Goal: Transaction & Acquisition: Purchase product/service

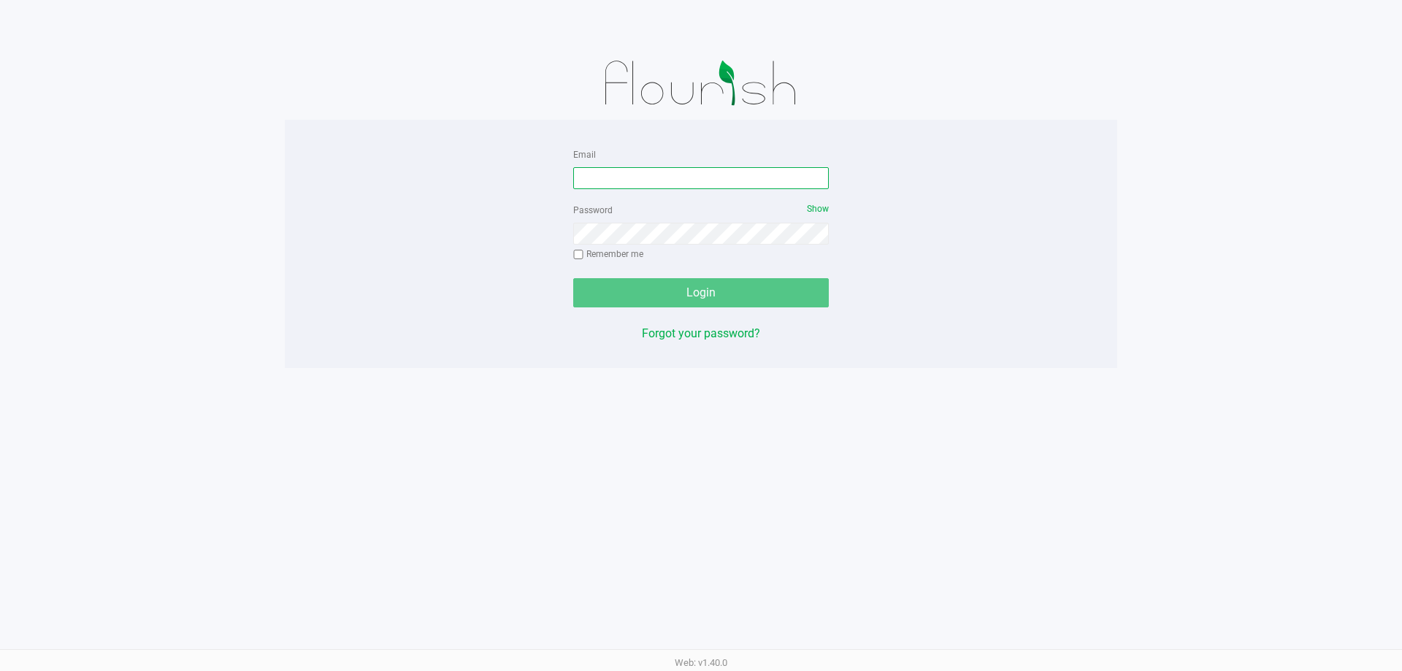
click at [600, 185] on input "Email" at bounding box center [700, 178] width 255 height 22
type input "[EMAIL_ADDRESS][DOMAIN_NAME]"
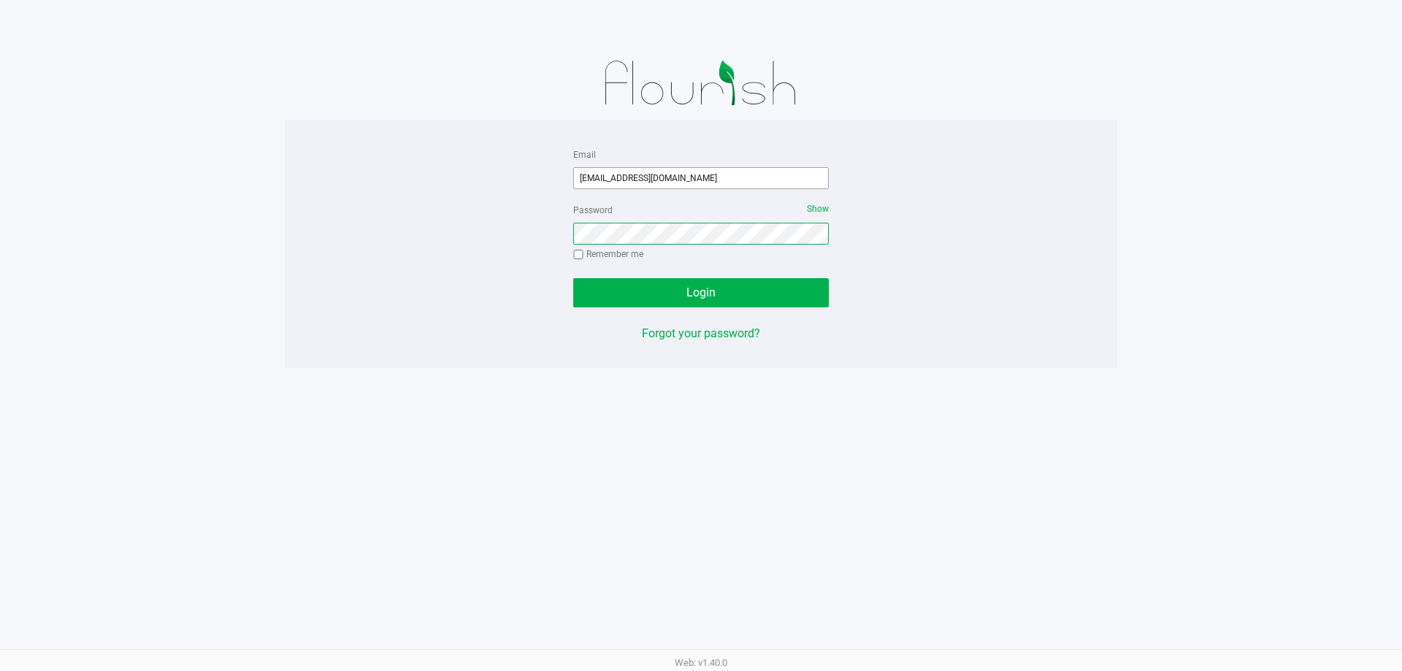
click at [573, 278] on button "Login" at bounding box center [700, 292] width 255 height 29
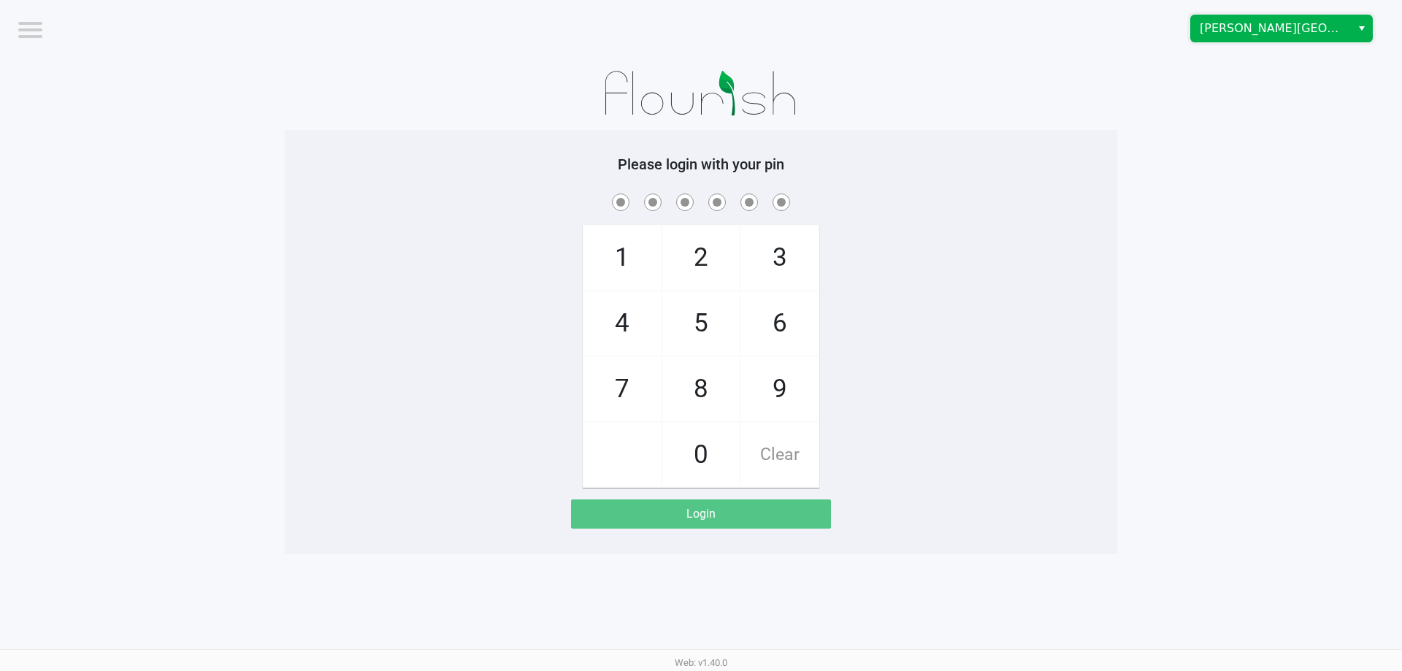
click at [1266, 34] on span "[PERSON_NAME][GEOGRAPHIC_DATA]" at bounding box center [1270, 29] width 142 height 18
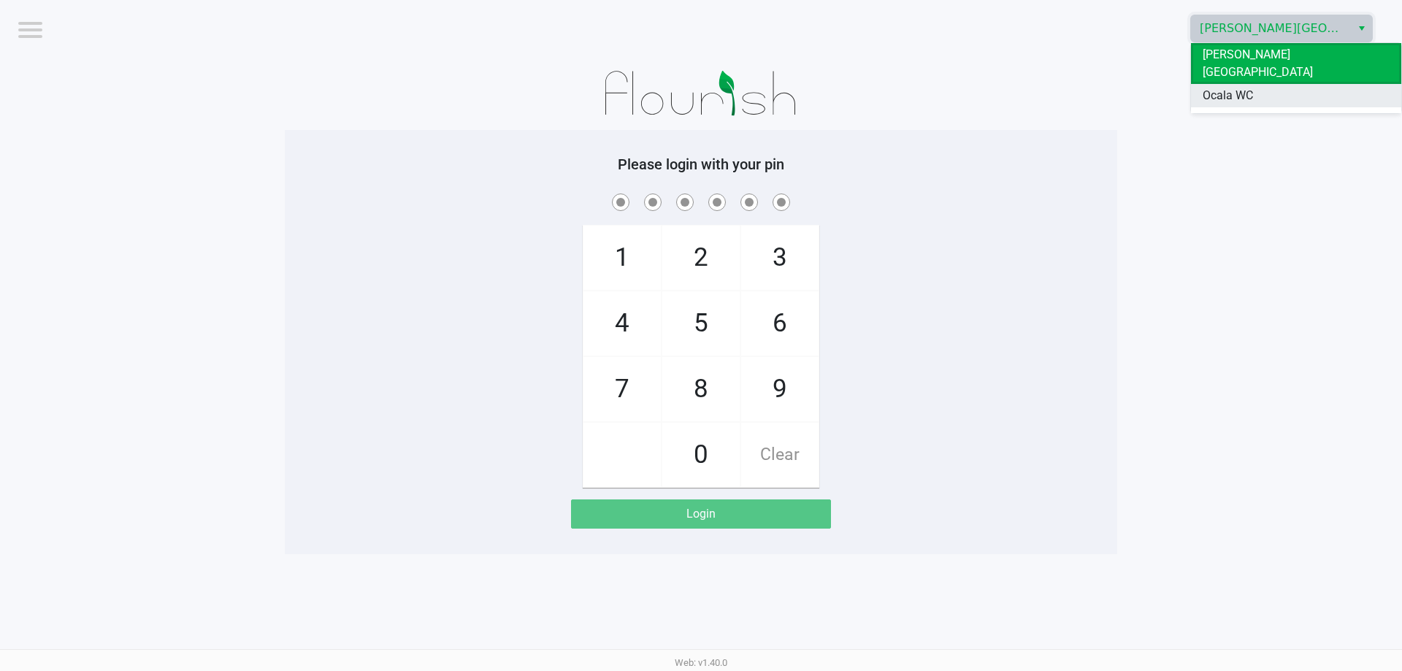
click at [1242, 87] on span "Ocala WC" at bounding box center [1227, 96] width 50 height 18
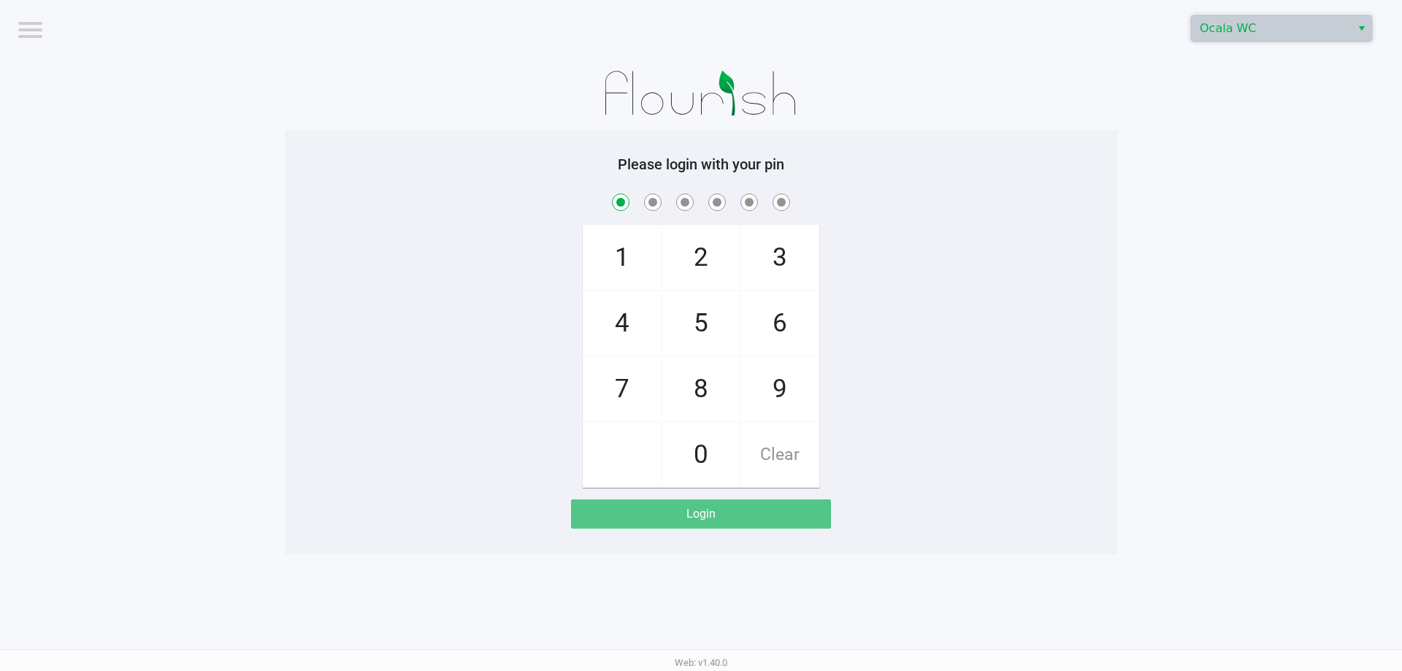
checkbox input "true"
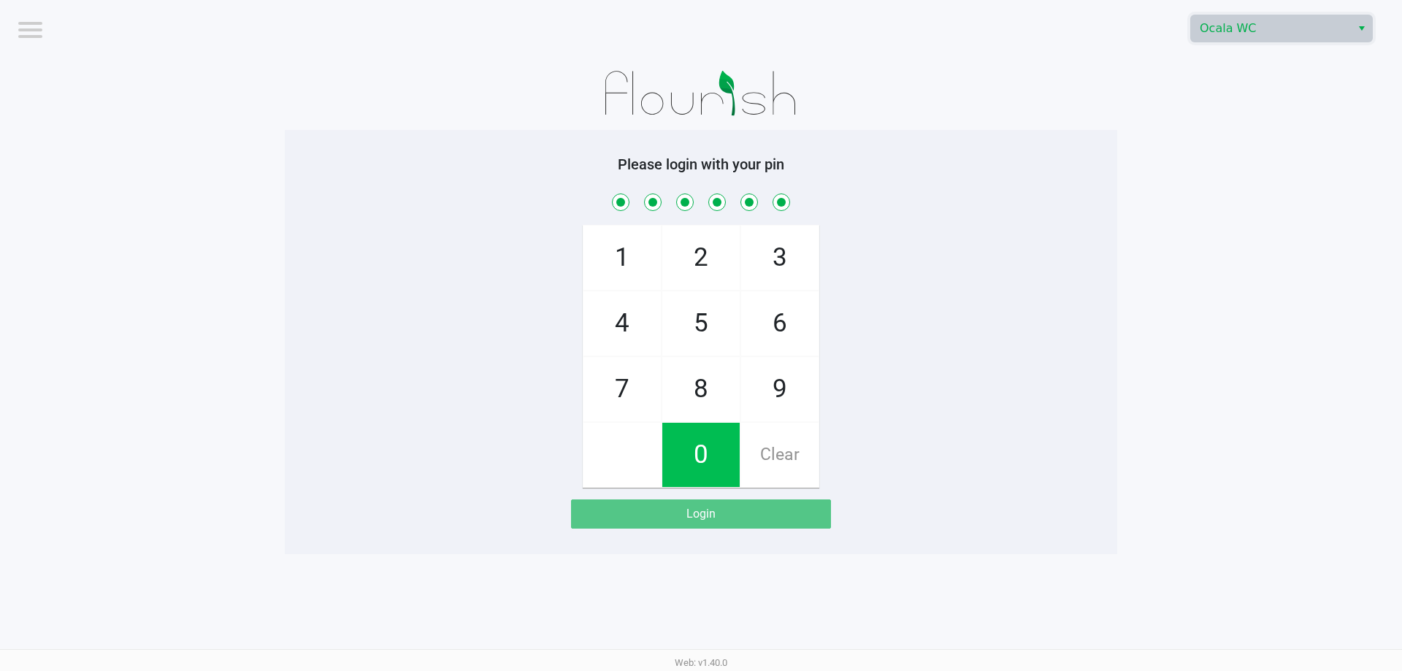
checkbox input "true"
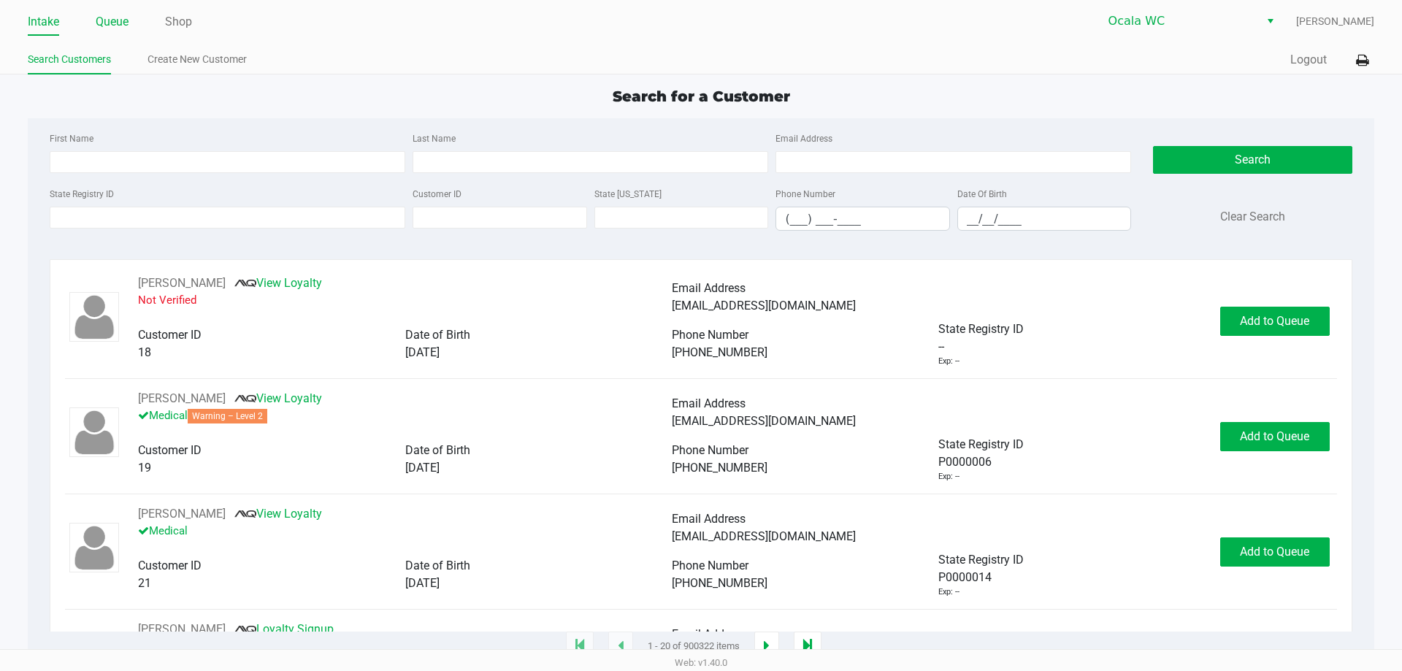
click at [107, 27] on link "Queue" at bounding box center [112, 22] width 33 height 20
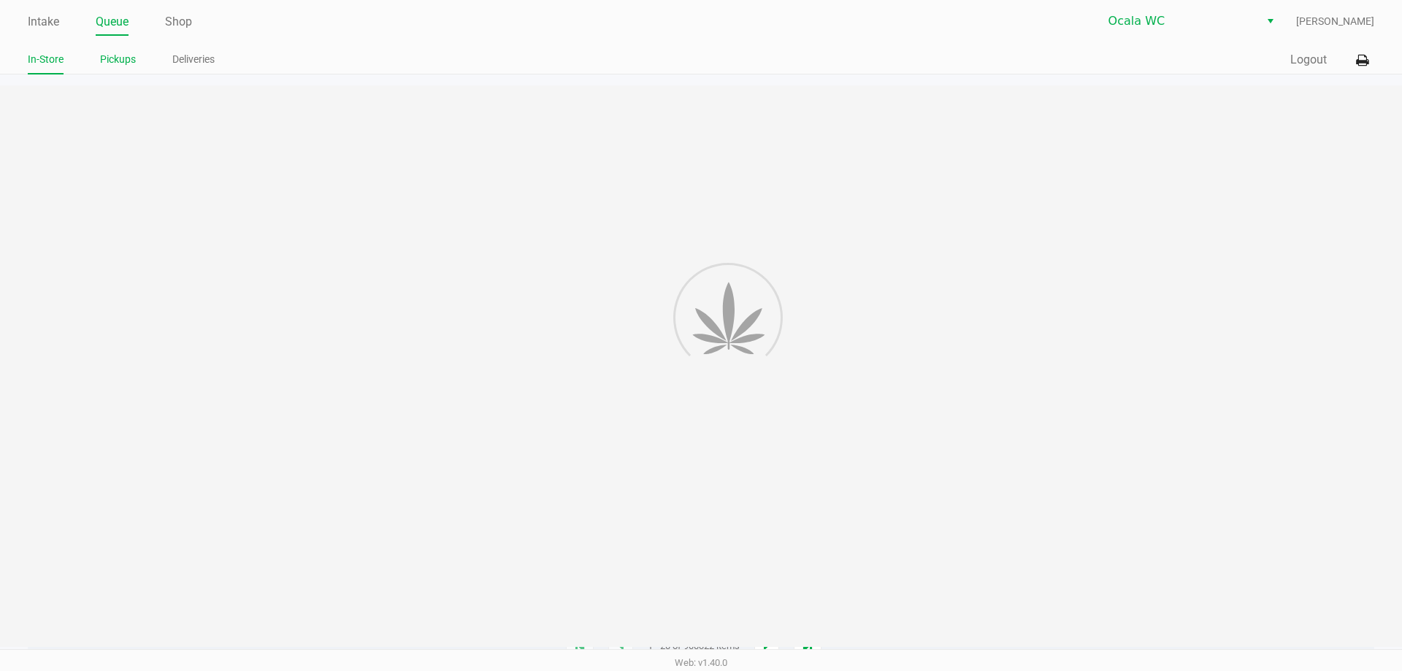
click at [123, 55] on link "Pickups" at bounding box center [118, 59] width 36 height 18
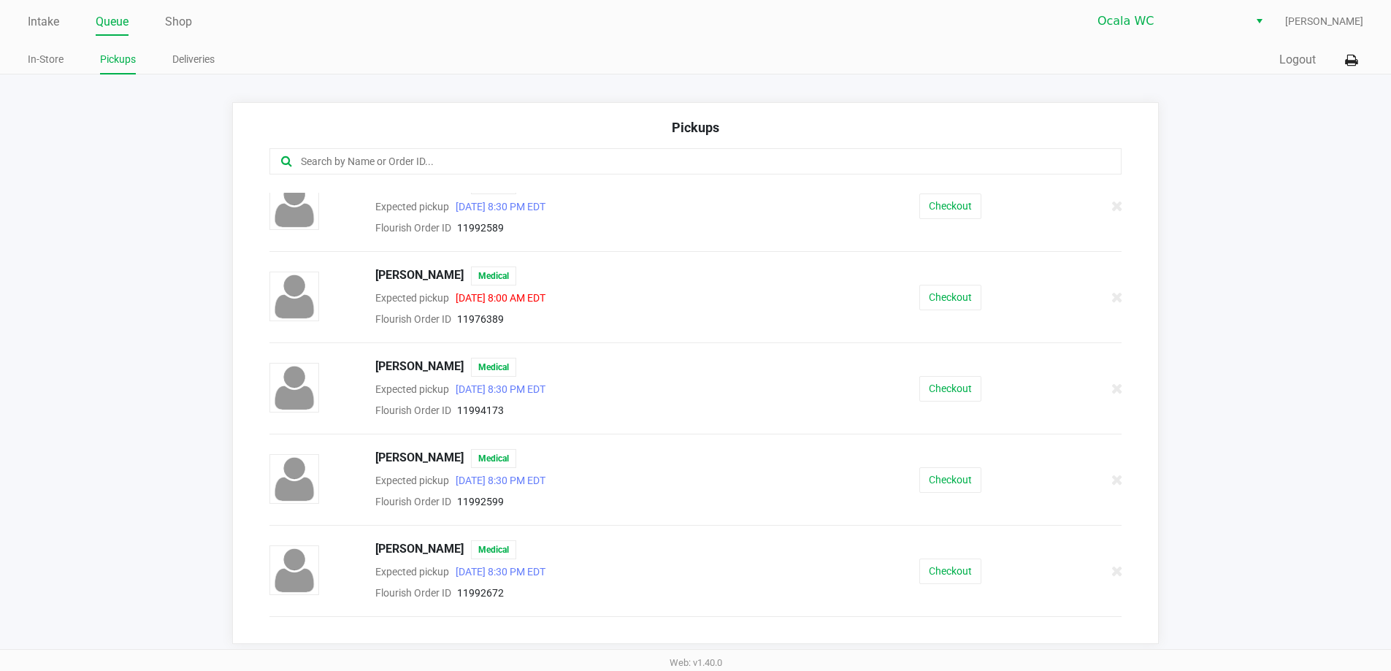
scroll to position [292, 0]
click at [937, 392] on button "Checkout" at bounding box center [950, 388] width 62 height 26
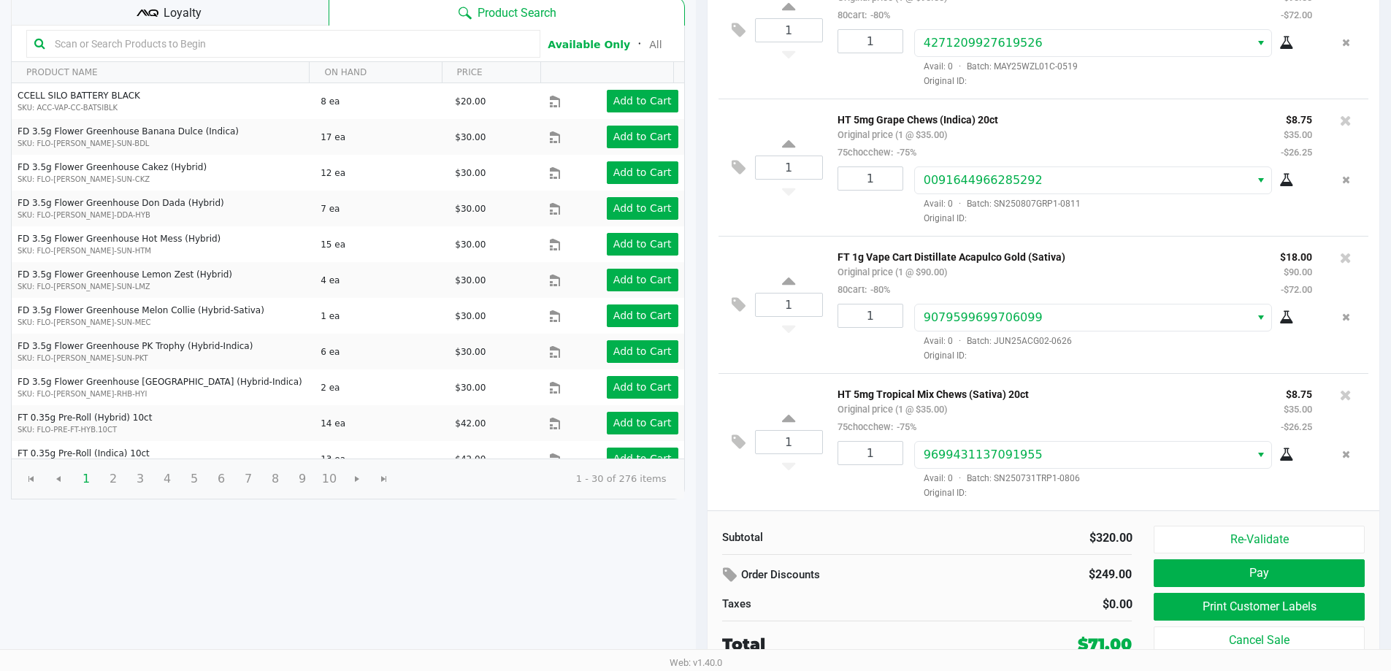
scroll to position [150, 0]
click at [1250, 597] on button "Print Customer Labels" at bounding box center [1258, 606] width 210 height 28
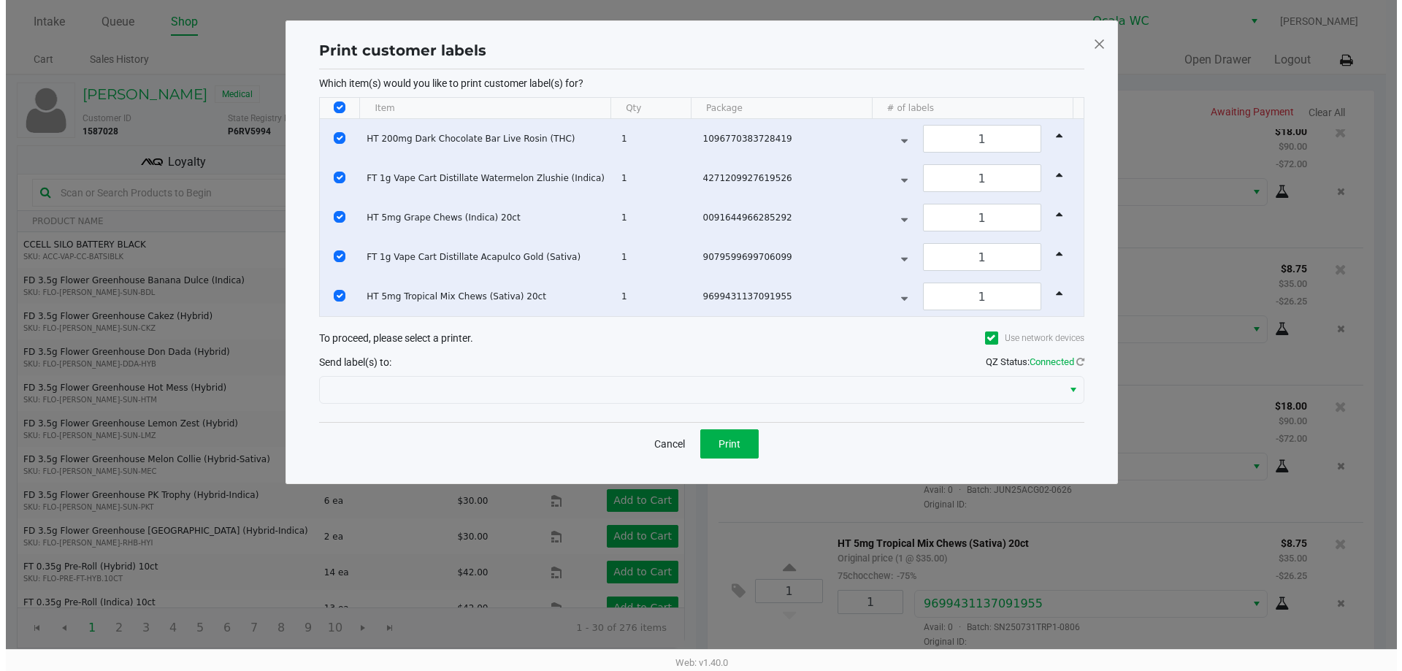
scroll to position [0, 0]
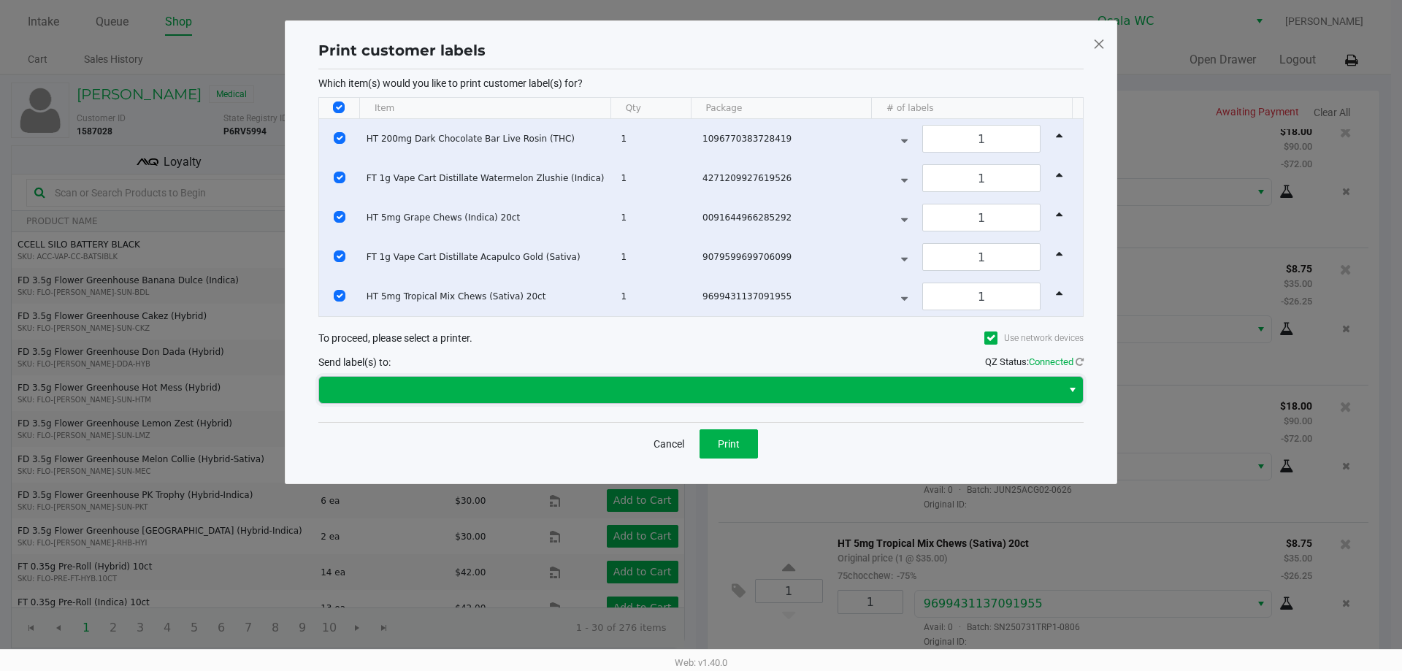
click at [630, 385] on span at bounding box center [690, 390] width 725 height 18
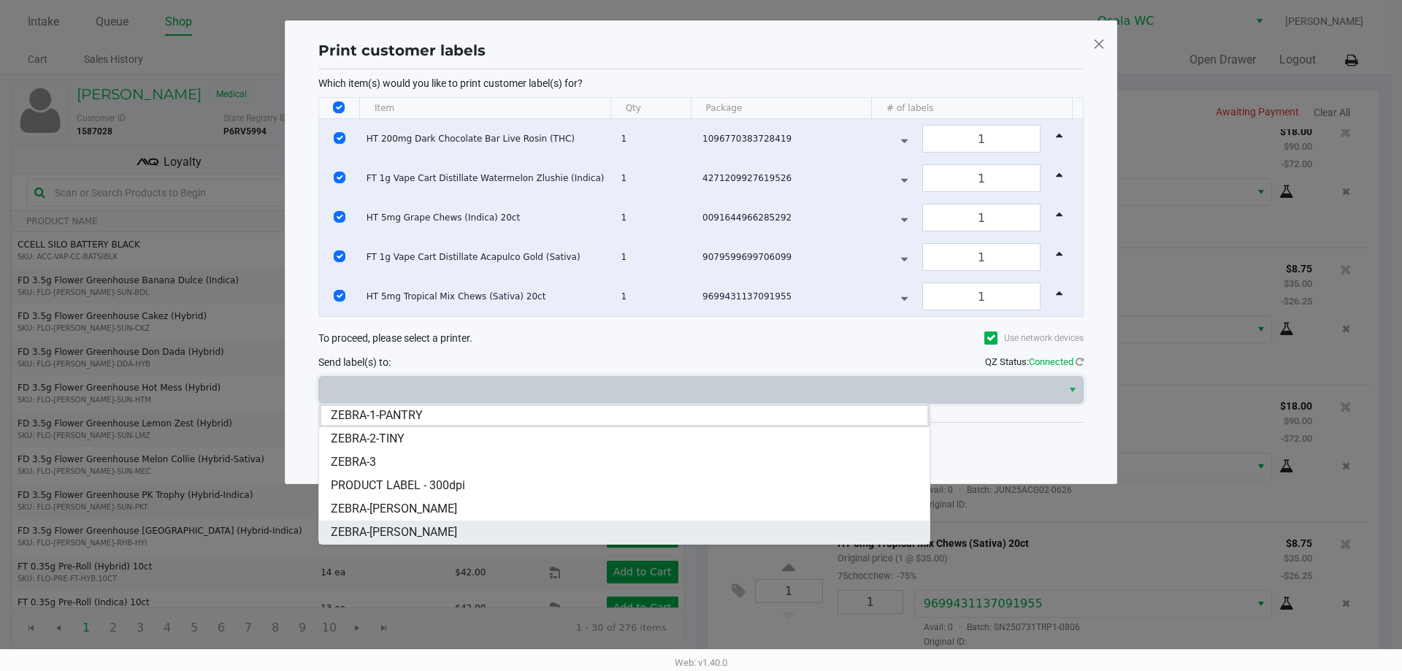
click at [433, 529] on li "ZEBRA-[PERSON_NAME]" at bounding box center [624, 531] width 610 height 23
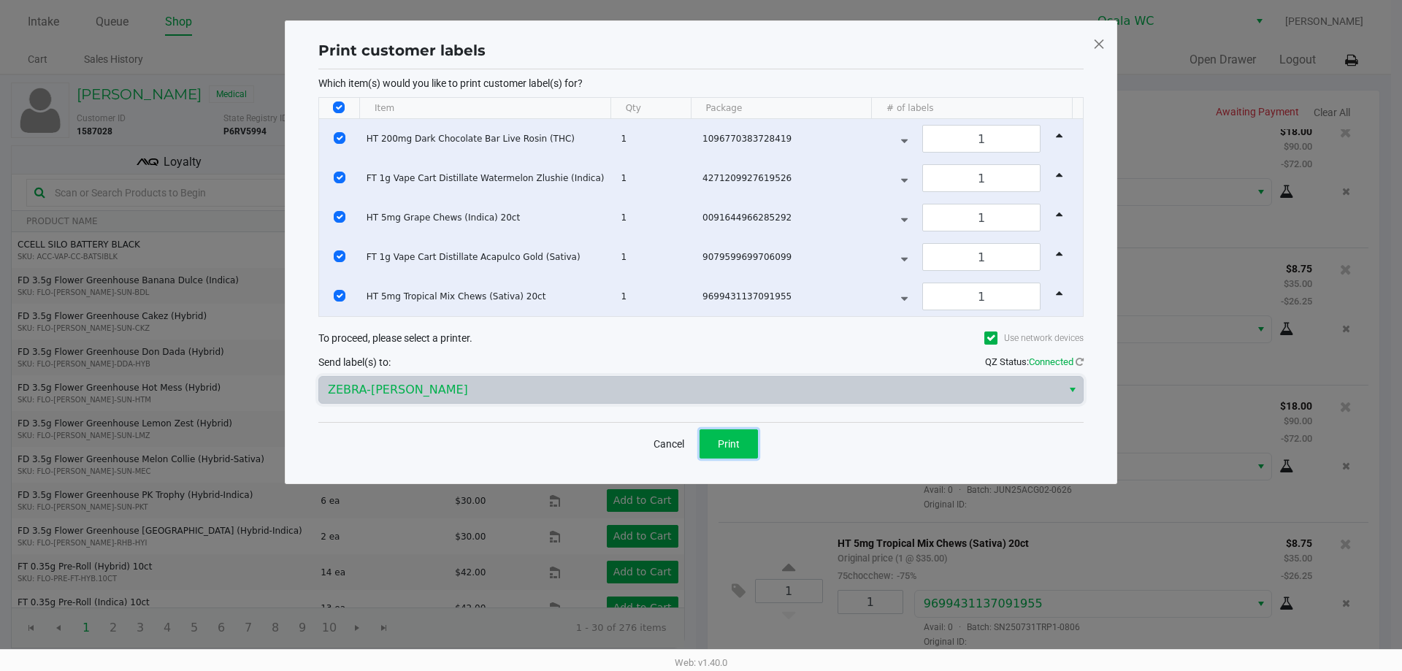
click at [725, 442] on span "Print" at bounding box center [729, 444] width 22 height 12
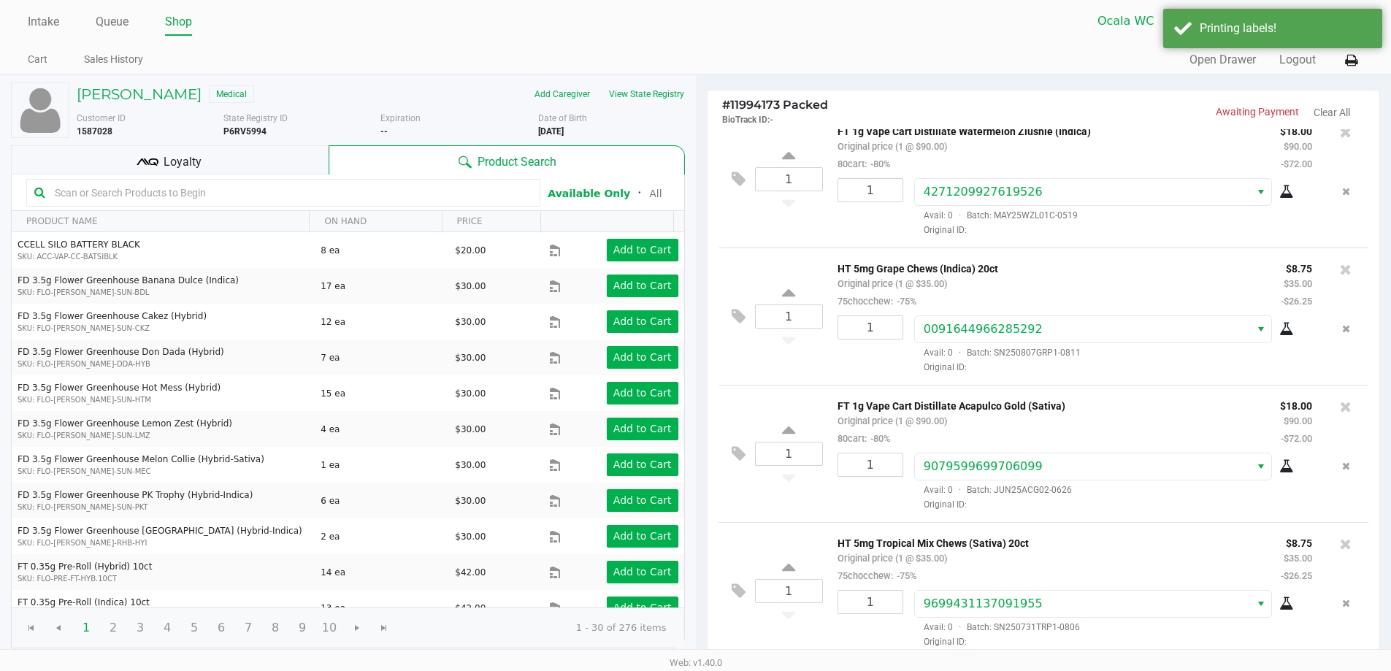
click at [1331, 62] on div "Quick Sale Open Drawer Logout" at bounding box center [1029, 60] width 667 height 27
click at [1350, 64] on icon at bounding box center [1351, 60] width 12 height 10
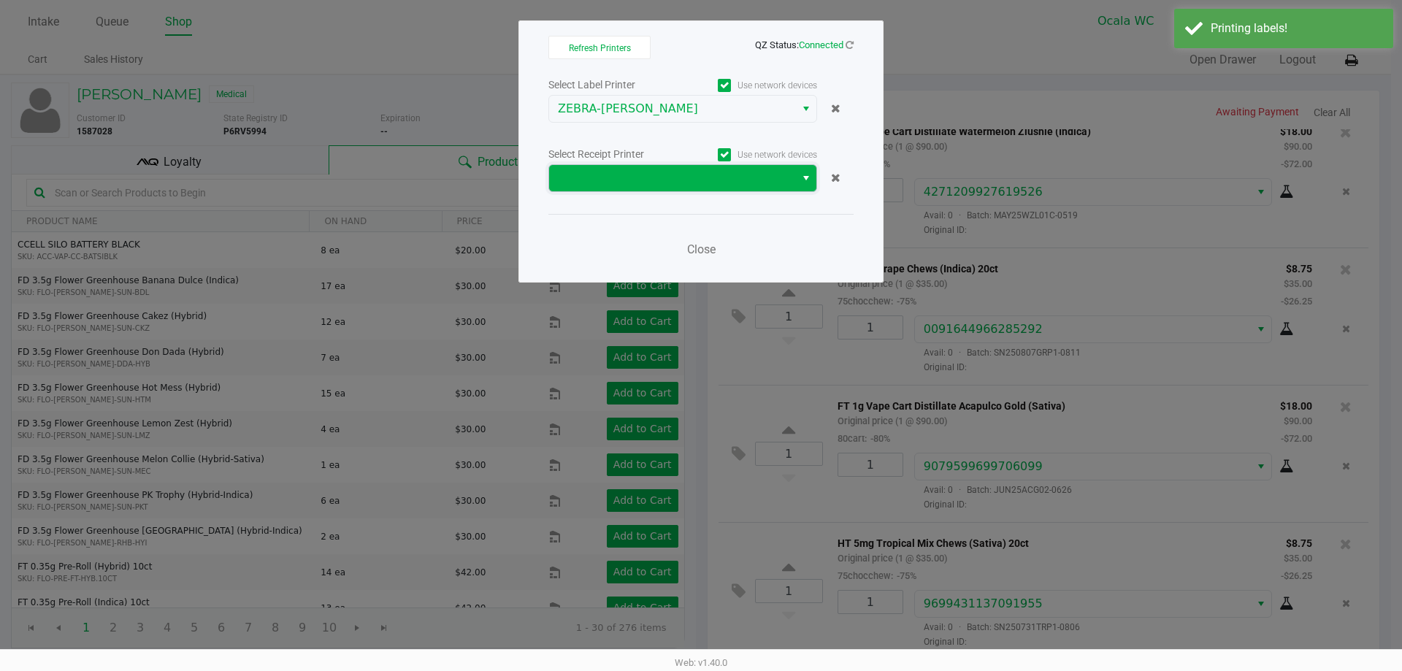
click at [661, 180] on span at bounding box center [672, 178] width 228 height 18
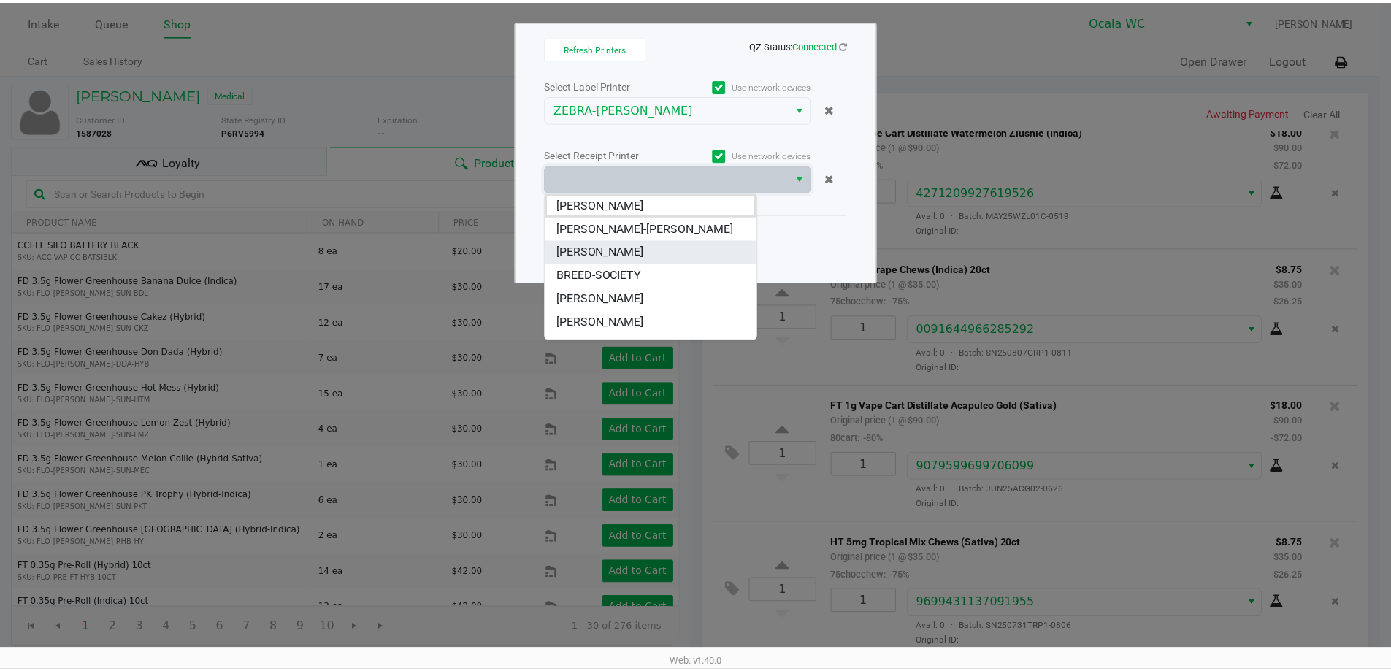
scroll to position [73, 0]
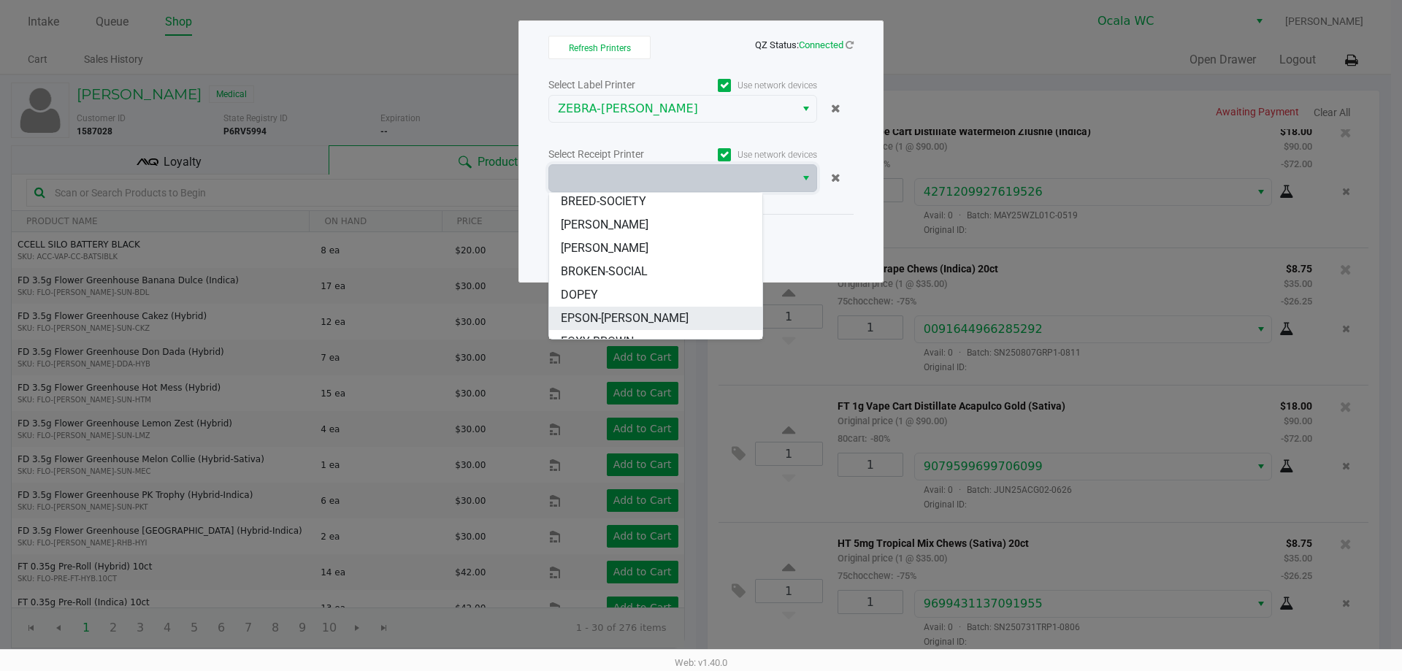
click at [604, 320] on span "EPSON-[PERSON_NAME]" at bounding box center [625, 319] width 128 height 18
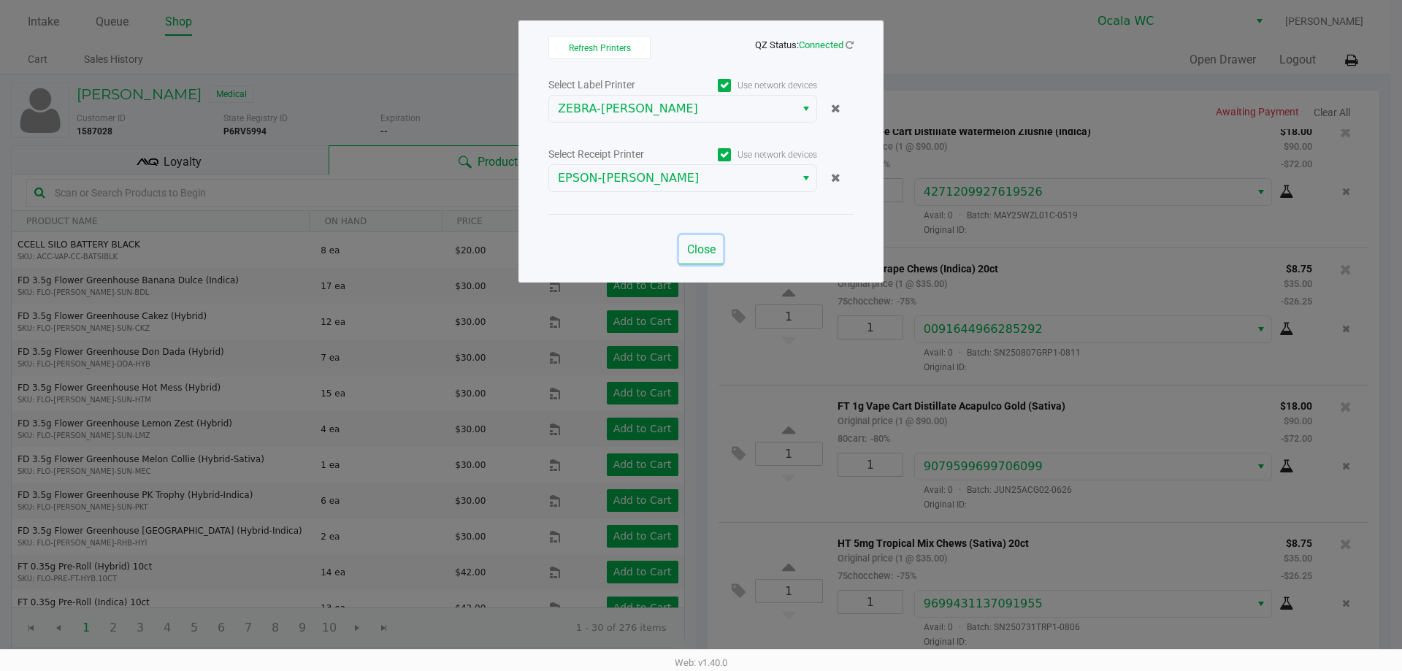
click at [691, 244] on span "Close" at bounding box center [701, 249] width 28 height 14
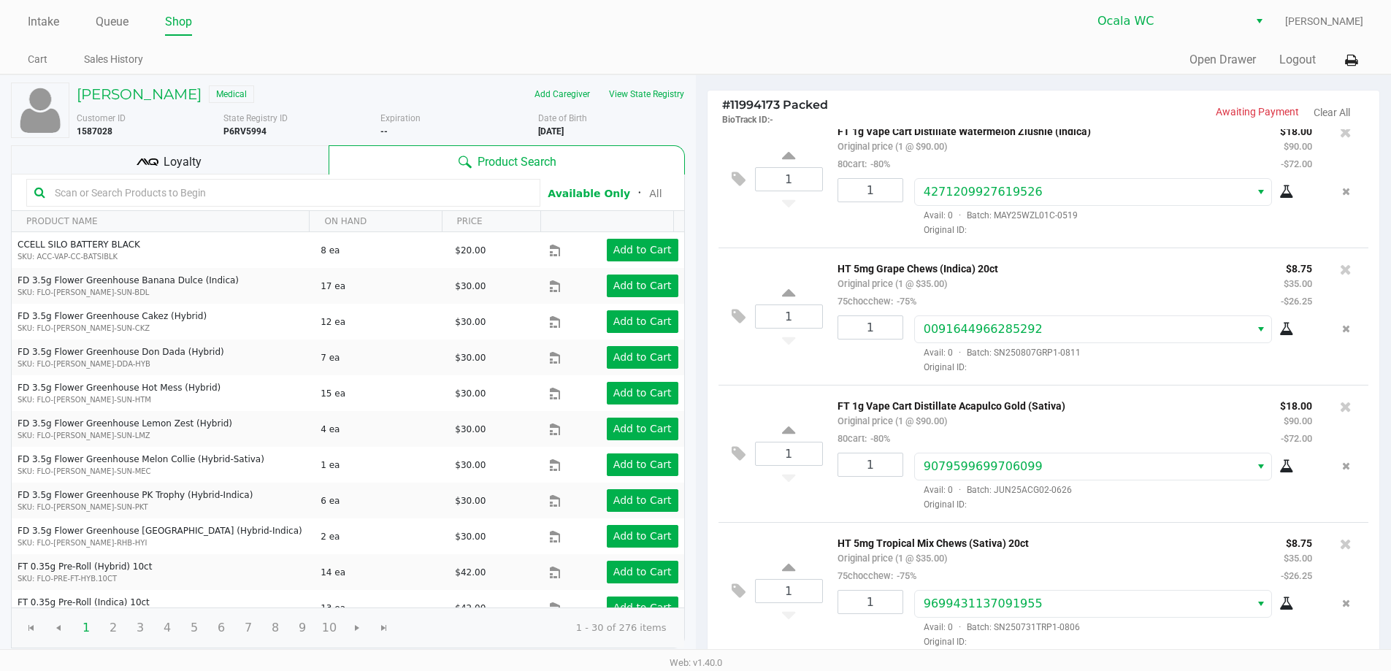
click at [277, 162] on div "Loyalty" at bounding box center [170, 159] width 318 height 29
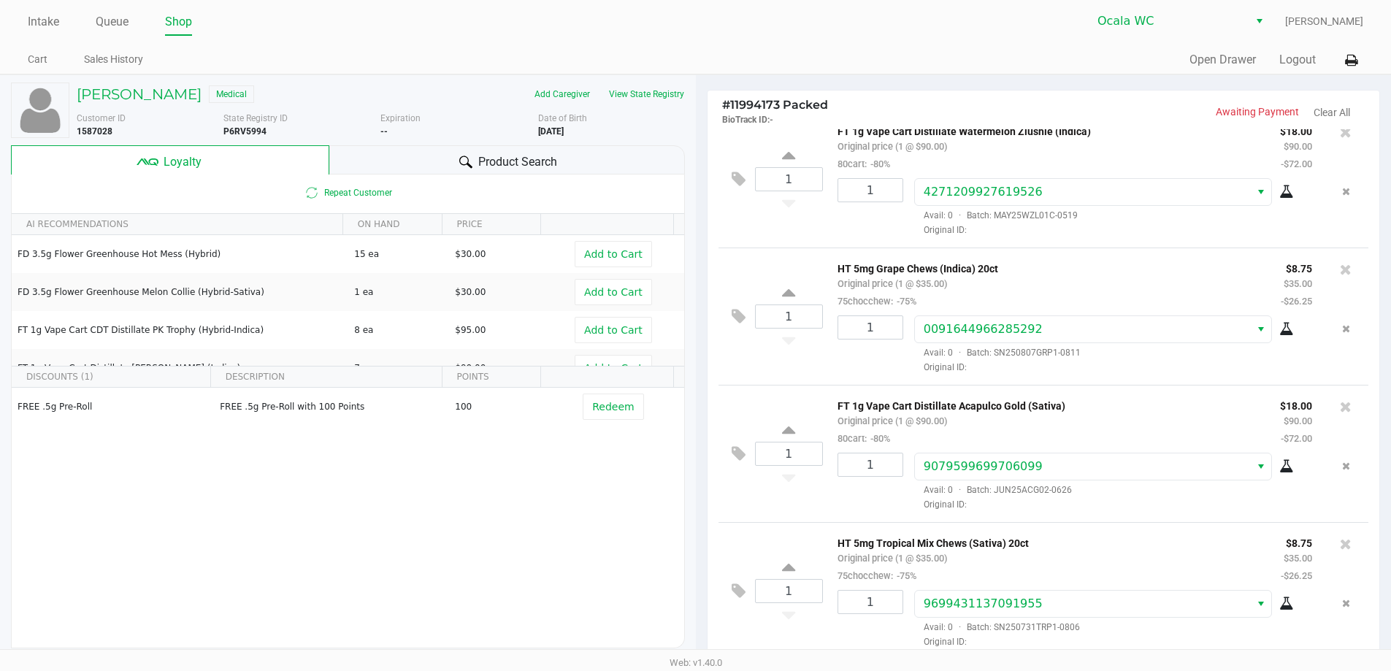
scroll to position [167, 0]
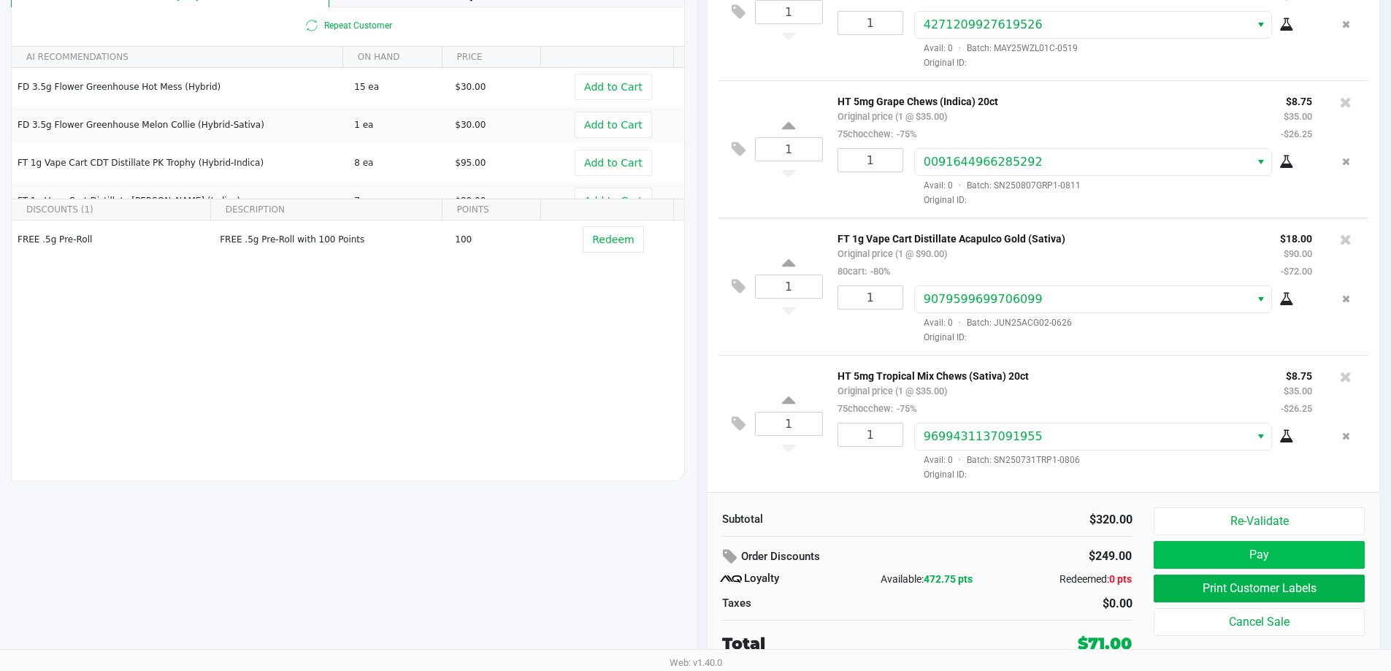
click at [1301, 561] on button "Pay" at bounding box center [1258, 555] width 210 height 28
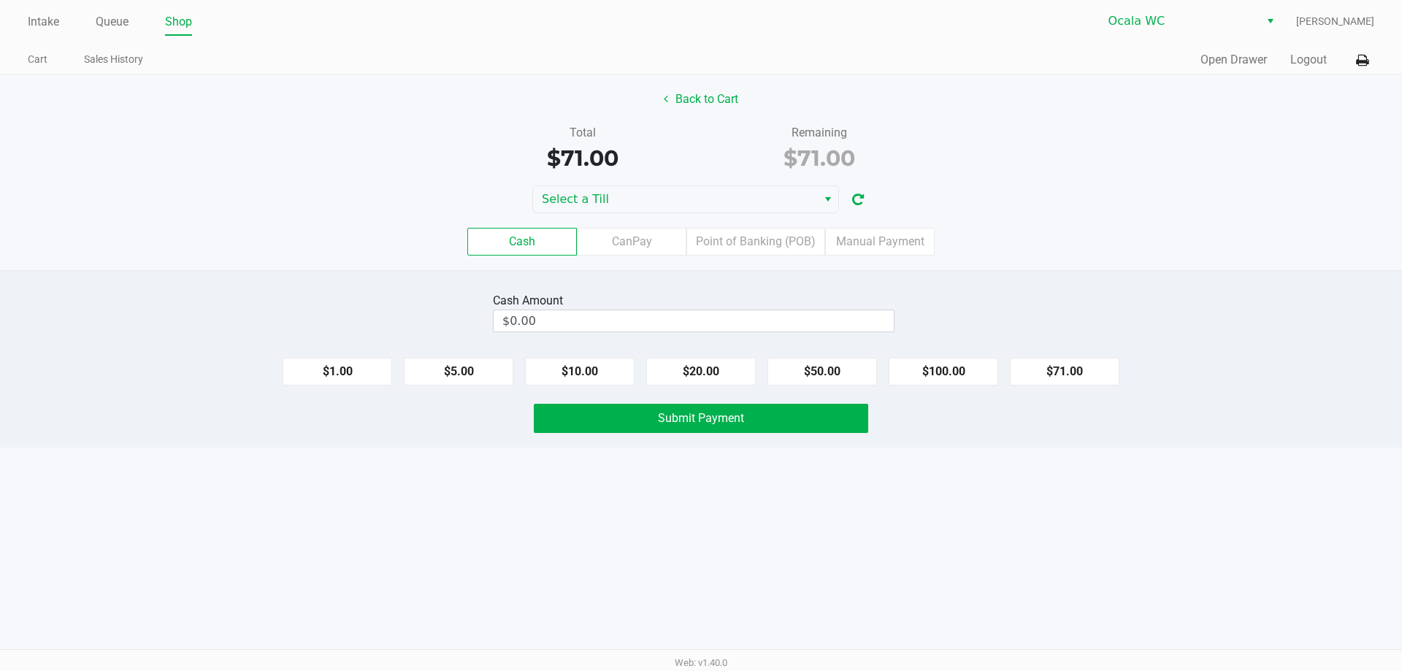
click at [1083, 372] on button "$71.00" at bounding box center [1064, 372] width 109 height 28
type input "$71.00"
click at [791, 404] on button "Submit Payment" at bounding box center [701, 418] width 334 height 29
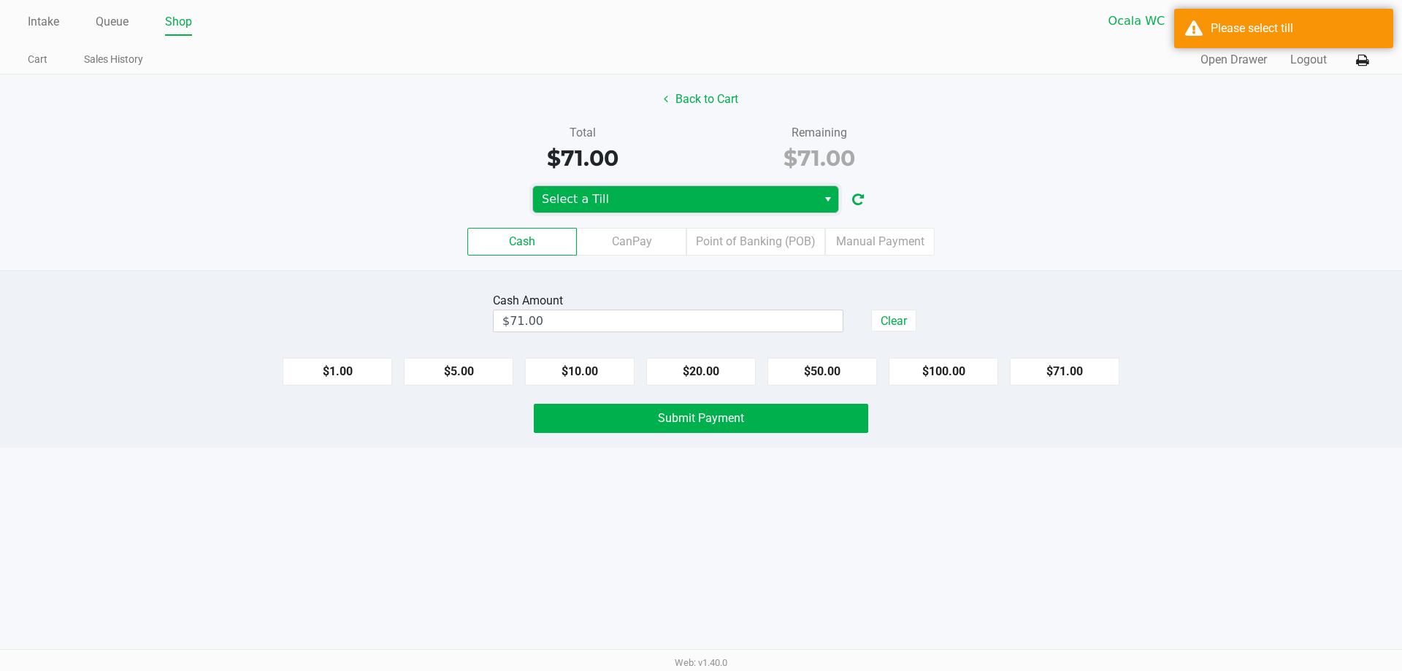
click at [745, 199] on span "Select a Till" at bounding box center [675, 200] width 266 height 18
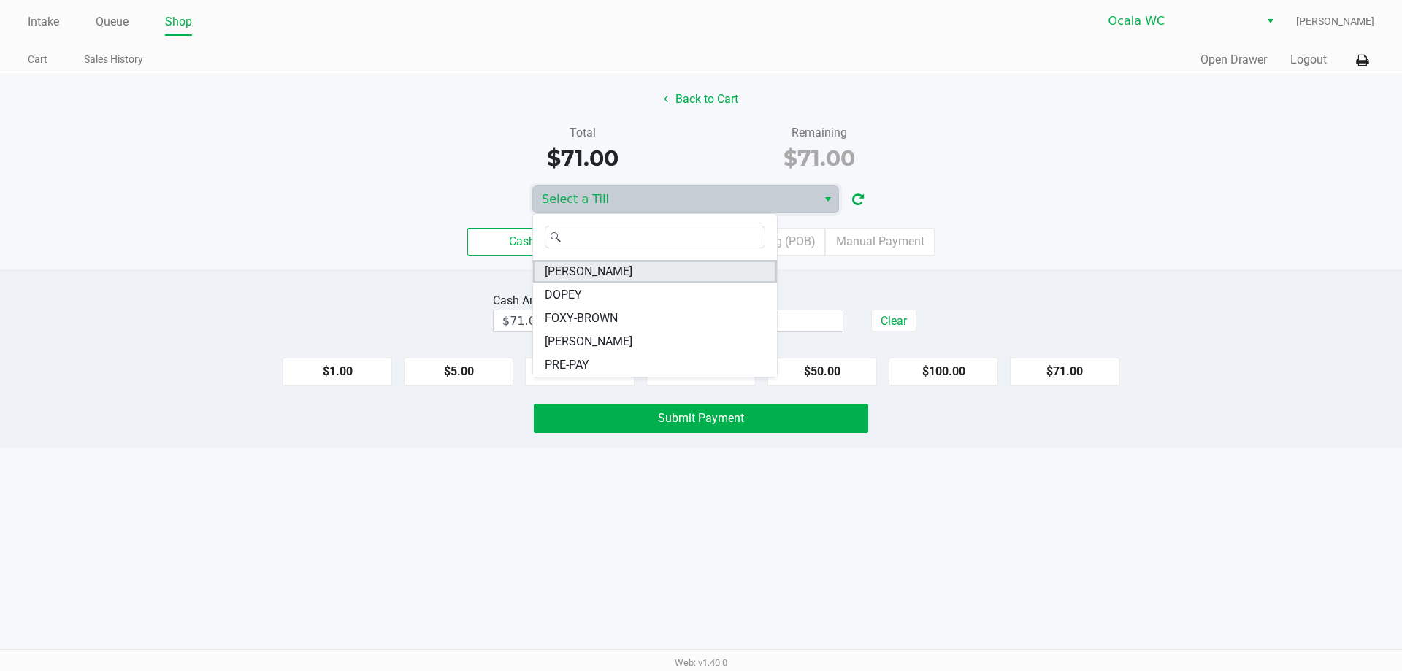
click at [560, 276] on span "[PERSON_NAME]" at bounding box center [589, 272] width 88 height 18
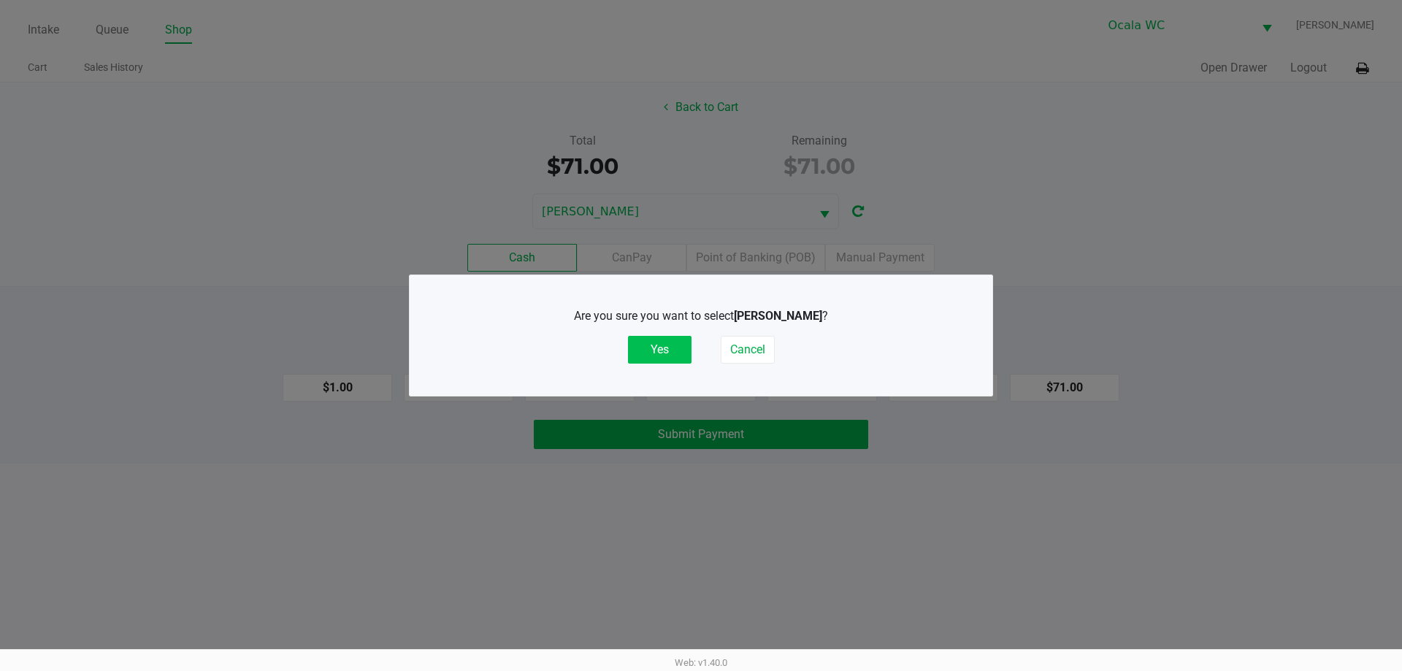
click at [669, 361] on button "Yes" at bounding box center [660, 350] width 64 height 28
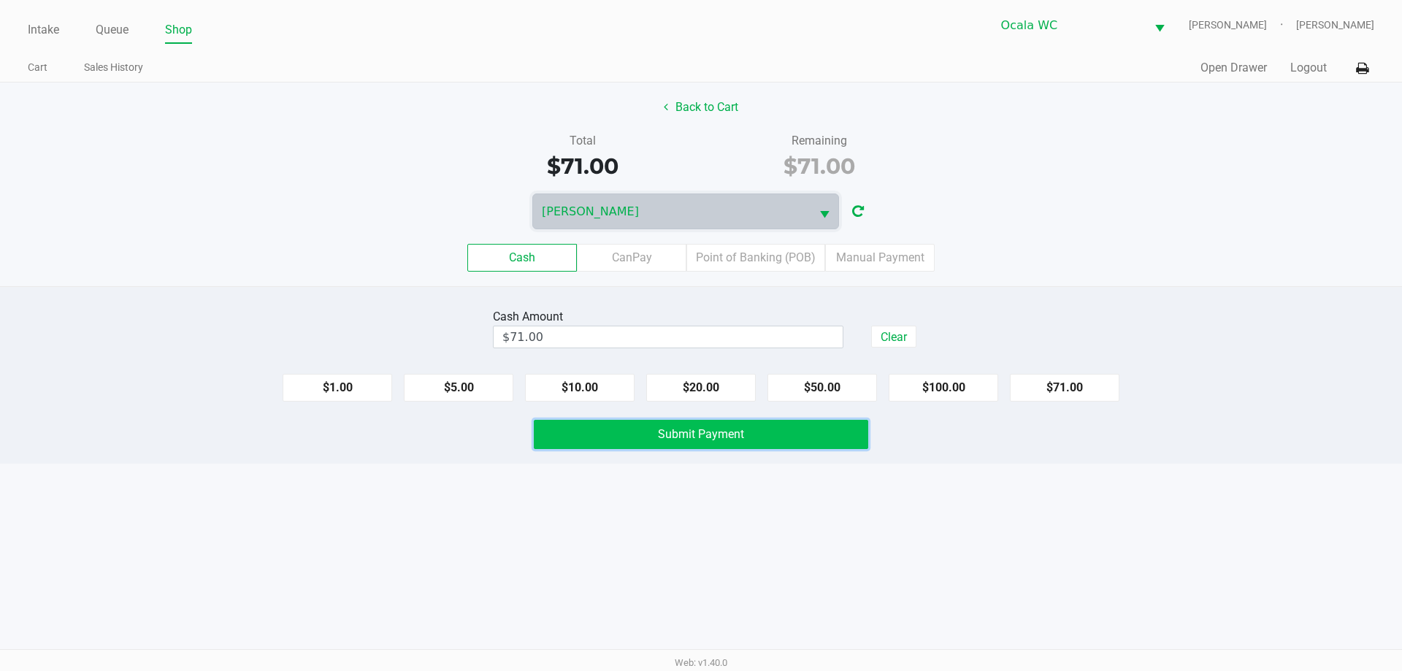
click at [720, 439] on span "Submit Payment" at bounding box center [701, 434] width 86 height 14
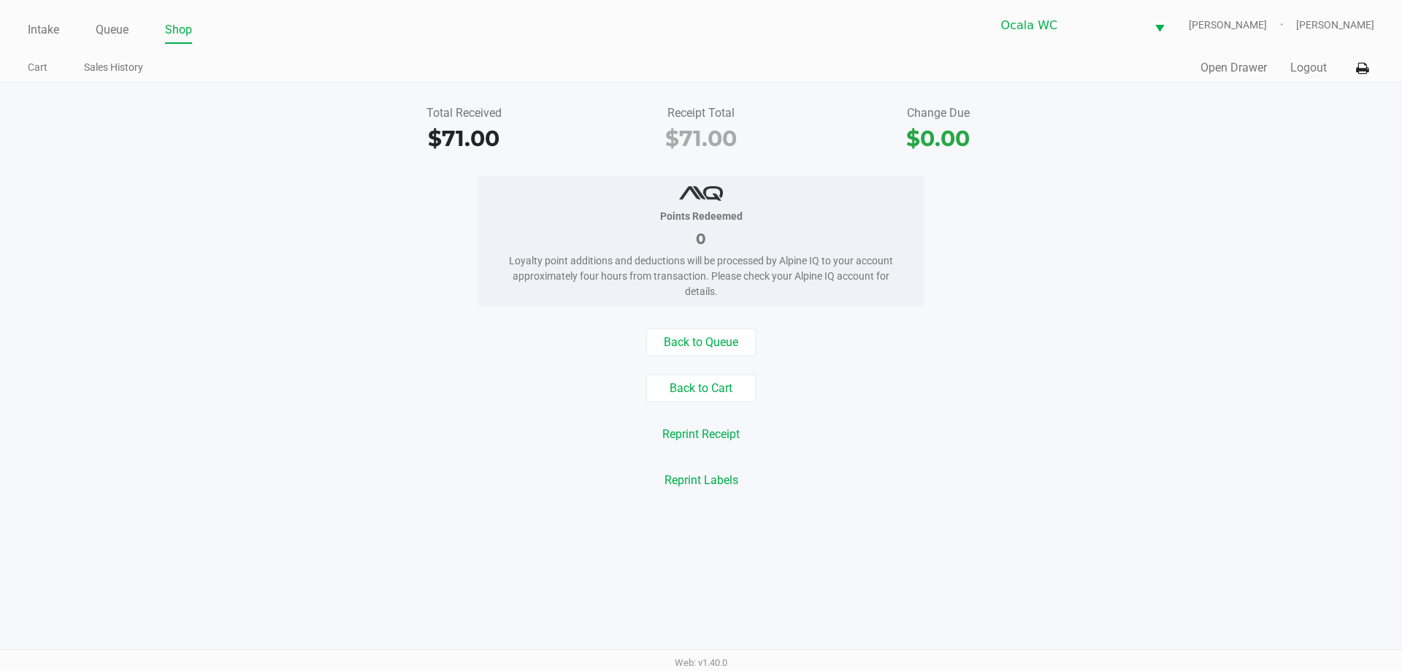
click at [299, 416] on div "Back to Queue Back to Cart Reprint Receipt Reprint Labels" at bounding box center [700, 411] width 1423 height 166
click at [31, 29] on link "Intake" at bounding box center [43, 30] width 31 height 20
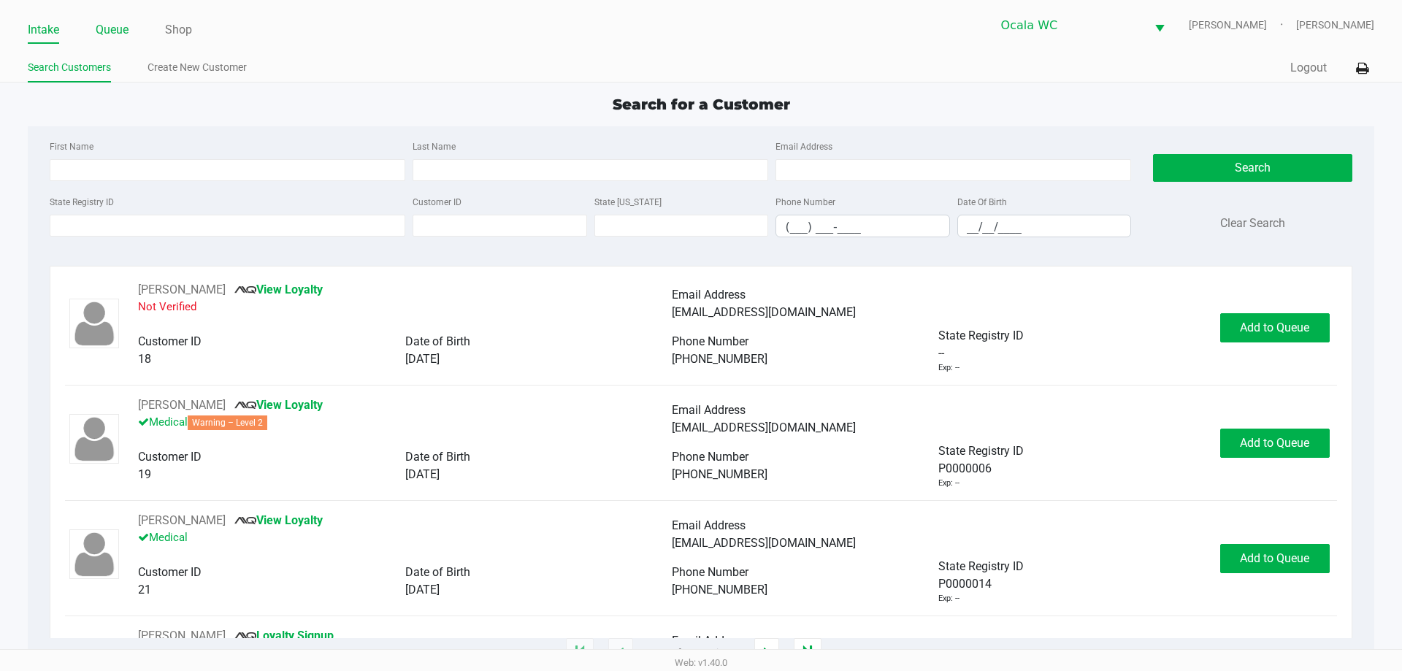
click at [109, 33] on link "Queue" at bounding box center [112, 30] width 33 height 20
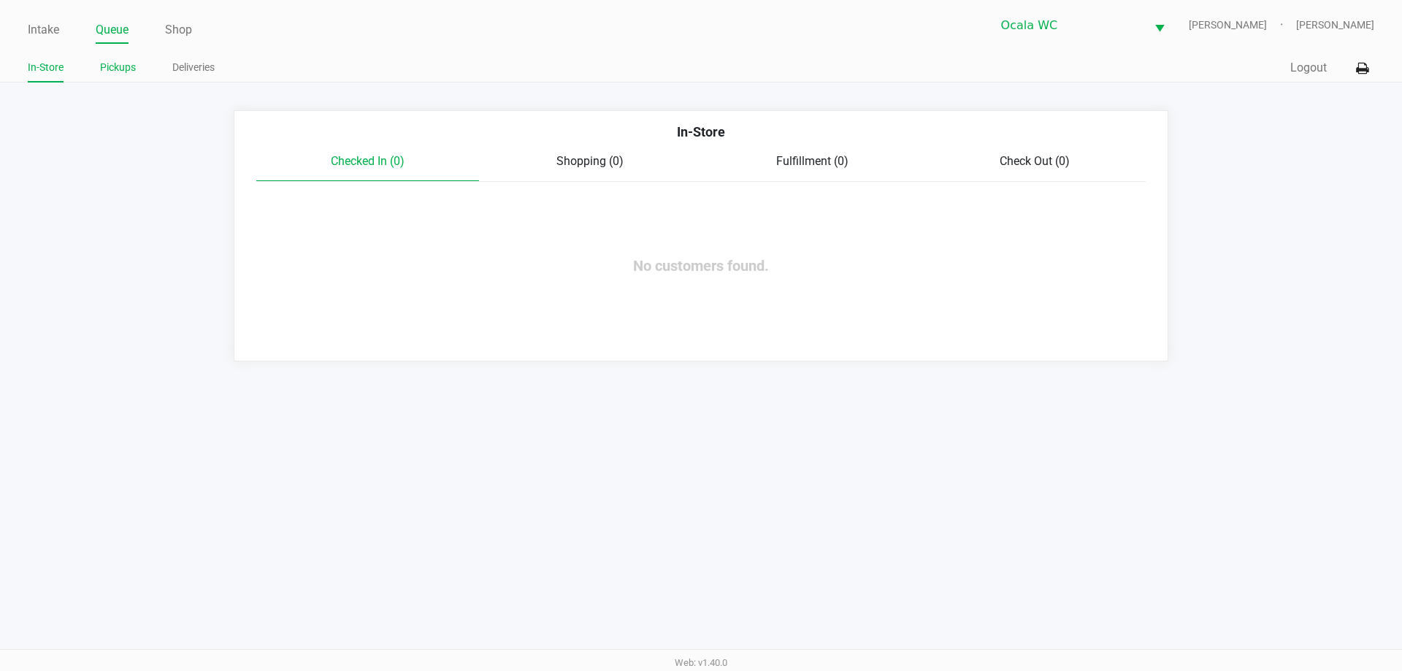
click at [123, 71] on link "Pickups" at bounding box center [118, 67] width 36 height 18
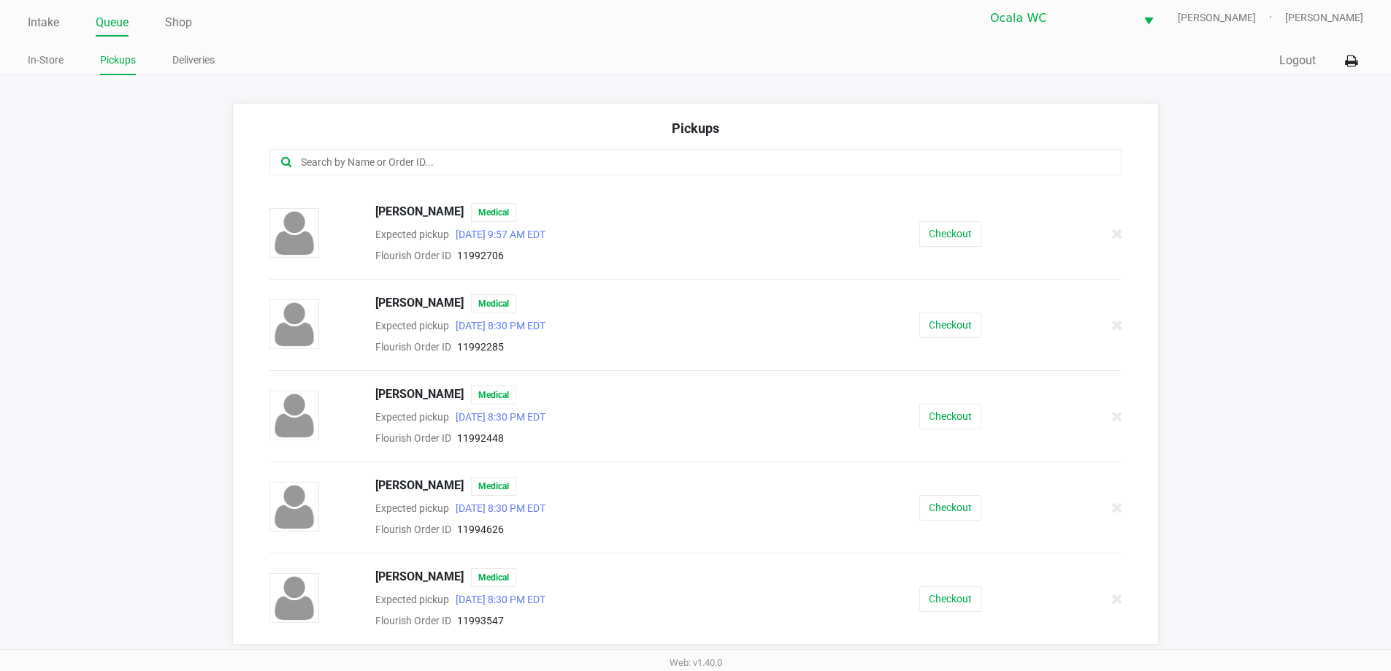
scroll to position [9, 0]
click at [45, 31] on li "Intake" at bounding box center [43, 22] width 31 height 26
click at [41, 26] on link "Intake" at bounding box center [43, 20] width 31 height 20
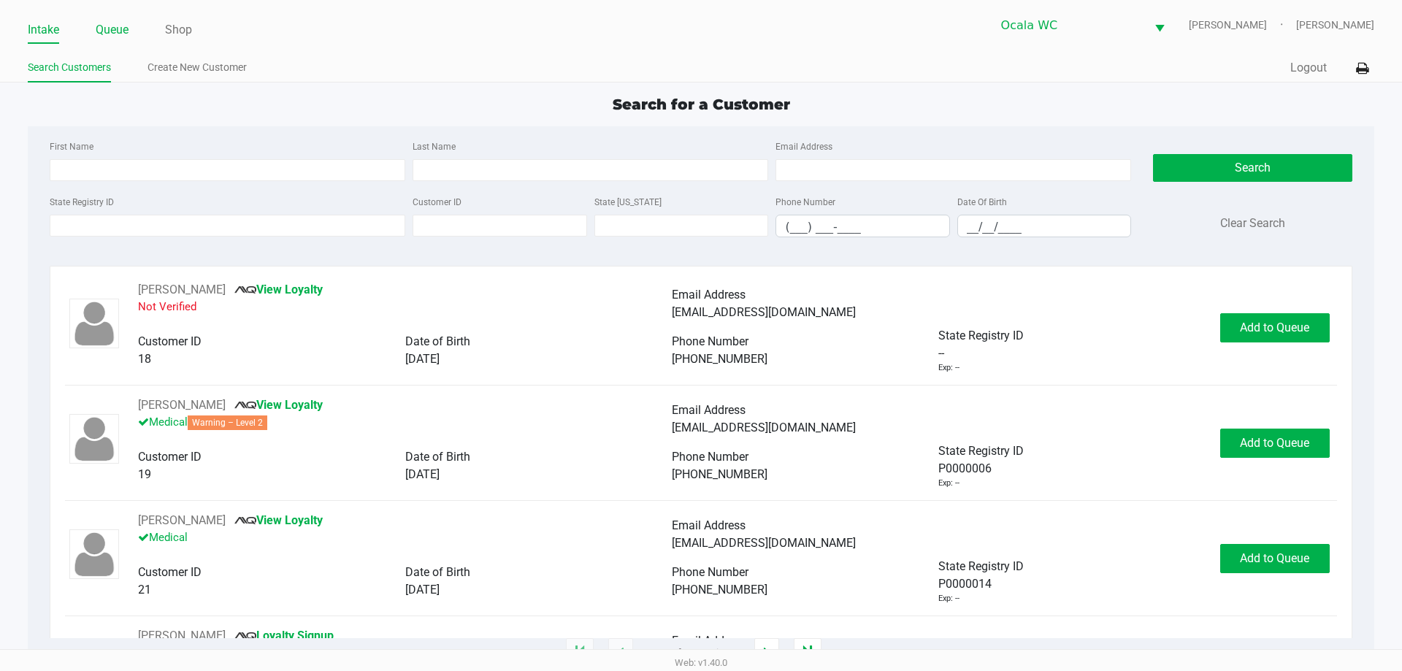
click at [104, 24] on link "Queue" at bounding box center [112, 30] width 33 height 20
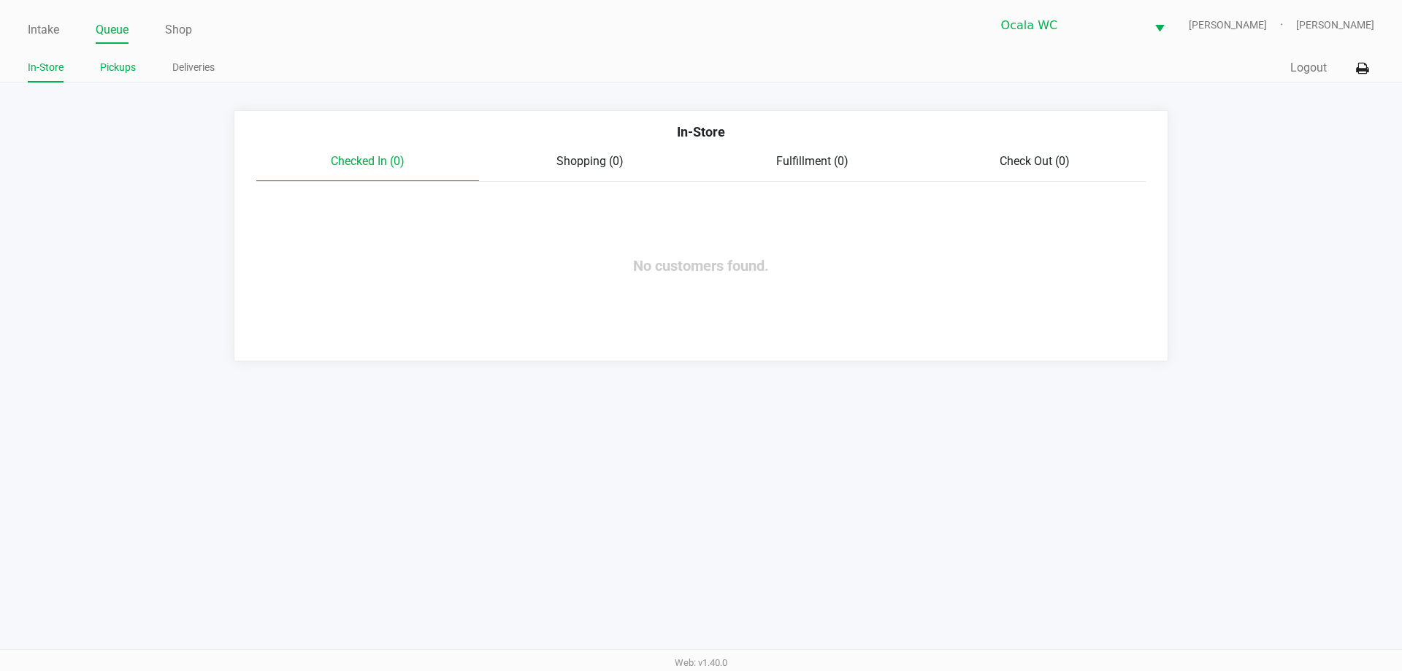
click at [121, 68] on link "Pickups" at bounding box center [118, 67] width 36 height 18
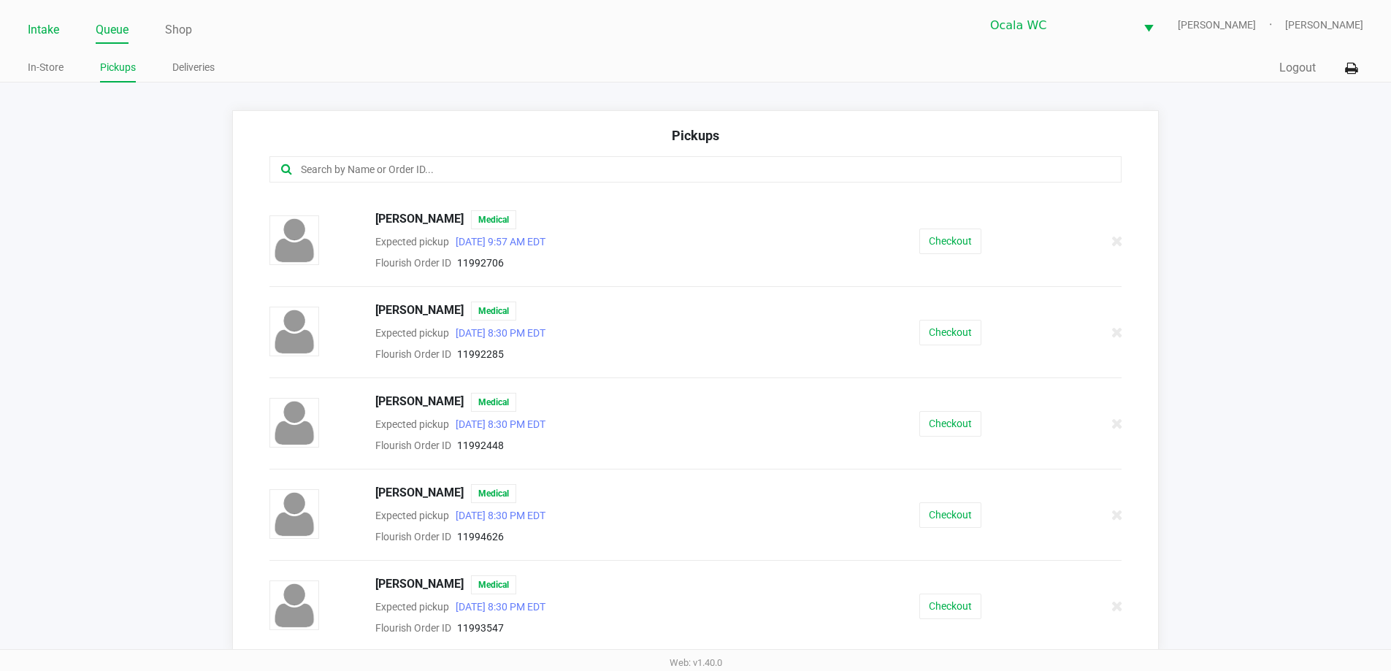
click at [40, 34] on link "Intake" at bounding box center [43, 30] width 31 height 20
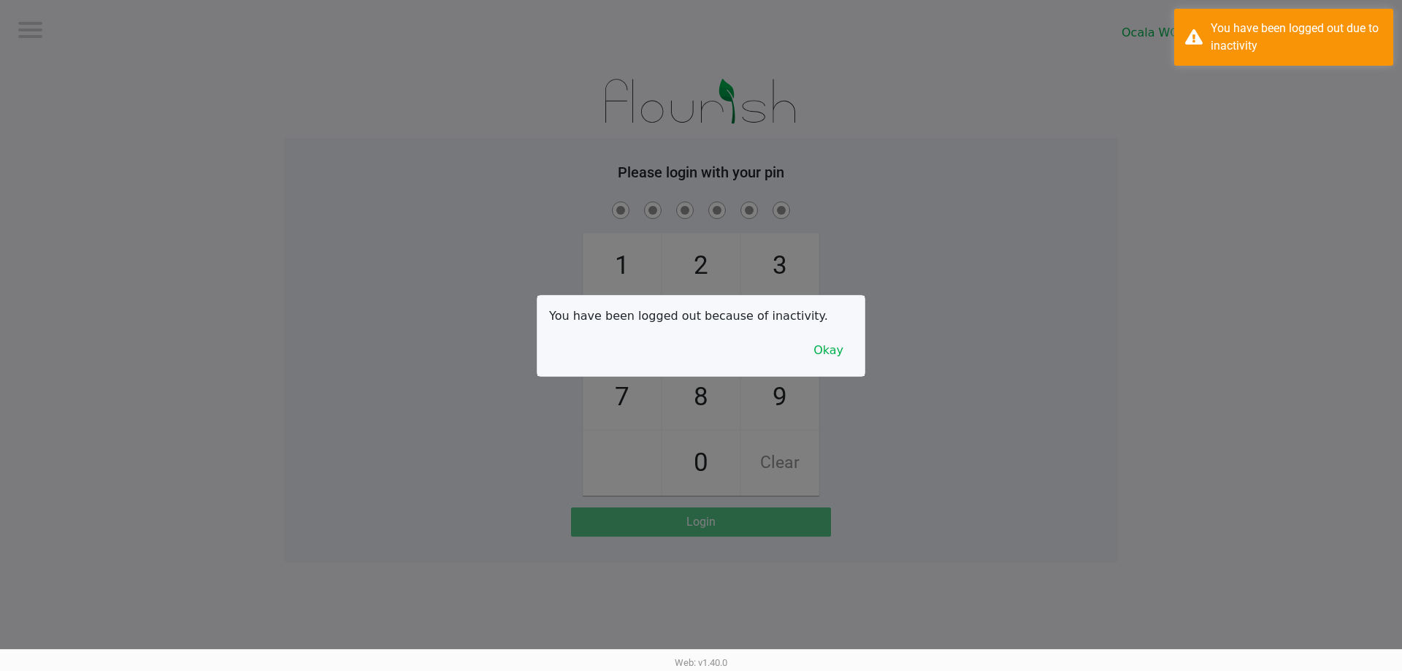
click at [39, 30] on div at bounding box center [701, 335] width 1402 height 671
click at [834, 356] on button "Okay" at bounding box center [828, 351] width 49 height 28
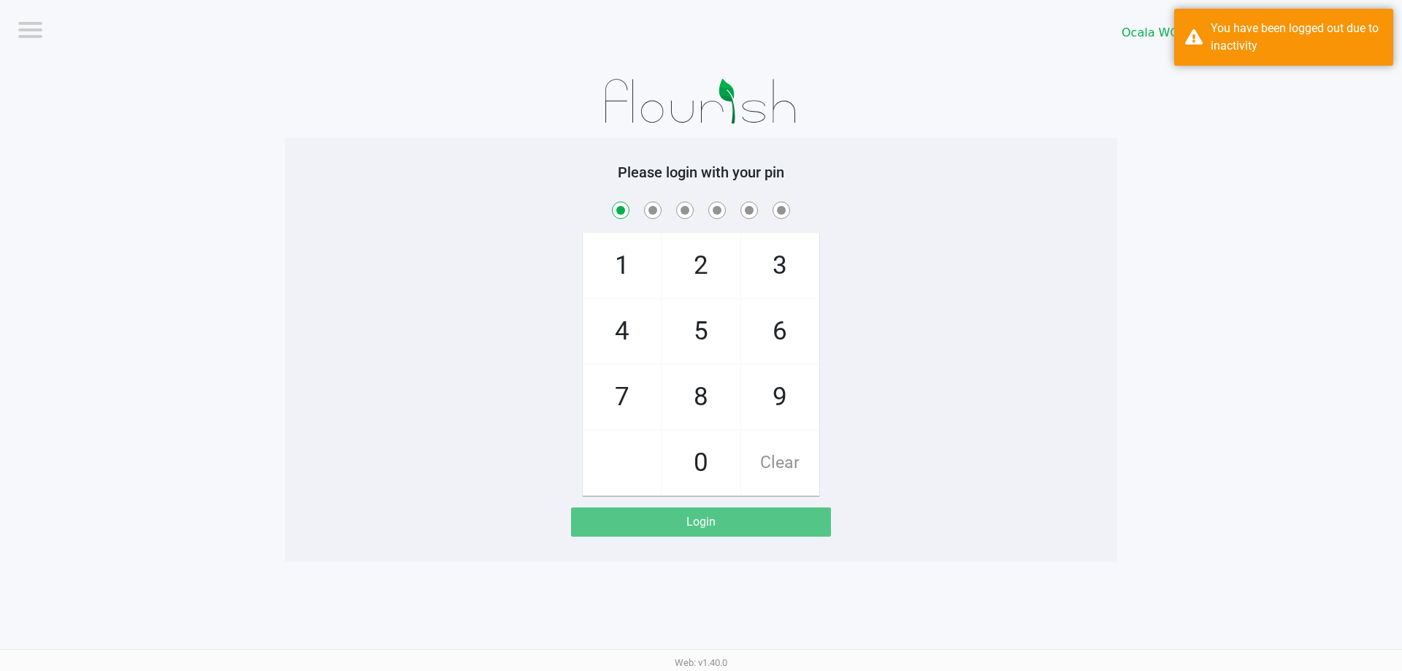
checkbox input "true"
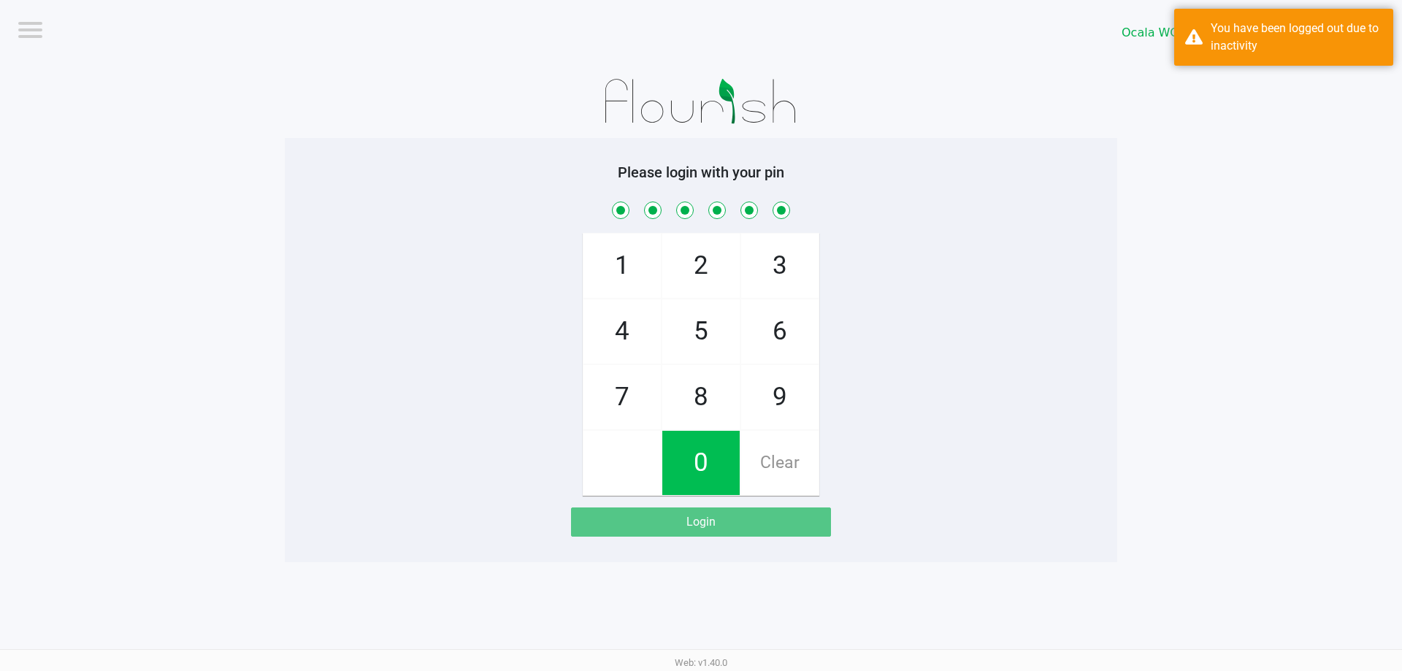
checkbox input "true"
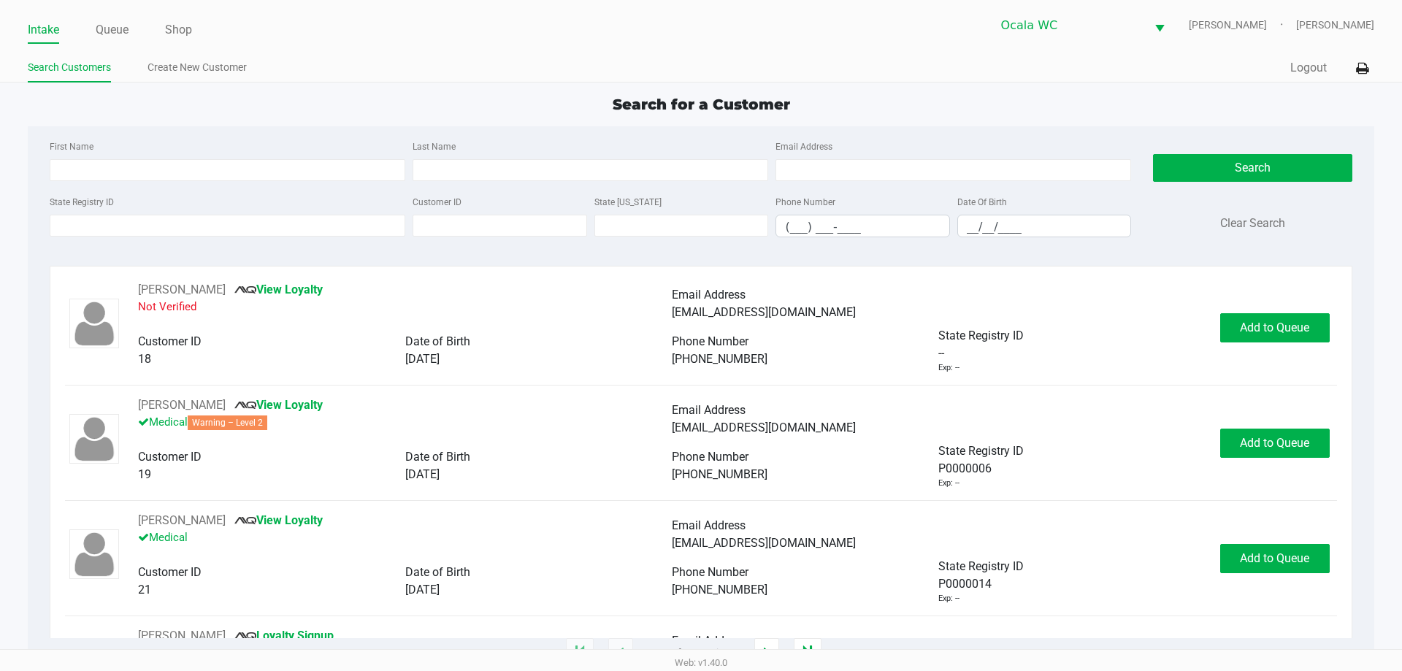
click at [559, 85] on app-point-of-sale "Intake Queue Shop Ocala WC GROVER Alicia Sieg Search Customers Create New Custo…" at bounding box center [701, 326] width 1402 height 653
click at [106, 170] on input "First Name" at bounding box center [227, 170] width 355 height 22
click at [90, 221] on input "State Registry ID" at bounding box center [227, 226] width 355 height 22
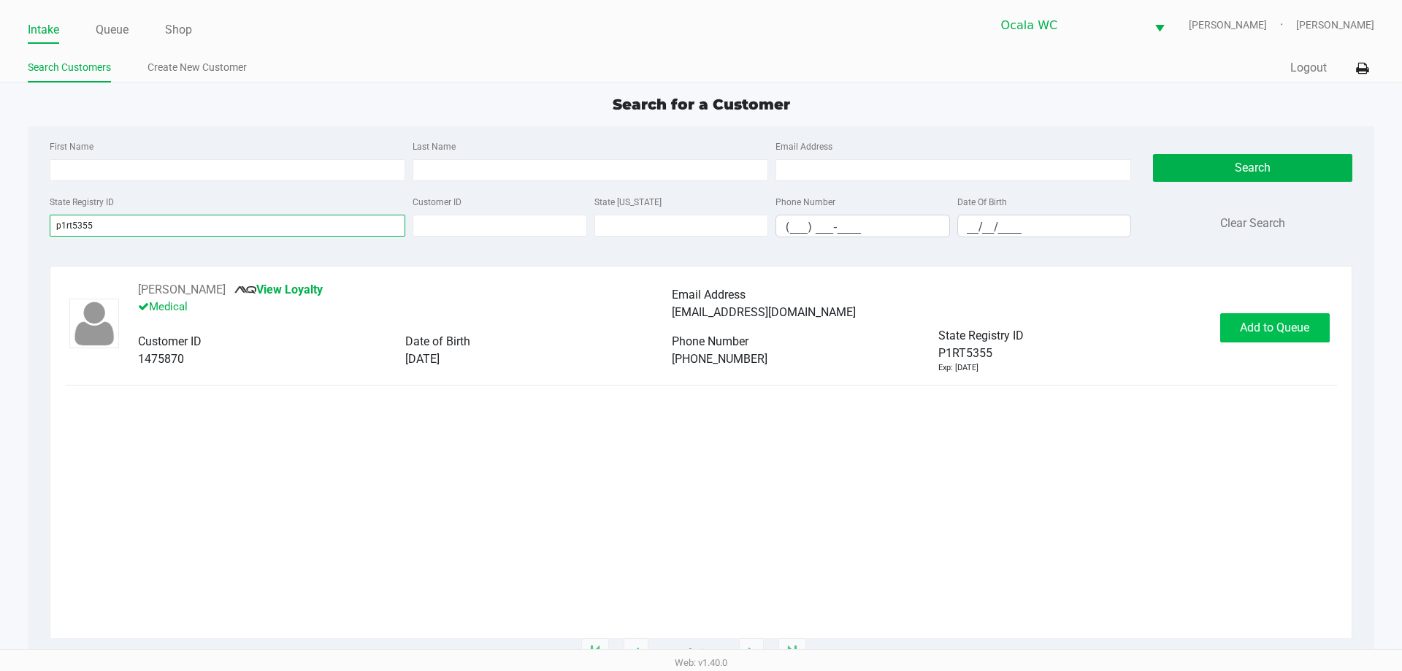
type input "p1rt5355"
click at [1280, 326] on span "Add to Queue" at bounding box center [1274, 327] width 69 height 14
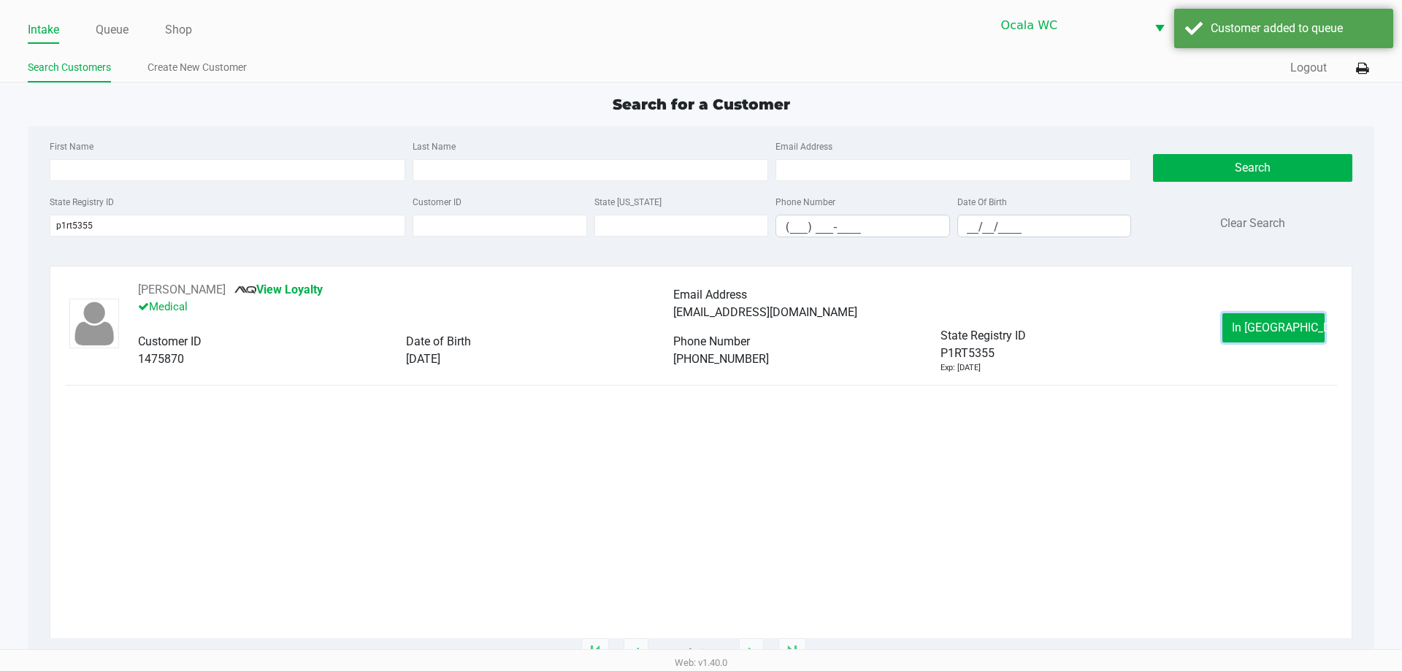
click at [1263, 326] on span "In Queue" at bounding box center [1292, 327] width 123 height 14
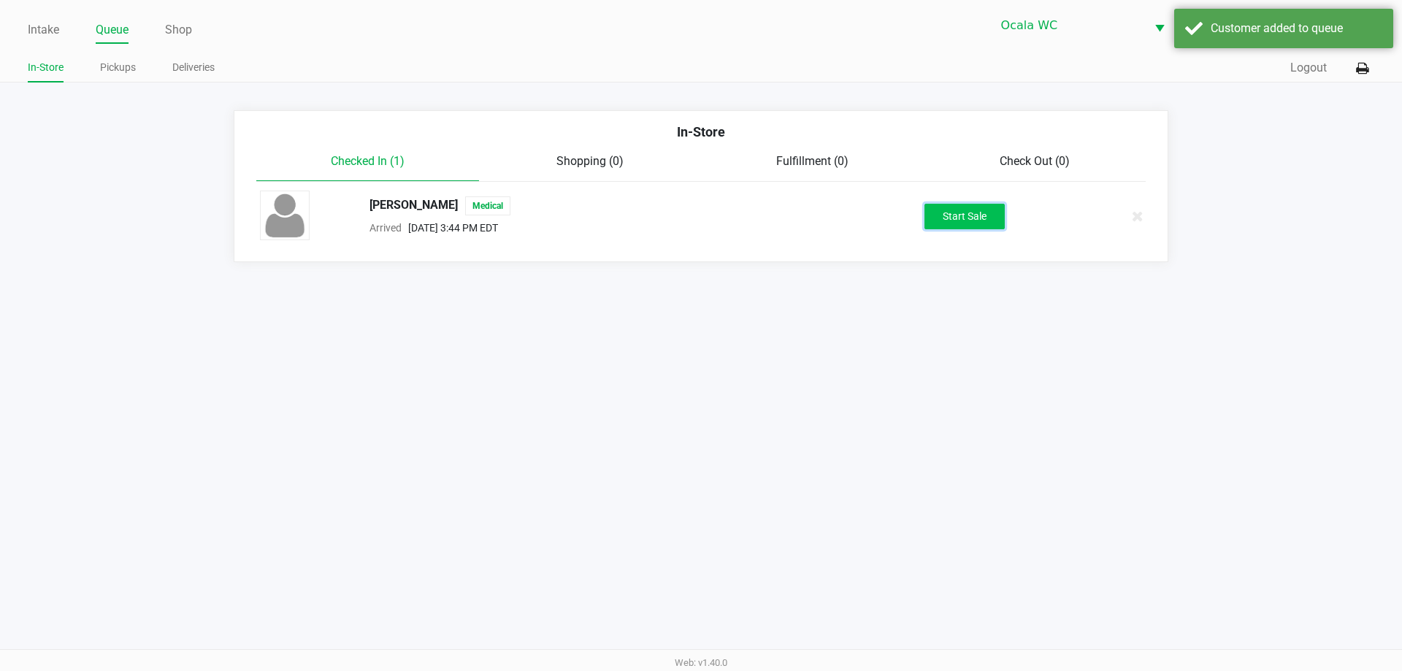
click at [954, 205] on button "Start Sale" at bounding box center [964, 217] width 80 height 26
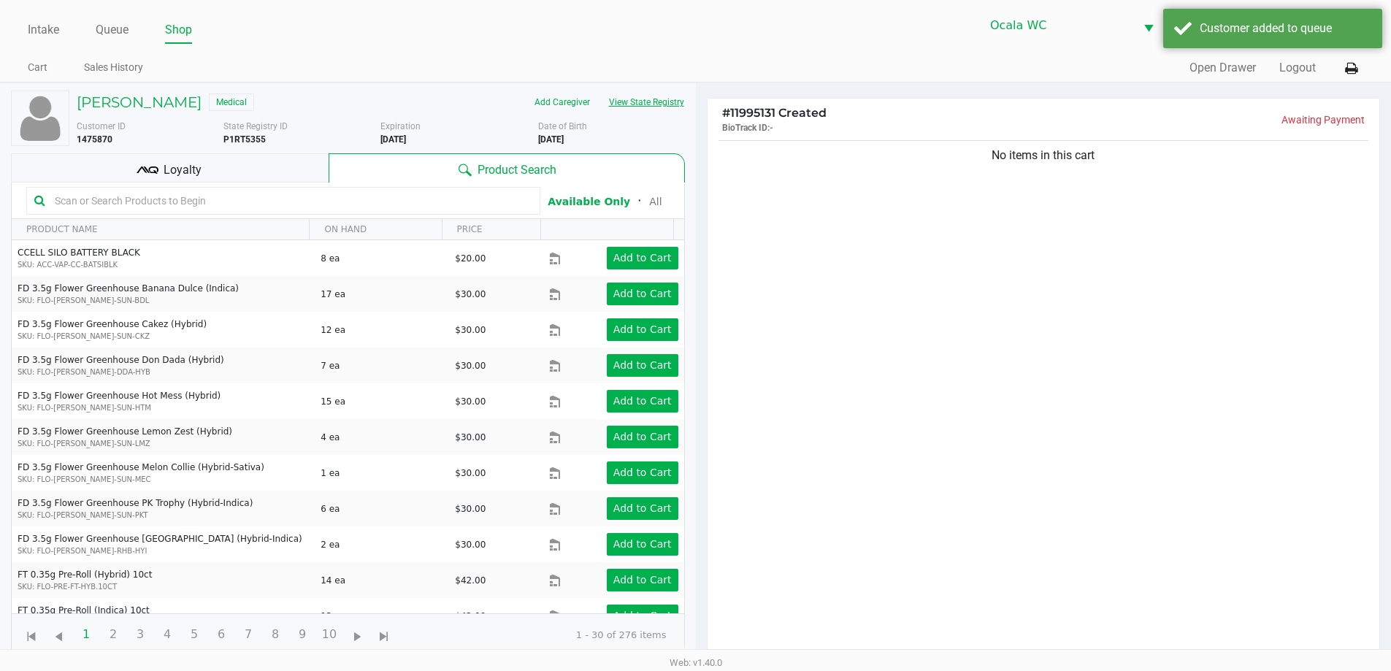
click at [643, 96] on button "View State Registry" at bounding box center [641, 102] width 85 height 23
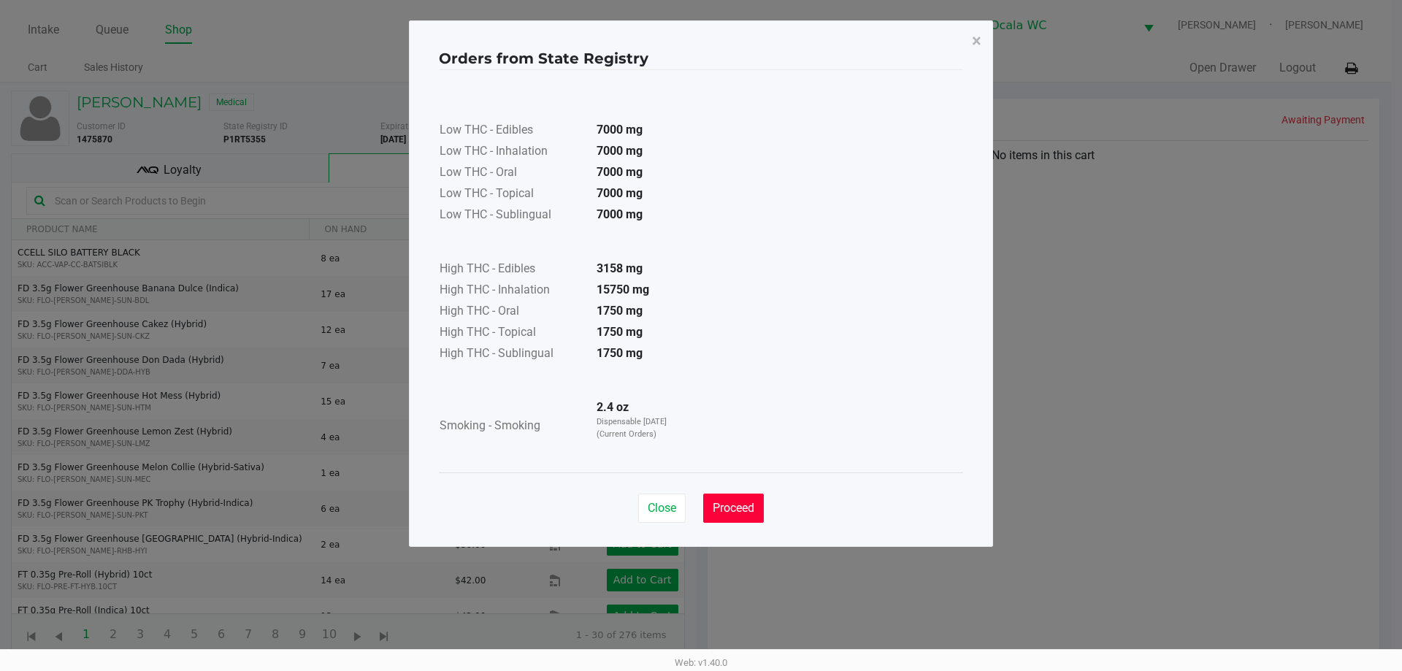
click at [761, 511] on button "Proceed" at bounding box center [733, 507] width 61 height 29
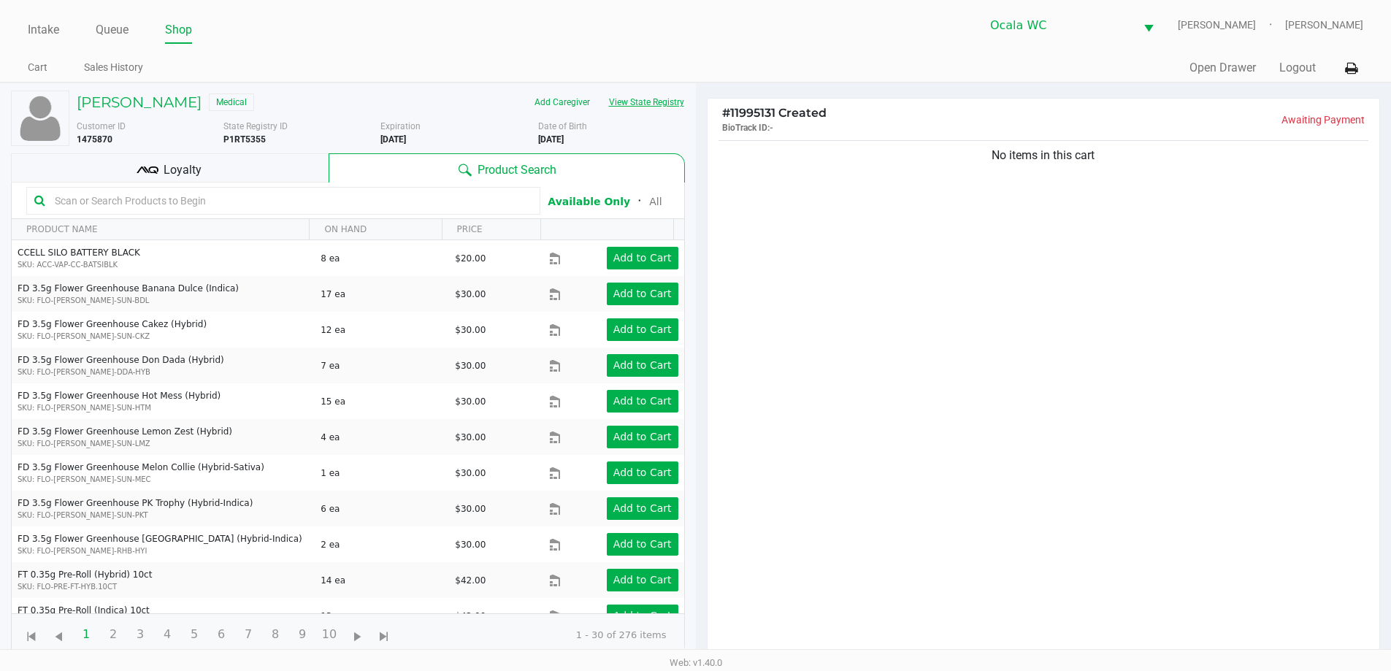
click at [664, 107] on button "View State Registry" at bounding box center [641, 102] width 85 height 23
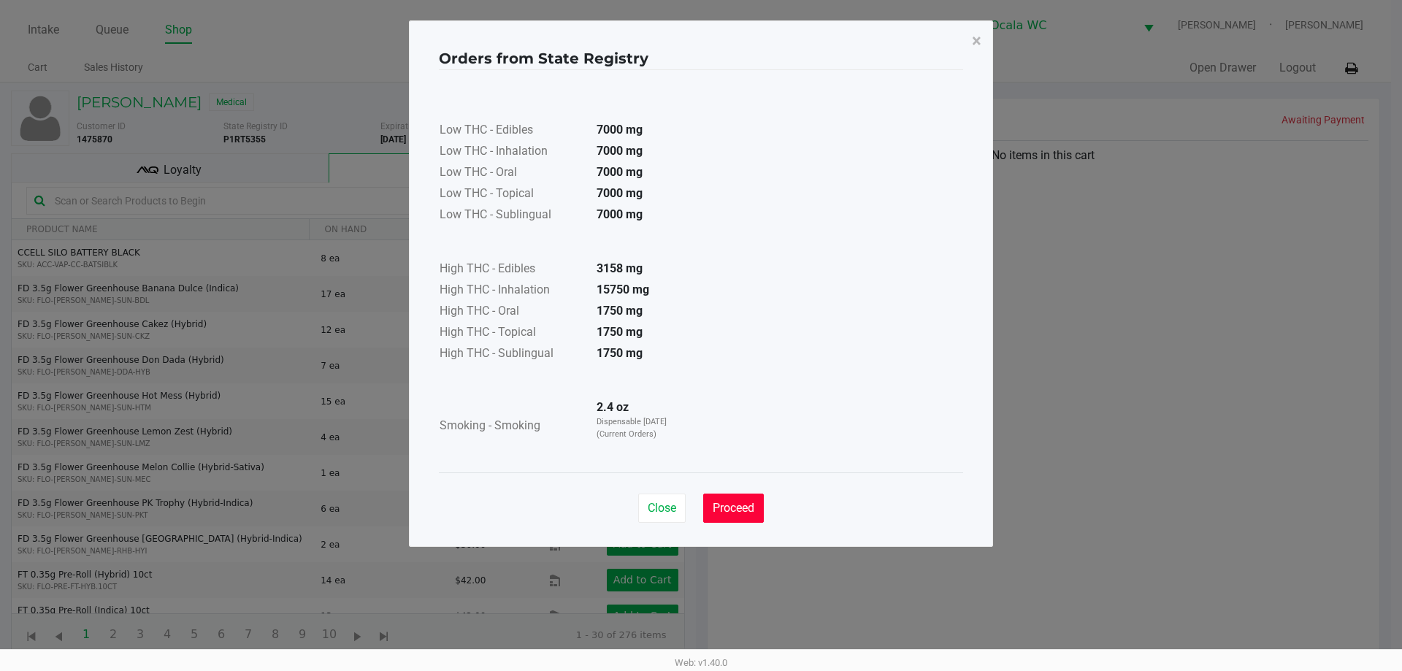
click at [722, 496] on button "Proceed" at bounding box center [733, 507] width 61 height 29
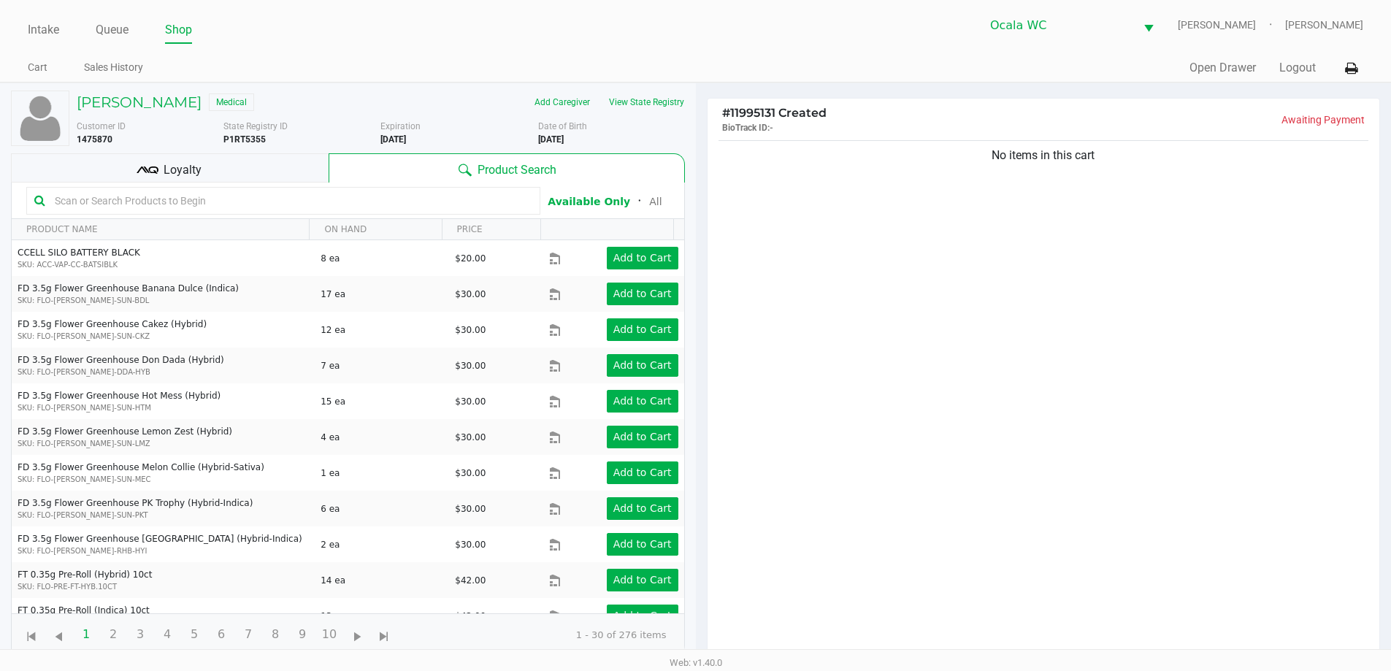
click at [185, 197] on input "text" at bounding box center [290, 201] width 483 height 22
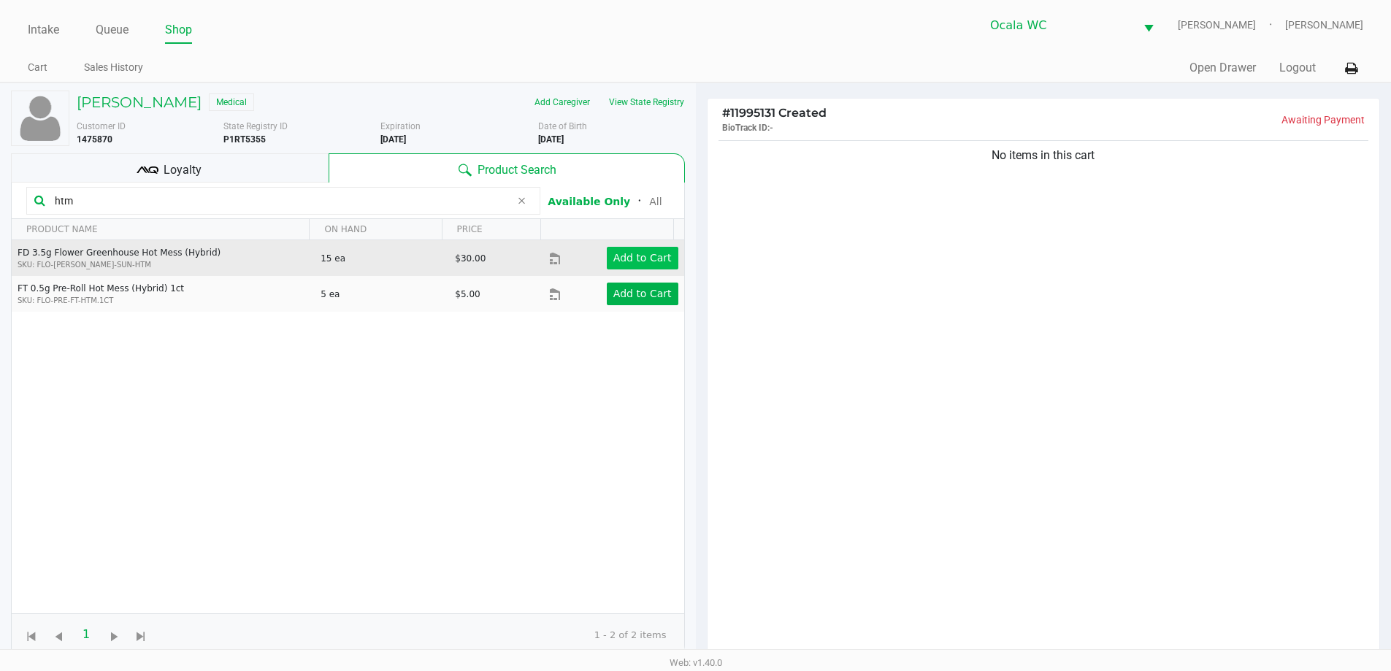
type input "htm"
click at [631, 255] on app-button-loader "Add to Cart" at bounding box center [642, 258] width 58 height 12
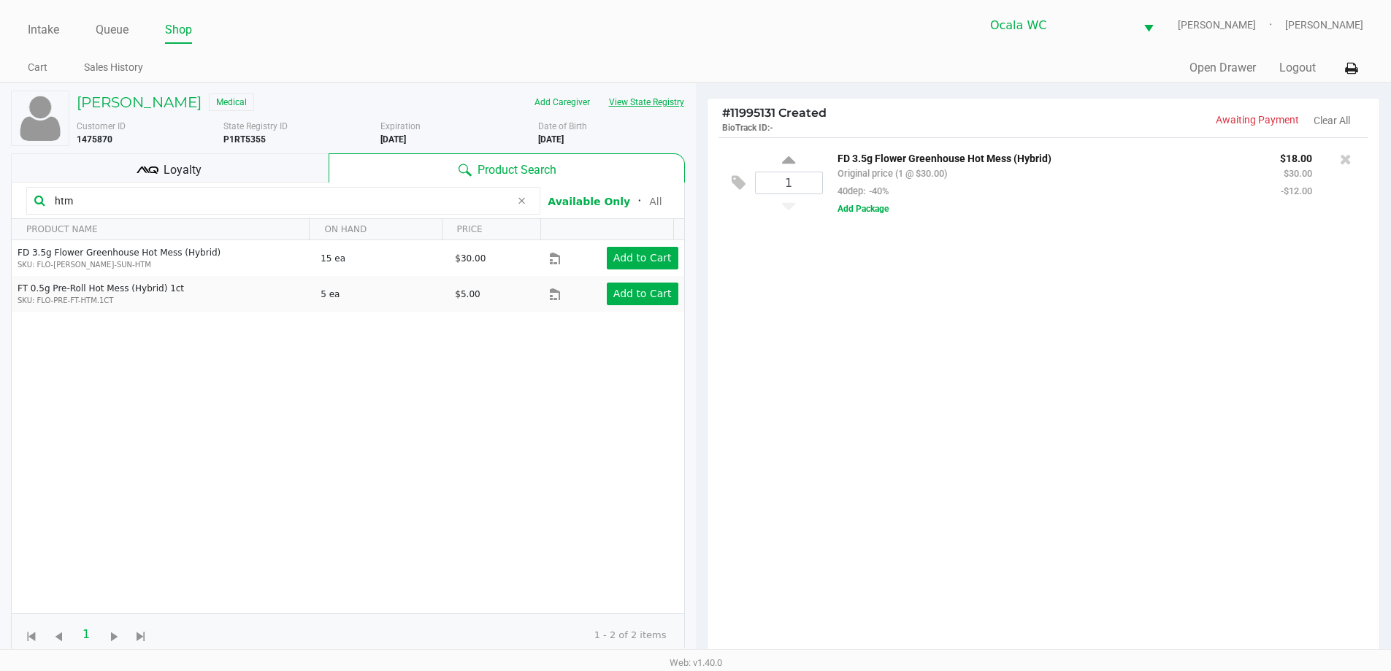
click at [663, 96] on button "View State Registry" at bounding box center [641, 102] width 85 height 23
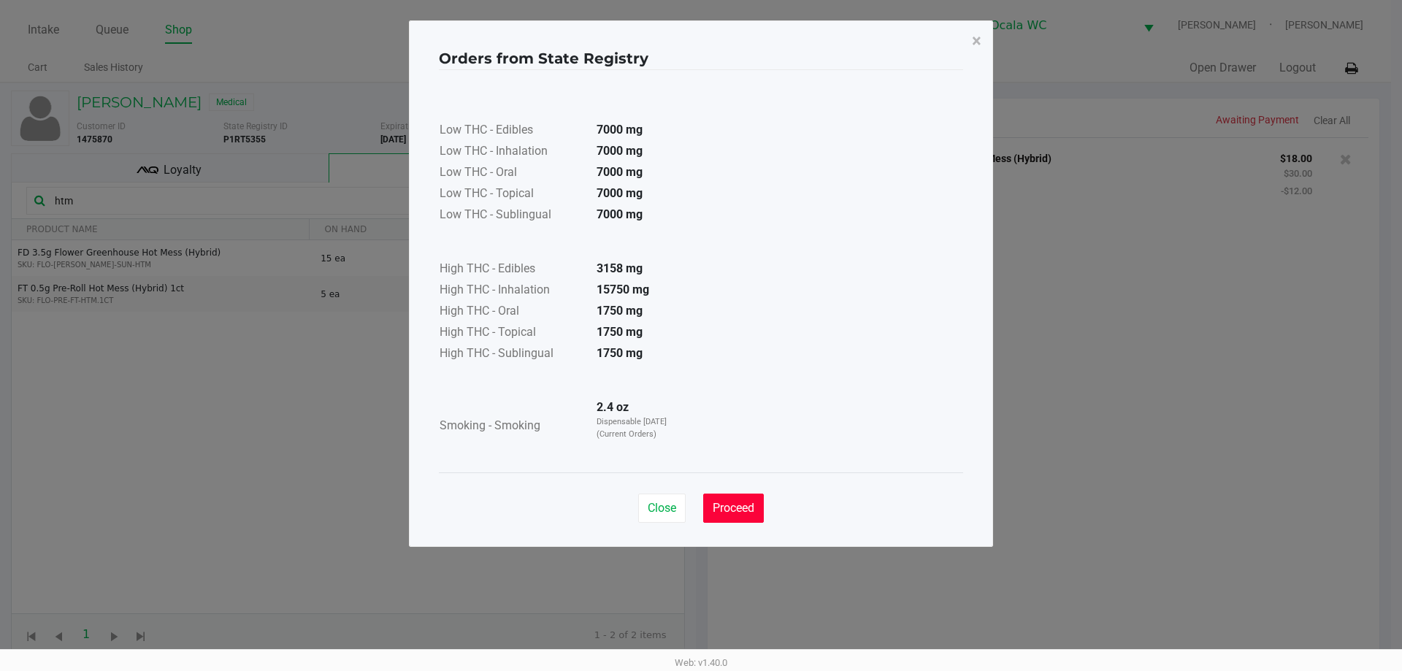
click at [728, 512] on span "Proceed" at bounding box center [733, 508] width 42 height 14
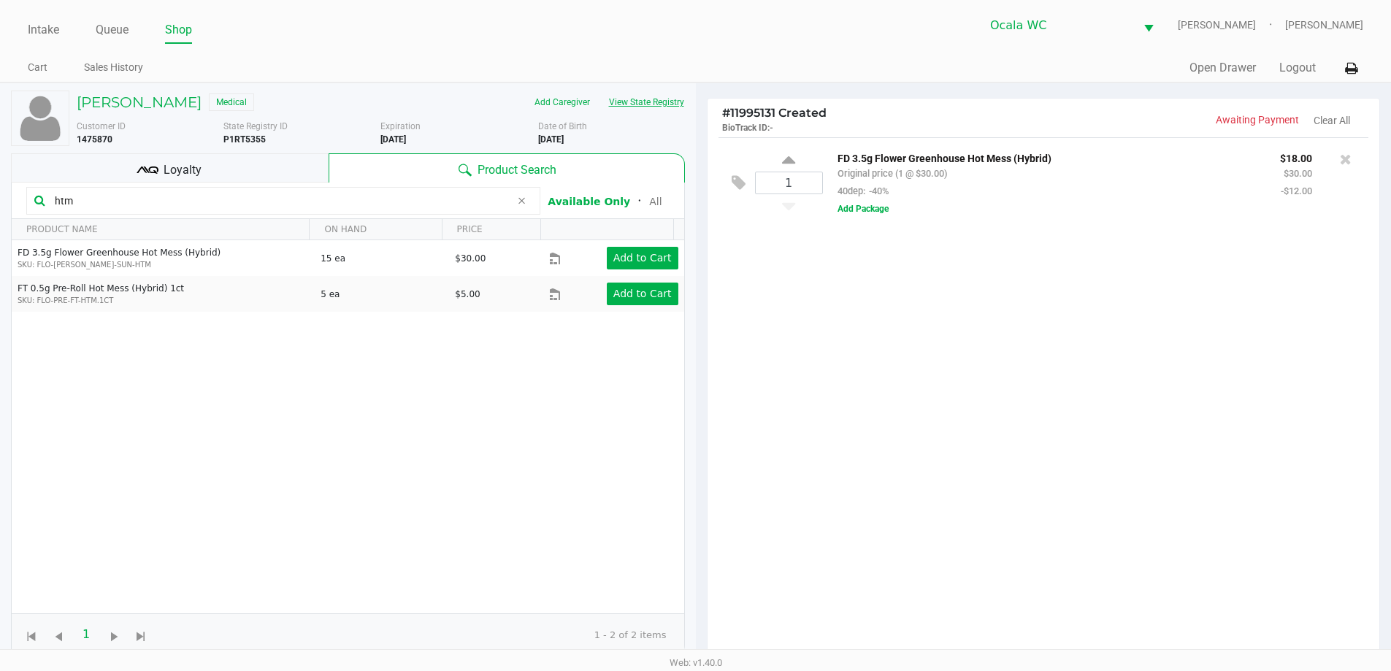
click at [653, 104] on button "View State Registry" at bounding box center [641, 102] width 85 height 23
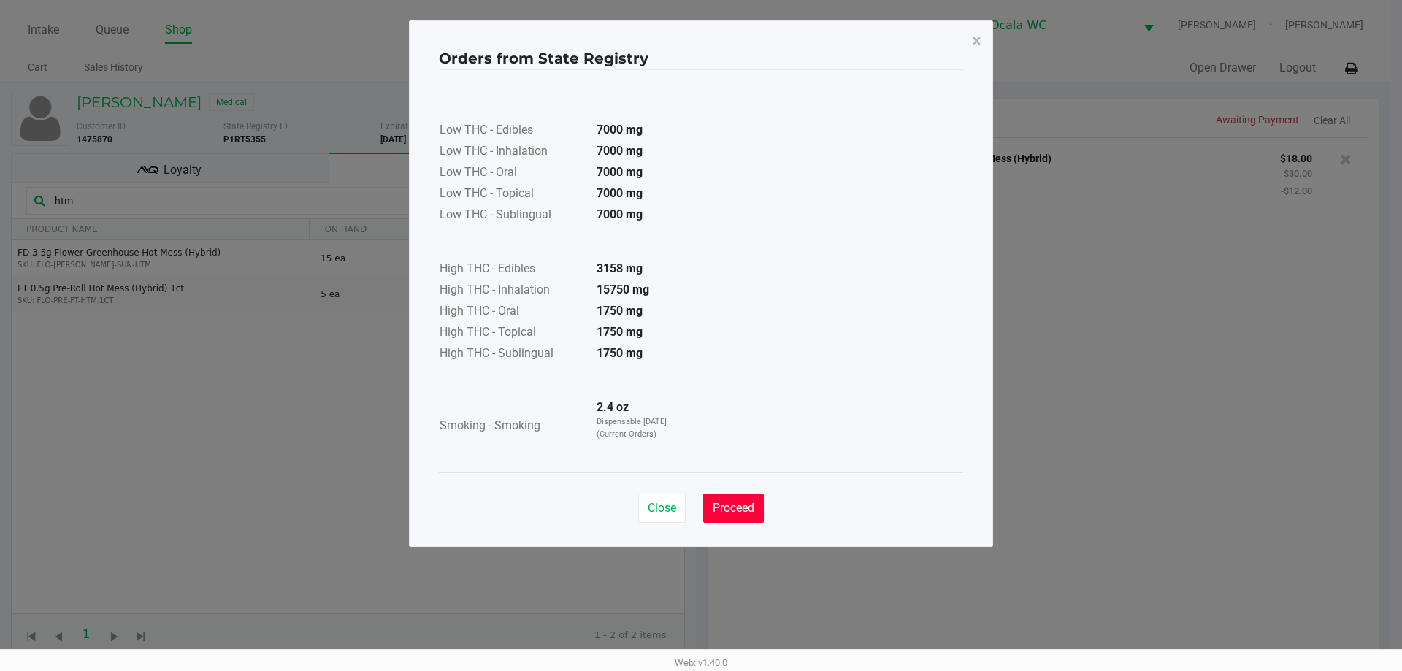
click at [745, 510] on span "Proceed" at bounding box center [733, 508] width 42 height 14
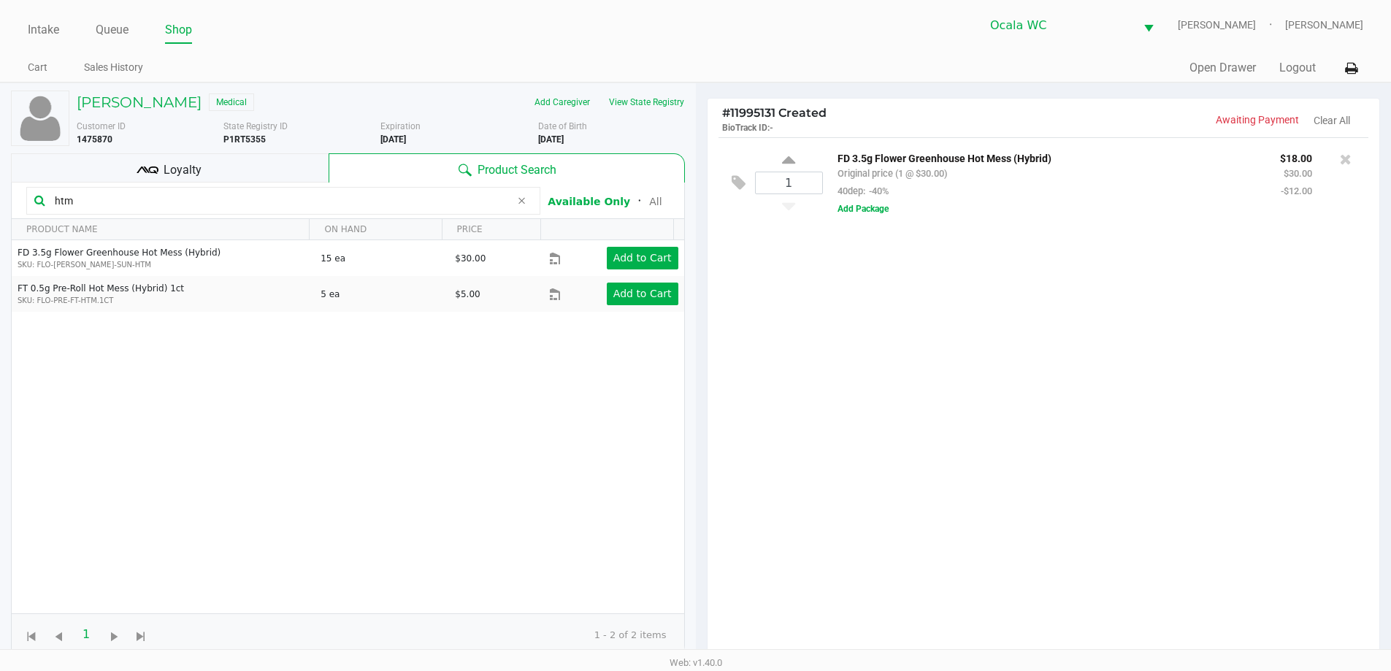
click at [254, 200] on input "htm" at bounding box center [279, 201] width 461 height 22
click at [651, 107] on button "View State Registry" at bounding box center [641, 102] width 85 height 23
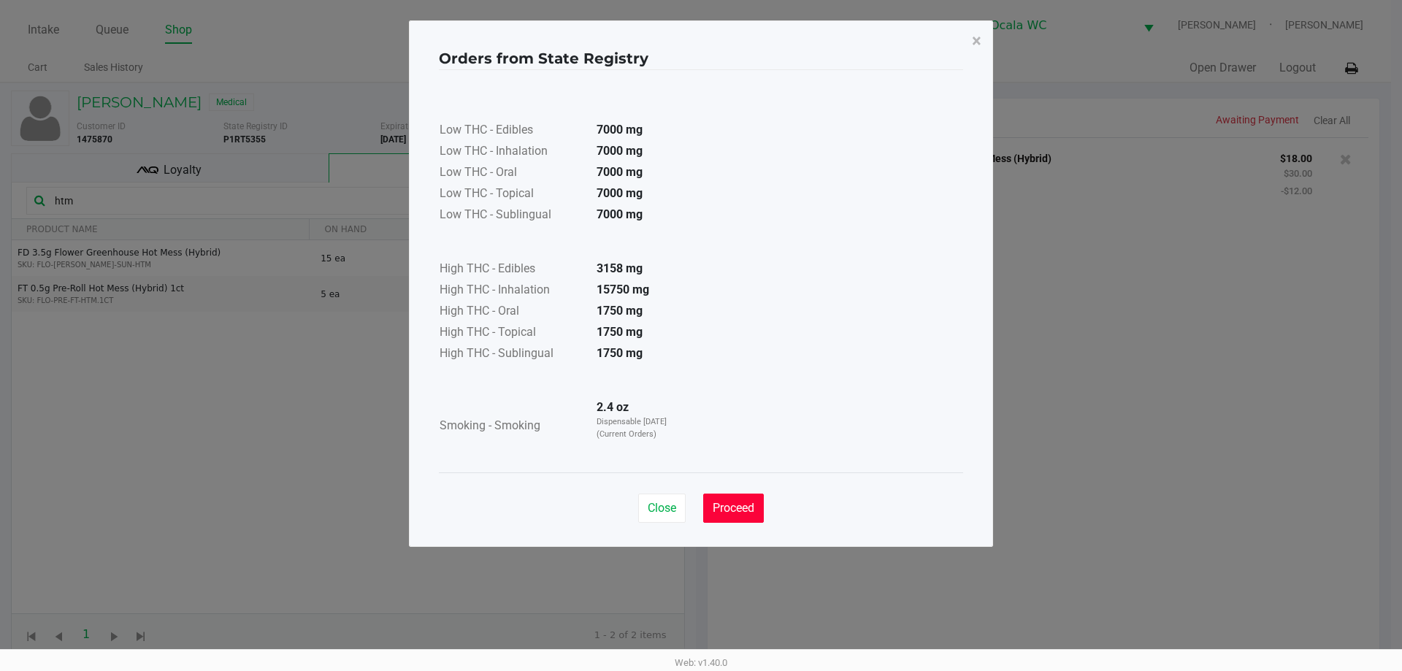
click at [722, 496] on button "Proceed" at bounding box center [733, 507] width 61 height 29
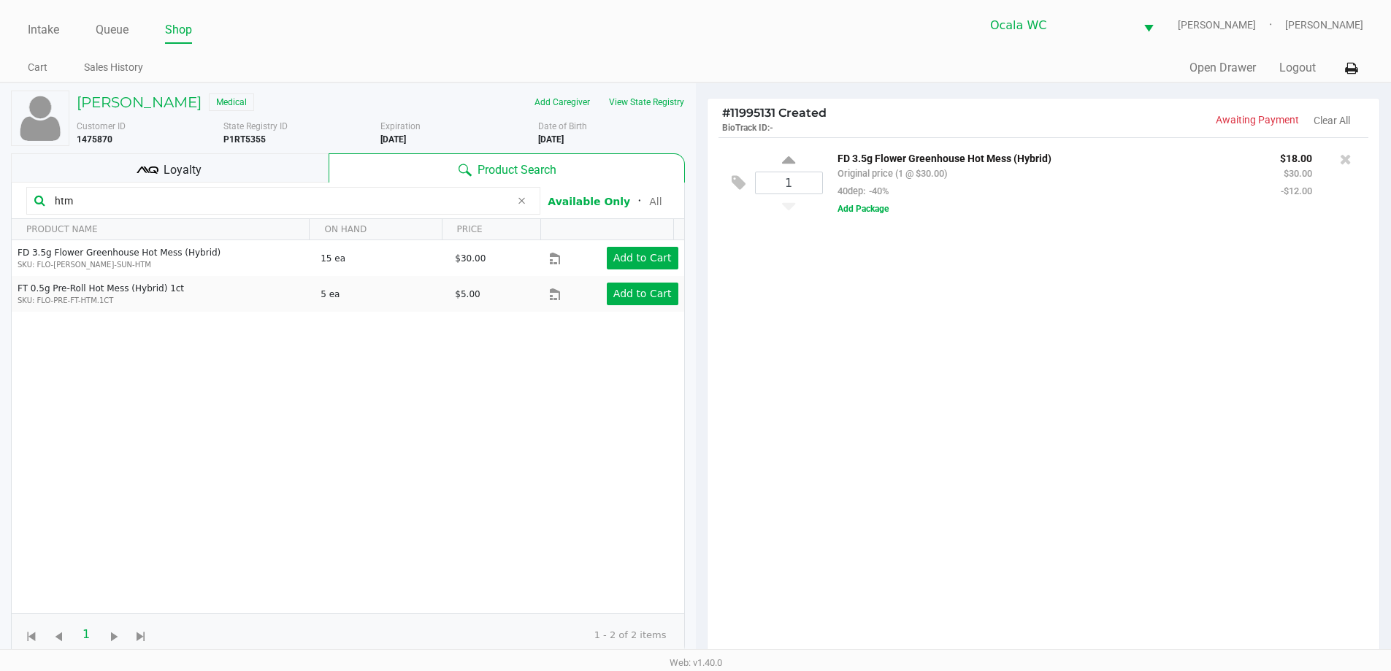
click at [322, 203] on input "htm" at bounding box center [279, 201] width 461 height 22
click at [115, 208] on input "htm" at bounding box center [279, 201] width 461 height 22
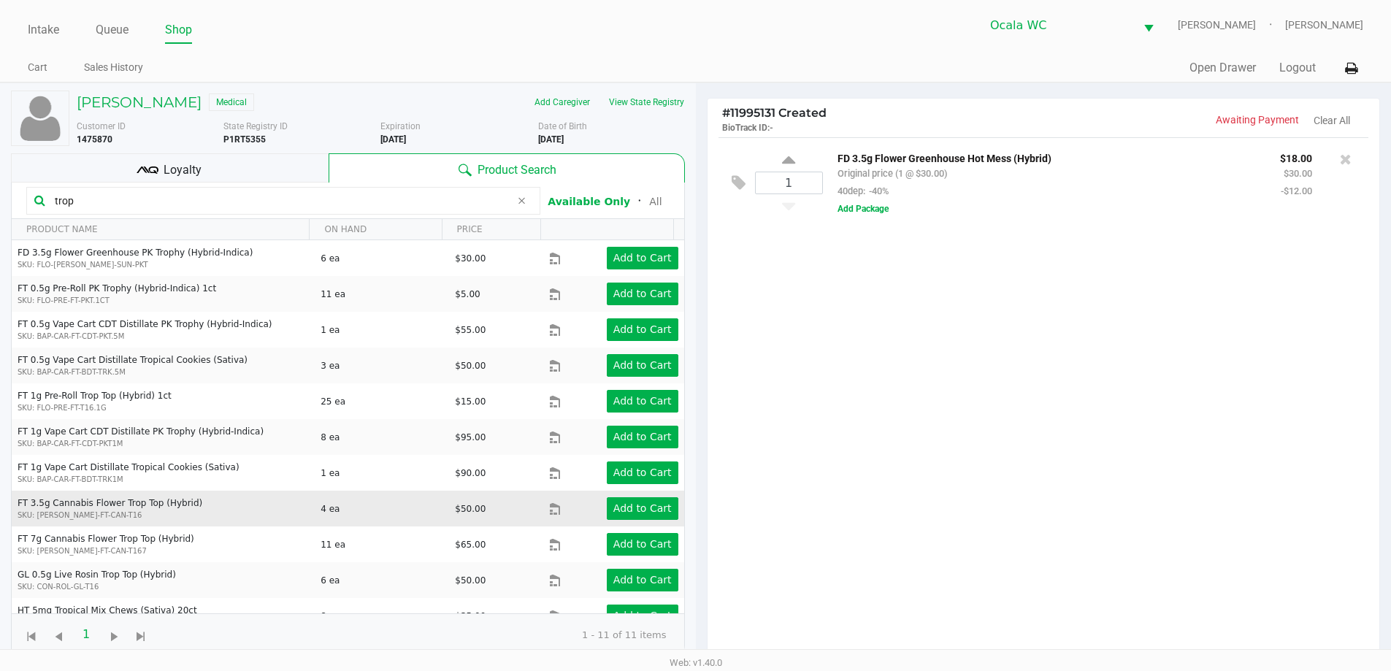
scroll to position [20, 0]
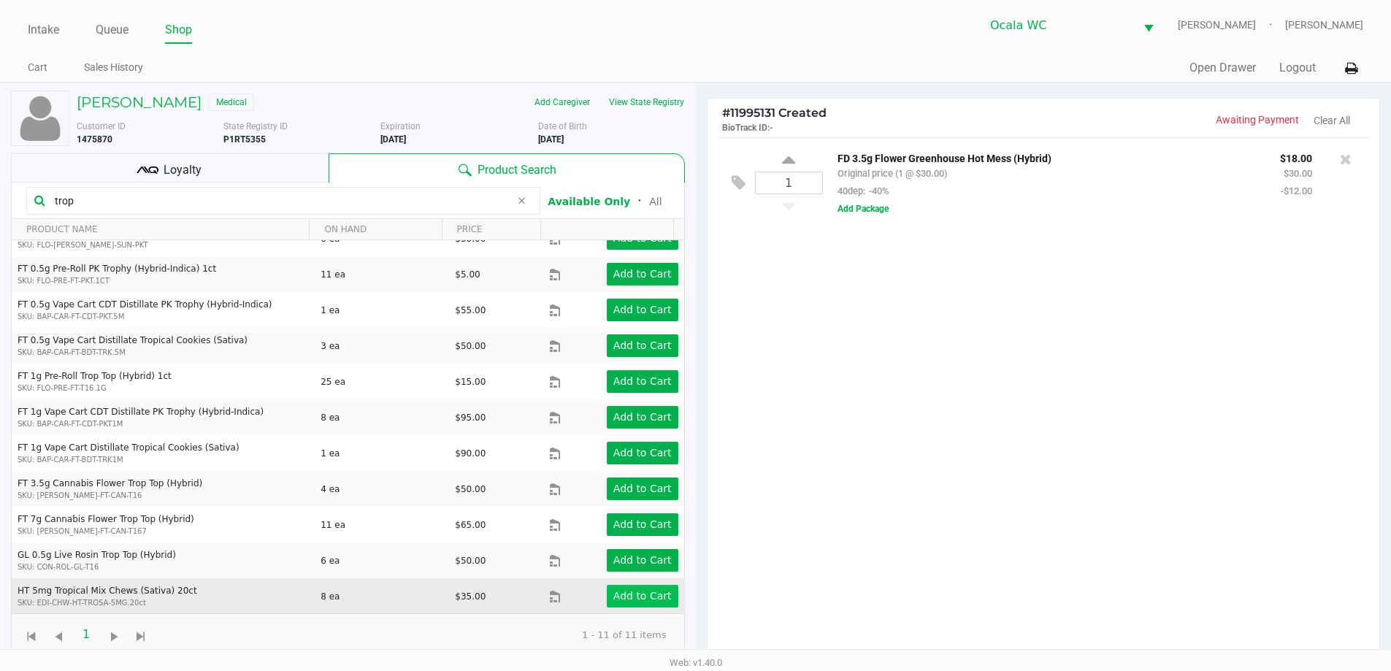
type input "trop"
click at [613, 591] on app-button-loader "Add to Cart" at bounding box center [642, 596] width 58 height 12
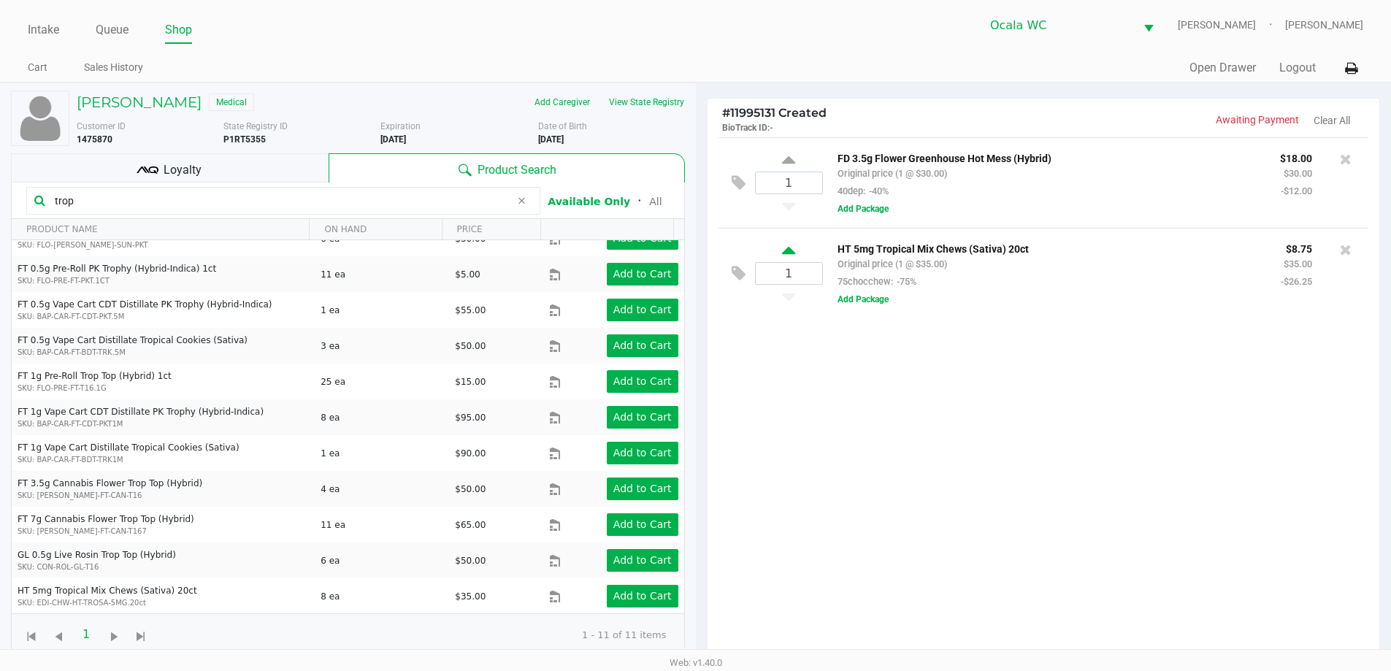
click at [789, 254] on icon at bounding box center [788, 253] width 13 height 18
type input "2"
click at [169, 201] on input "trop" at bounding box center [279, 201] width 461 height 22
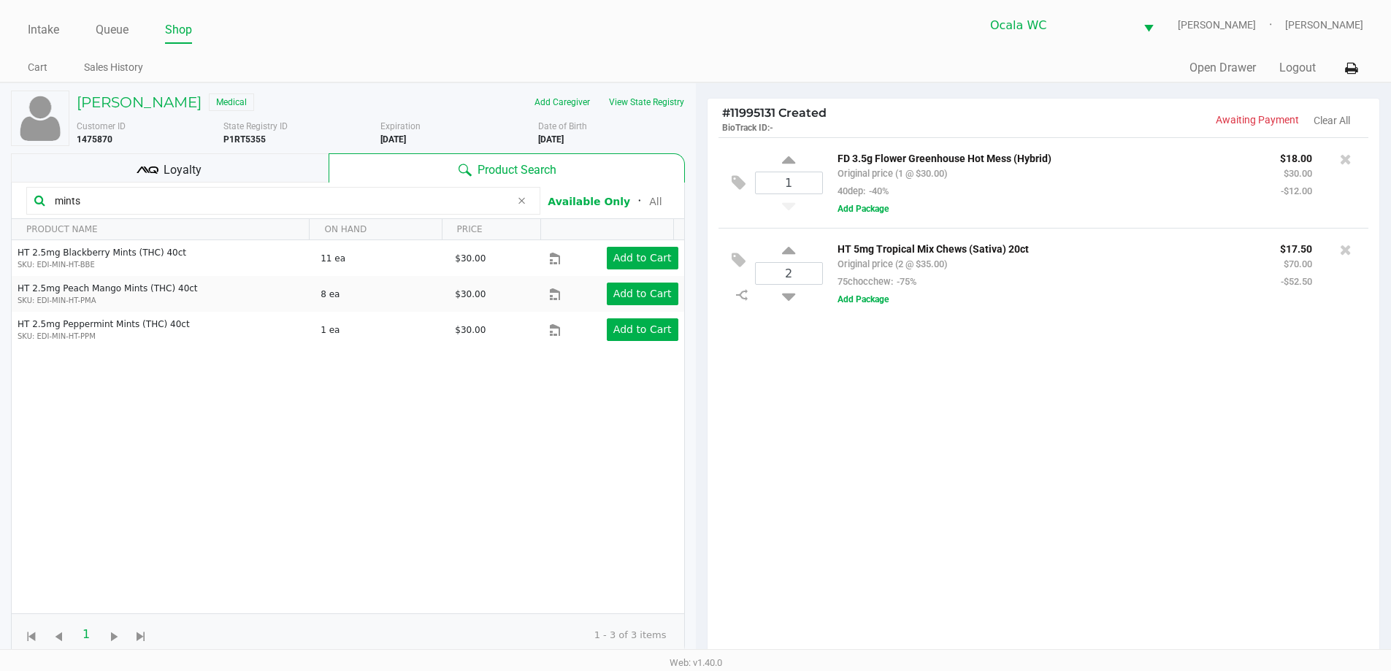
scroll to position [0, 0]
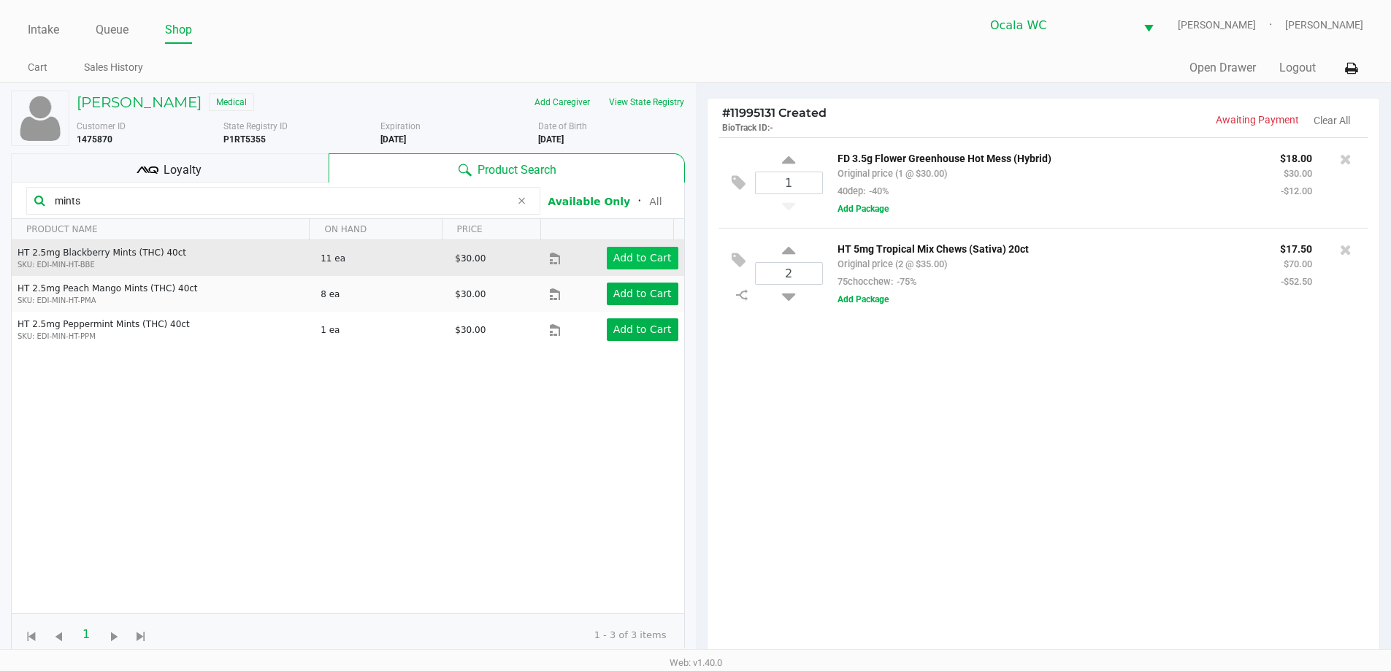
type input "mints"
click at [633, 267] on button "Add to Cart" at bounding box center [643, 258] width 72 height 23
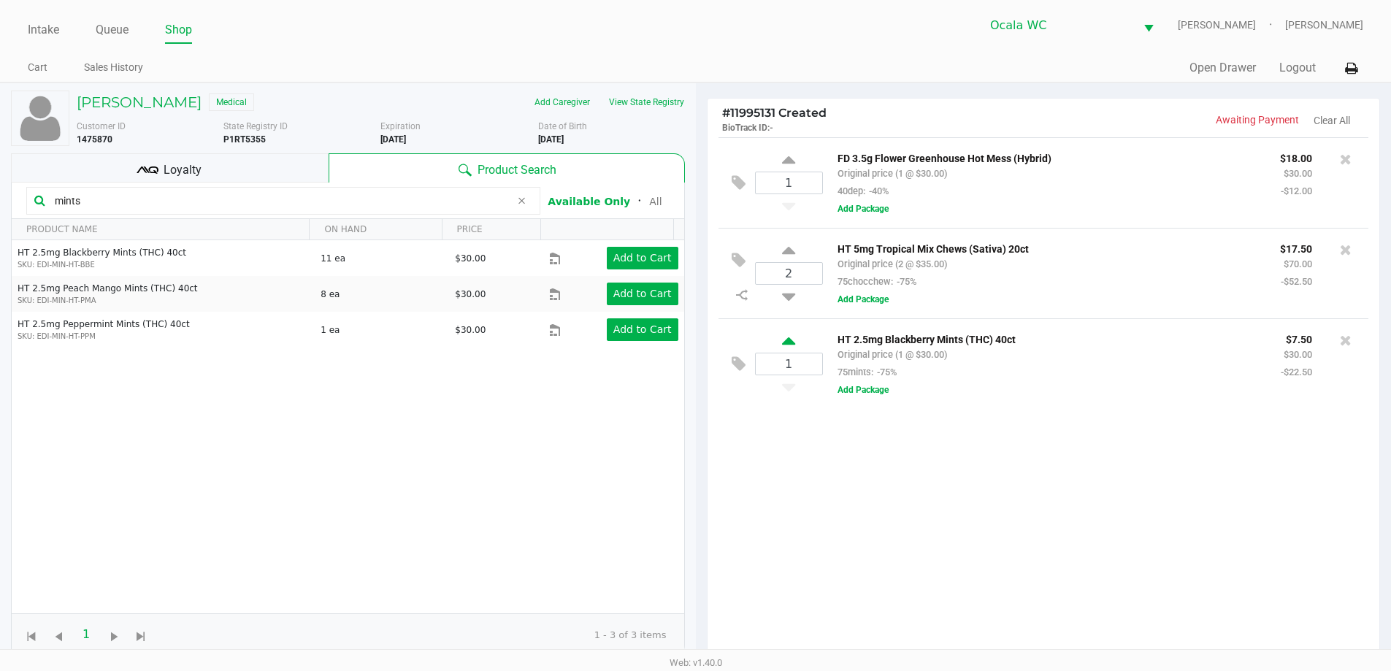
click at [784, 342] on icon at bounding box center [788, 343] width 13 height 18
type input "2"
click at [783, 161] on icon at bounding box center [788, 162] width 13 height 18
type input "2"
click at [791, 160] on icon at bounding box center [788, 162] width 13 height 18
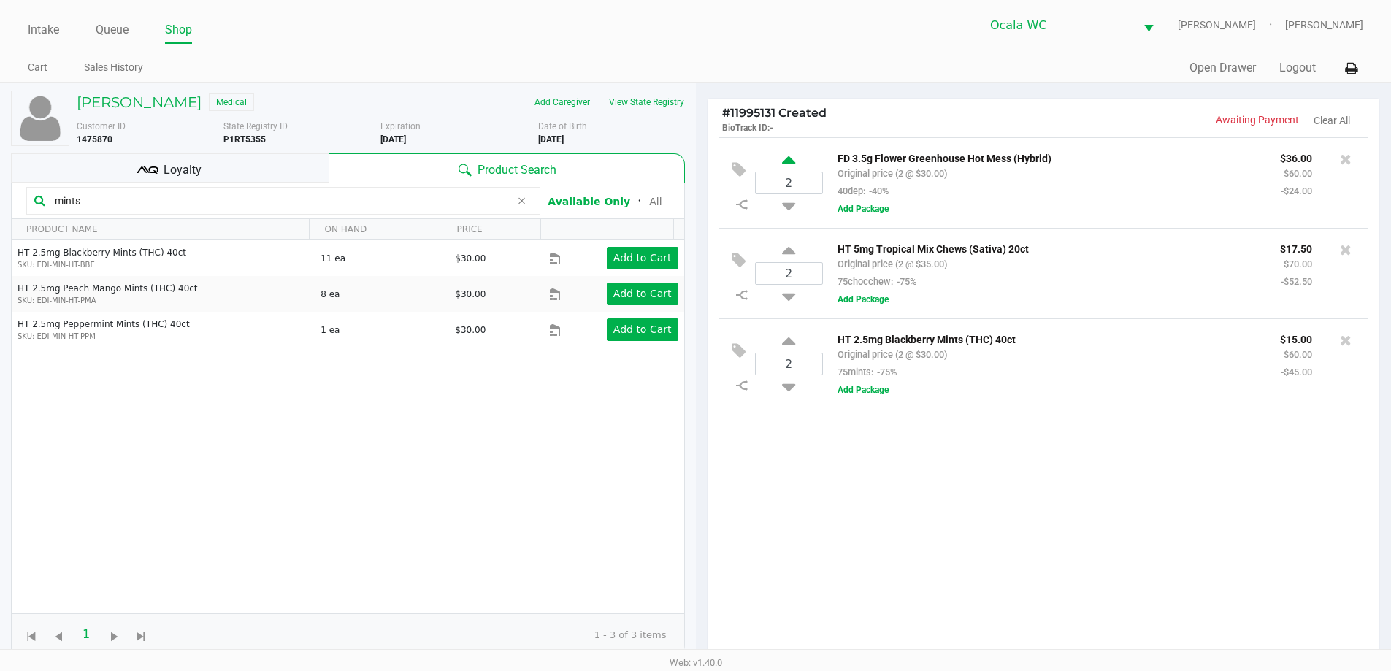
type input "3"
click at [788, 159] on icon at bounding box center [788, 162] width 13 height 18
type input "4"
click at [789, 204] on icon at bounding box center [788, 203] width 13 height 18
type input "3"
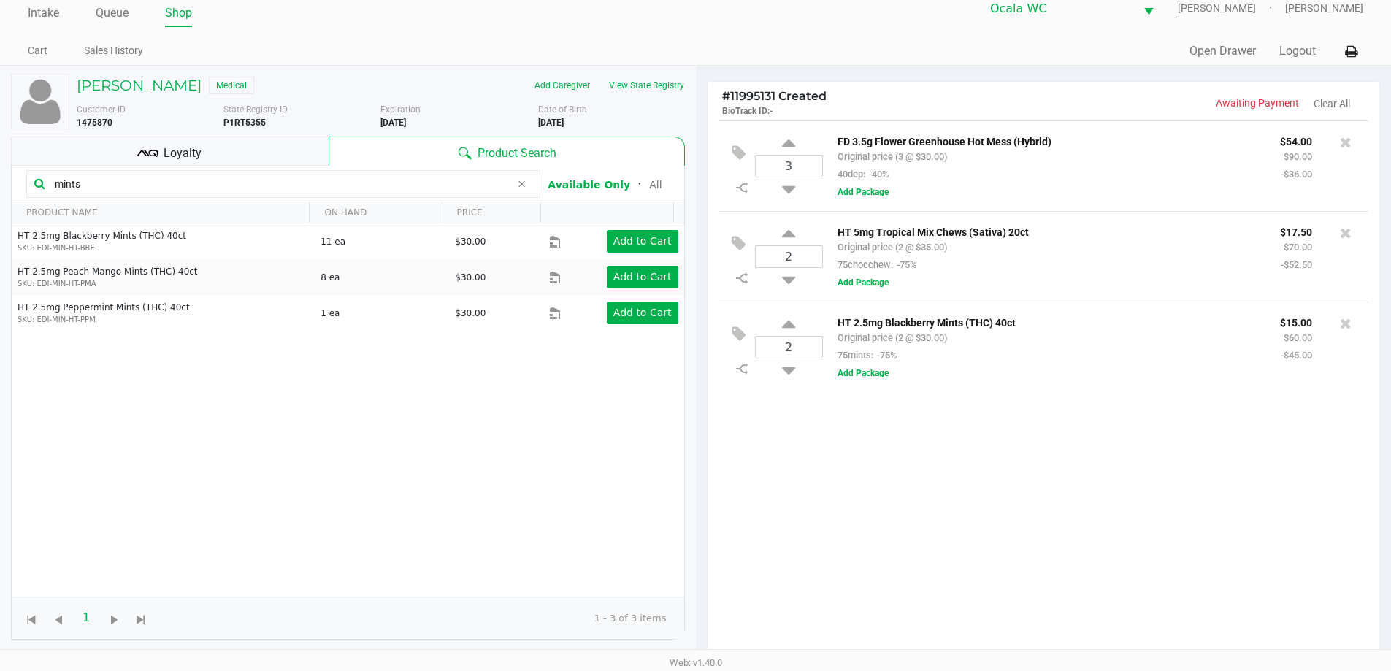
scroll to position [12, 0]
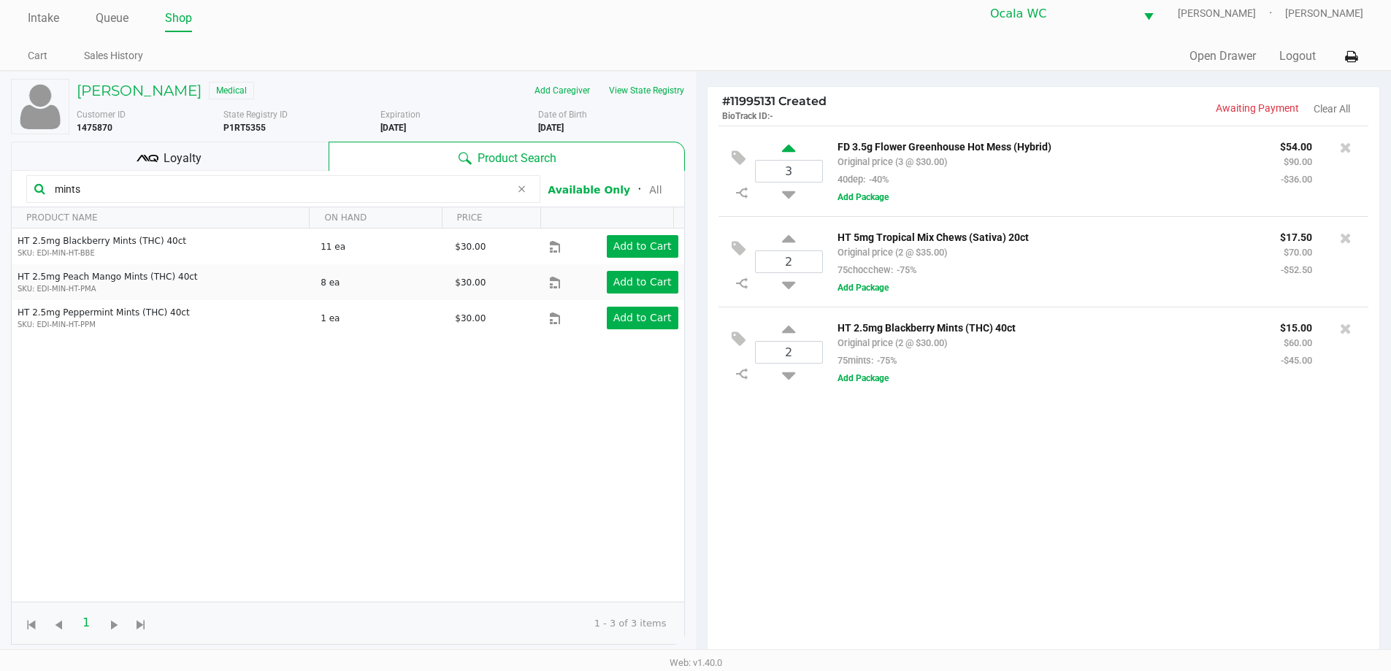
click at [786, 145] on icon at bounding box center [788, 151] width 13 height 18
type input "4"
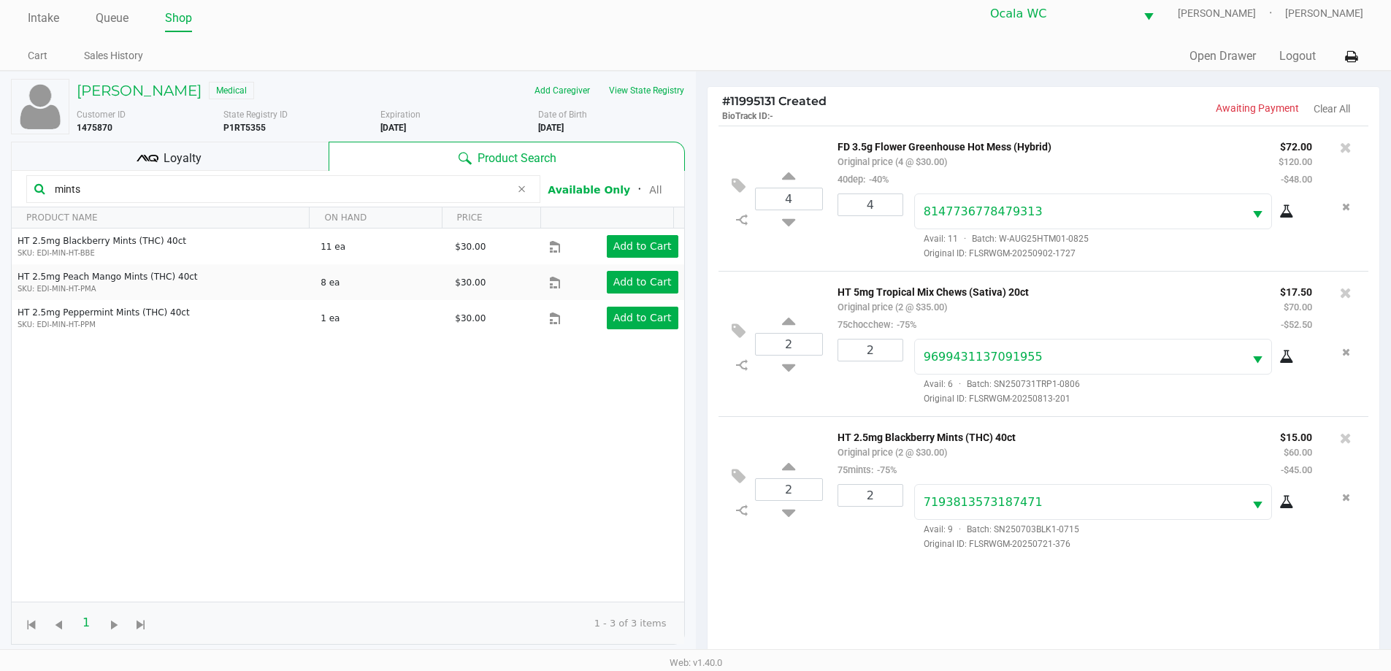
scroll to position [158, 0]
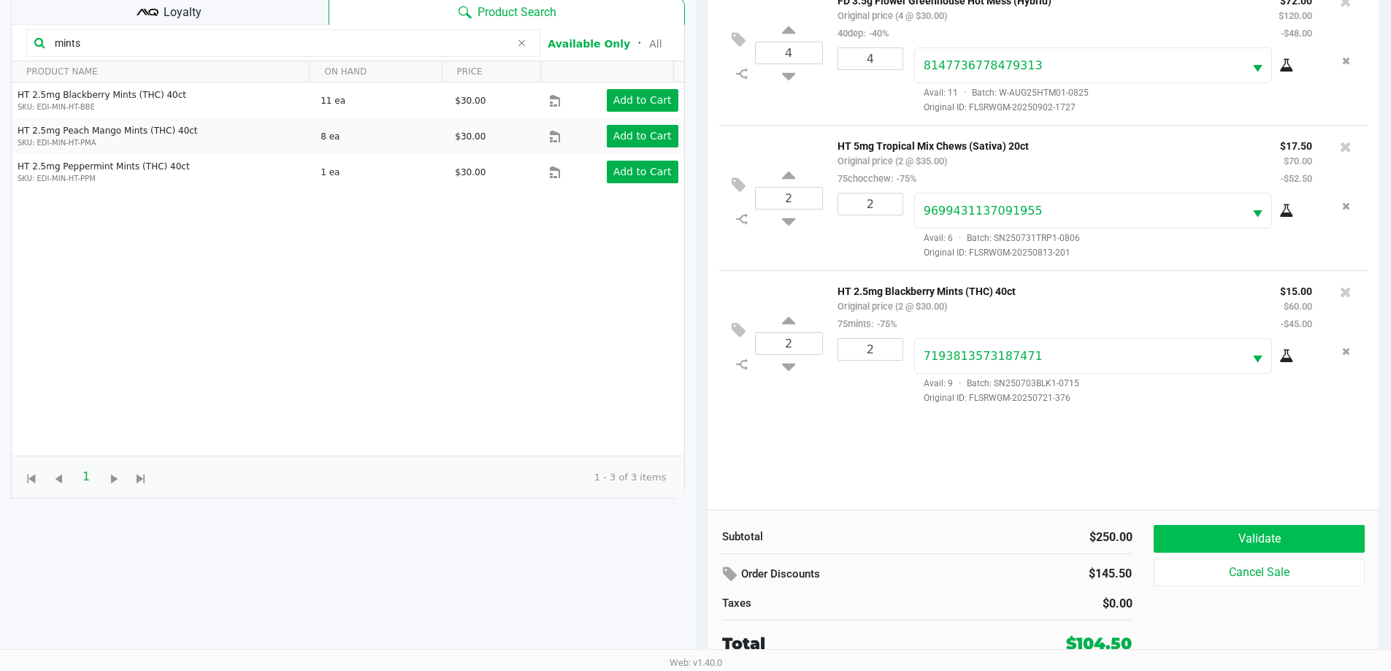
click at [1204, 544] on button "Validate" at bounding box center [1258, 539] width 210 height 28
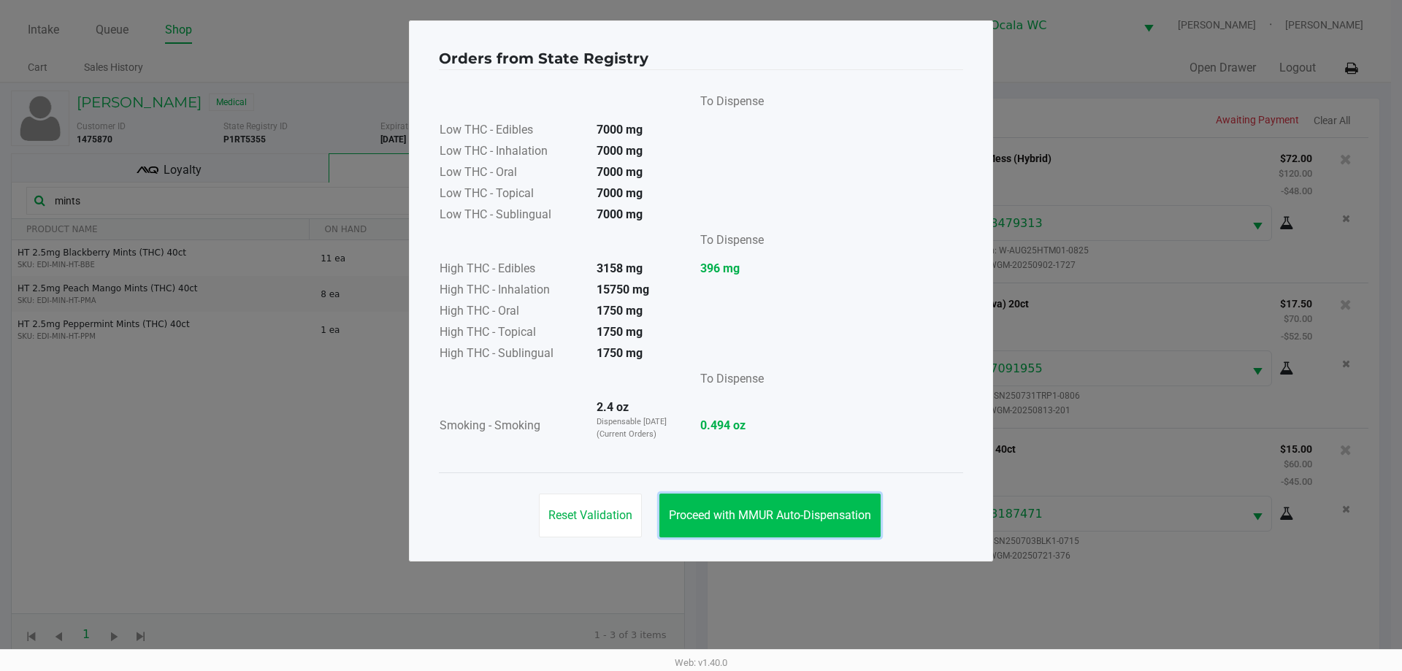
click at [758, 518] on span "Proceed with MMUR Auto-Dispensation" at bounding box center [770, 515] width 202 height 14
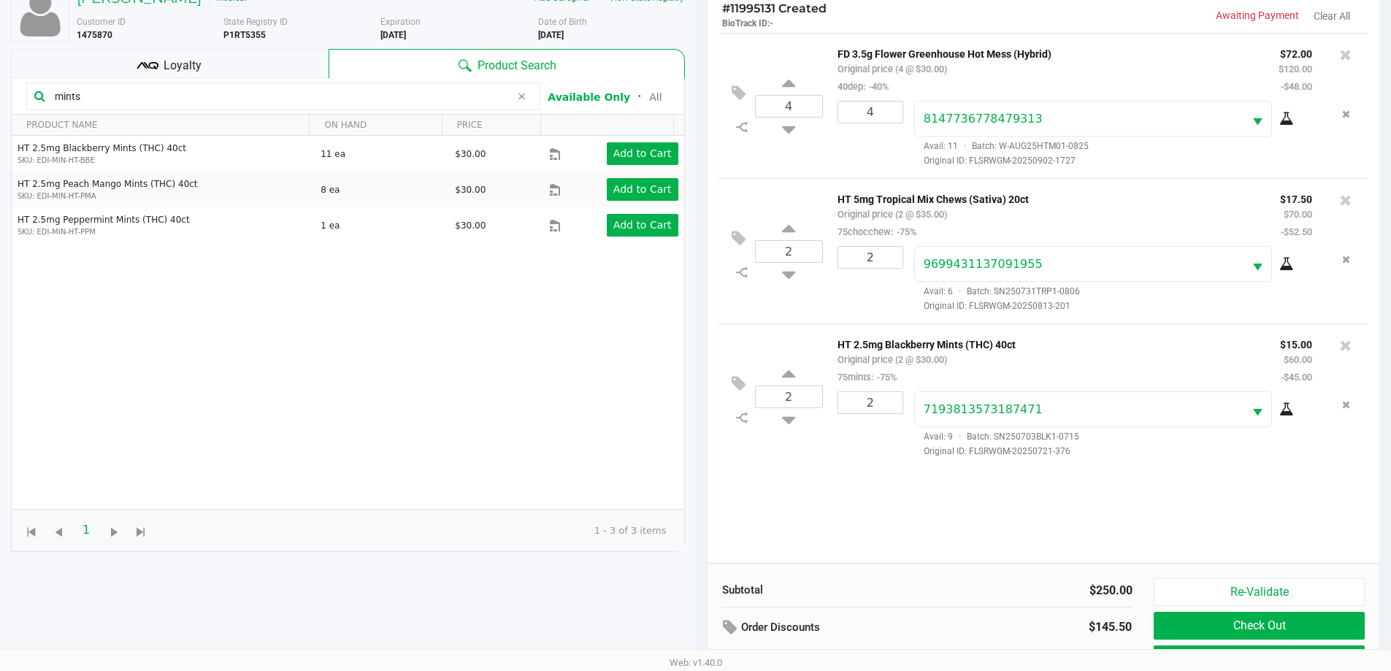
scroll to position [158, 0]
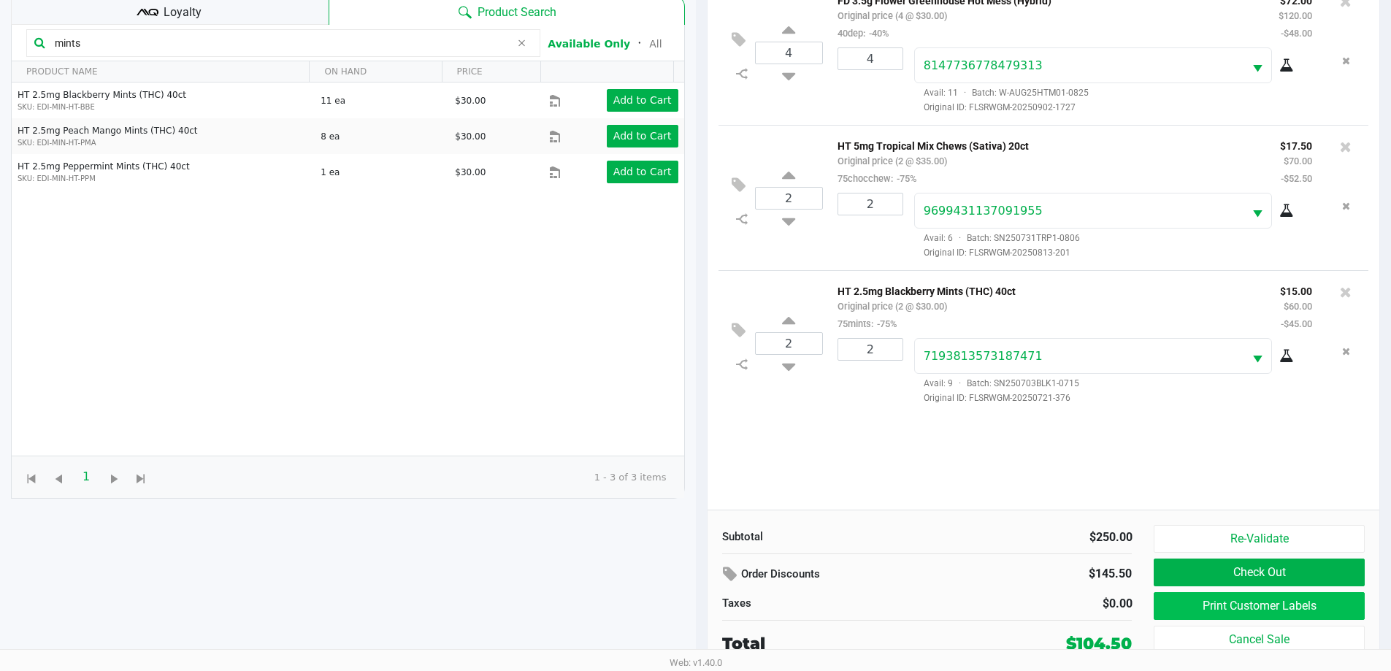
click at [1183, 607] on button "Print Customer Labels" at bounding box center [1258, 606] width 210 height 28
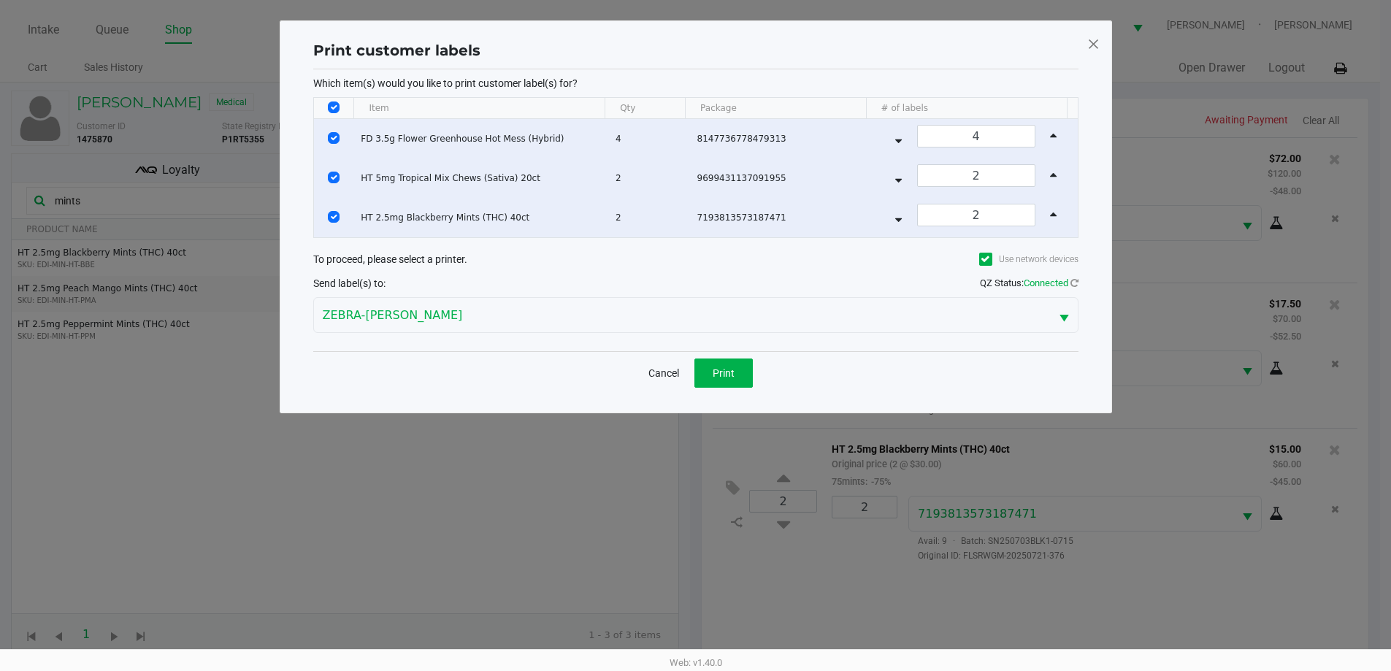
scroll to position [0, 0]
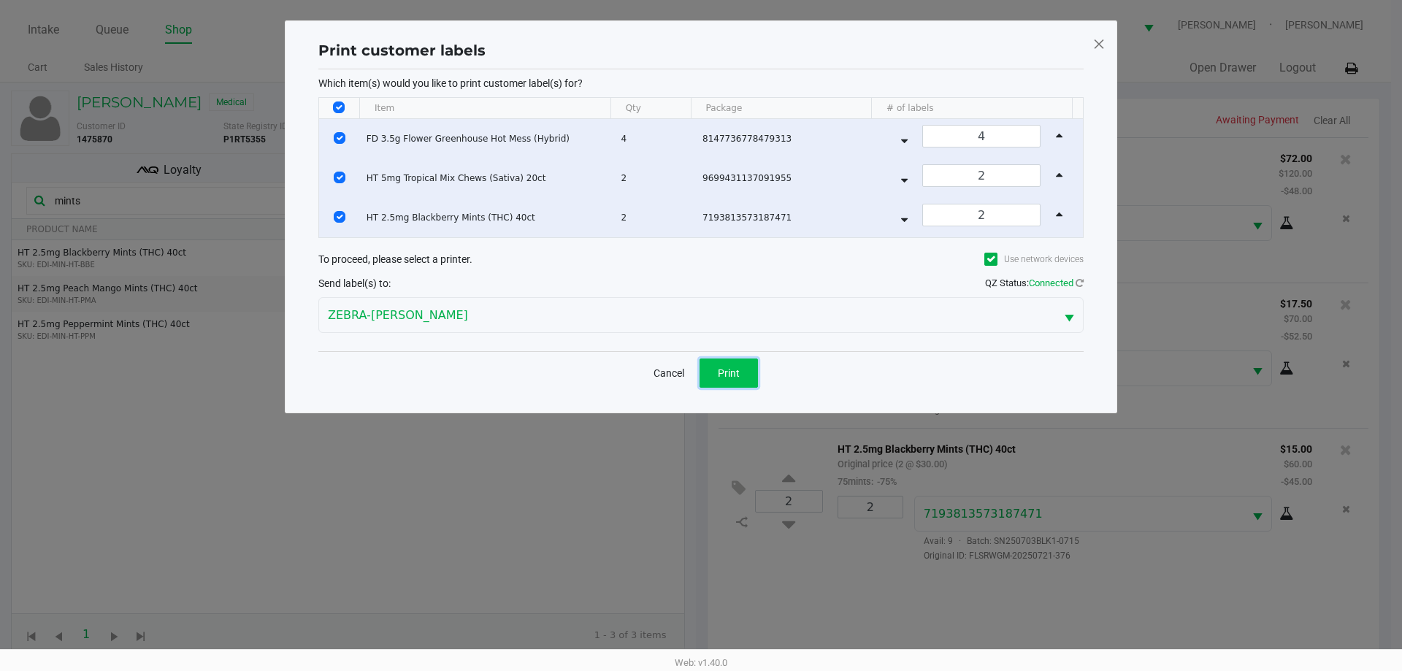
click at [726, 374] on span "Print" at bounding box center [729, 373] width 22 height 12
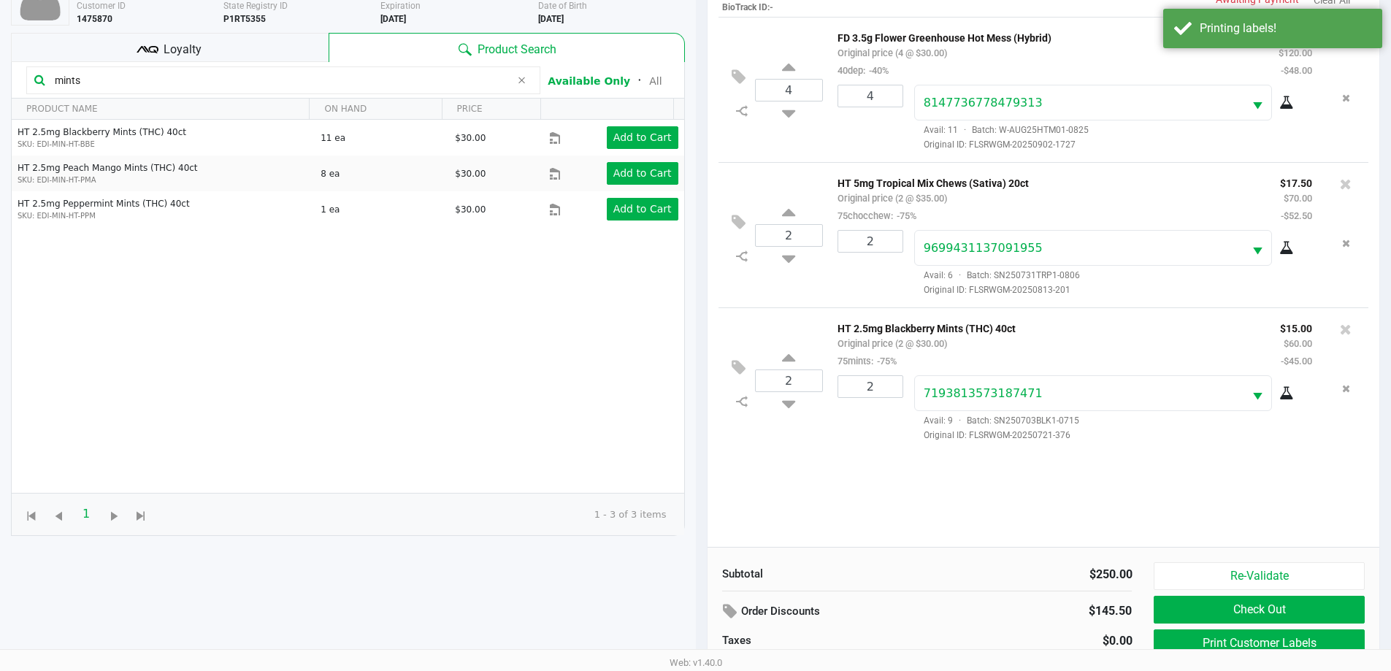
scroll to position [158, 0]
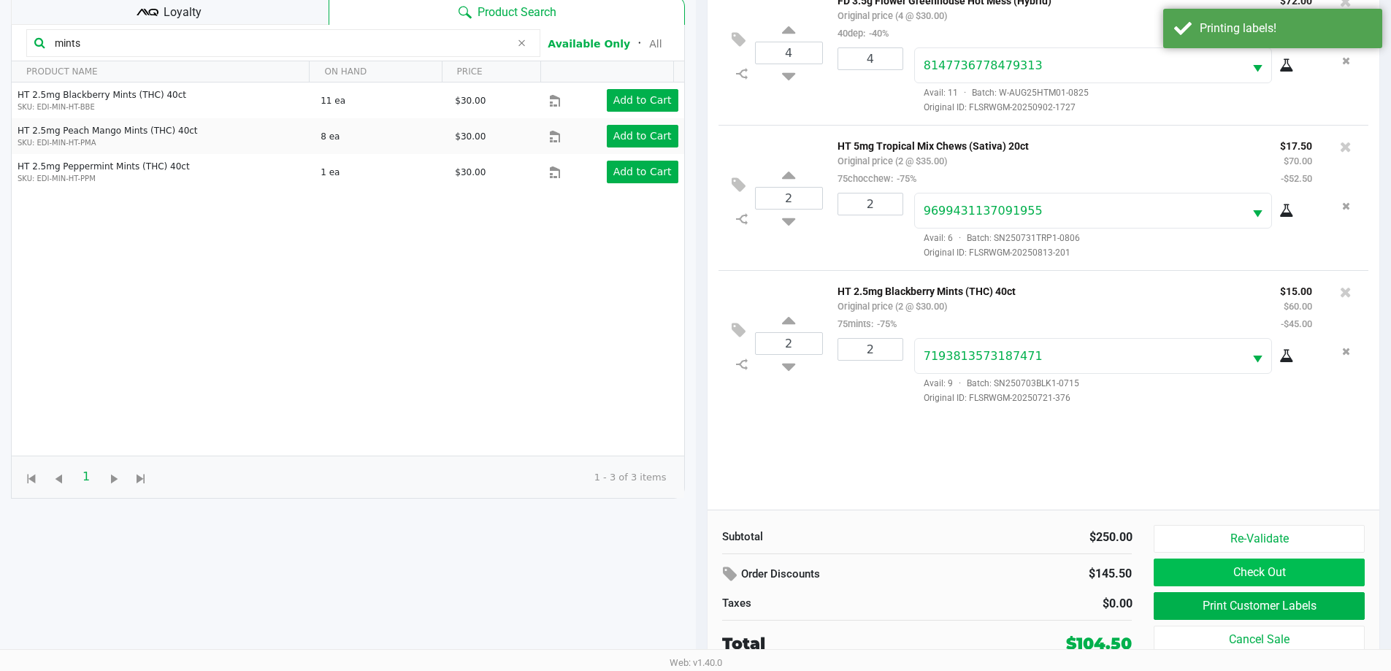
click at [1297, 571] on button "Check Out" at bounding box center [1258, 572] width 210 height 28
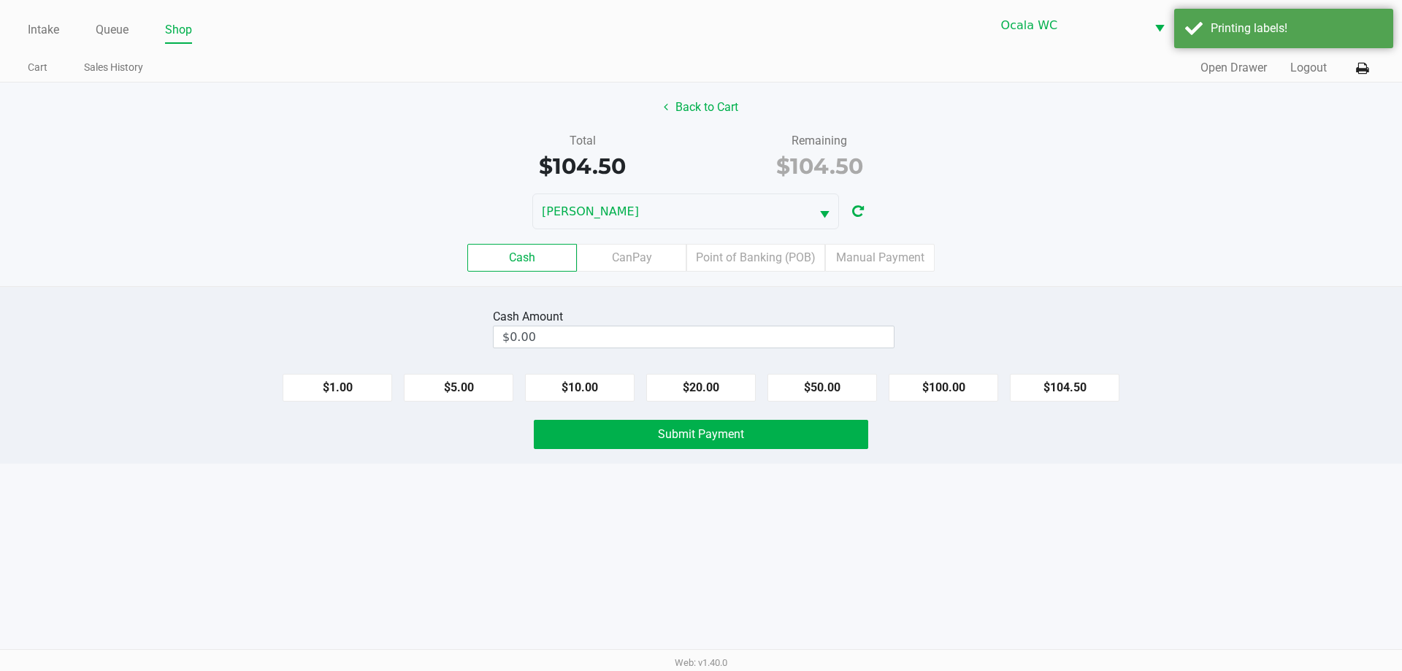
click at [758, 266] on label "Point of Banking (POB)" at bounding box center [755, 258] width 139 height 28
click at [0, 0] on 7 "Point of Banking (POB)" at bounding box center [0, 0] width 0 height 0
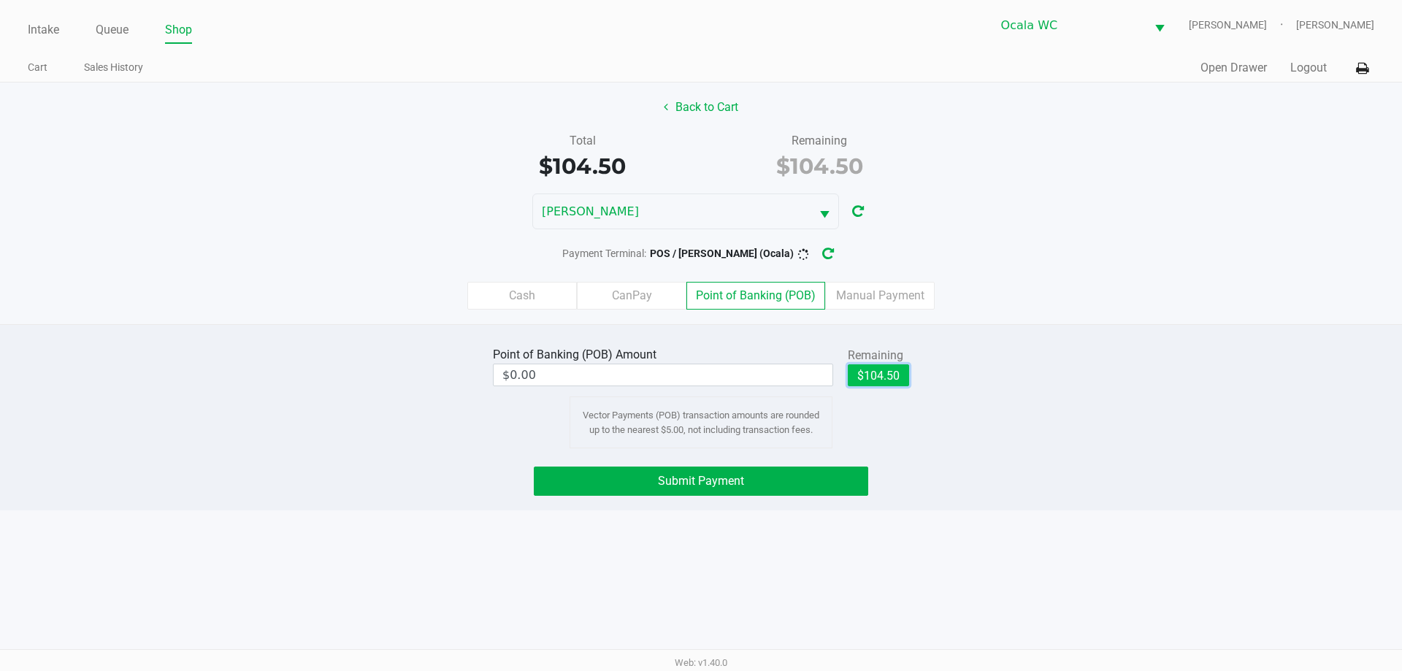
click at [875, 382] on button "$104.50" at bounding box center [878, 375] width 61 height 22
type input "$104.50"
click at [752, 491] on button "Submit Payment" at bounding box center [701, 480] width 334 height 29
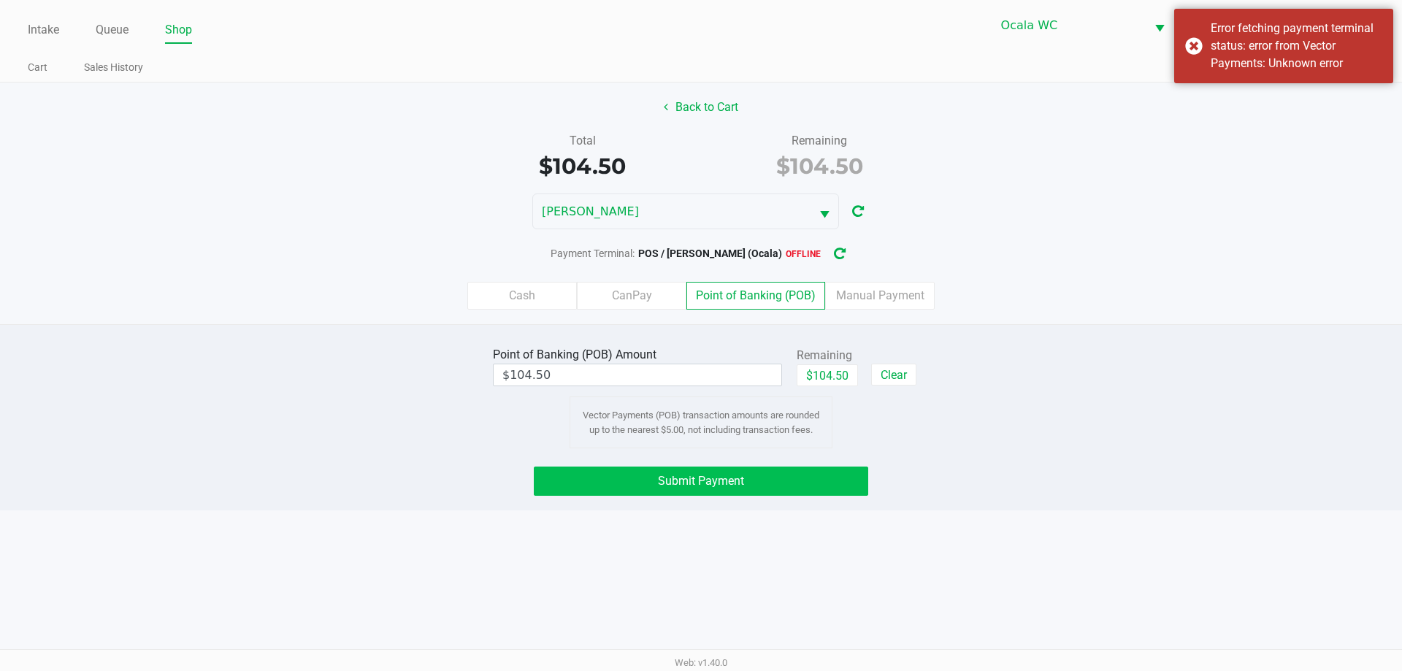
click at [845, 257] on icon "button" at bounding box center [840, 254] width 12 height 10
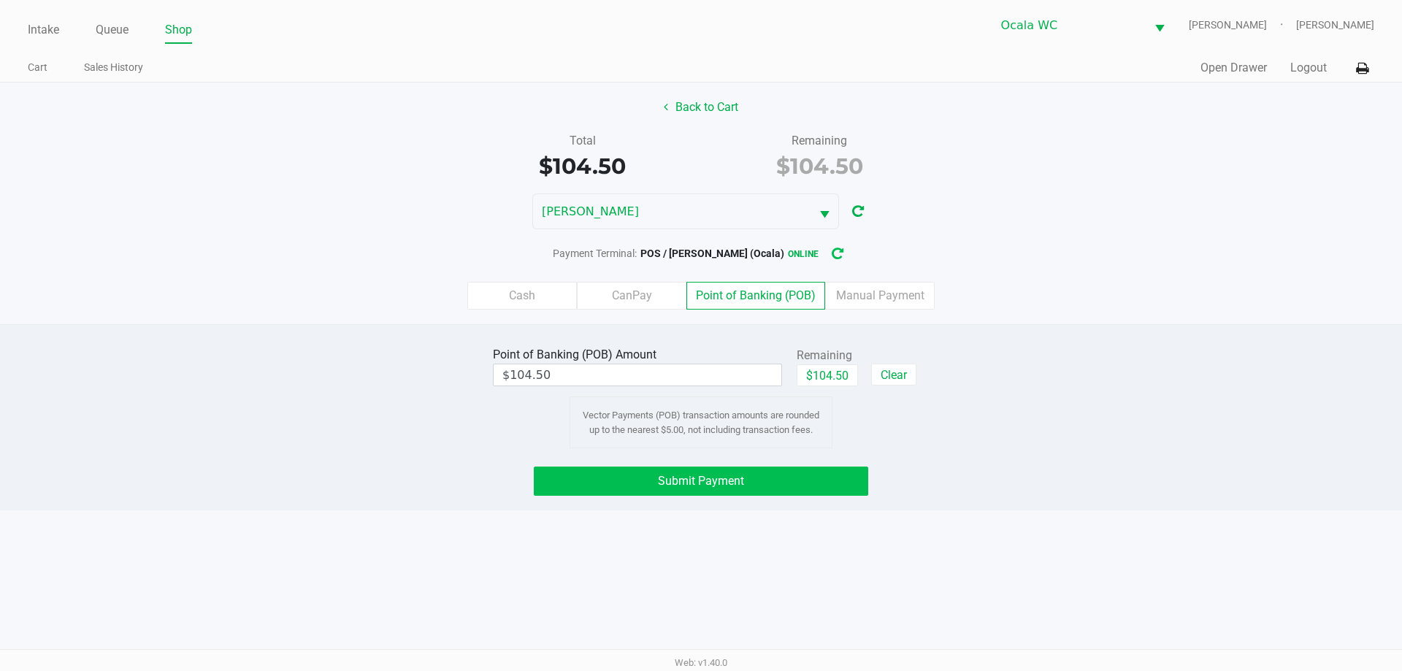
click at [684, 491] on button "Submit Payment" at bounding box center [701, 480] width 334 height 29
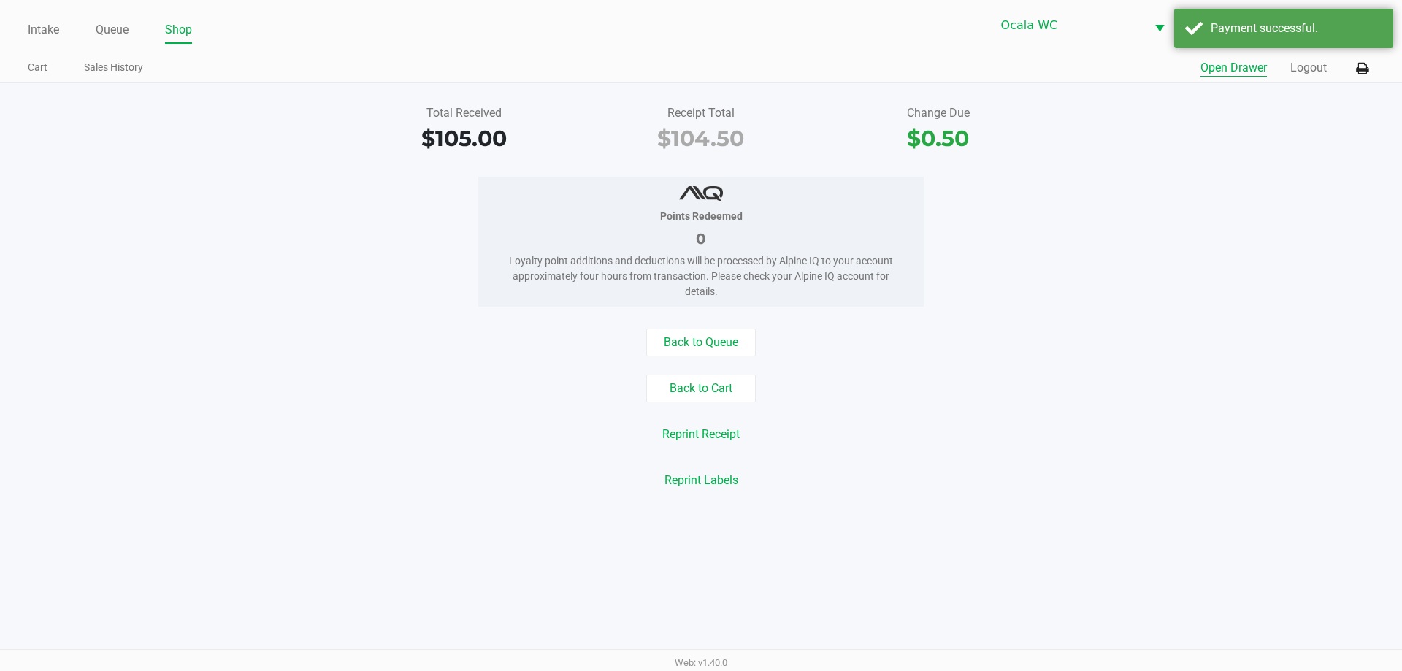
click at [1244, 66] on button "Open Drawer" at bounding box center [1233, 68] width 66 height 18
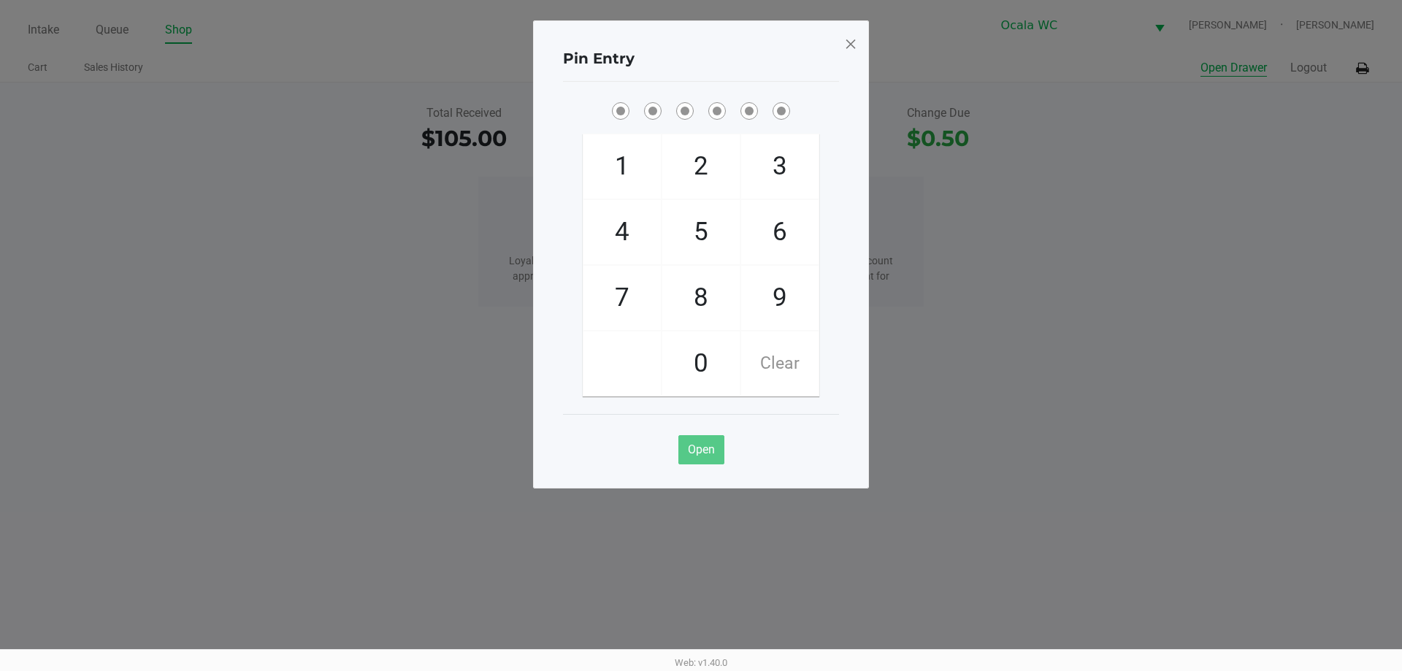
click at [369, 476] on ngb-modal-window "Pin Entry 1 4 7 2 5 8 0 3 6 9 Clear Open" at bounding box center [701, 335] width 1402 height 671
click at [854, 39] on span at bounding box center [850, 43] width 13 height 23
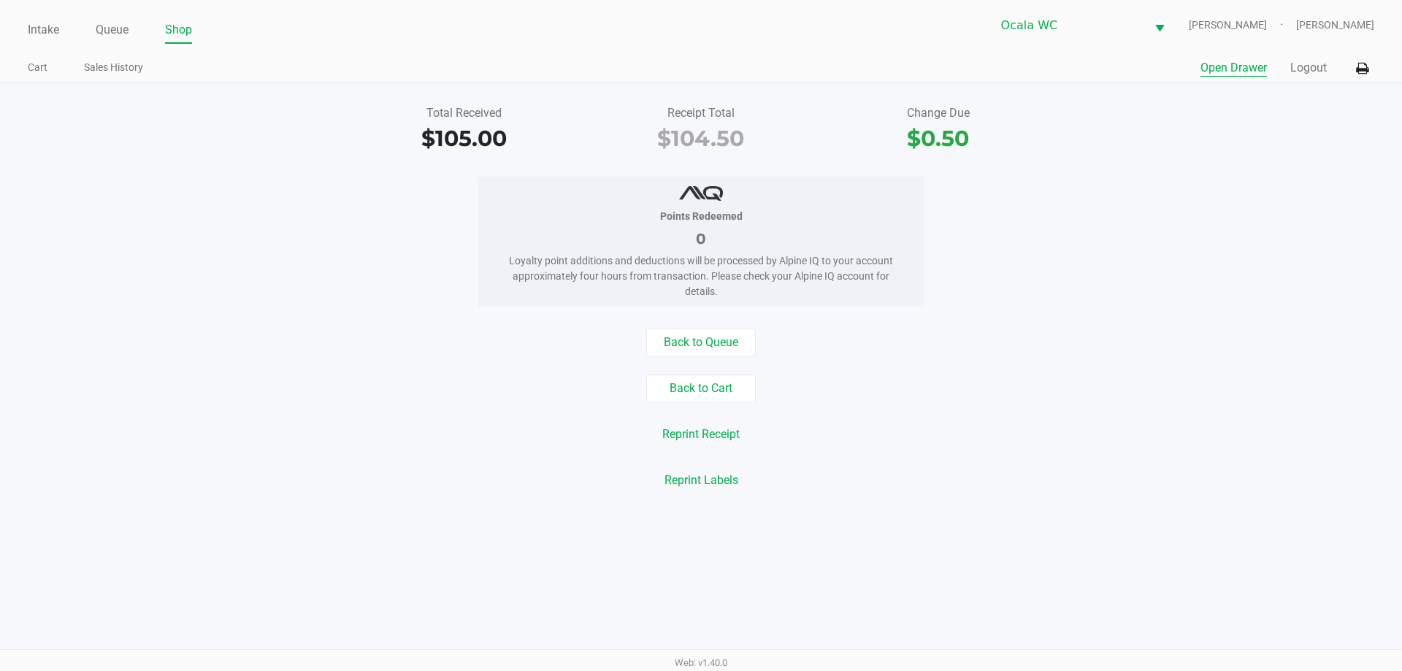
click at [332, 416] on div "Back to Queue Back to Cart Reprint Receipt Reprint Labels" at bounding box center [700, 411] width 1423 height 166
click at [57, 23] on link "Intake" at bounding box center [43, 30] width 31 height 20
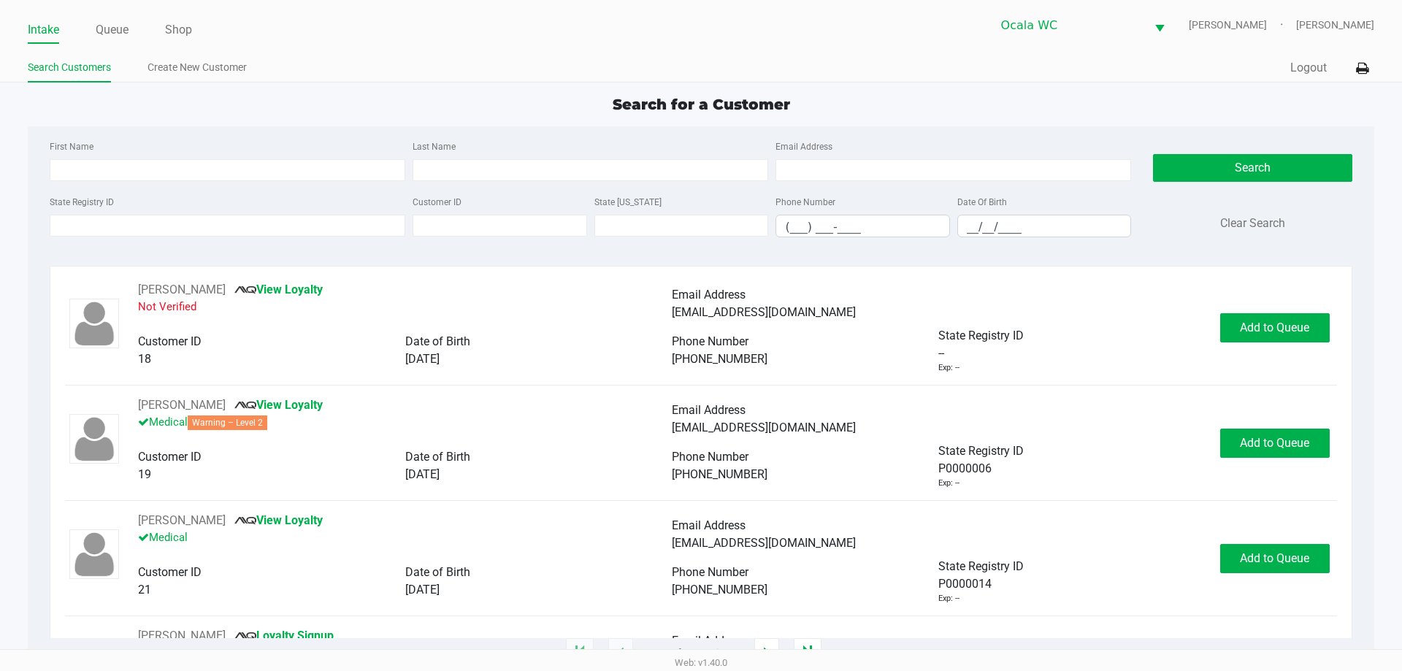
click at [573, 58] on ul "Search Customers Create New Customer" at bounding box center [364, 69] width 673 height 25
click at [295, 220] on input "State Registry ID" at bounding box center [227, 226] width 355 height 22
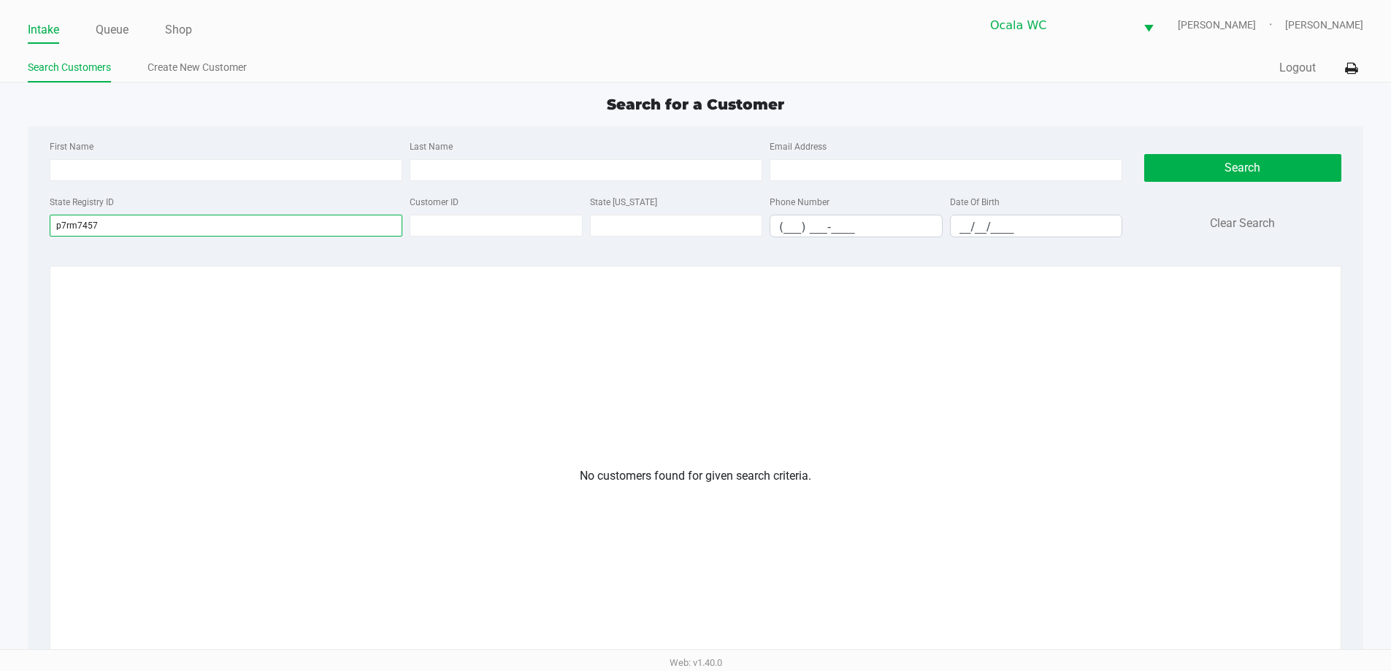
click at [88, 228] on input "p7rm7457" at bounding box center [226, 226] width 353 height 22
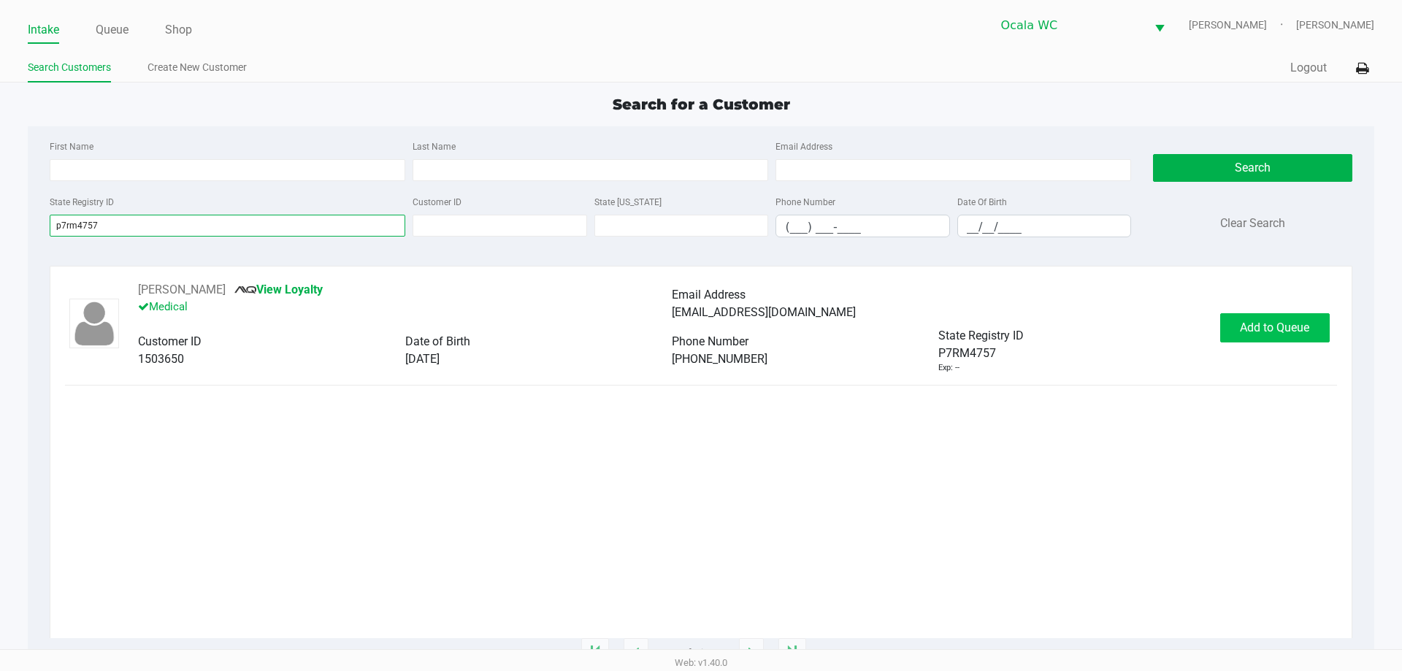
type input "p7rm4757"
click at [1280, 332] on span "Add to Queue" at bounding box center [1274, 327] width 69 height 14
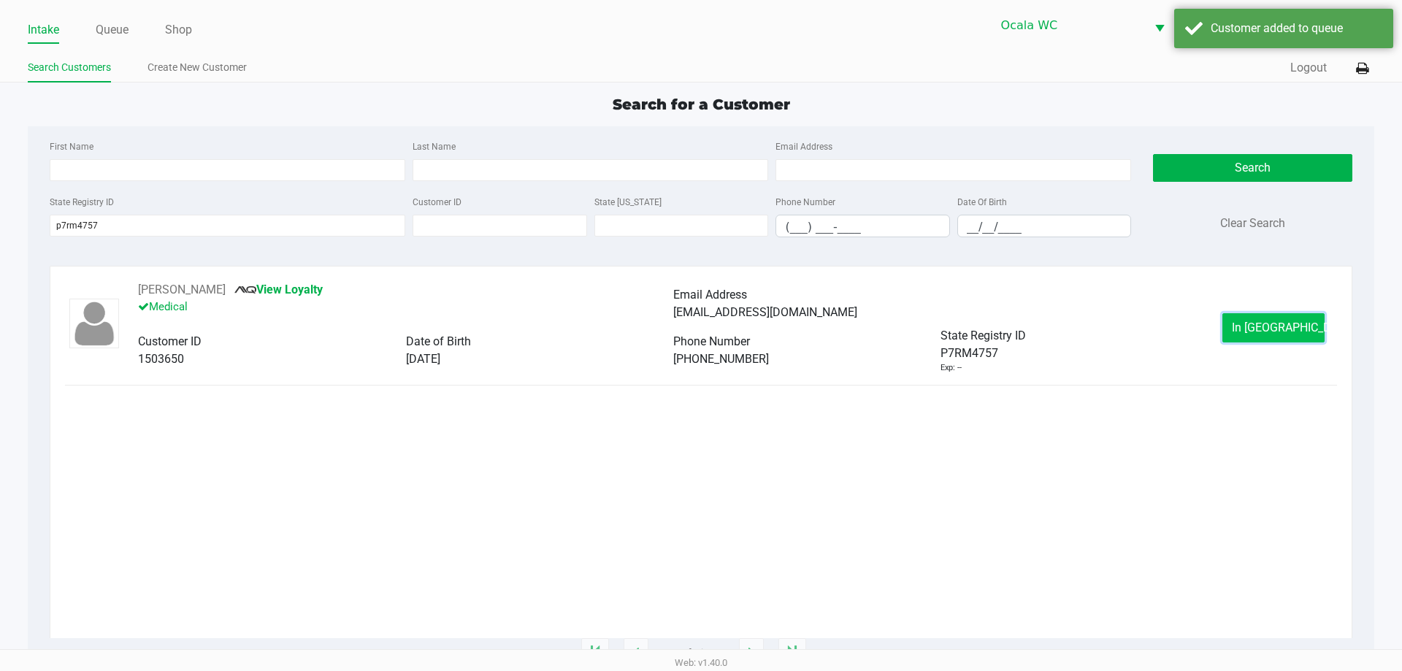
click at [1278, 328] on span "In Queue" at bounding box center [1292, 327] width 123 height 14
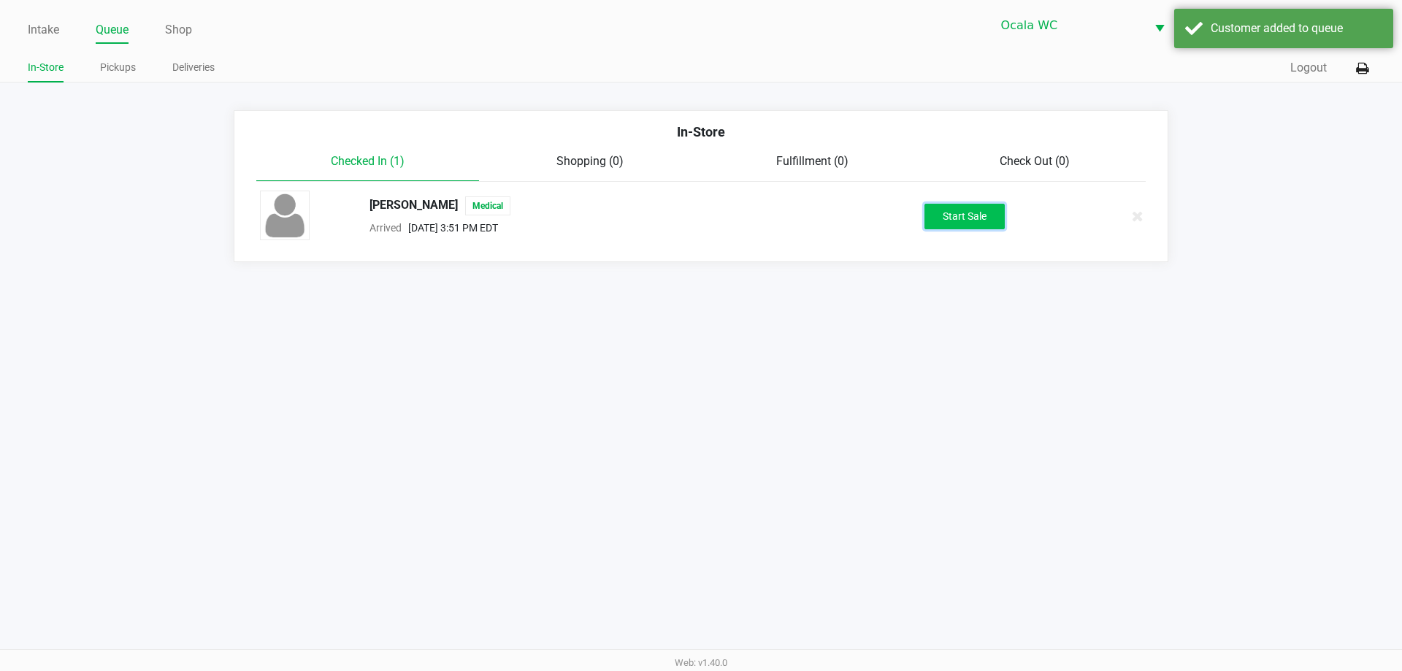
click at [982, 210] on button "Start Sale" at bounding box center [964, 217] width 80 height 26
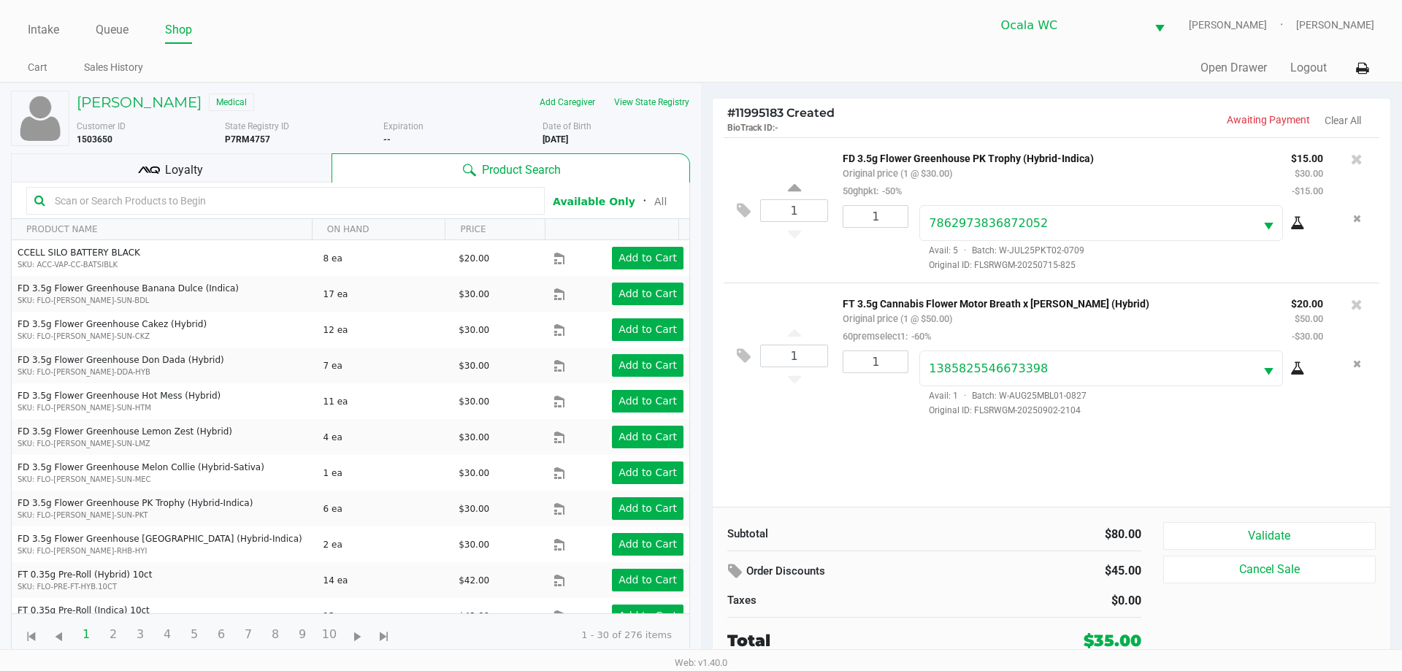
click at [834, 458] on div "1 FD 3.5g Flower Greenhouse PK Trophy (Hybrid-Indica) Original price (1 @ $30.0…" at bounding box center [1050, 321] width 677 height 369
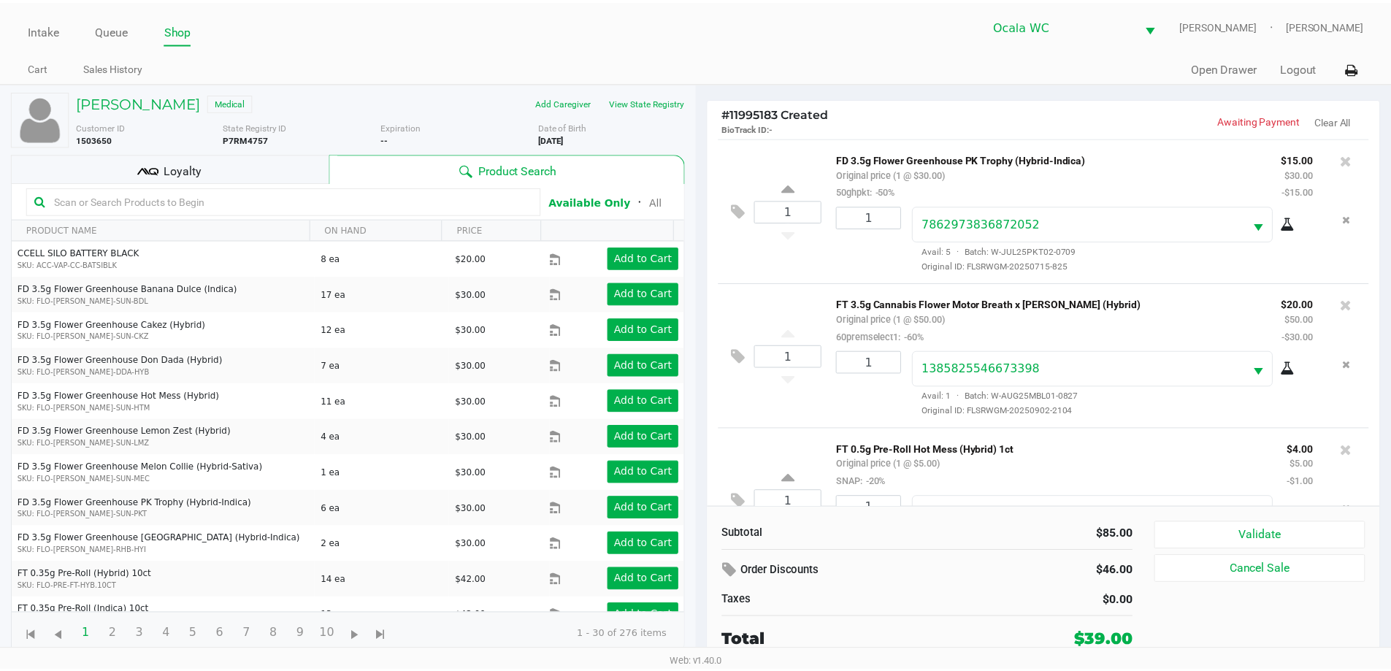
scroll to position [69, 0]
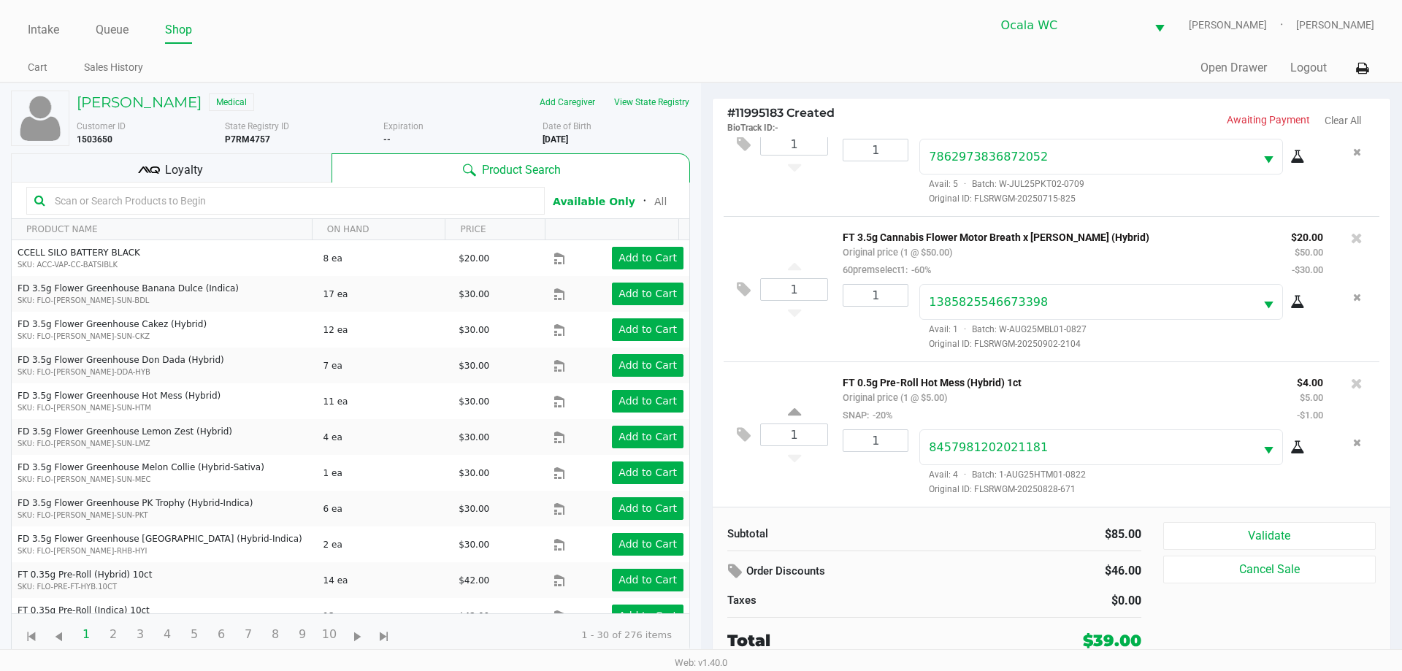
click at [267, 178] on div "Loyalty" at bounding box center [171, 167] width 320 height 29
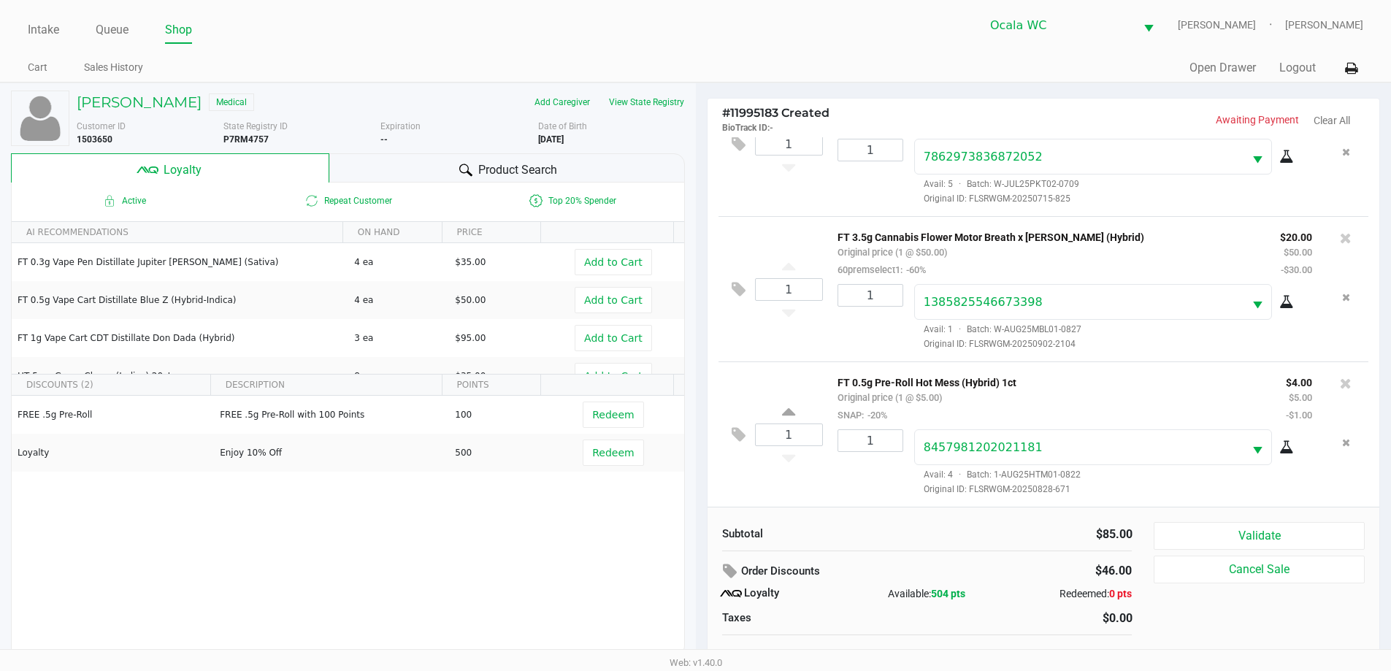
scroll to position [15, 0]
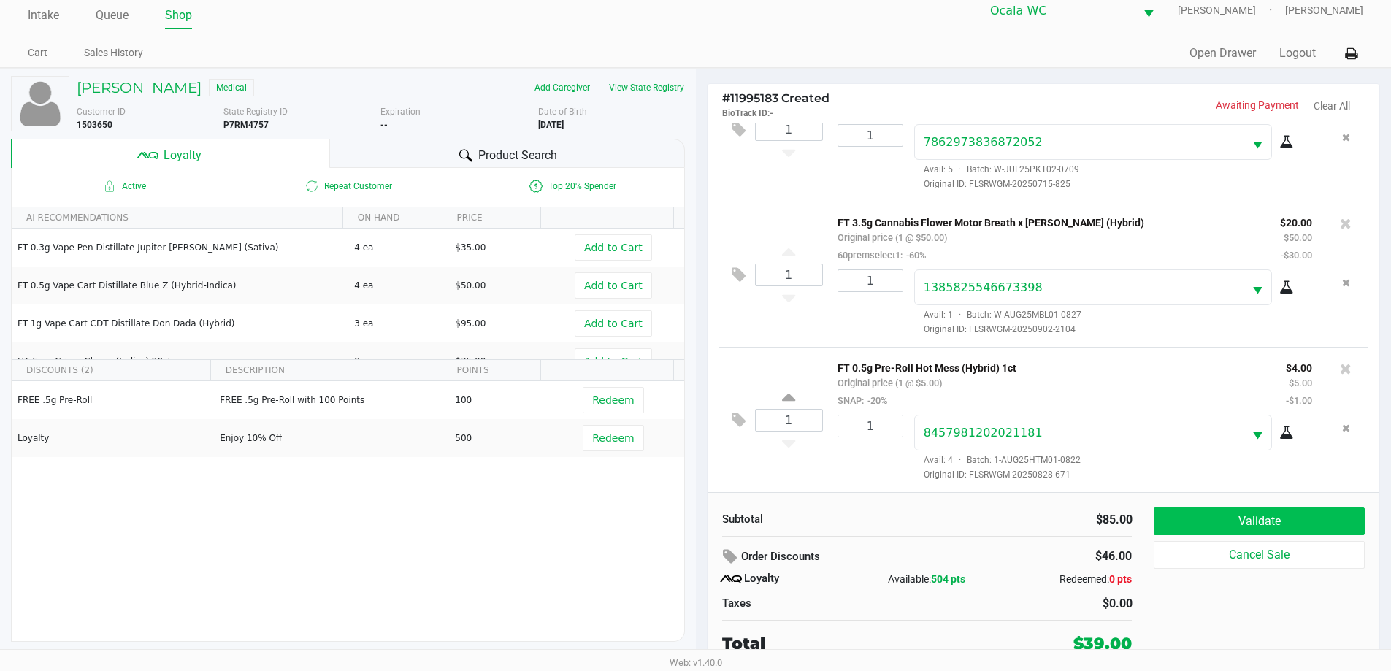
click at [1185, 514] on button "Validate" at bounding box center [1258, 521] width 210 height 28
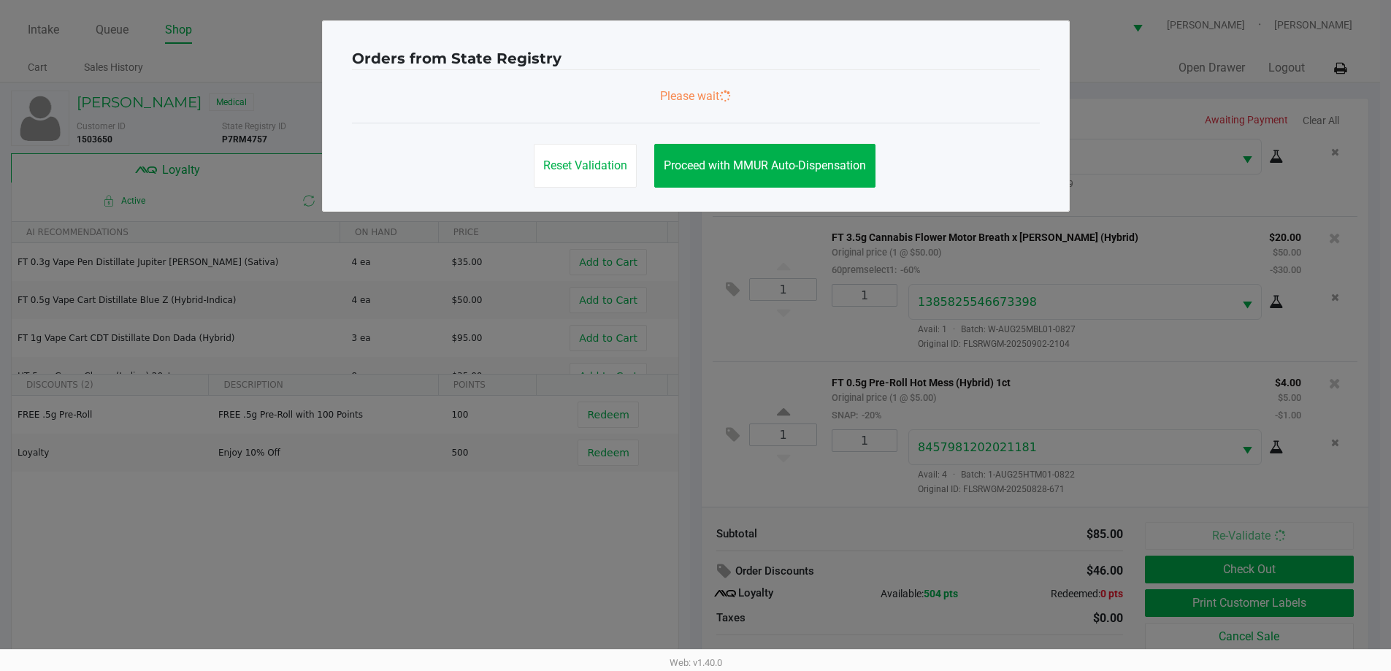
scroll to position [0, 0]
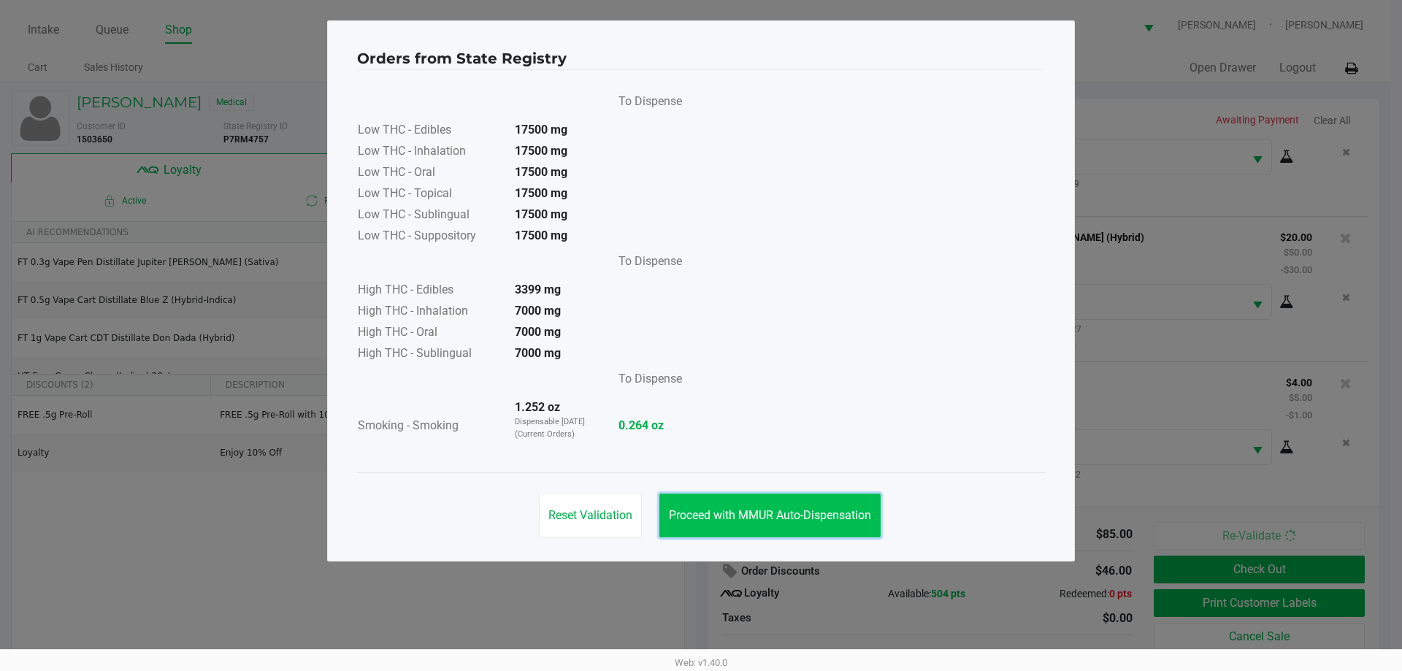
click at [785, 501] on button "Proceed with MMUR Auto-Dispensation" at bounding box center [769, 515] width 221 height 44
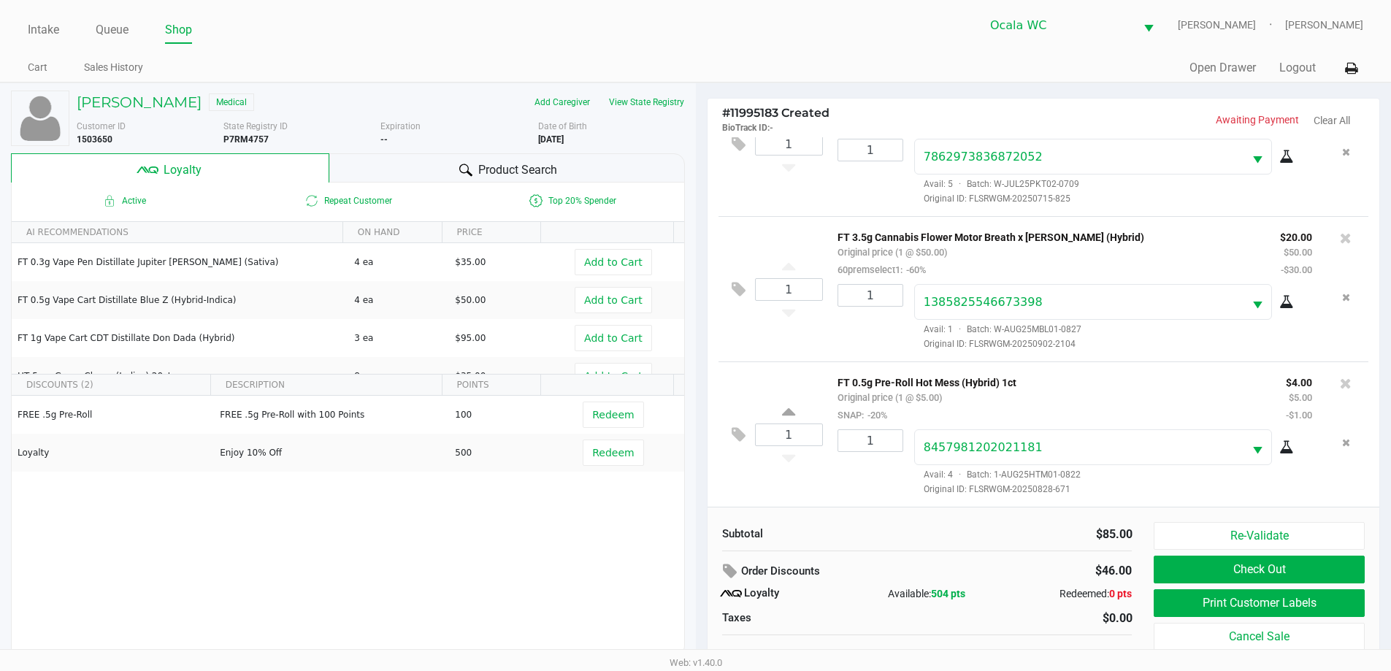
click at [1181, 605] on button "Print Customer Labels" at bounding box center [1258, 603] width 210 height 28
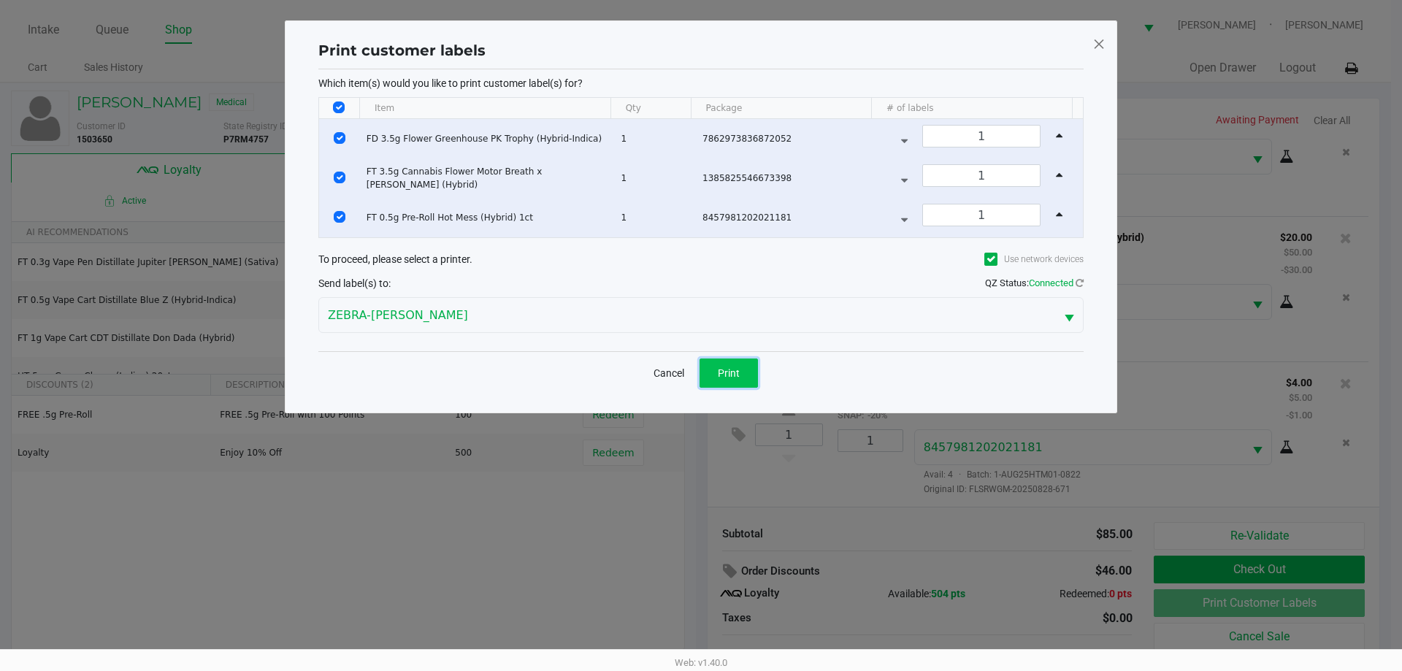
click at [736, 372] on span "Print" at bounding box center [729, 373] width 22 height 12
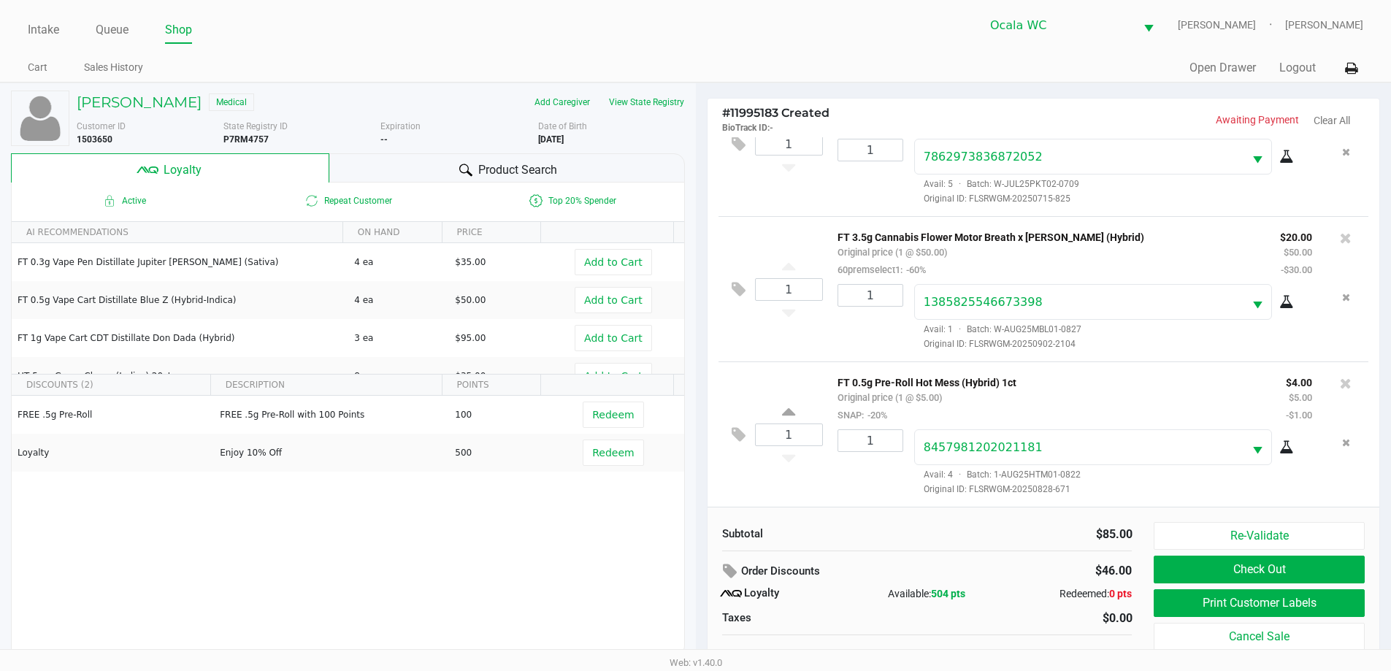
scroll to position [15, 0]
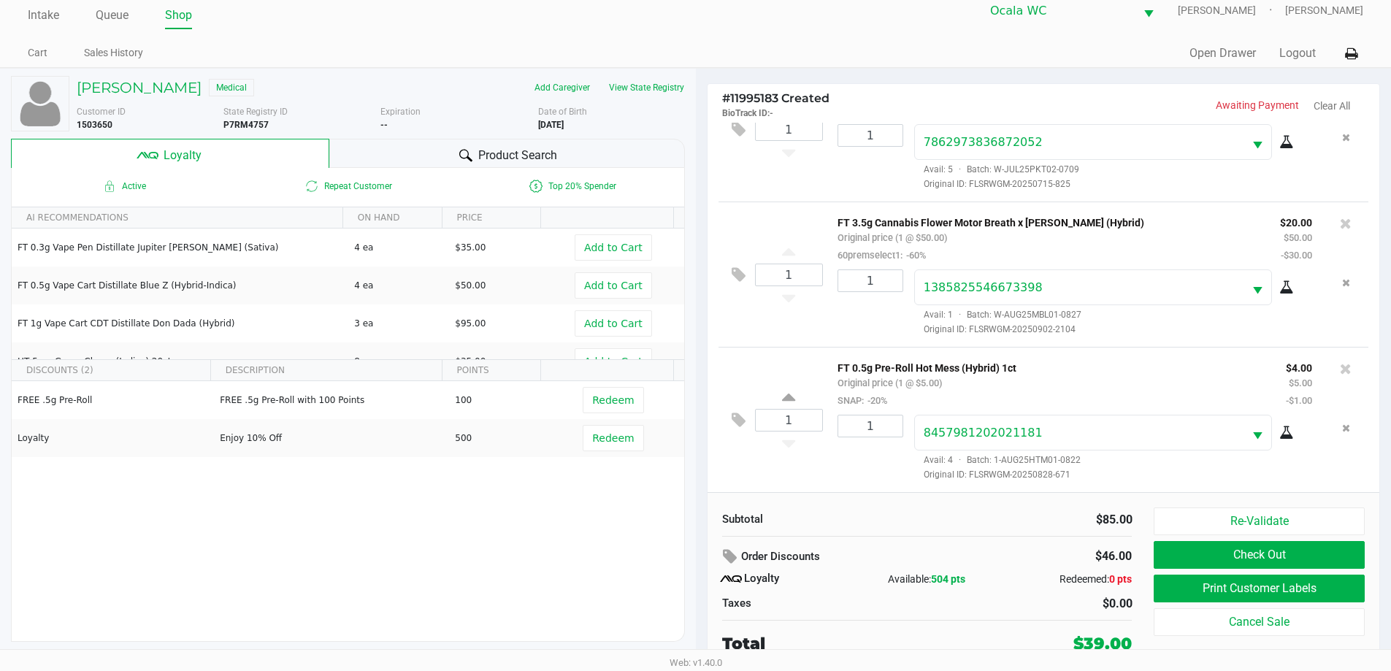
click at [1213, 555] on button "Check Out" at bounding box center [1258, 555] width 210 height 28
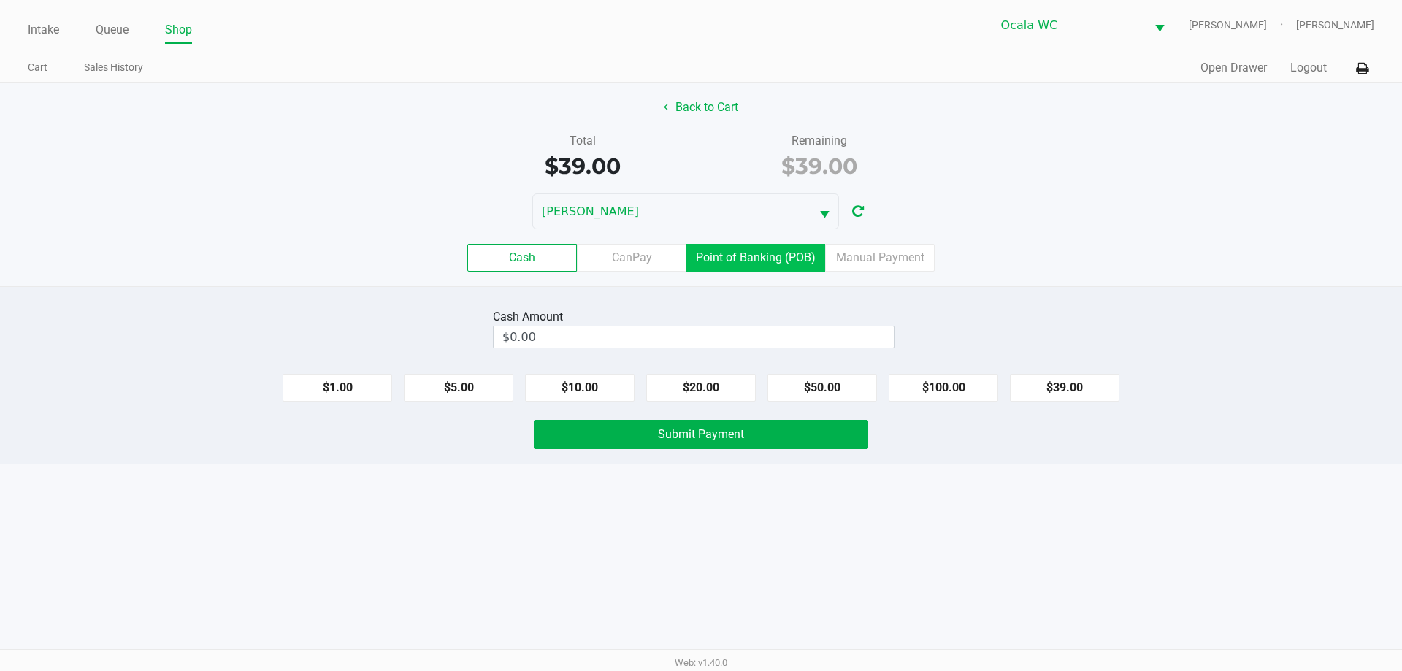
click at [745, 258] on label "Point of Banking (POB)" at bounding box center [755, 258] width 139 height 28
click at [0, 0] on 7 "Point of Banking (POB)" at bounding box center [0, 0] width 0 height 0
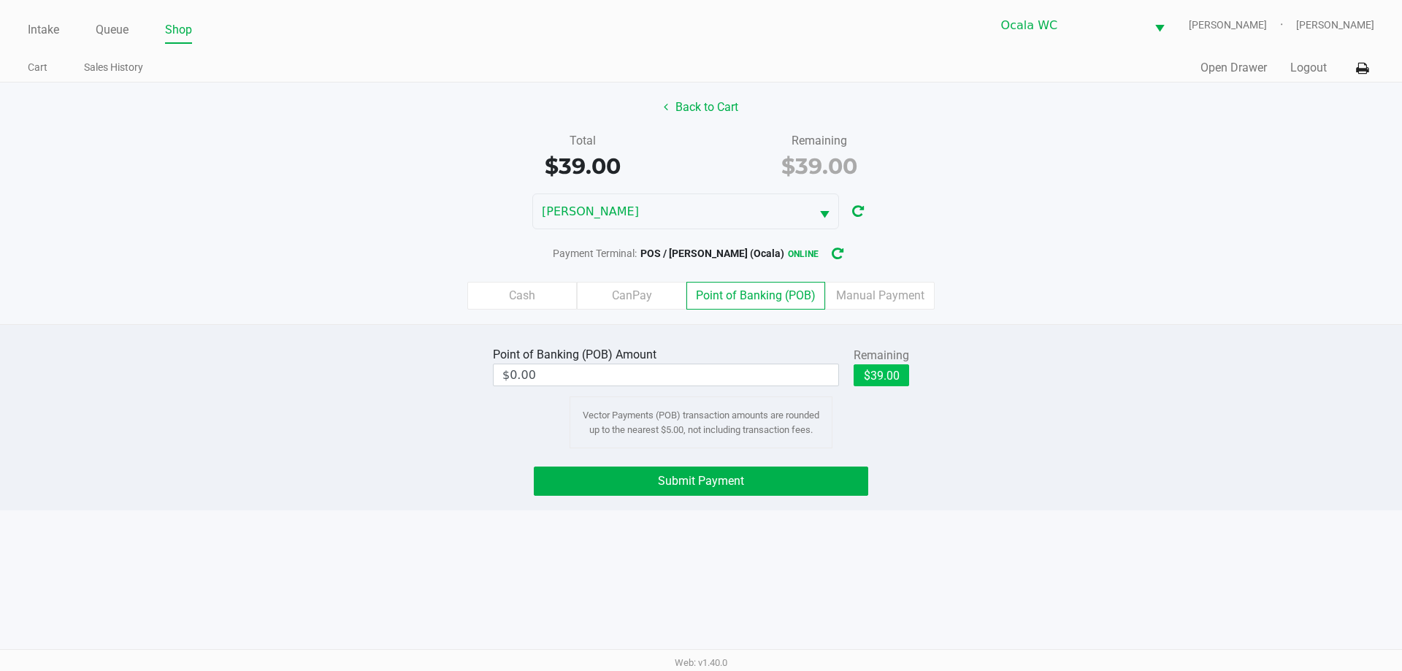
click at [897, 382] on button "$39.00" at bounding box center [880, 375] width 55 height 22
type input "$39.00"
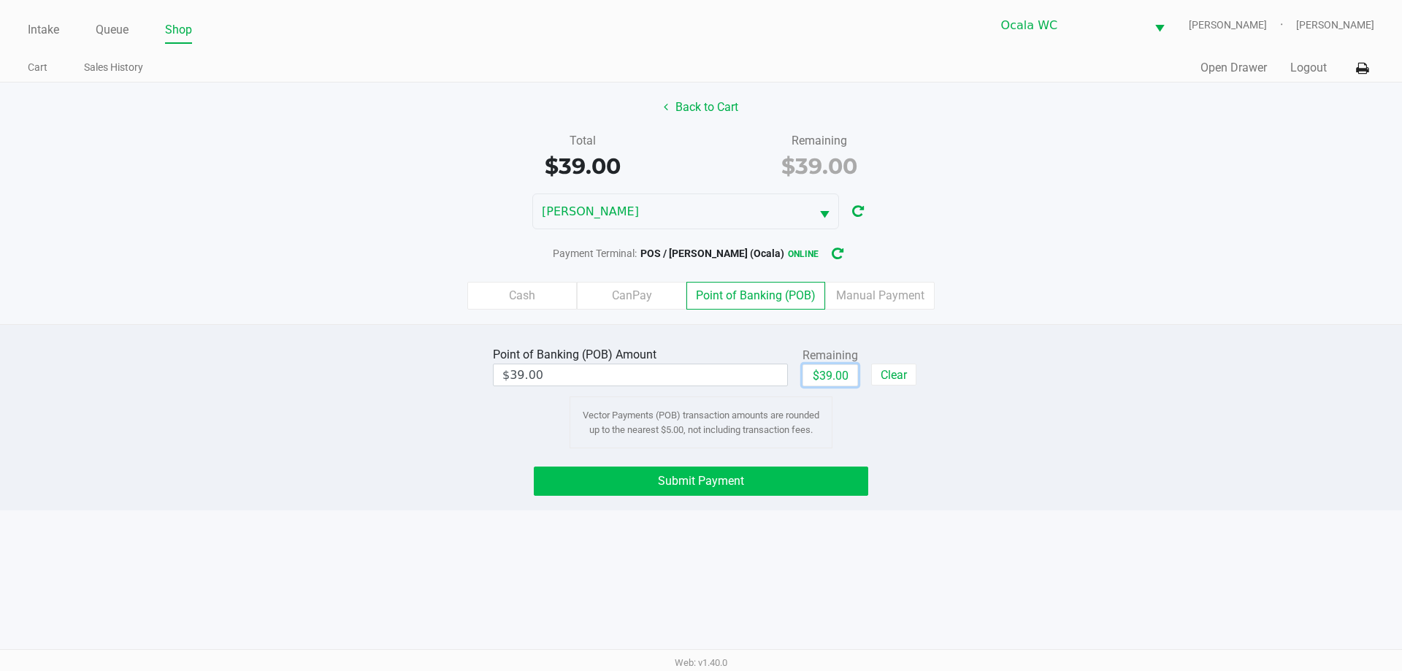
click at [842, 487] on button "Submit Payment" at bounding box center [701, 480] width 334 height 29
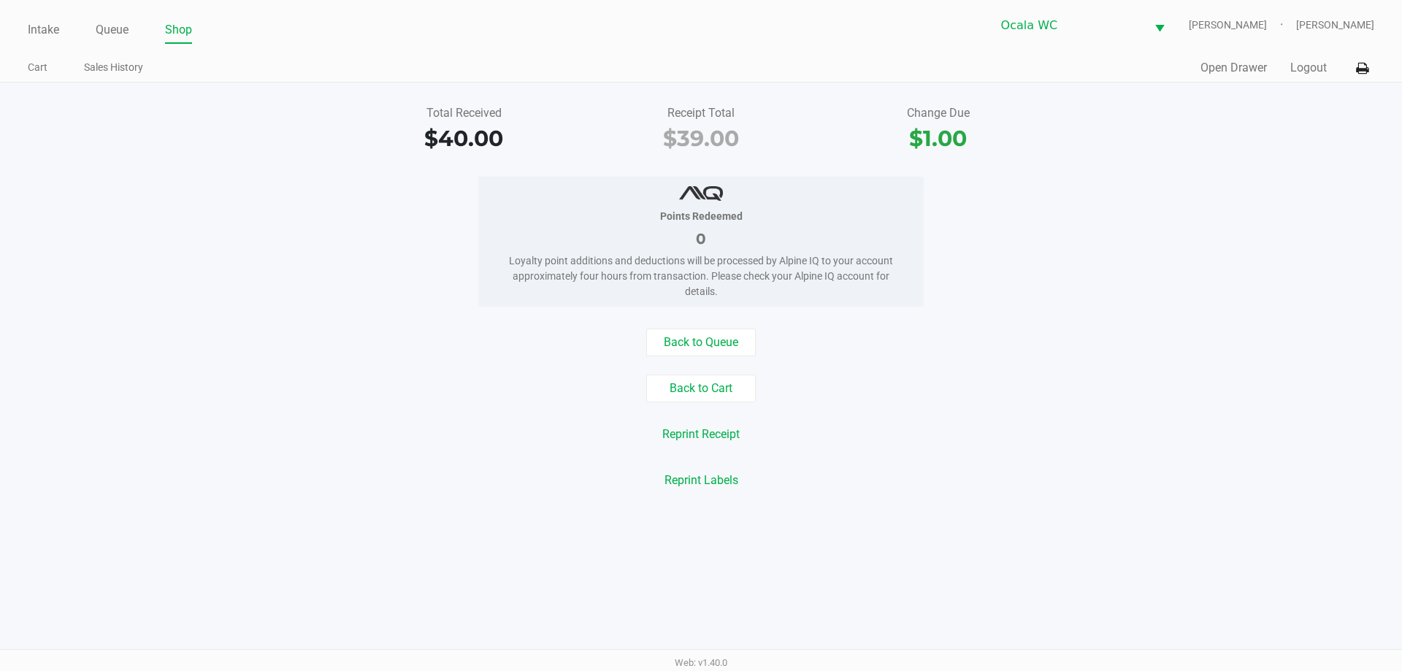
click at [701, 437] on button "Reprint Receipt" at bounding box center [701, 434] width 96 height 28
click at [371, 434] on div "Reprint Receipt" at bounding box center [700, 434] width 1423 height 28
click at [50, 32] on link "Intake" at bounding box center [43, 30] width 31 height 20
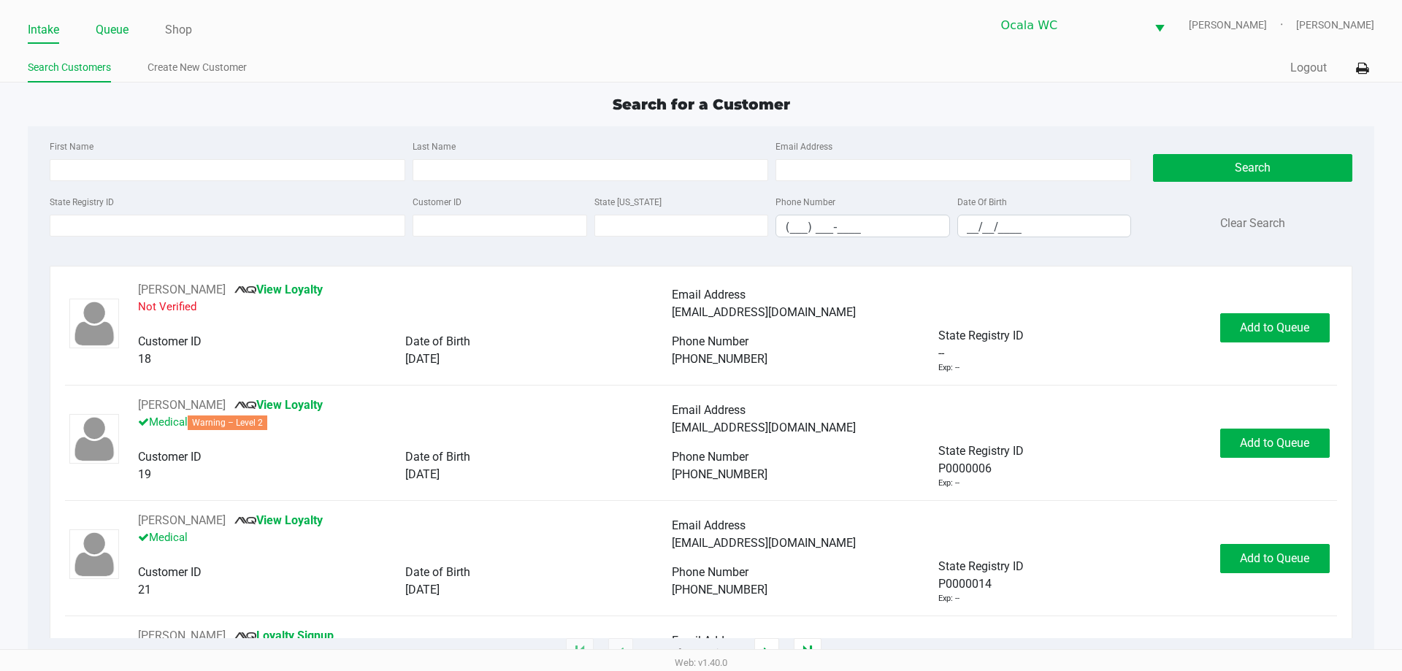
click at [115, 27] on link "Queue" at bounding box center [112, 30] width 33 height 20
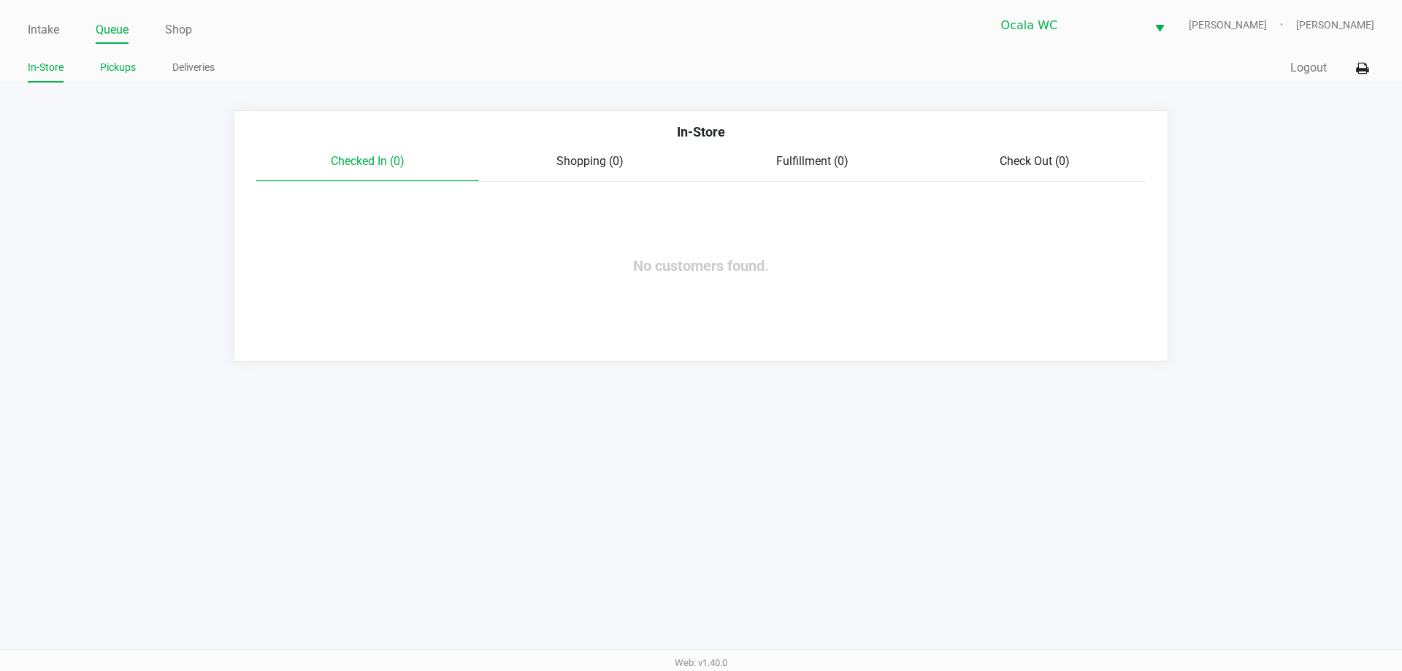
click at [111, 74] on link "Pickups" at bounding box center [118, 67] width 36 height 18
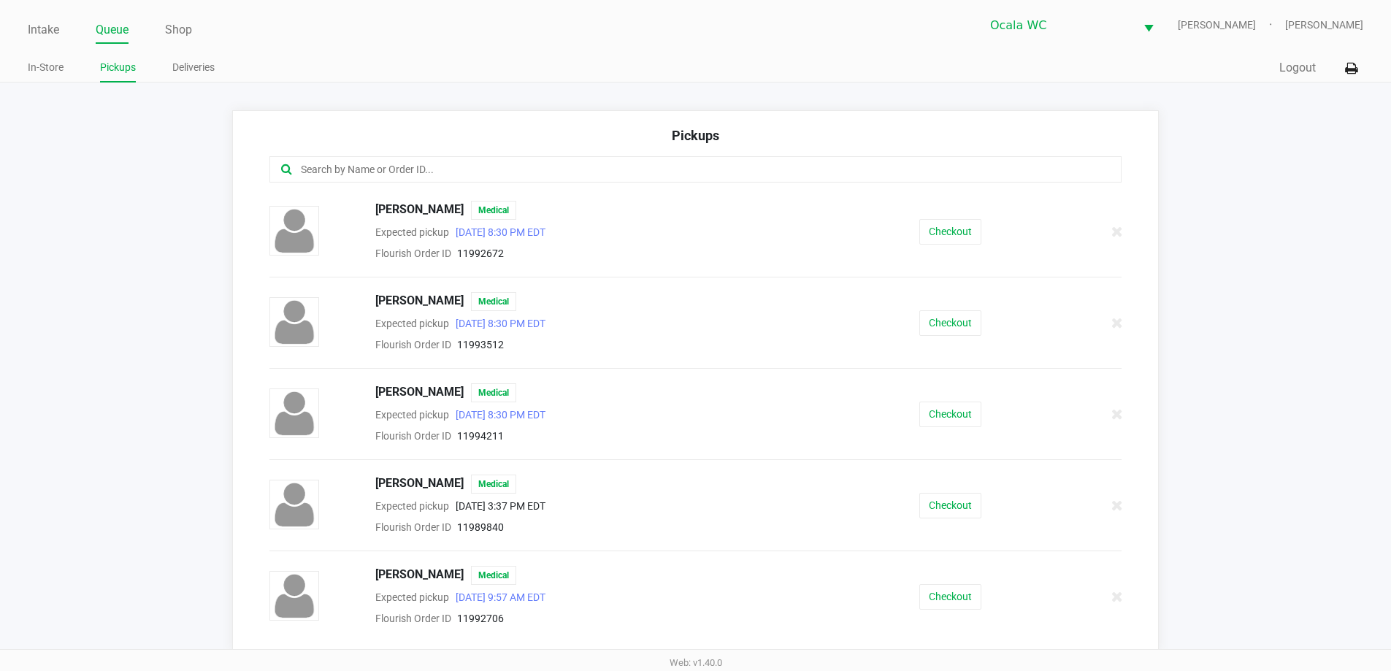
scroll to position [438, 0]
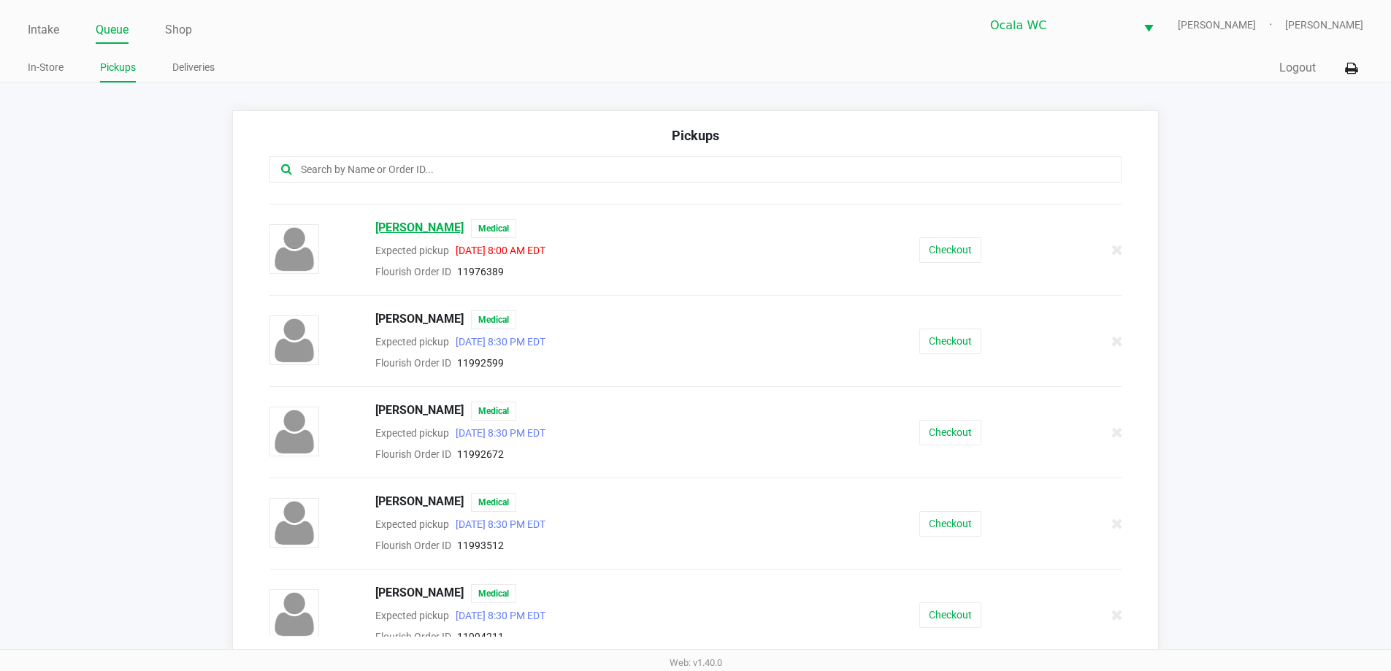
click at [402, 231] on span "Elijah Gibbins" at bounding box center [419, 228] width 88 height 19
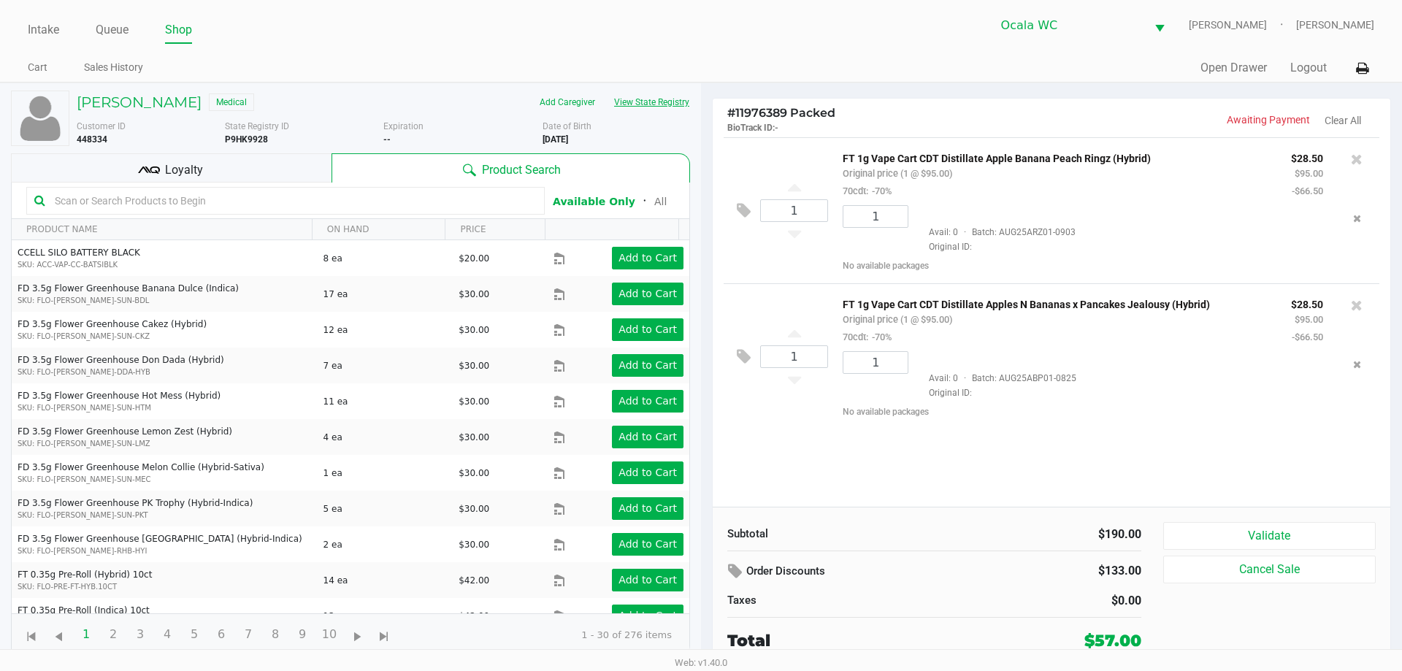
click at [626, 99] on button "View State Registry" at bounding box center [646, 102] width 85 height 23
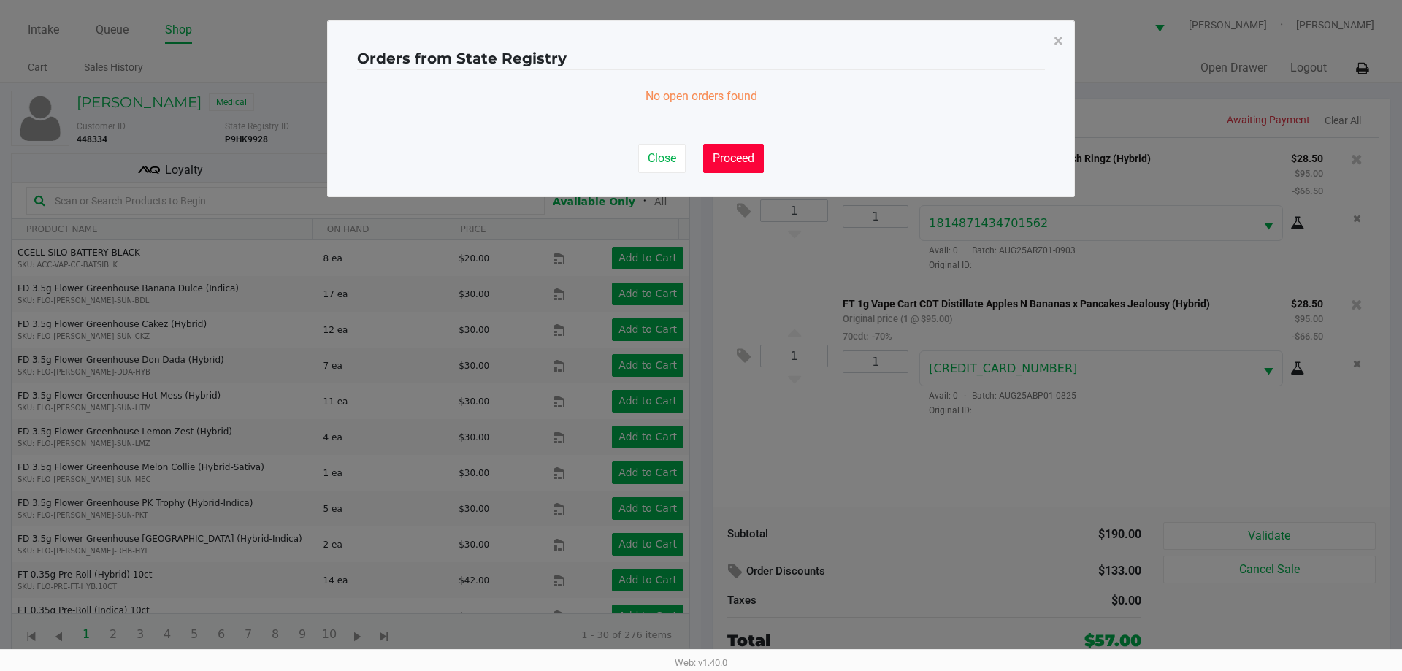
click at [737, 154] on span "Proceed" at bounding box center [733, 158] width 42 height 14
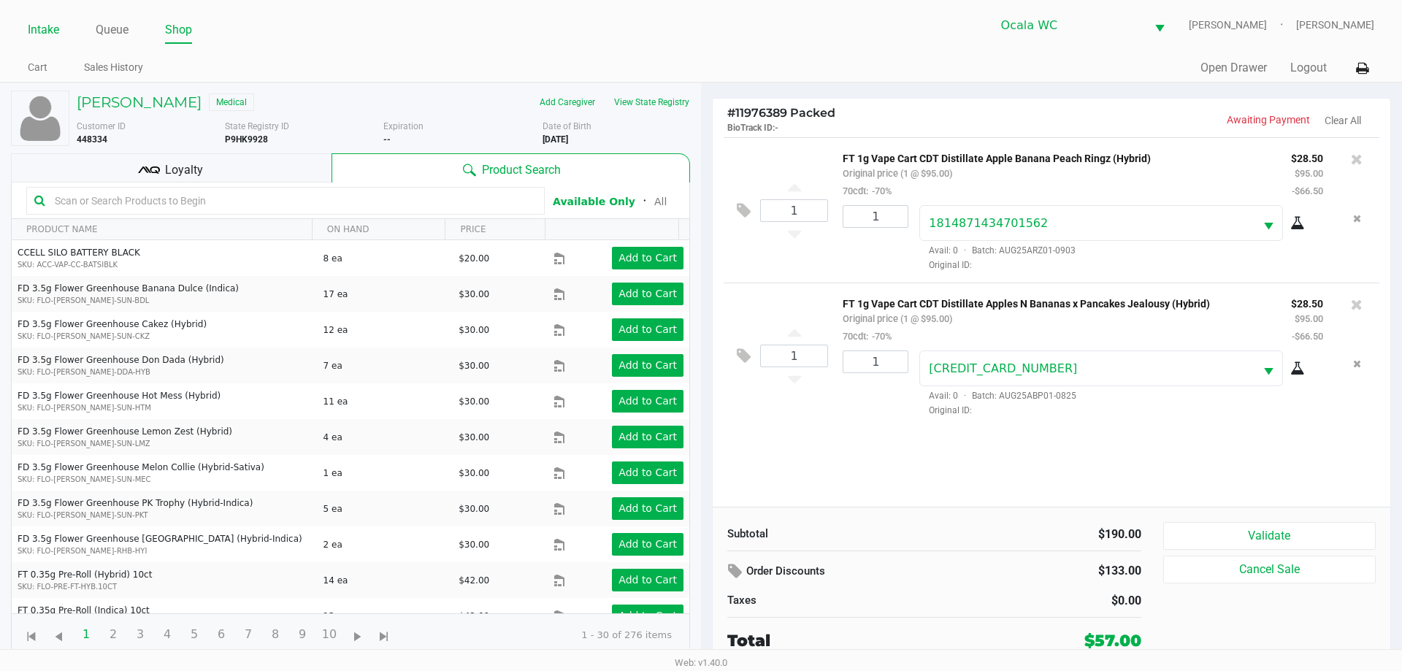
click at [46, 36] on link "Intake" at bounding box center [43, 30] width 31 height 20
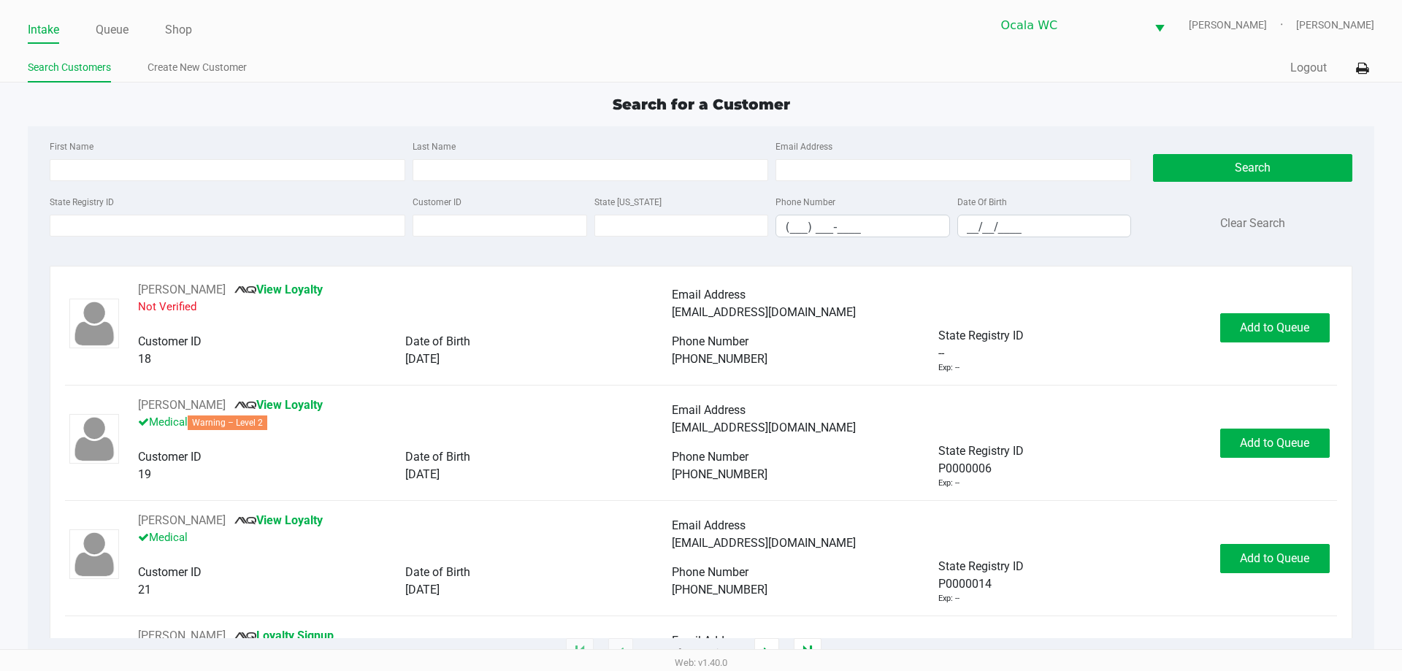
click at [383, 107] on div "Search for a Customer" at bounding box center [700, 104] width 1367 height 22
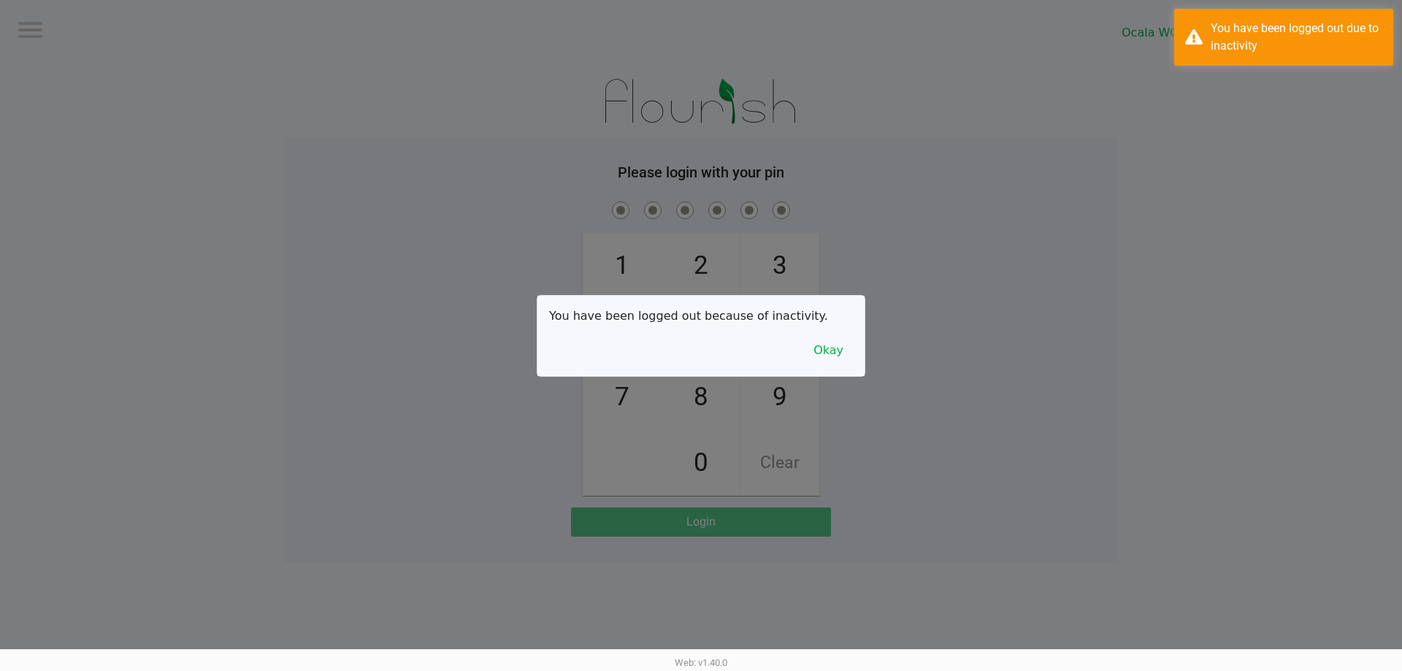
click at [400, 86] on div at bounding box center [701, 335] width 1402 height 671
click at [843, 339] on button "Okay" at bounding box center [828, 351] width 49 height 28
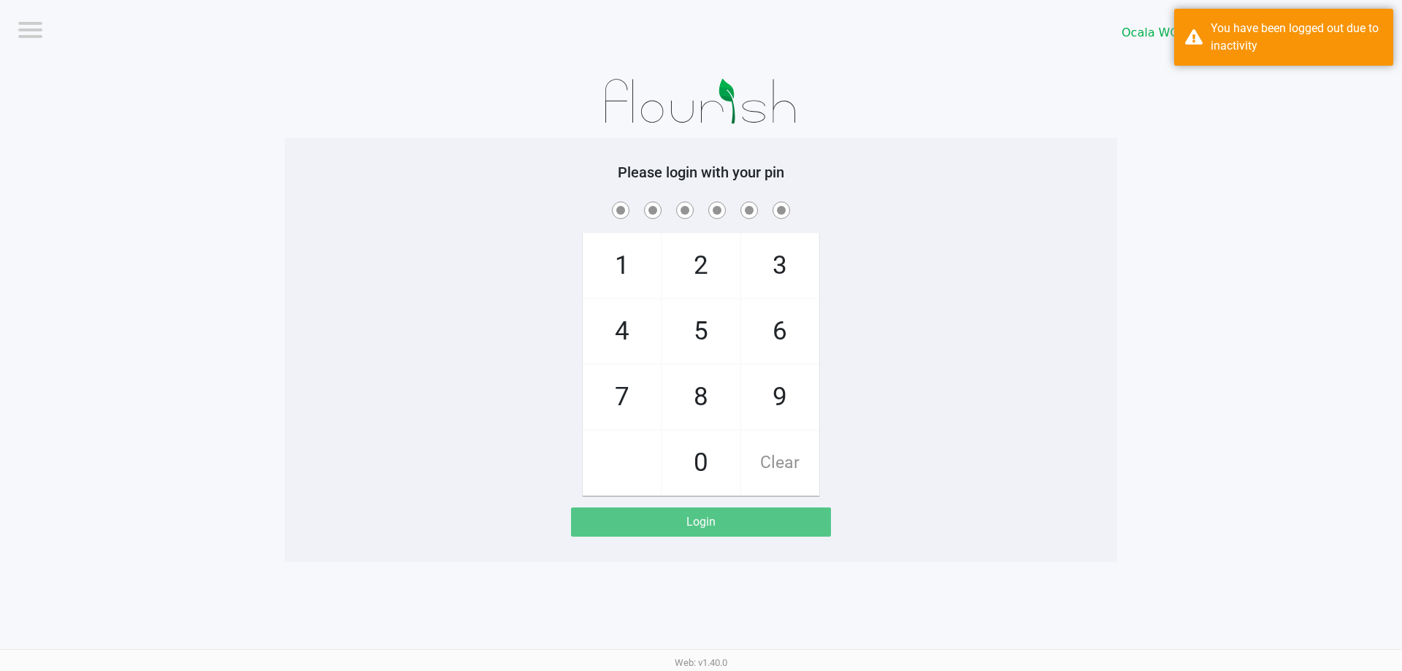
click at [377, 286] on div "1 4 7 2 5 8 0 3 6 9 Clear" at bounding box center [701, 347] width 832 height 297
checkbox input "true"
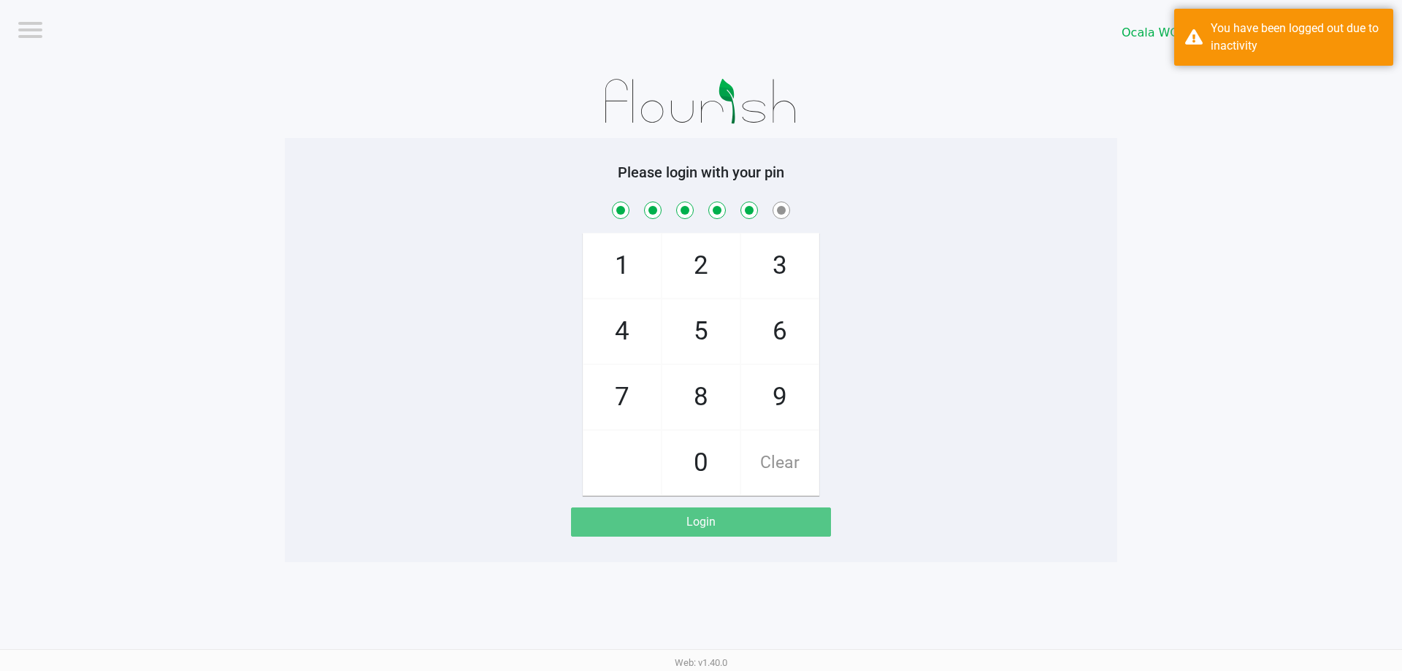
checkbox input "true"
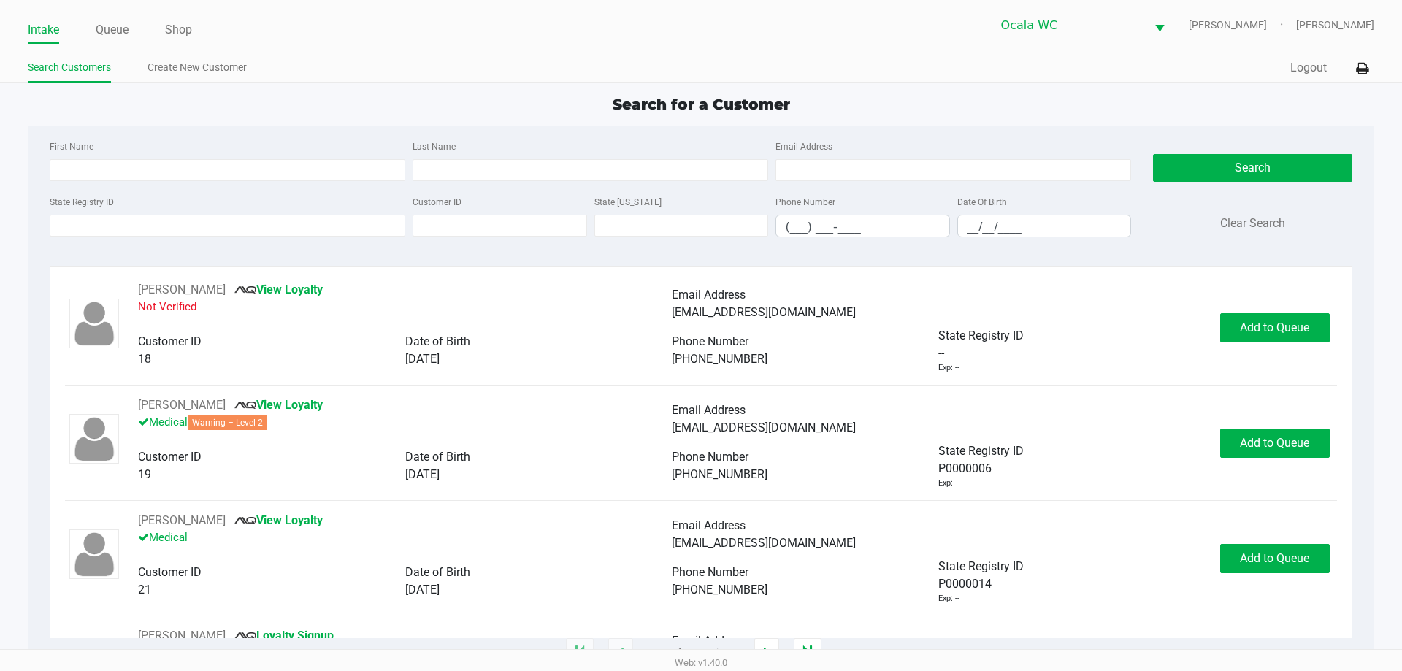
click at [438, 77] on ul "Search Customers Create New Customer" at bounding box center [364, 69] width 673 height 25
type input "CODY"
type input "GORBEA"
type input "04/13/1994"
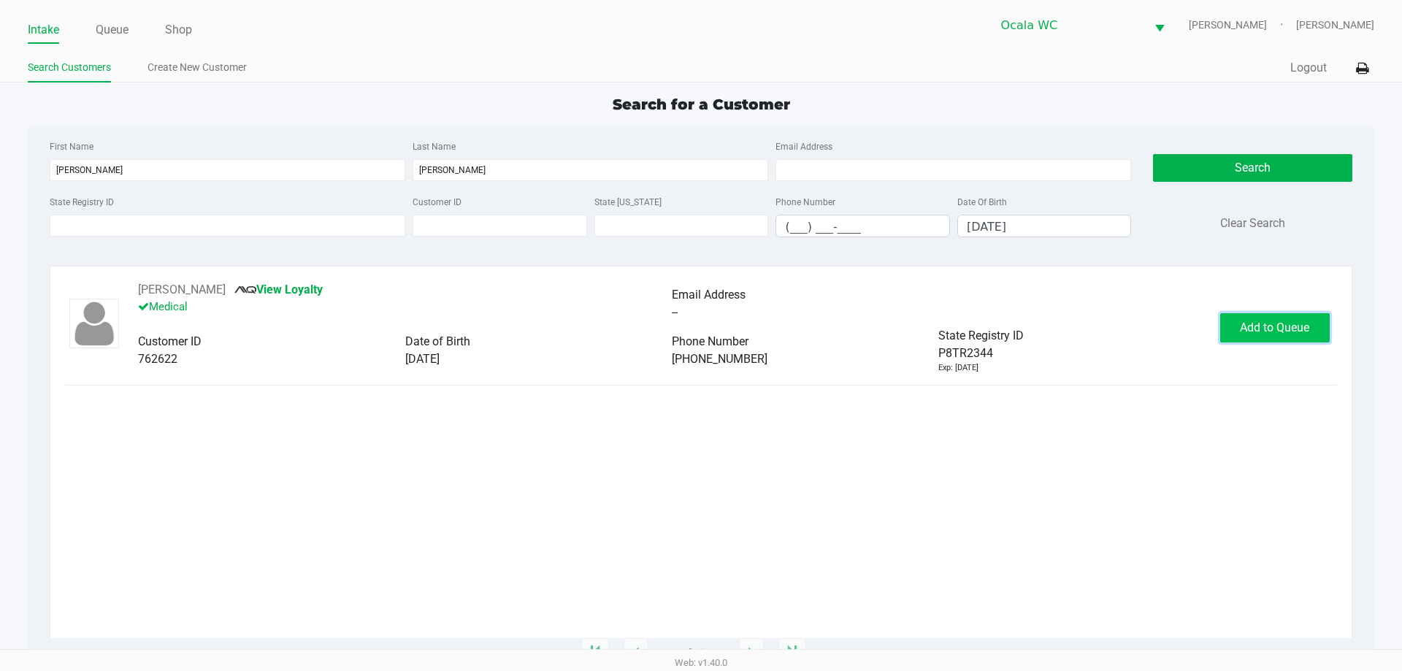
click at [1283, 323] on span "Add to Queue" at bounding box center [1274, 327] width 69 height 14
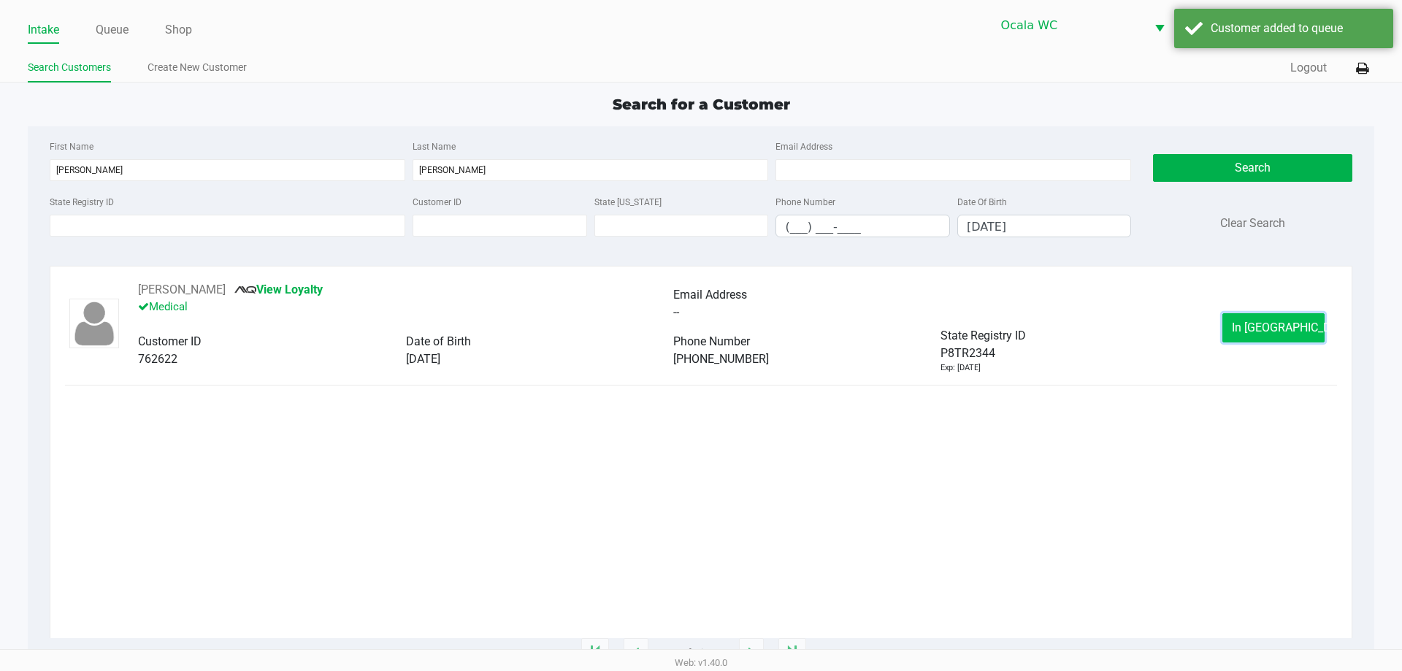
click at [1267, 328] on span "In Queue" at bounding box center [1292, 327] width 123 height 14
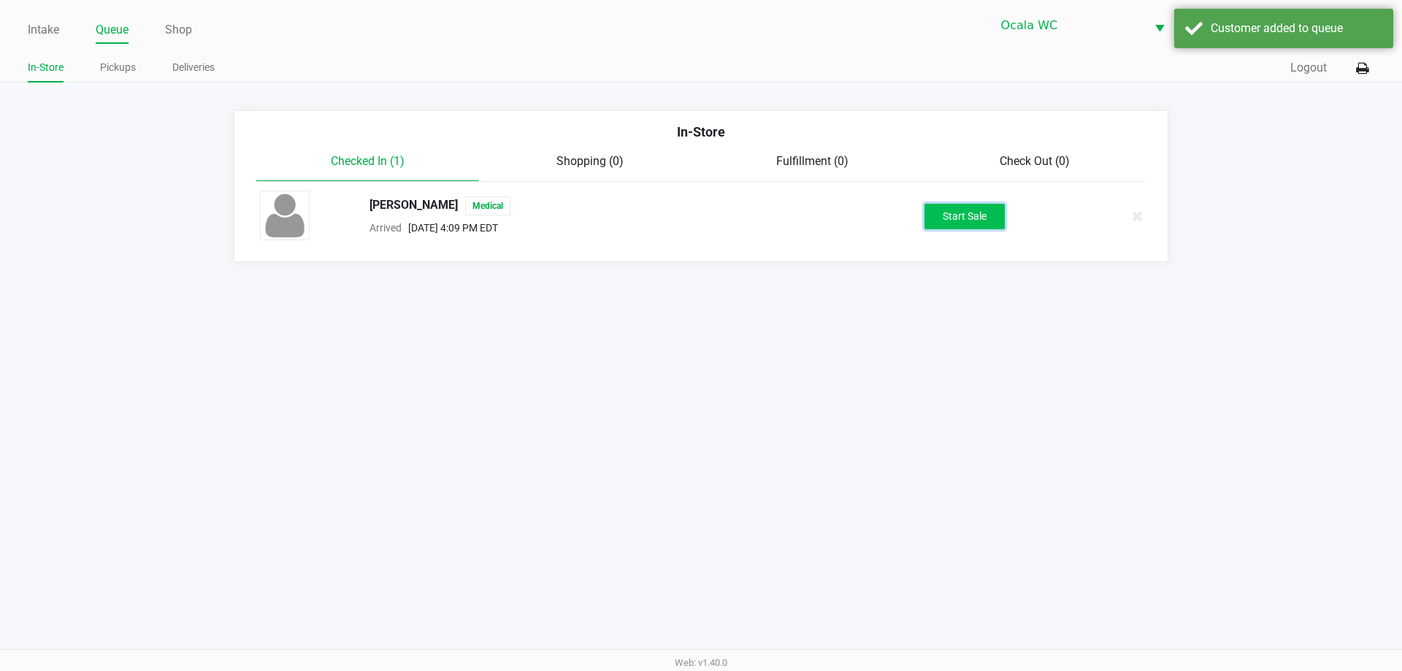
click at [974, 204] on button "Start Sale" at bounding box center [964, 217] width 80 height 26
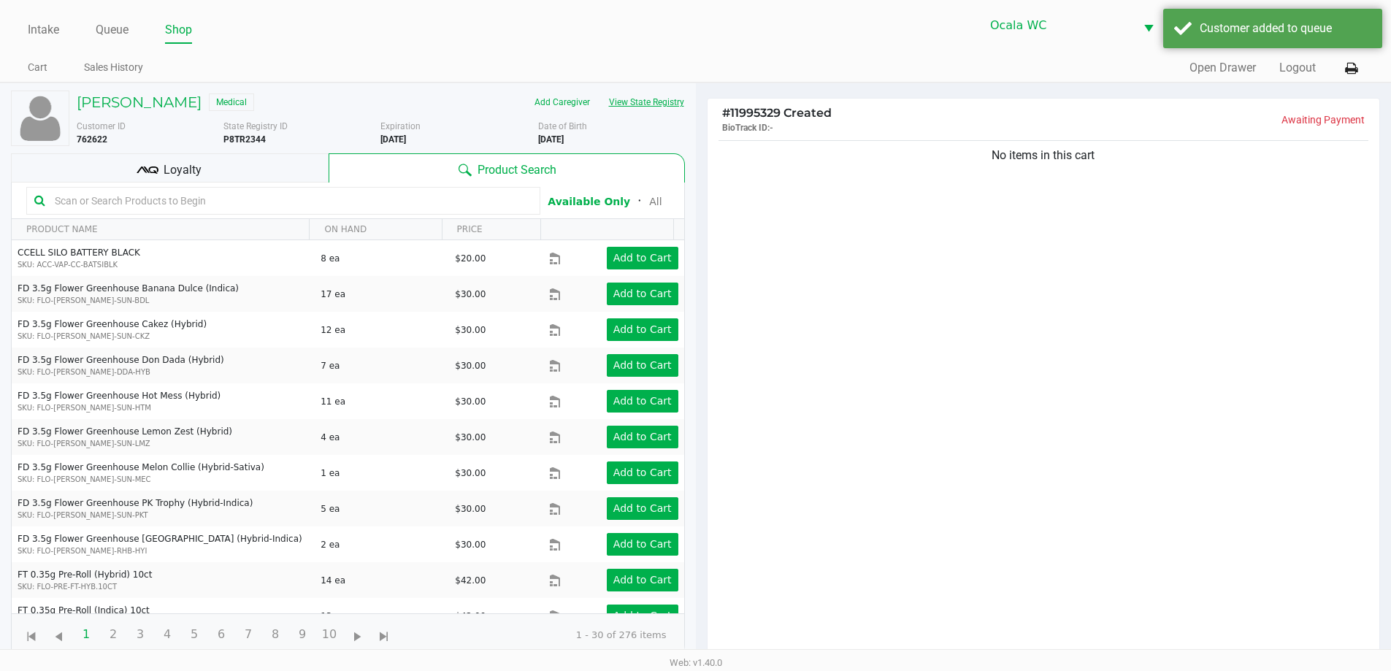
click at [639, 101] on button "View State Registry" at bounding box center [641, 102] width 85 height 23
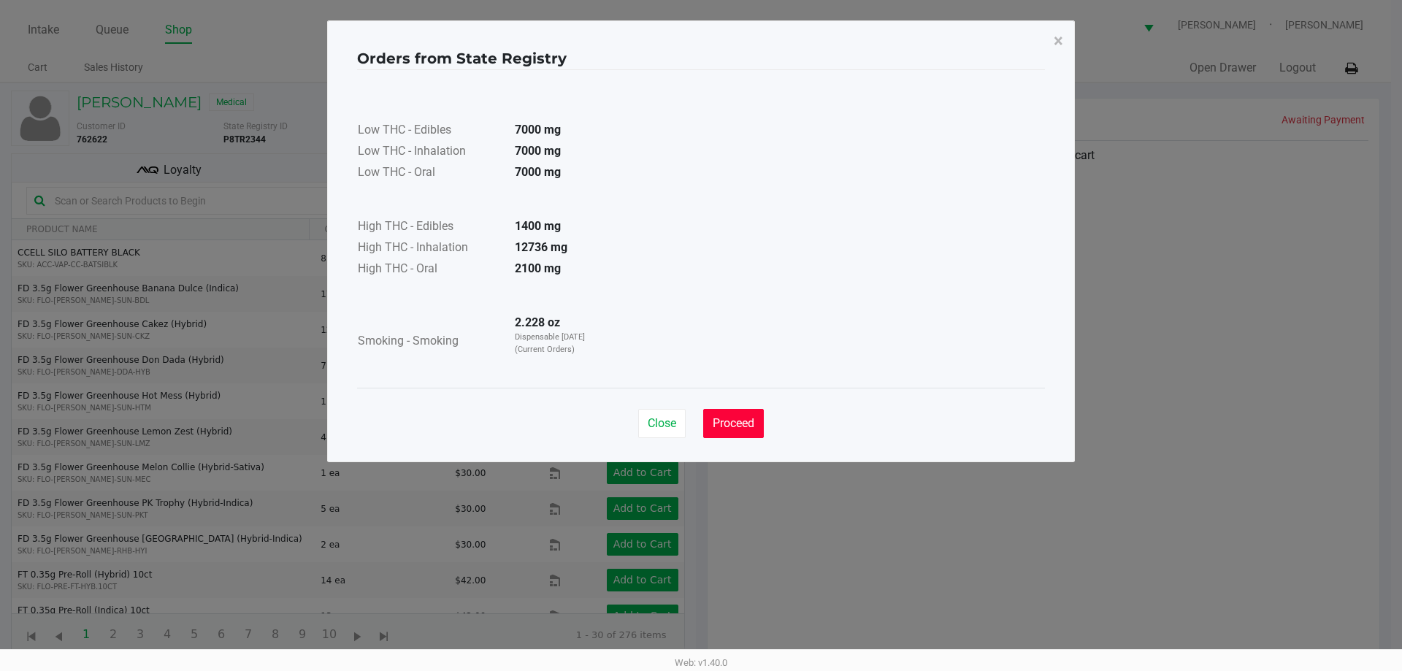
click at [747, 412] on button "Proceed" at bounding box center [733, 423] width 61 height 29
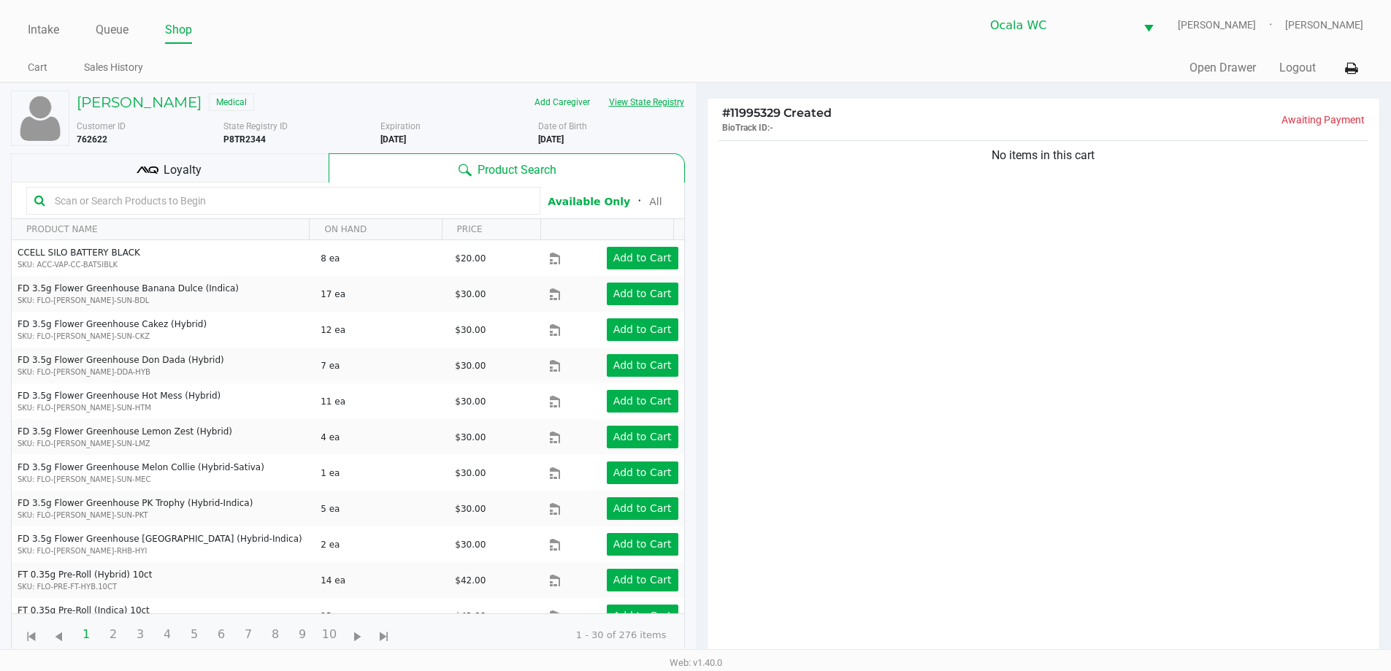
click at [653, 101] on button "View State Registry" at bounding box center [641, 102] width 85 height 23
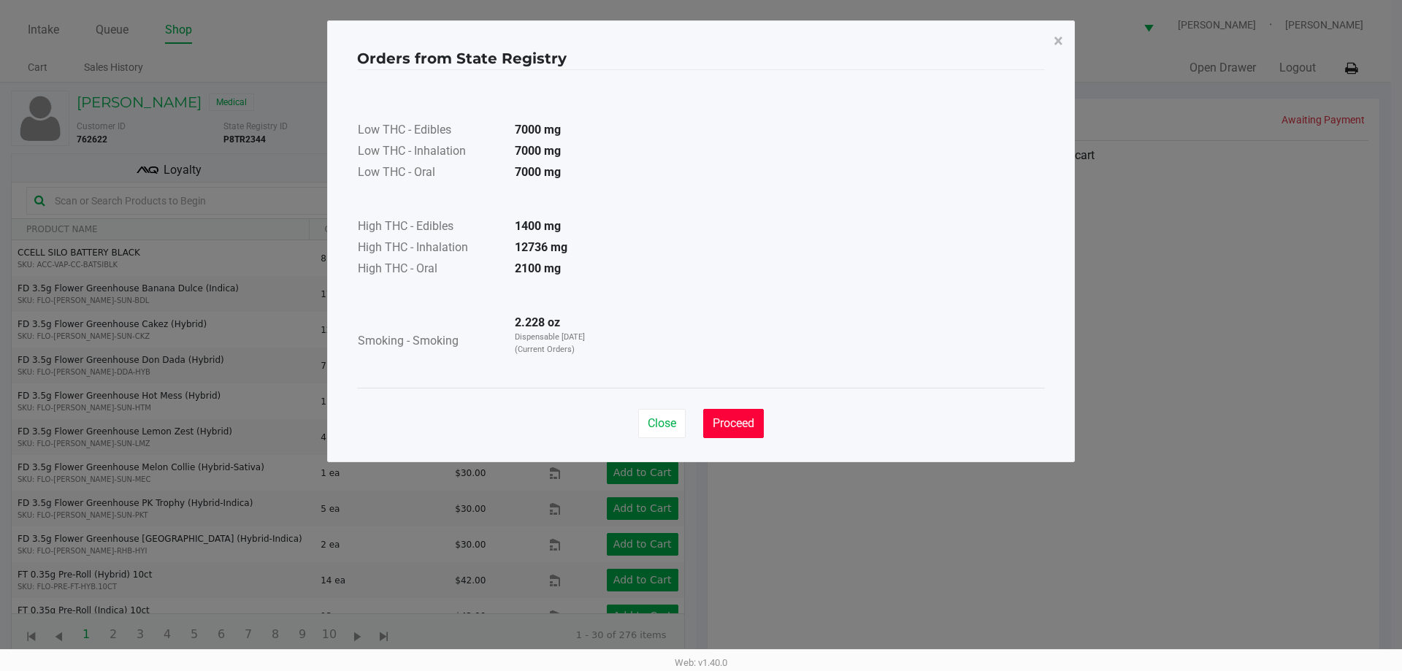
click at [745, 418] on span "Proceed" at bounding box center [733, 423] width 42 height 14
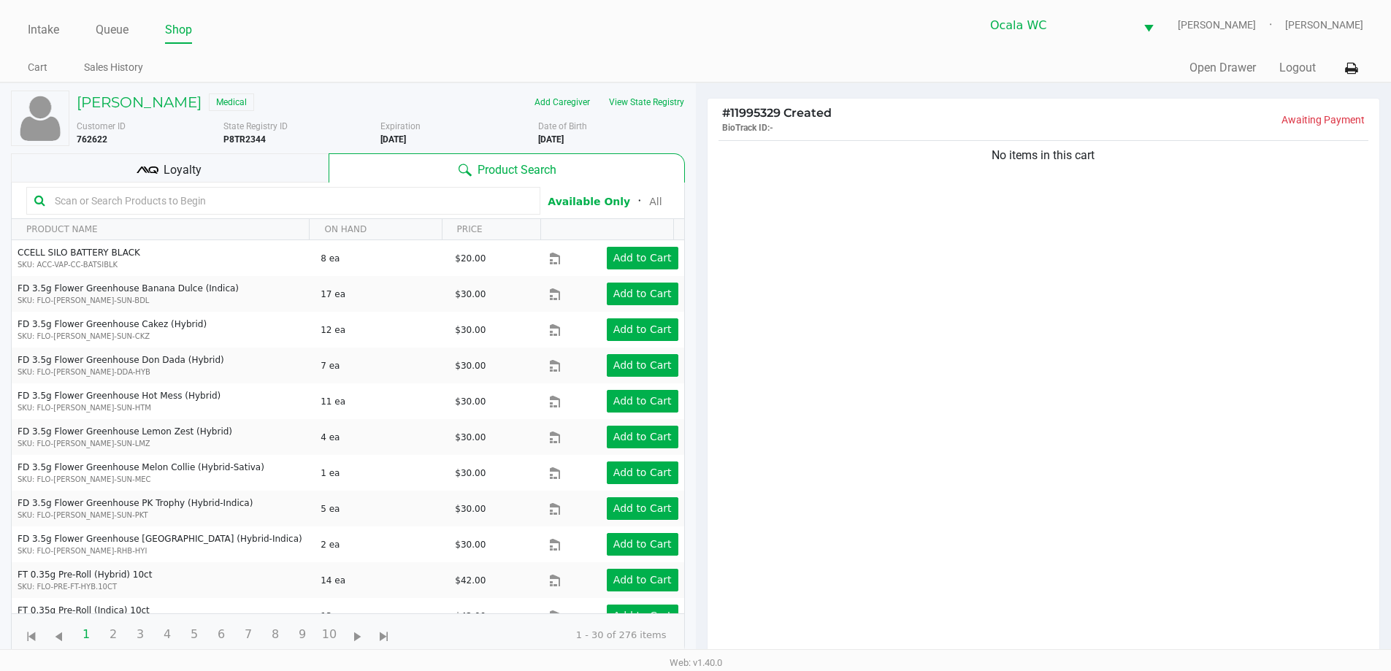
click at [182, 211] on input "text" at bounding box center [290, 201] width 483 height 22
click at [1058, 323] on div "No items in this cart" at bounding box center [1043, 402] width 672 height 530
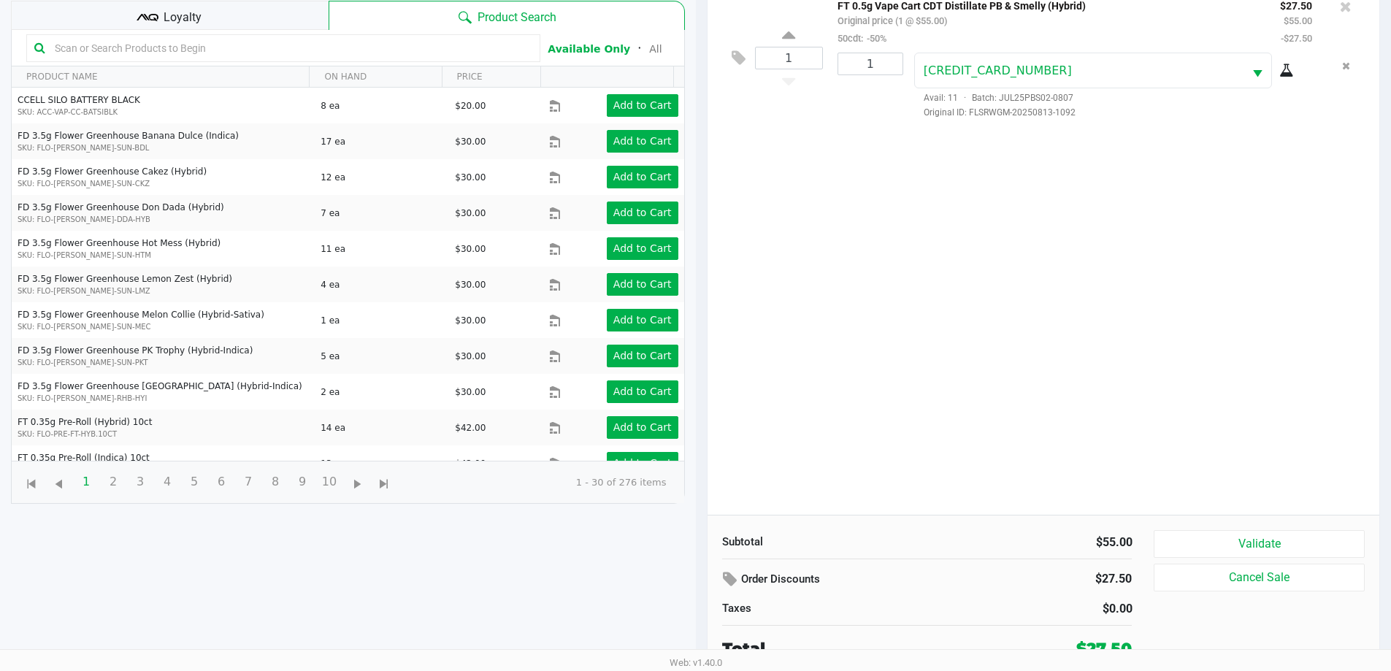
scroll to position [158, 0]
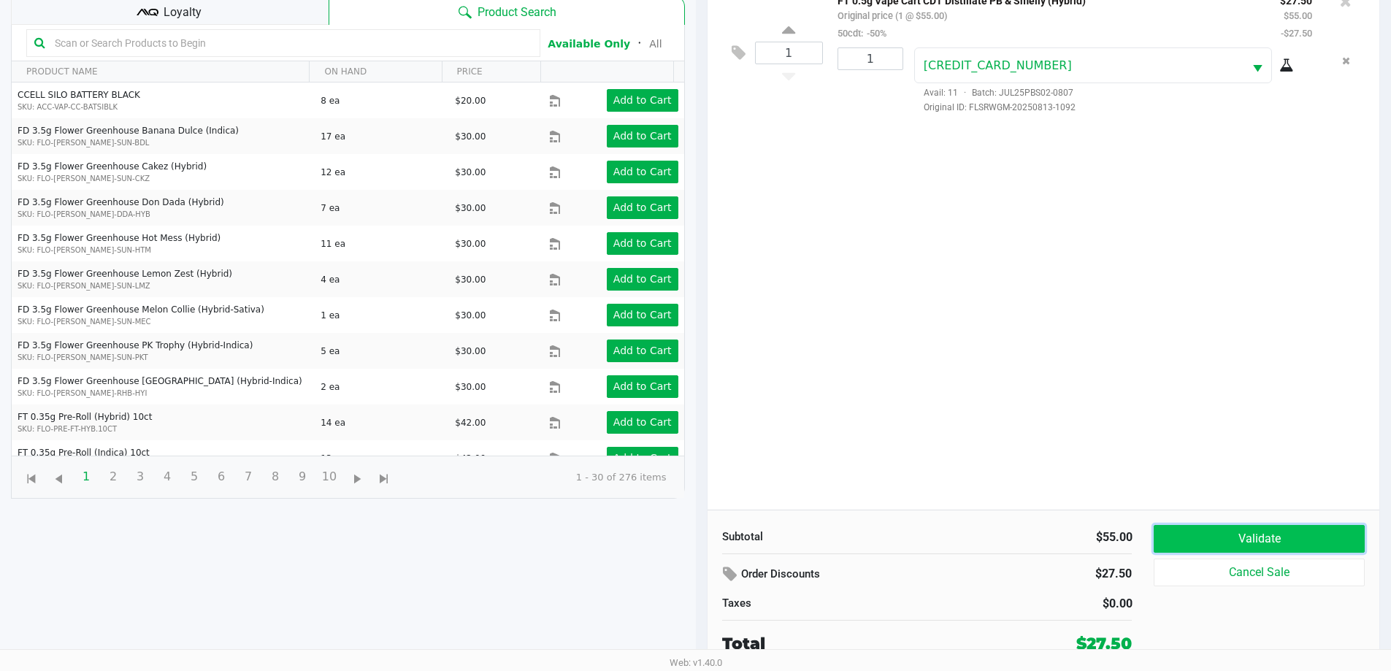
click at [1235, 542] on button "Validate" at bounding box center [1258, 539] width 210 height 28
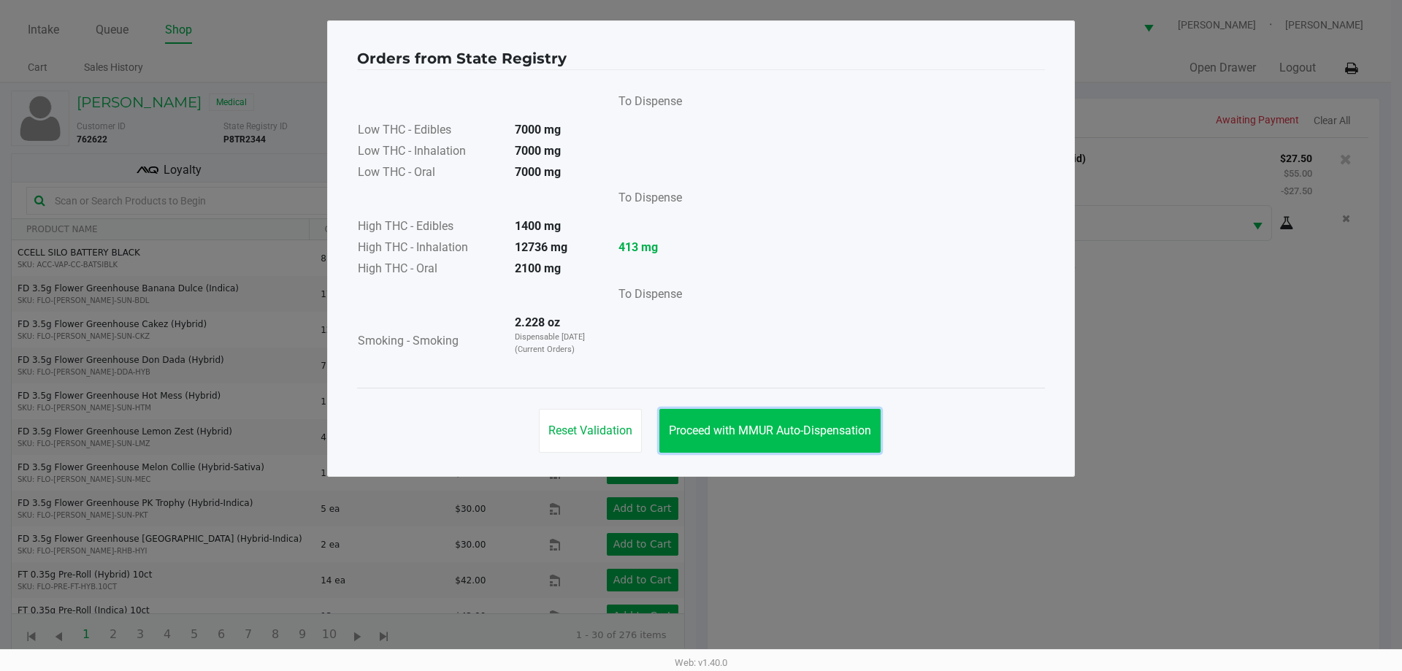
click at [747, 435] on span "Proceed with MMUR Auto-Dispensation" at bounding box center [770, 430] width 202 height 14
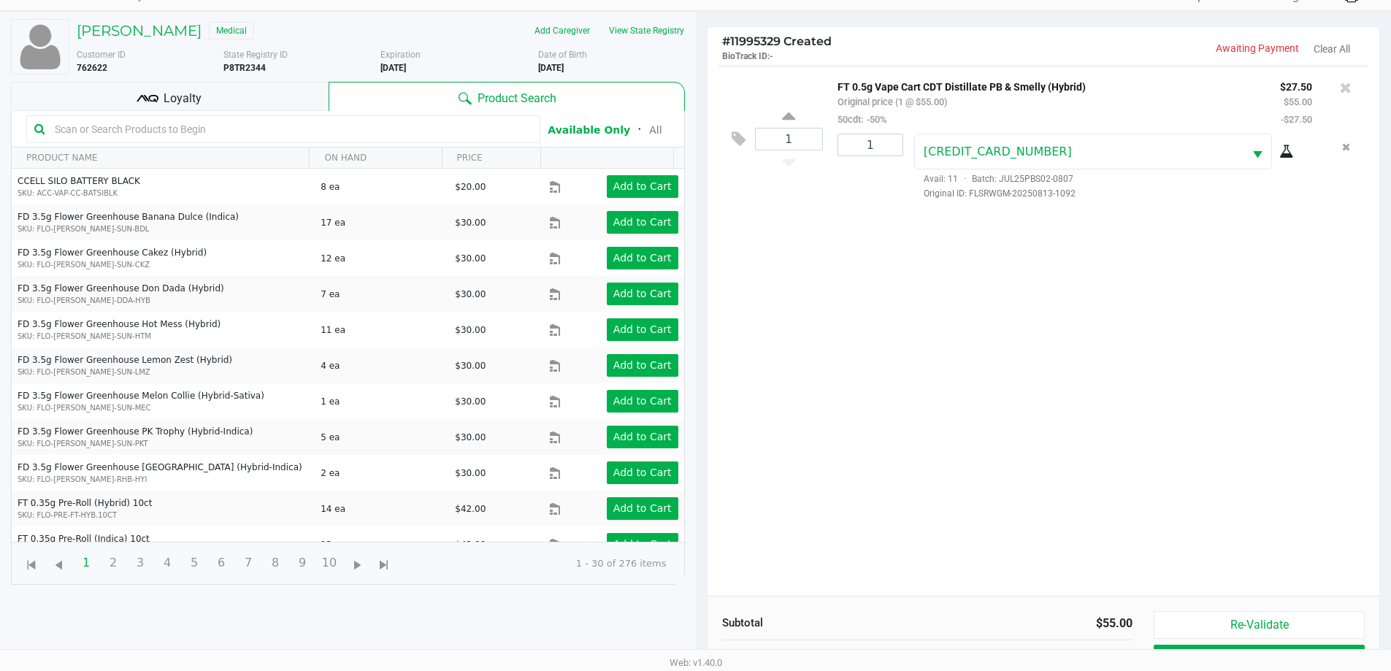
scroll to position [158, 0]
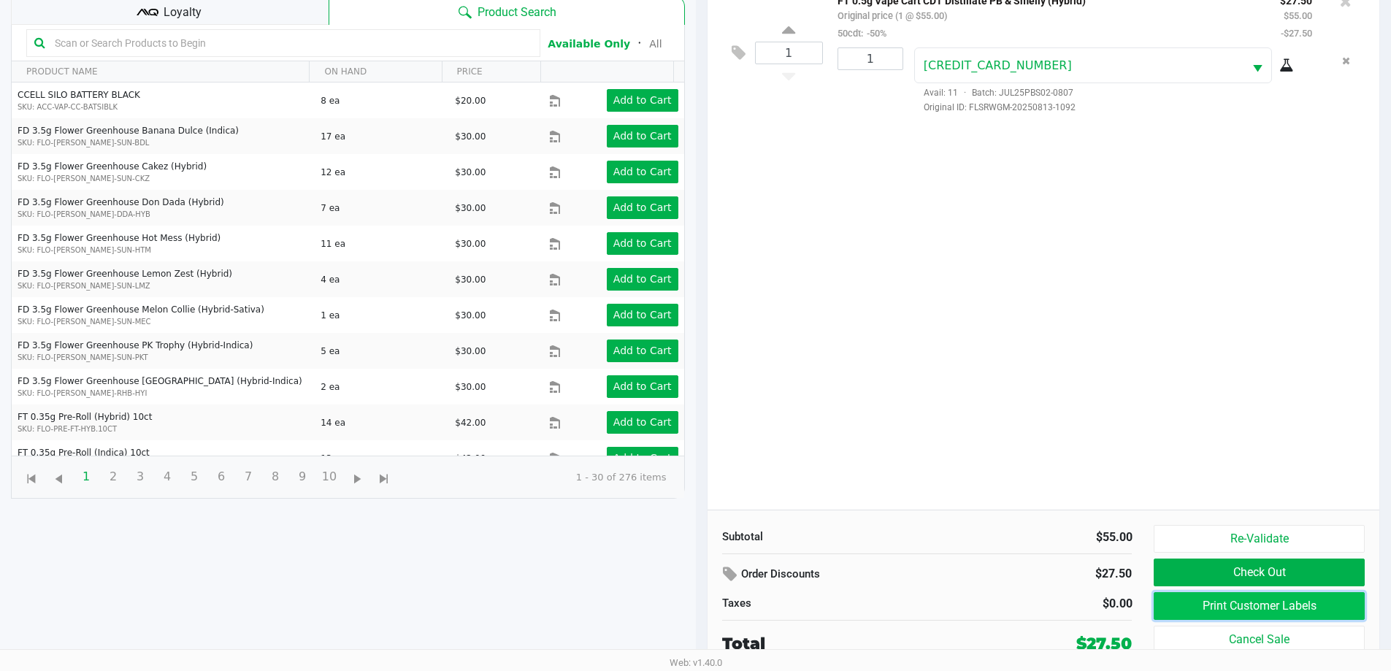
click at [1273, 610] on button "Print Customer Labels" at bounding box center [1258, 606] width 210 height 28
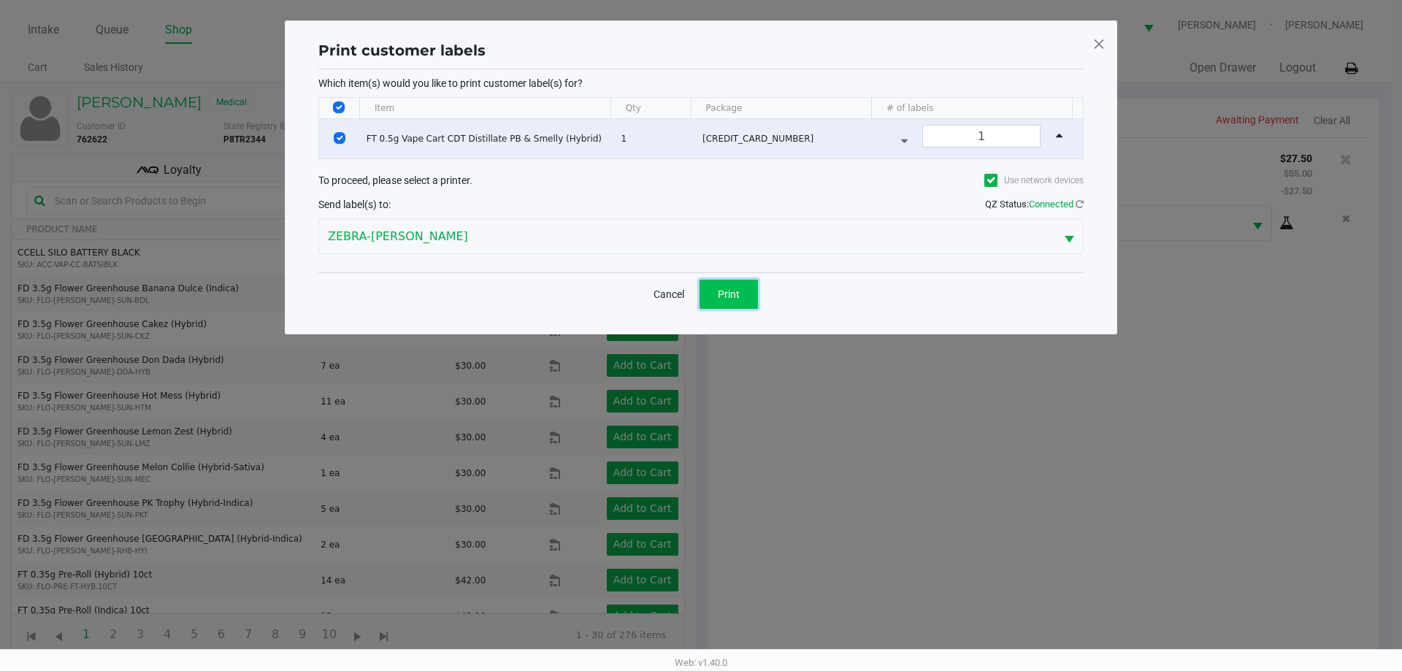
click at [723, 288] on span "Print" at bounding box center [729, 294] width 22 height 12
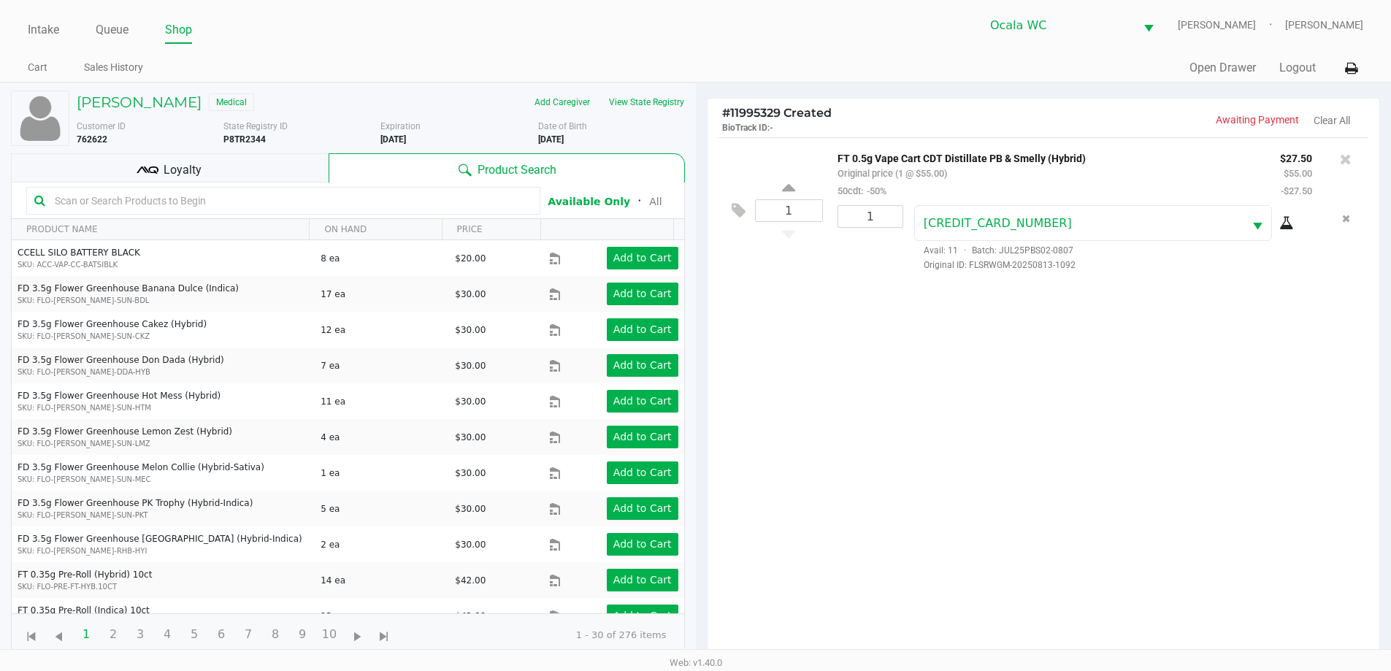
scroll to position [158, 0]
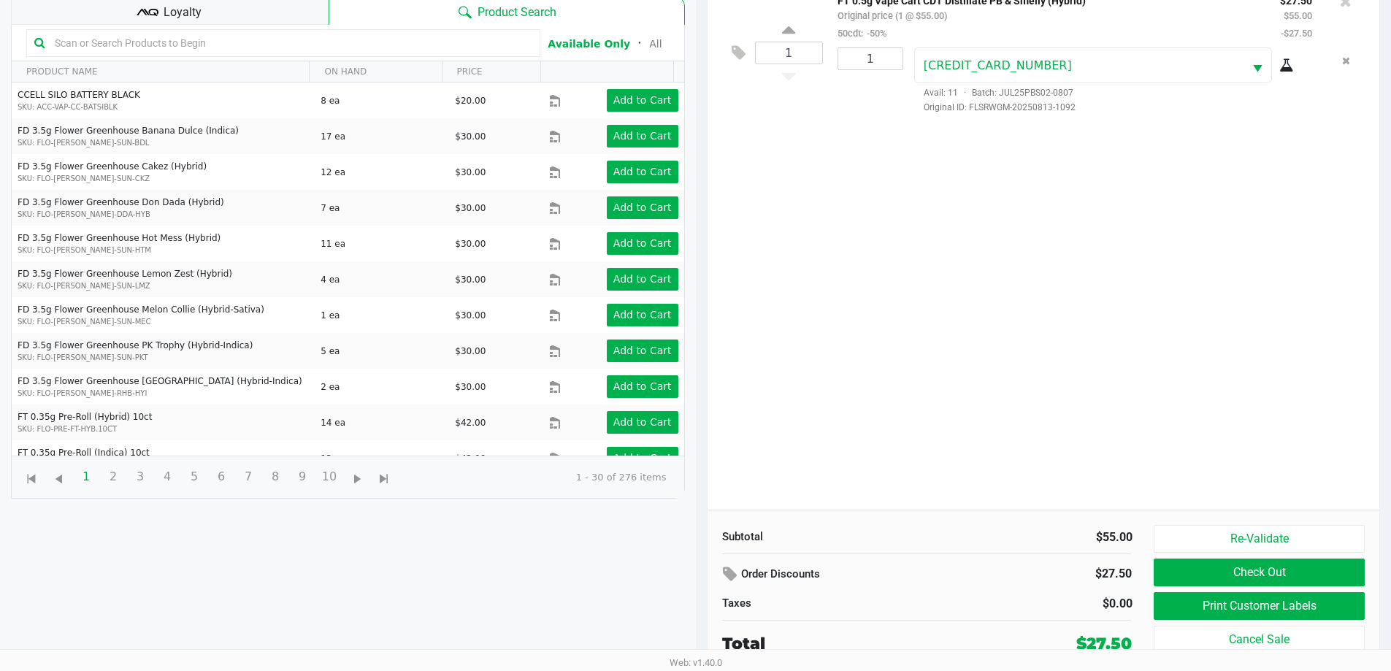
click at [1316, 575] on button "Check Out" at bounding box center [1258, 572] width 210 height 28
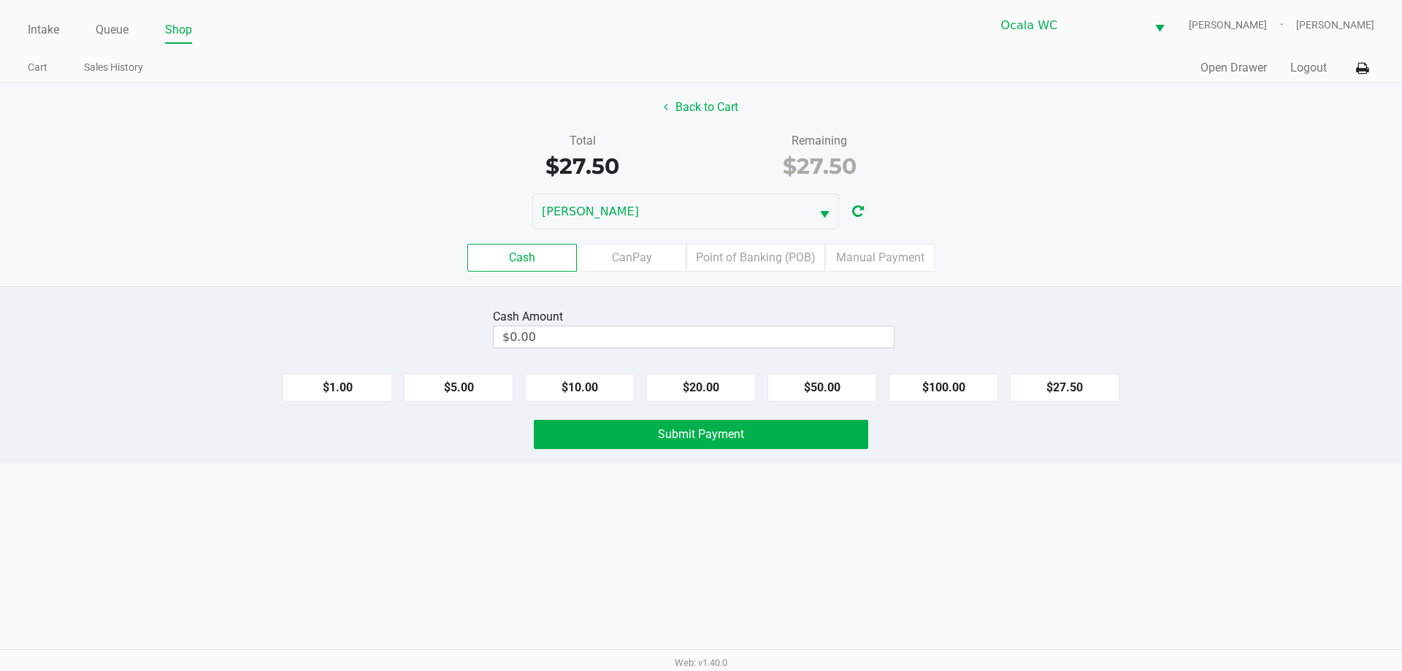
click at [637, 254] on label "CanPay" at bounding box center [631, 258] width 109 height 28
click at [0, 0] on 2 "CanPay" at bounding box center [0, 0] width 0 height 0
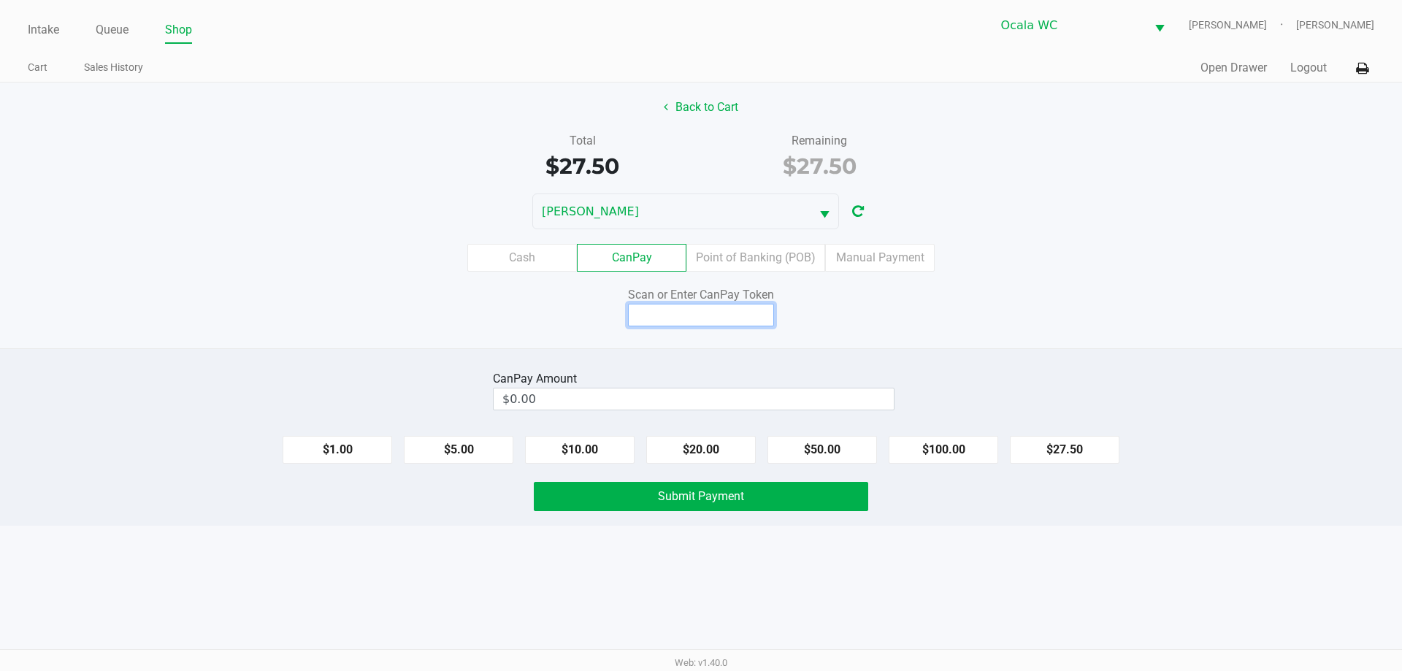
click at [716, 317] on input at bounding box center [701, 315] width 146 height 23
click at [744, 263] on label "Point of Banking (POB)" at bounding box center [755, 258] width 139 height 28
click at [0, 0] on 7 "Point of Banking (POB)" at bounding box center [0, 0] width 0 height 0
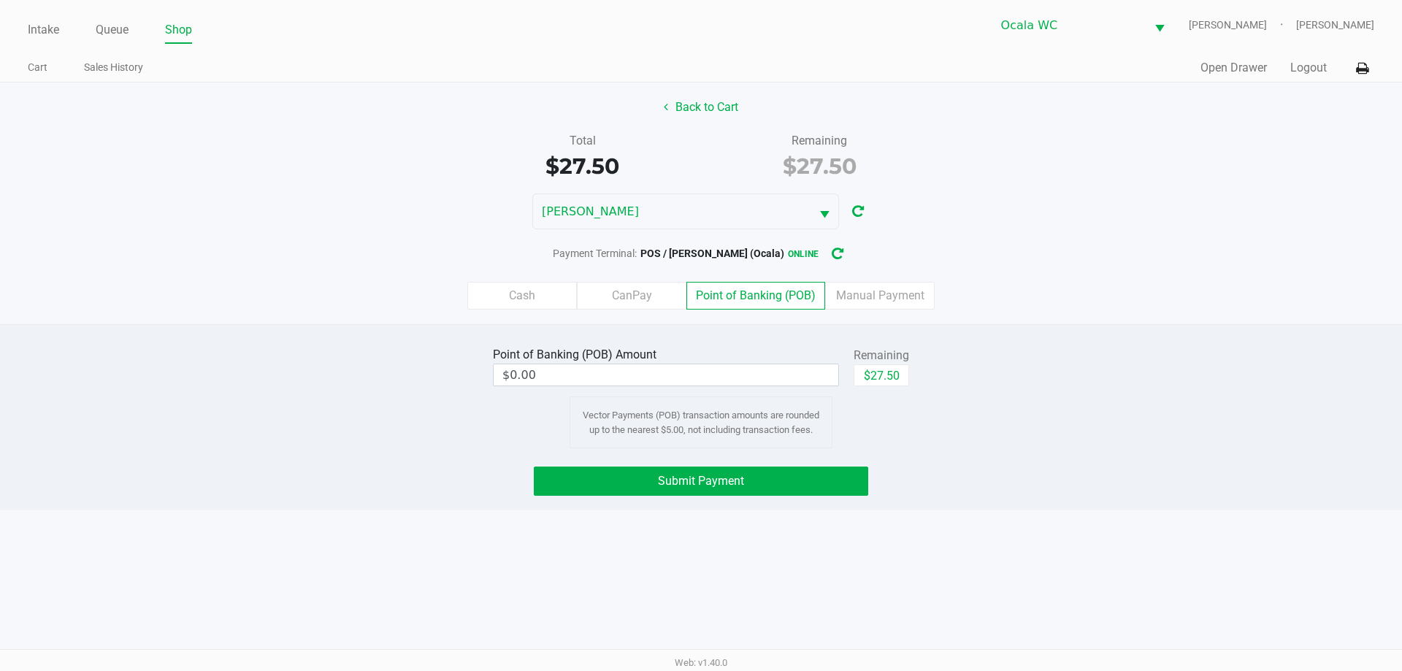
click at [892, 383] on button "$27.50" at bounding box center [880, 375] width 55 height 22
type input "$27.50"
click at [823, 483] on button "Submit Payment" at bounding box center [701, 480] width 334 height 29
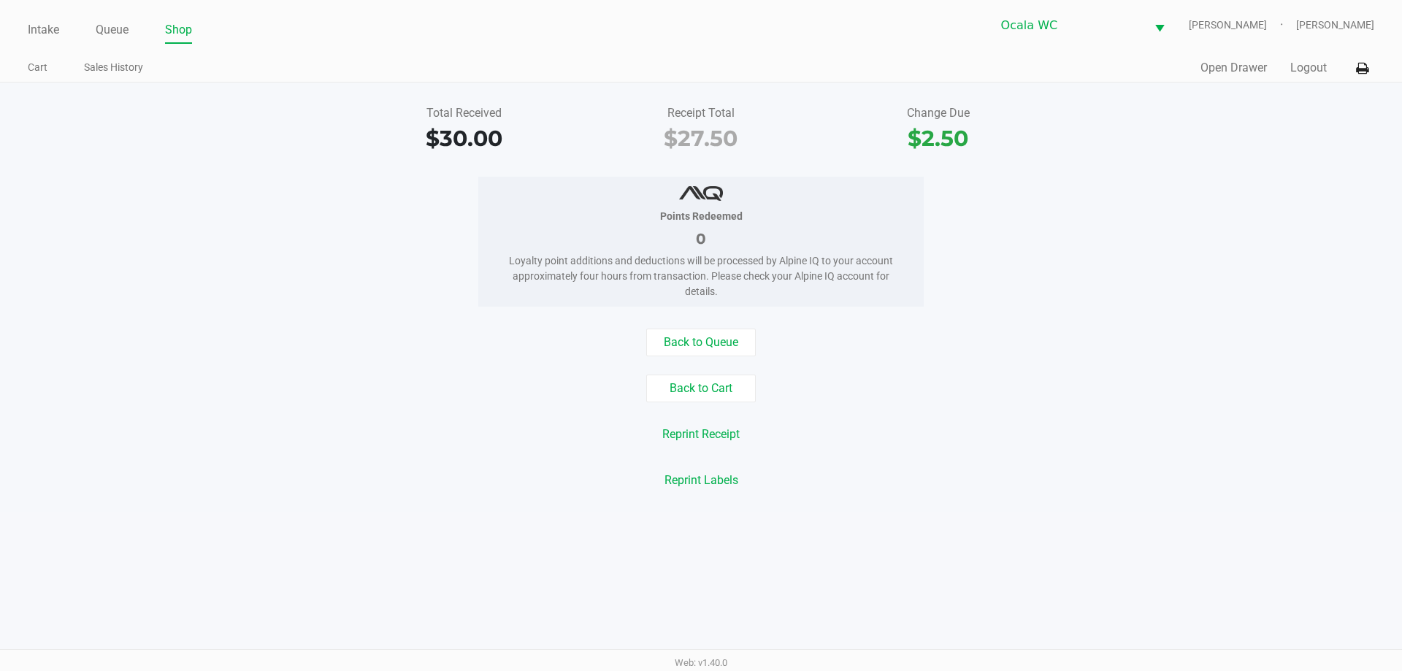
click at [269, 353] on div "Back to Queue" at bounding box center [700, 342] width 1423 height 28
click at [53, 26] on link "Intake" at bounding box center [43, 30] width 31 height 20
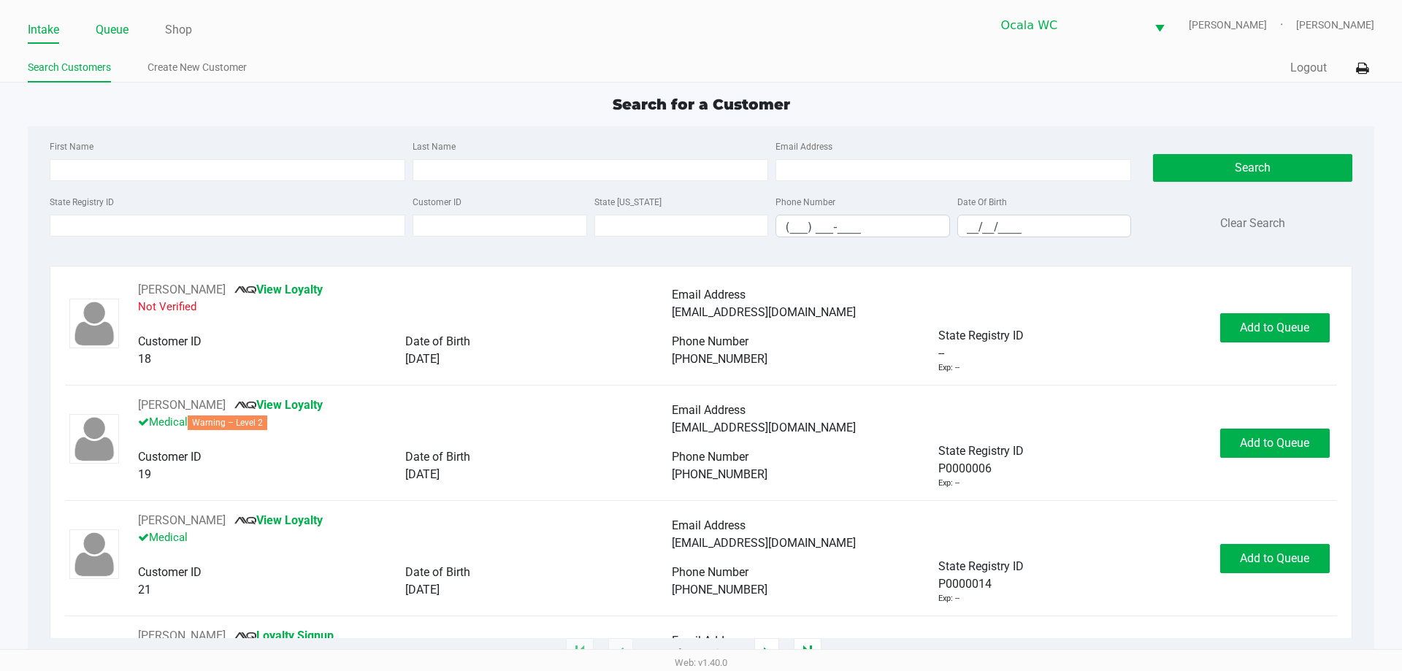
click at [110, 28] on link "Queue" at bounding box center [112, 30] width 33 height 20
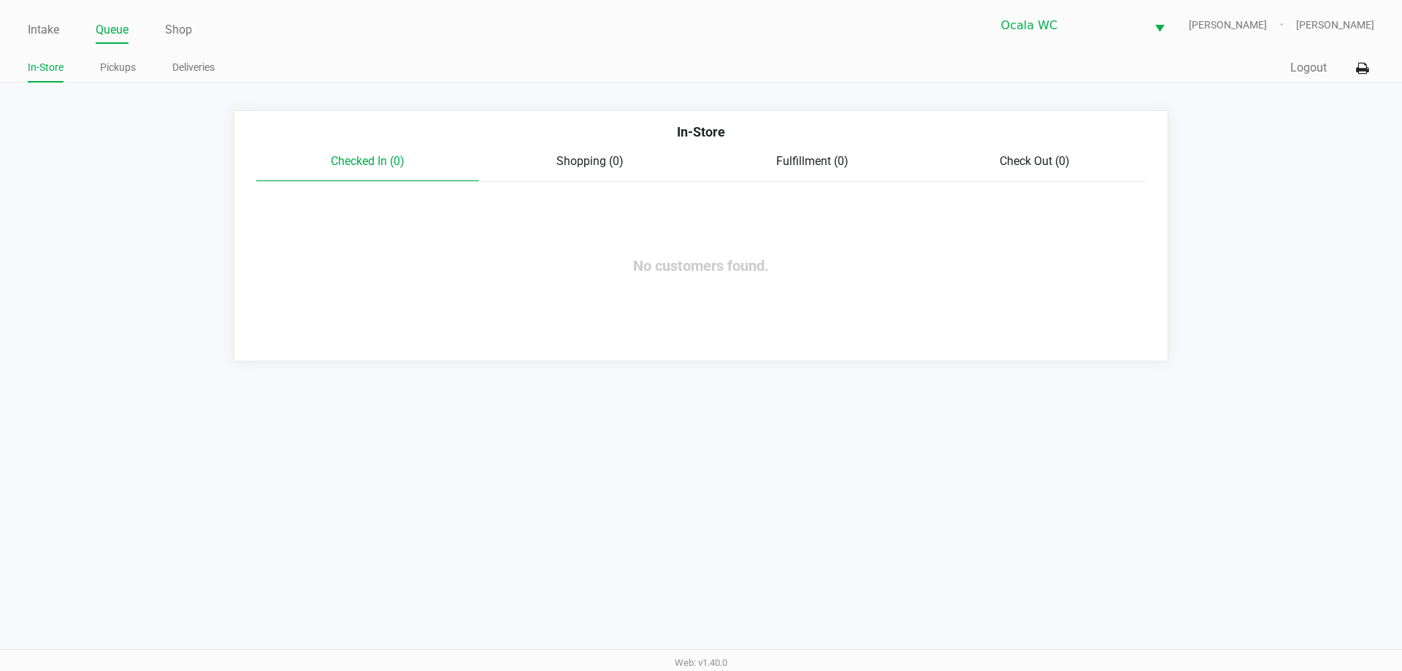
click at [26, 30] on div "Intake Queue Shop Ocala WC GROVER Alicia Sieg In-Store Pickups Deliveries Quick…" at bounding box center [701, 41] width 1402 height 82
click at [44, 30] on link "Intake" at bounding box center [43, 30] width 31 height 20
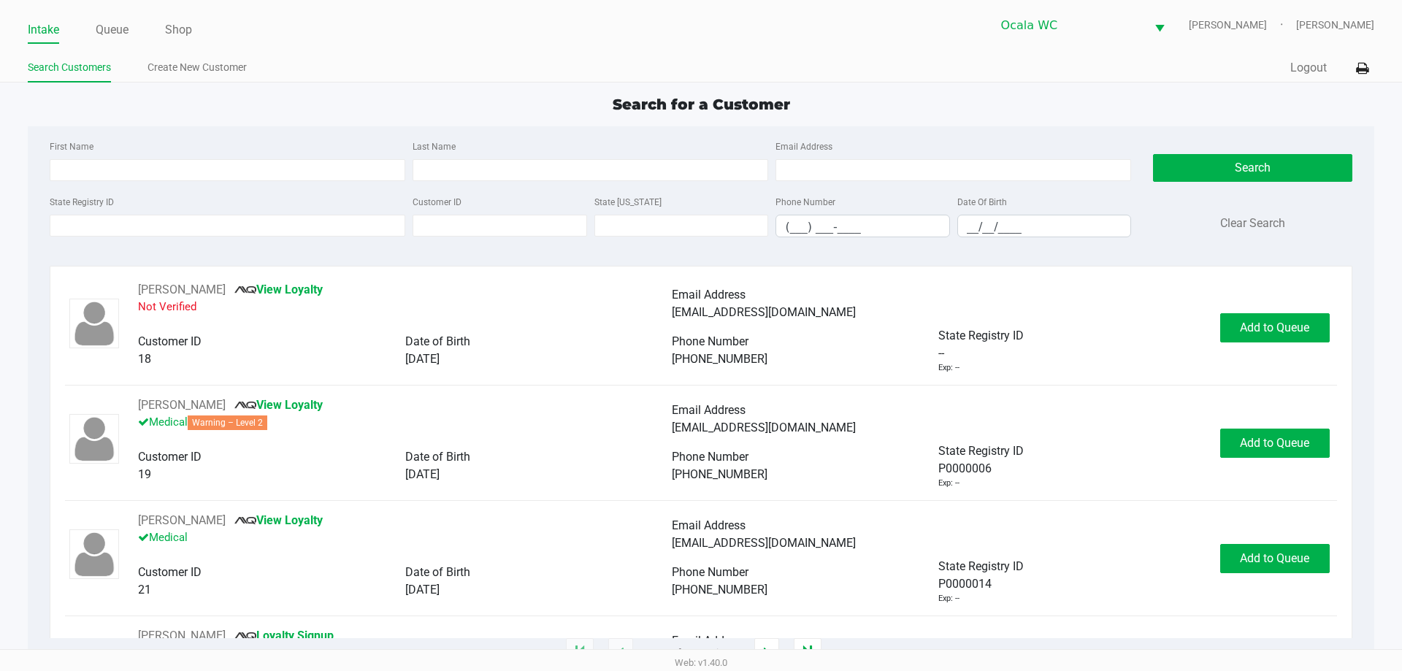
click at [43, 34] on link "Intake" at bounding box center [43, 30] width 31 height 20
click at [669, 73] on ul "Search Customers Create New Customer" at bounding box center [364, 69] width 673 height 25
click at [458, 92] on app-point-of-sale "Intake Queue Shop Ocala WC GROVER Alicia Sieg Search Customers Create New Custo…" at bounding box center [701, 326] width 1402 height 653
click at [556, 90] on app-point-of-sale "Intake Queue Shop Ocala WC GROVER Alicia Sieg Search Customers Create New Custo…" at bounding box center [701, 326] width 1402 height 653
click at [410, 88] on app-point-of-sale "Intake Queue Shop Ocala WC GROVER Alicia Sieg Search Customers Create New Custo…" at bounding box center [701, 326] width 1402 height 653
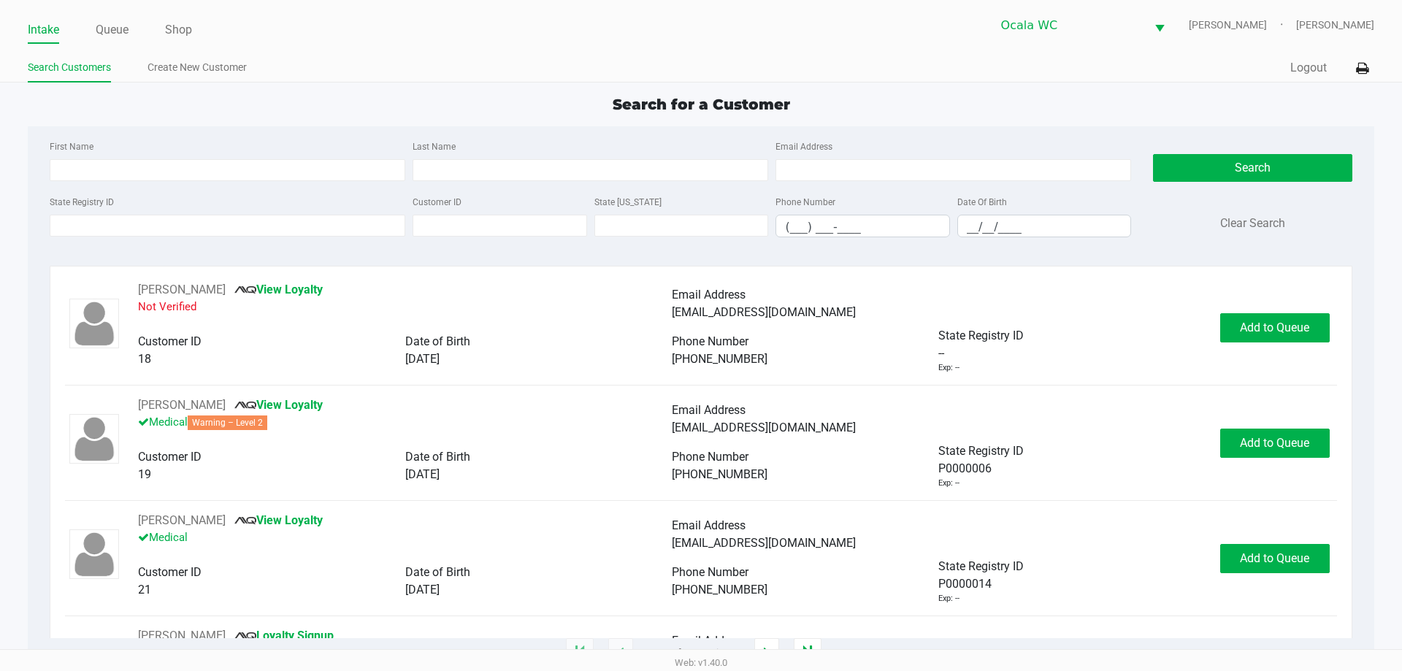
click at [410, 89] on app-point-of-sale "Intake Queue Shop Ocala WC GROVER Alicia Sieg Search Customers Create New Custo…" at bounding box center [701, 326] width 1402 height 653
click at [511, 78] on ul "Search Customers Create New Customer" at bounding box center [364, 69] width 673 height 25
type input "LEITA"
type input "LANG"
type input "08/18/1976"
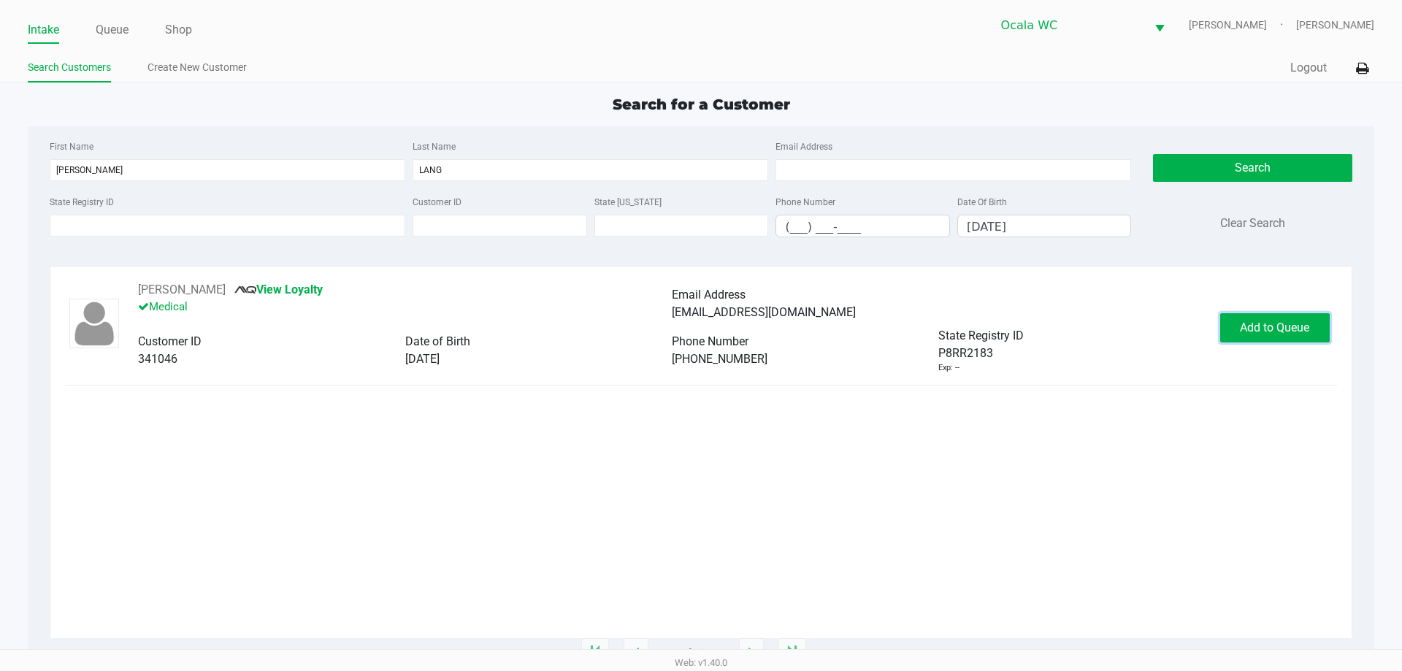
click at [1273, 319] on button "Add to Queue" at bounding box center [1274, 327] width 109 height 29
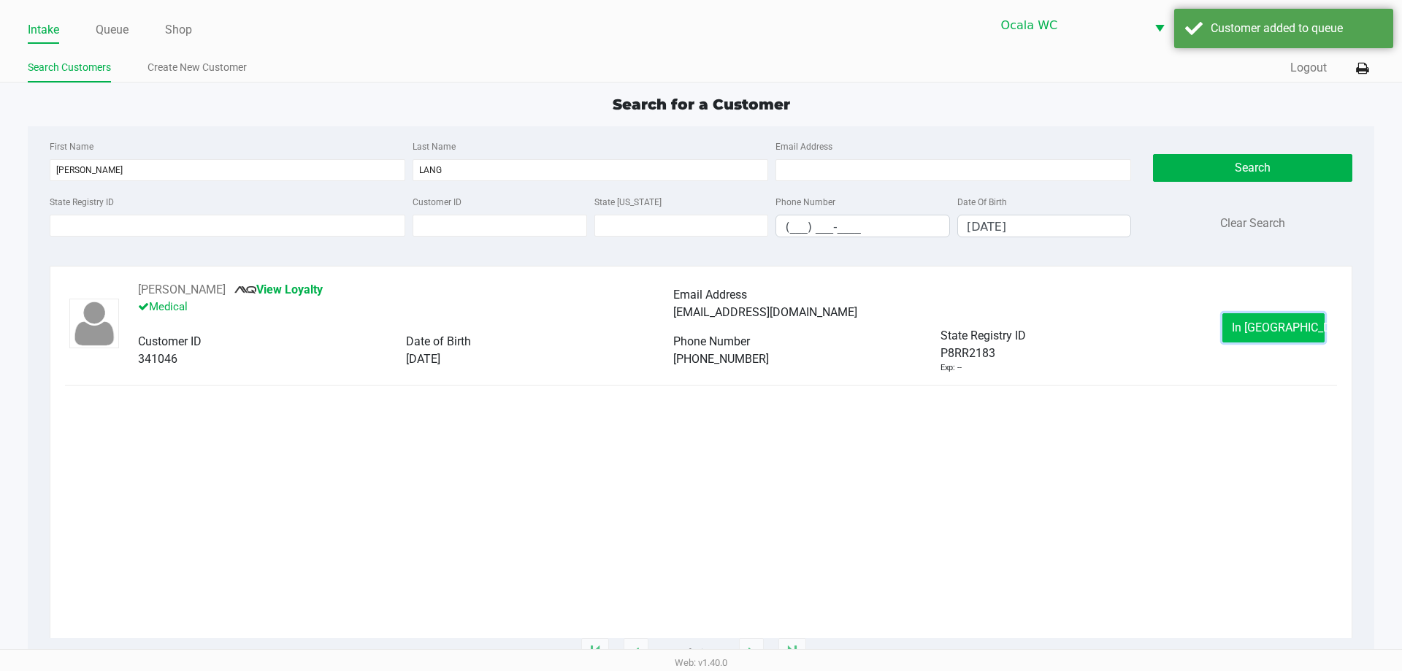
click at [1245, 325] on button "In Queue" at bounding box center [1273, 327] width 102 height 29
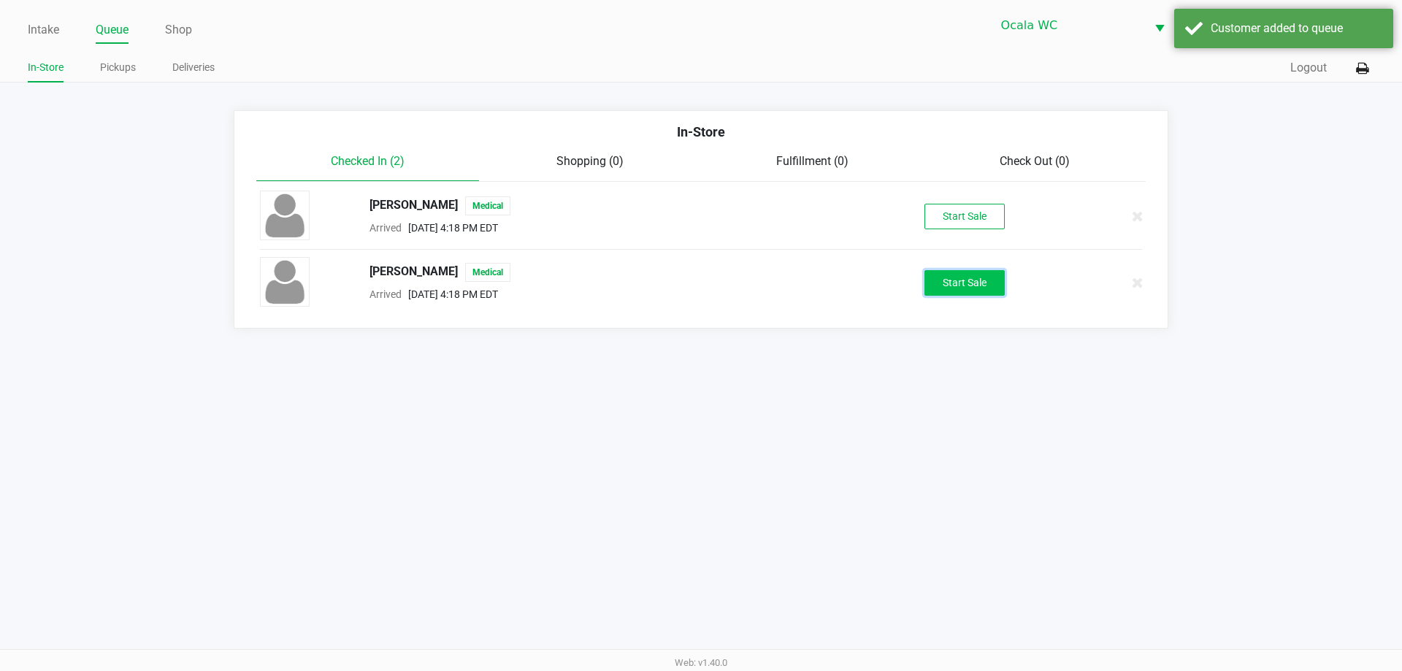
click at [984, 288] on button "Start Sale" at bounding box center [964, 283] width 80 height 26
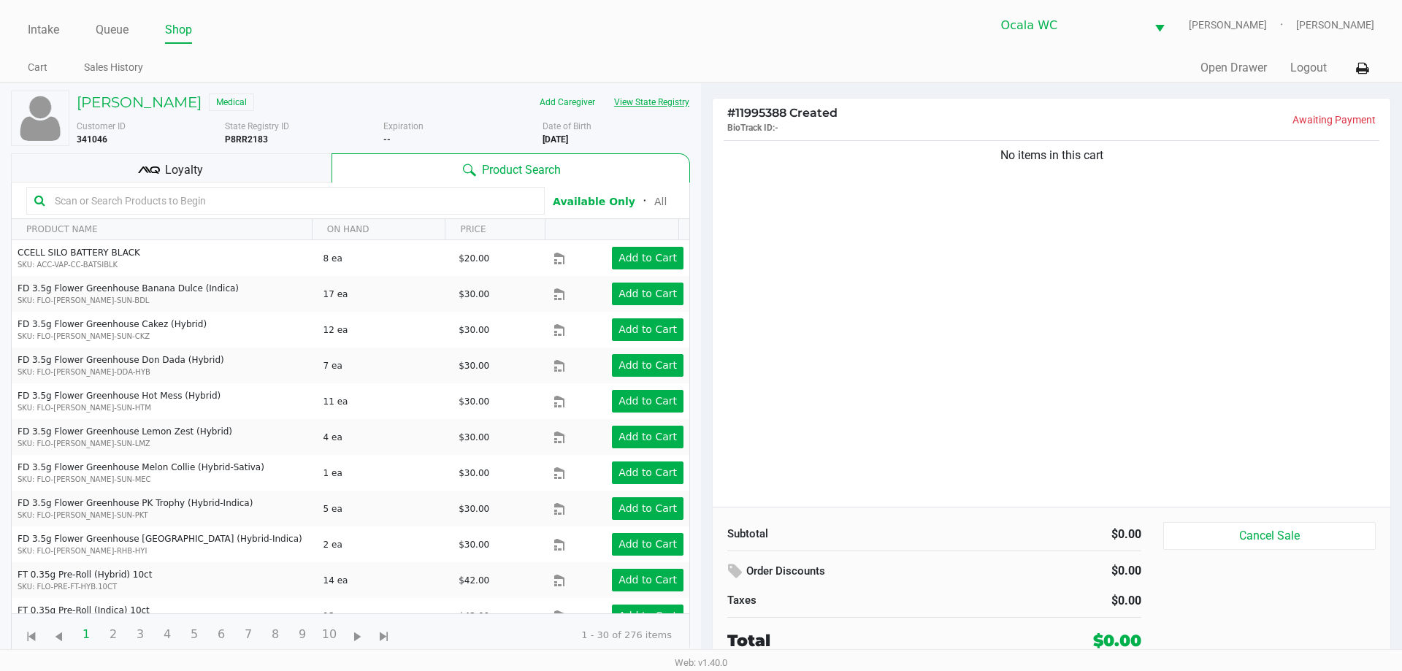
click at [672, 104] on button "View State Registry" at bounding box center [646, 102] width 85 height 23
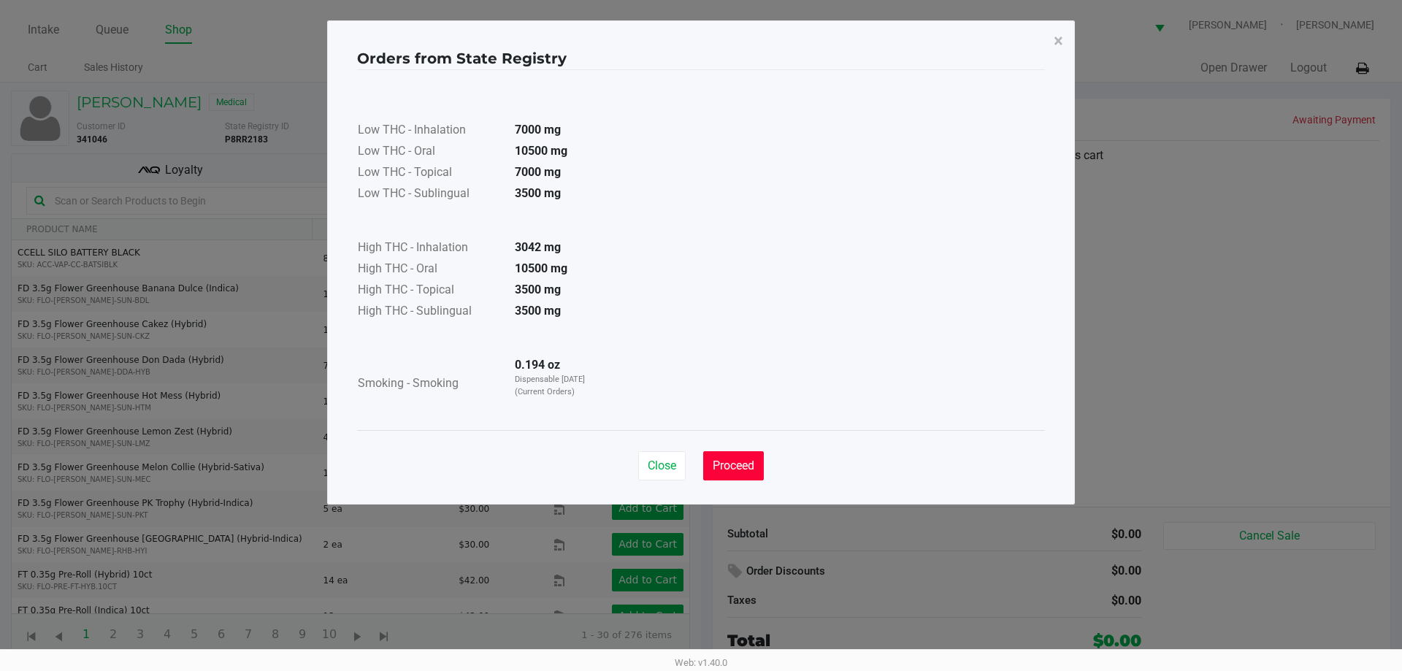
drag, startPoint x: 720, startPoint y: 462, endPoint x: 722, endPoint y: 455, distance: 7.4
click at [722, 458] on button "Proceed" at bounding box center [733, 465] width 61 height 29
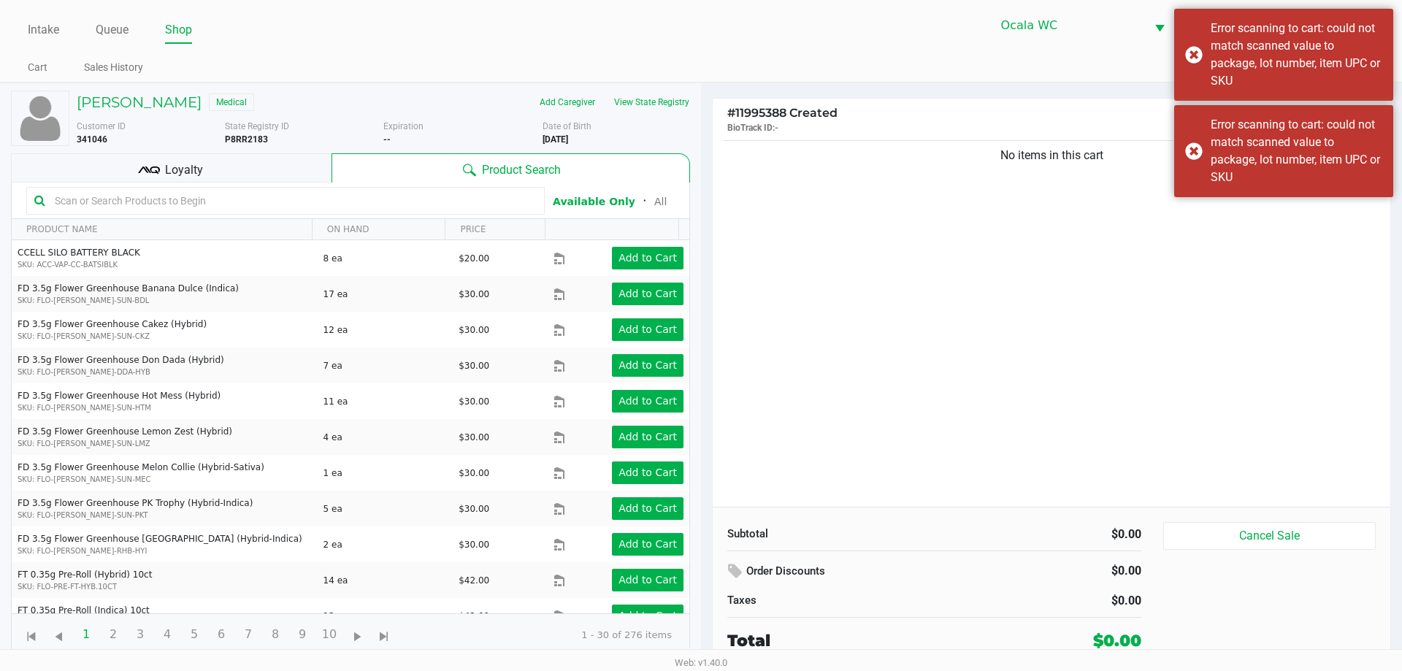
click at [269, 205] on input "text" at bounding box center [293, 201] width 488 height 22
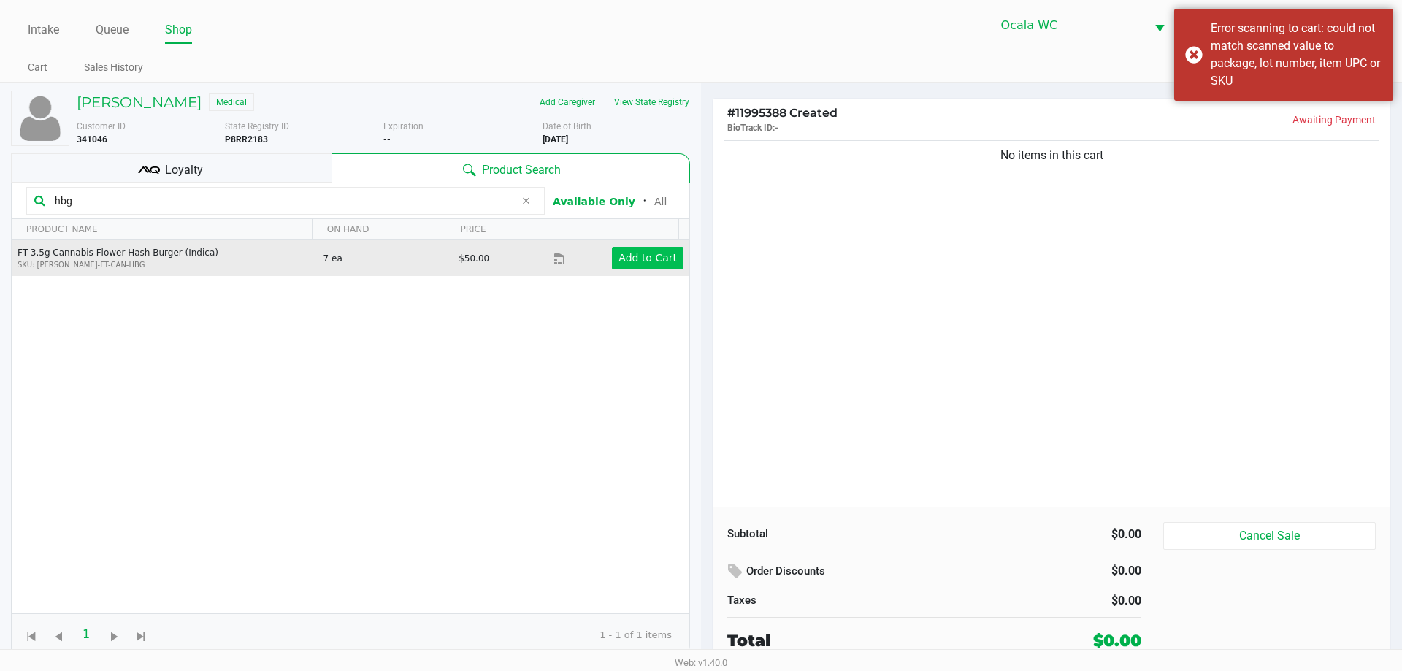
type input "hbg"
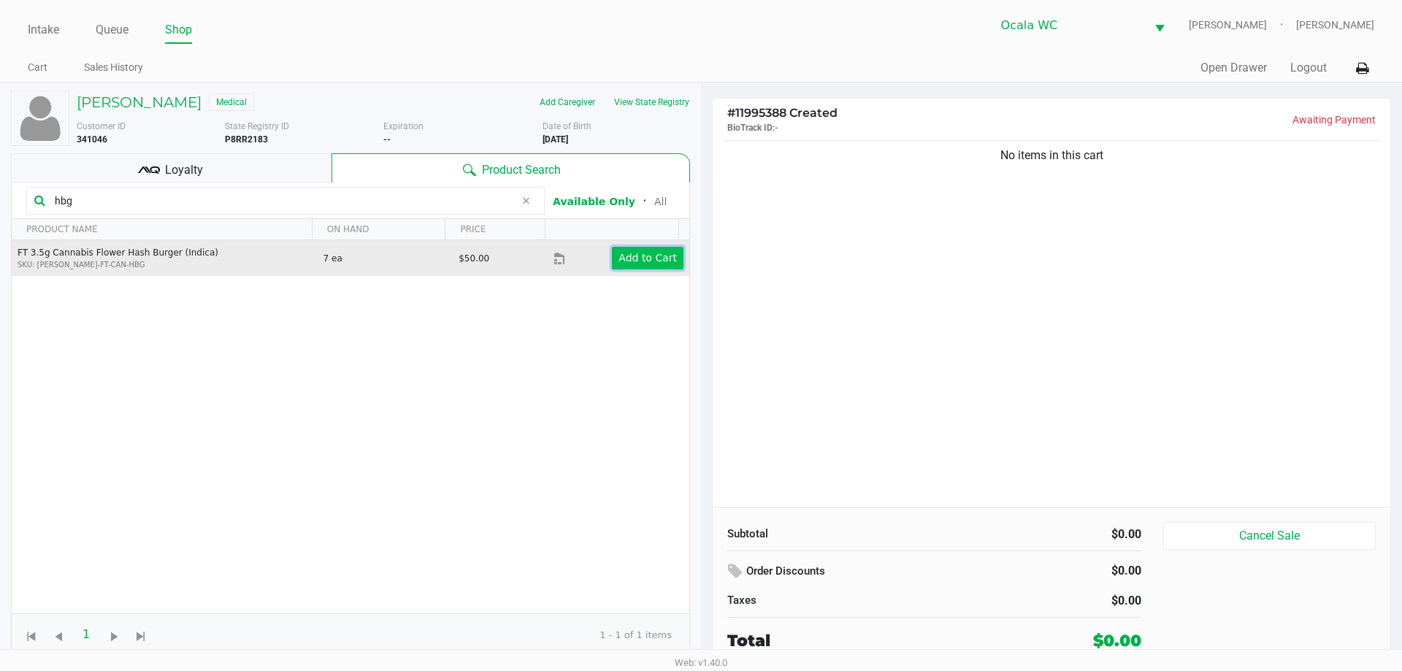
click at [629, 261] on app-button-loader "Add to Cart" at bounding box center [647, 258] width 58 height 12
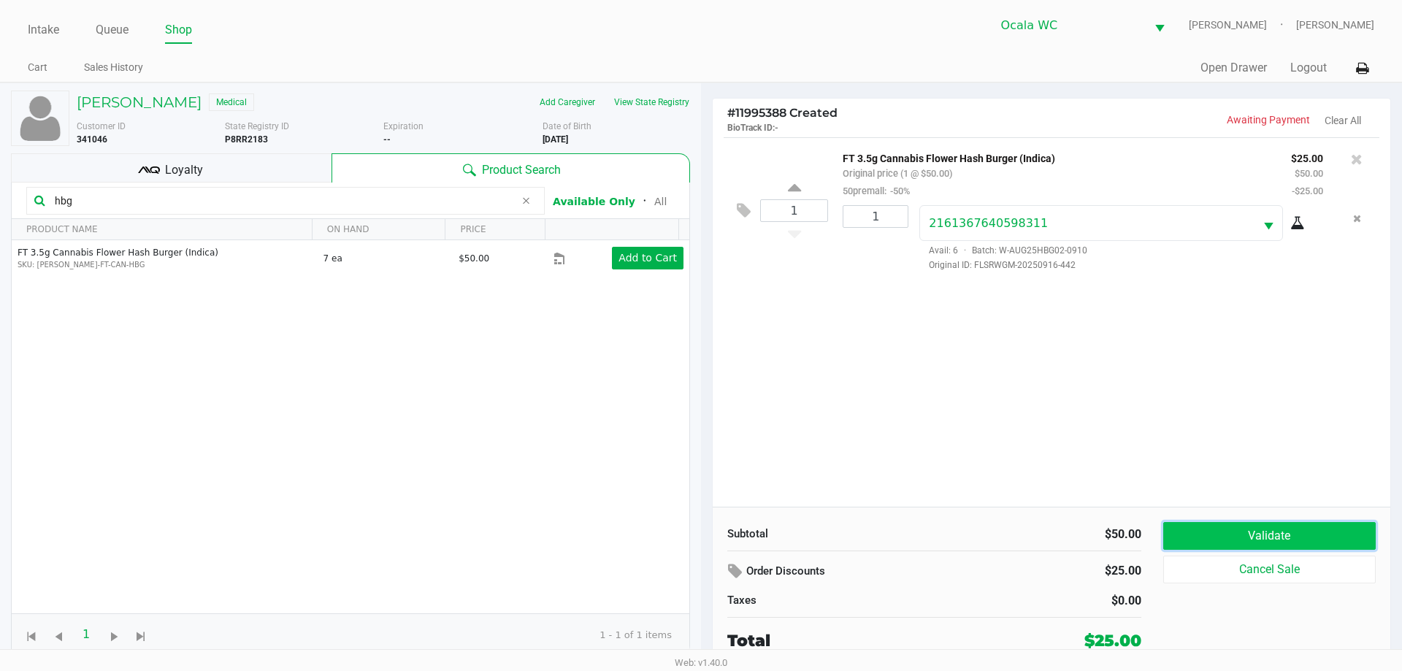
click at [1253, 535] on button "Validate" at bounding box center [1269, 536] width 212 height 28
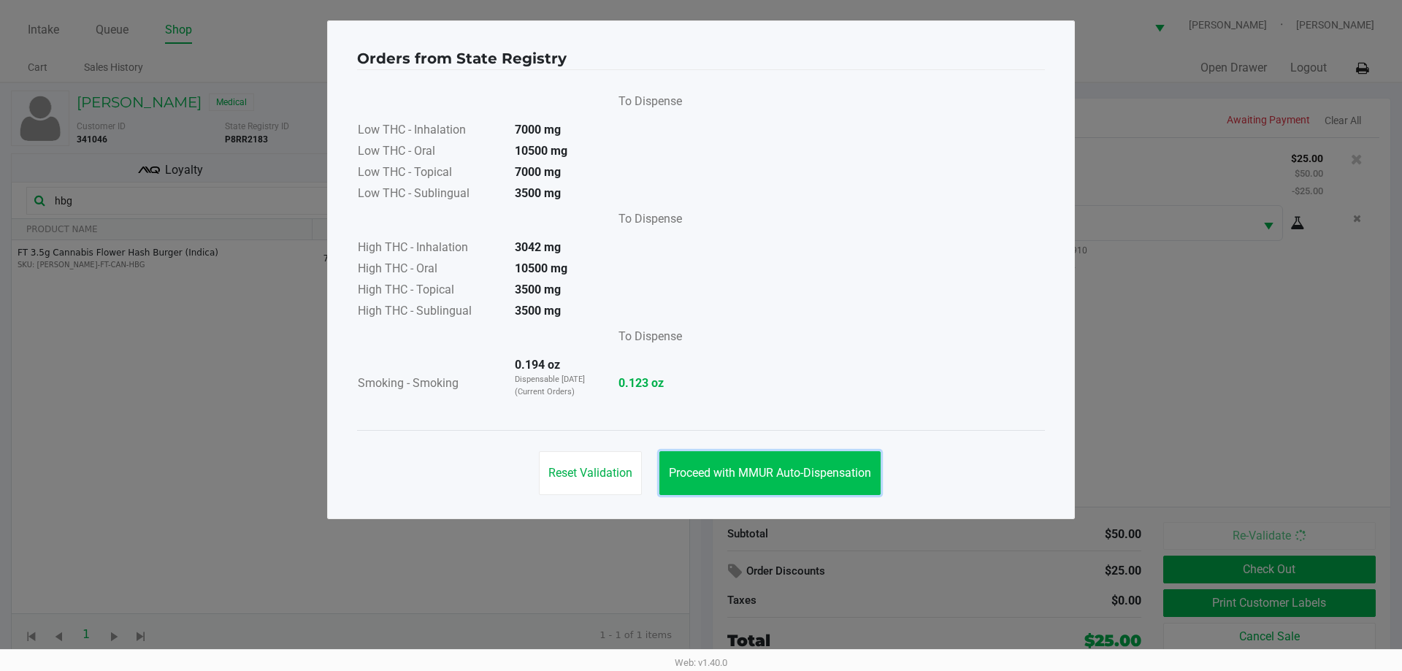
click at [799, 472] on span "Proceed with MMUR Auto-Dispensation" at bounding box center [770, 473] width 202 height 14
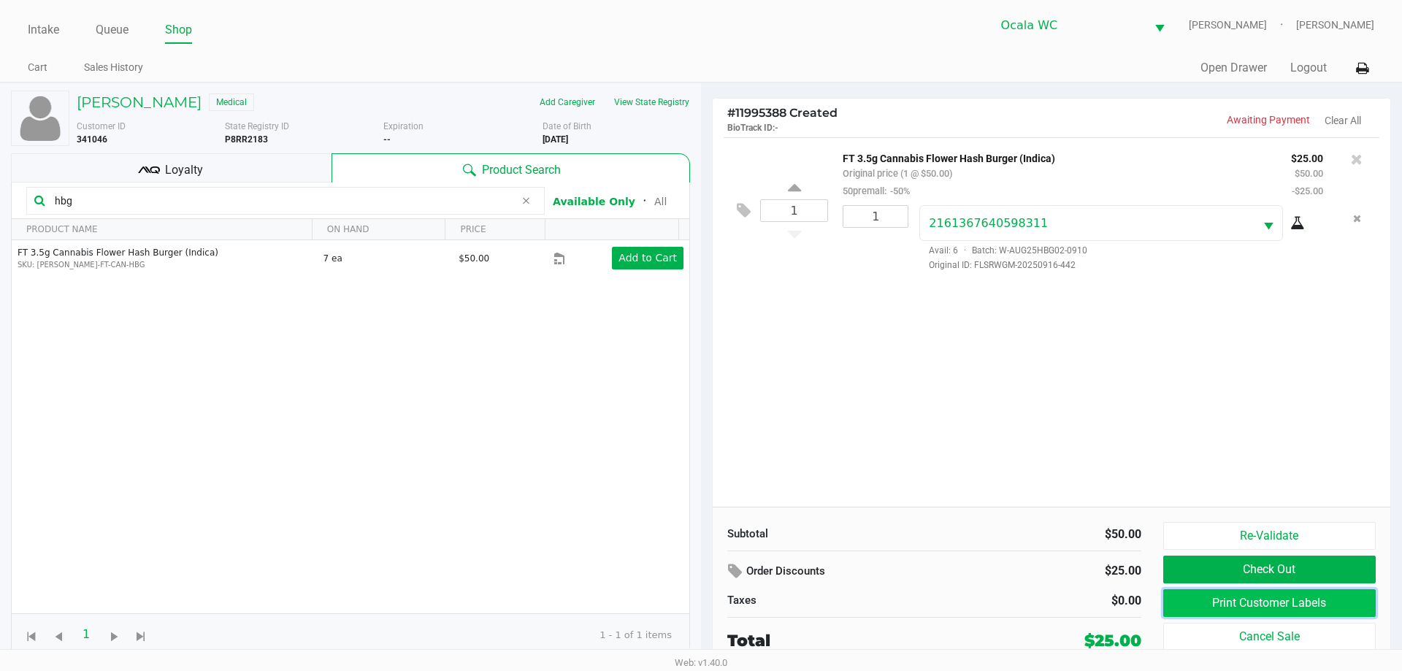
click at [1250, 604] on button "Print Customer Labels" at bounding box center [1269, 603] width 212 height 28
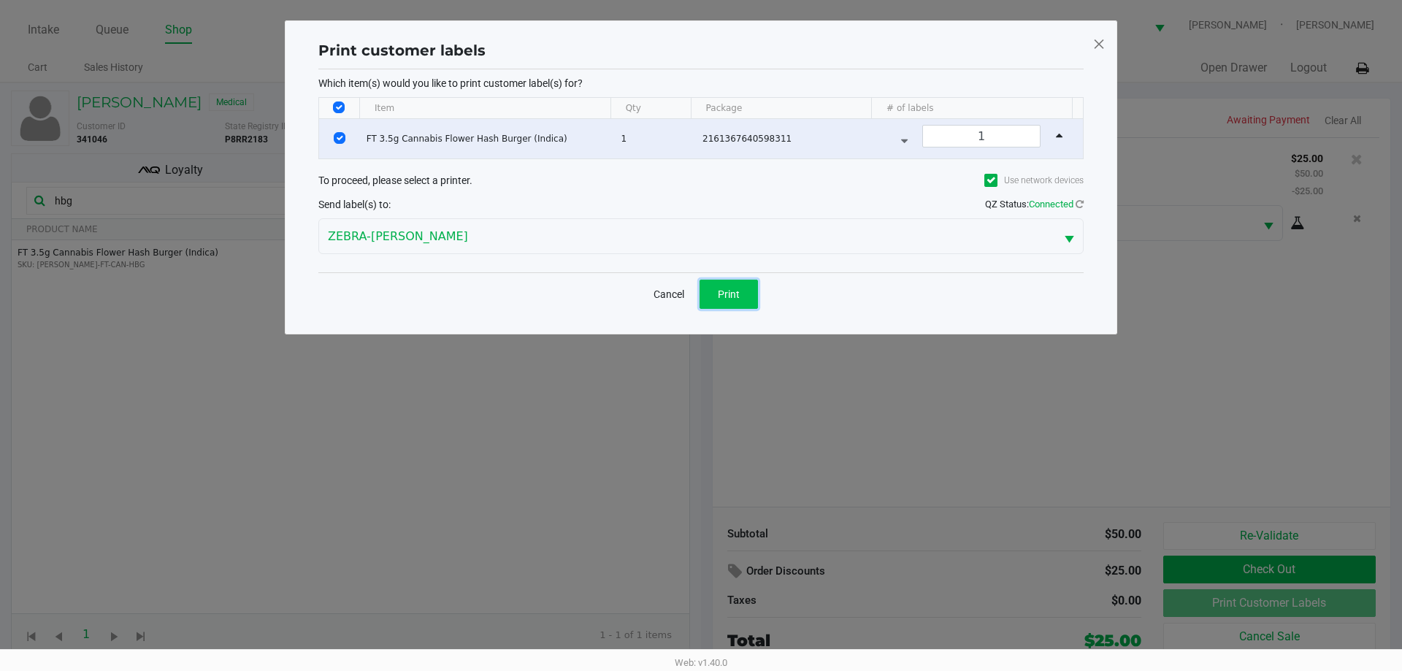
click at [720, 298] on span "Print" at bounding box center [729, 294] width 22 height 12
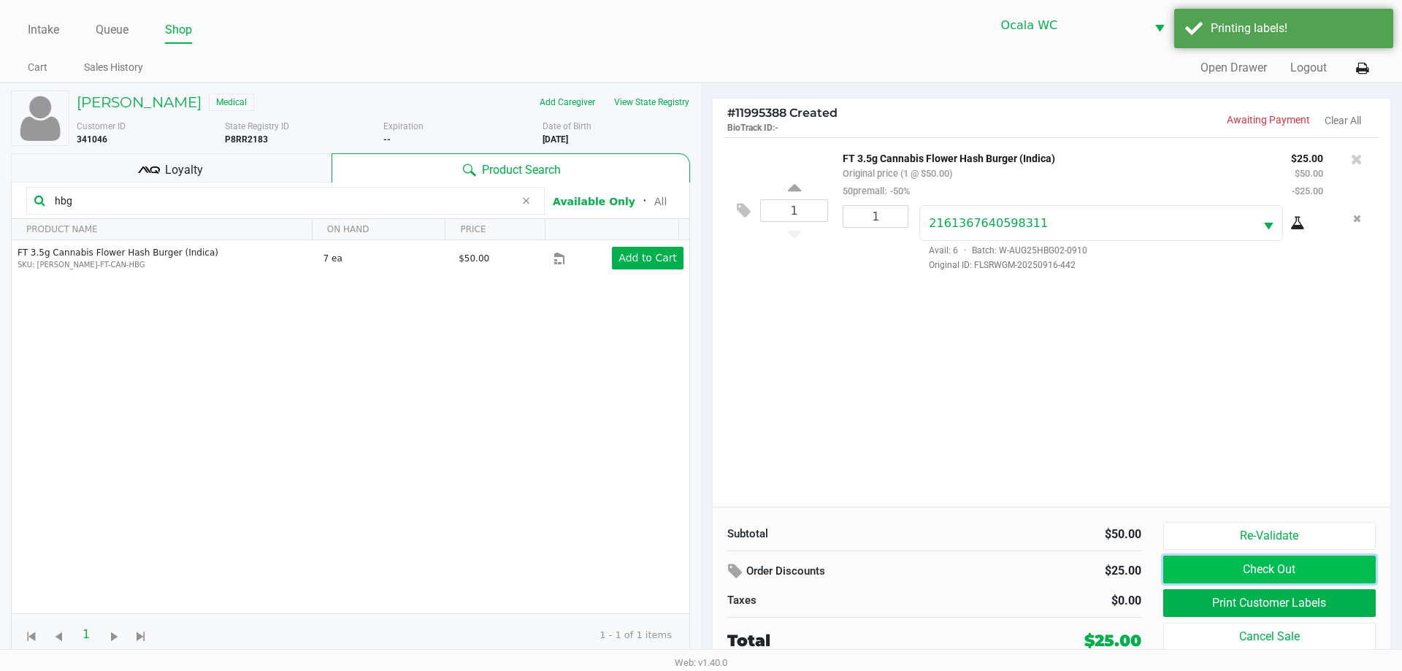
click at [1253, 572] on button "Check Out" at bounding box center [1269, 570] width 212 height 28
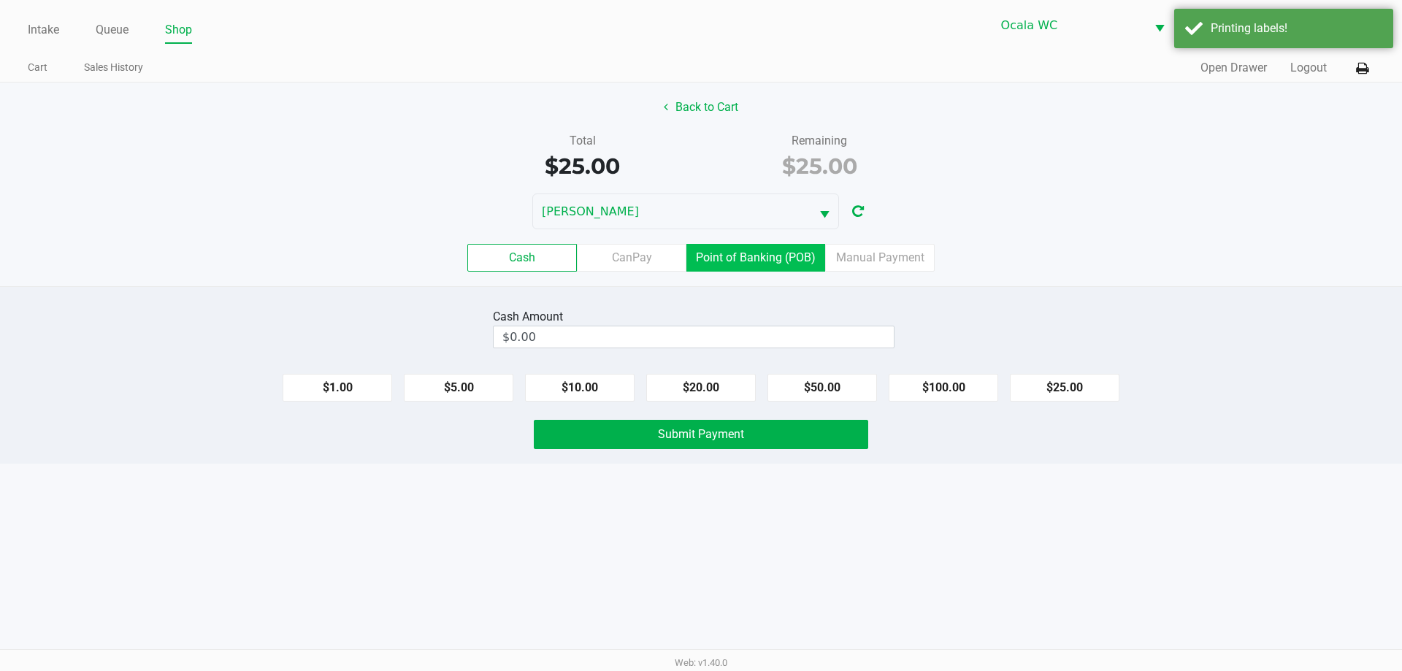
click at [740, 262] on label "Point of Banking (POB)" at bounding box center [755, 258] width 139 height 28
click at [0, 0] on 7 "Point of Banking (POB)" at bounding box center [0, 0] width 0 height 0
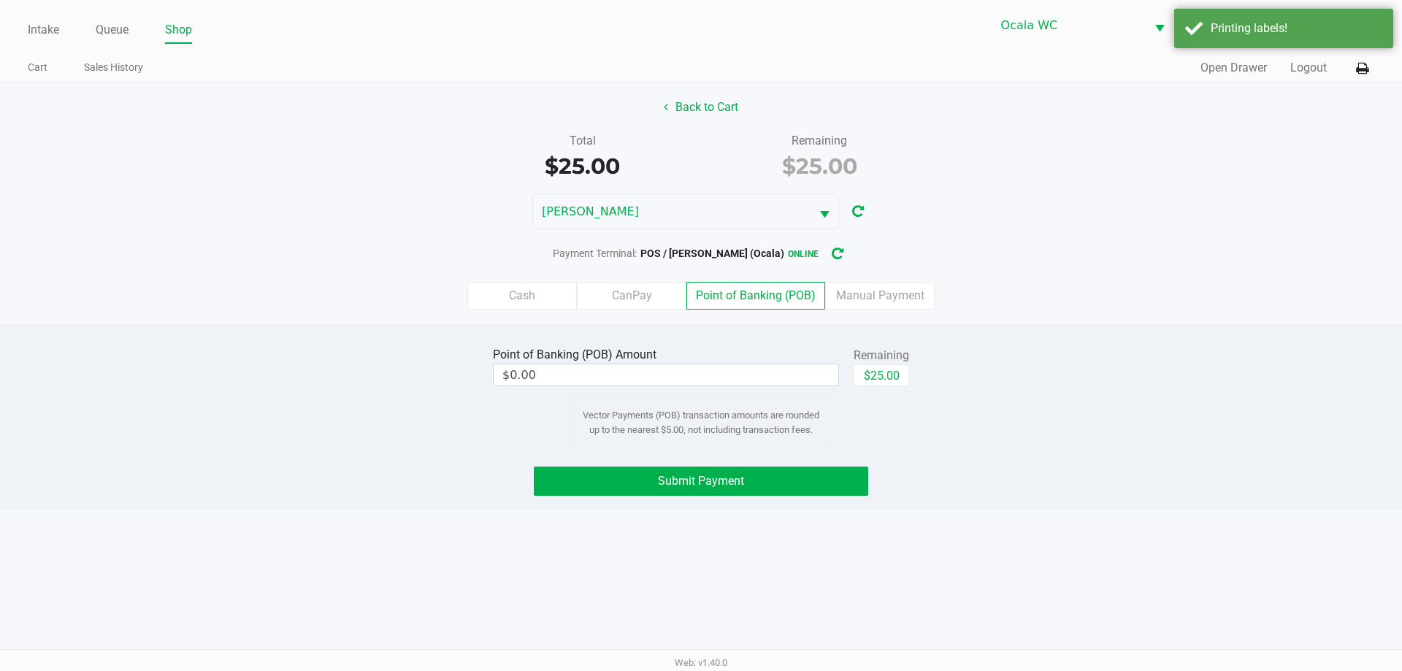
drag, startPoint x: 888, startPoint y: 388, endPoint x: 871, endPoint y: 381, distance: 19.0
click at [887, 388] on div "$25.00" at bounding box center [880, 380] width 55 height 33
click at [869, 380] on button "$25.00" at bounding box center [880, 375] width 55 height 22
type input "$25.00"
click at [736, 480] on span "Submit Payment" at bounding box center [701, 481] width 86 height 14
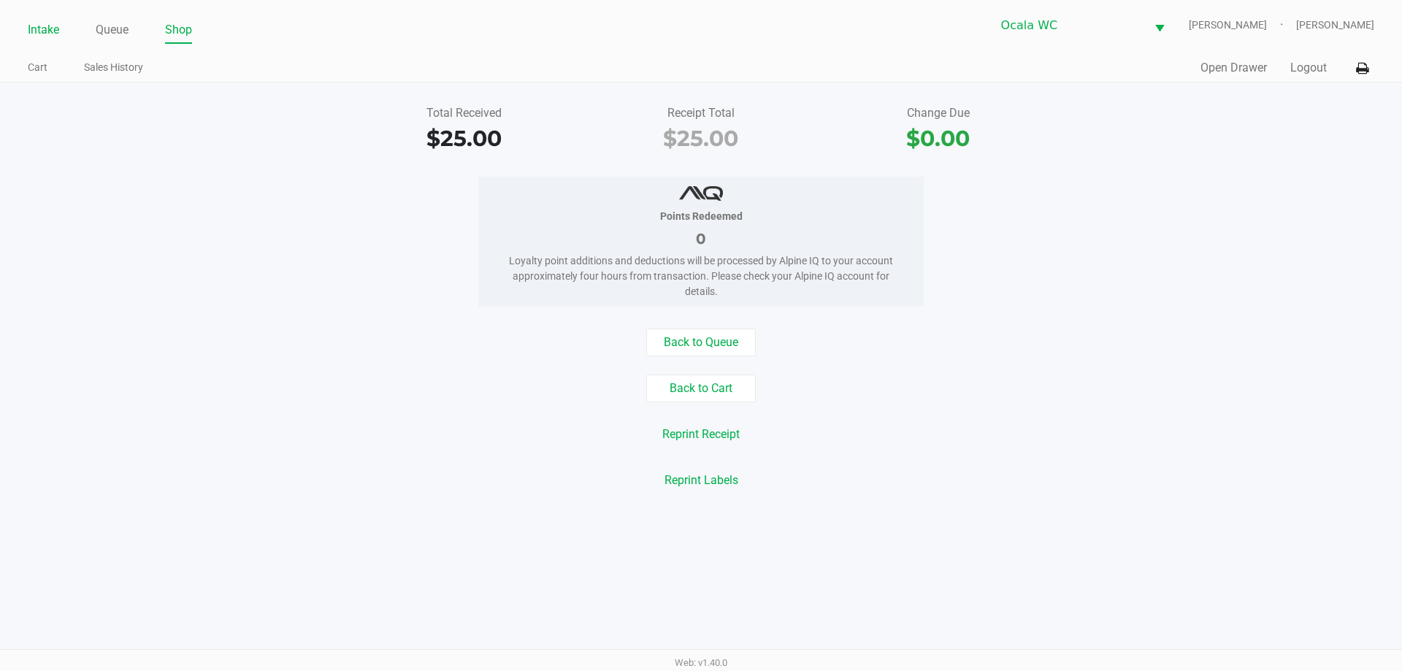
click at [31, 34] on link "Intake" at bounding box center [43, 30] width 31 height 20
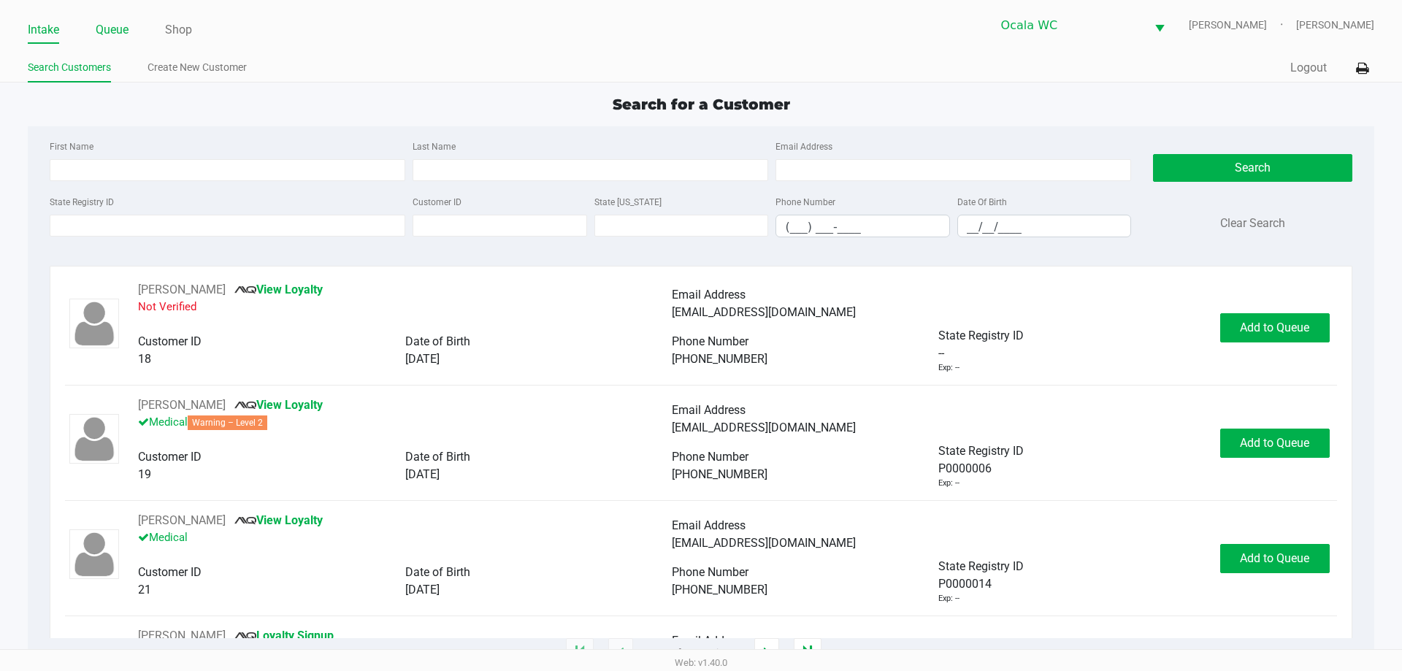
click at [117, 26] on link "Queue" at bounding box center [112, 30] width 33 height 20
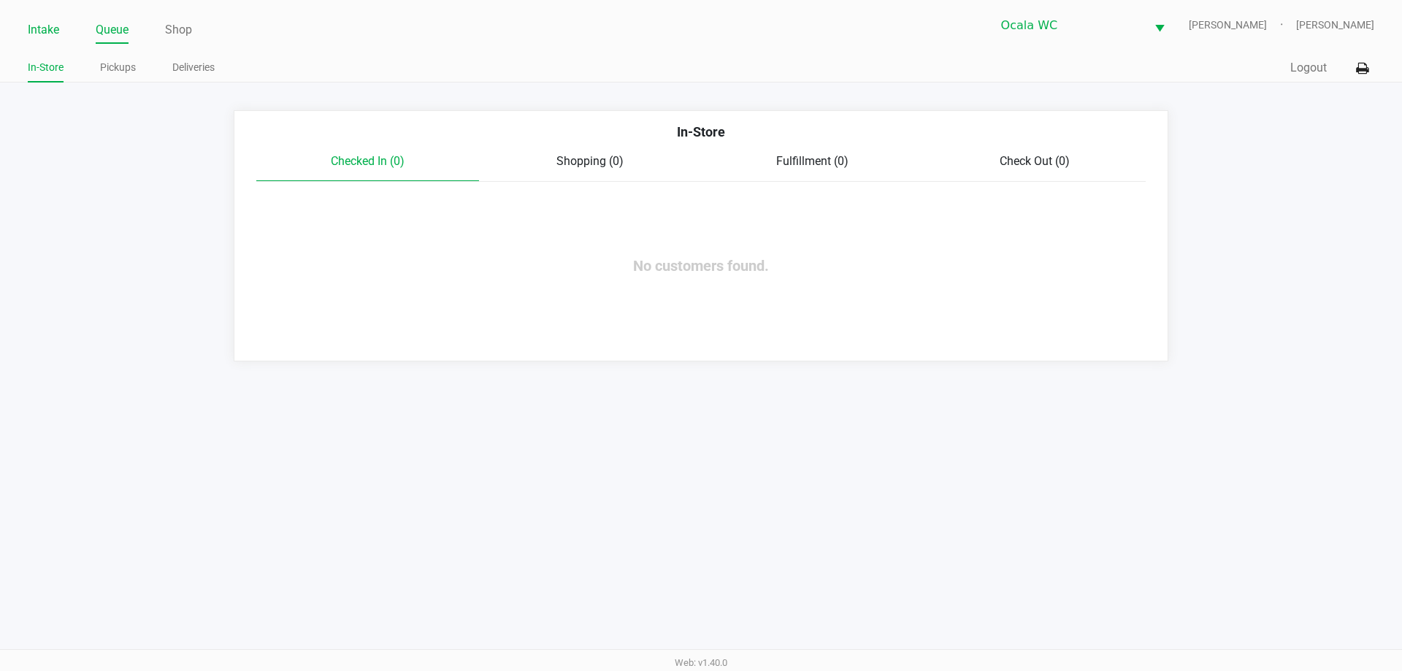
click at [50, 26] on link "Intake" at bounding box center [43, 30] width 31 height 20
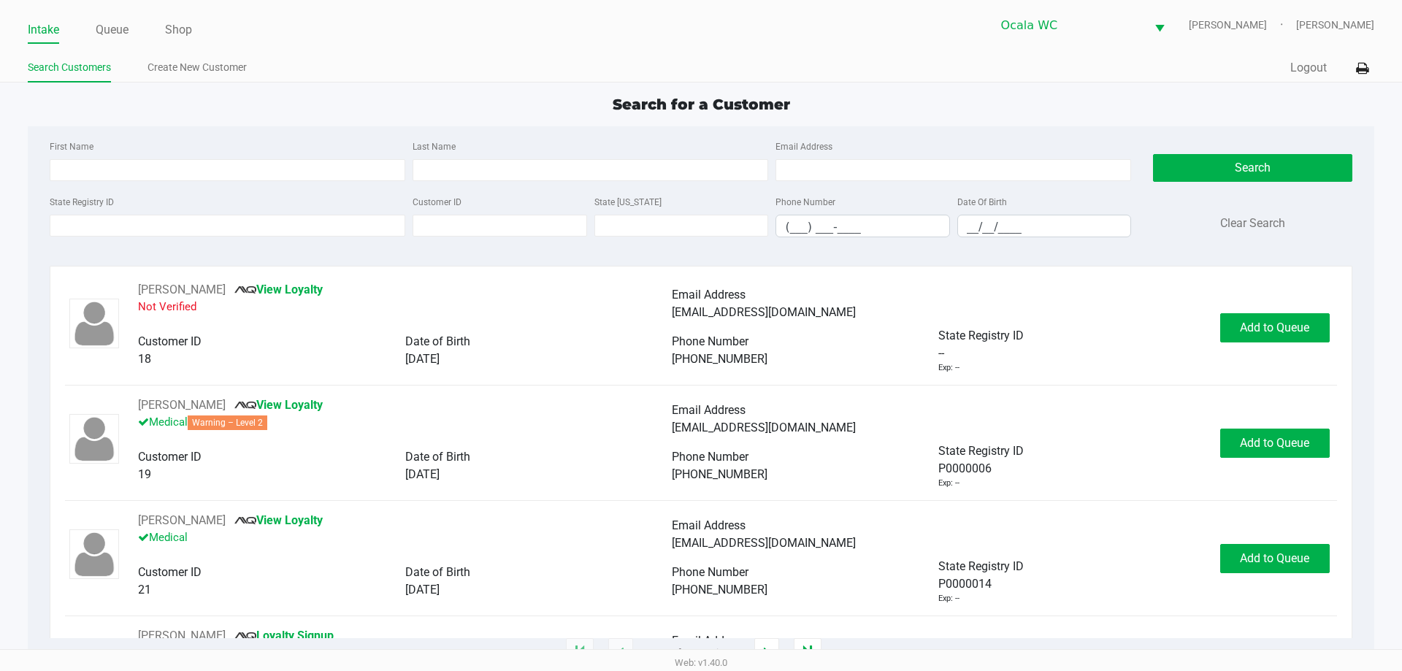
click at [479, 67] on ul "Search Customers Create New Customer" at bounding box center [364, 69] width 673 height 25
click at [110, 25] on link "Queue" at bounding box center [112, 30] width 33 height 20
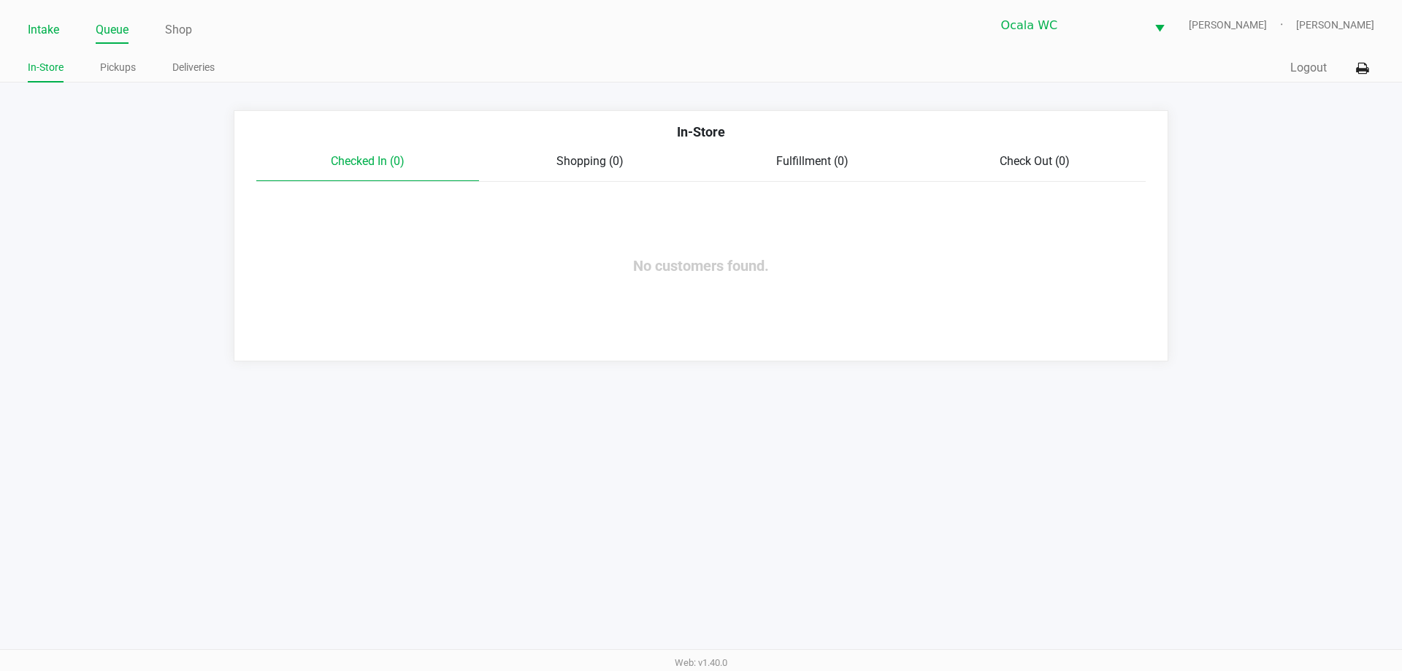
click at [34, 30] on link "Intake" at bounding box center [43, 30] width 31 height 20
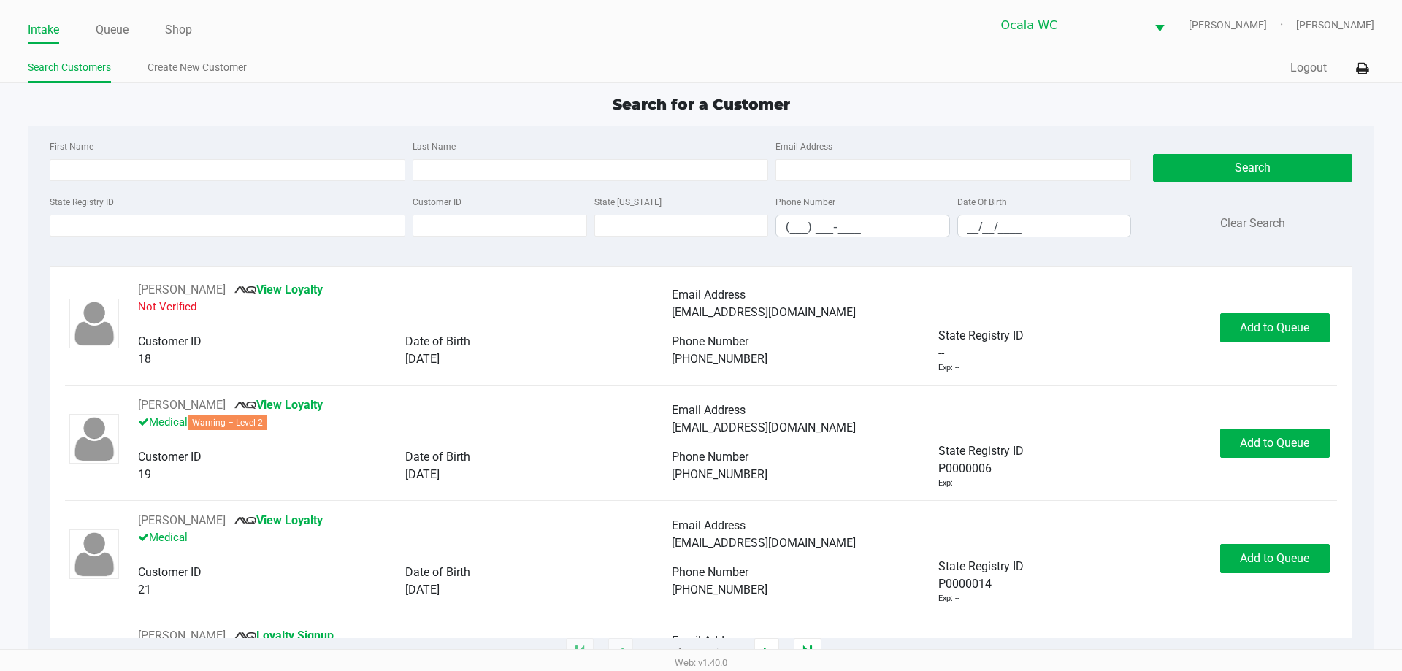
click at [37, 32] on link "Intake" at bounding box center [43, 30] width 31 height 20
click at [347, 65] on ul "Search Customers Create New Customer" at bounding box center [364, 69] width 673 height 25
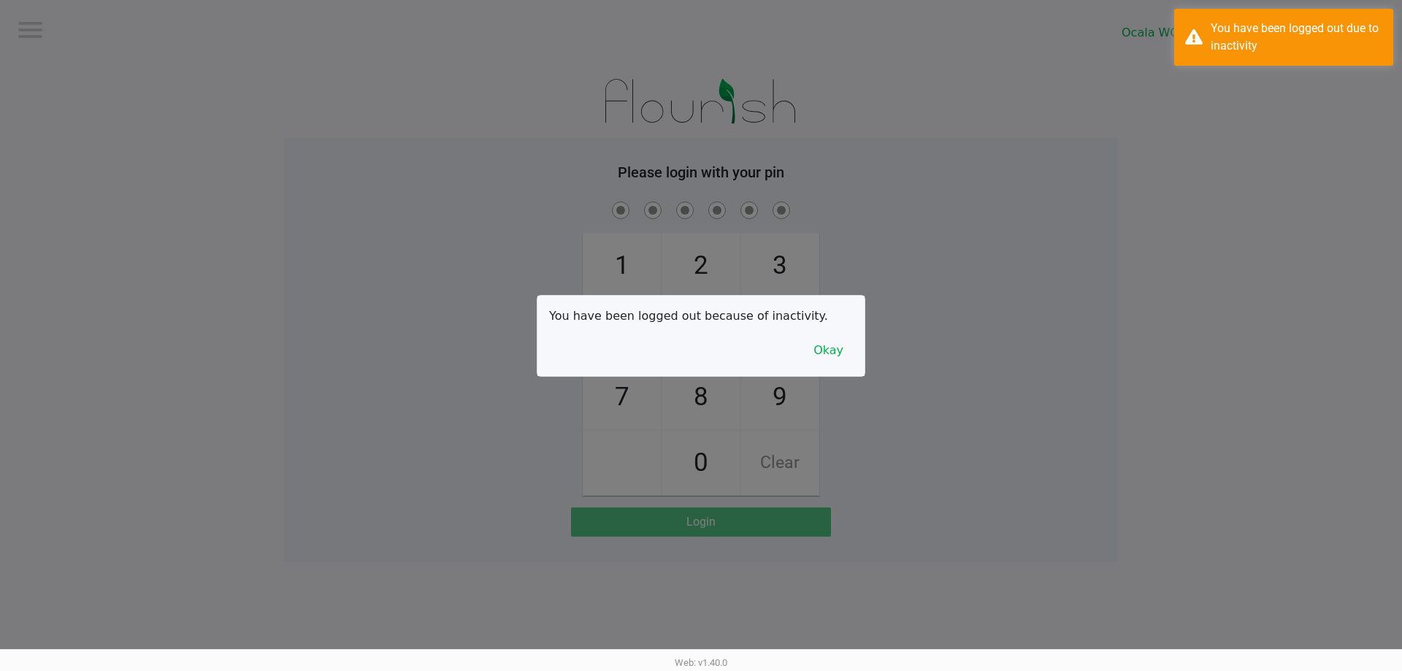
click at [539, 88] on div at bounding box center [701, 335] width 1402 height 671
click at [845, 350] on button "Okay" at bounding box center [828, 351] width 49 height 28
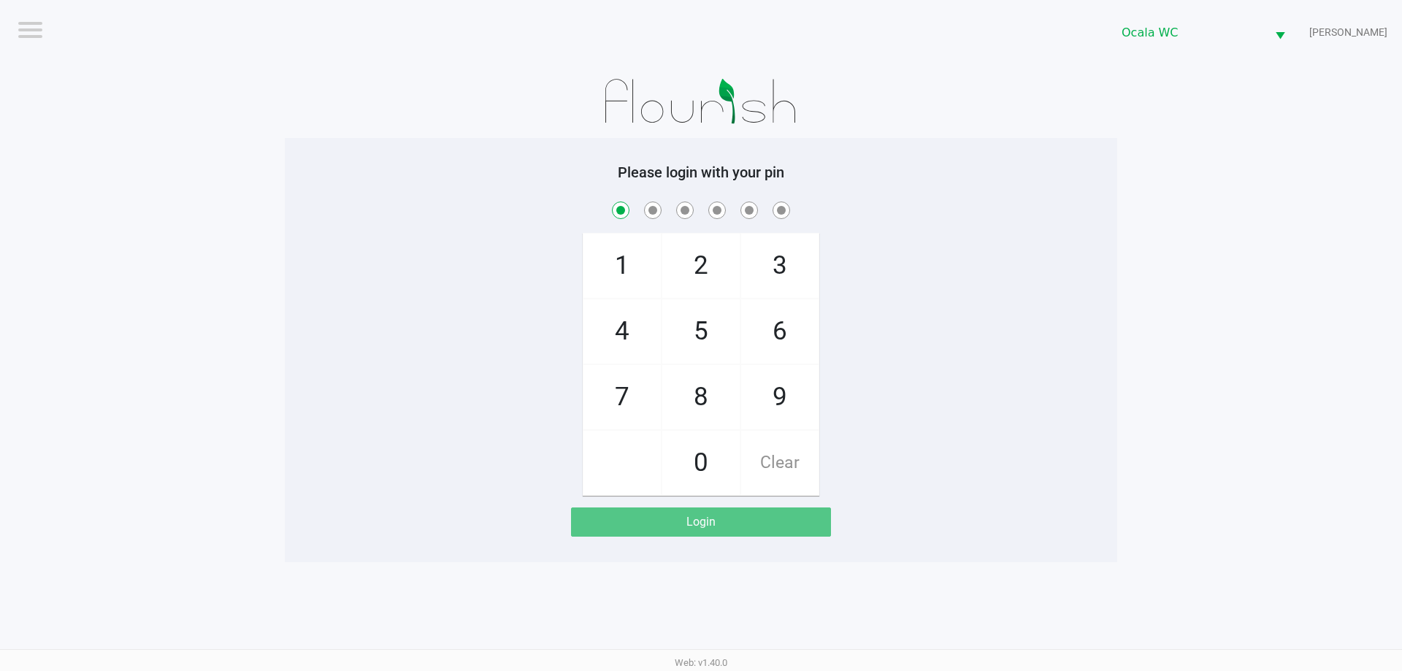
click at [783, 475] on span "Clear" at bounding box center [779, 463] width 77 height 64
click at [791, 470] on span "Clear" at bounding box center [779, 463] width 77 height 64
checkbox input "true"
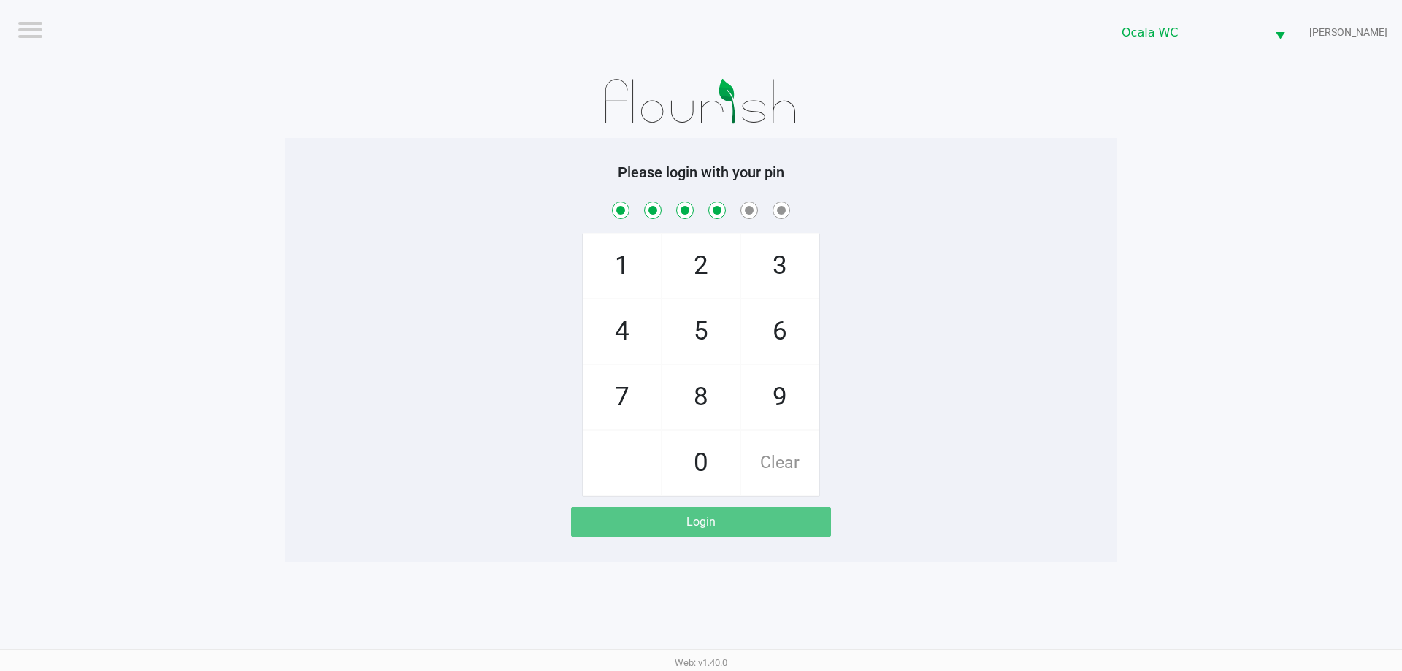
checkbox input "true"
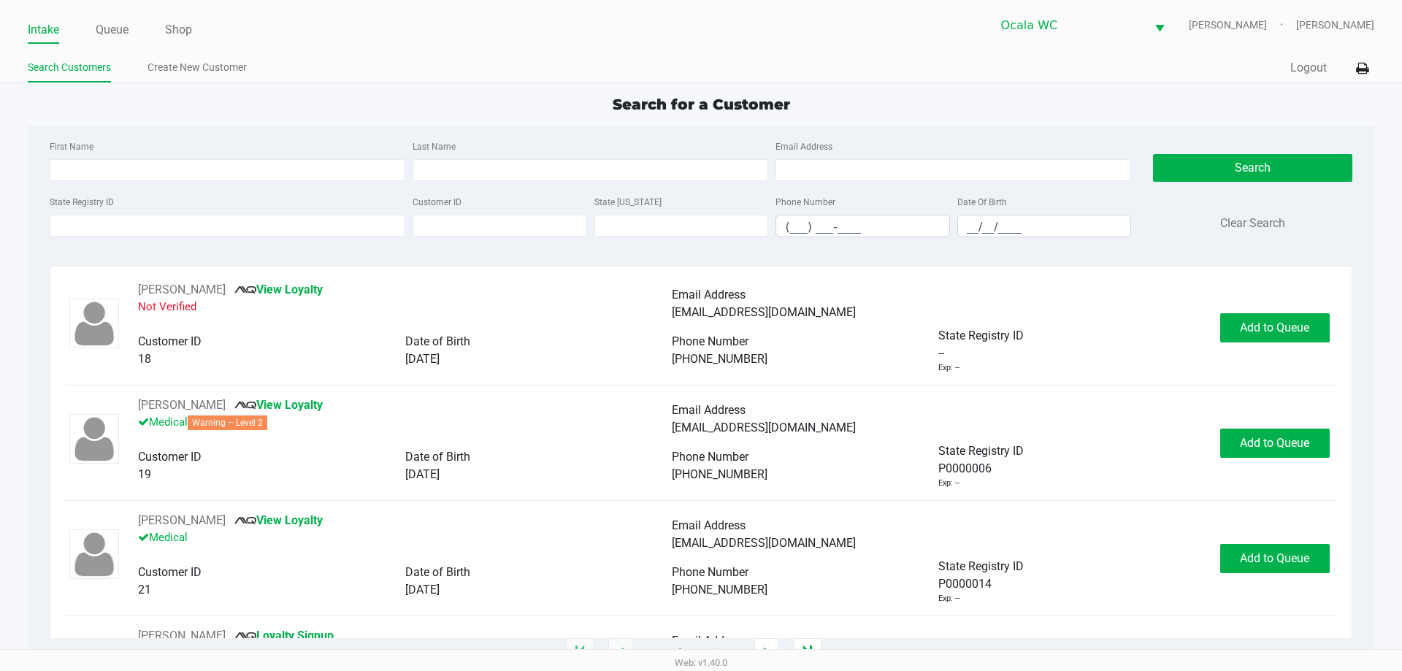
click at [580, 68] on ul "Search Customers Create New Customer" at bounding box center [364, 69] width 673 height 25
type input "JACOB"
type input "HAYES"
type input "09/29/2001"
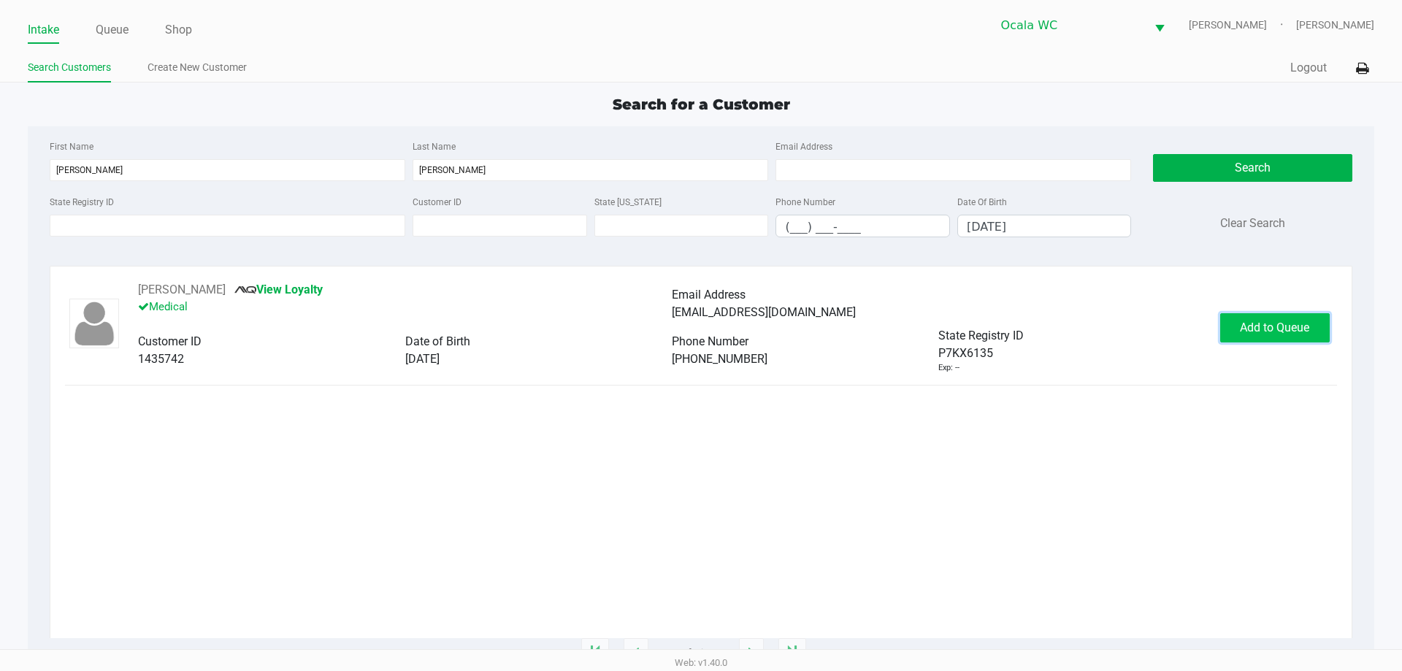
click at [1287, 337] on button "Add to Queue" at bounding box center [1274, 327] width 109 height 29
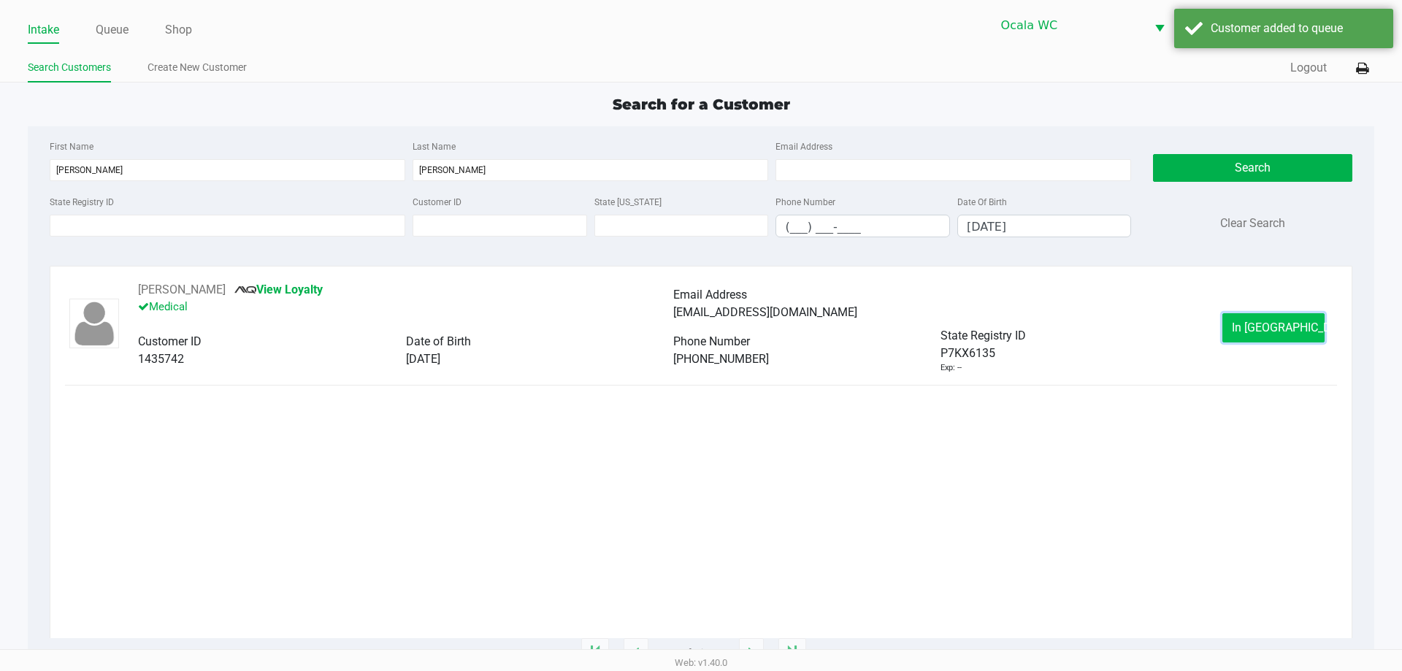
click at [1259, 315] on button "In Queue" at bounding box center [1273, 327] width 102 height 29
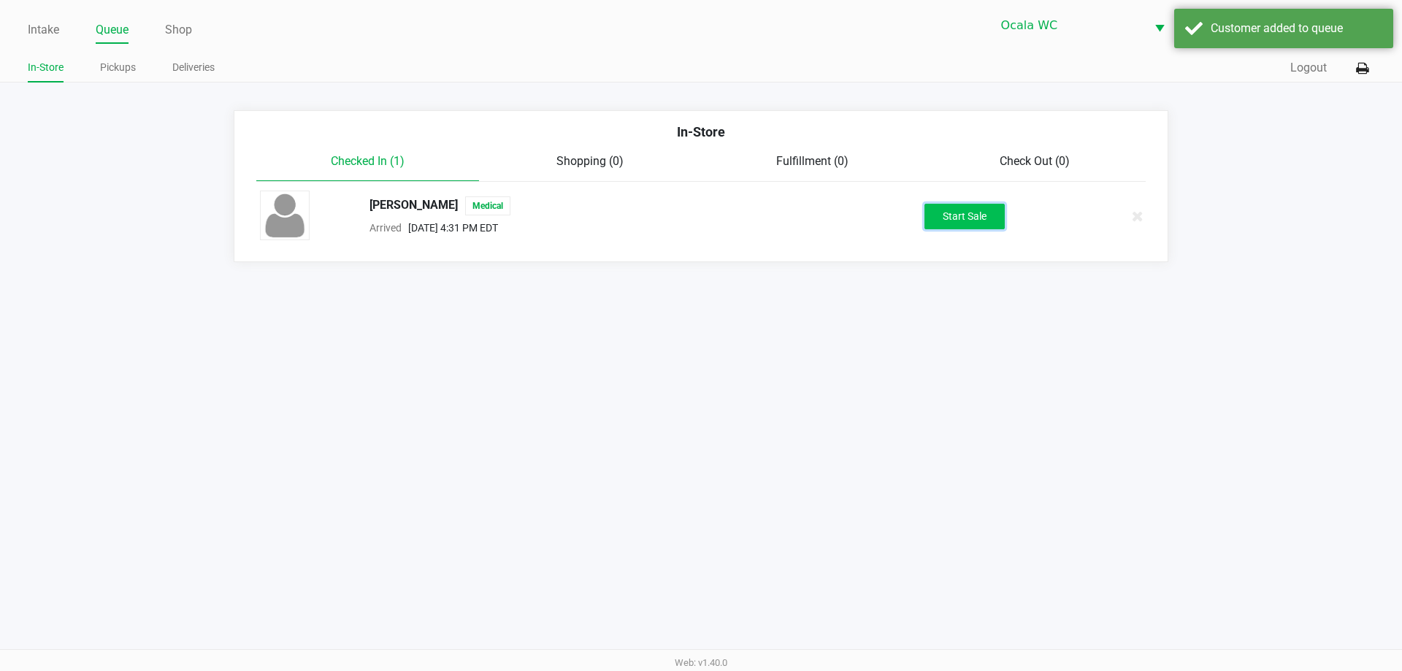
click at [934, 215] on button "Start Sale" at bounding box center [964, 217] width 80 height 26
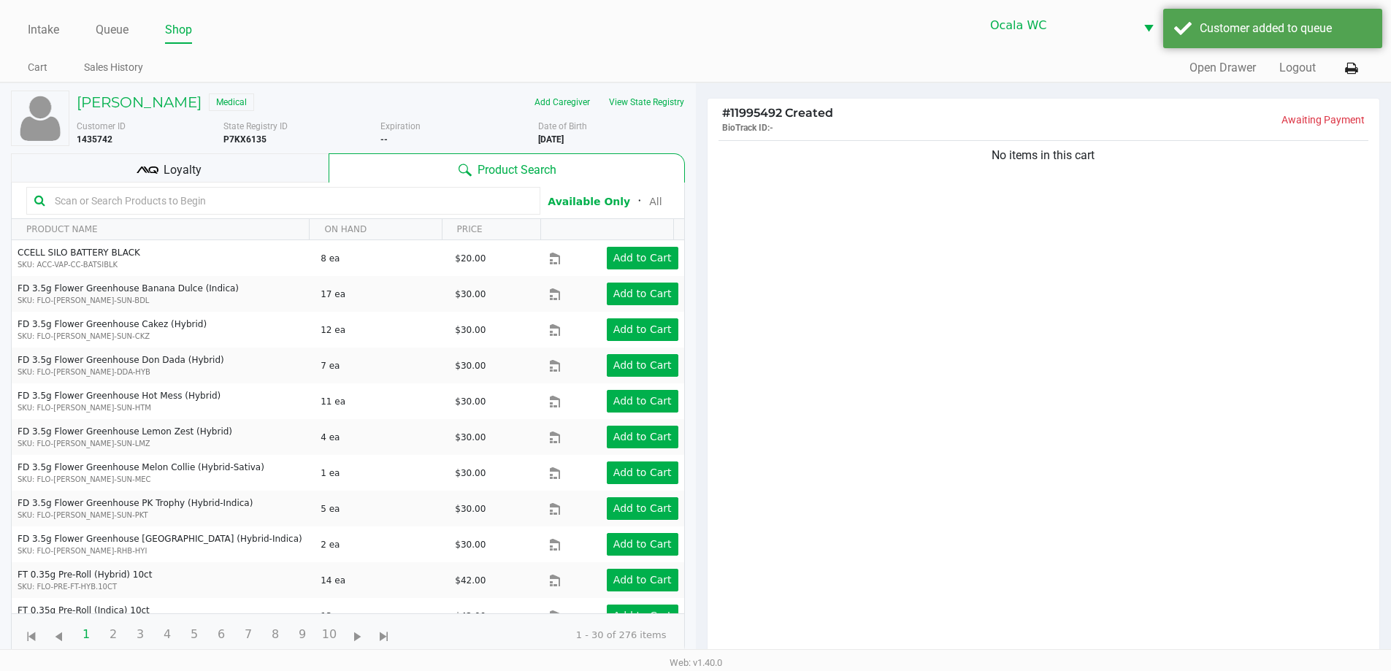
click at [323, 199] on input "text" at bounding box center [290, 201] width 483 height 22
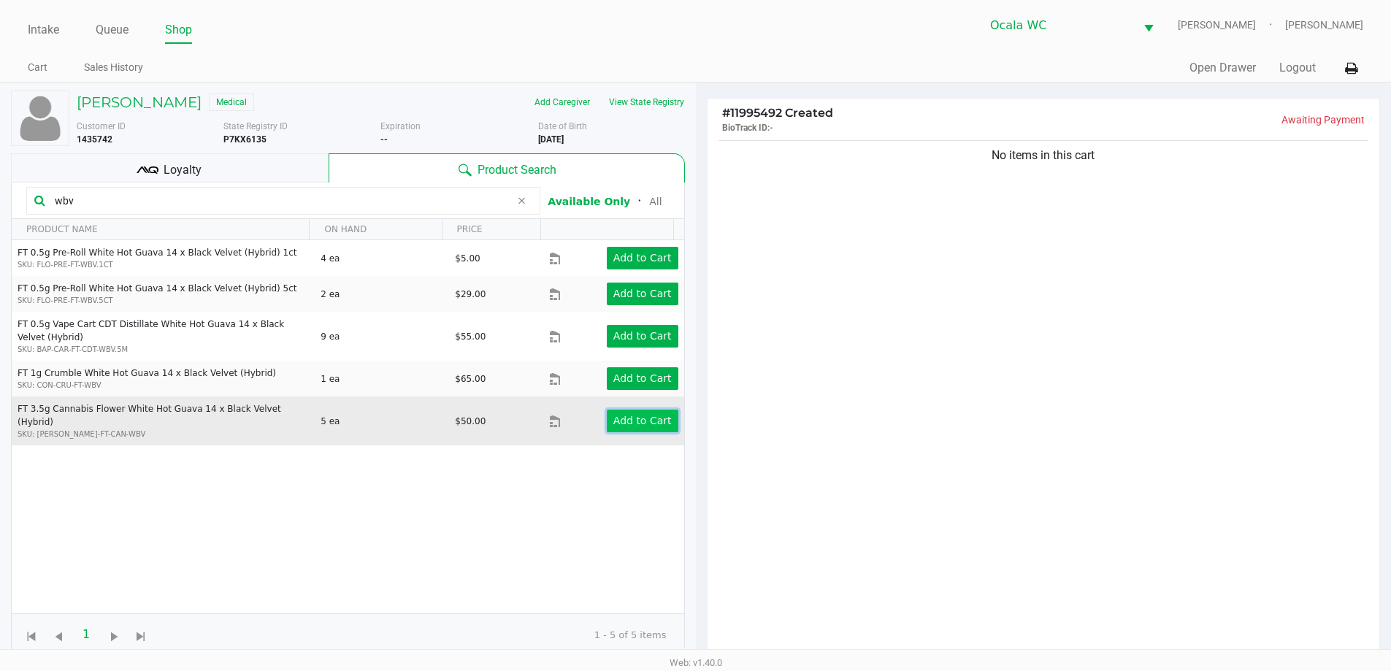
click at [624, 415] on app-button-loader "Add to Cart" at bounding box center [642, 421] width 58 height 12
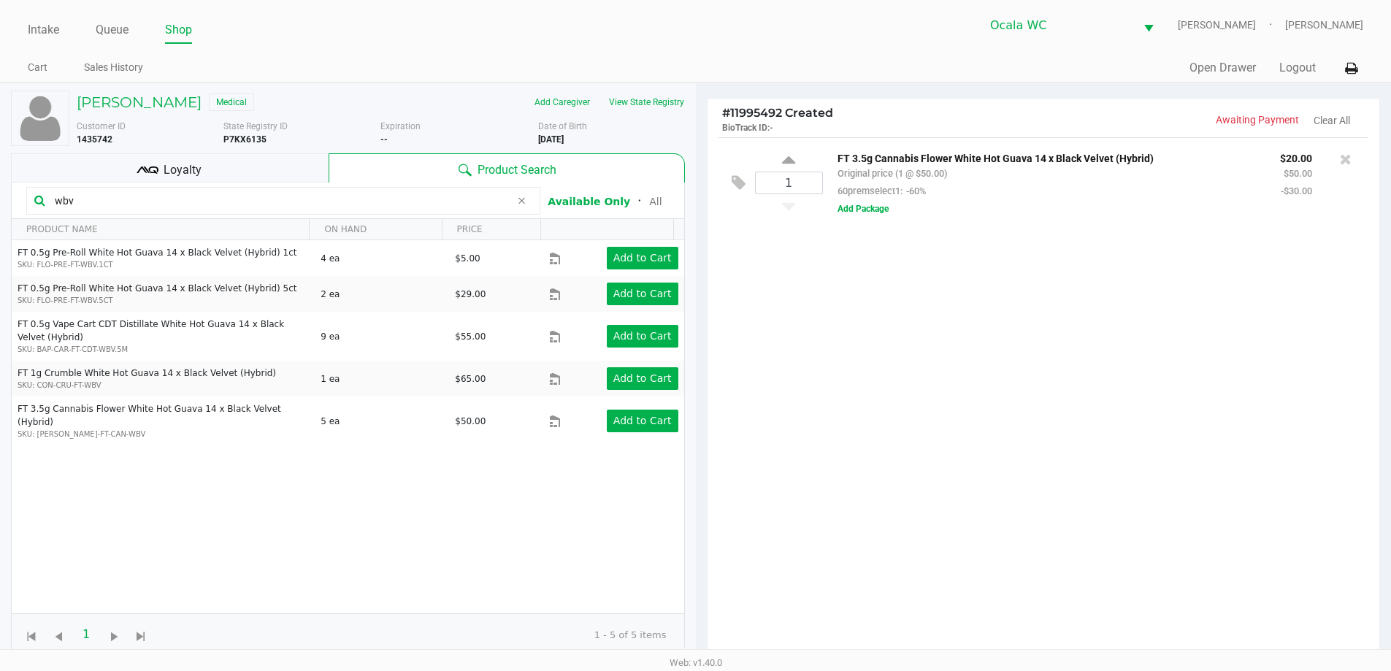
click at [163, 210] on input "wbv" at bounding box center [279, 201] width 461 height 22
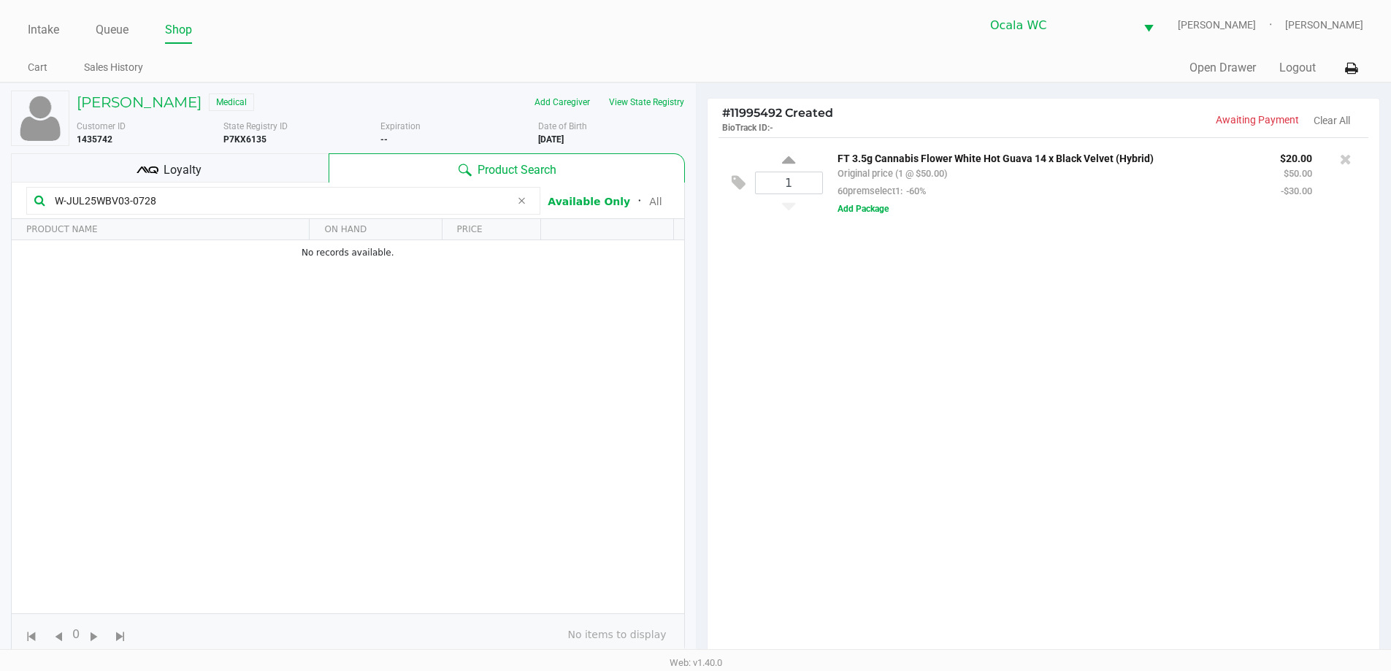
type input "W-JUL25WBV03-0728"
click at [928, 447] on div "1 FT 3.5g Cannabis Flower White Hot Guava 14 x Black Velvet (Hybrid) Original p…" at bounding box center [1043, 402] width 672 height 530
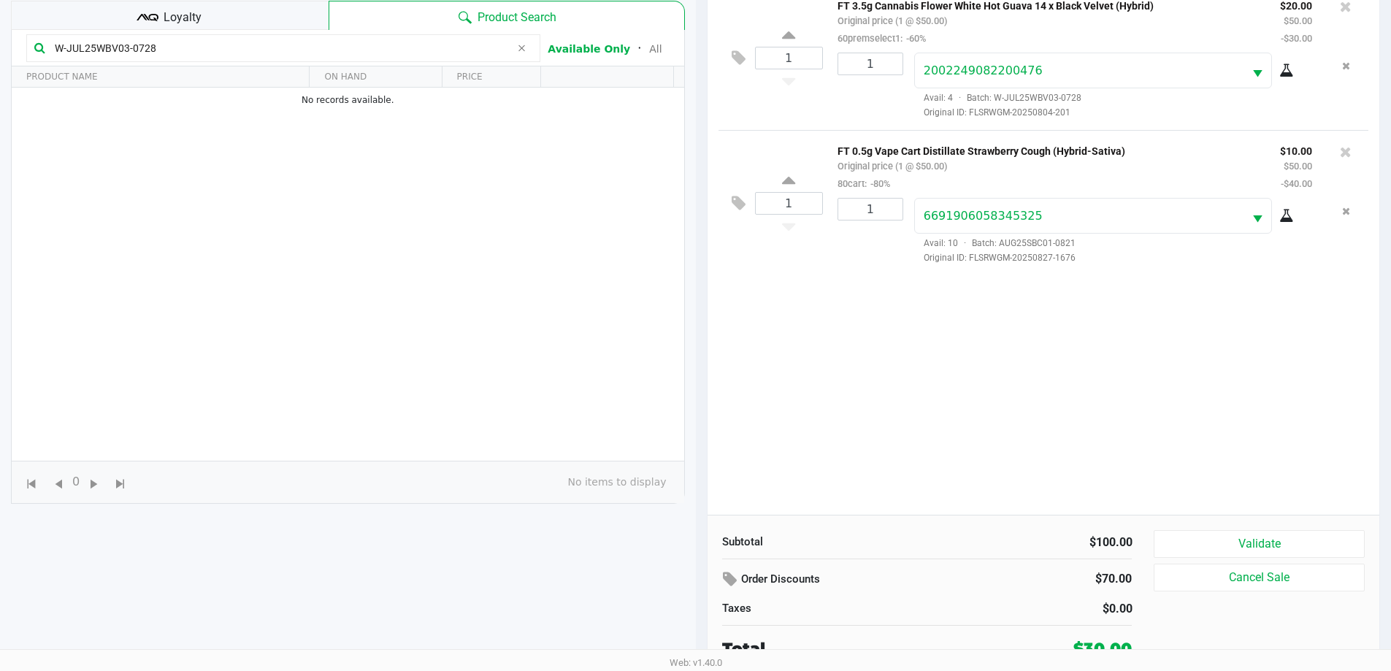
scroll to position [158, 0]
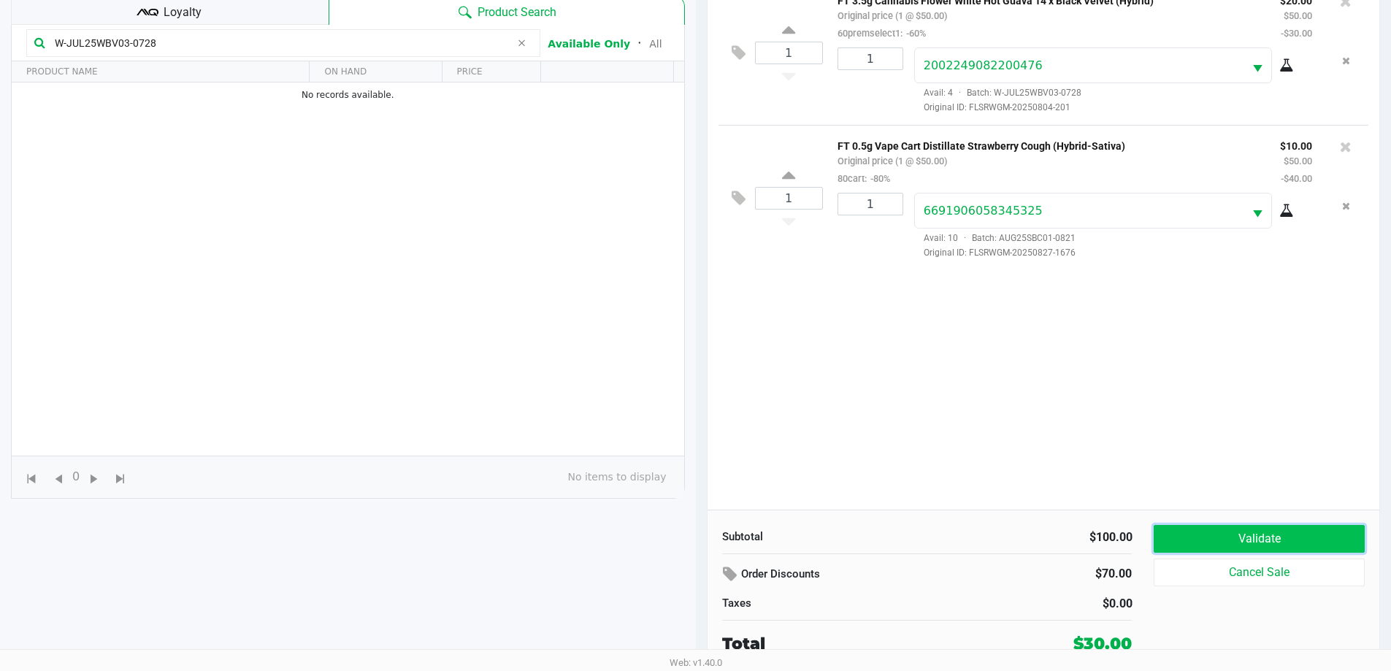
click at [1255, 549] on button "Validate" at bounding box center [1258, 539] width 210 height 28
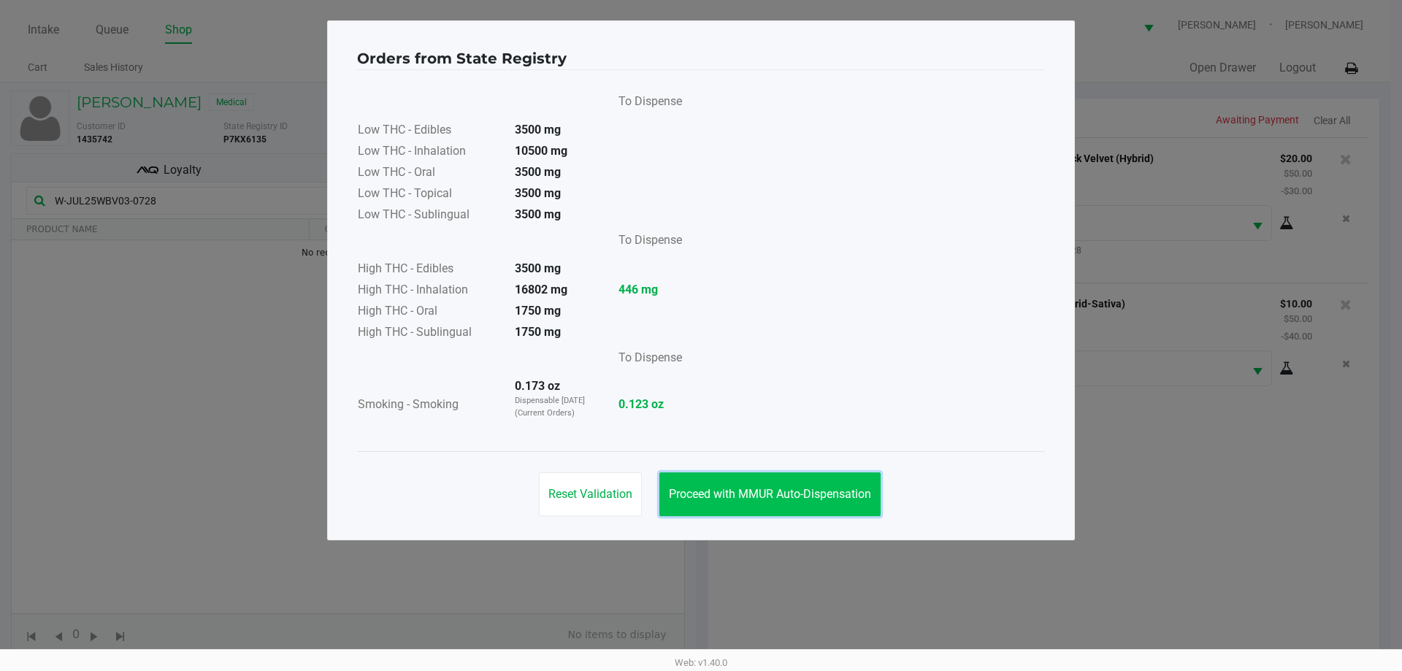
click at [795, 477] on button "Proceed with MMUR Auto-Dispensation" at bounding box center [769, 494] width 221 height 44
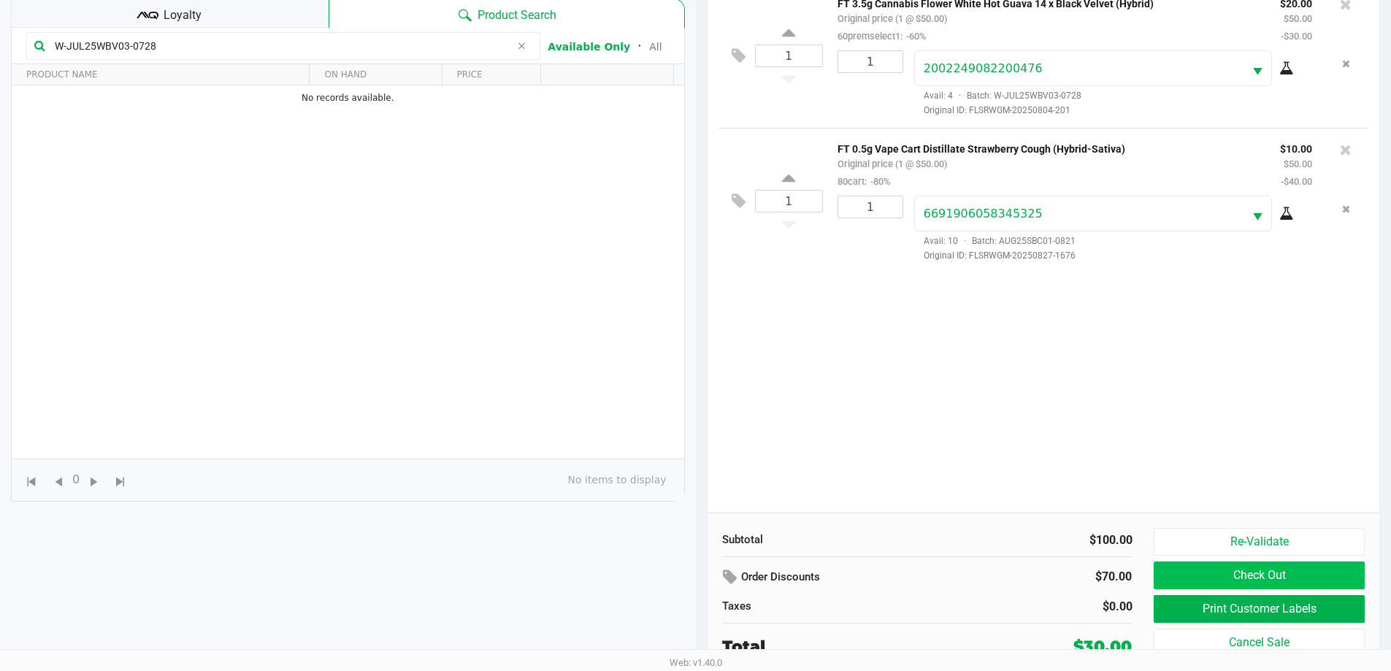
scroll to position [158, 0]
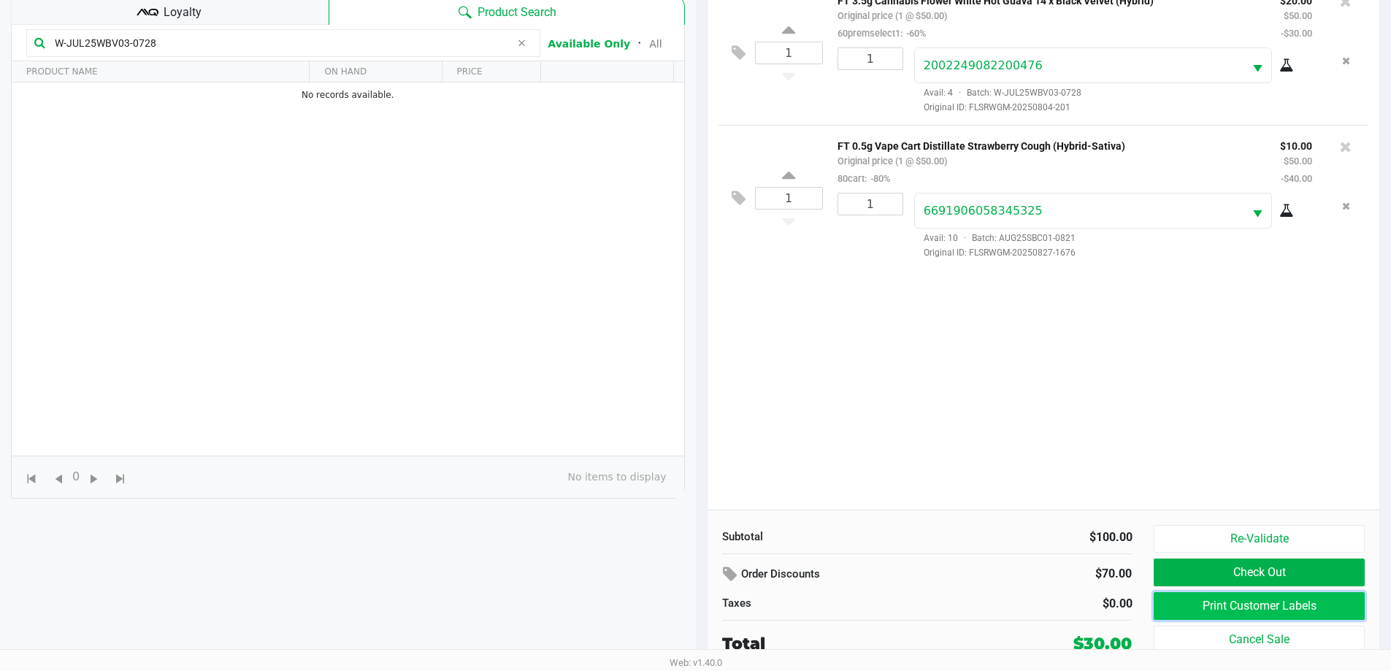
click at [1215, 600] on button "Print Customer Labels" at bounding box center [1258, 606] width 210 height 28
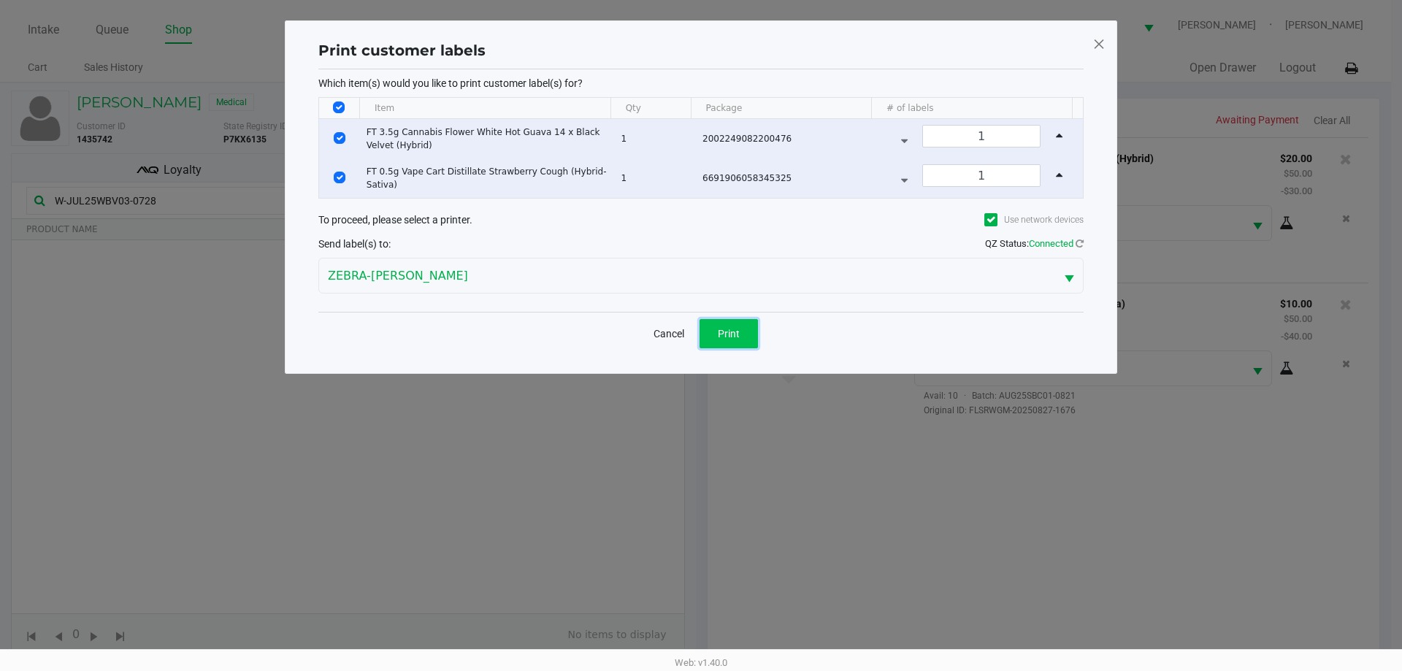
click at [734, 334] on span "Print" at bounding box center [729, 334] width 22 height 12
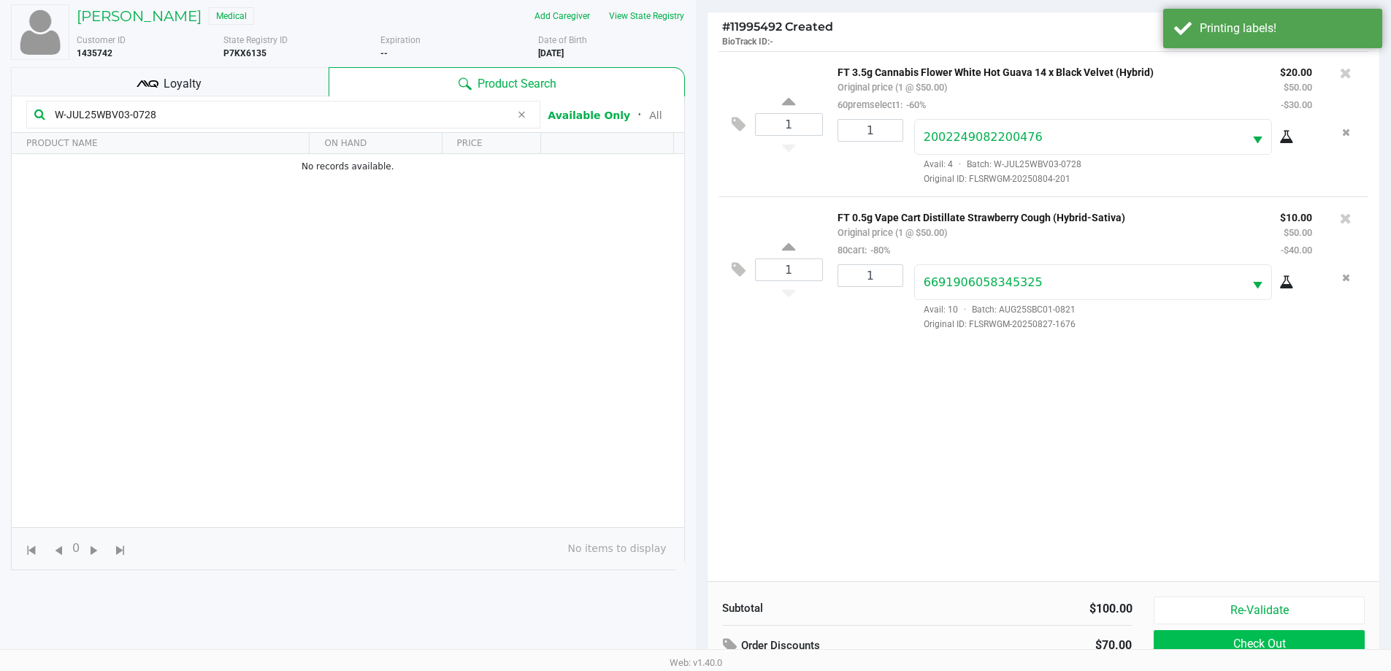
scroll to position [158, 0]
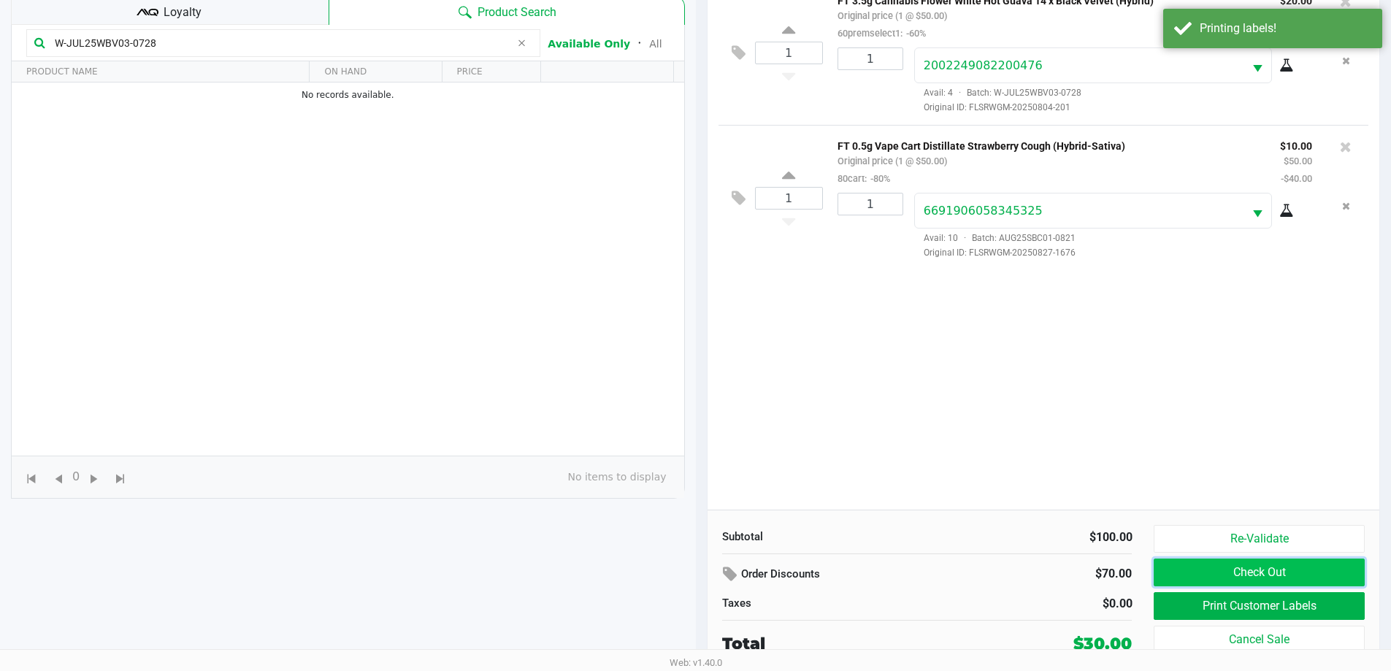
click at [1307, 569] on button "Check Out" at bounding box center [1258, 572] width 210 height 28
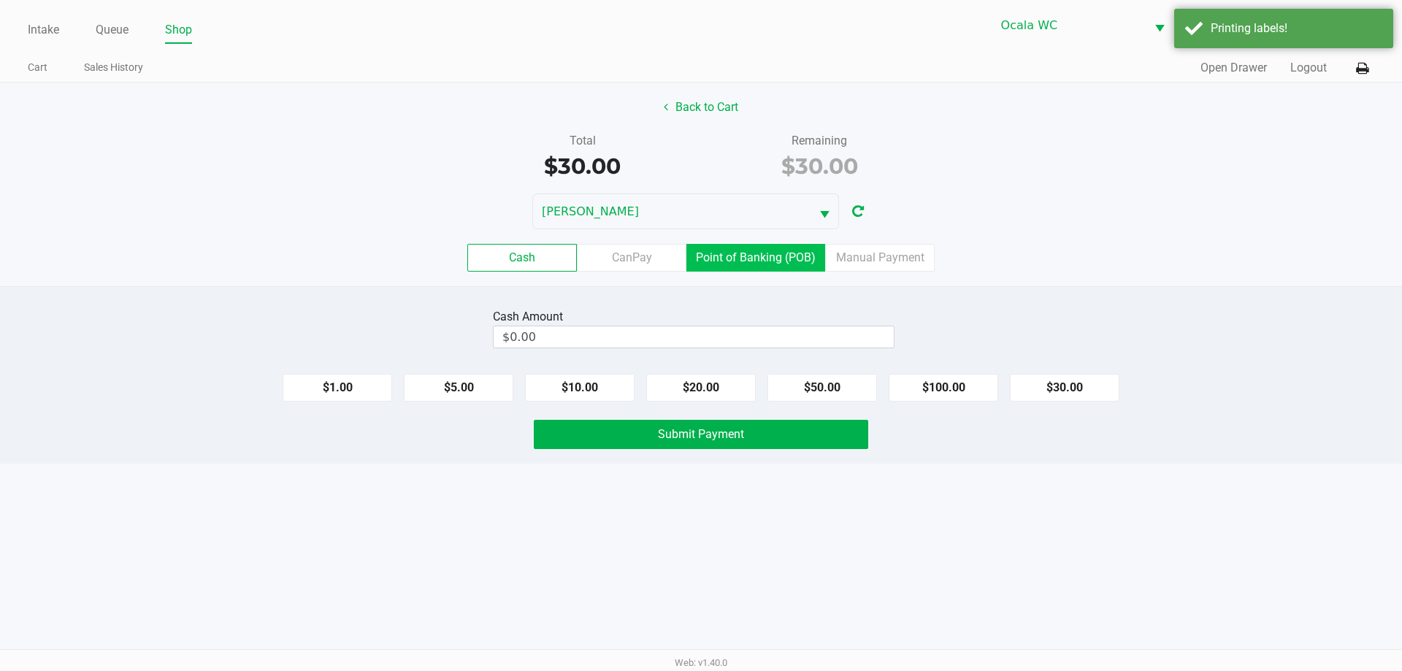
click at [747, 250] on label "Point of Banking (POB)" at bounding box center [755, 258] width 139 height 28
click at [0, 0] on 7 "Point of Banking (POB)" at bounding box center [0, 0] width 0 height 0
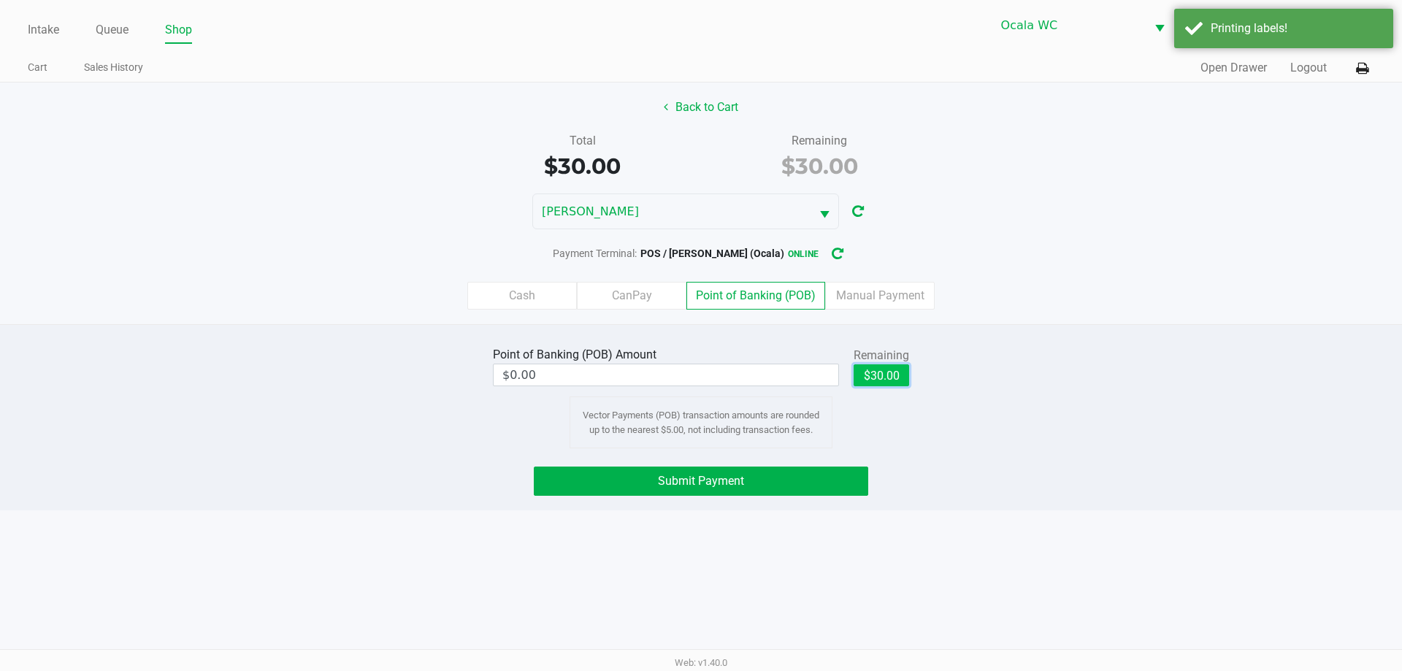
click at [871, 369] on button "$30.00" at bounding box center [880, 375] width 55 height 22
type input "$30.00"
click at [827, 468] on button "Submit Payment" at bounding box center [701, 480] width 334 height 29
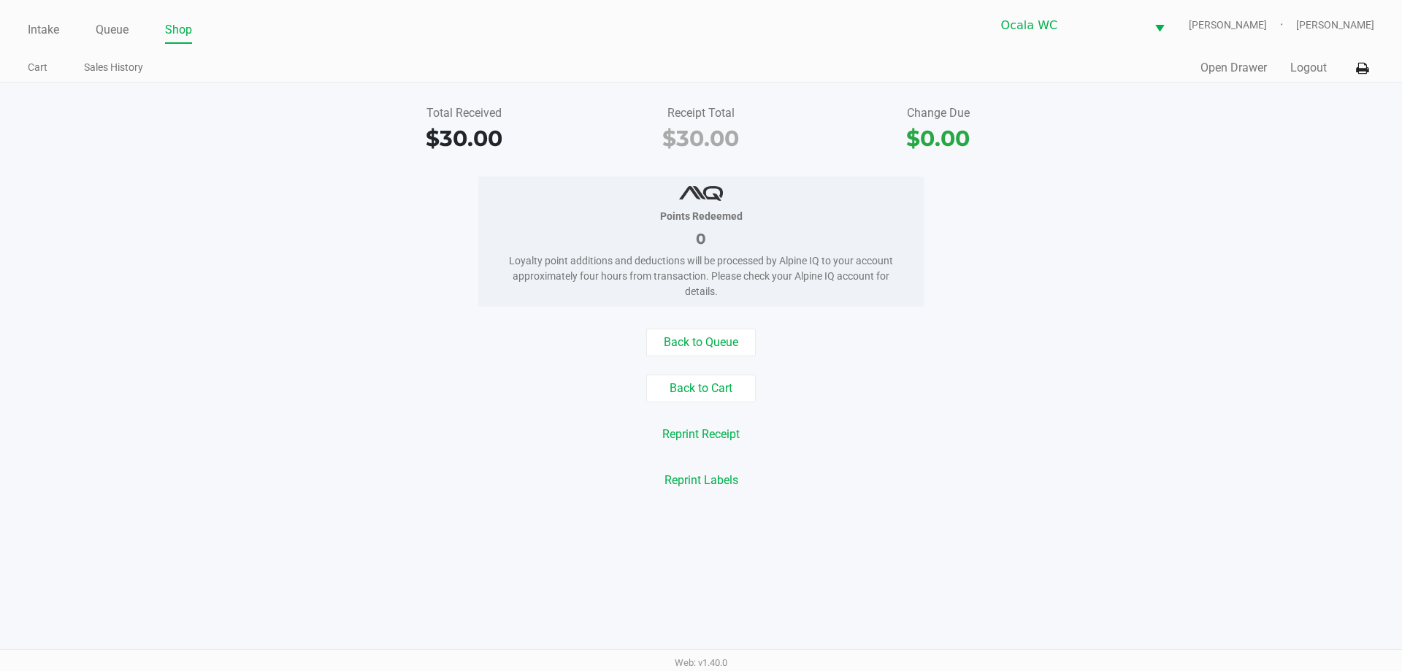
click at [282, 425] on div "Reprint Receipt" at bounding box center [700, 434] width 1423 height 28
click at [33, 36] on link "Intake" at bounding box center [43, 30] width 31 height 20
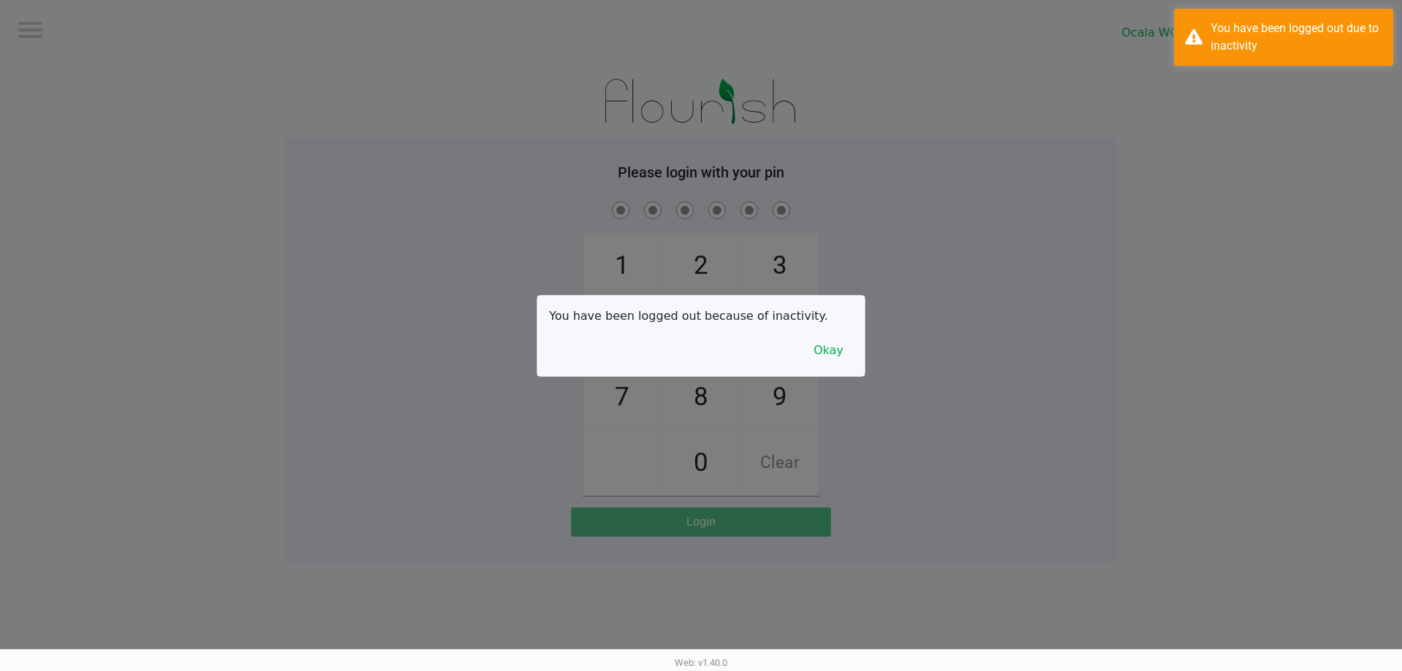
click at [120, 18] on div at bounding box center [701, 335] width 1402 height 671
click at [819, 343] on button "Okay" at bounding box center [828, 351] width 49 height 28
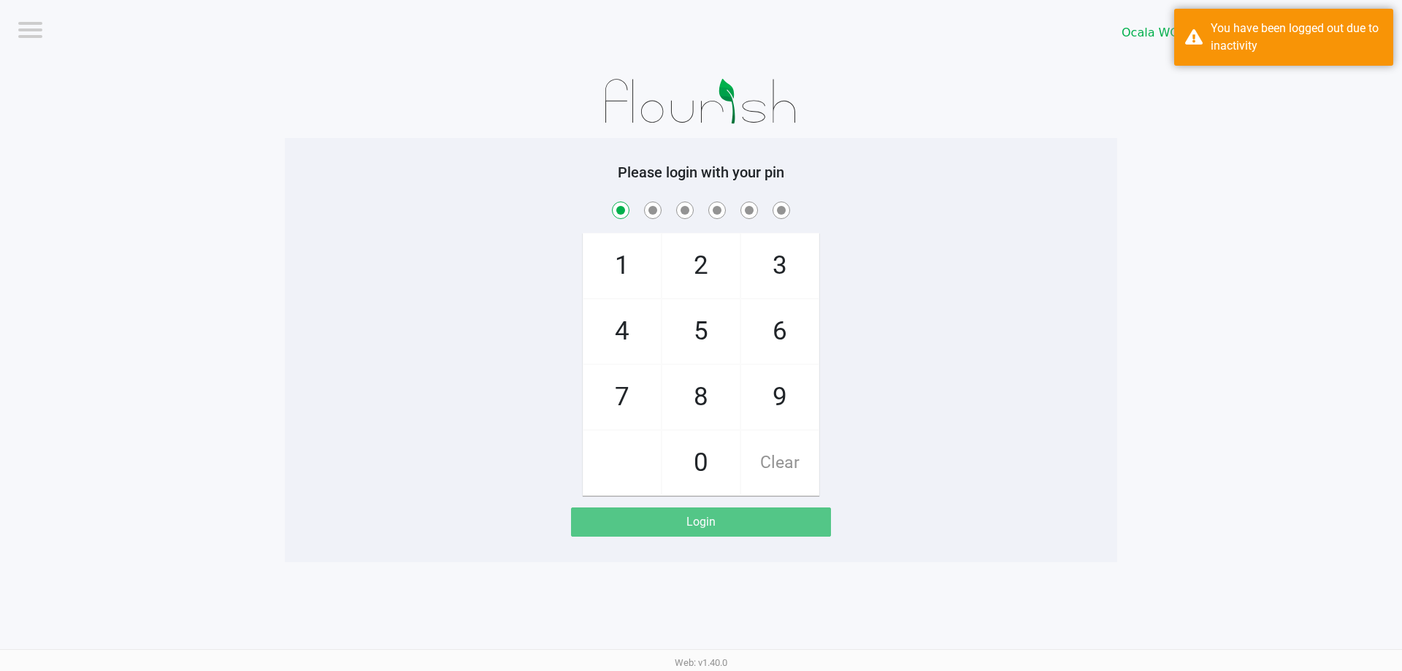
checkbox input "true"
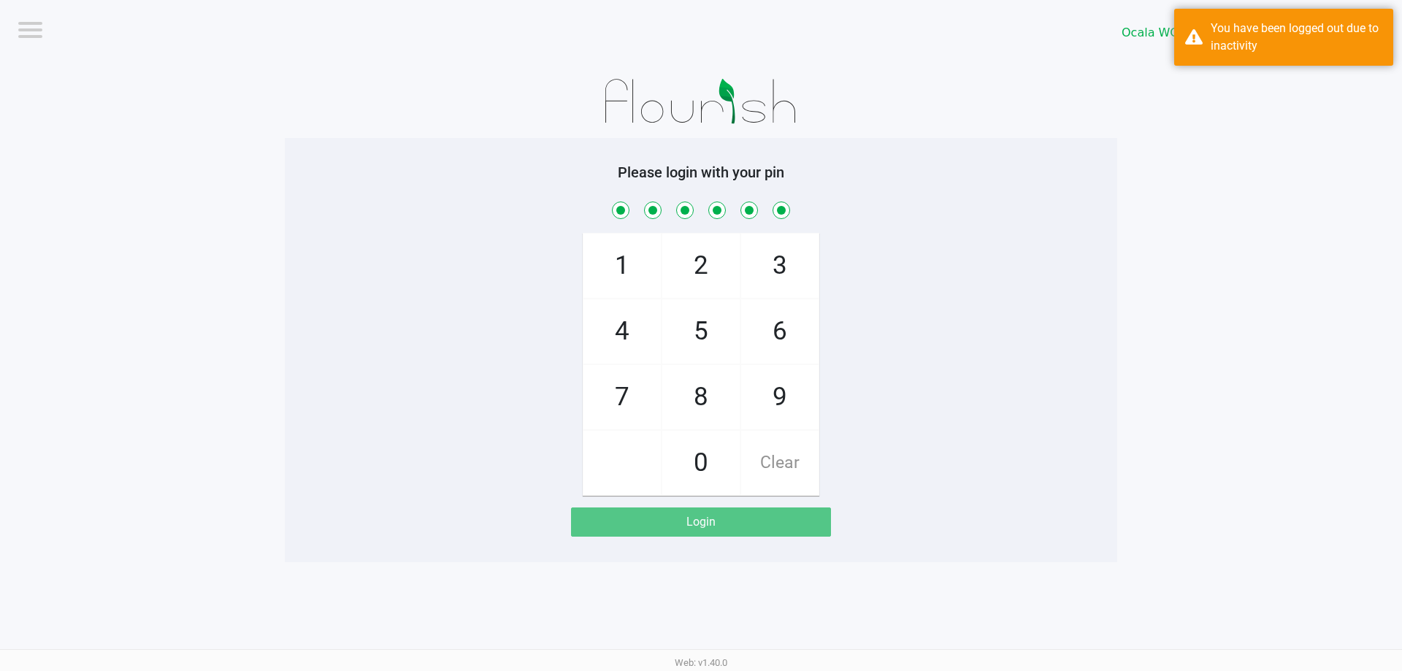
checkbox input "true"
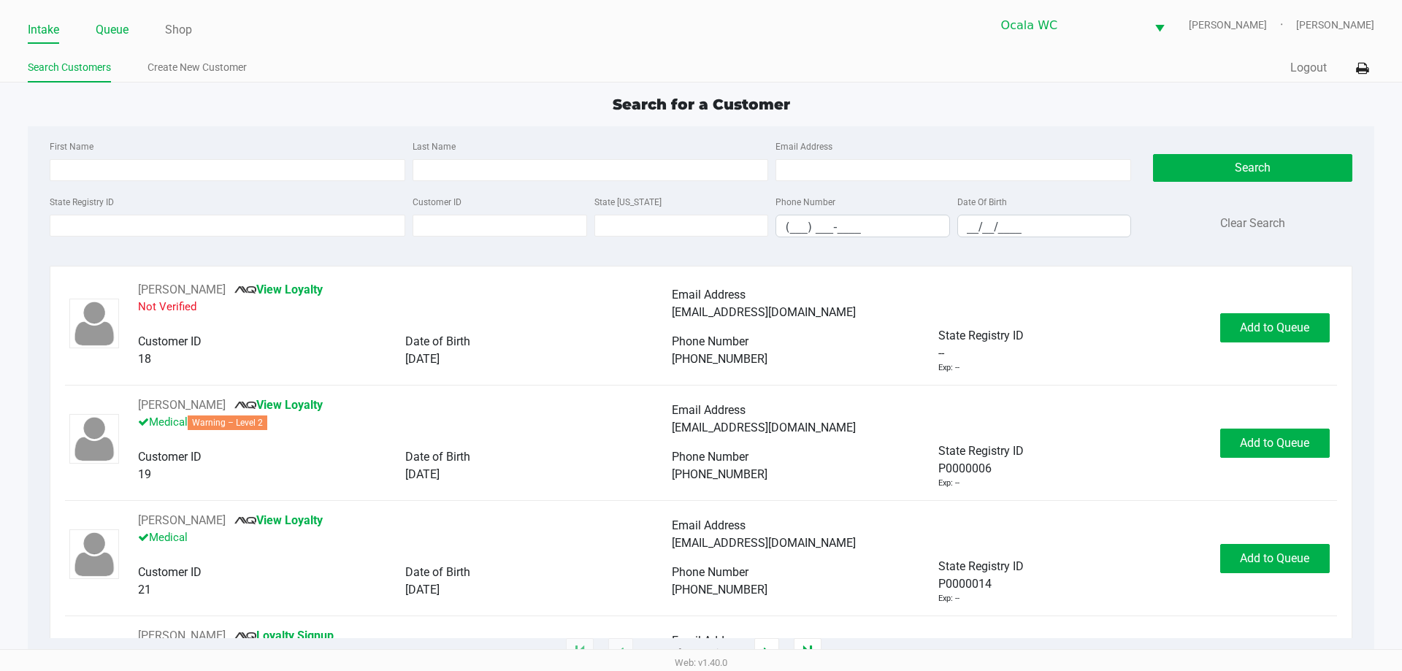
click at [117, 30] on link "Queue" at bounding box center [112, 30] width 33 height 20
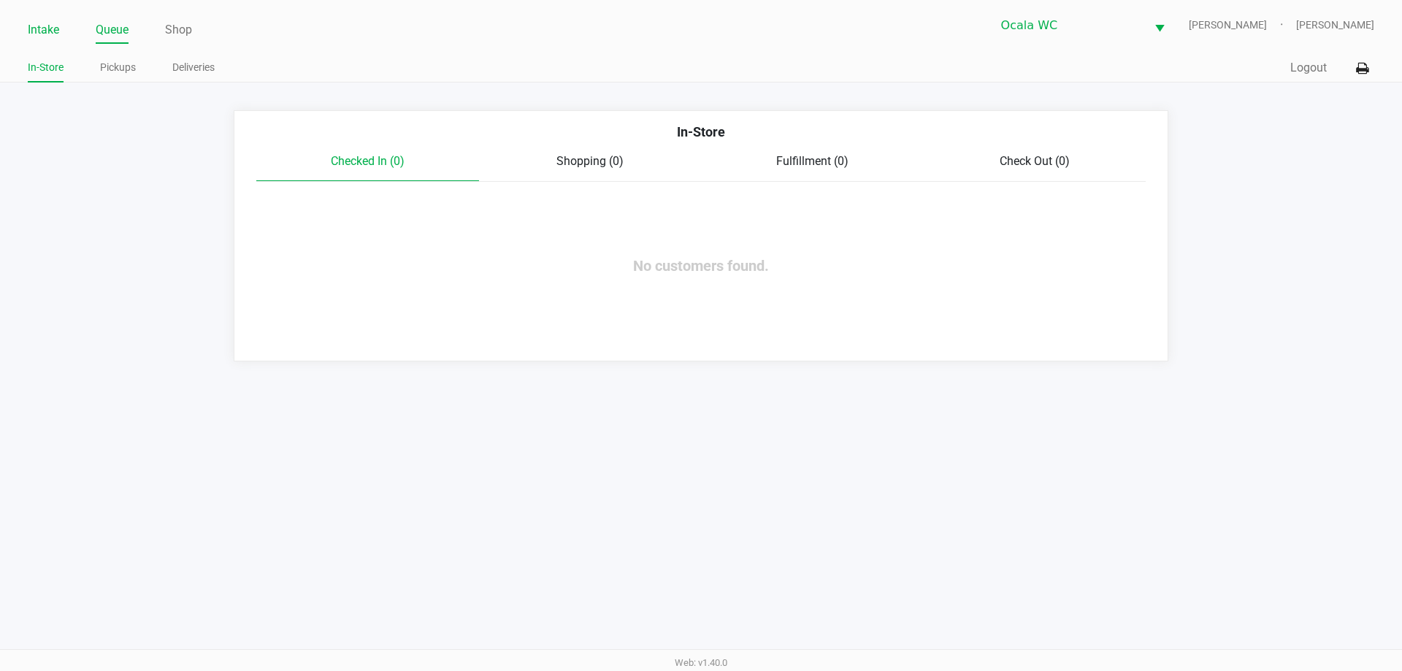
click at [49, 31] on link "Intake" at bounding box center [43, 30] width 31 height 20
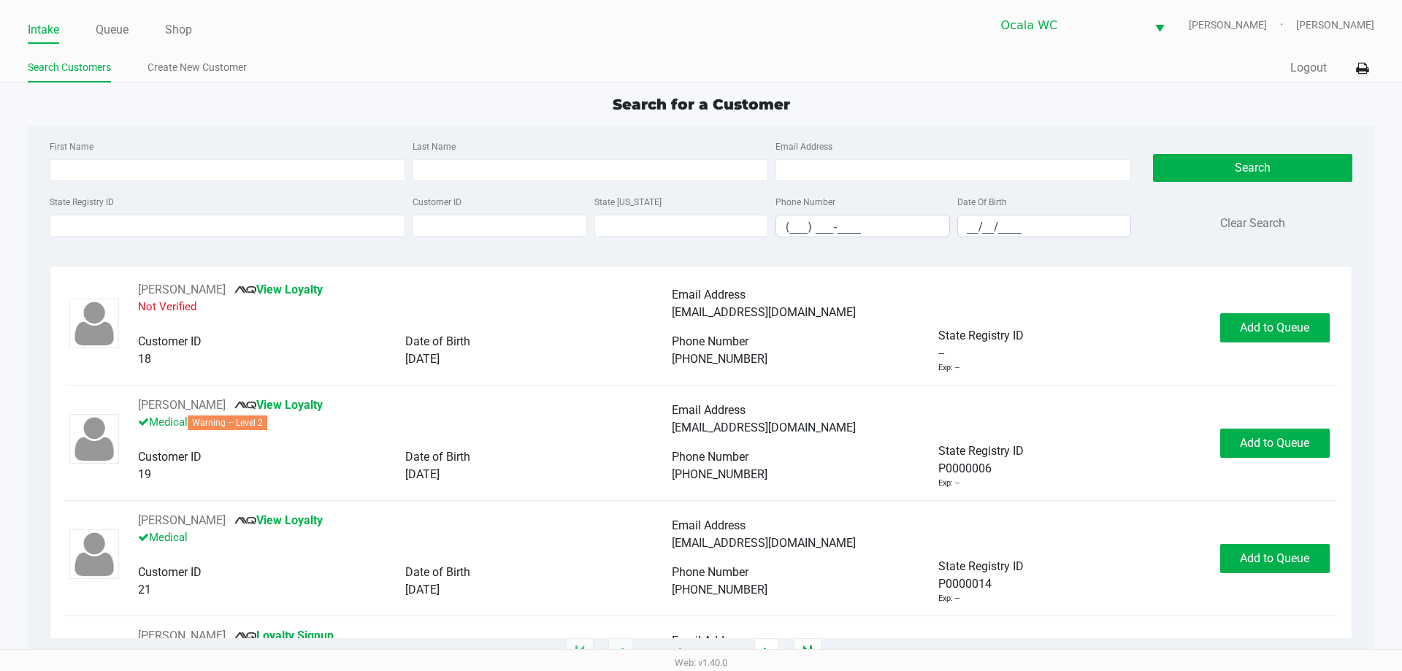
click at [393, 86] on app-point-of-sale "Intake Queue Shop Ocala WC GROVER Alicia Sieg Search Customers Create New Custo…" at bounding box center [701, 326] width 1402 height 653
click at [492, 95] on div "Search for a Customer" at bounding box center [700, 104] width 1367 height 22
click at [137, 233] on input "State Registry ID" at bounding box center [227, 226] width 355 height 22
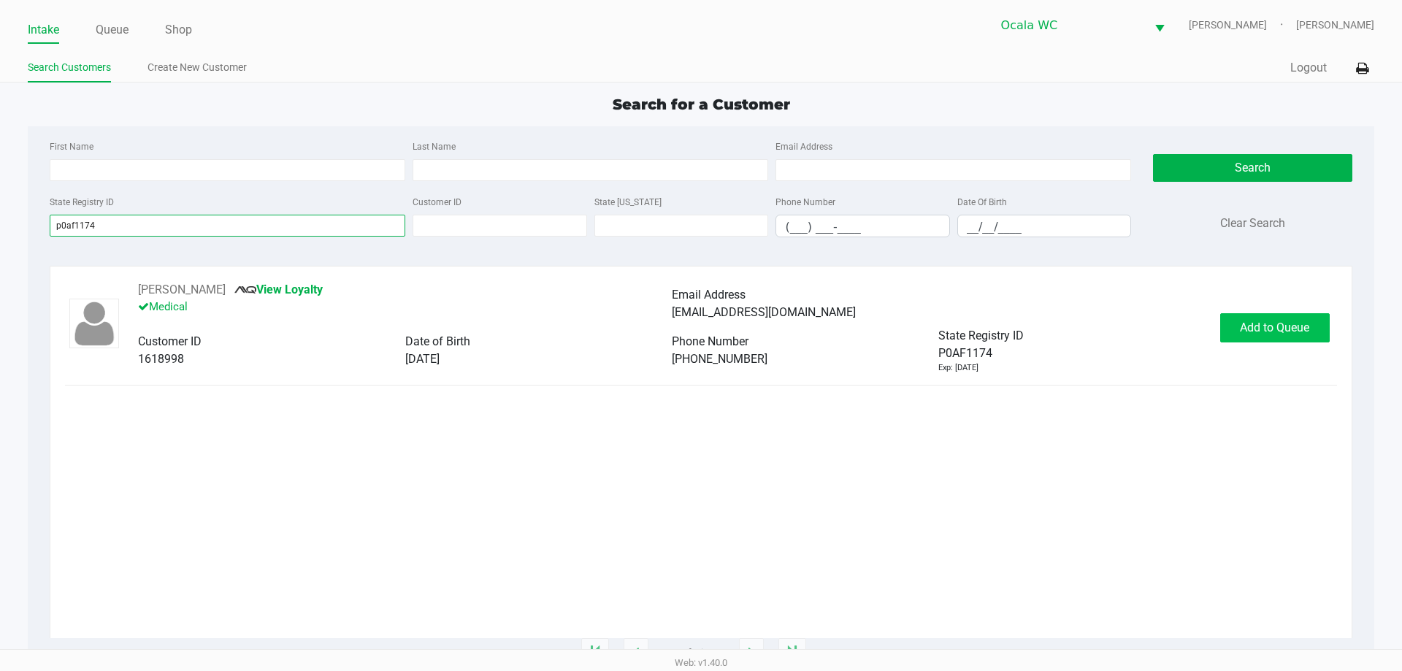
type input "p0af1174"
click at [1271, 321] on span "Add to Queue" at bounding box center [1274, 327] width 69 height 14
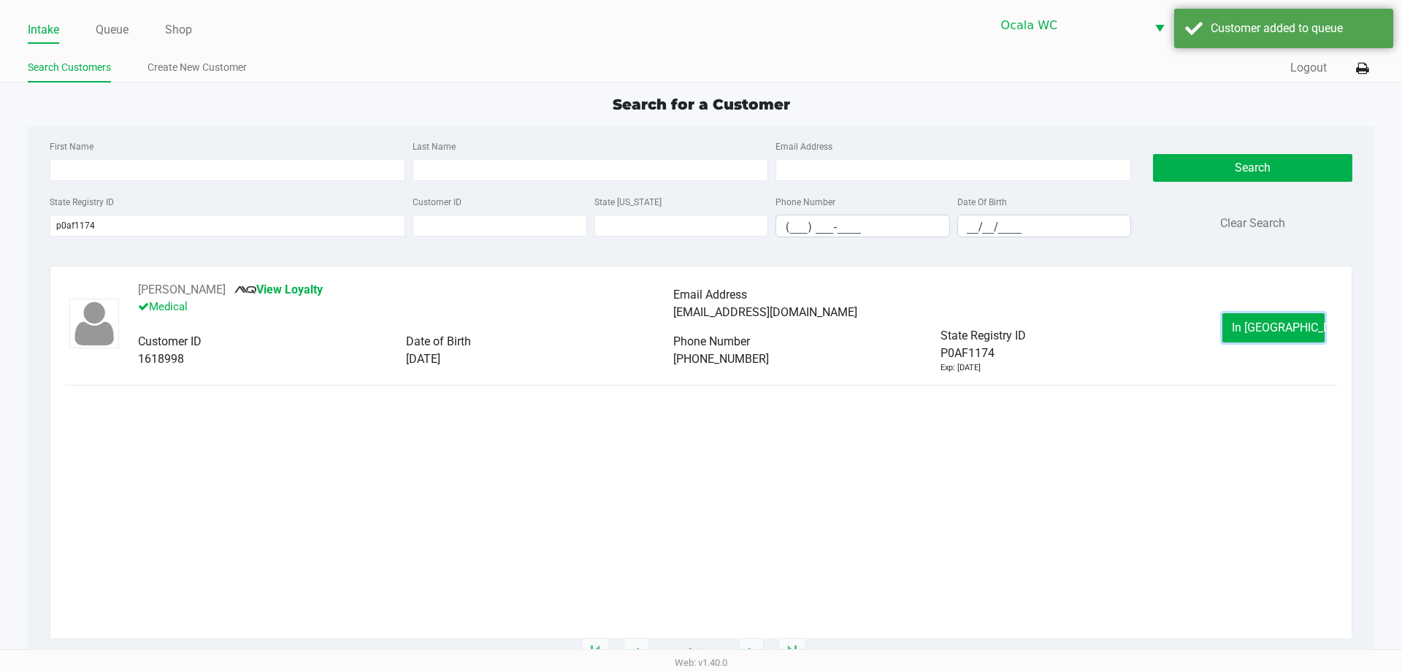
click at [1283, 326] on span "In Queue" at bounding box center [1292, 327] width 123 height 14
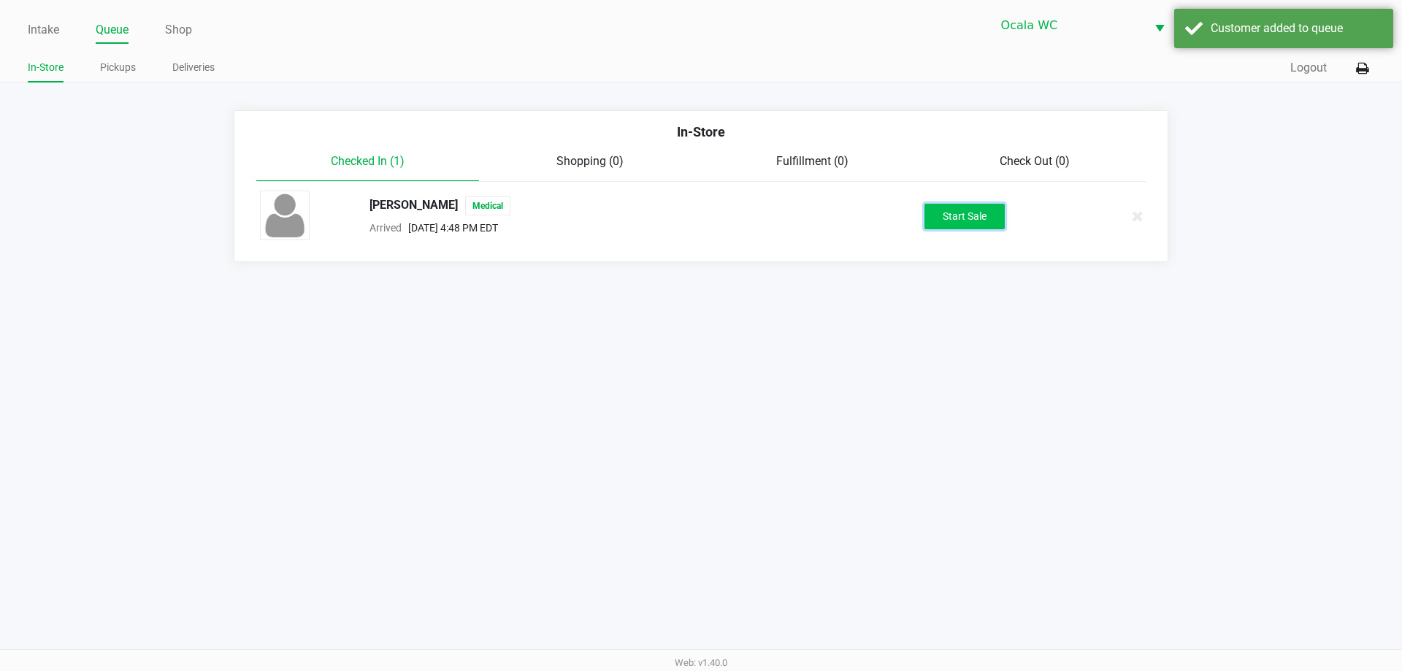
click at [976, 206] on button "Start Sale" at bounding box center [964, 217] width 80 height 26
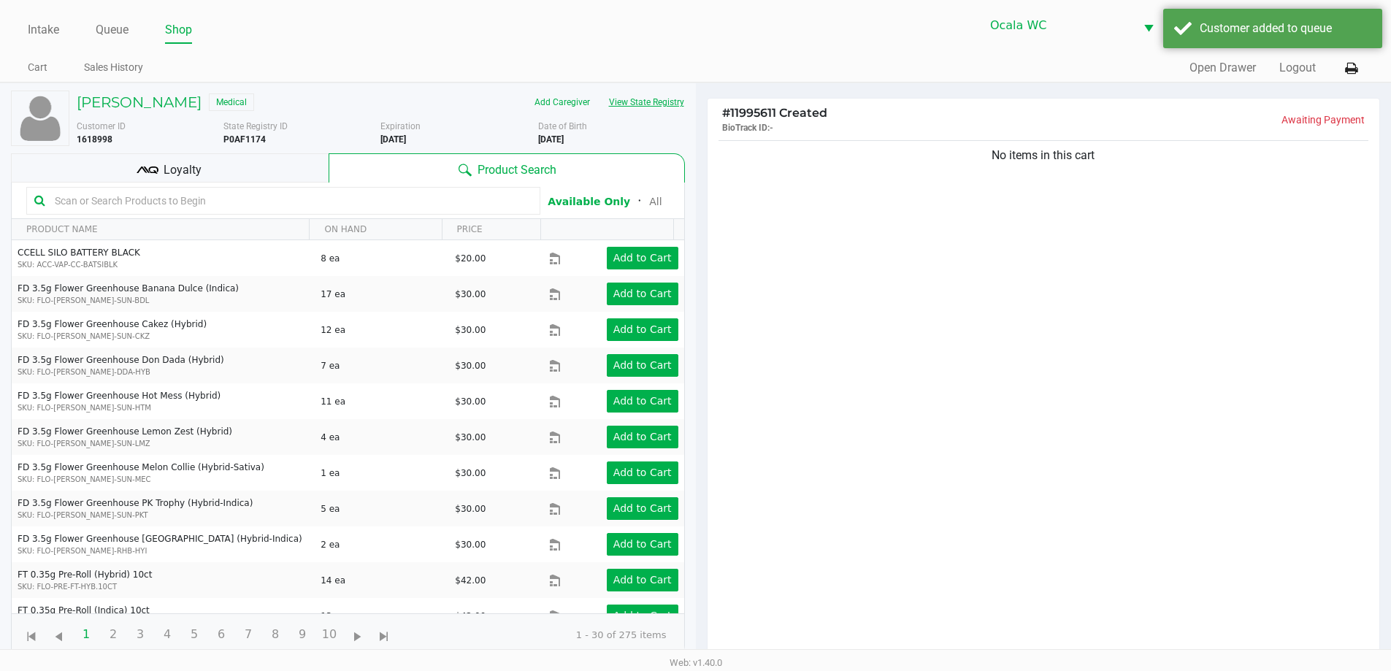
click at [639, 109] on button "View State Registry" at bounding box center [641, 102] width 85 height 23
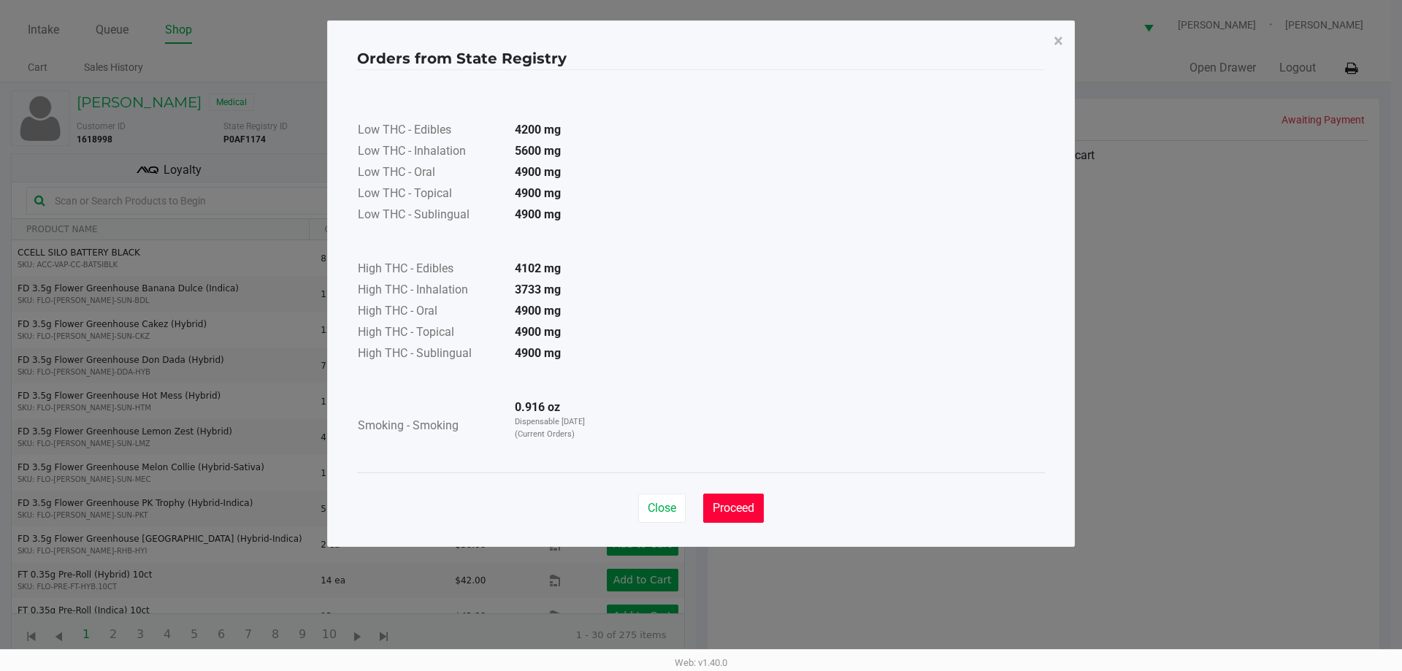
click at [734, 505] on span "Proceed" at bounding box center [733, 508] width 42 height 14
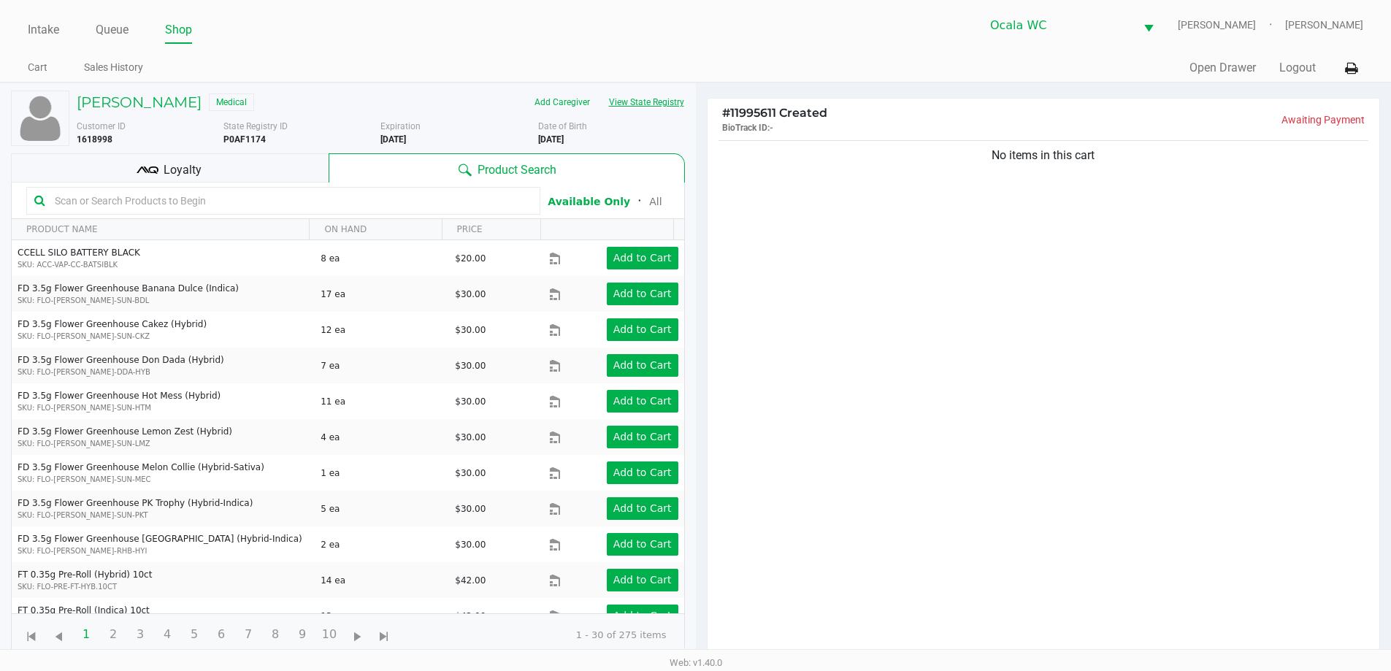
click at [641, 99] on button "View State Registry" at bounding box center [641, 102] width 85 height 23
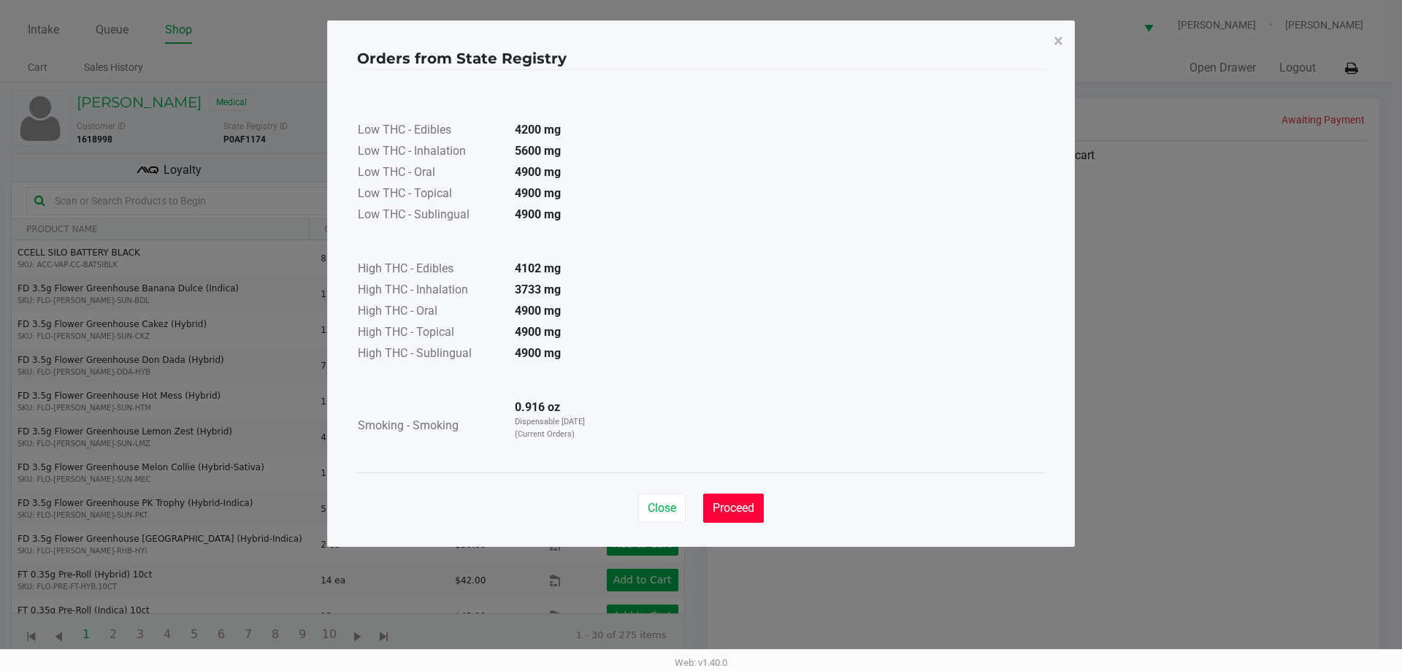
click at [726, 507] on span "Proceed" at bounding box center [733, 508] width 42 height 14
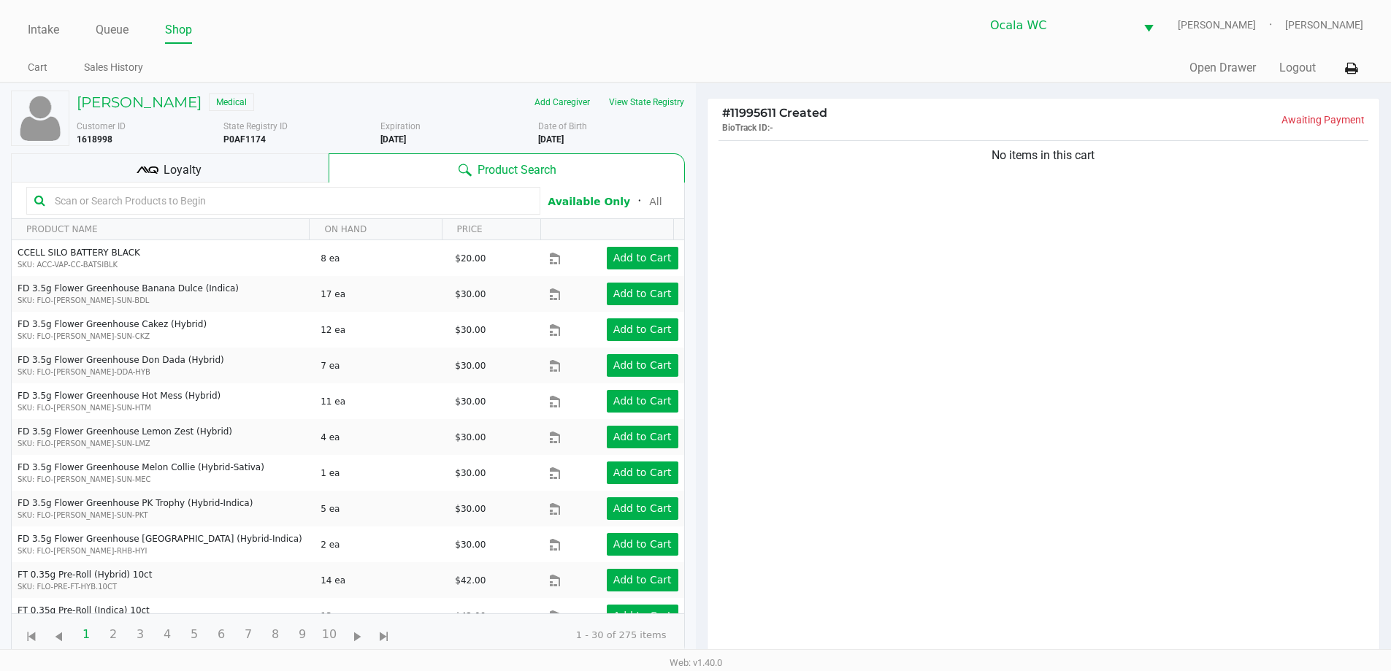
click at [155, 195] on input "text" at bounding box center [290, 201] width 483 height 22
click at [639, 101] on button "View State Registry" at bounding box center [641, 102] width 85 height 23
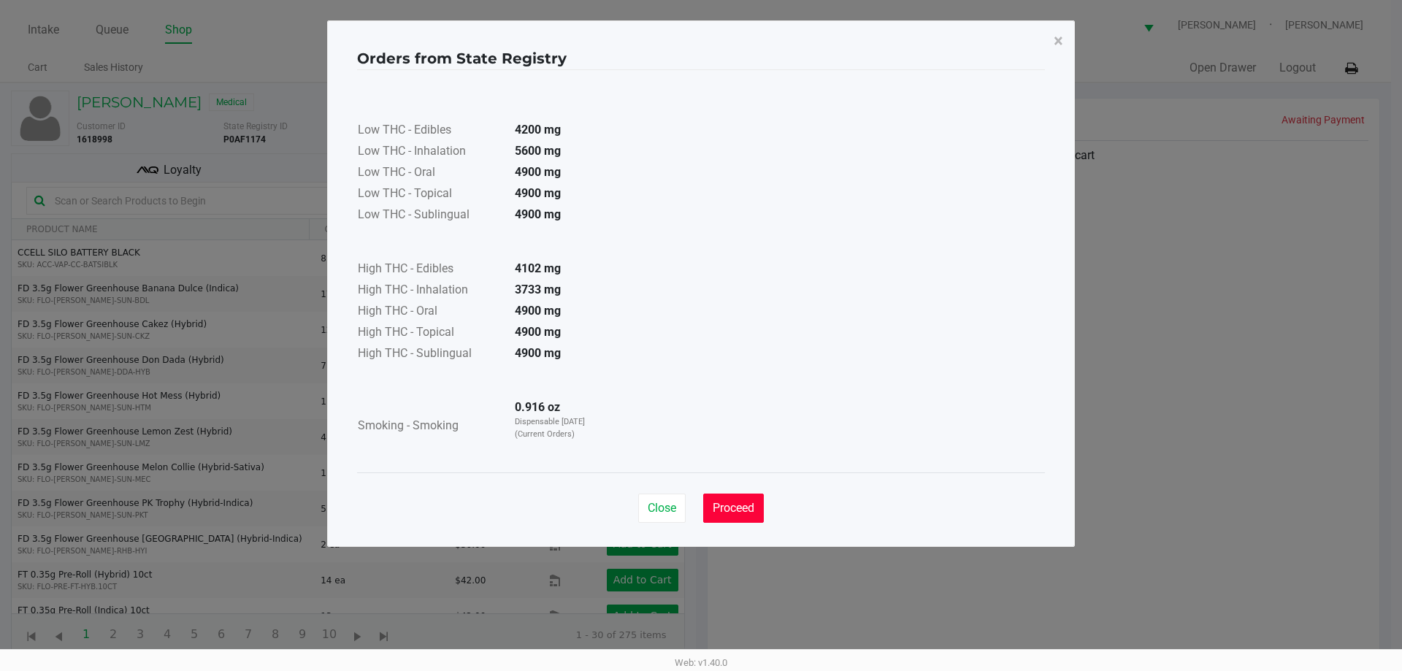
click at [737, 495] on button "Proceed" at bounding box center [733, 507] width 61 height 29
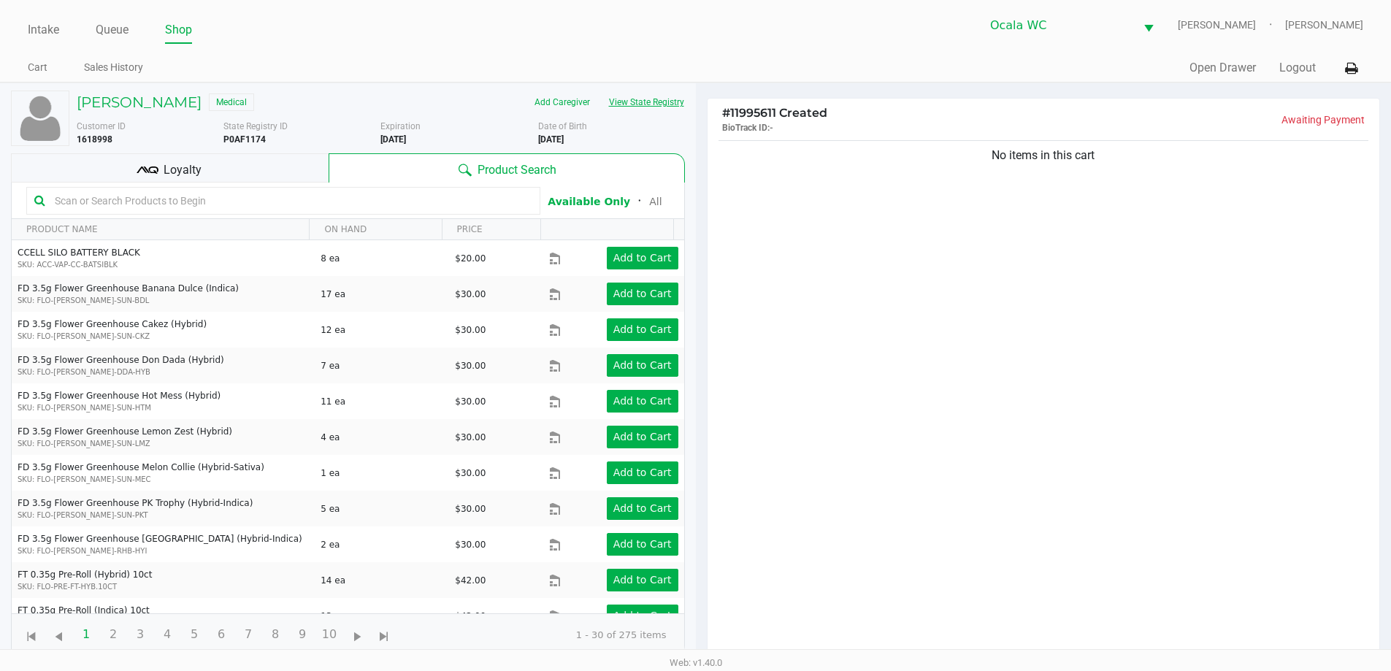
click at [634, 104] on button "View State Registry" at bounding box center [641, 102] width 85 height 23
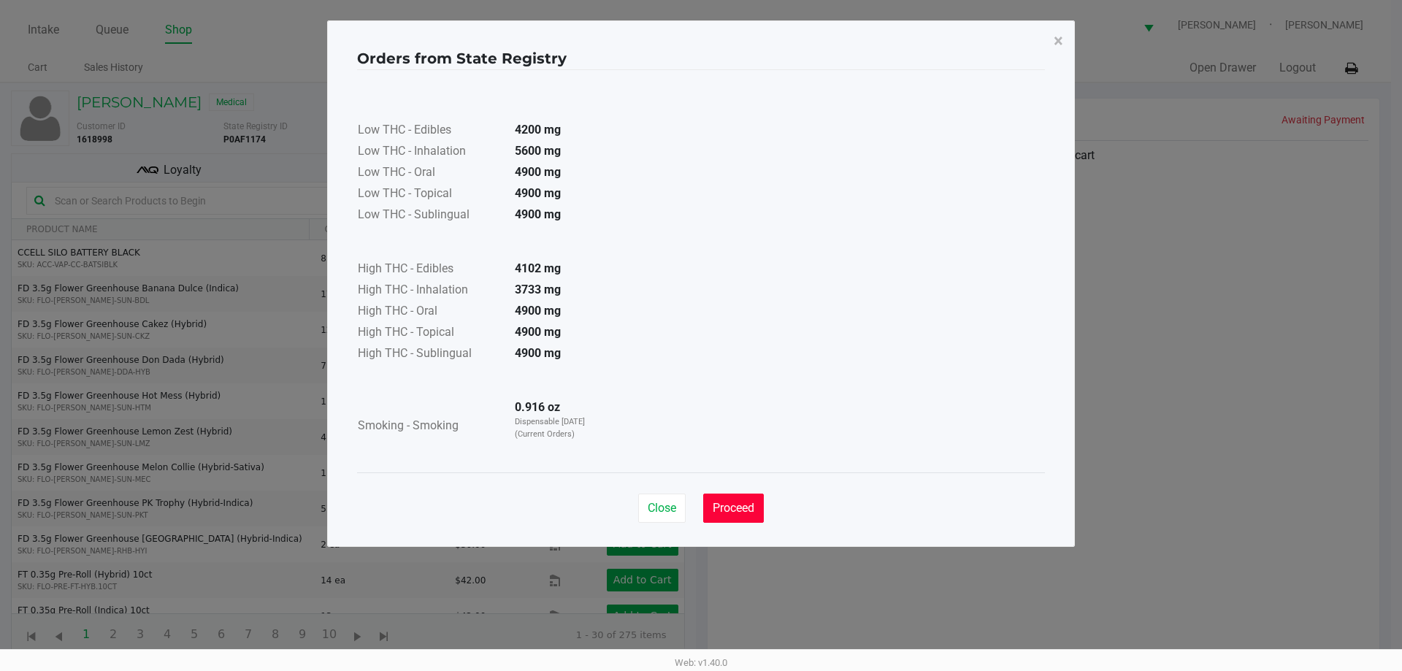
click at [742, 502] on span "Proceed" at bounding box center [733, 508] width 42 height 14
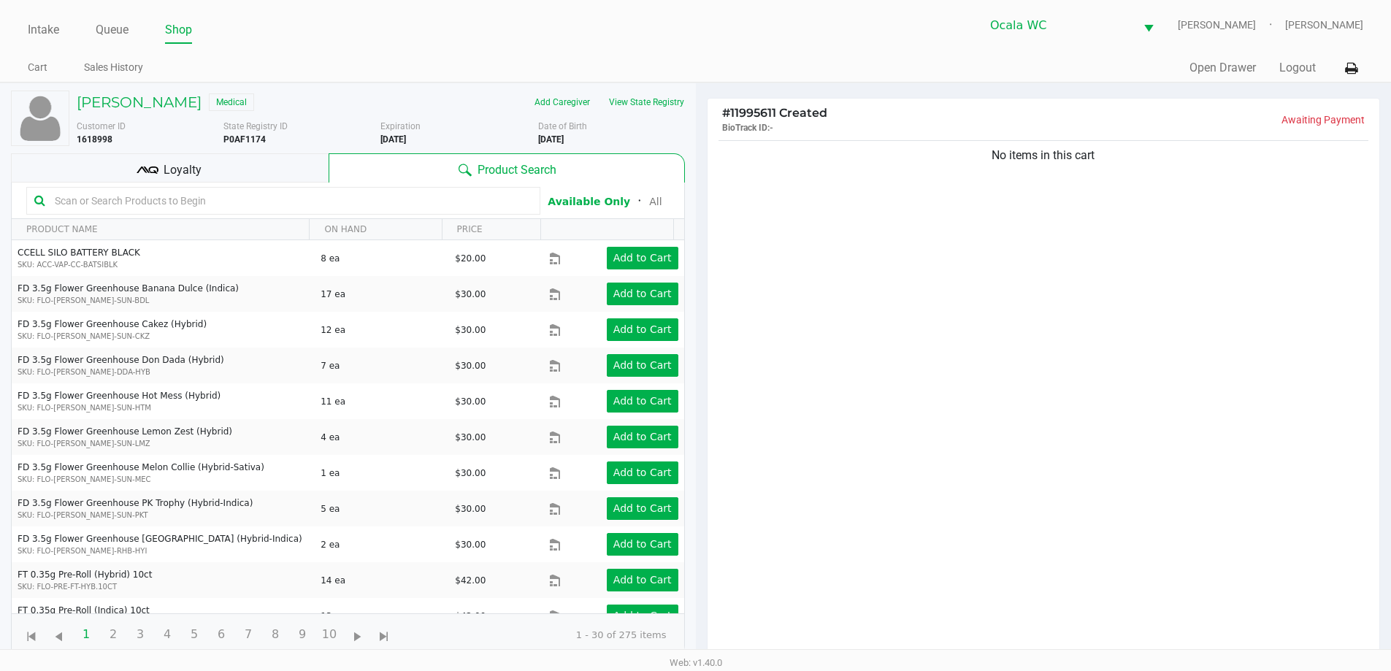
drag, startPoint x: 137, startPoint y: 204, endPoint x: 97, endPoint y: 190, distance: 41.8
click at [133, 205] on input "text" at bounding box center [290, 201] width 483 height 22
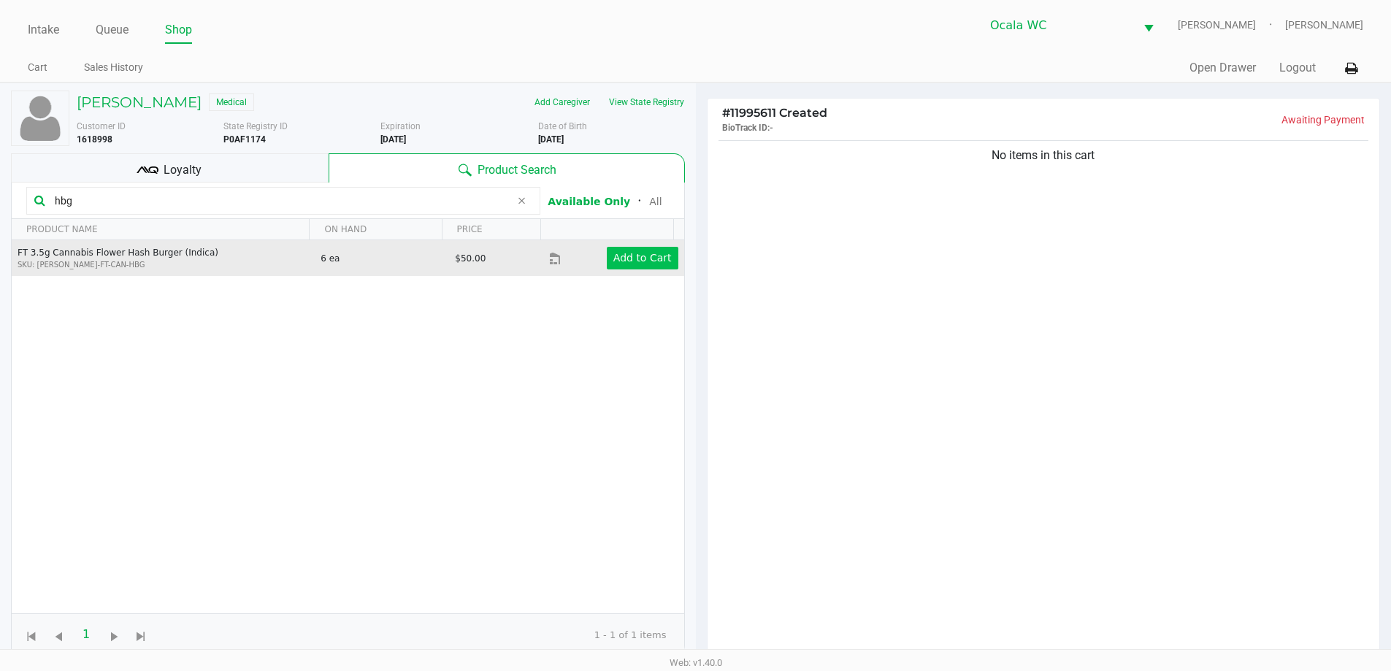
type input "hbg"
click at [647, 265] on button "Add to Cart" at bounding box center [643, 258] width 72 height 23
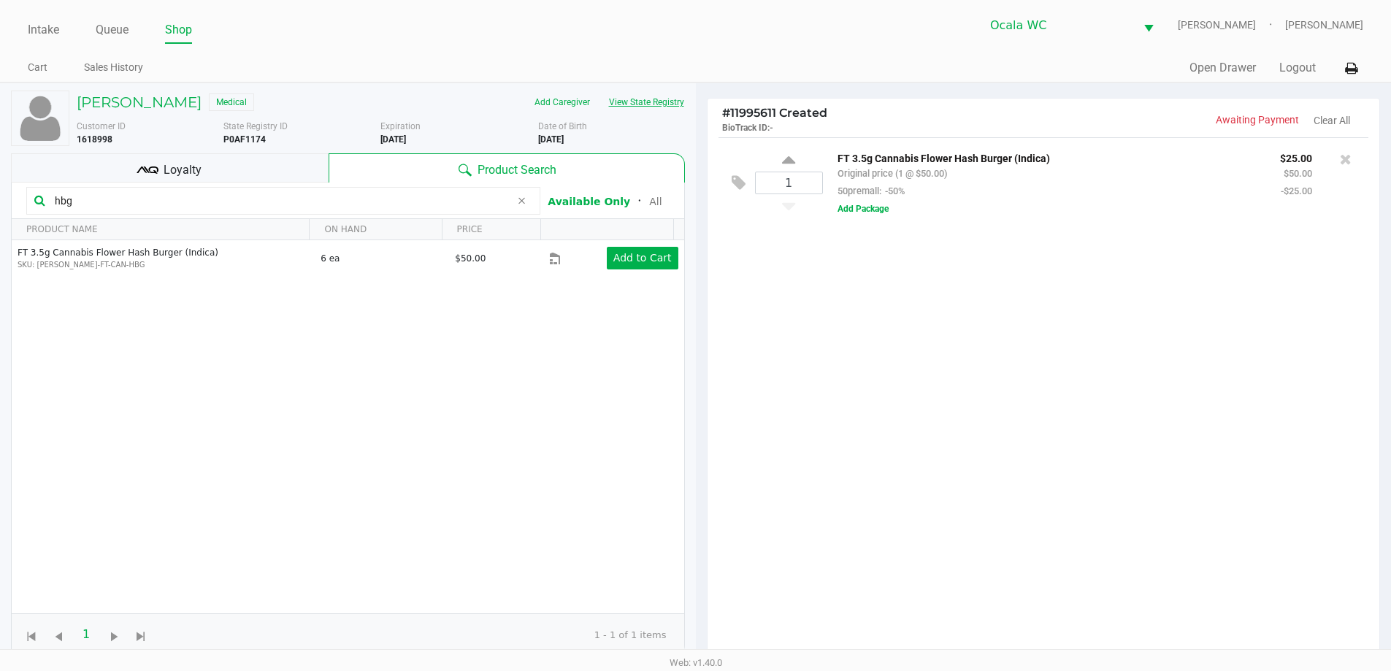
click at [656, 100] on button "View State Registry" at bounding box center [641, 102] width 85 height 23
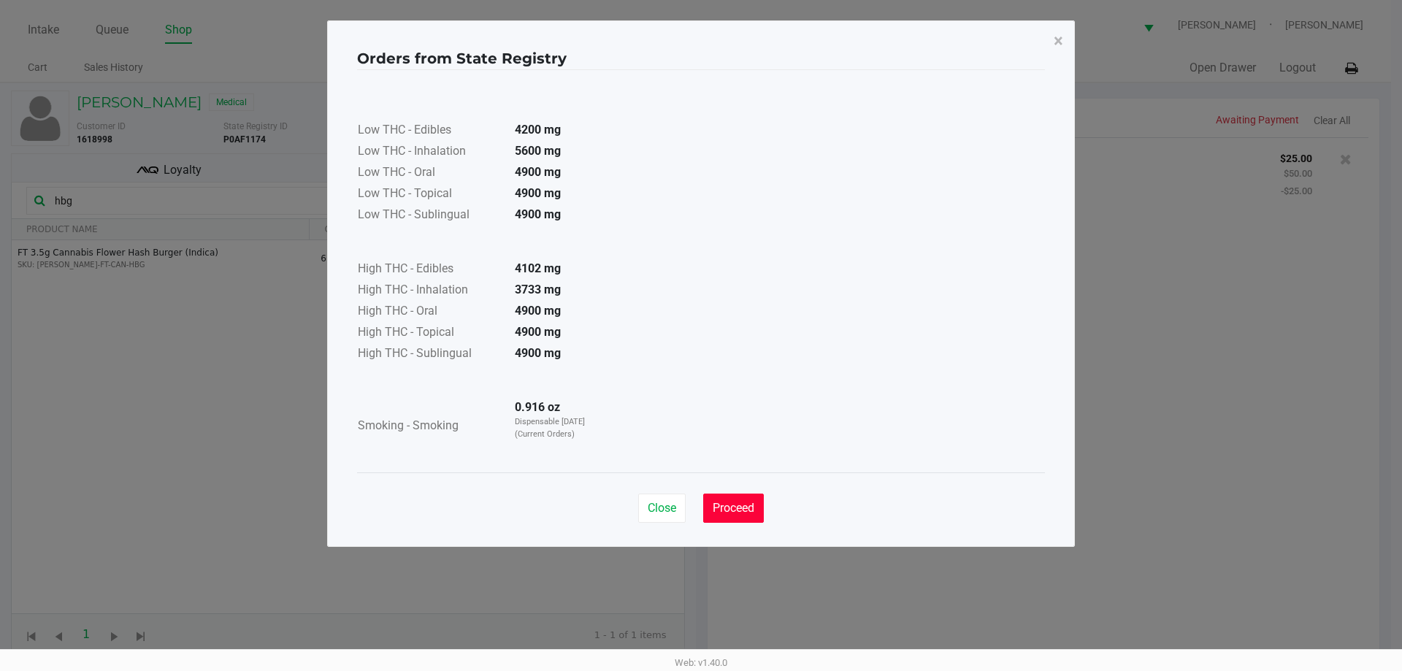
click at [739, 496] on button "Proceed" at bounding box center [733, 507] width 61 height 29
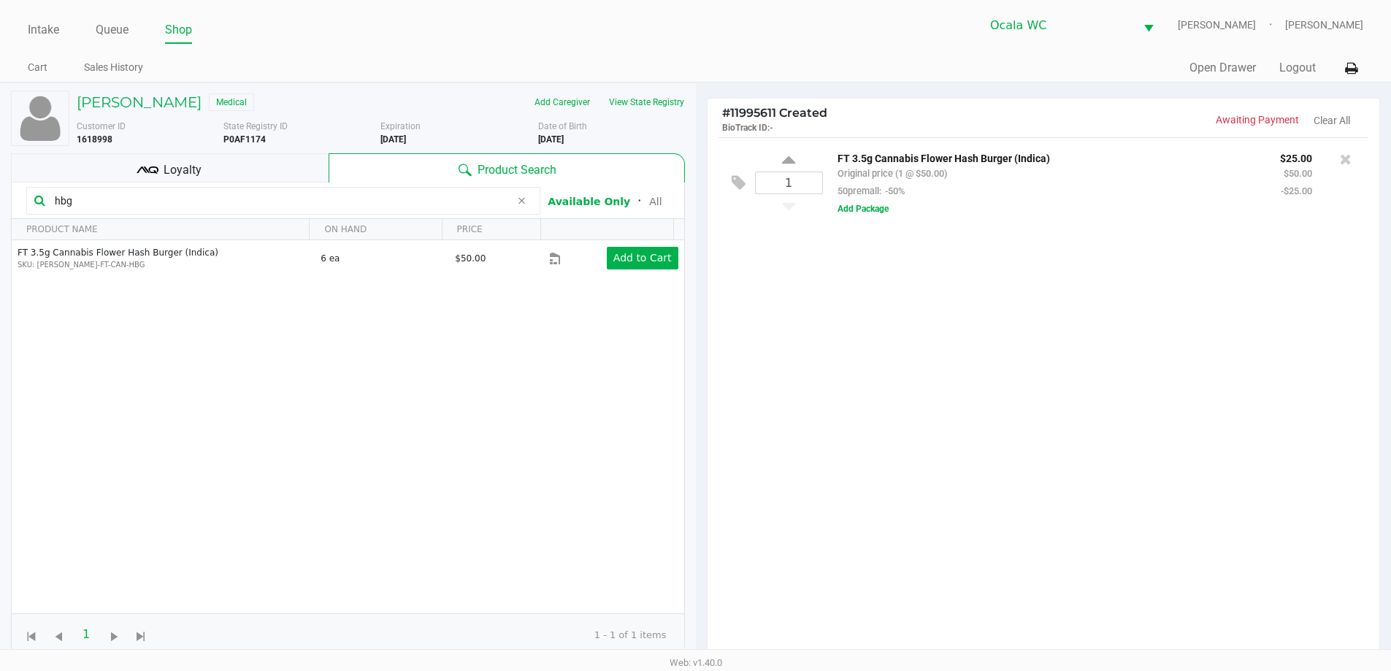
click at [330, 204] on input "hbg" at bounding box center [279, 201] width 461 height 22
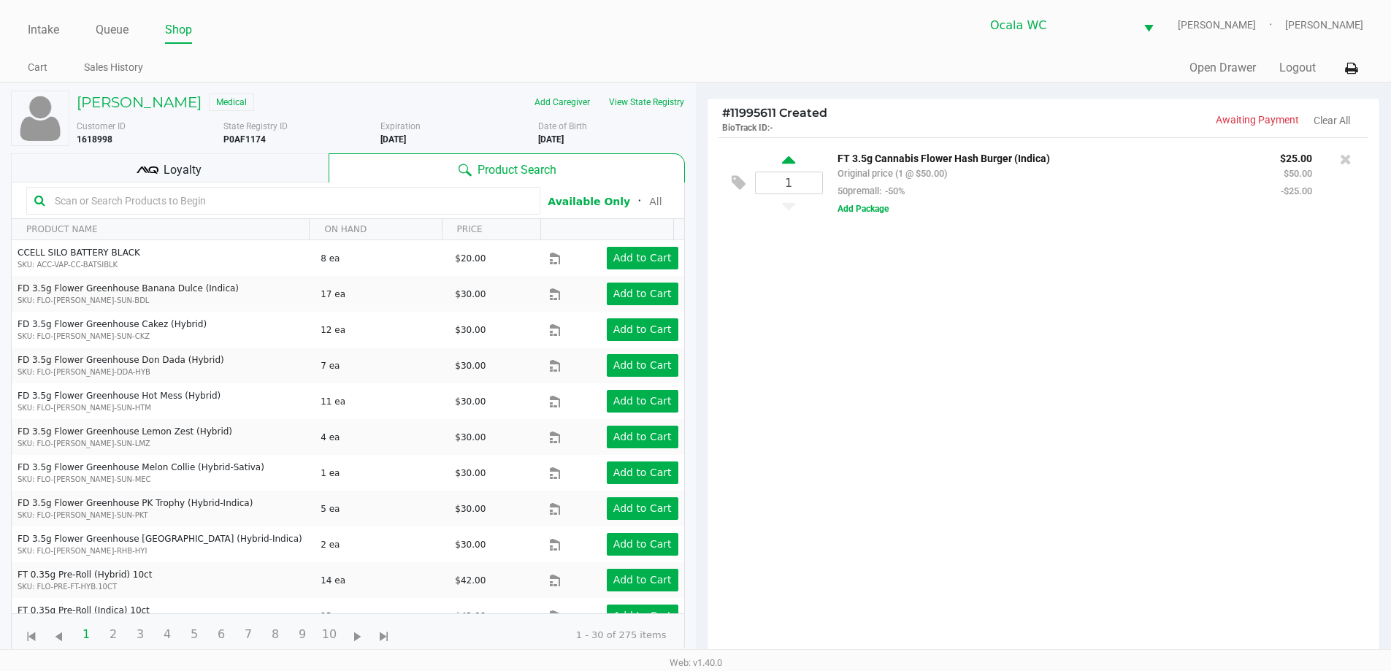
click at [792, 169] on icon at bounding box center [788, 162] width 13 height 18
type input "2"
click at [105, 201] on input "text" at bounding box center [290, 201] width 483 height 22
click at [879, 350] on div "2 FT 3.5g Cannabis Flower Hash Burger (Indica) Original price (2 @ $50.00) 50pr…" at bounding box center [1043, 402] width 672 height 530
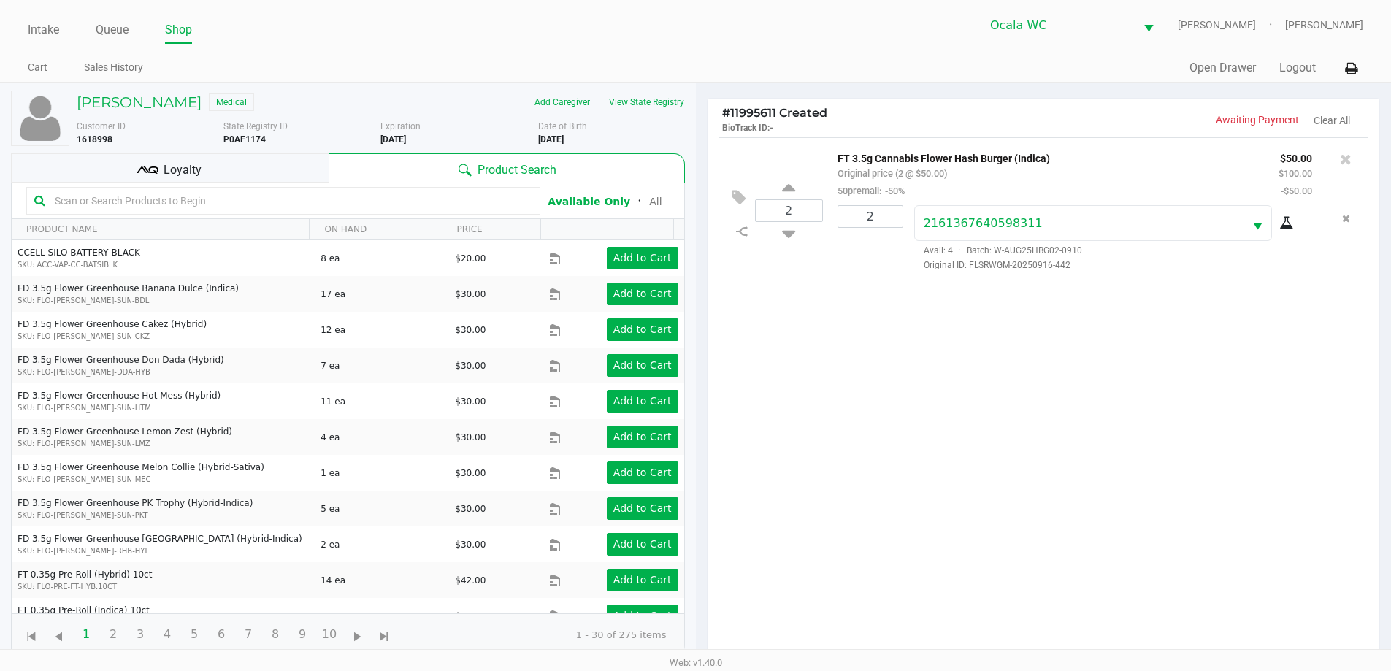
click at [312, 193] on input "text" at bounding box center [290, 201] width 483 height 22
click at [312, 194] on input "text" at bounding box center [290, 201] width 483 height 22
click at [285, 193] on input "text" at bounding box center [290, 201] width 483 height 22
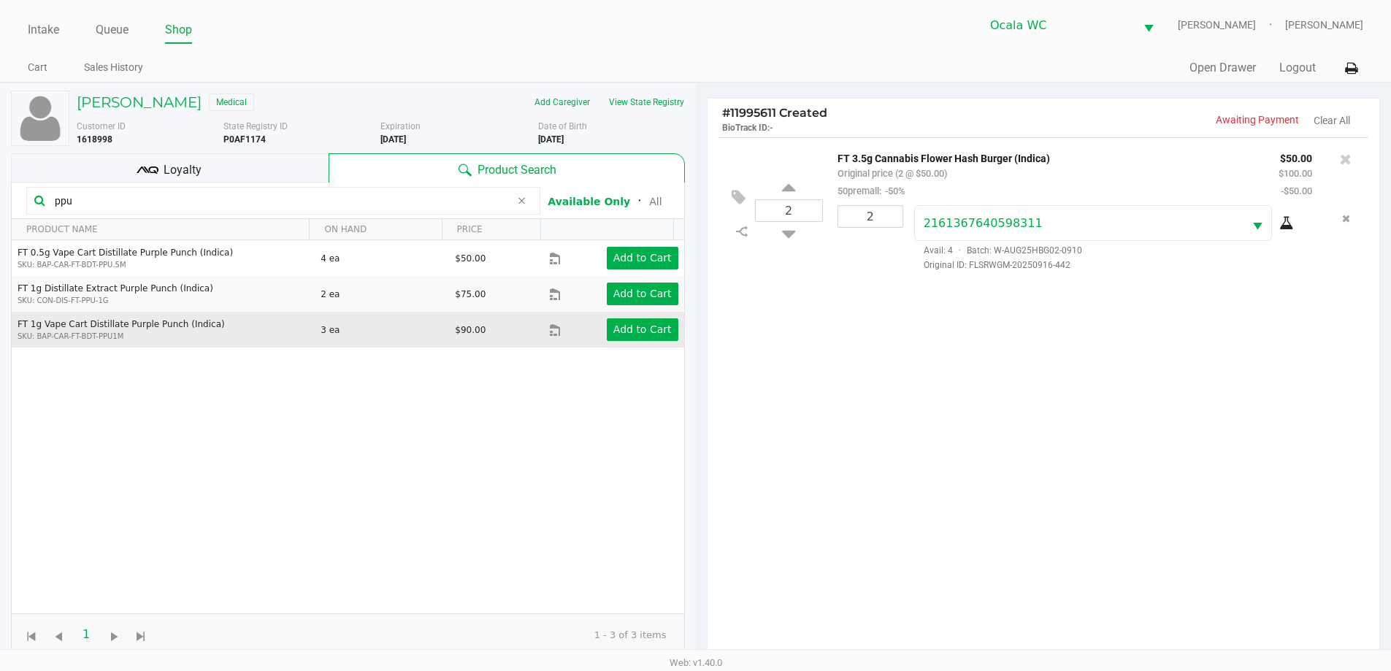
type input "ppu"
click at [640, 347] on td "Add to Cart" at bounding box center [616, 330] width 134 height 36
click at [641, 337] on button "Add to Cart" at bounding box center [643, 329] width 72 height 23
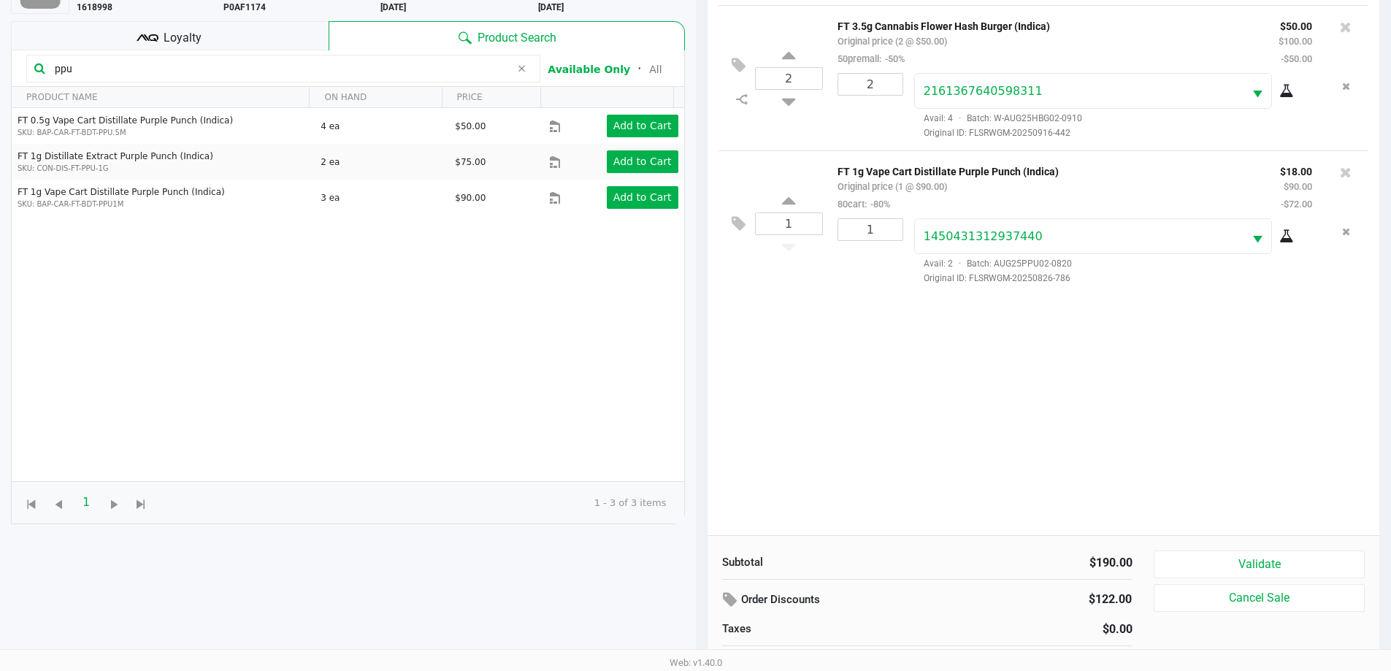
scroll to position [158, 0]
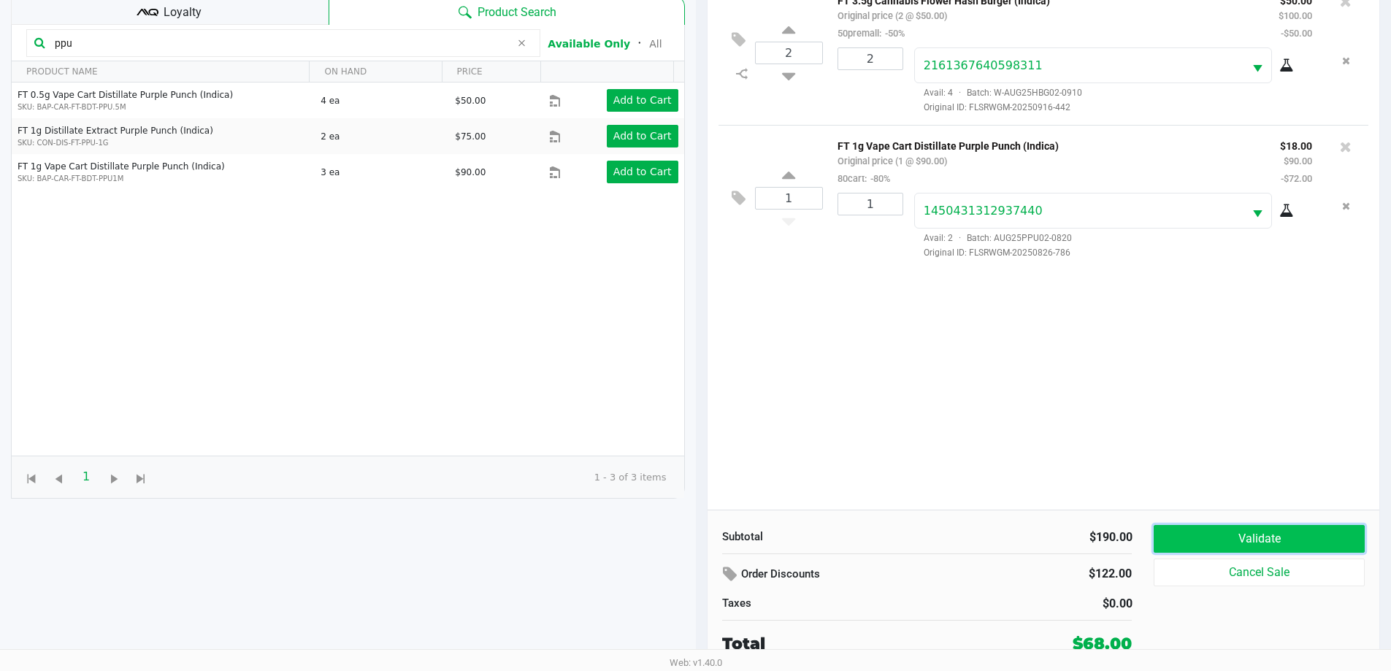
click at [1272, 534] on button "Validate" at bounding box center [1258, 539] width 210 height 28
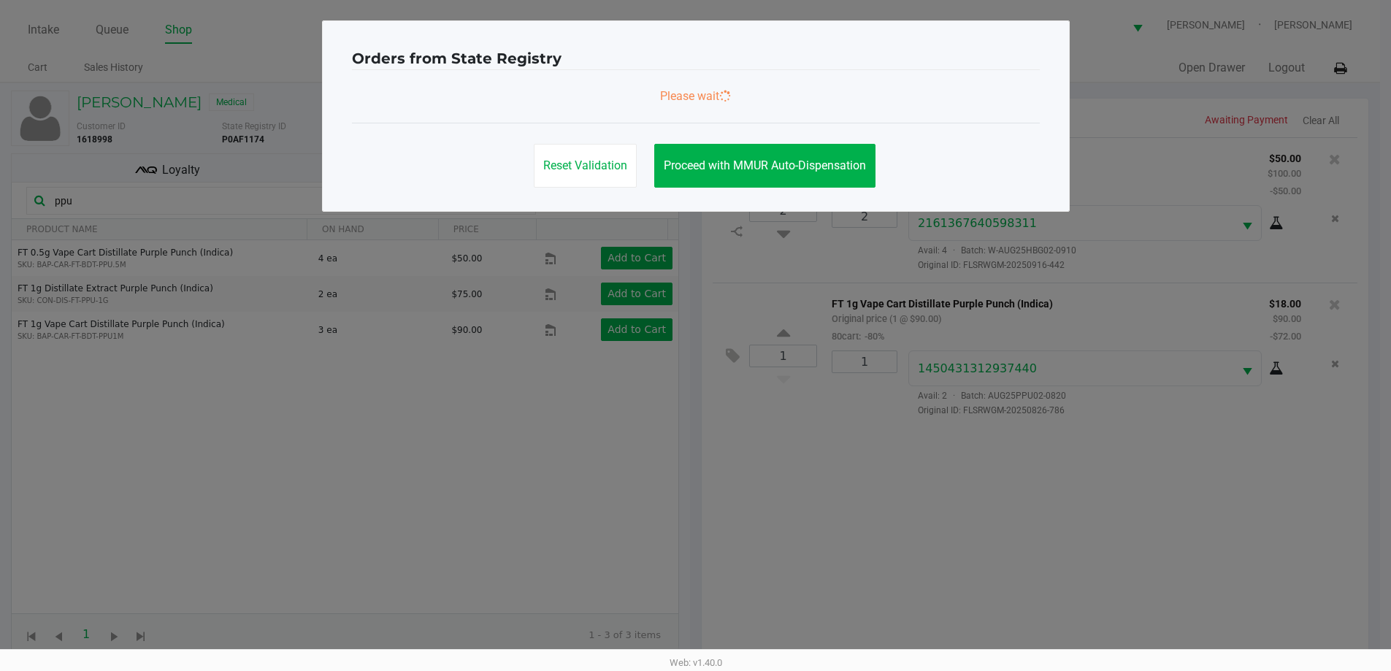
scroll to position [0, 0]
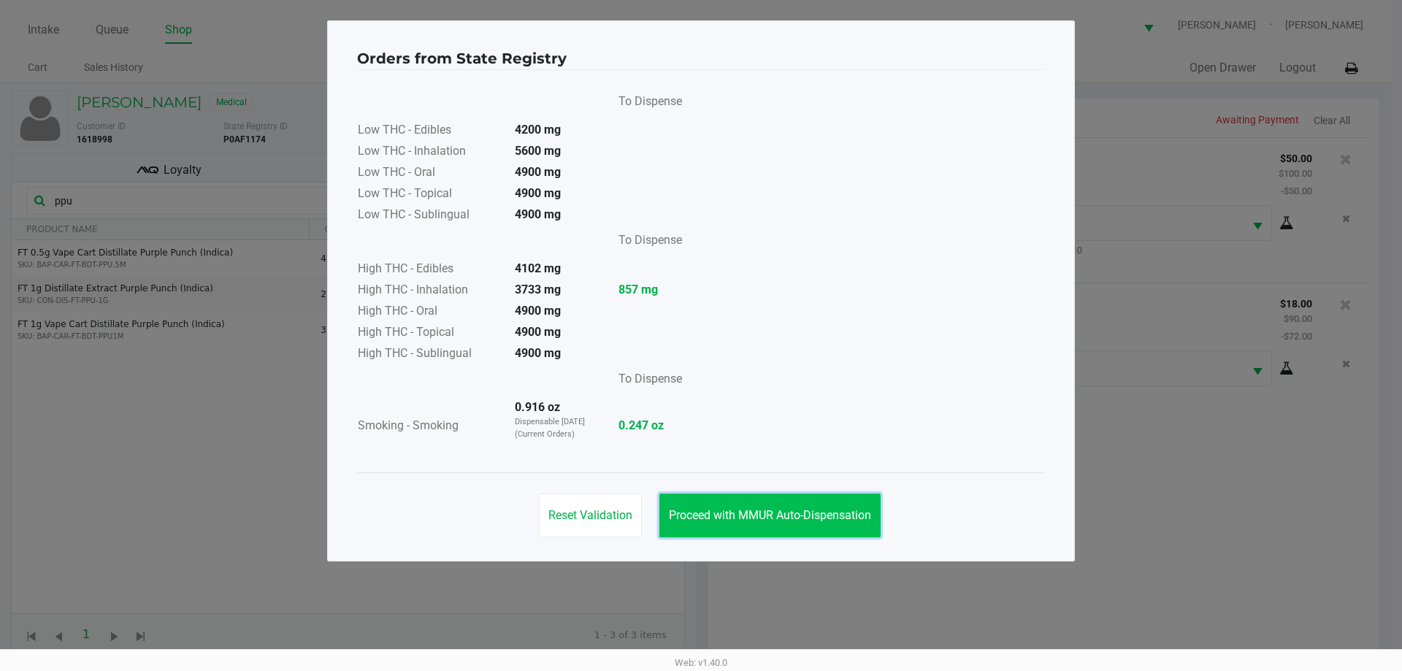
drag, startPoint x: 783, startPoint y: 506, endPoint x: 855, endPoint y: 481, distance: 76.4
click at [785, 503] on button "Proceed with MMUR Auto-Dispensation" at bounding box center [769, 515] width 221 height 44
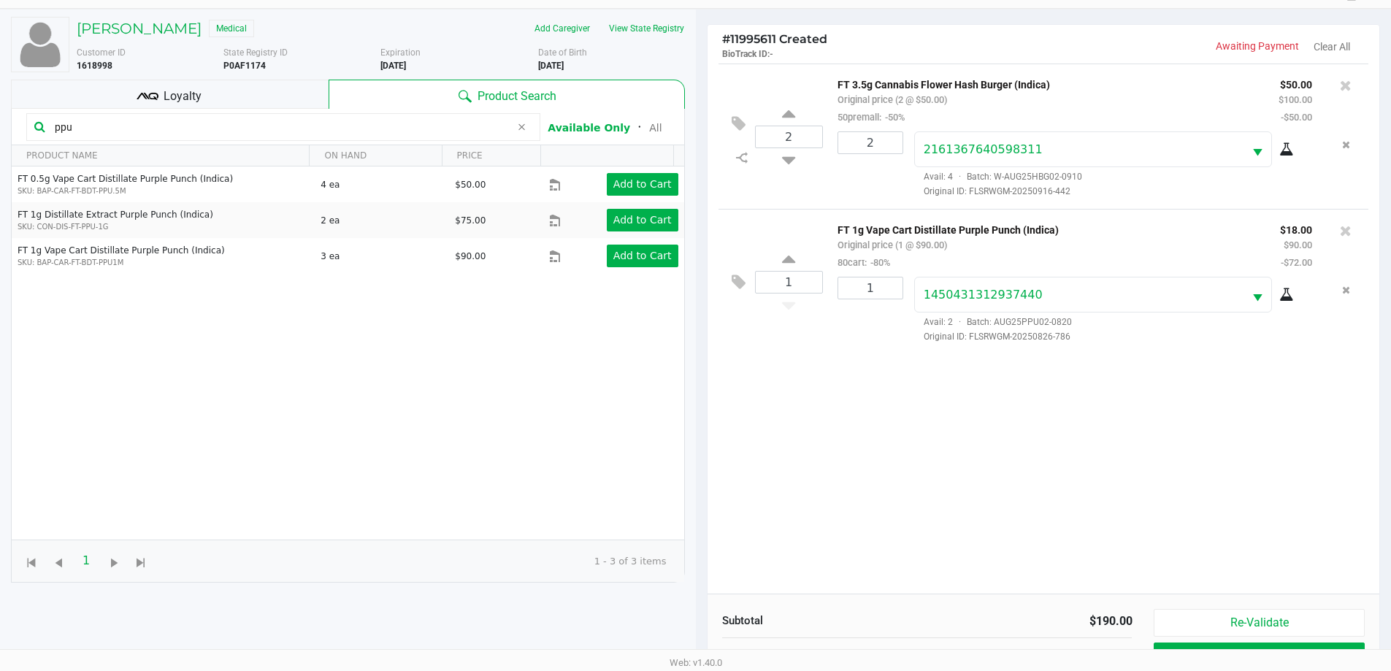
scroll to position [158, 0]
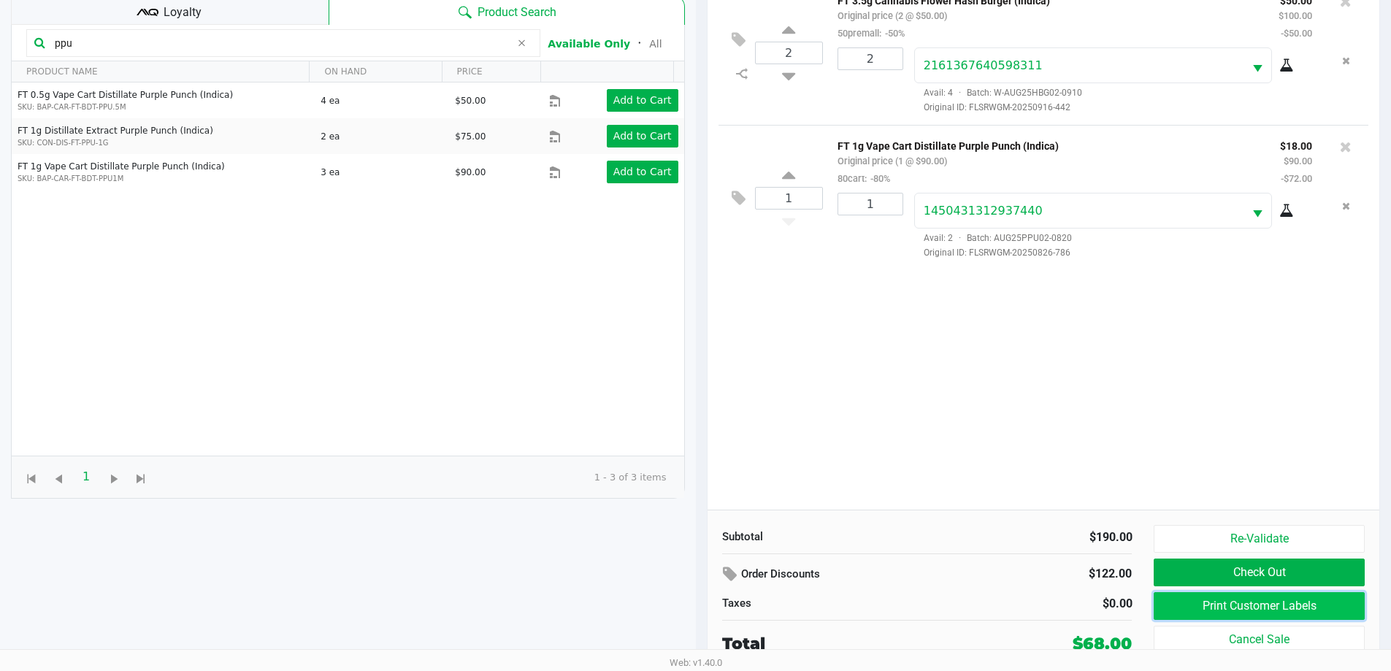
click at [1253, 611] on button "Print Customer Labels" at bounding box center [1258, 606] width 210 height 28
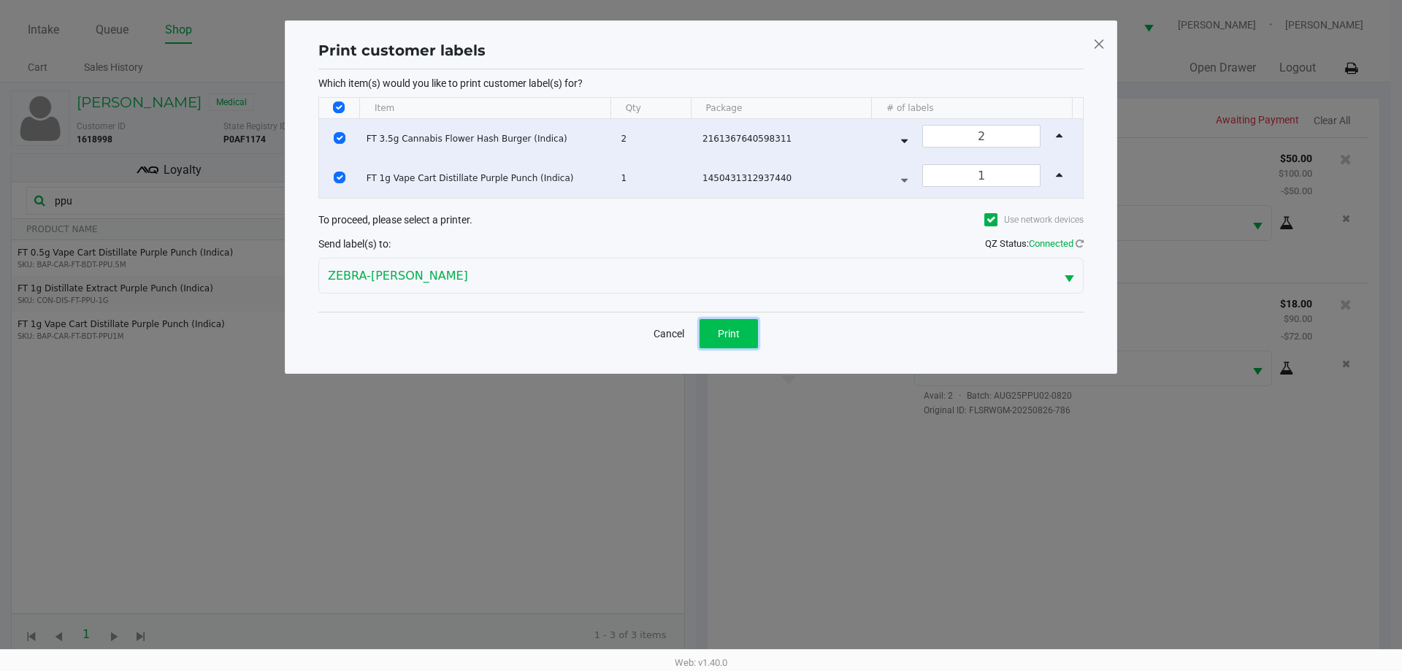
click at [731, 340] on button "Print" at bounding box center [728, 333] width 58 height 29
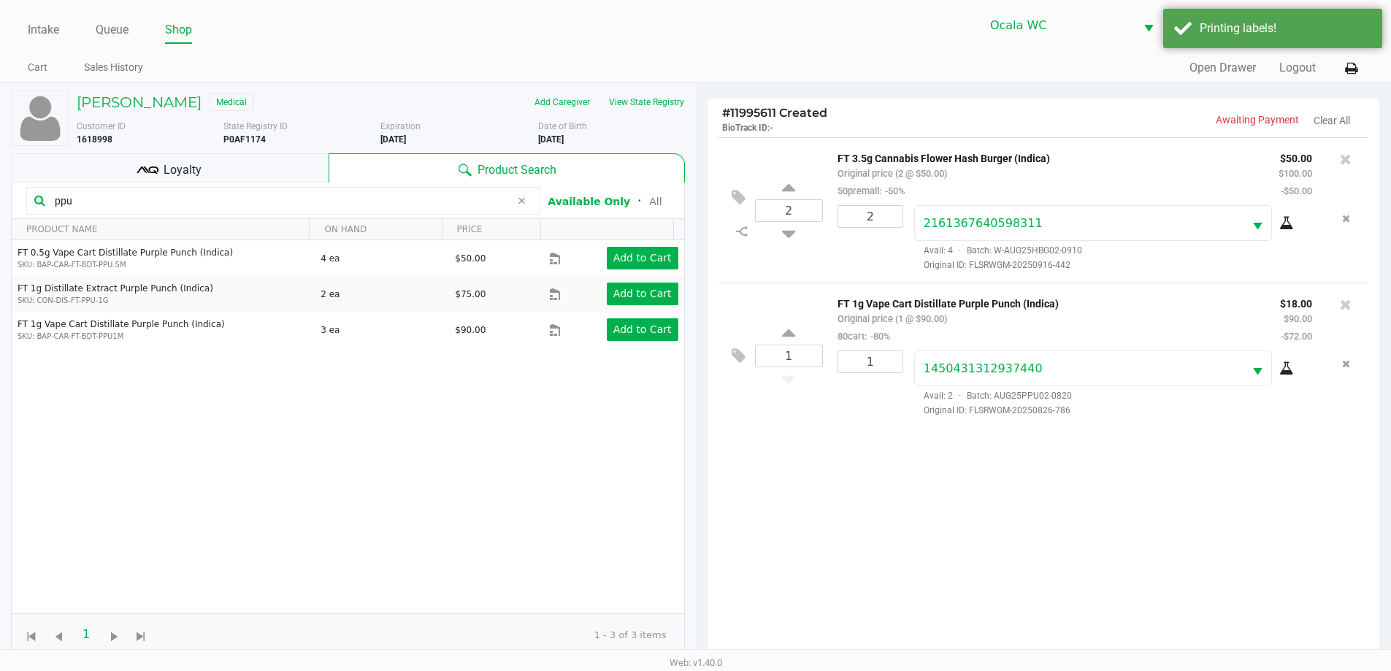
scroll to position [158, 0]
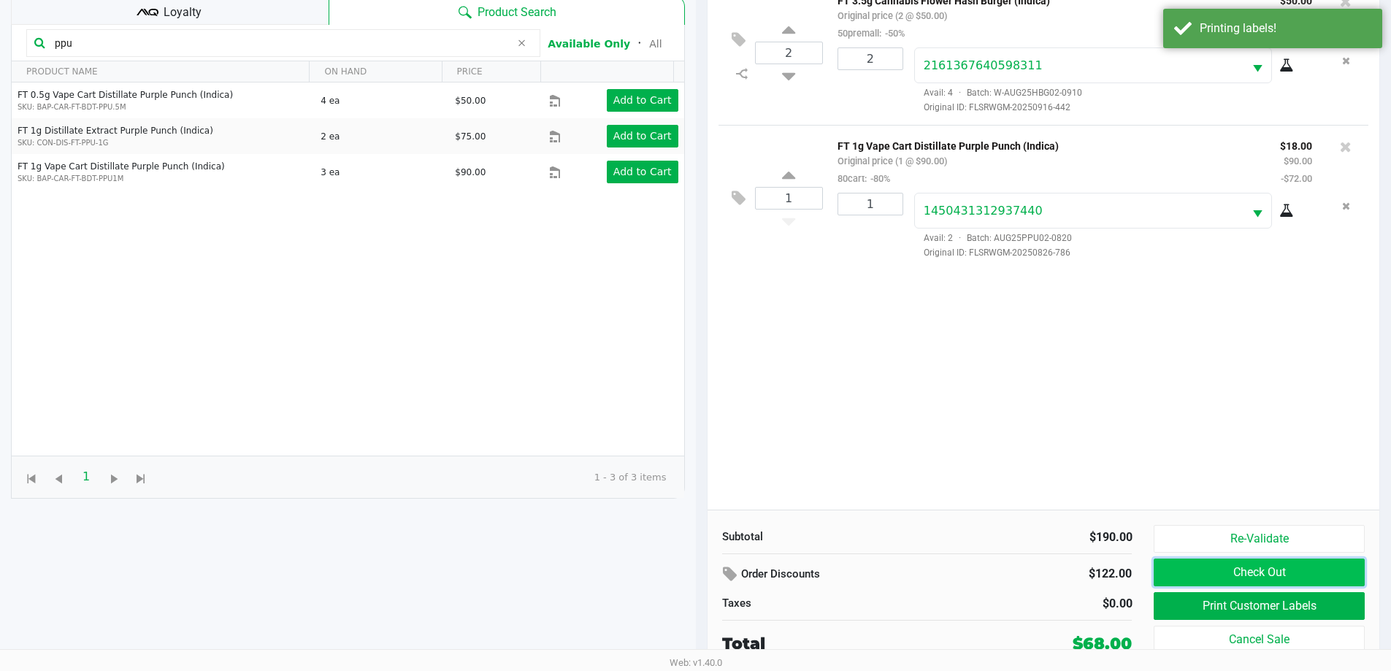
click at [1194, 569] on button "Check Out" at bounding box center [1258, 572] width 210 height 28
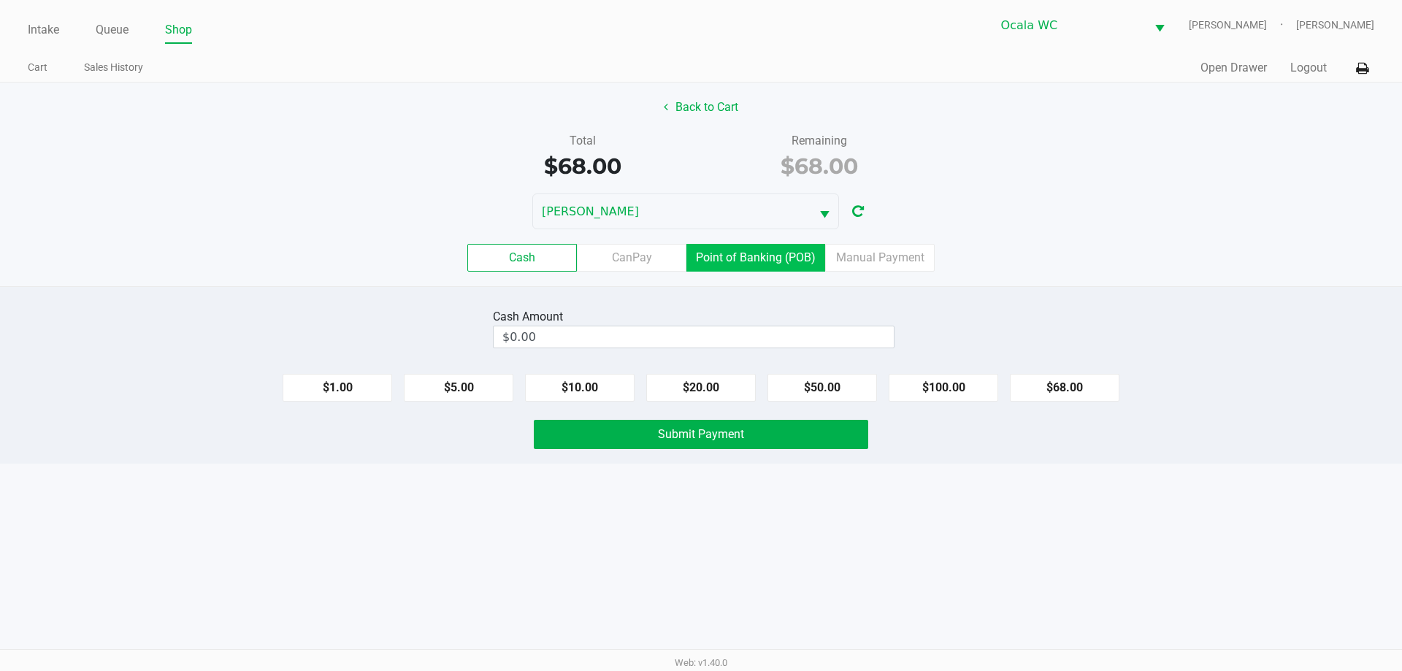
click at [769, 267] on label "Point of Banking (POB)" at bounding box center [755, 258] width 139 height 28
click at [0, 0] on 7 "Point of Banking (POB)" at bounding box center [0, 0] width 0 height 0
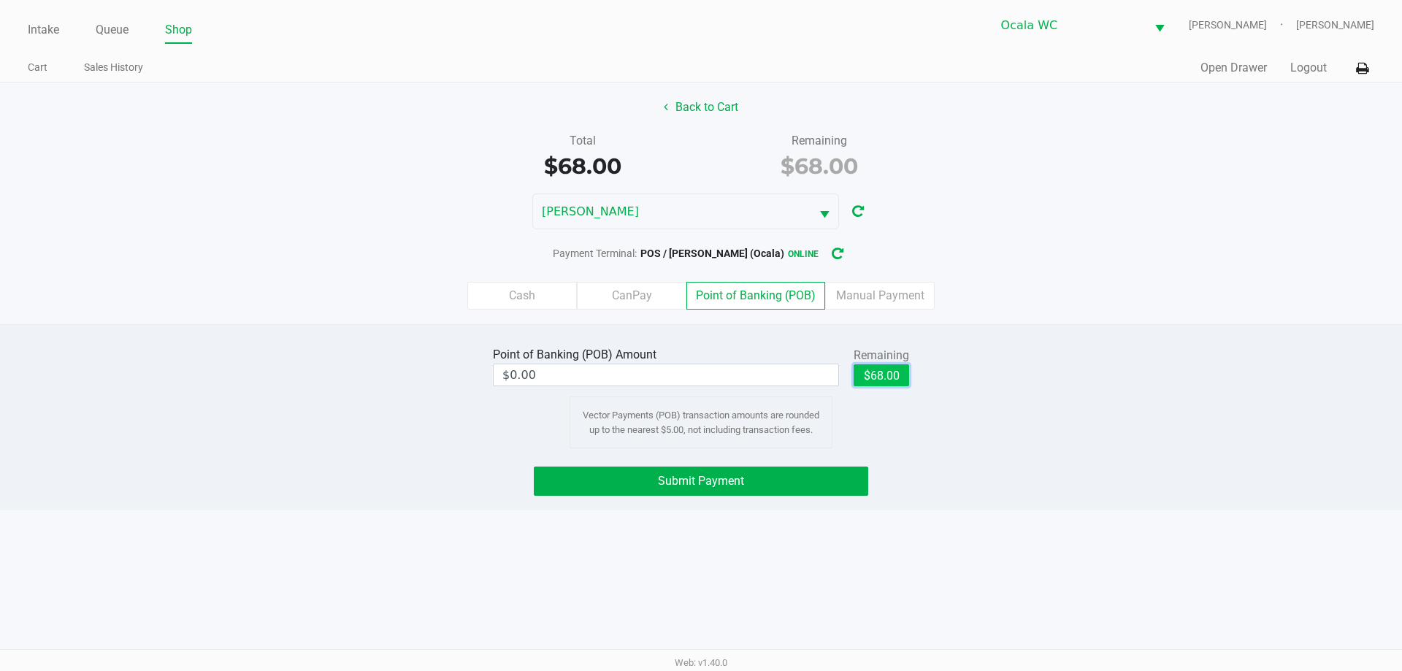
click at [888, 375] on button "$68.00" at bounding box center [880, 375] width 55 height 22
type input "$68.00"
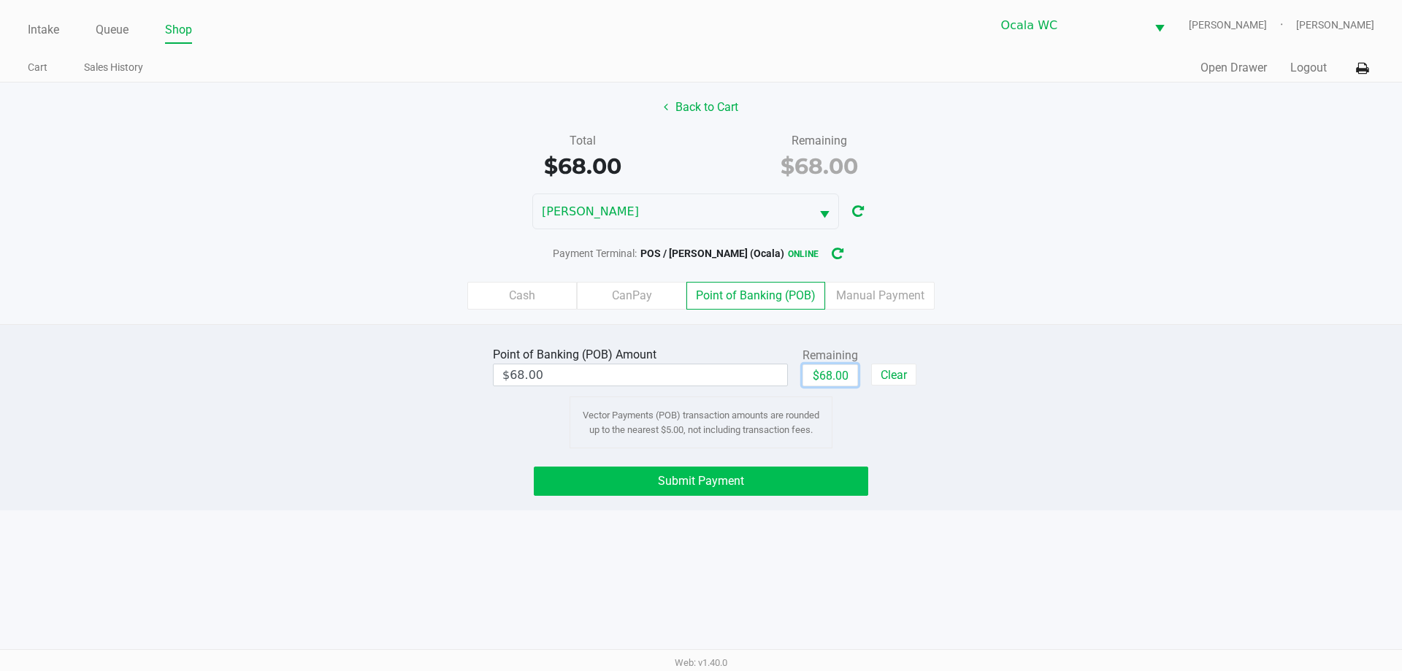
click at [767, 486] on button "Submit Payment" at bounding box center [701, 480] width 334 height 29
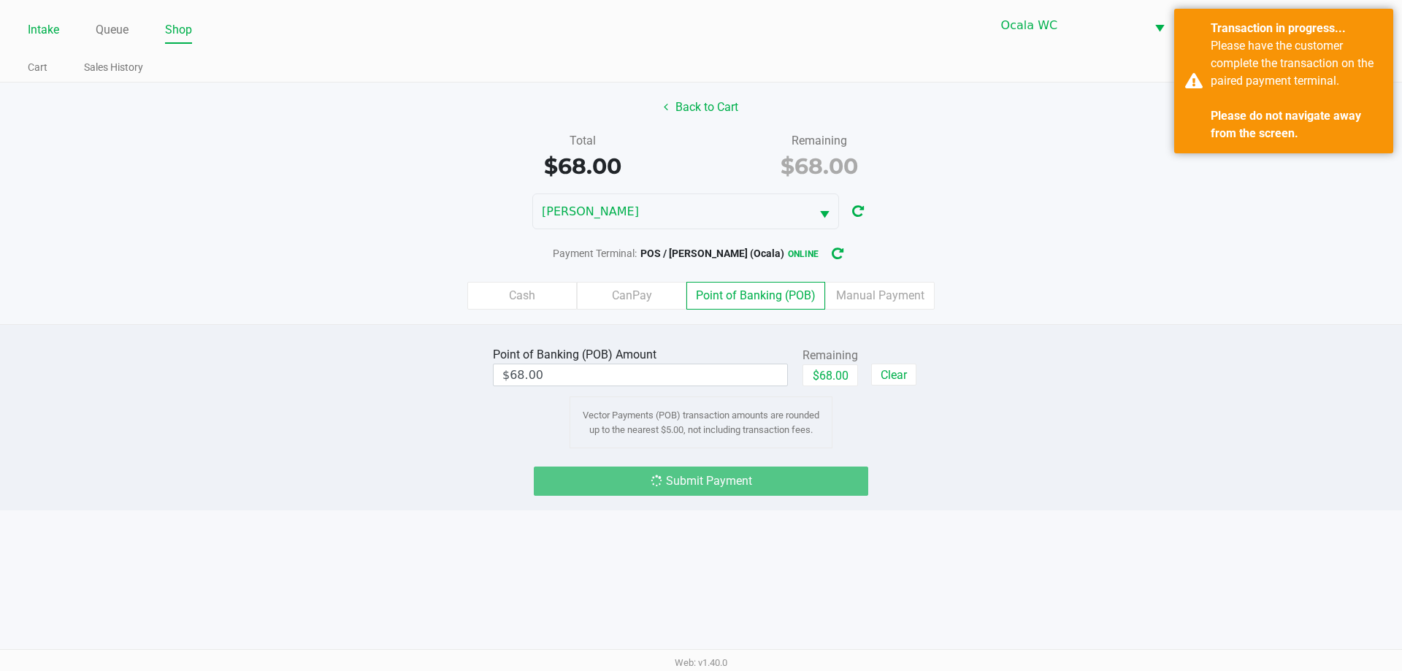
click at [58, 25] on link "Intake" at bounding box center [43, 30] width 31 height 20
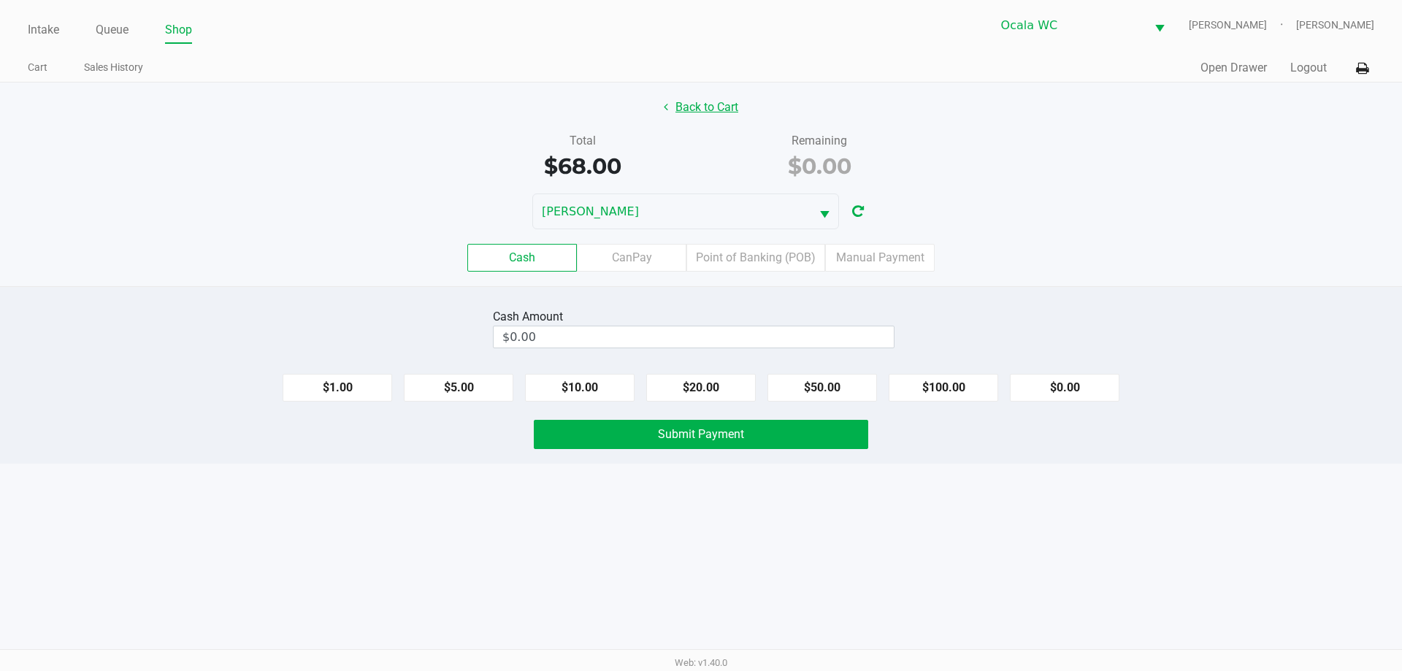
click at [707, 104] on button "Back to Cart" at bounding box center [700, 107] width 93 height 28
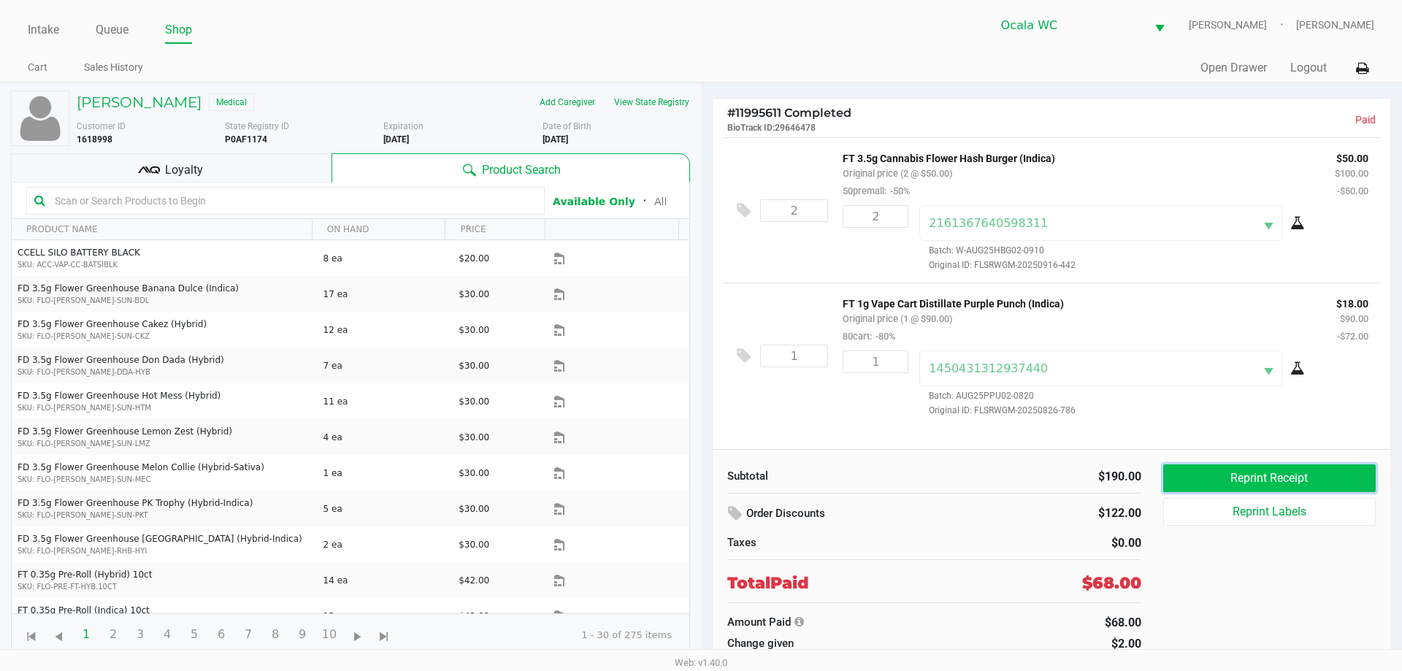
click at [1299, 484] on button "Reprint Receipt" at bounding box center [1269, 478] width 212 height 28
click at [40, 25] on link "Intake" at bounding box center [43, 30] width 31 height 20
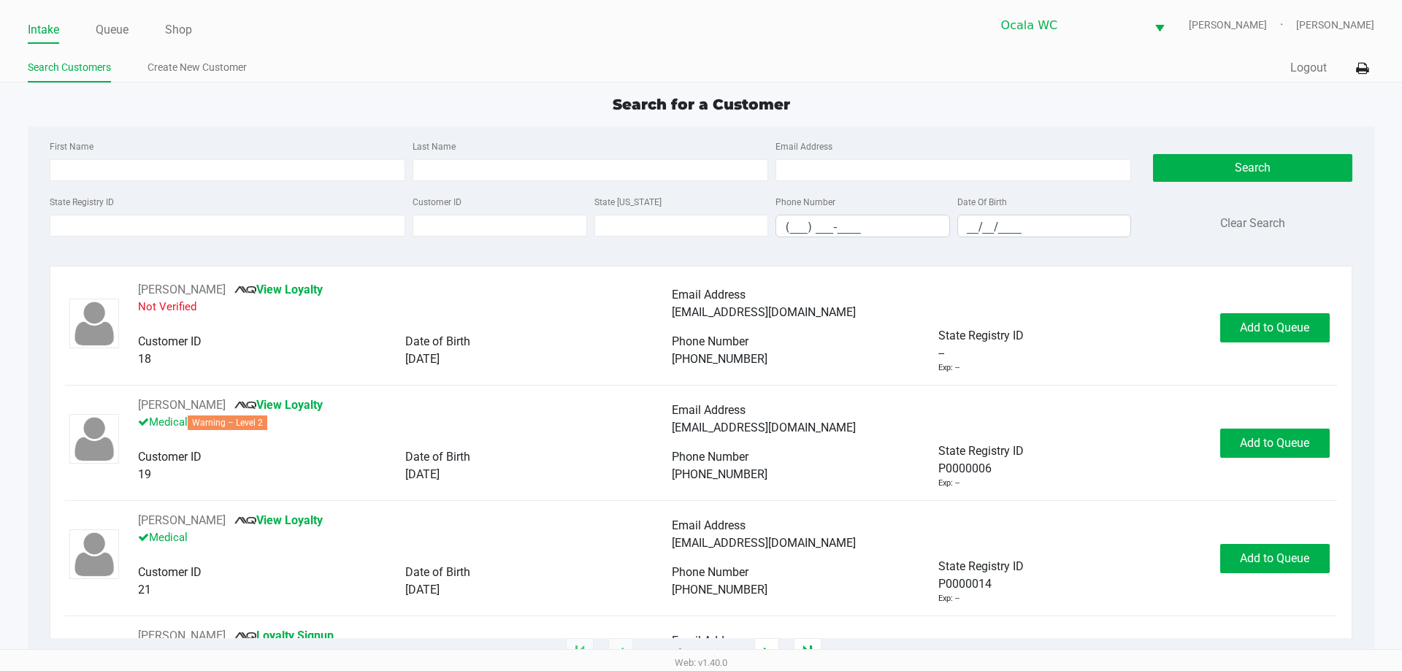
click at [124, 17] on div "Intake Queue Shop" at bounding box center [364, 29] width 673 height 27
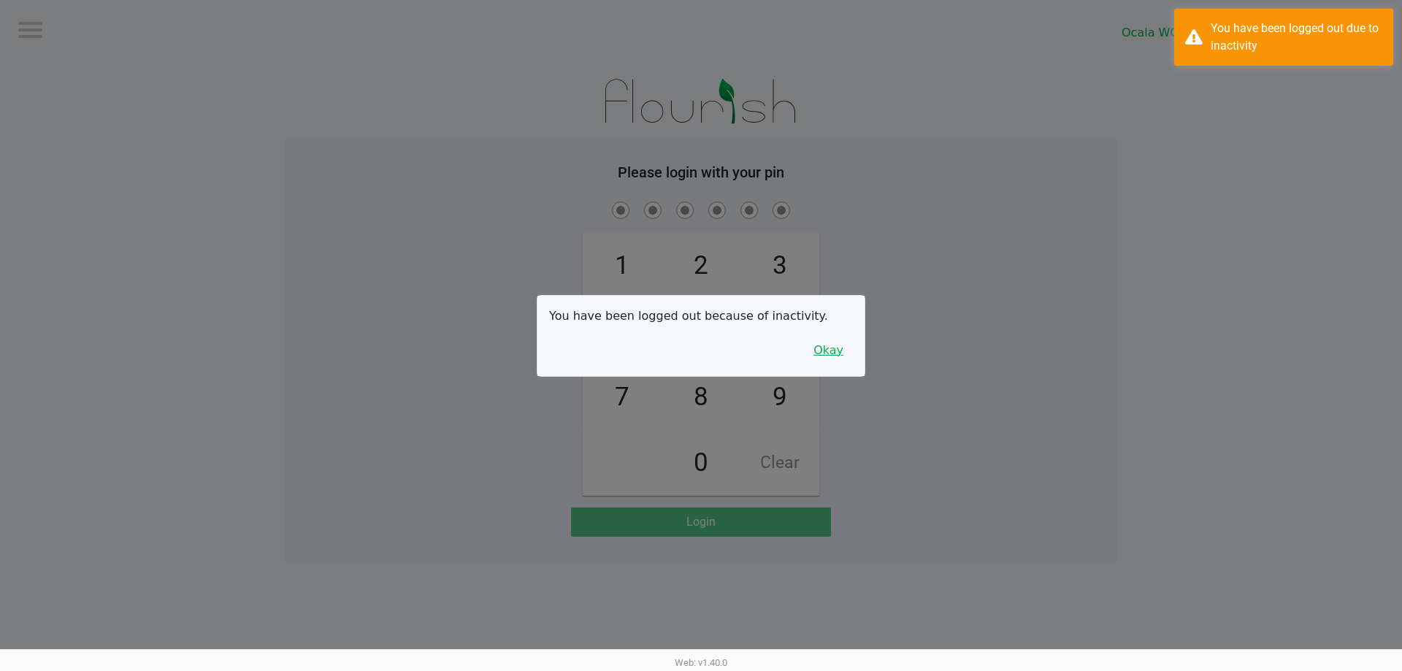
click at [823, 350] on button "Okay" at bounding box center [828, 351] width 49 height 28
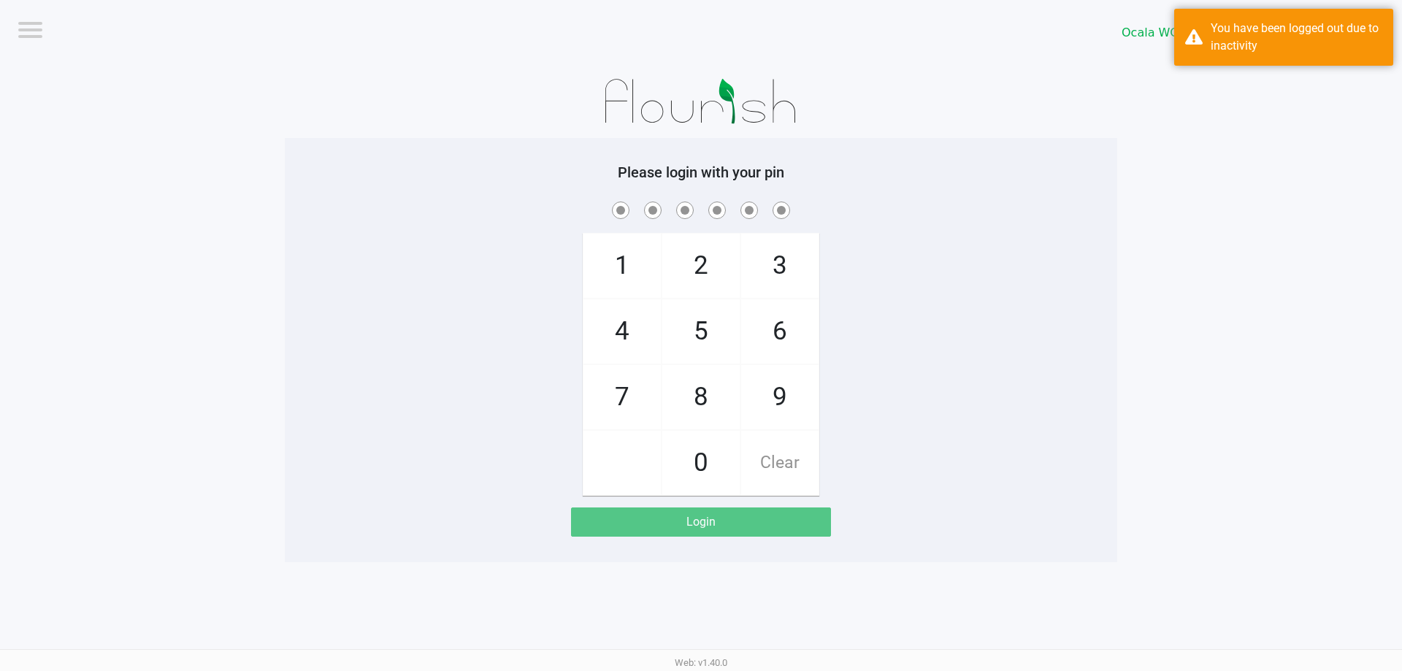
click at [1128, 353] on app-pos-login-wrapper "Logout Ocala WC GROVER Please login with your pin 1 4 7 2 5 8 0 3 6 9 Clear Log…" at bounding box center [701, 281] width 1402 height 562
checkbox input "true"
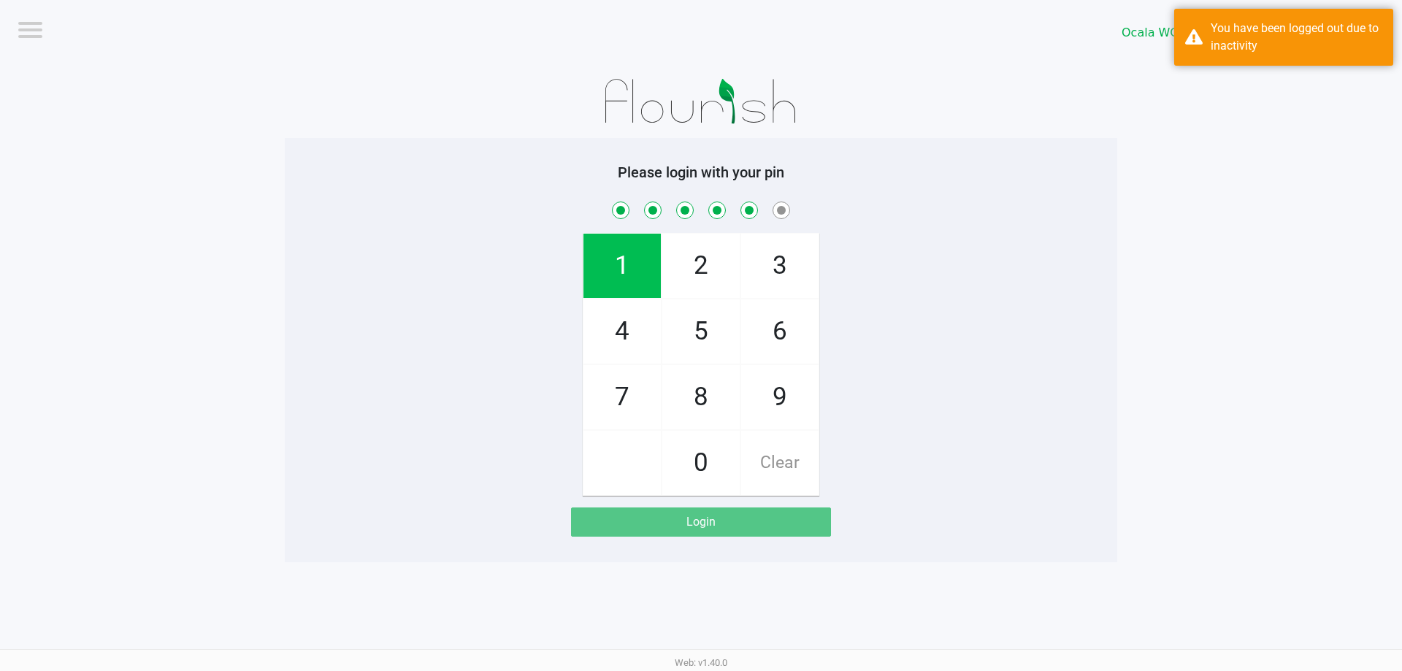
checkbox input "true"
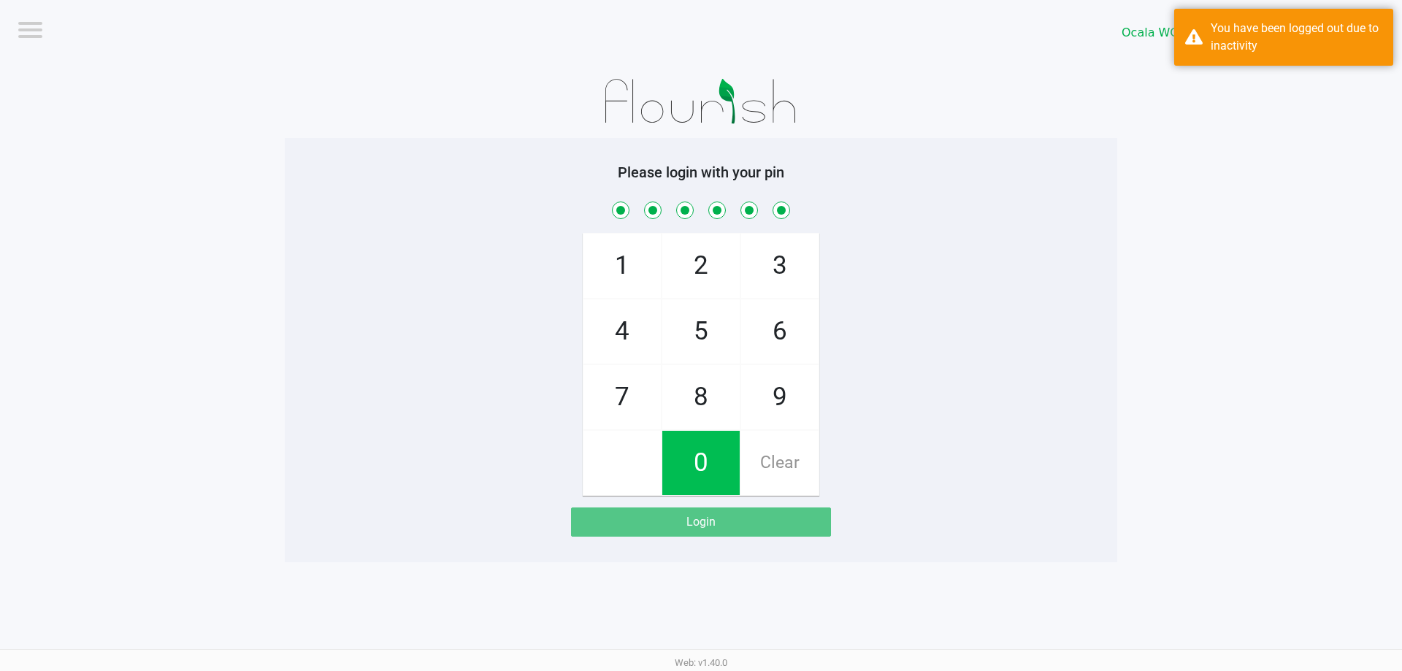
checkbox input "true"
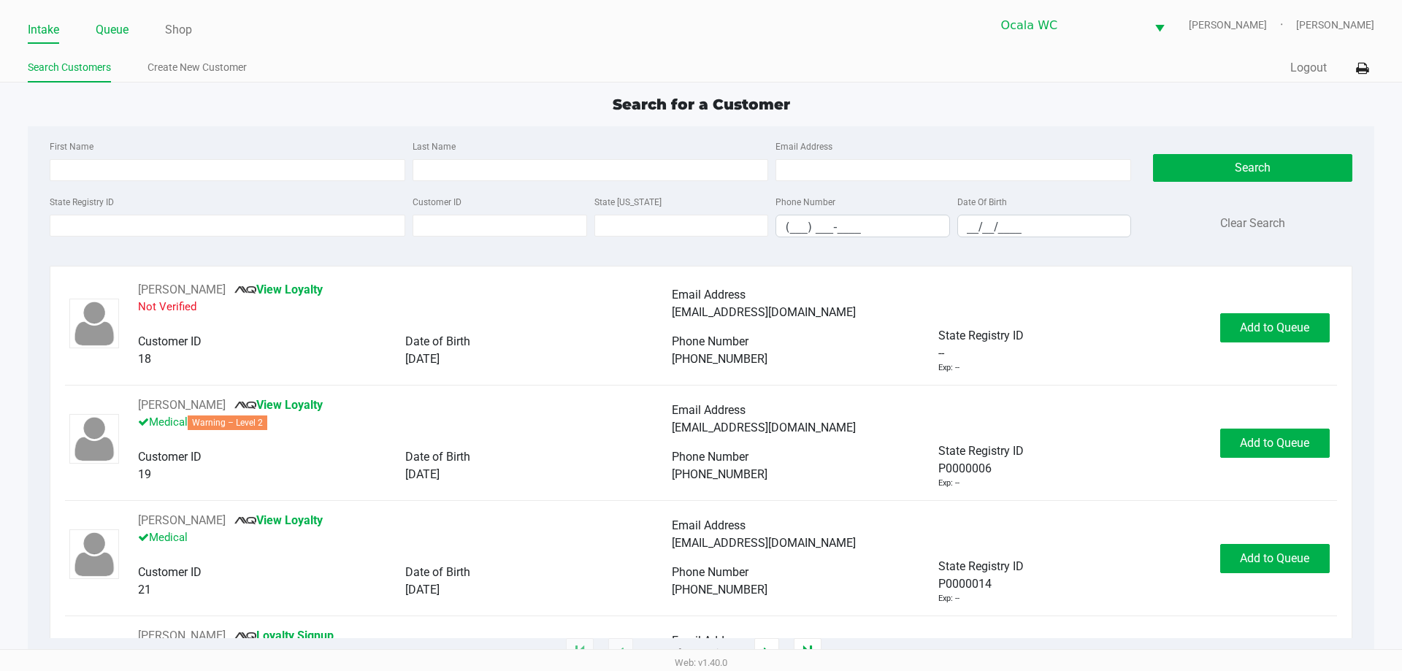
click at [125, 33] on link "Queue" at bounding box center [112, 30] width 33 height 20
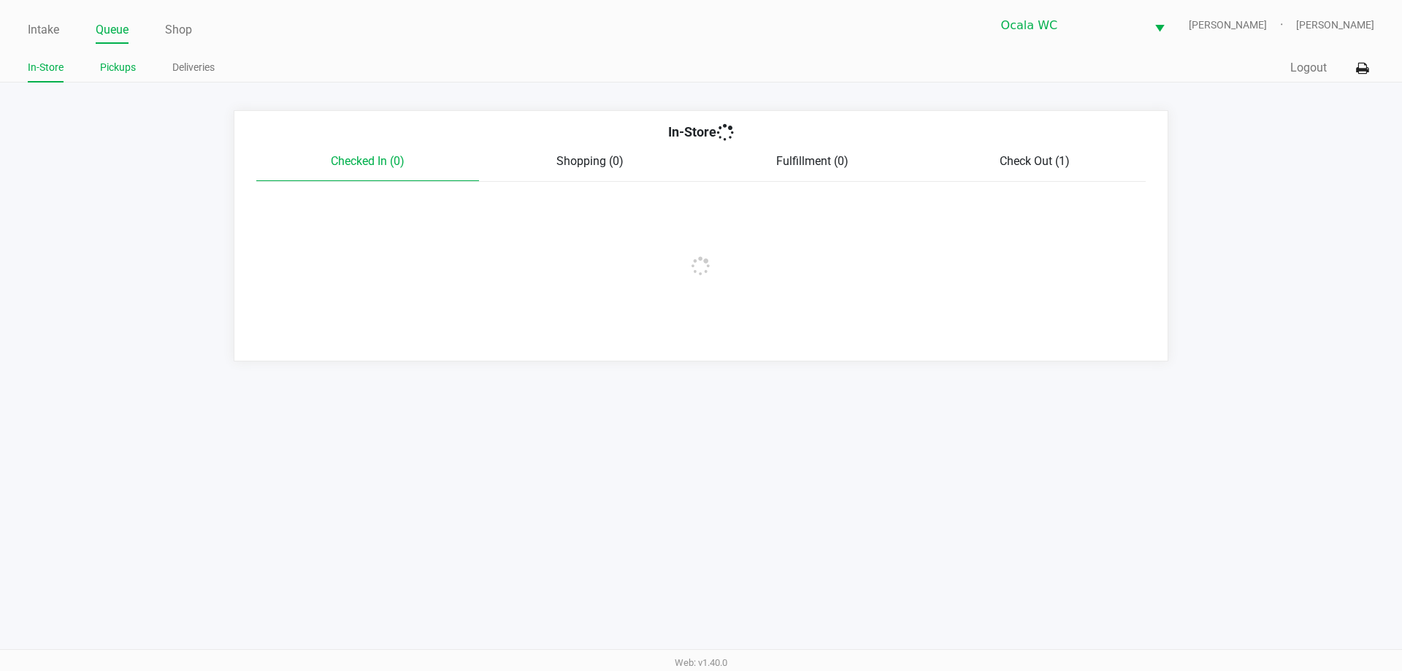
click at [118, 69] on link "Pickups" at bounding box center [118, 67] width 36 height 18
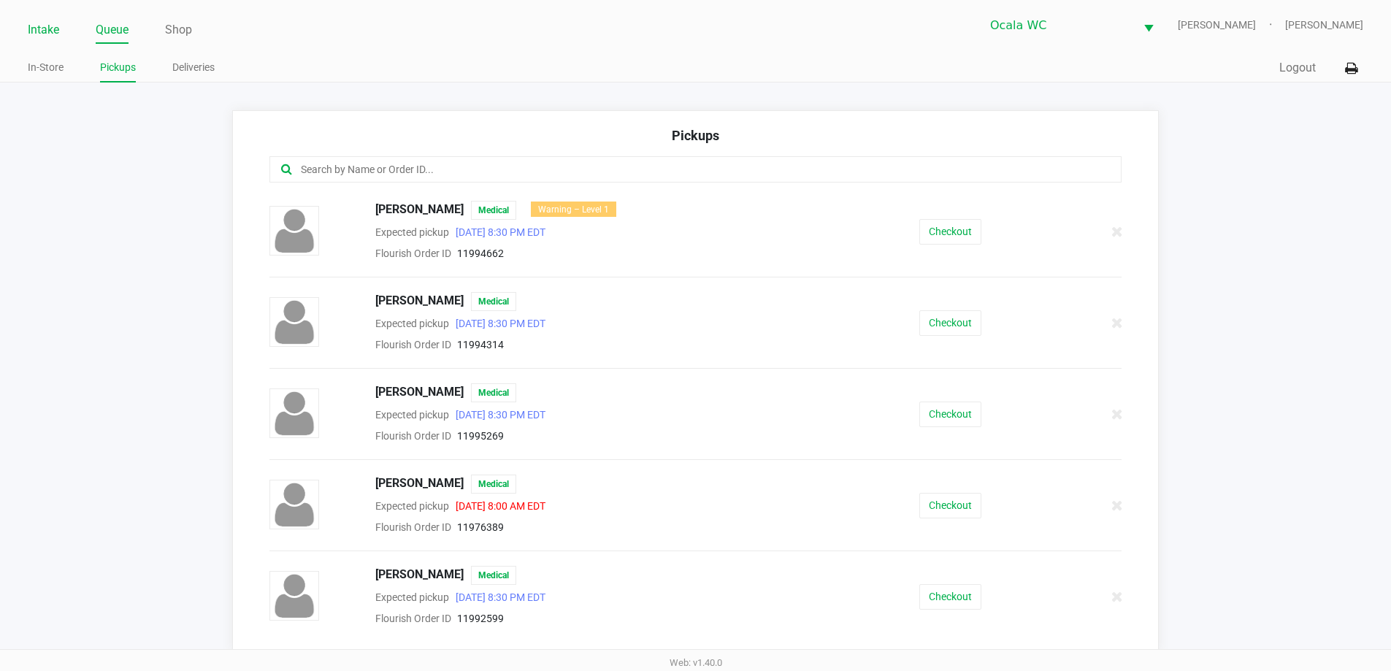
click at [43, 30] on link "Intake" at bounding box center [43, 30] width 31 height 20
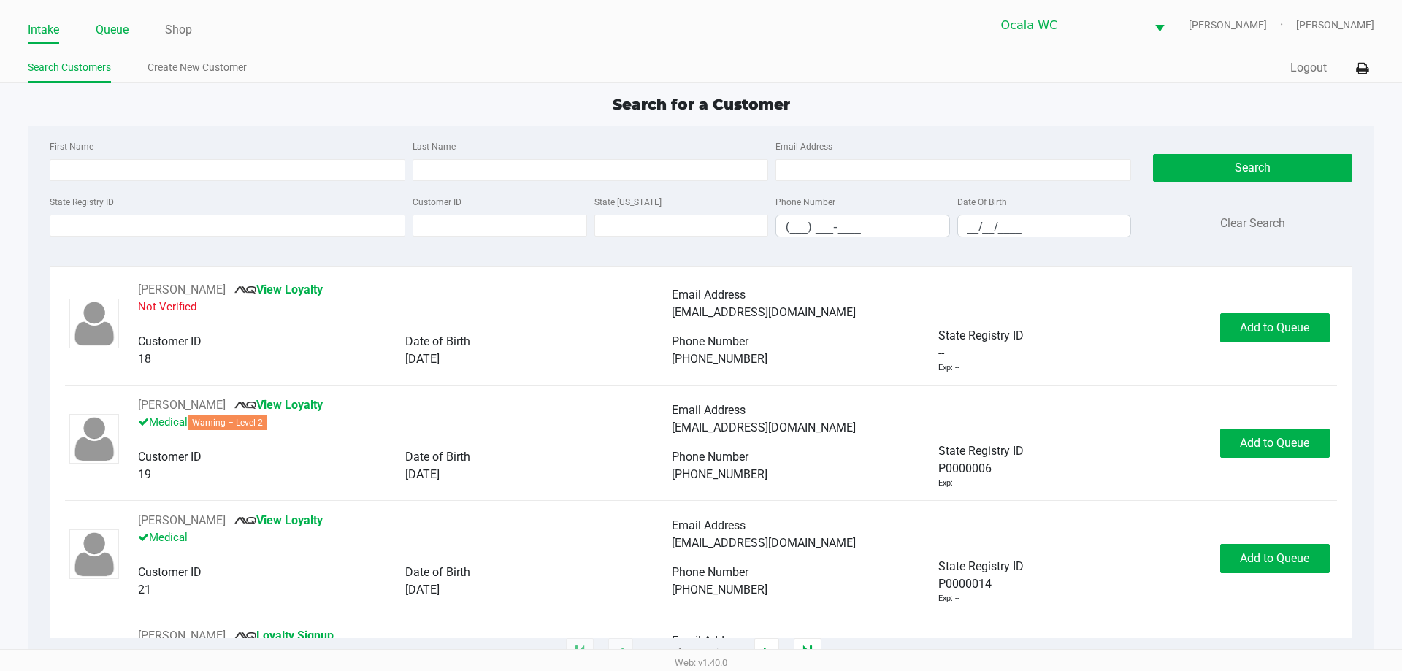
click at [115, 28] on link "Queue" at bounding box center [112, 30] width 33 height 20
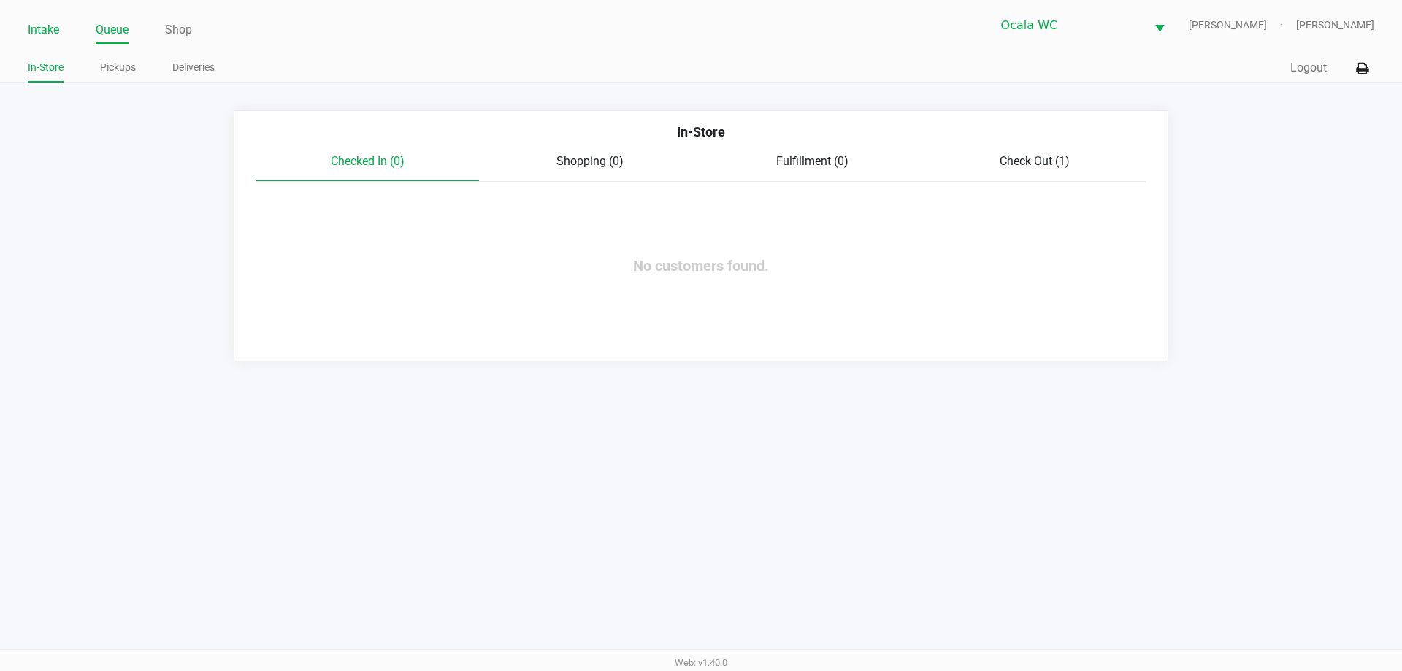
click at [35, 33] on link "Intake" at bounding box center [43, 30] width 31 height 20
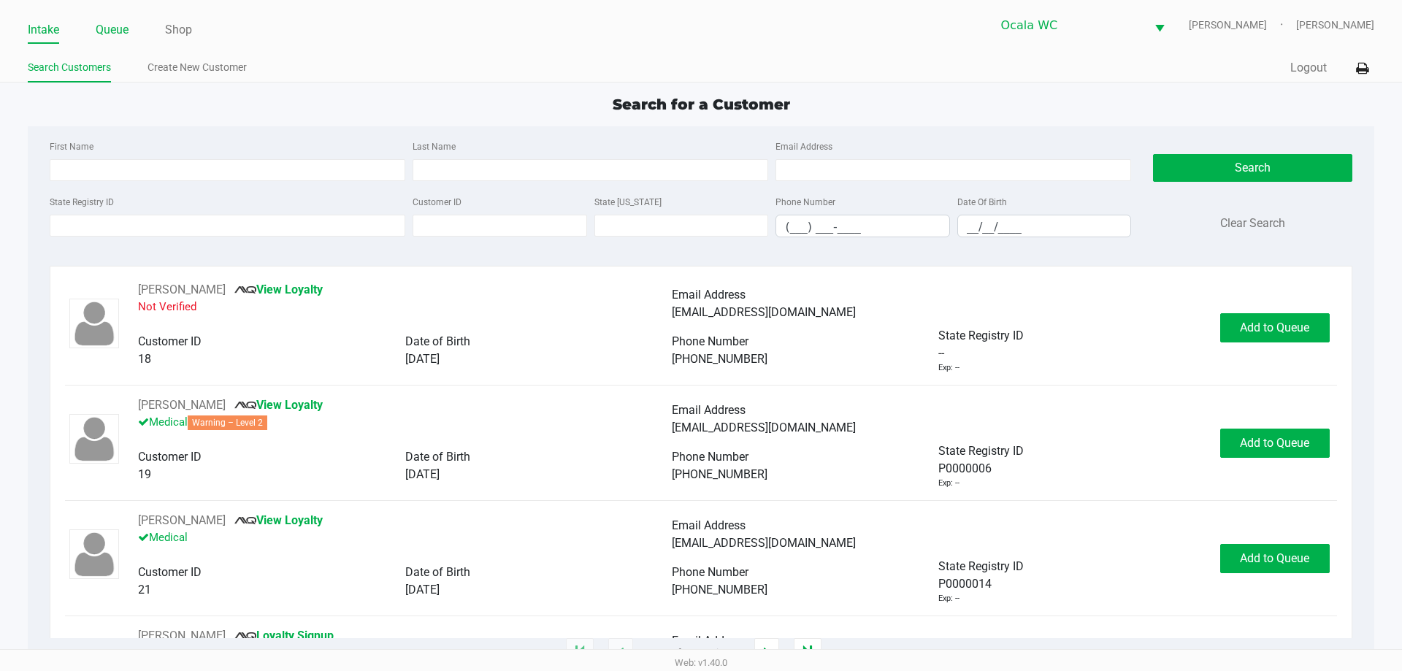
click at [108, 33] on link "Queue" at bounding box center [112, 30] width 33 height 20
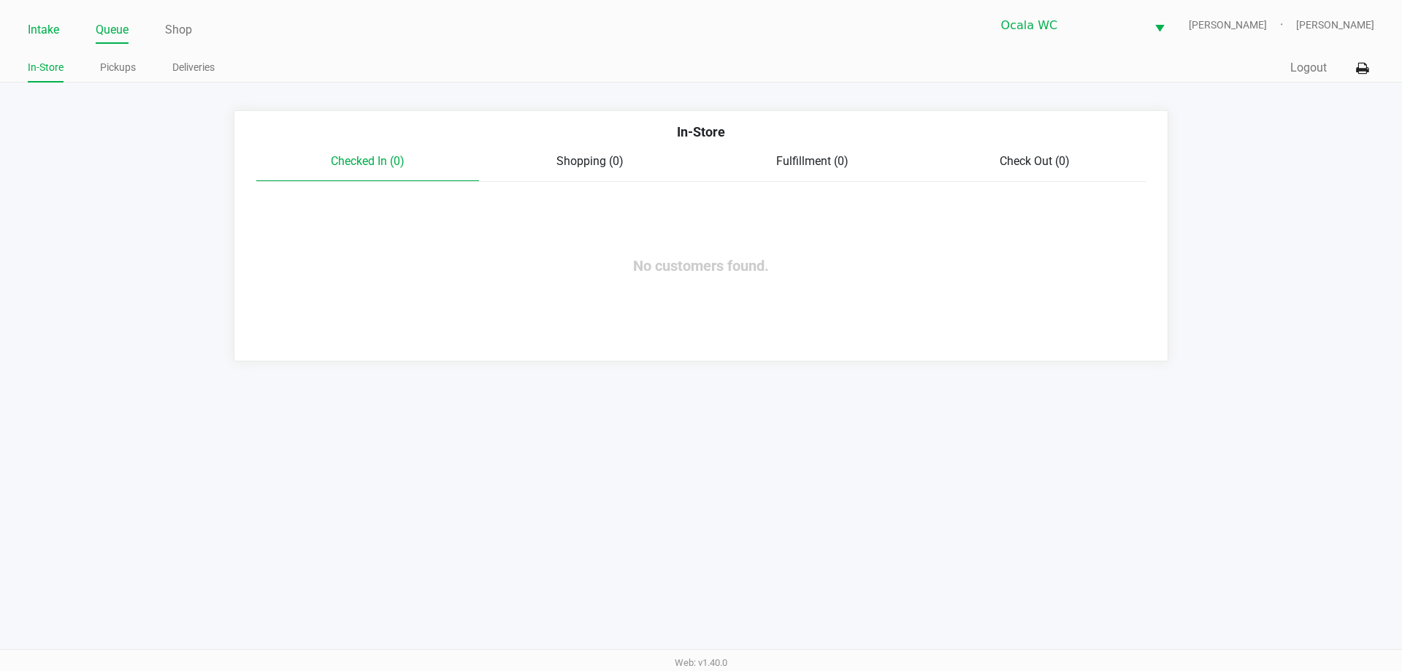
click at [36, 36] on link "Intake" at bounding box center [43, 30] width 31 height 20
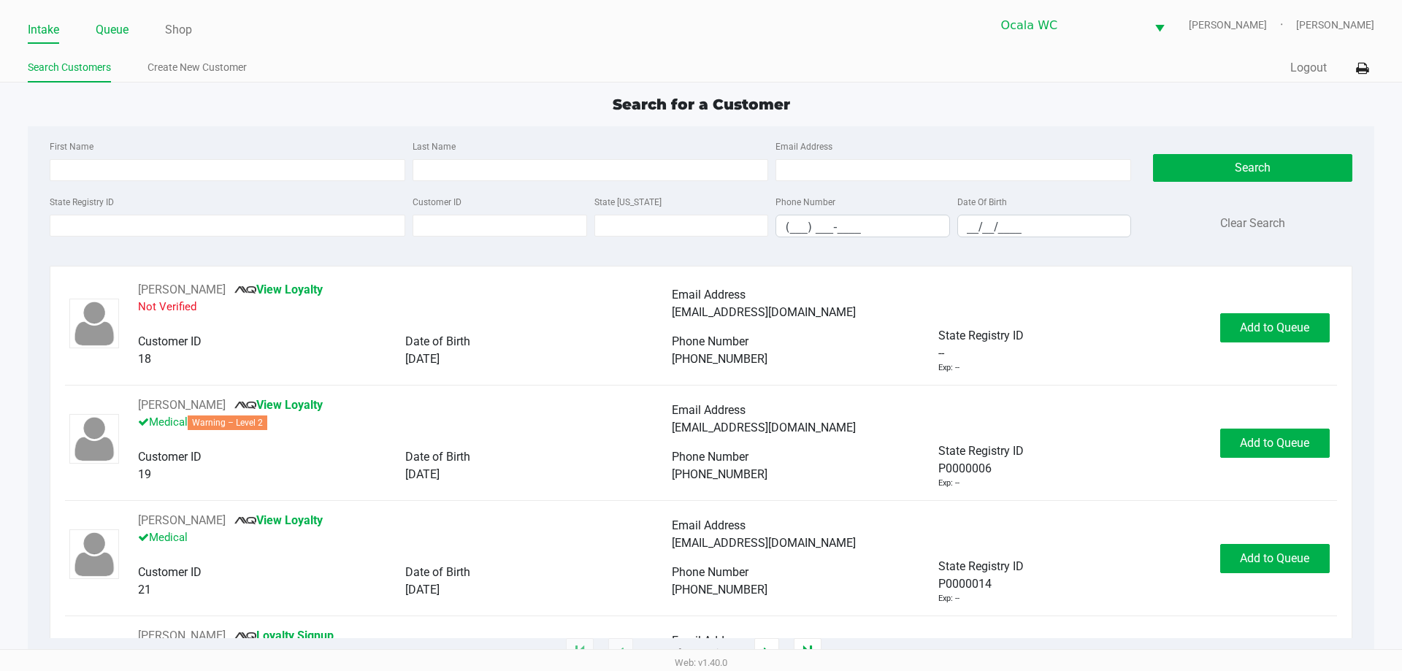
click at [127, 34] on link "Queue" at bounding box center [112, 30] width 33 height 20
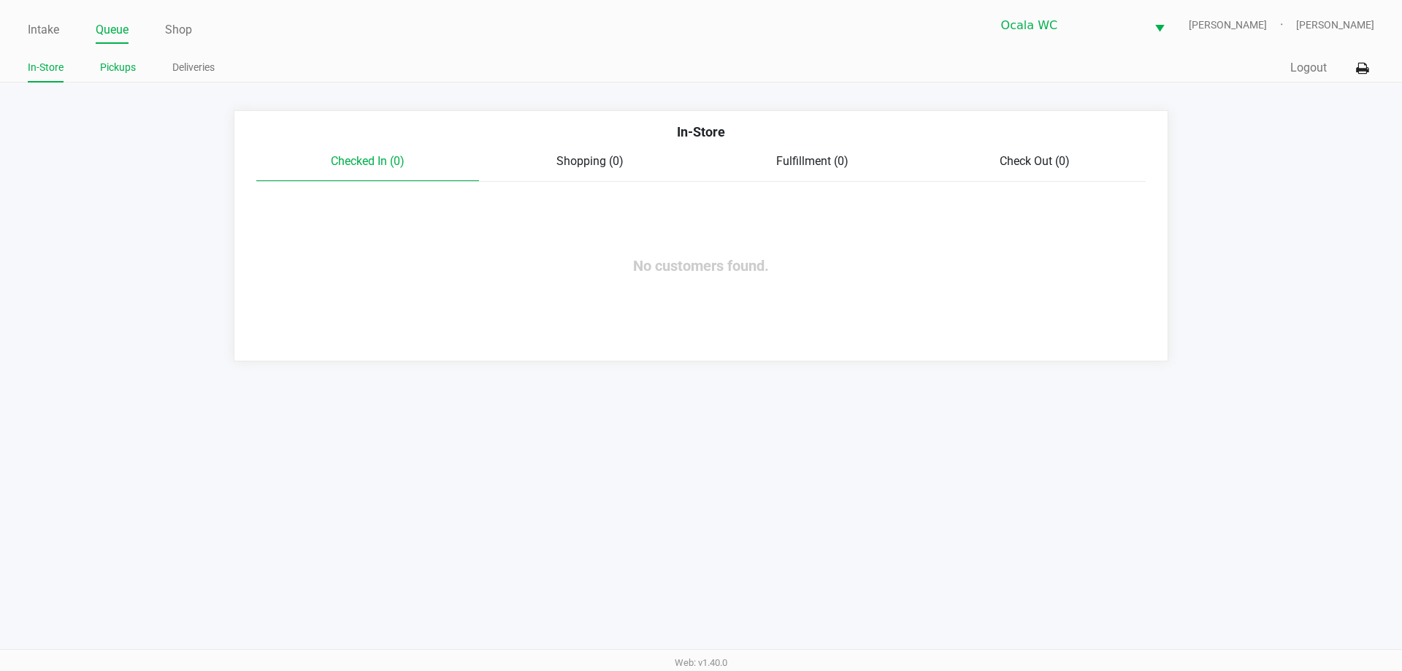
click at [123, 68] on link "Pickups" at bounding box center [118, 67] width 36 height 18
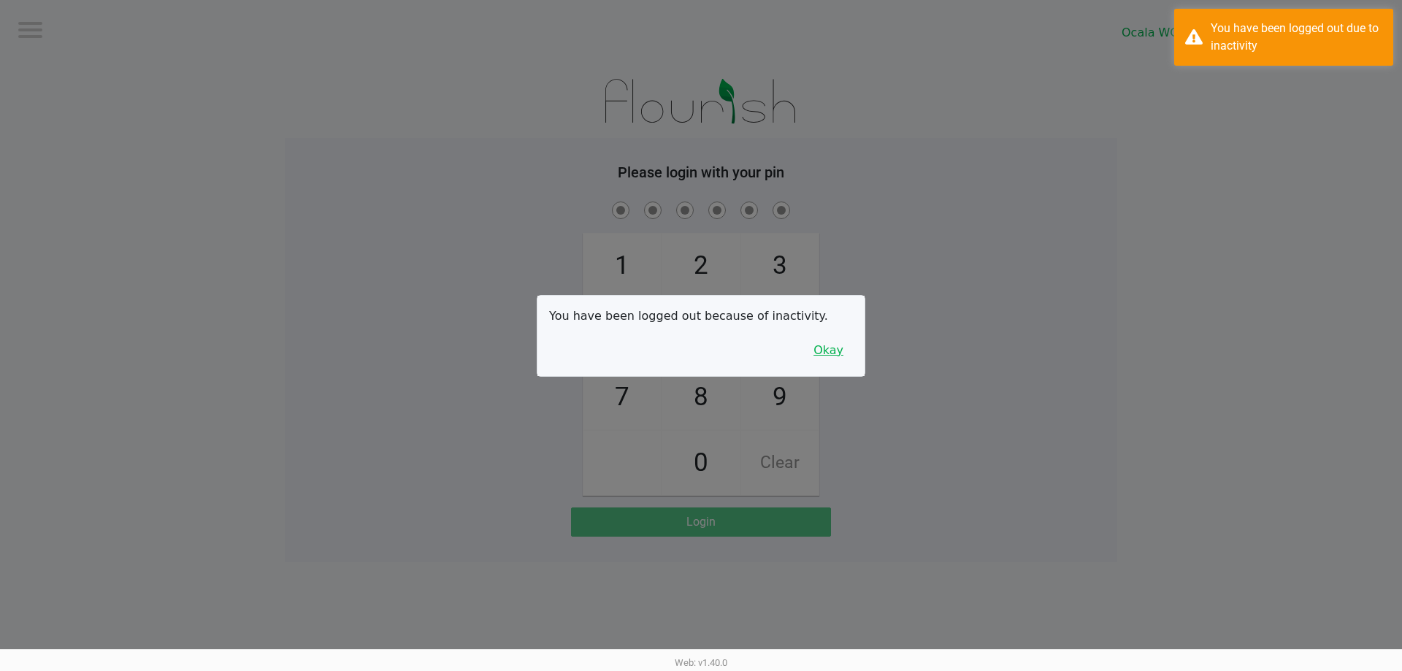
click at [831, 347] on button "Okay" at bounding box center [828, 351] width 49 height 28
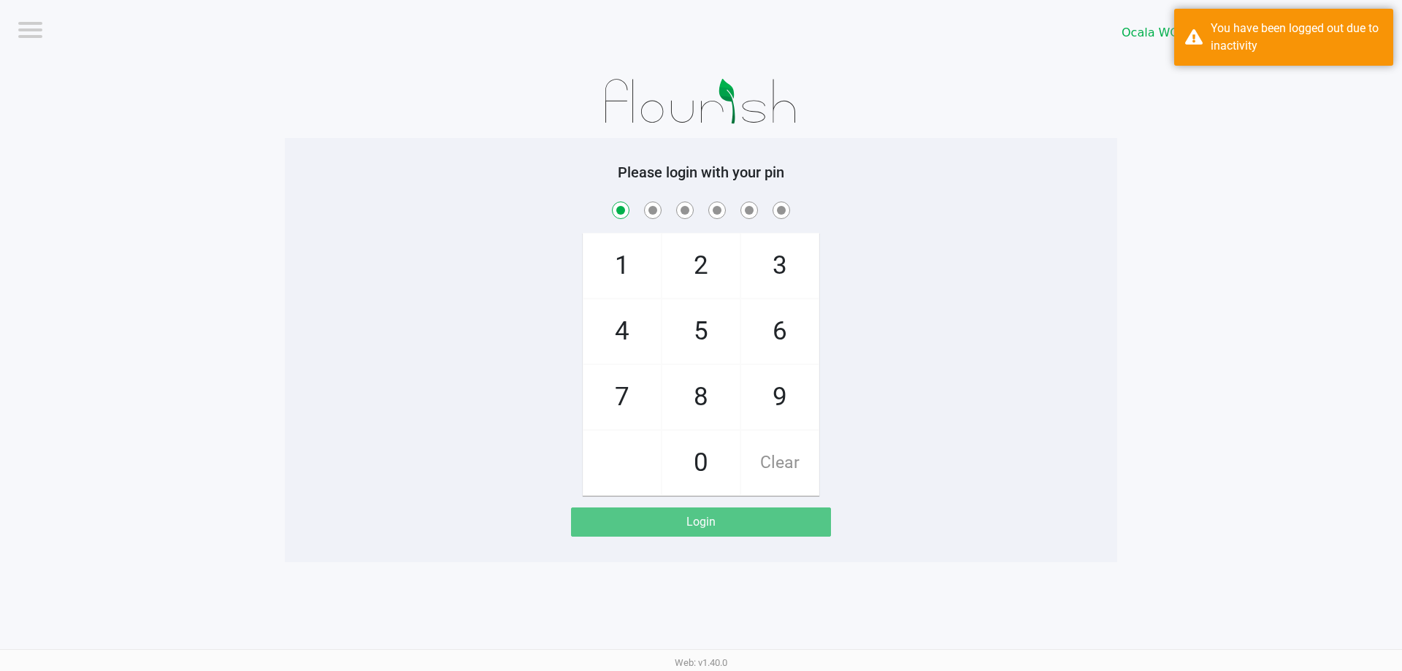
checkbox input "true"
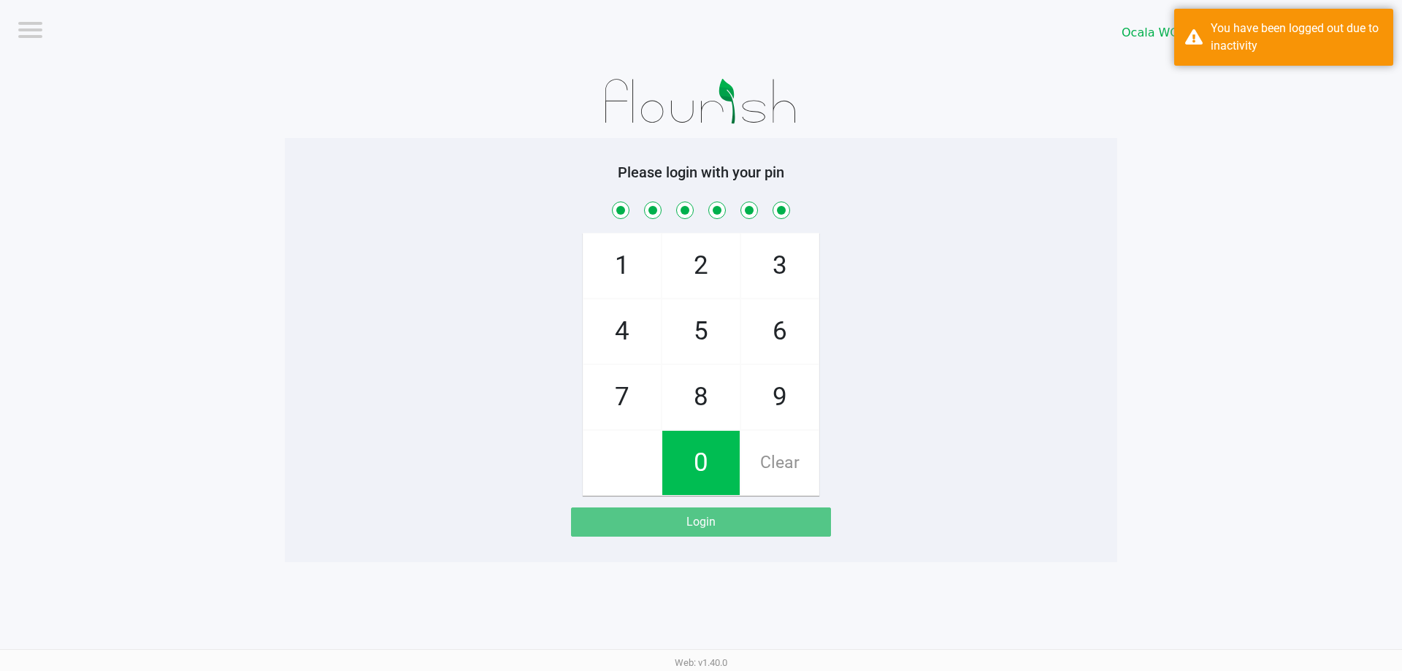
checkbox input "true"
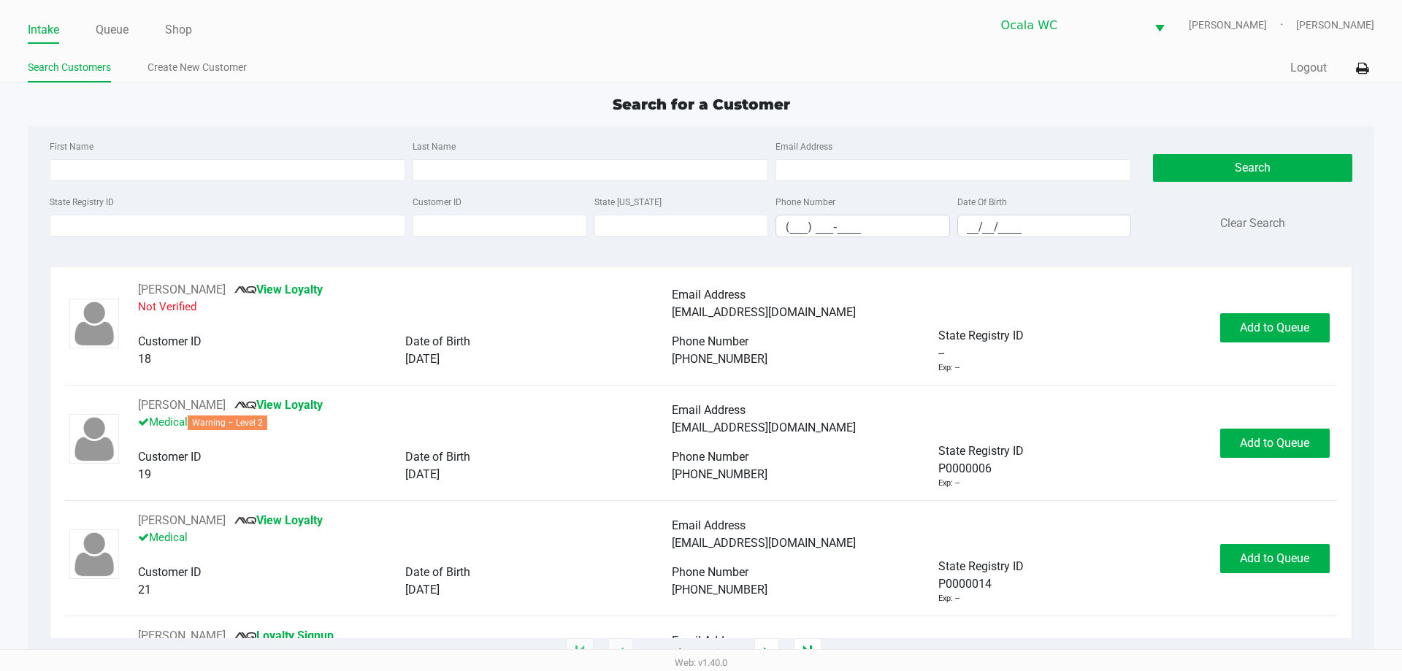
click at [362, 101] on div "Search for a Customer" at bounding box center [700, 104] width 1367 height 22
type input "SARAH"
type input "VISE"
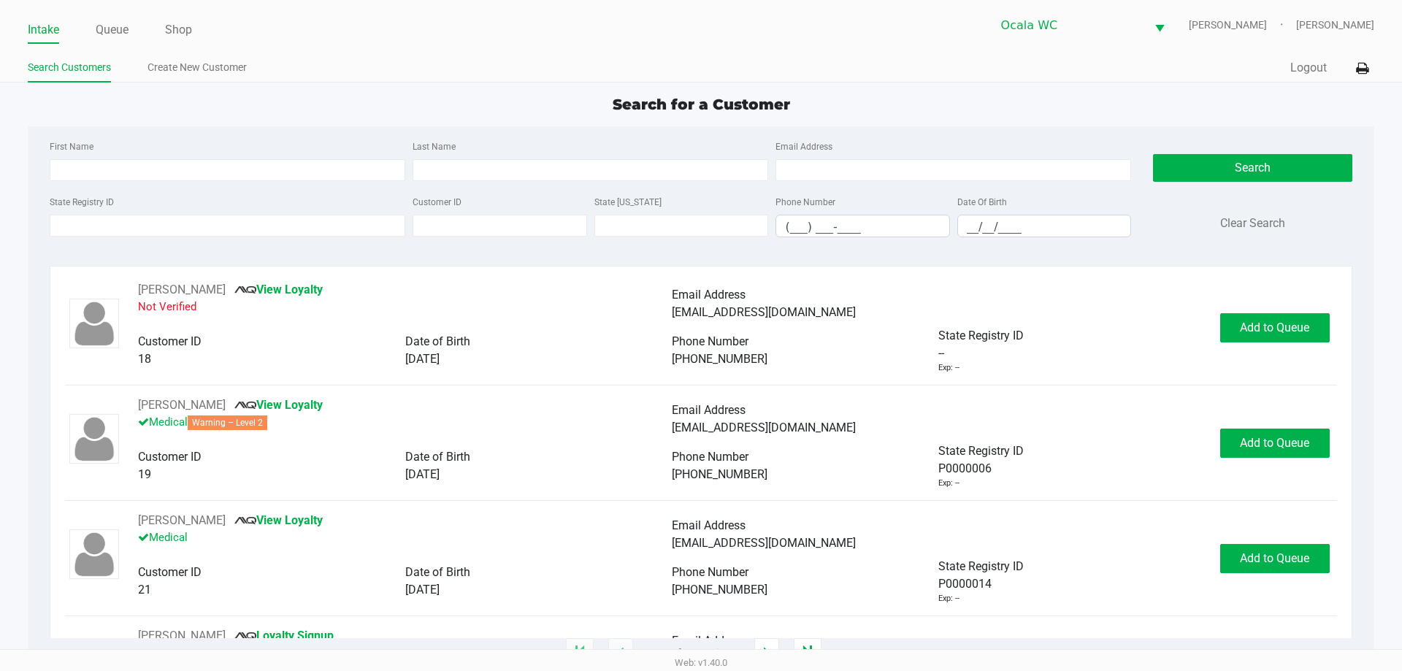
type input "03/22/1981"
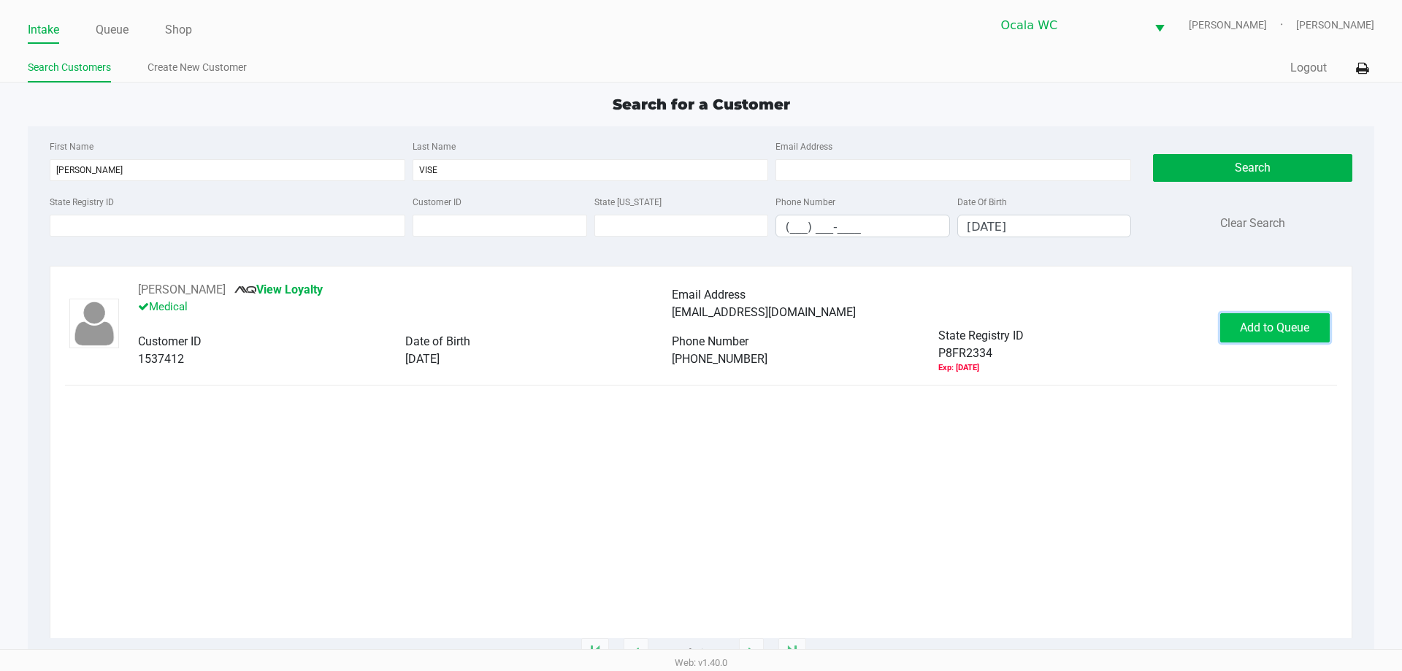
click at [1269, 328] on span "Add to Queue" at bounding box center [1274, 327] width 69 height 14
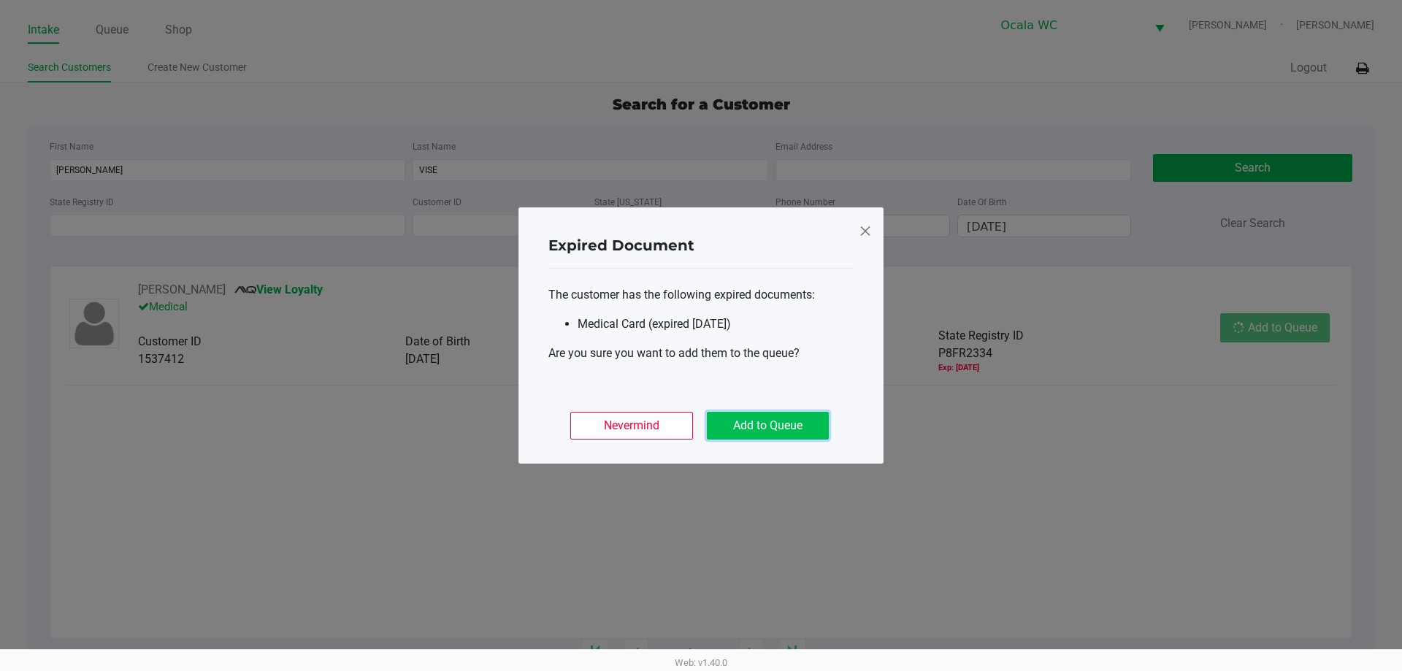
click at [791, 428] on button "Add to Queue" at bounding box center [768, 426] width 122 height 28
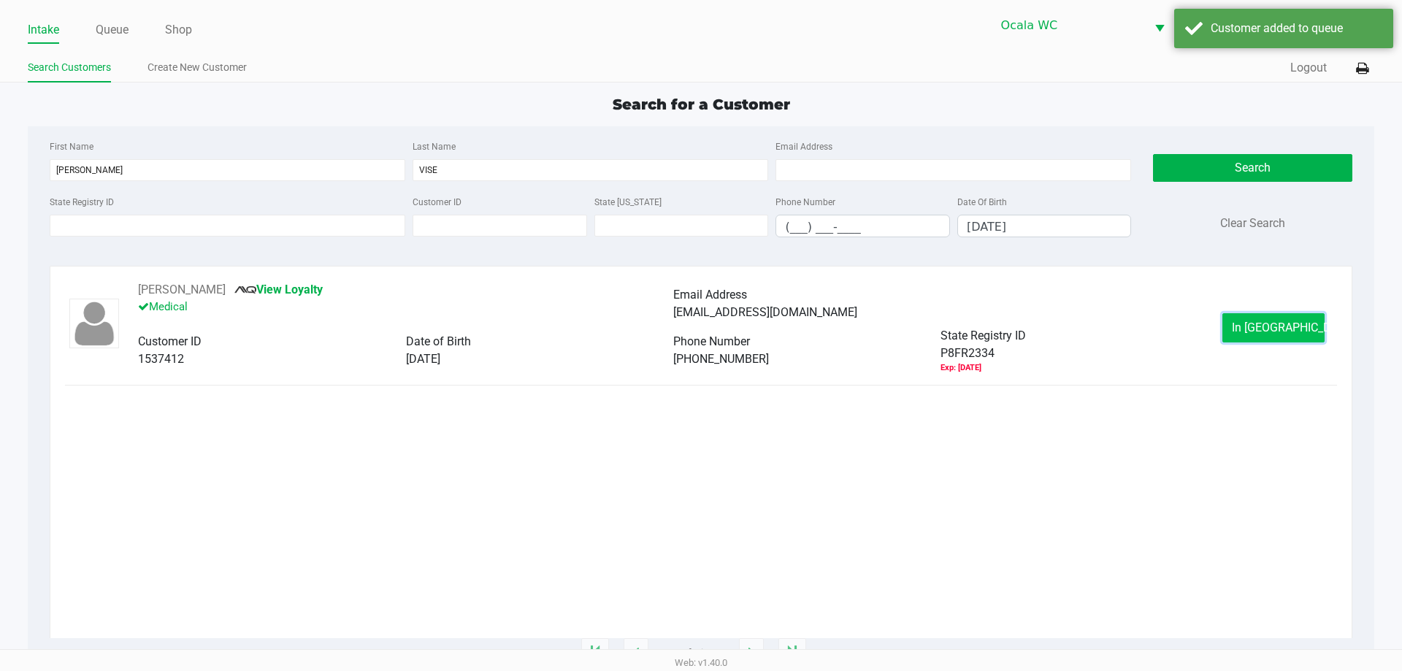
click at [1248, 322] on button "In Queue" at bounding box center [1273, 327] width 102 height 29
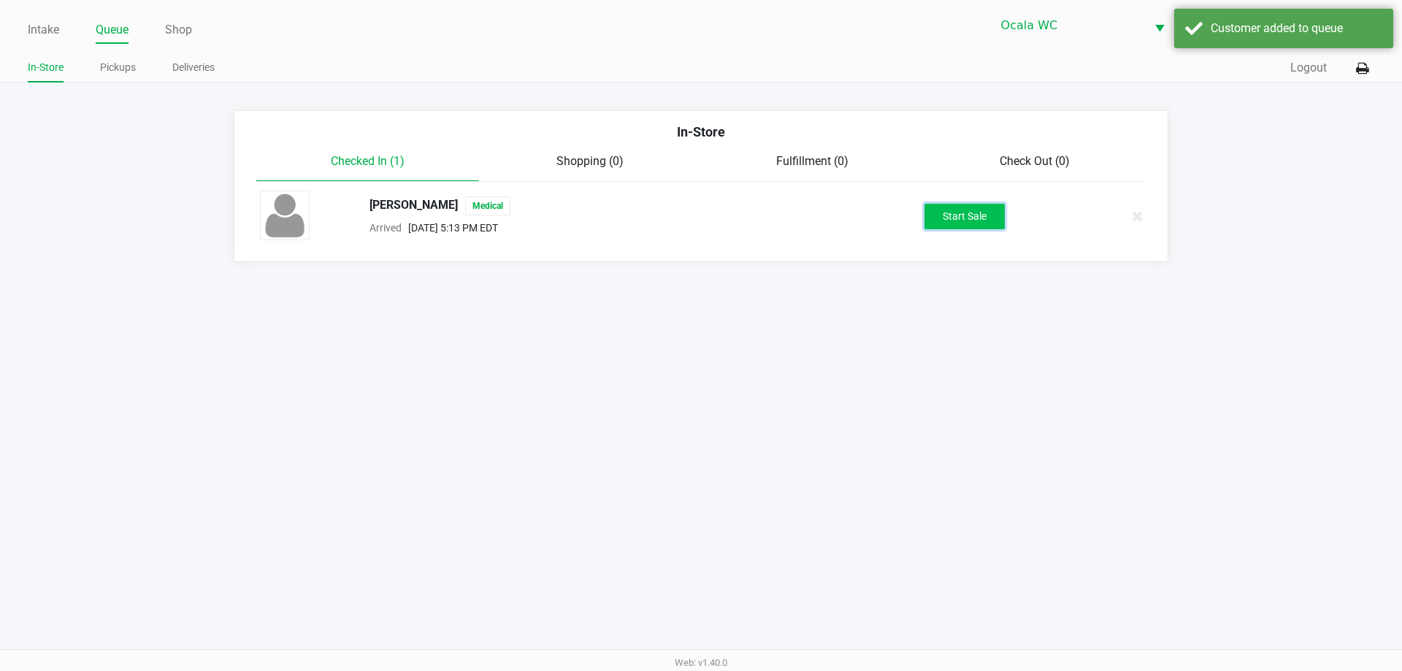
click at [974, 206] on button "Start Sale" at bounding box center [964, 217] width 80 height 26
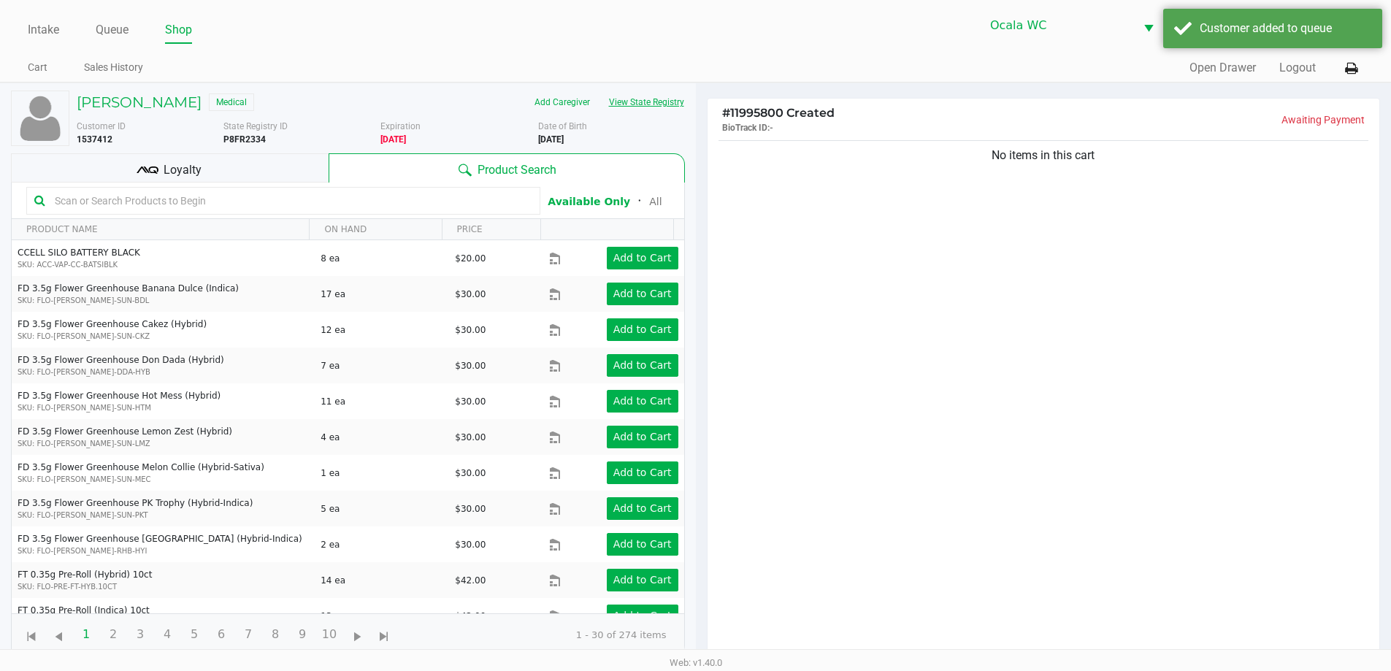
click at [619, 102] on button "View State Registry" at bounding box center [641, 102] width 85 height 23
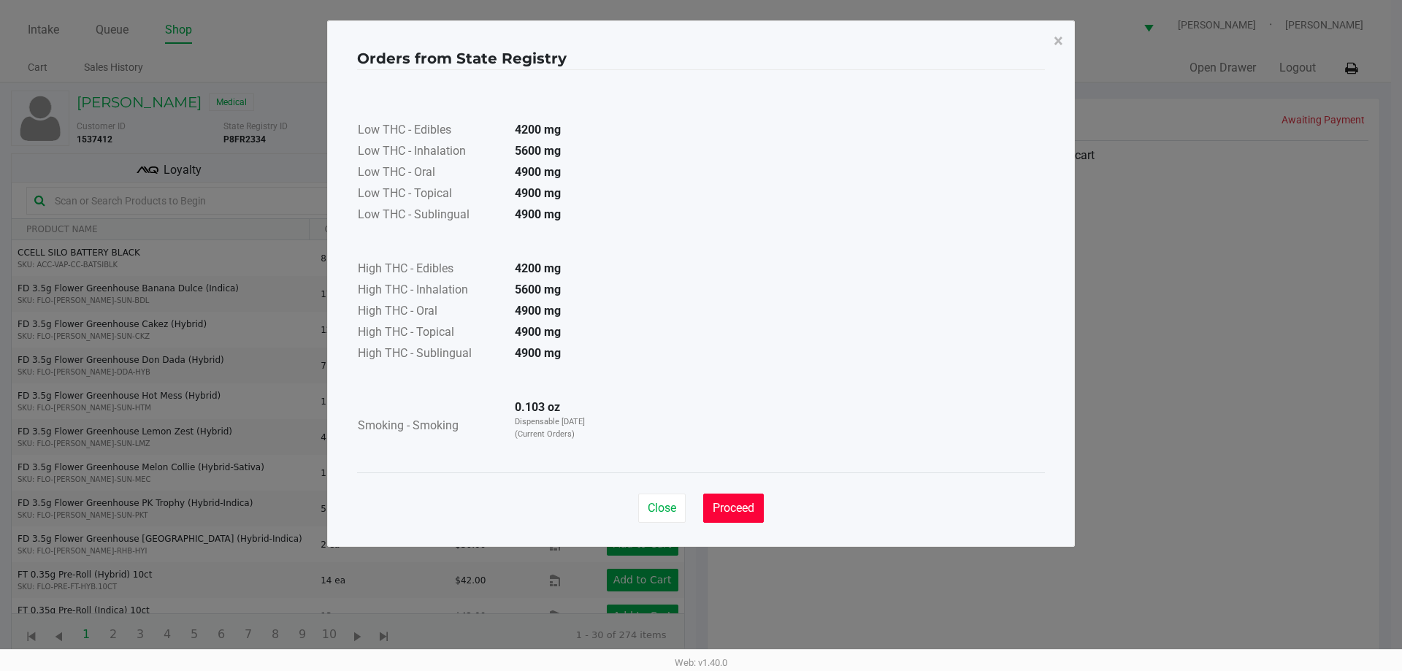
click at [745, 498] on button "Proceed" at bounding box center [733, 507] width 61 height 29
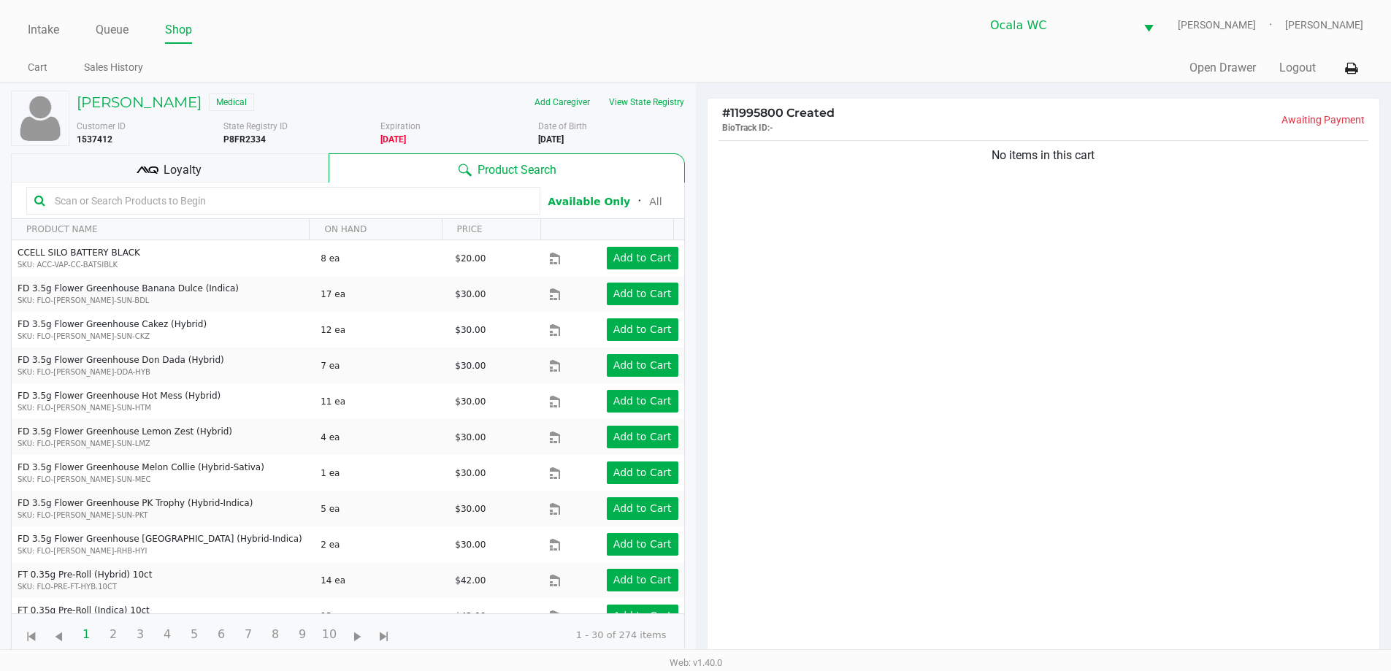
click at [306, 205] on input "text" at bounding box center [290, 201] width 483 height 22
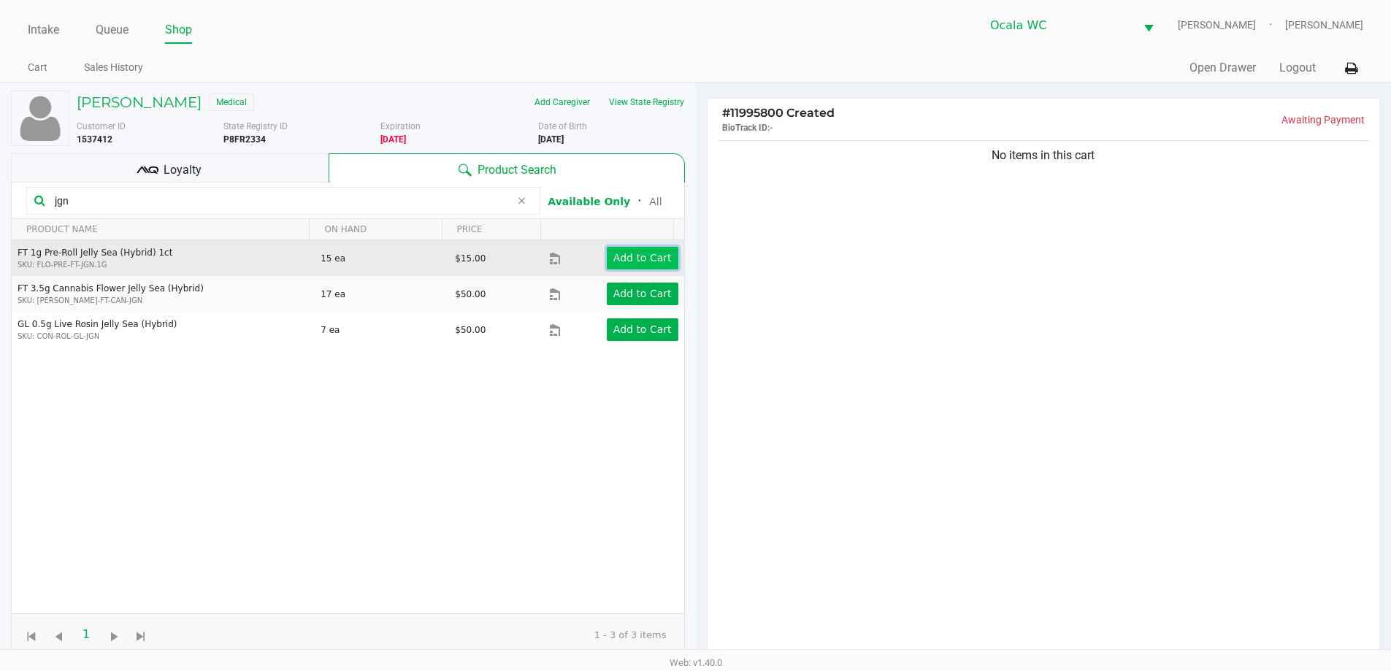
click at [616, 255] on app-button-loader "Add to Cart" at bounding box center [642, 258] width 58 height 12
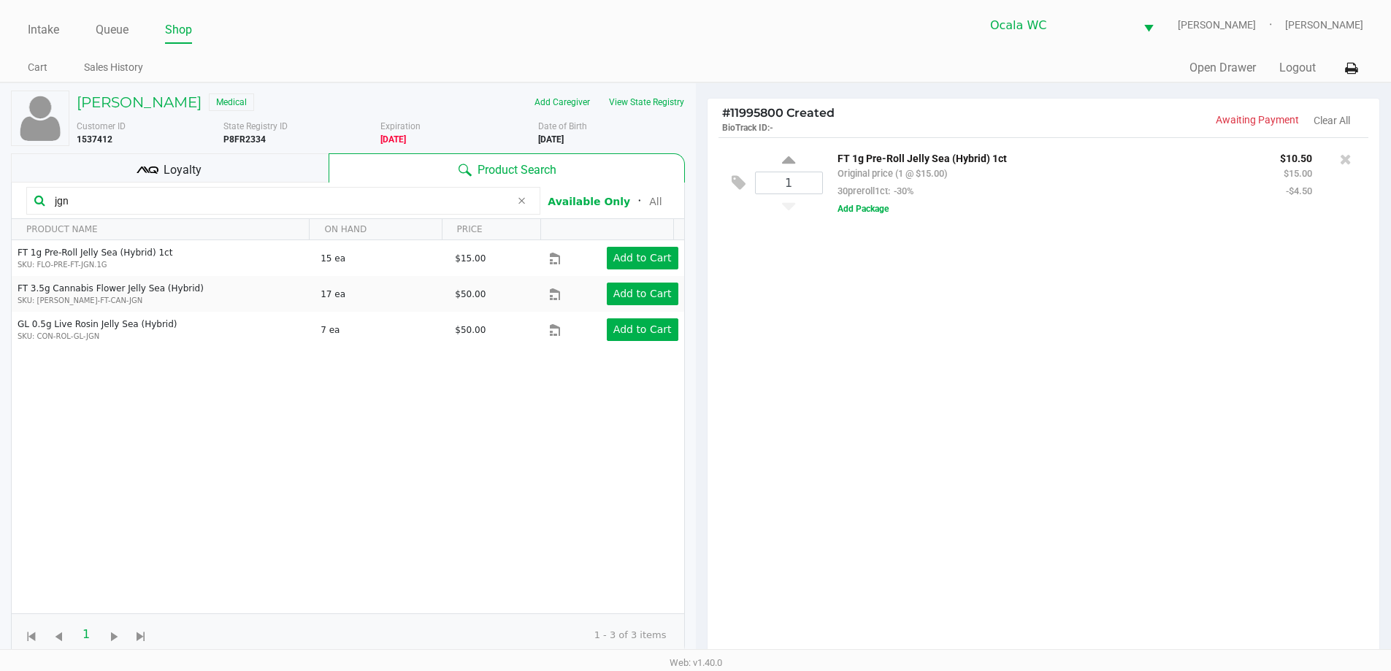
click at [137, 199] on input "jgn" at bounding box center [279, 201] width 461 height 22
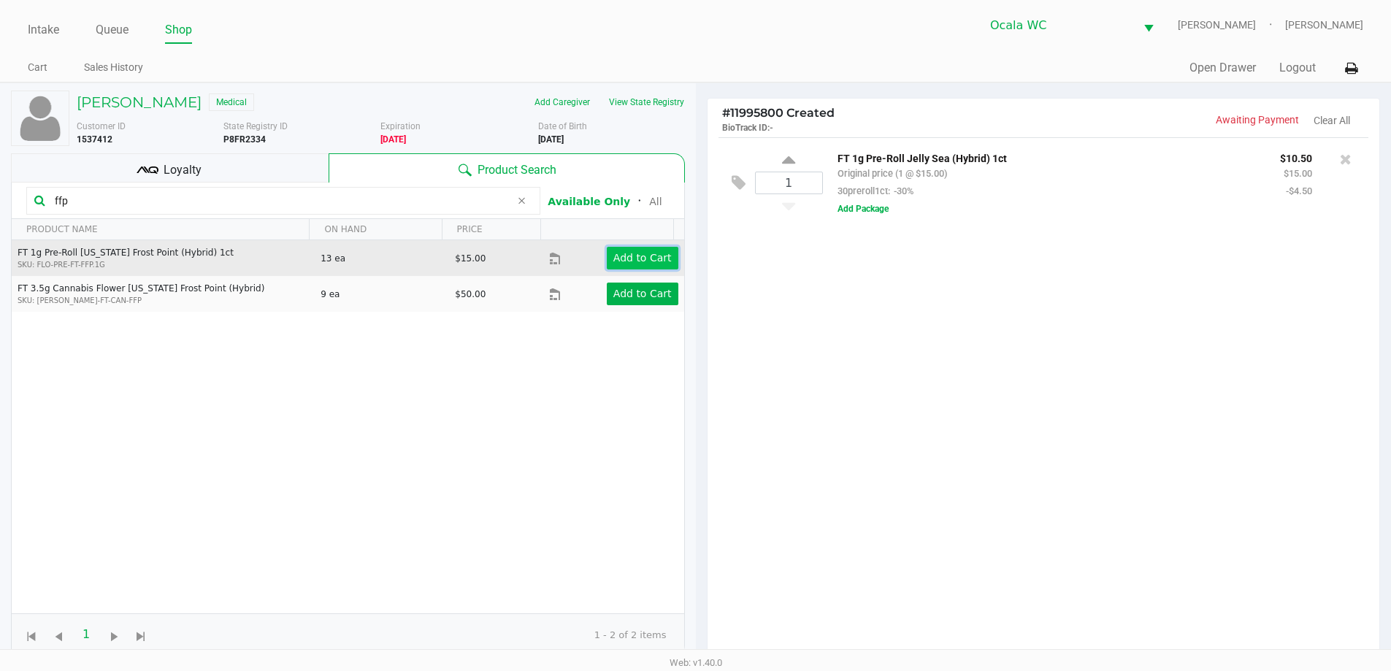
click at [620, 252] on app-button-loader "Add to Cart" at bounding box center [642, 258] width 58 height 12
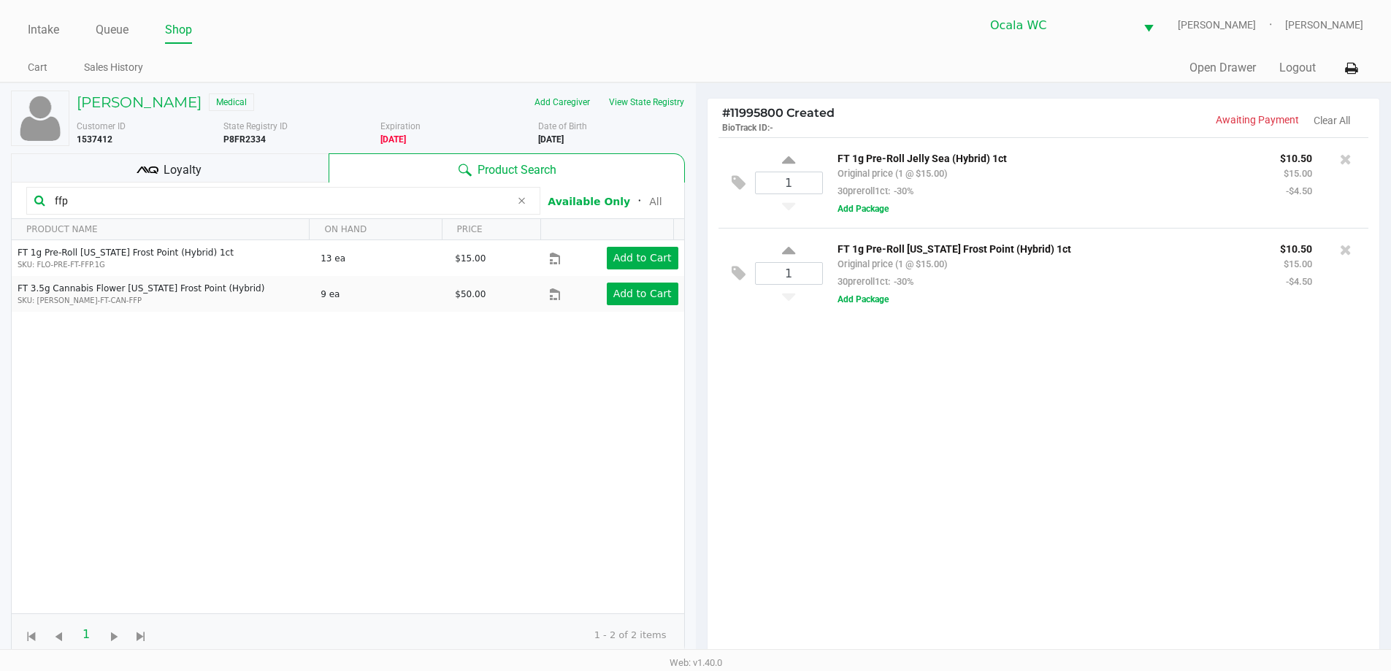
click at [127, 199] on input "ffp" at bounding box center [279, 201] width 461 height 22
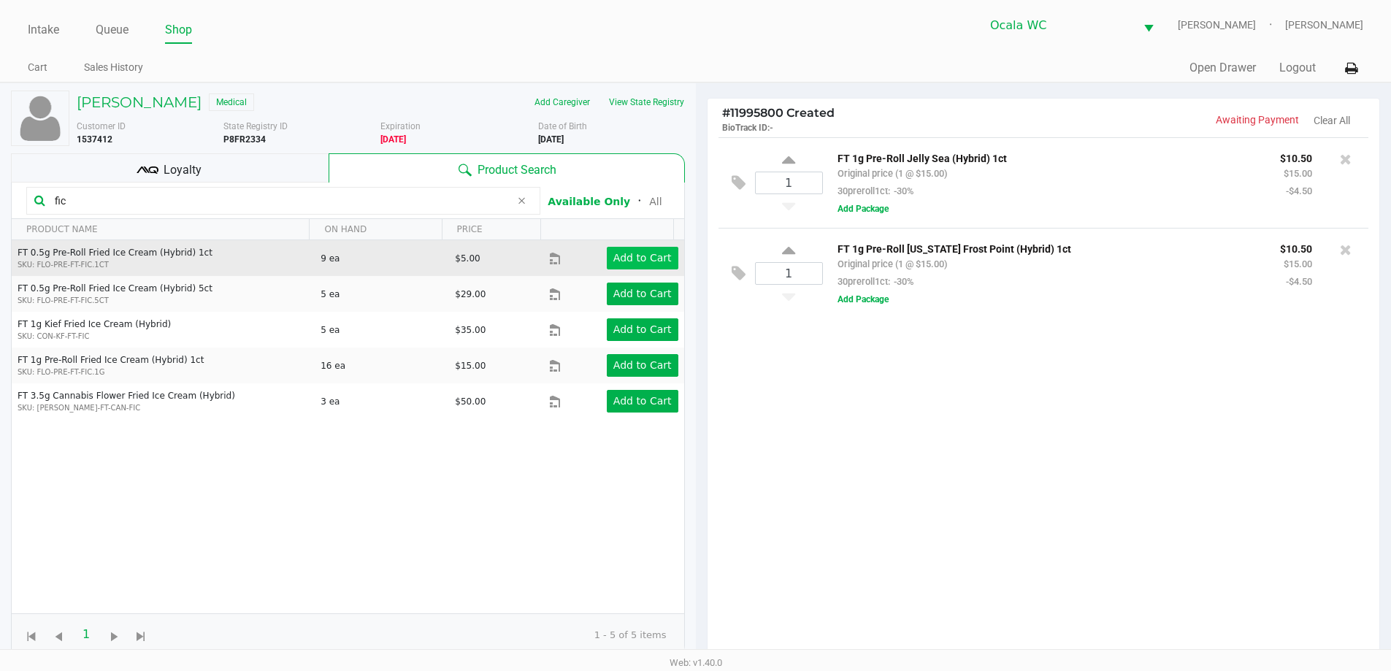
type input "fic"
click at [645, 257] on app-button-loader "Add to Cart" at bounding box center [642, 258] width 58 height 12
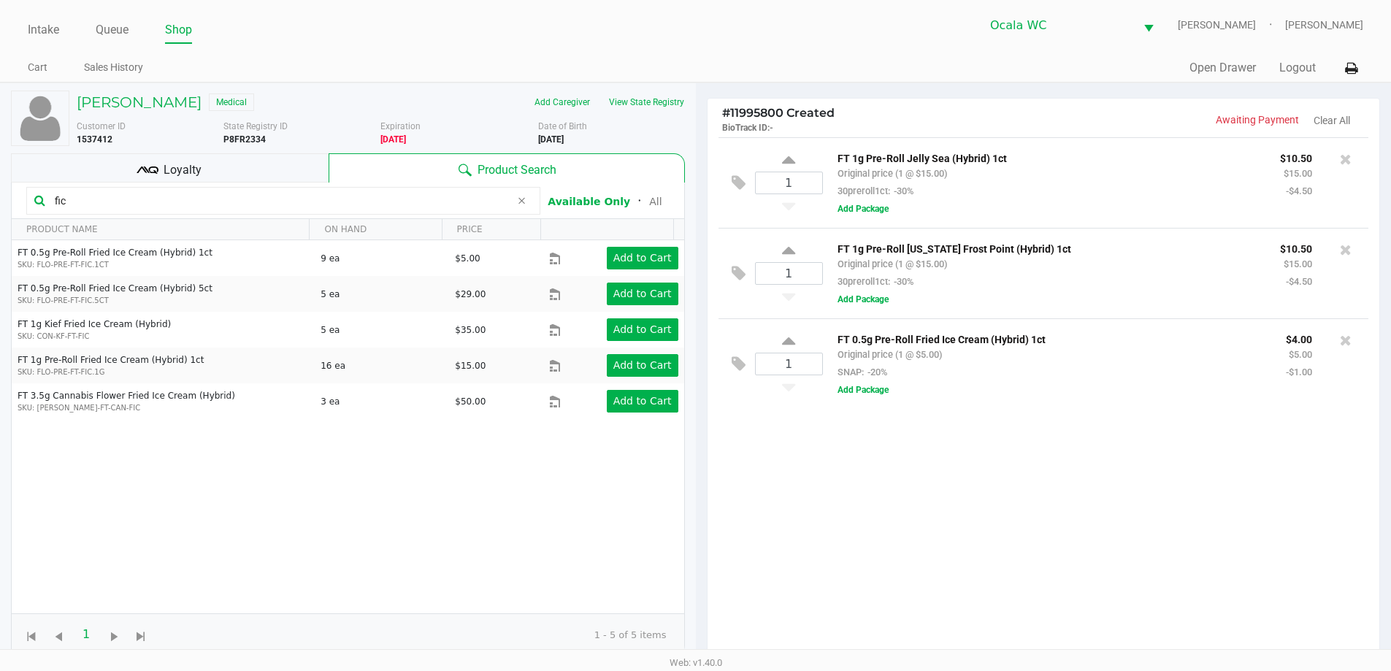
click at [234, 165] on div "Loyalty" at bounding box center [170, 167] width 318 height 29
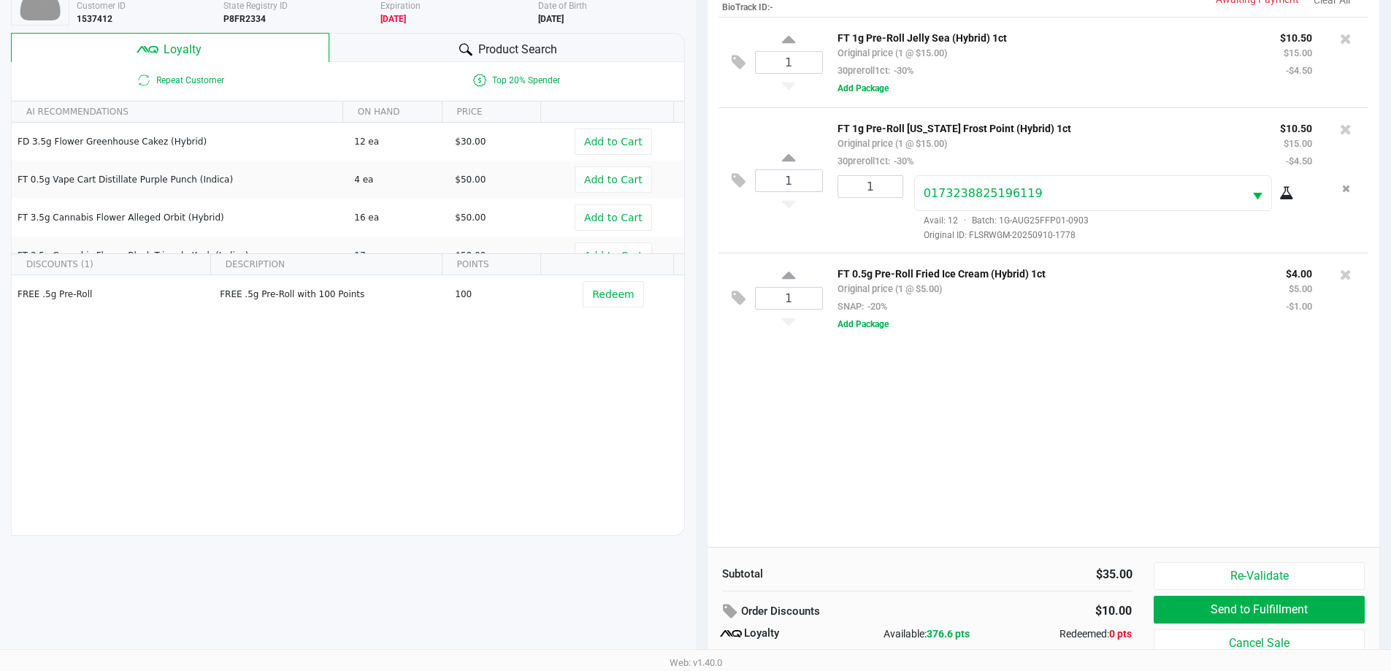
scroll to position [146, 0]
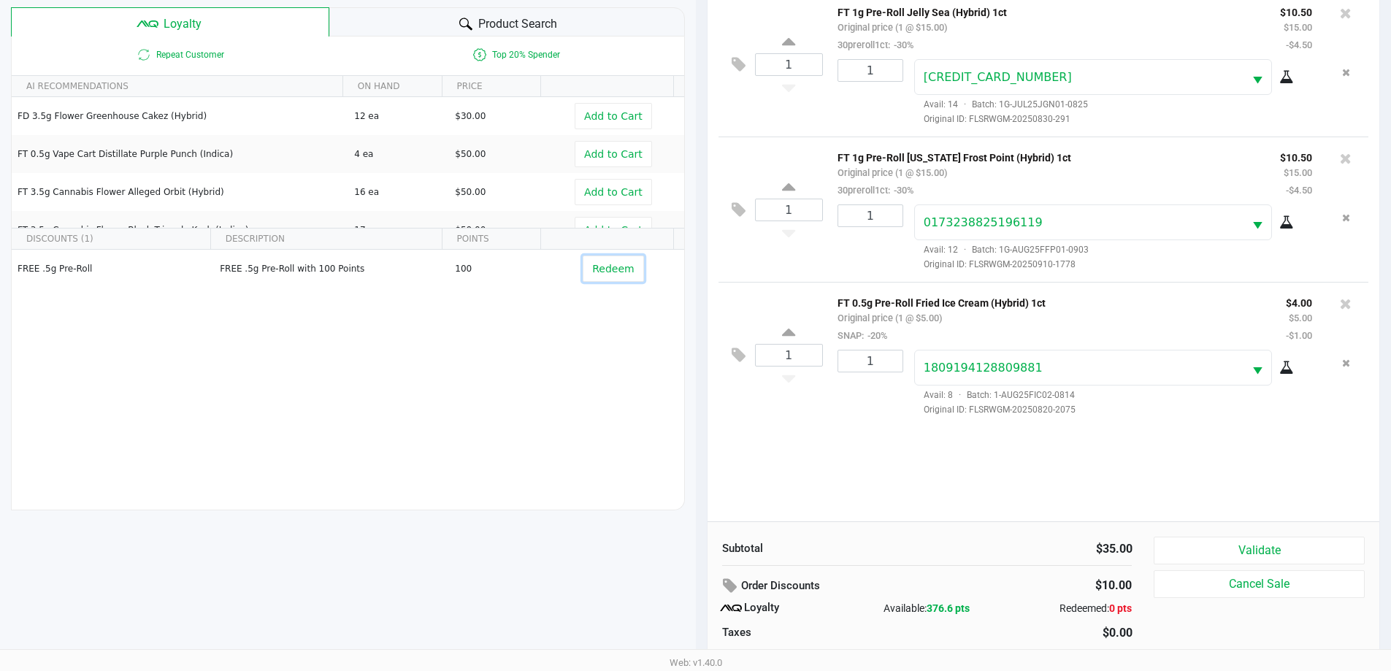
click at [599, 271] on span "Redeem" at bounding box center [613, 269] width 42 height 12
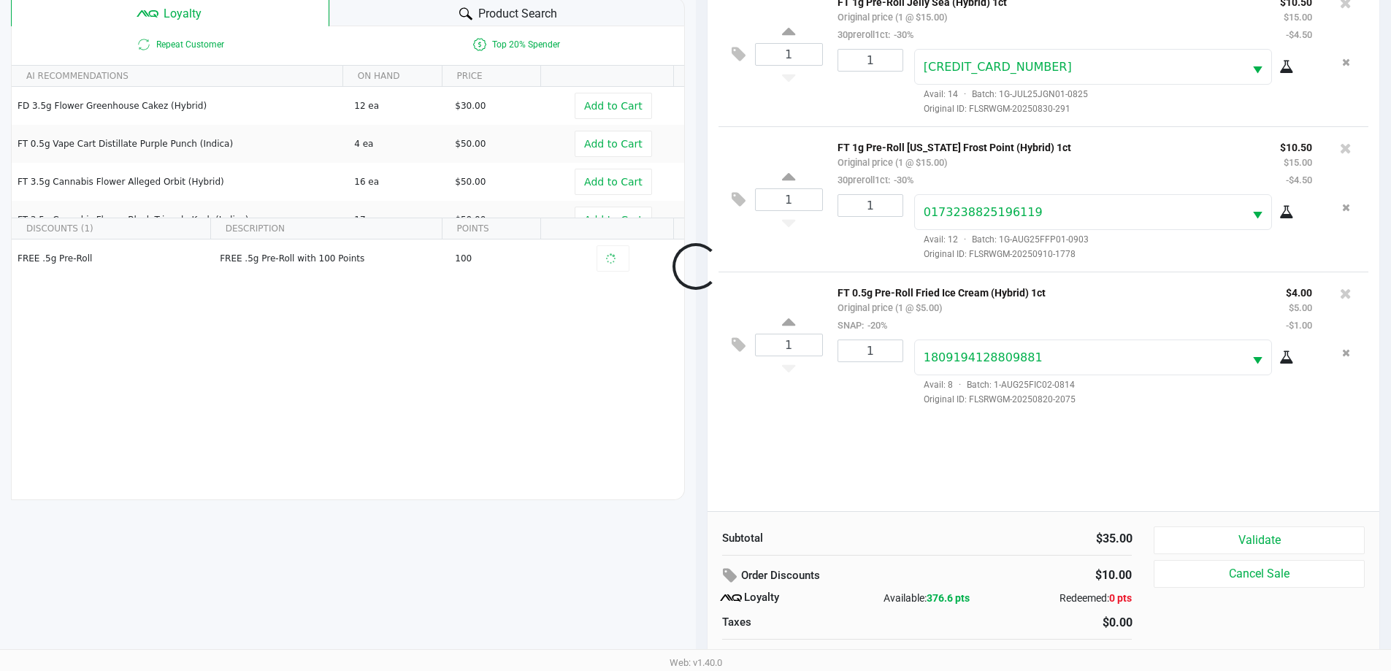
scroll to position [175, 0]
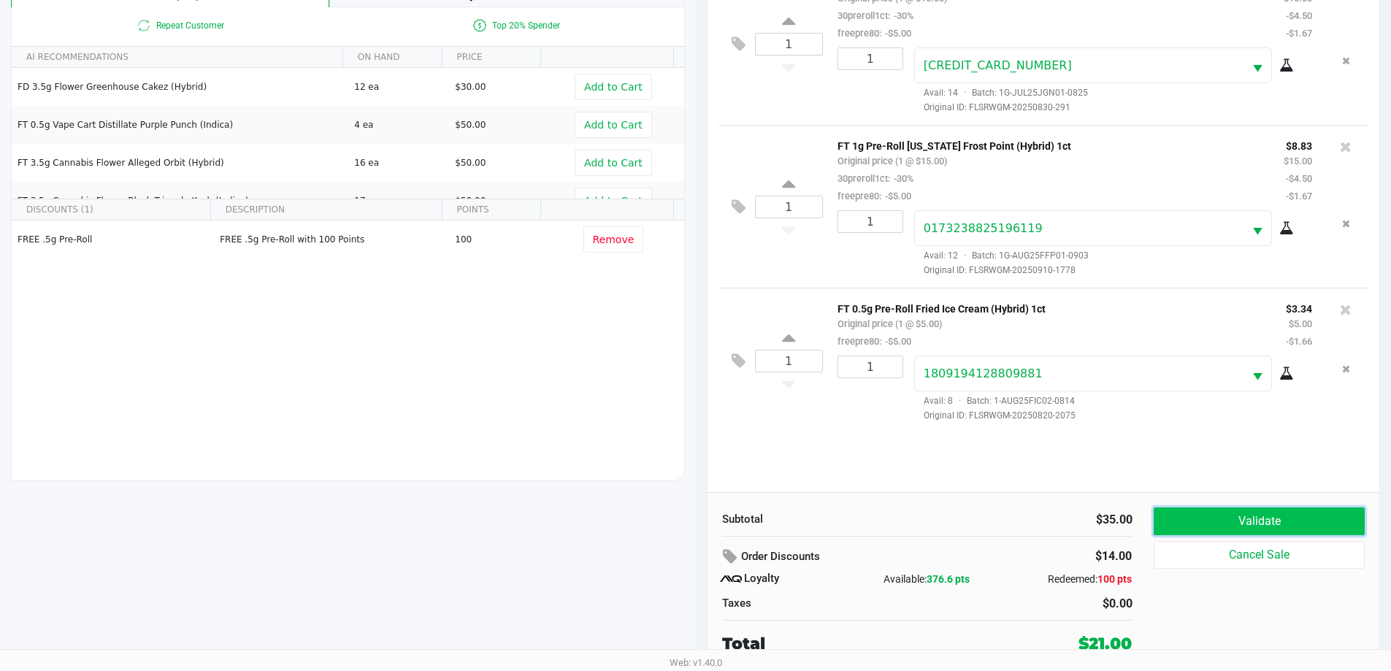
click at [1221, 517] on button "Validate" at bounding box center [1258, 521] width 210 height 28
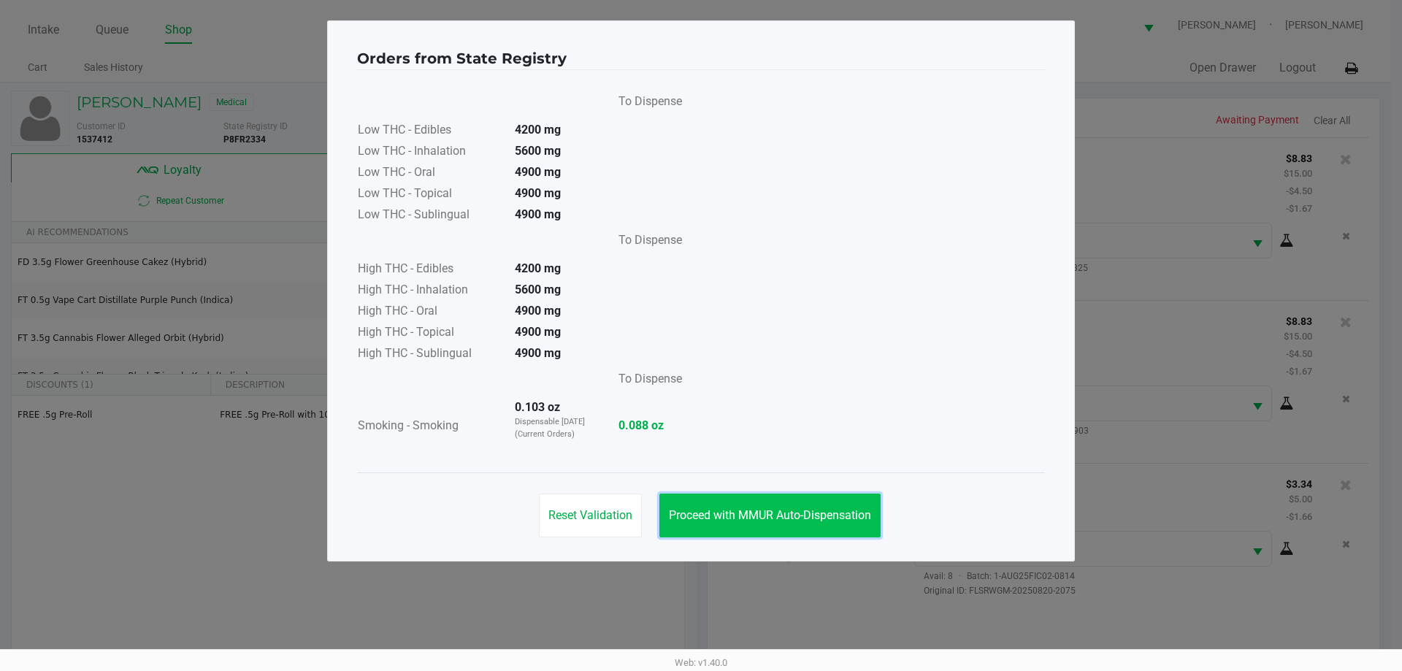
click at [810, 513] on span "Proceed with MMUR Auto-Dispensation" at bounding box center [770, 515] width 202 height 14
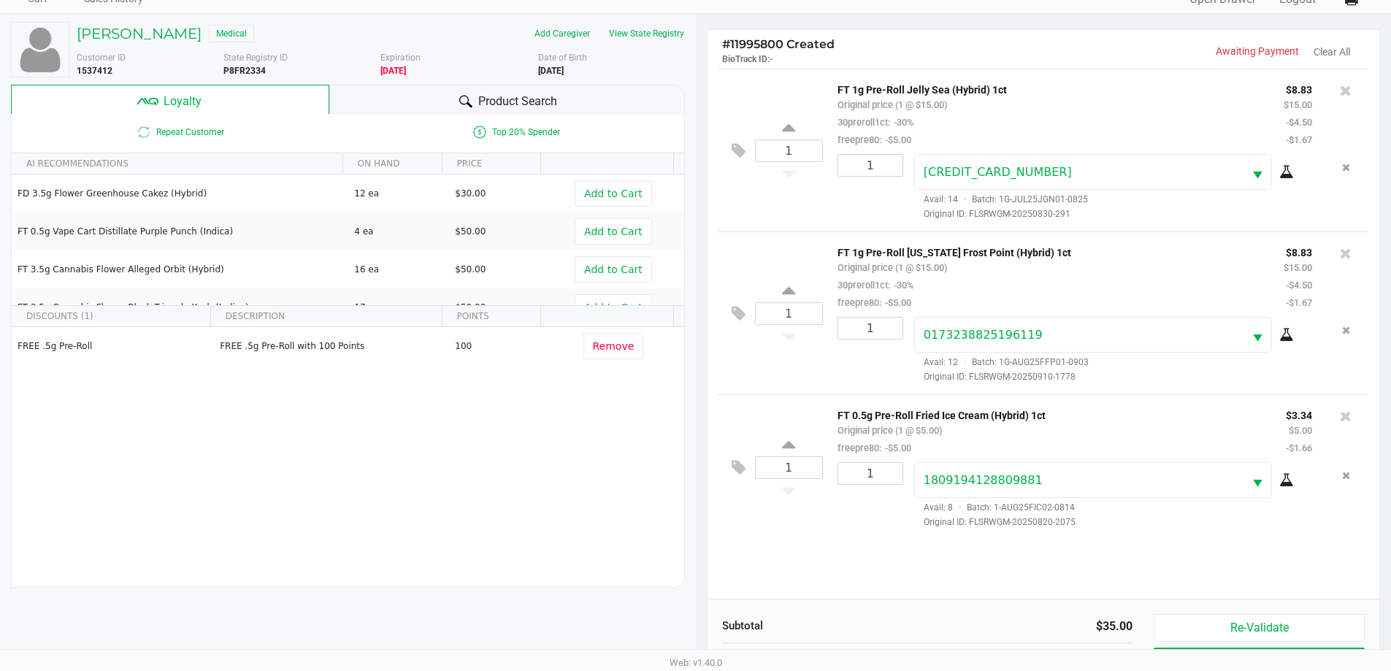
scroll to position [175, 0]
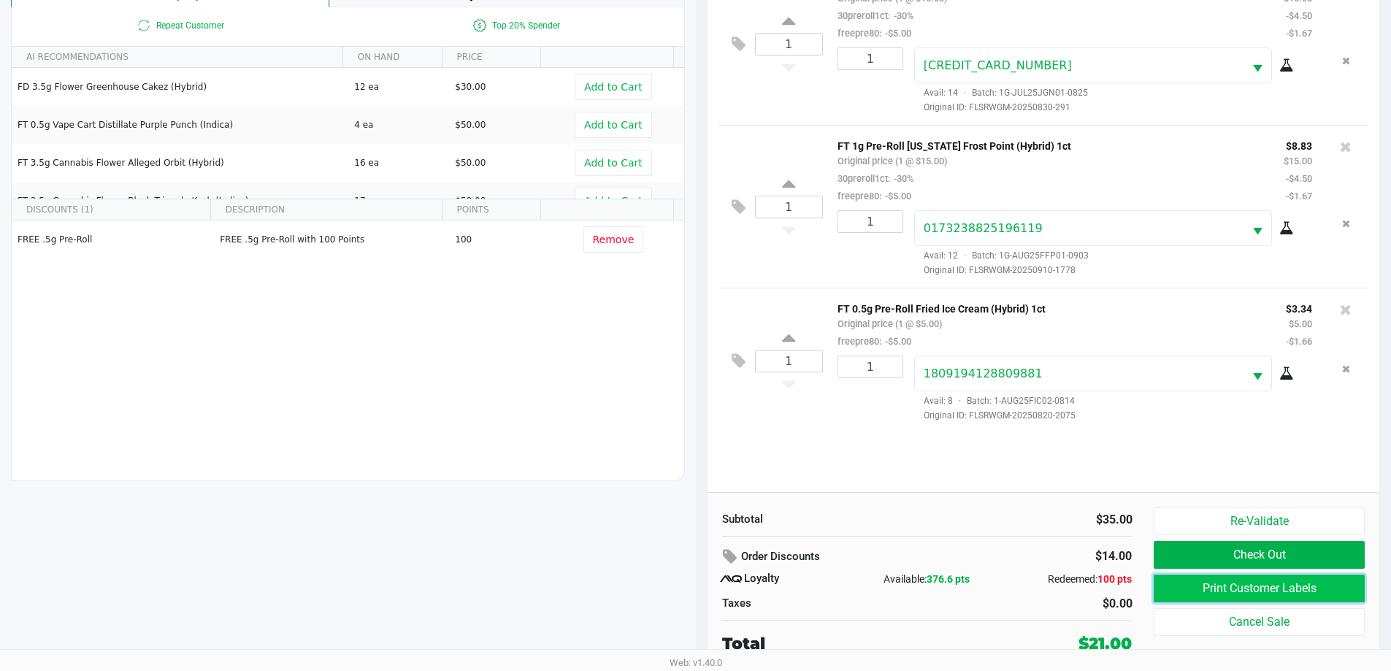
click at [1229, 582] on button "Print Customer Labels" at bounding box center [1258, 588] width 210 height 28
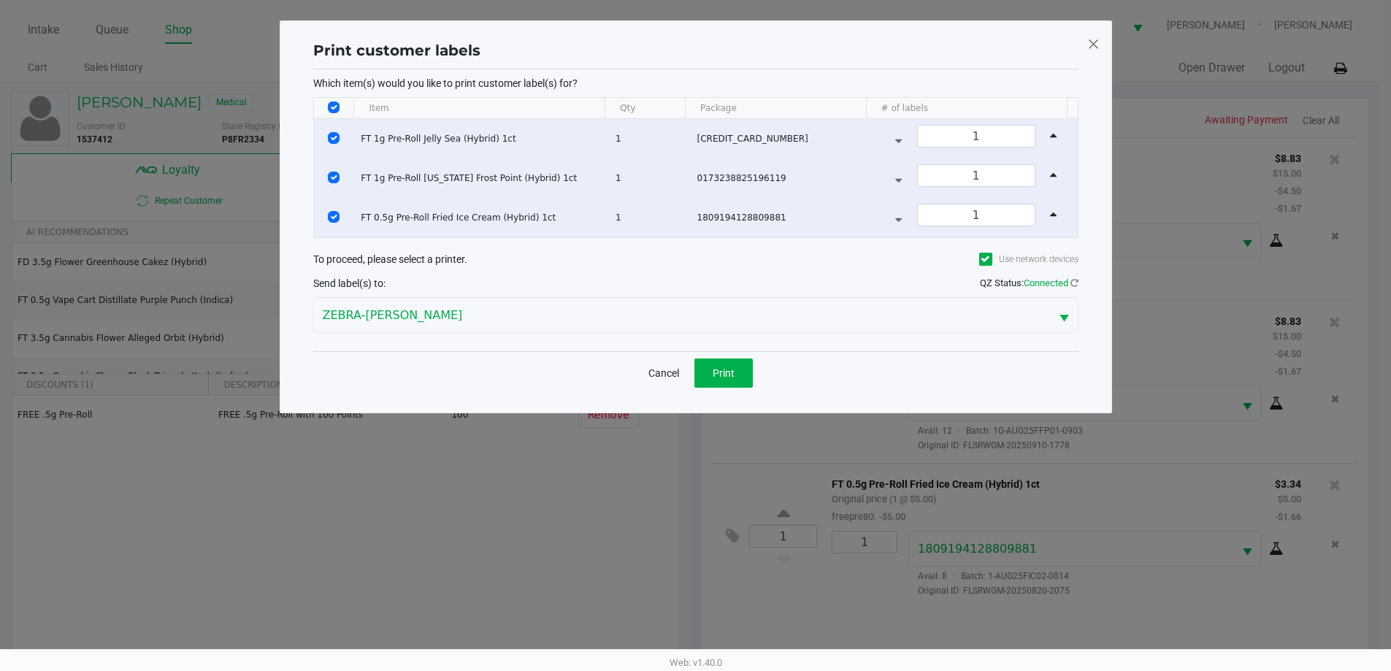
scroll to position [0, 0]
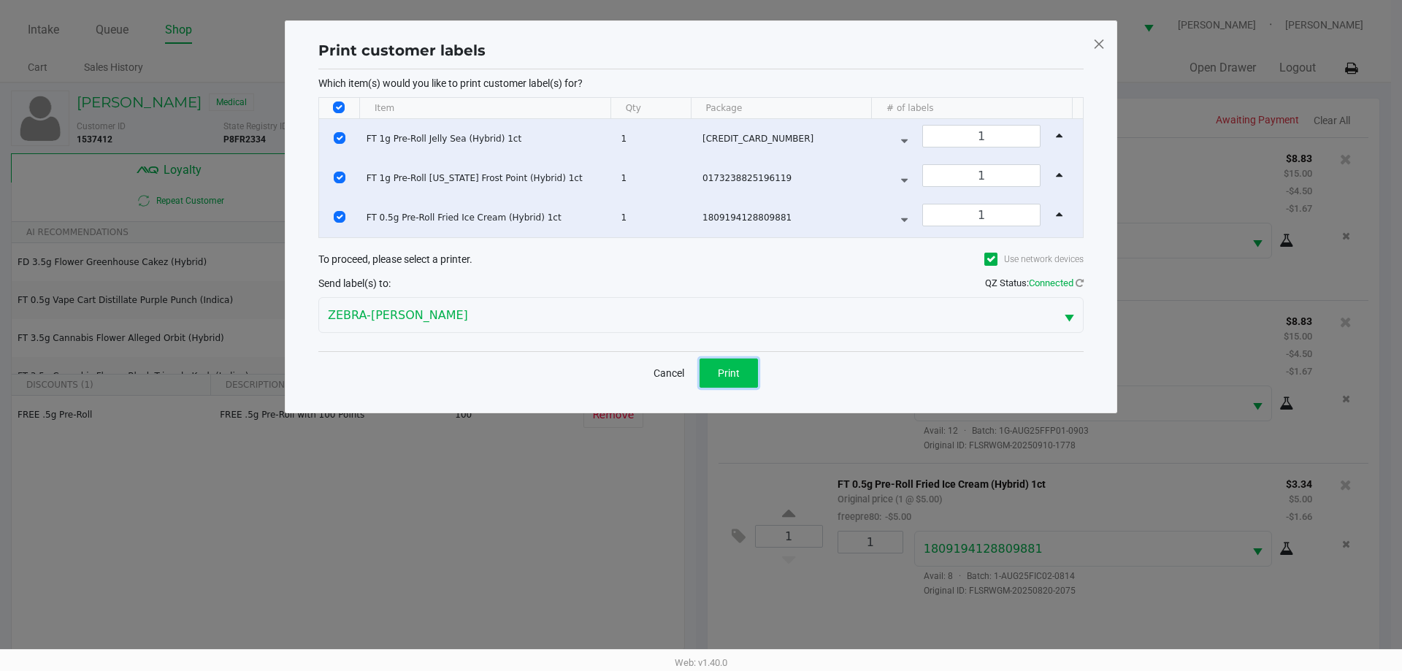
click at [729, 372] on span "Print" at bounding box center [729, 373] width 22 height 12
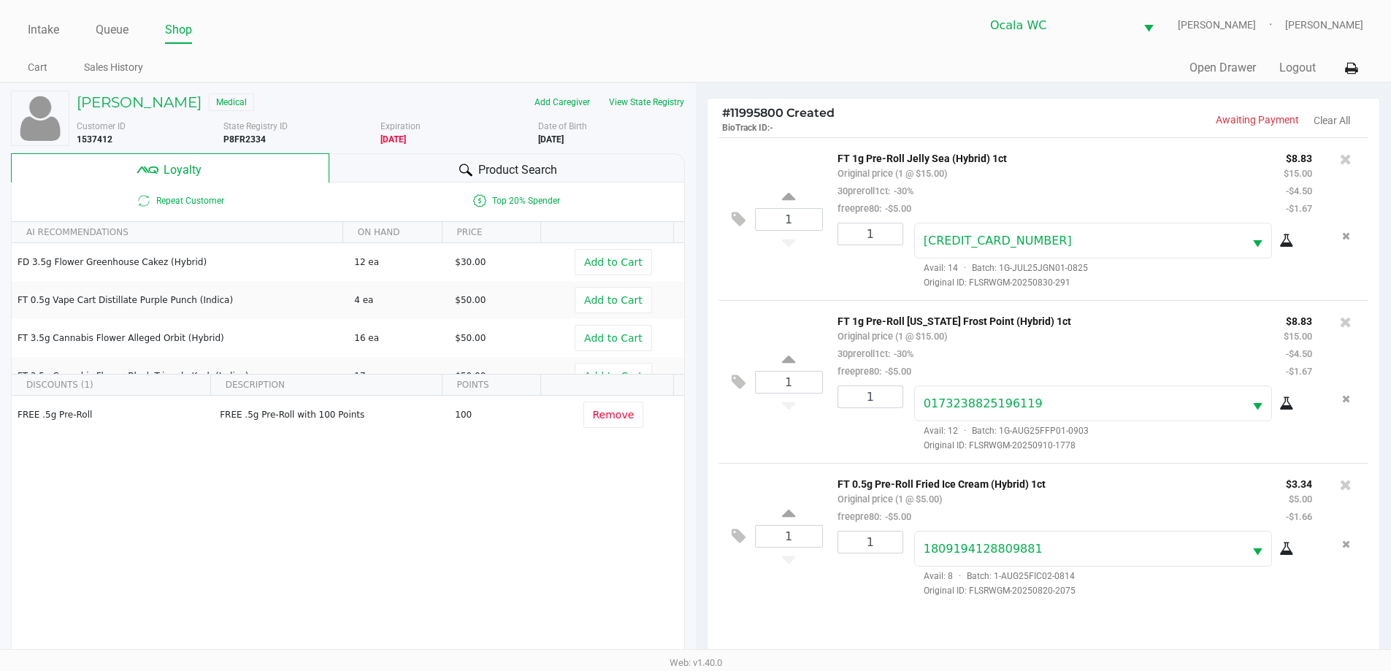
scroll to position [175, 0]
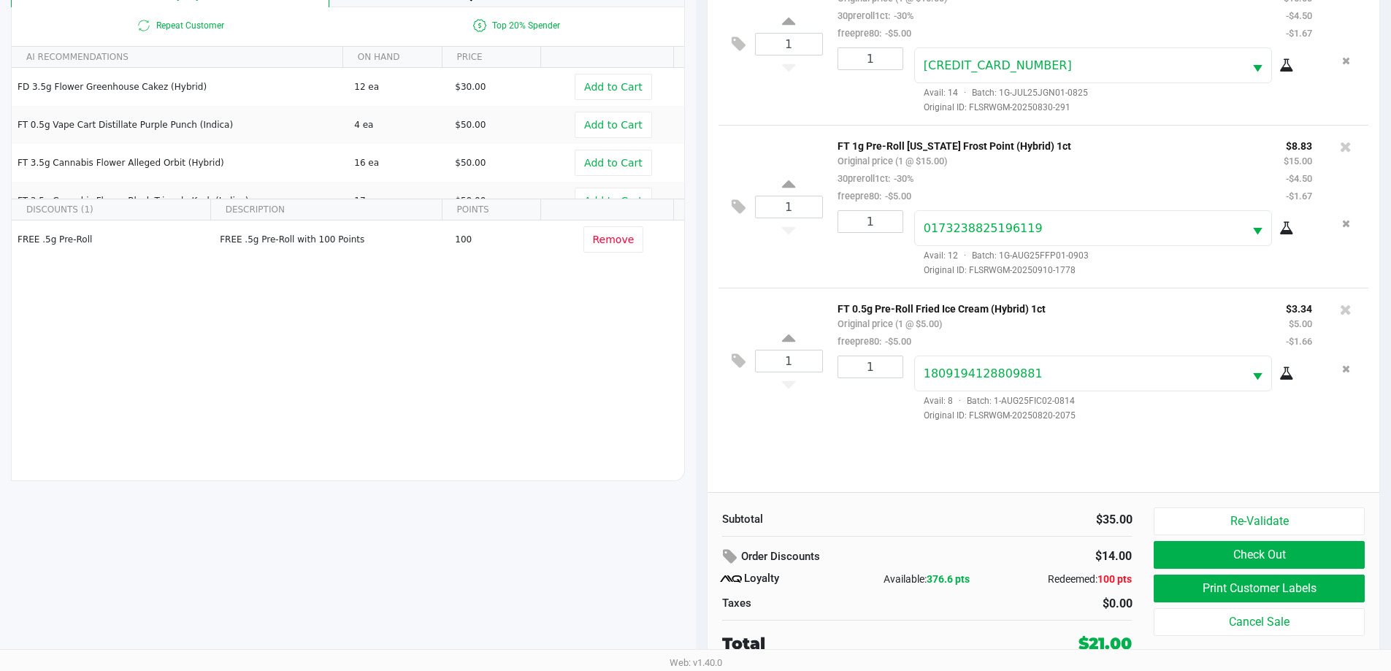
click at [1212, 558] on button "Check Out" at bounding box center [1258, 555] width 210 height 28
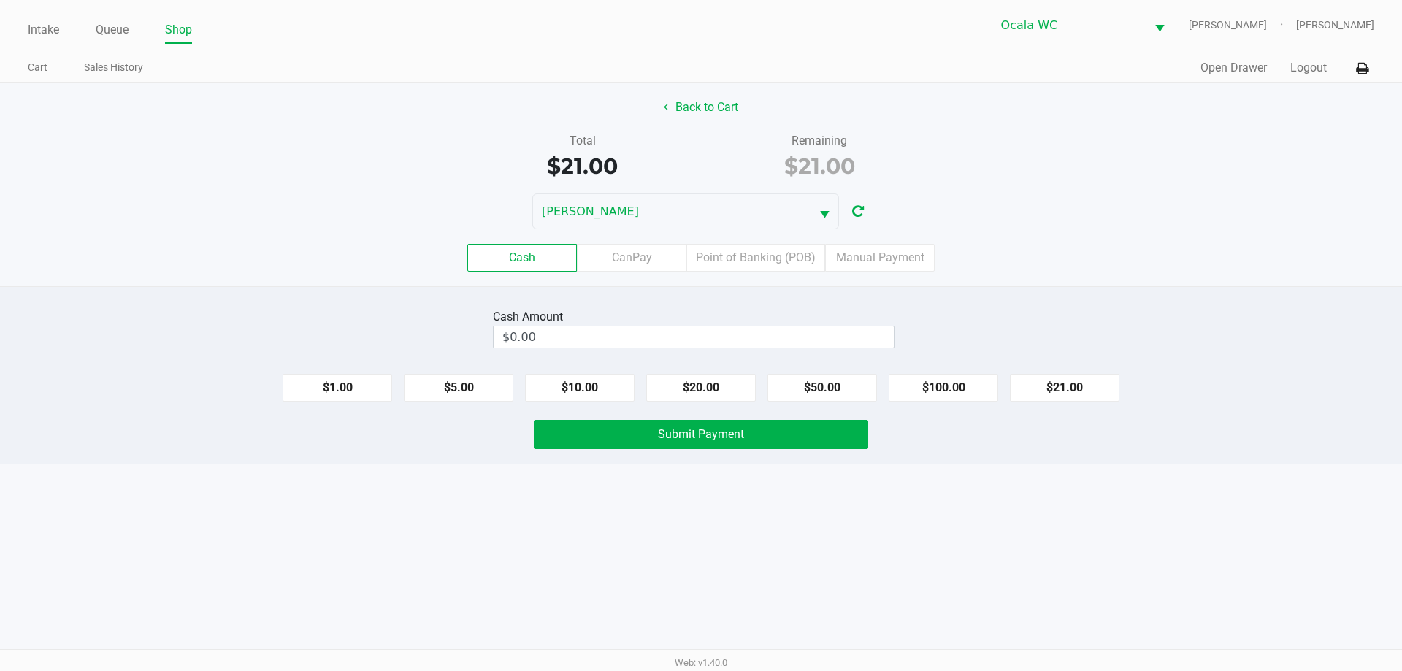
click at [553, 593] on div "Intake Queue Shop Ocala WC GROVER Alicia Sieg Cart Sales History Quick Sale Ope…" at bounding box center [701, 335] width 1402 height 671
click at [693, 393] on button "$20.00" at bounding box center [700, 388] width 109 height 28
click at [1064, 393] on button "$21.00" at bounding box center [1064, 388] width 109 height 28
type input "$21.00"
click at [666, 447] on button "Submit Payment" at bounding box center [701, 434] width 334 height 29
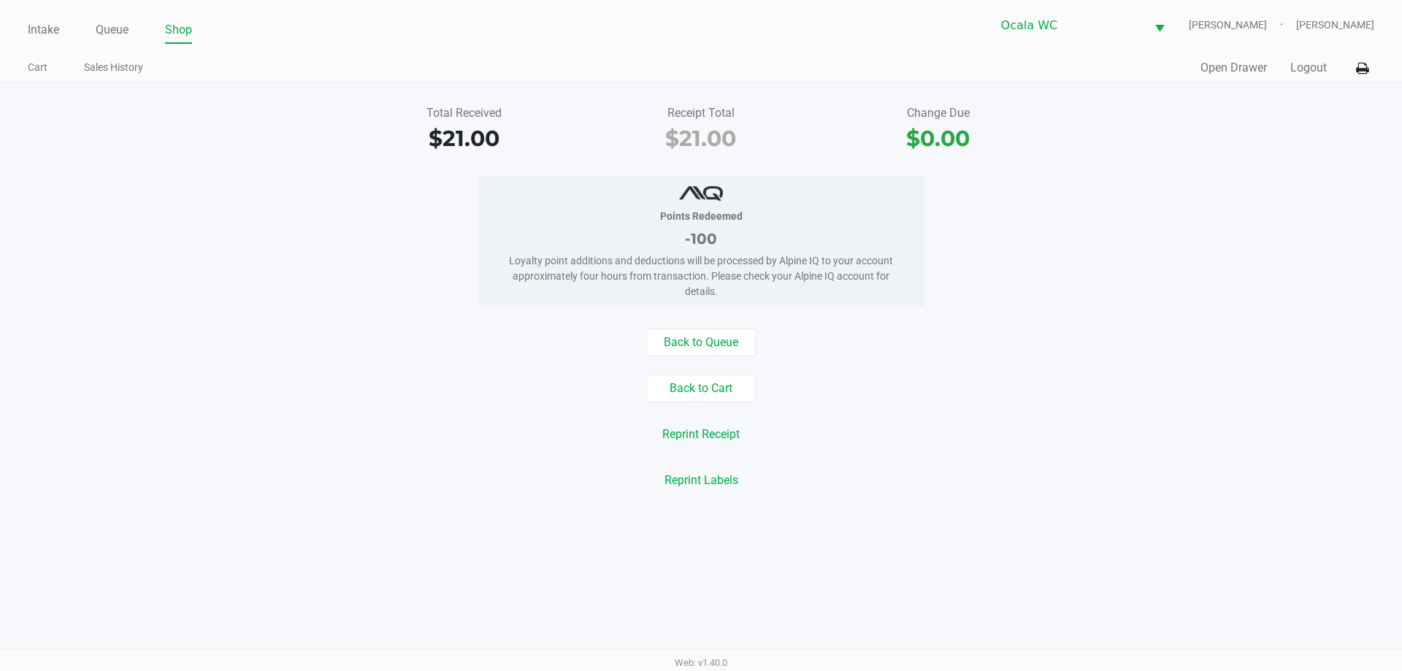
click at [281, 428] on div "Reprint Receipt" at bounding box center [700, 434] width 1423 height 28
click at [33, 37] on link "Intake" at bounding box center [43, 30] width 31 height 20
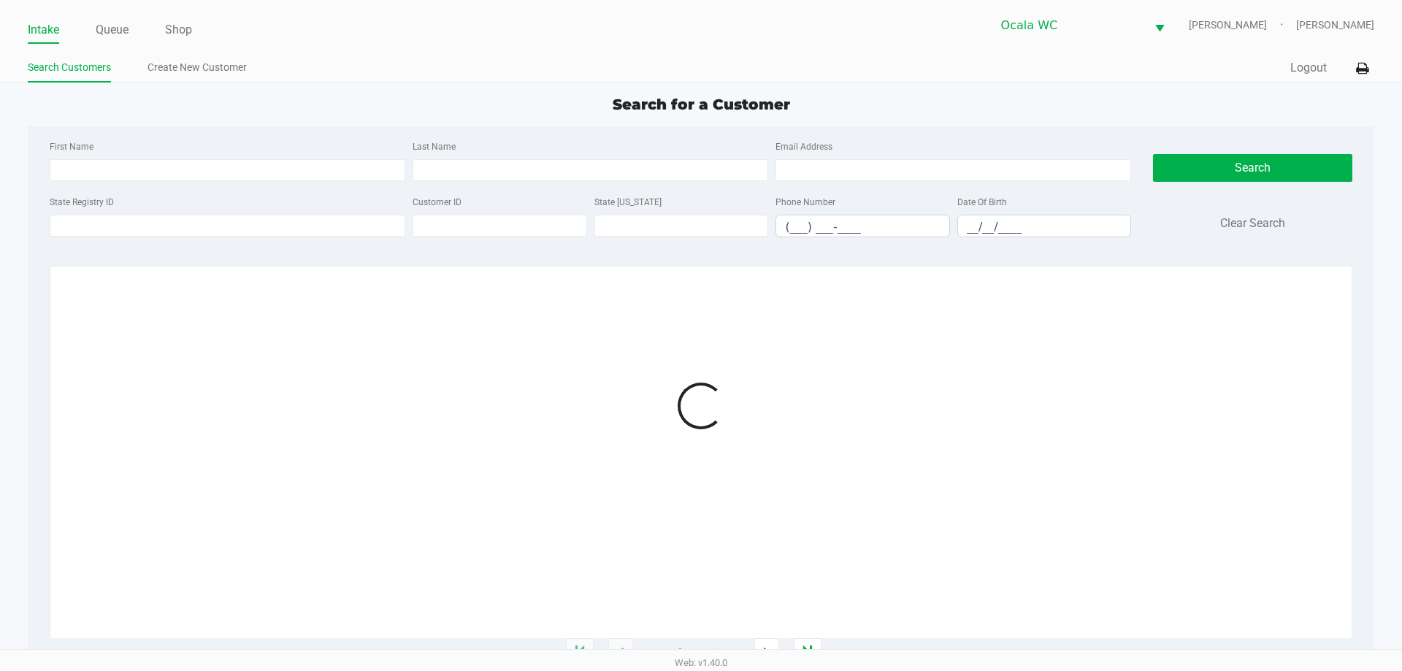
click at [46, 29] on link "Intake" at bounding box center [43, 30] width 31 height 20
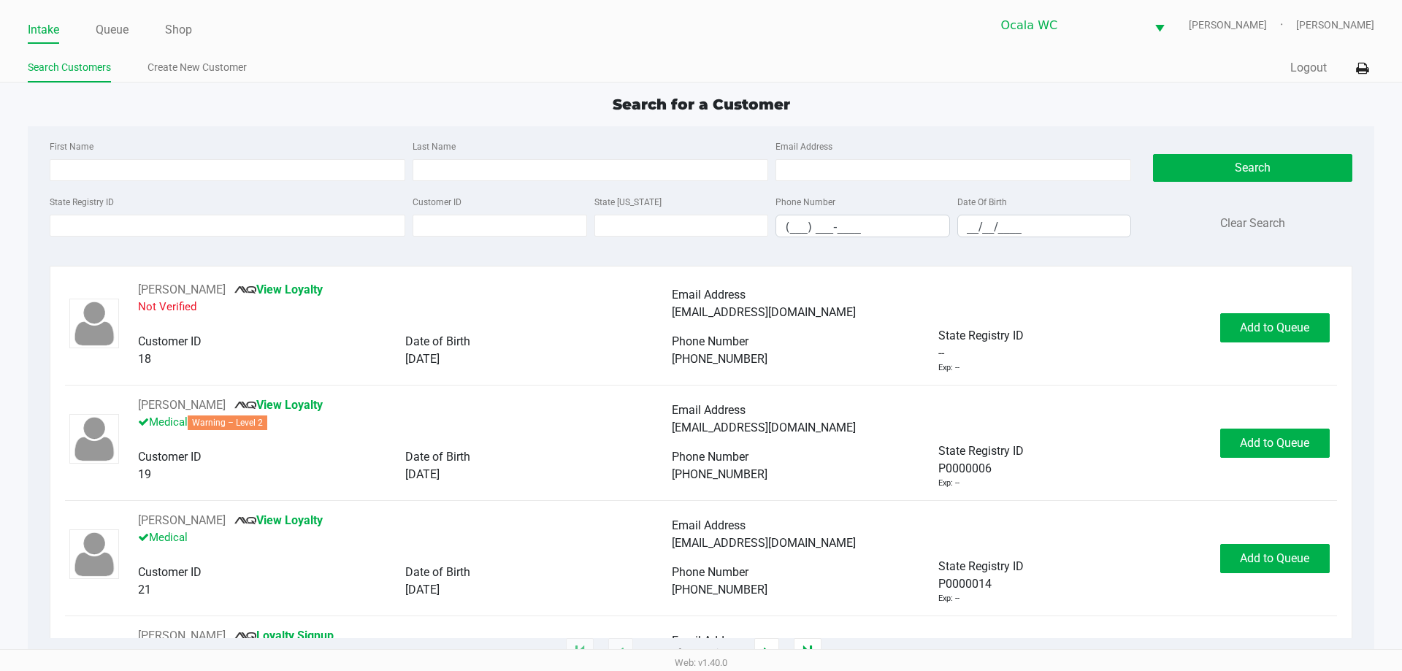
click at [395, 59] on ul "Search Customers Create New Customer" at bounding box center [364, 69] width 673 height 25
click at [111, 35] on link "Queue" at bounding box center [112, 30] width 33 height 20
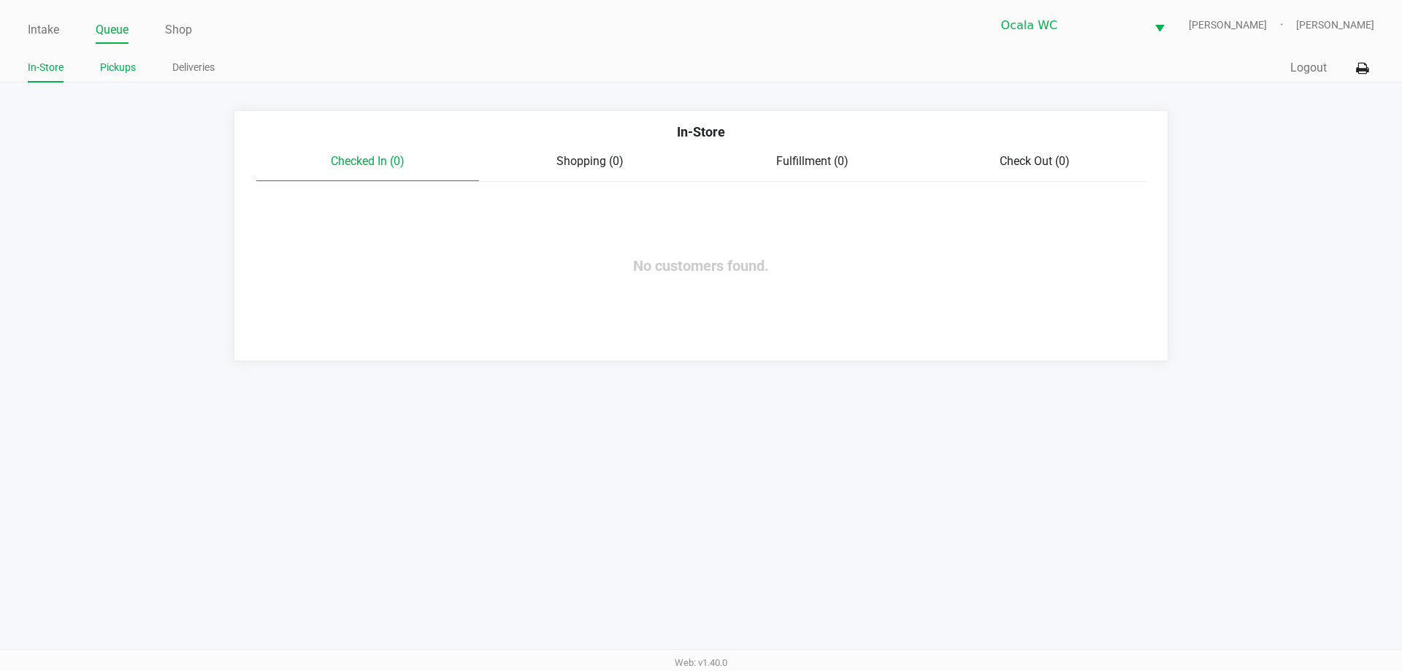
click at [127, 71] on link "Pickups" at bounding box center [118, 67] width 36 height 18
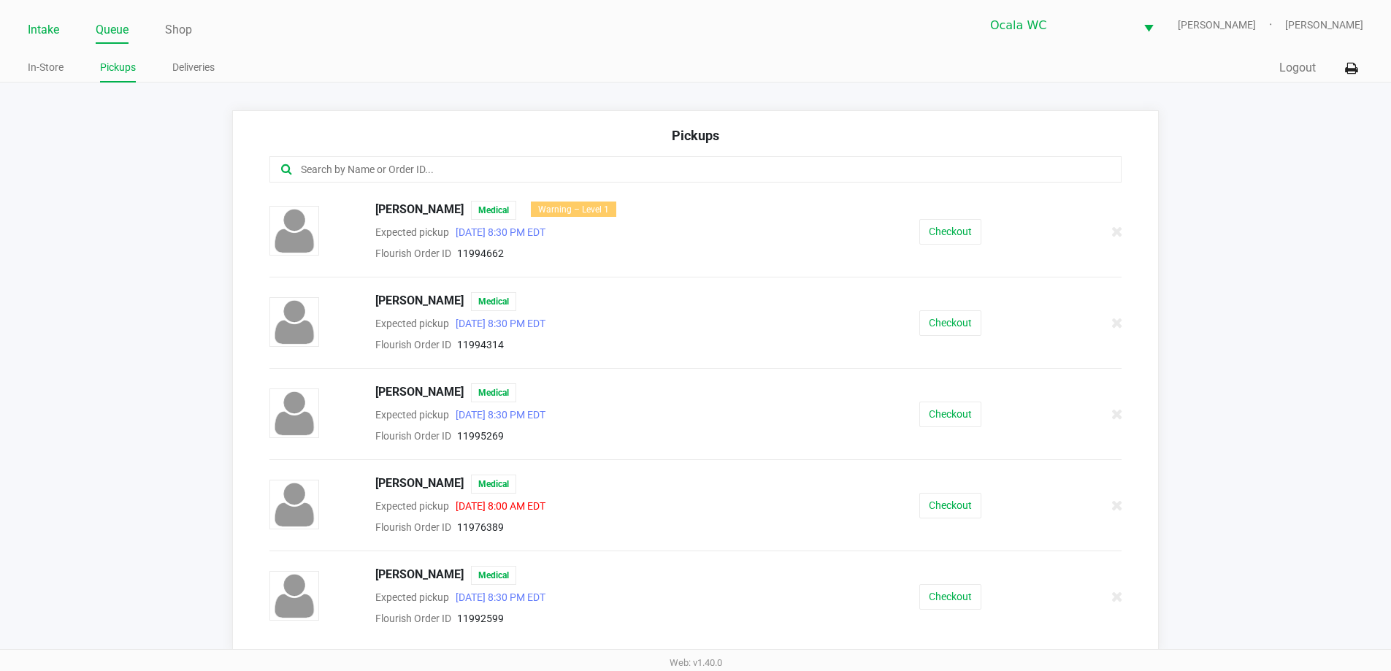
click at [53, 30] on link "Intake" at bounding box center [43, 30] width 31 height 20
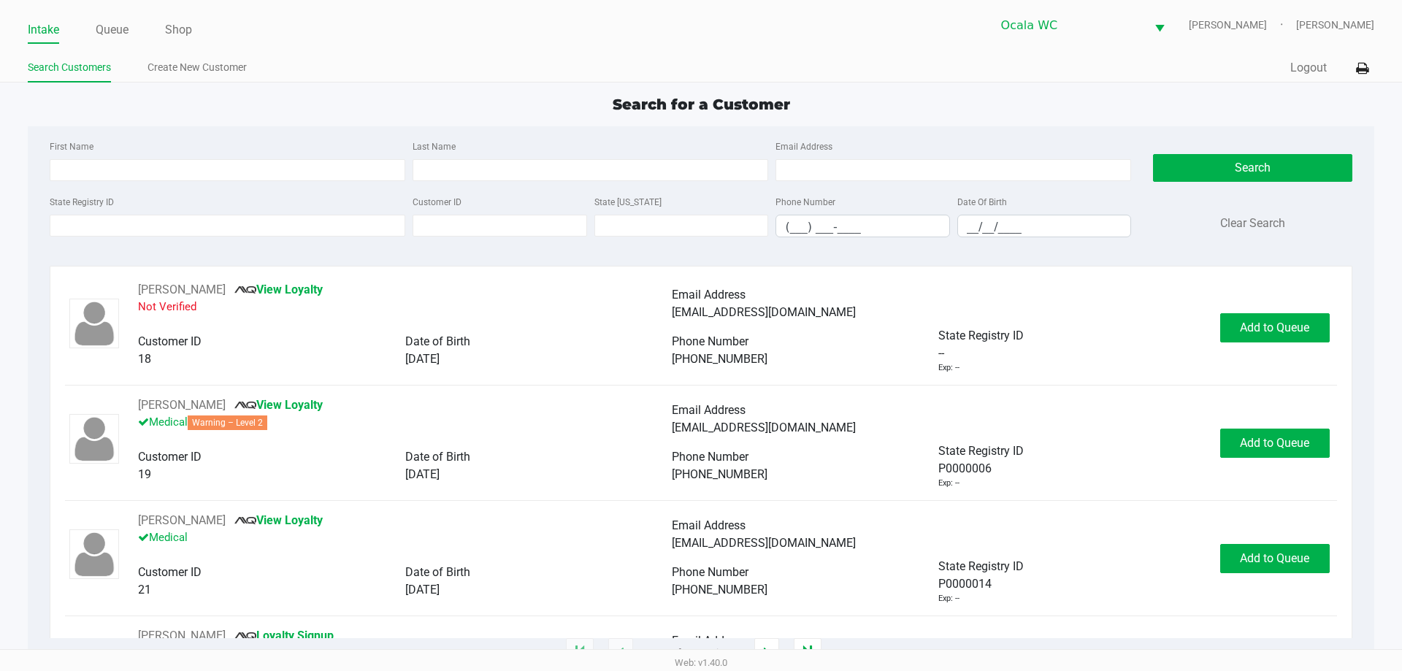
click at [45, 28] on link "Intake" at bounding box center [43, 30] width 31 height 20
click at [482, 74] on ul "Search Customers Create New Customer" at bounding box center [364, 69] width 673 height 25
click at [457, 64] on ul "Search Customers Create New Customer" at bounding box center [364, 69] width 673 height 25
click at [474, 64] on ul "Search Customers Create New Customer" at bounding box center [364, 69] width 673 height 25
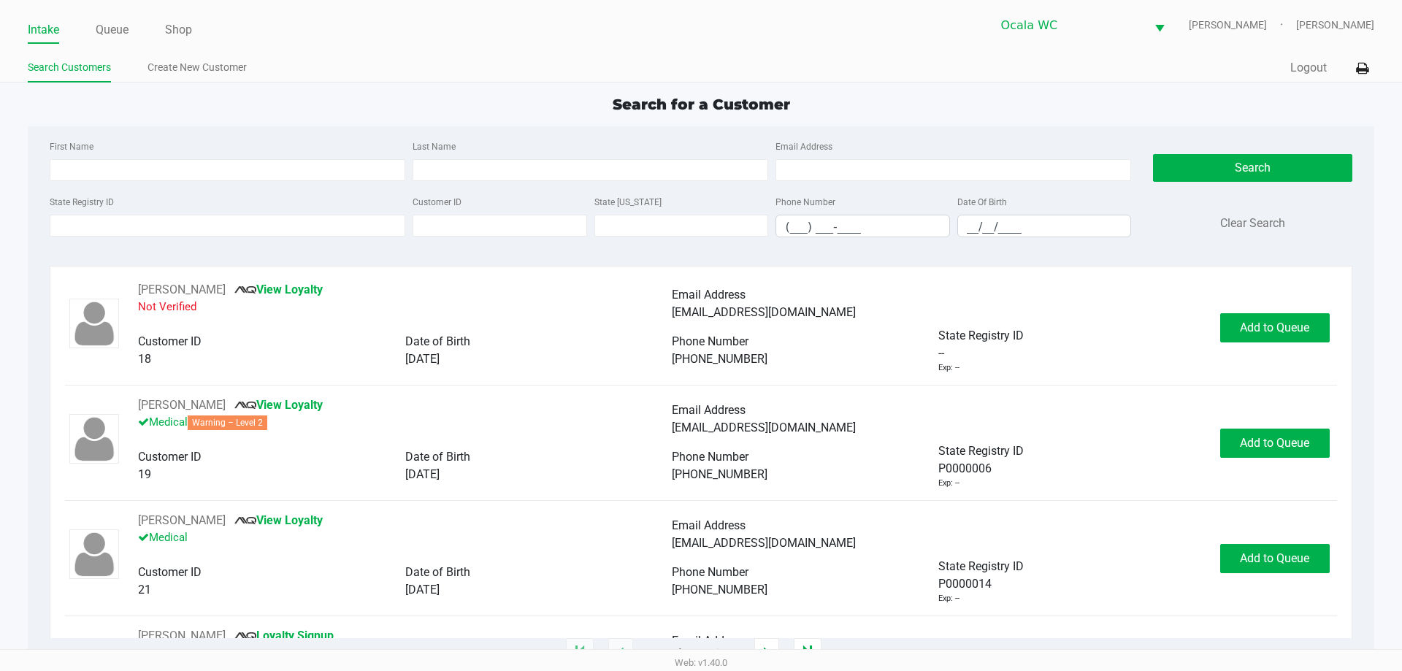
type input "JAMIE"
type input "ROUSE"
type input "09/30/1985"
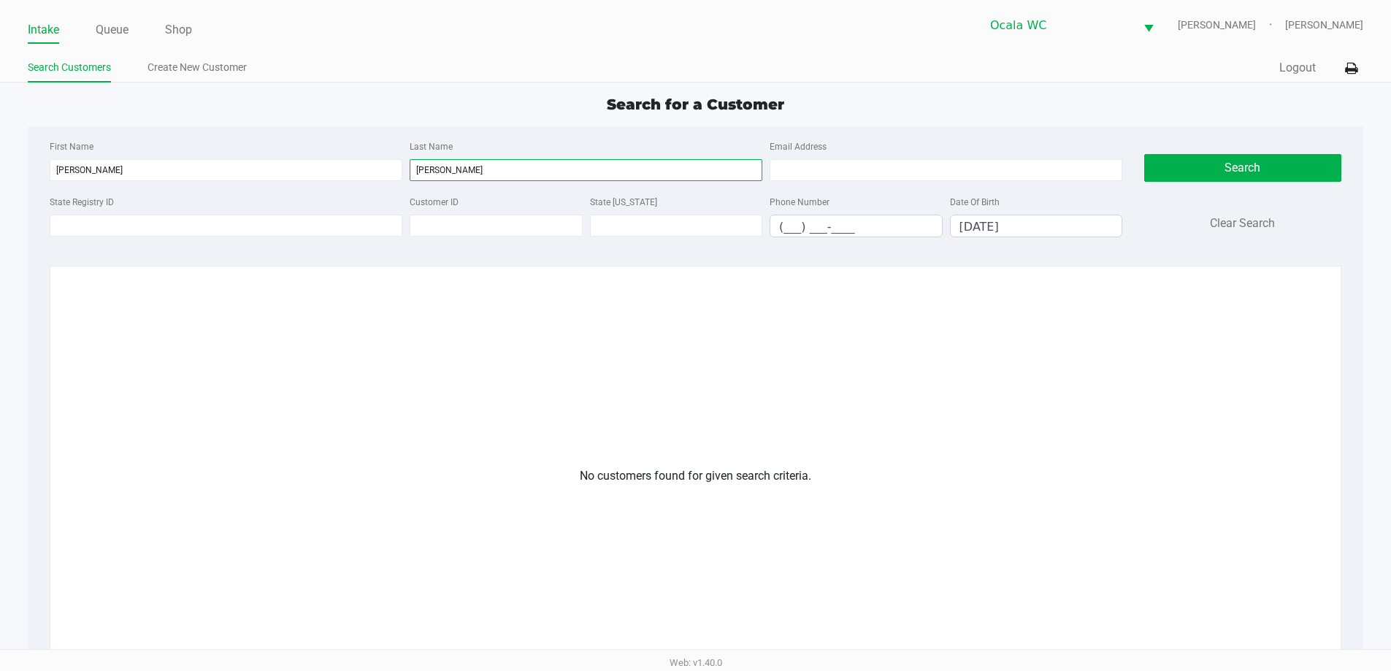
drag, startPoint x: 535, startPoint y: 162, endPoint x: 277, endPoint y: 183, distance: 259.3
click at [277, 183] on div "First Name JAMIE Last Name ROUSE Email Address" at bounding box center [586, 164] width 1080 height 55
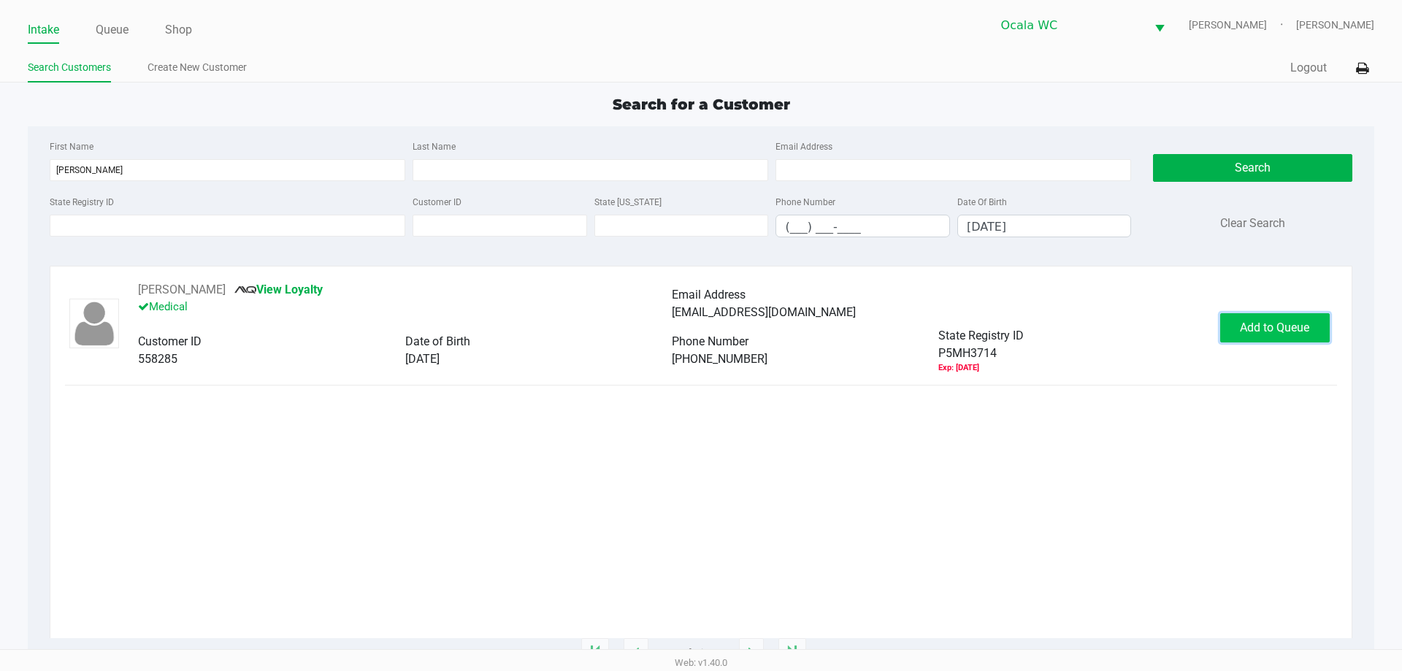
click at [1315, 325] on button "Add to Queue" at bounding box center [1274, 327] width 109 height 29
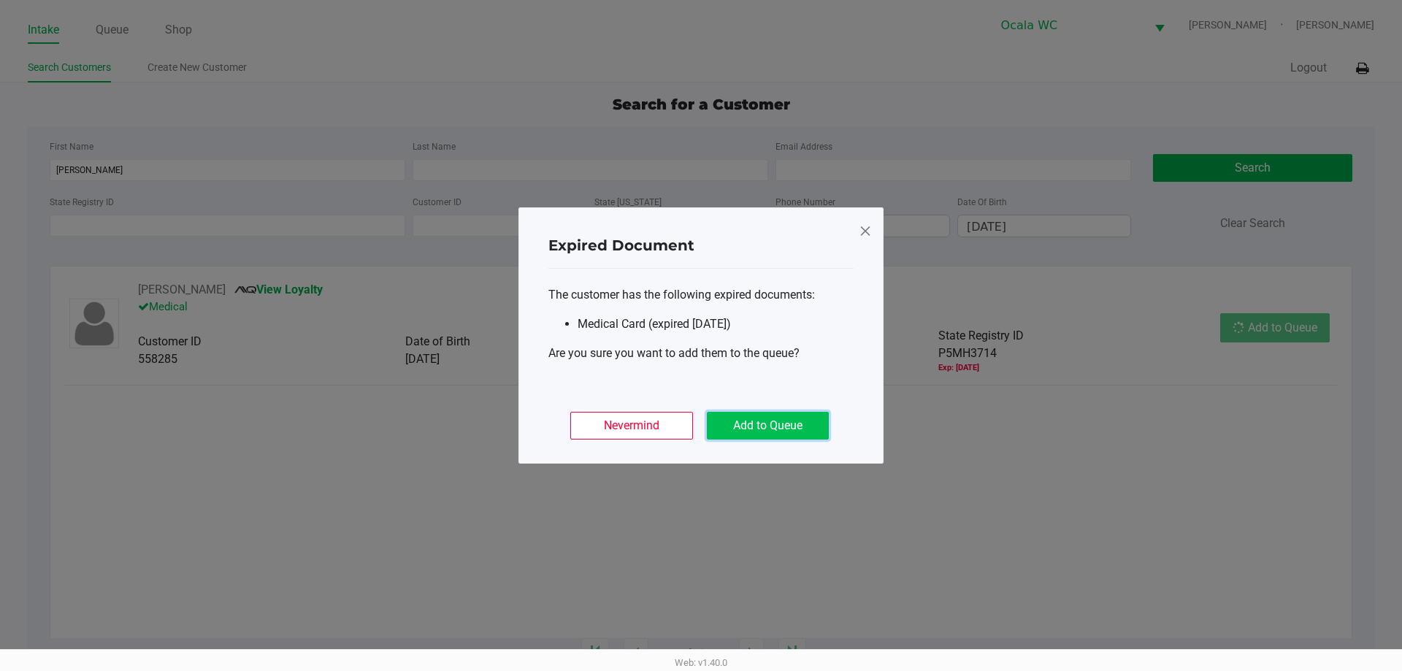
click at [760, 422] on button "Add to Queue" at bounding box center [768, 426] width 122 height 28
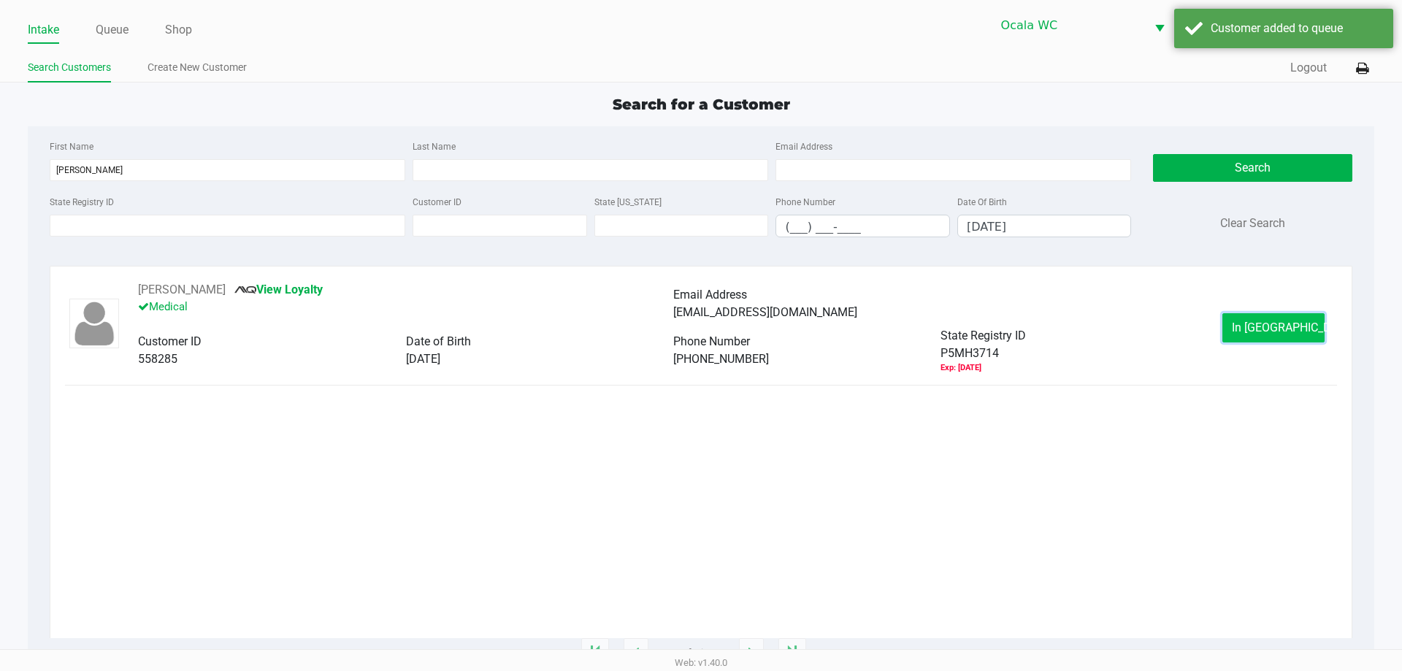
click at [1262, 325] on span "In Queue" at bounding box center [1292, 327] width 123 height 14
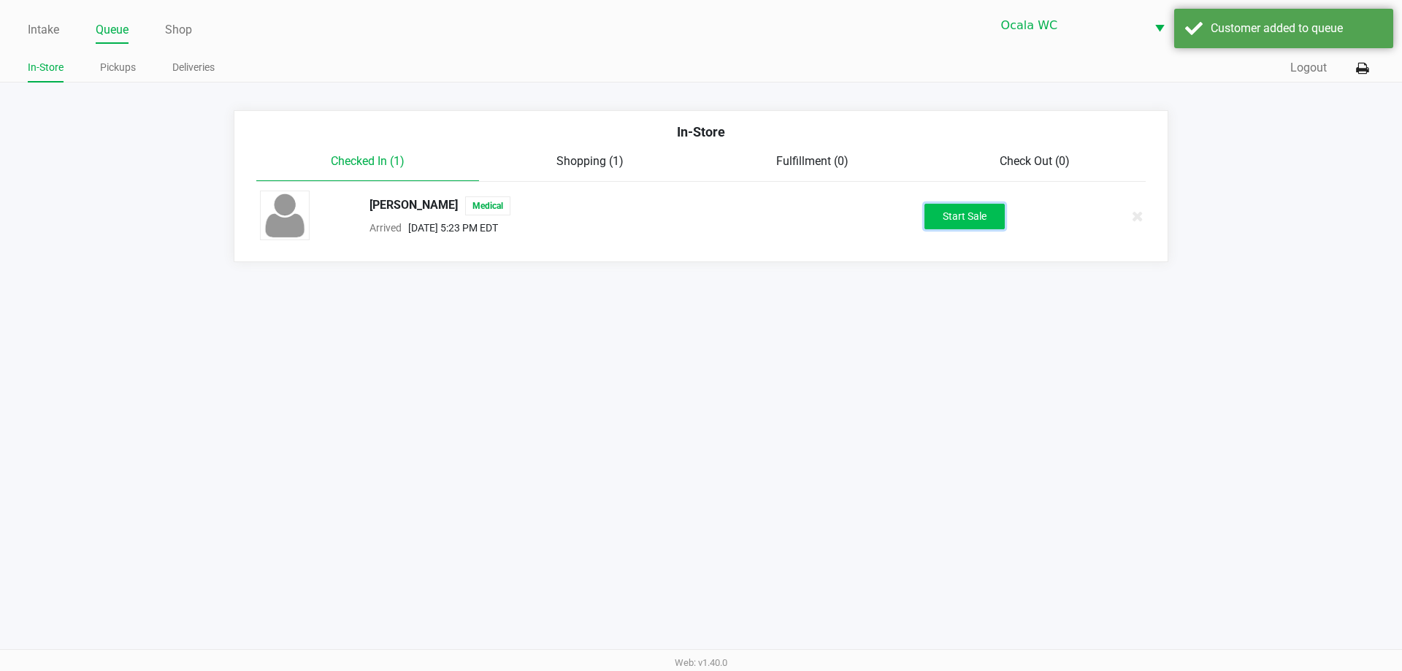
click at [954, 218] on button "Start Sale" at bounding box center [964, 217] width 80 height 26
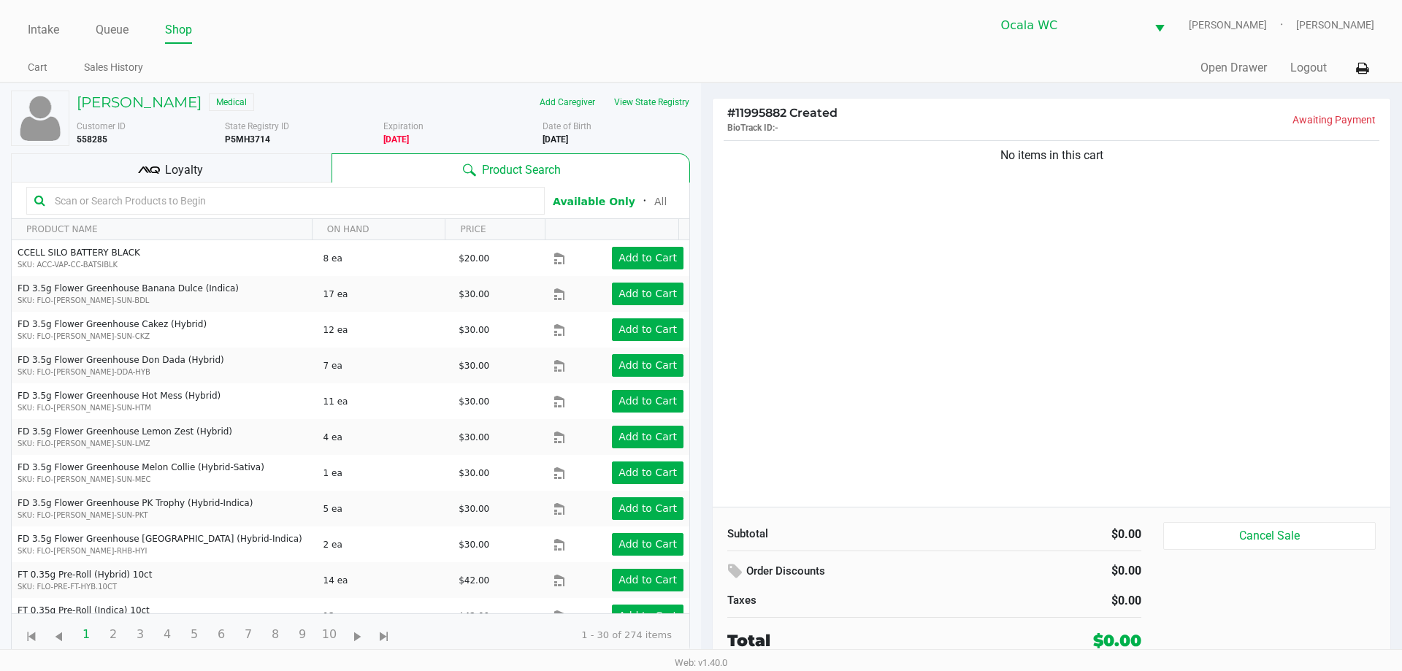
click at [665, 89] on div "JAMIE RIMES Medical Add Caregiver View State Registry Customer ID 558285 State …" at bounding box center [350, 373] width 679 height 580
click at [664, 102] on button "View State Registry" at bounding box center [646, 102] width 85 height 23
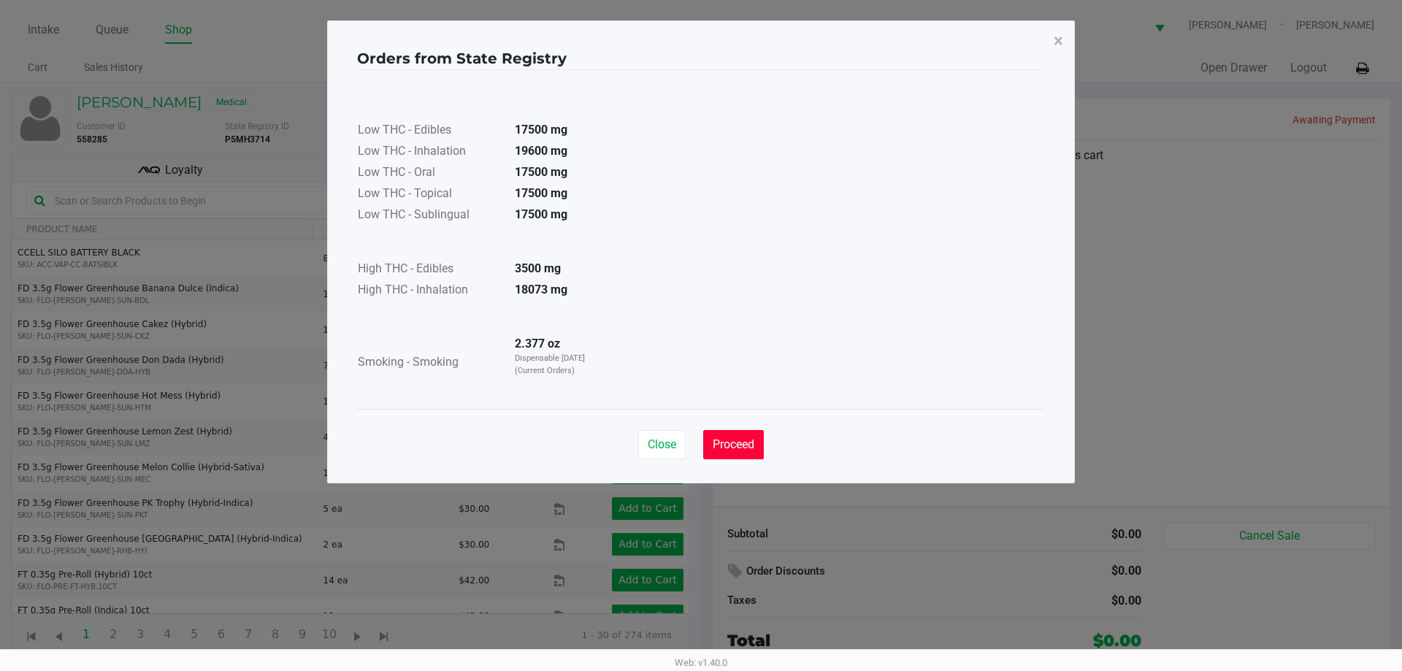
click at [737, 436] on button "Proceed" at bounding box center [733, 444] width 61 height 29
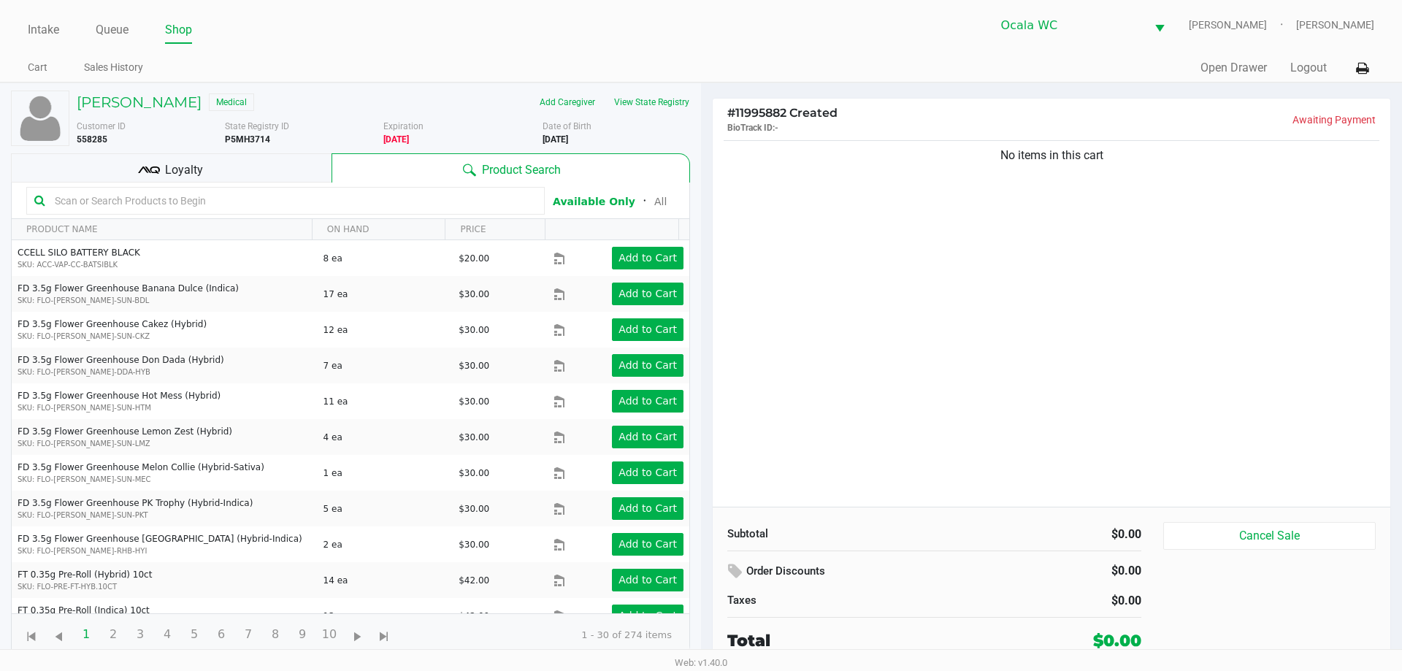
click at [222, 203] on input "text" at bounding box center [293, 201] width 488 height 22
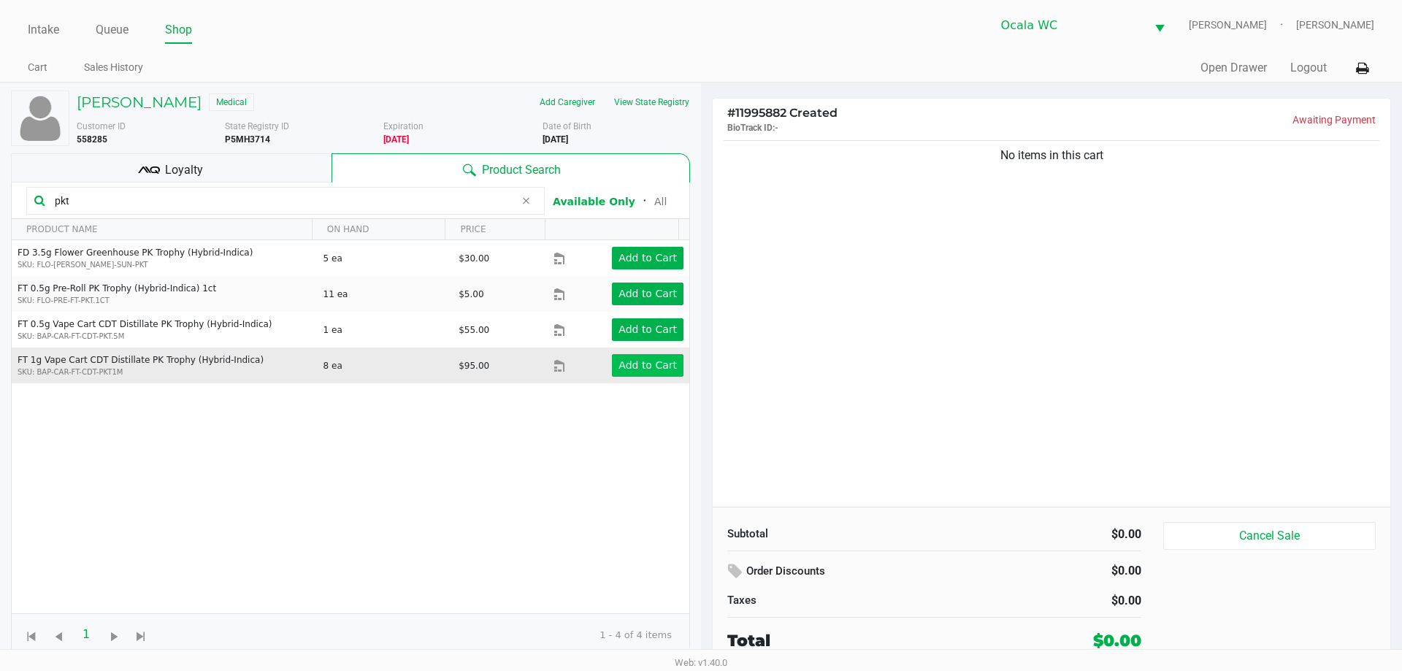
type input "pkt"
click at [633, 359] on app-button-loader "Add to Cart" at bounding box center [647, 365] width 58 height 12
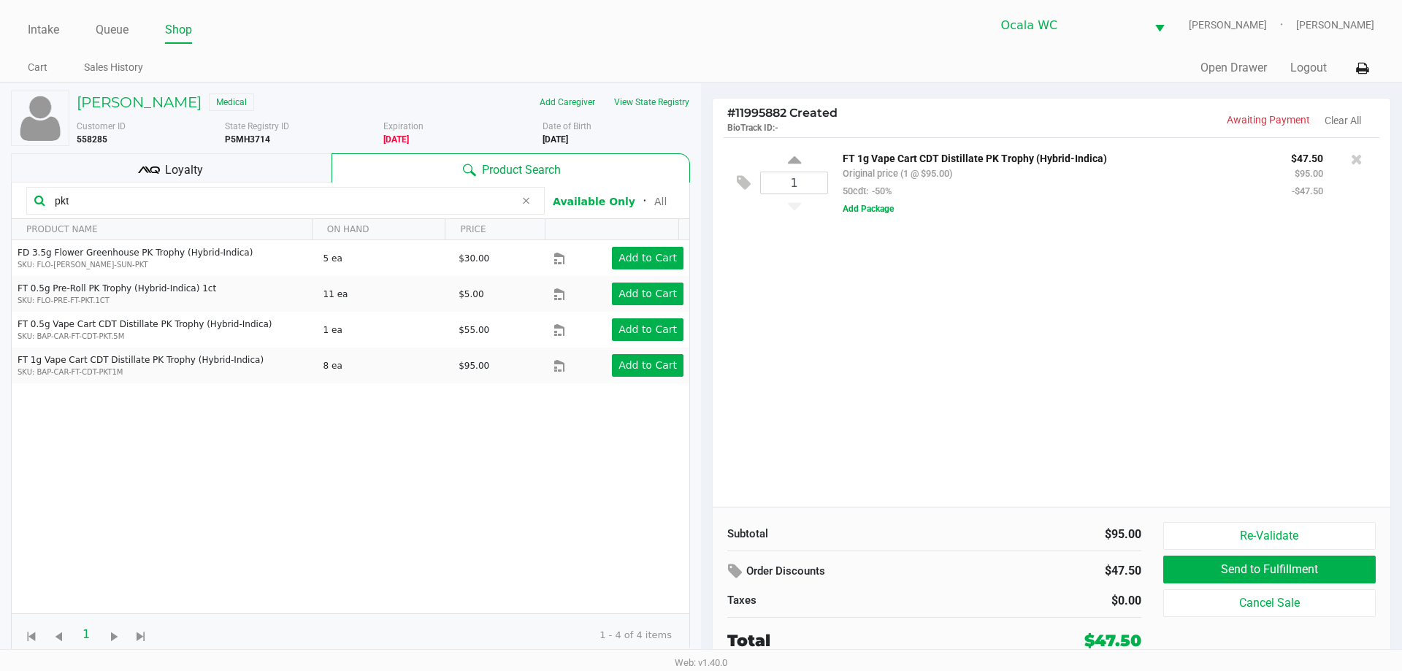
click at [218, 208] on input "pkt" at bounding box center [282, 201] width 466 height 22
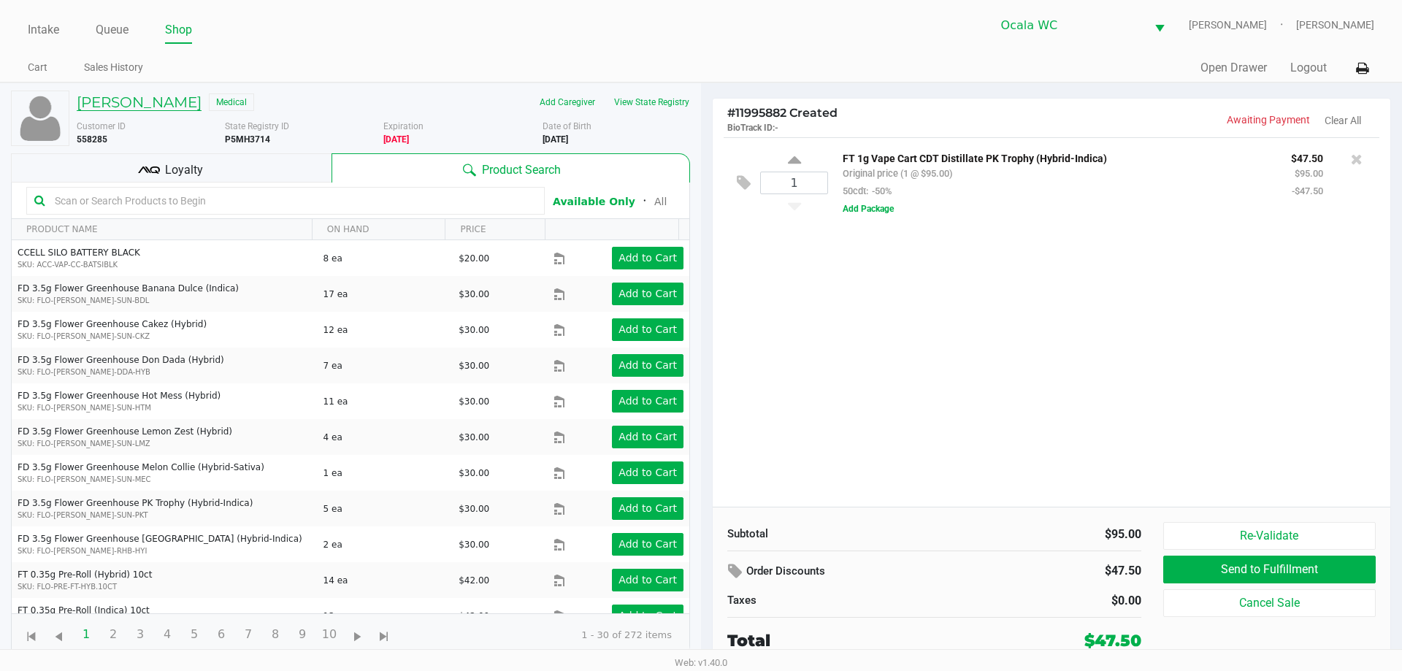
click at [110, 95] on h5 "JAMIE RIMES" at bounding box center [139, 102] width 125 height 18
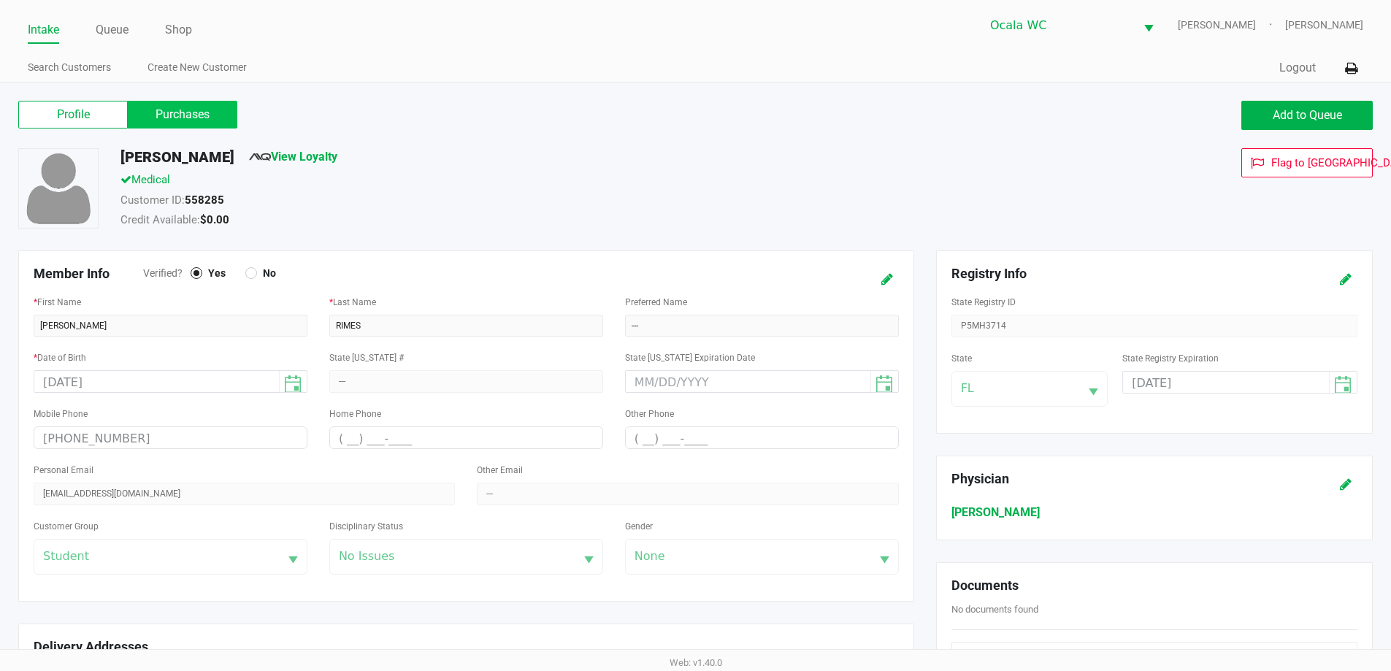
click at [147, 109] on label "Purchases" at bounding box center [182, 115] width 109 height 28
click at [0, 0] on 1 "Purchases" at bounding box center [0, 0] width 0 height 0
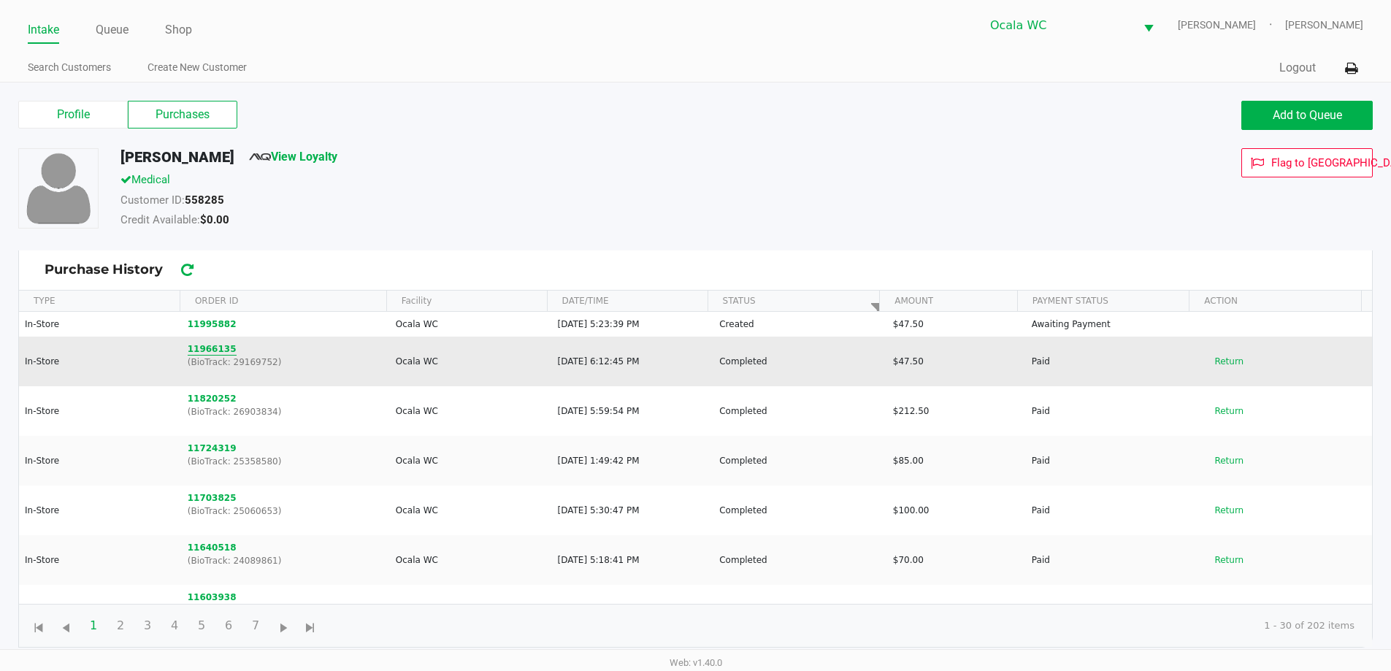
click at [199, 354] on button "11966135" at bounding box center [212, 348] width 49 height 13
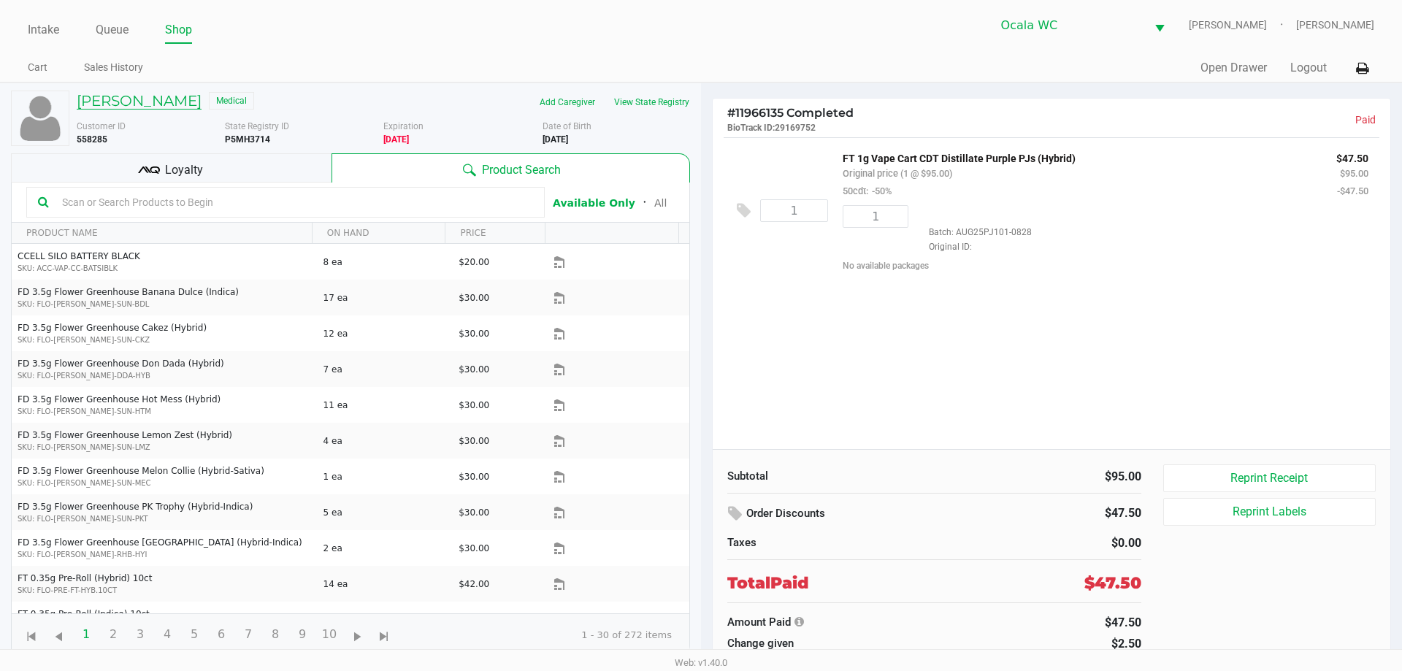
click at [134, 100] on h5 "JAMIE RIMES" at bounding box center [139, 101] width 125 height 18
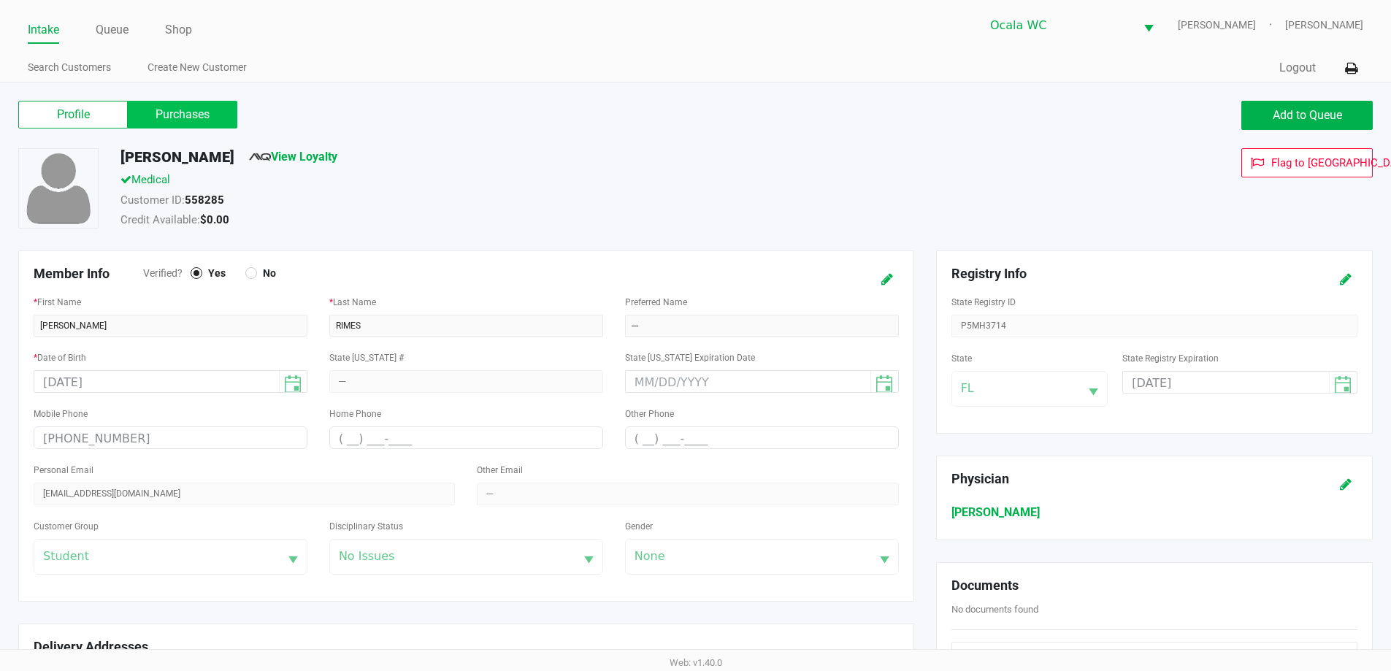
click at [158, 117] on label "Purchases" at bounding box center [182, 115] width 109 height 28
click at [0, 0] on 1 "Purchases" at bounding box center [0, 0] width 0 height 0
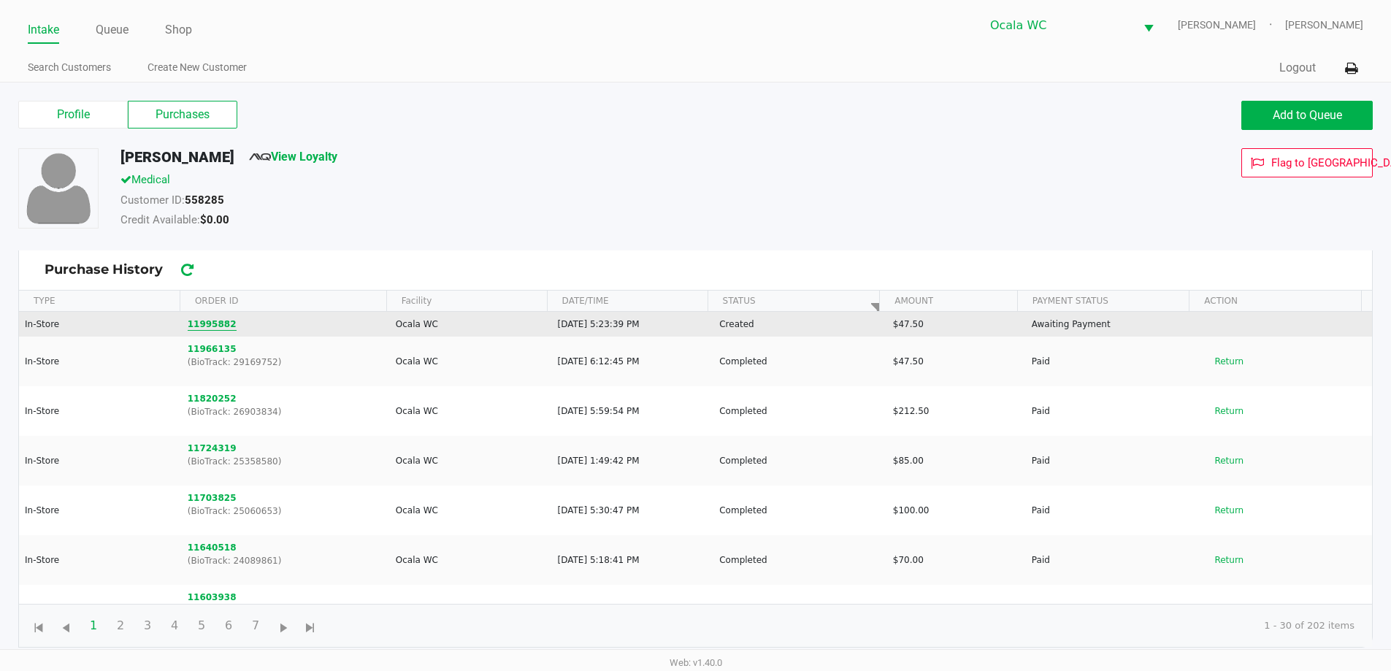
click at [204, 322] on button "11995882" at bounding box center [212, 324] width 49 height 13
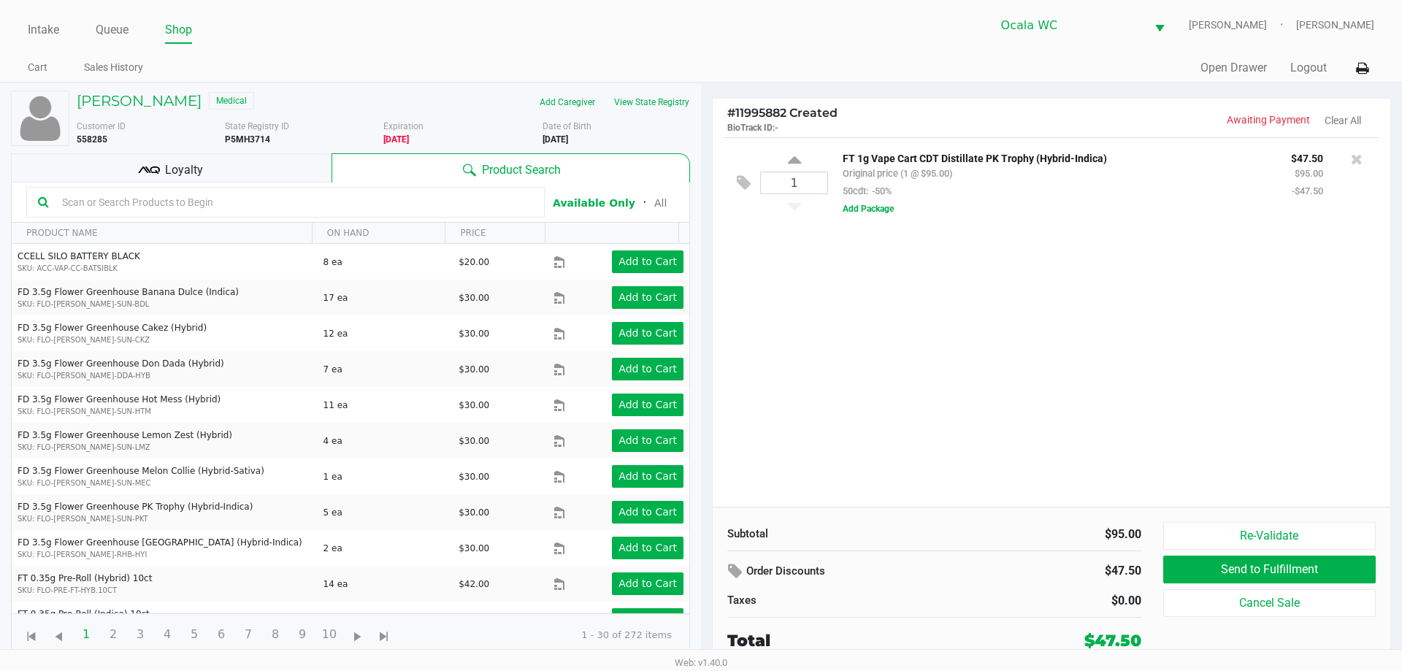
click at [191, 209] on input "text" at bounding box center [294, 202] width 477 height 22
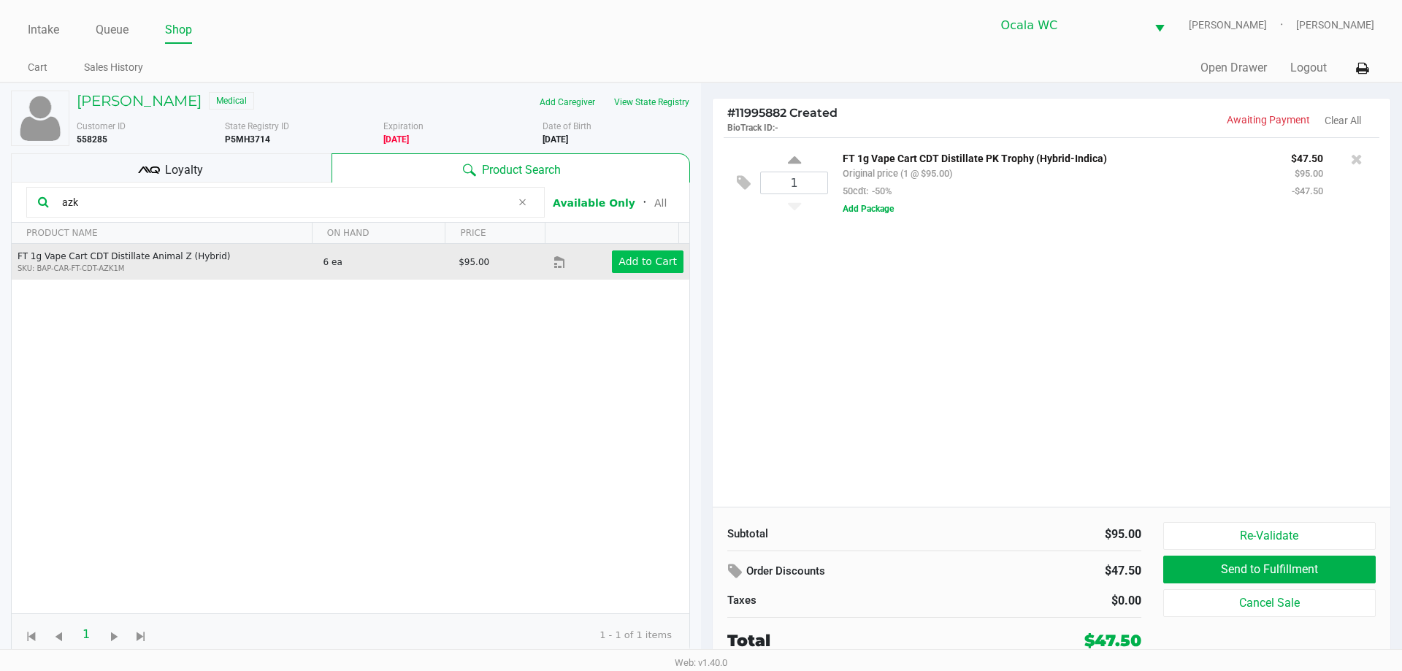
type input "azk"
click at [629, 258] on app-button-loader "Add to Cart" at bounding box center [647, 261] width 58 height 12
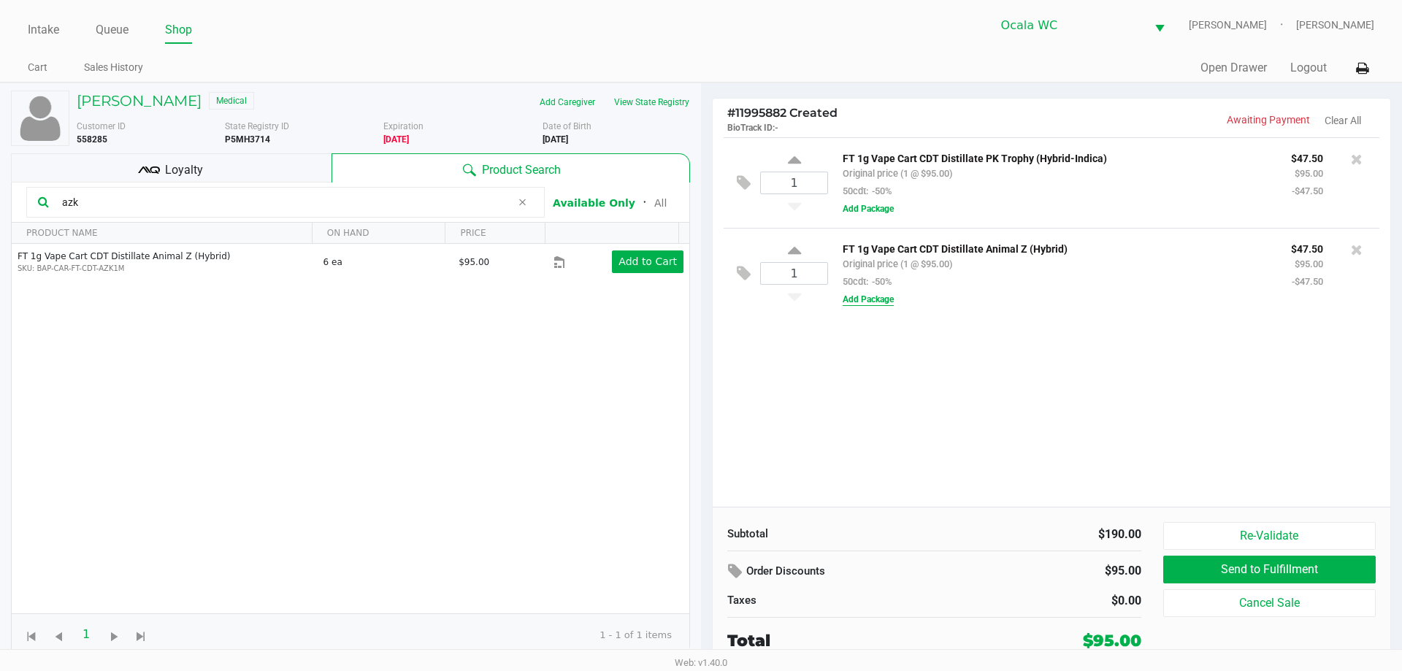
click at [874, 303] on button "Add Package" at bounding box center [867, 299] width 51 height 13
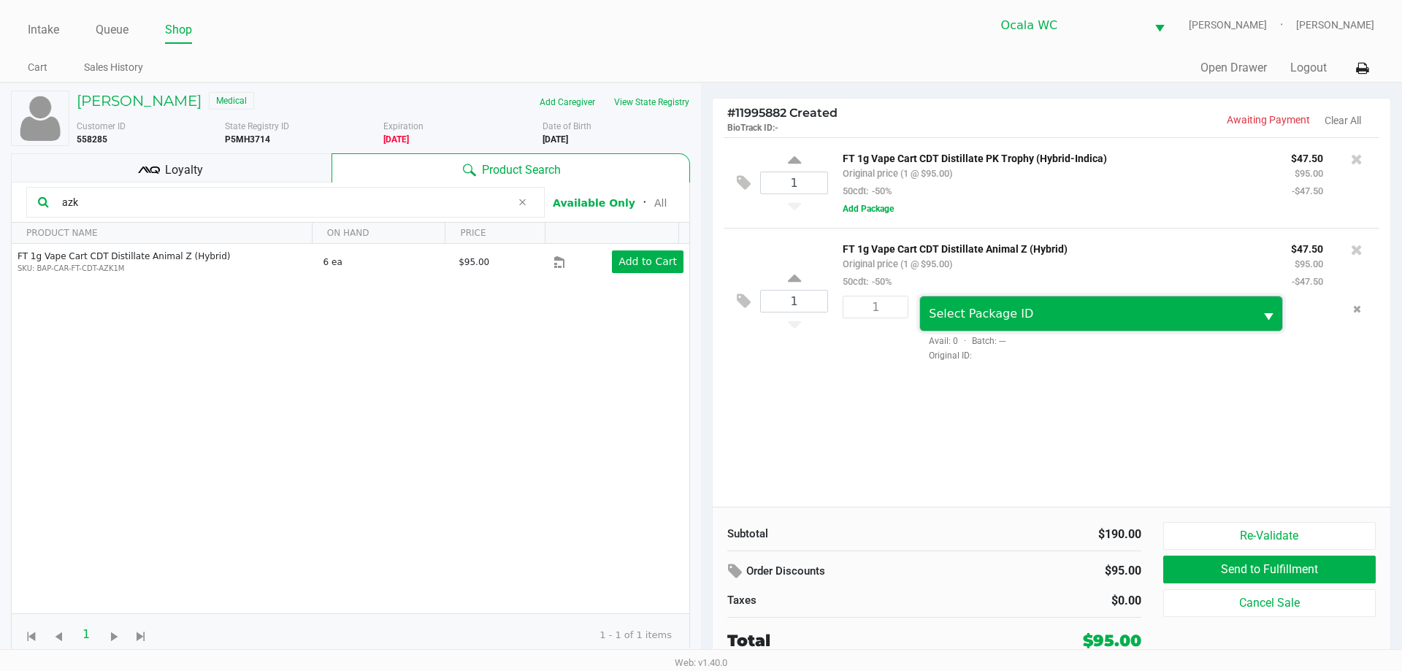
click at [1019, 315] on span "Select Package ID" at bounding box center [981, 314] width 104 height 14
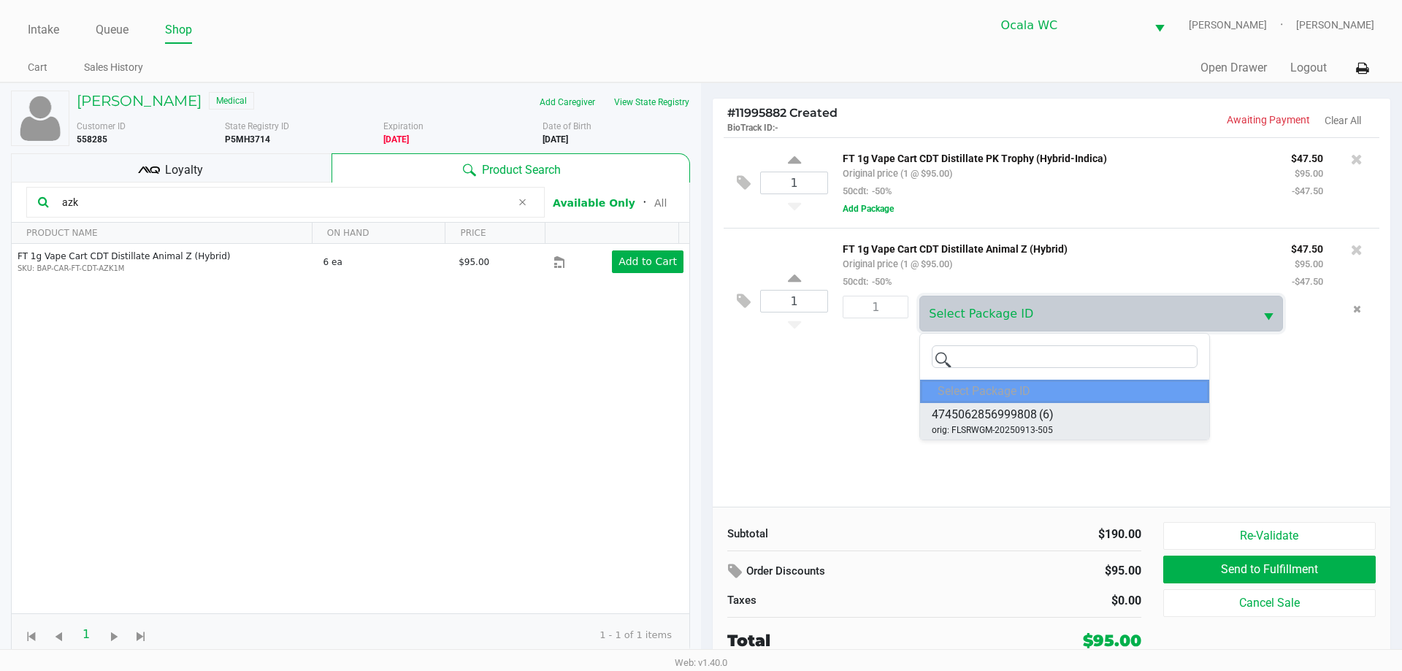
click at [1001, 419] on span "4745062856999808" at bounding box center [983, 415] width 105 height 18
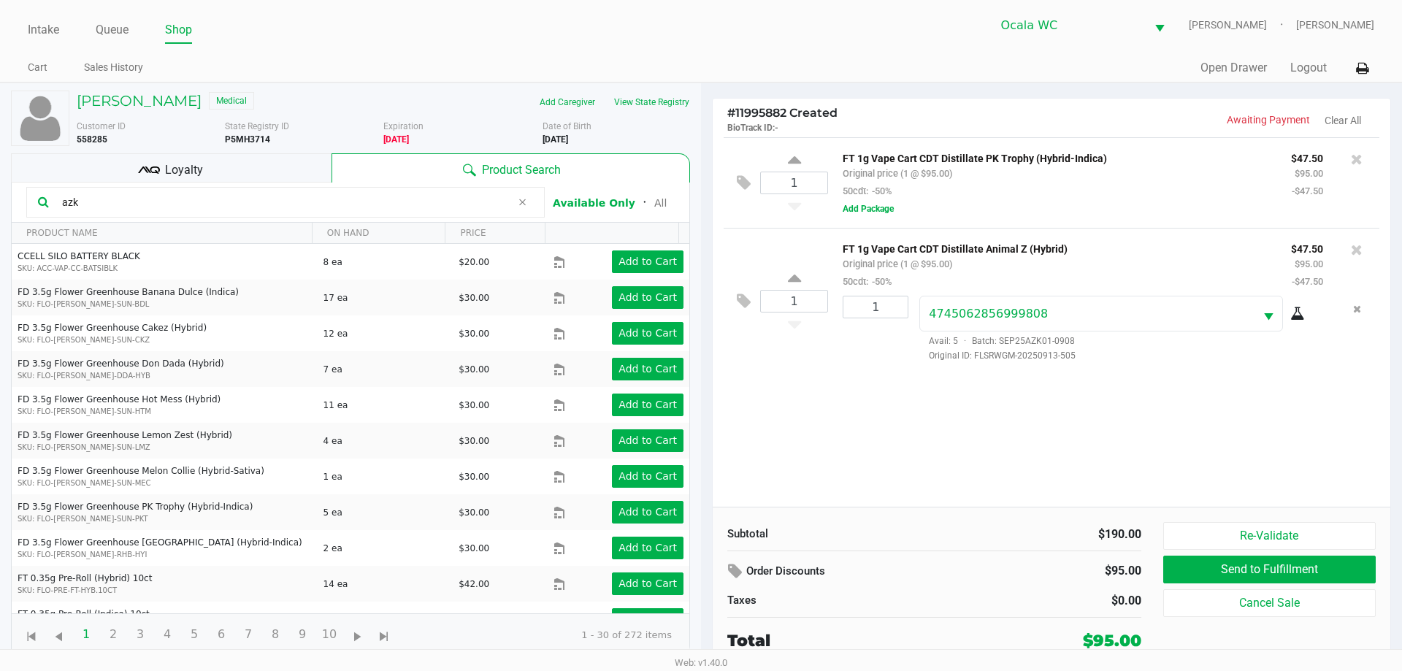
click at [1298, 316] on icon at bounding box center [1297, 314] width 15 height 12
click at [837, 437] on div "1 FT 1g Vape Cart CDT Distillate PK Trophy (Hybrid-Indica) Original price (1 @ …" at bounding box center [1050, 321] width 677 height 369
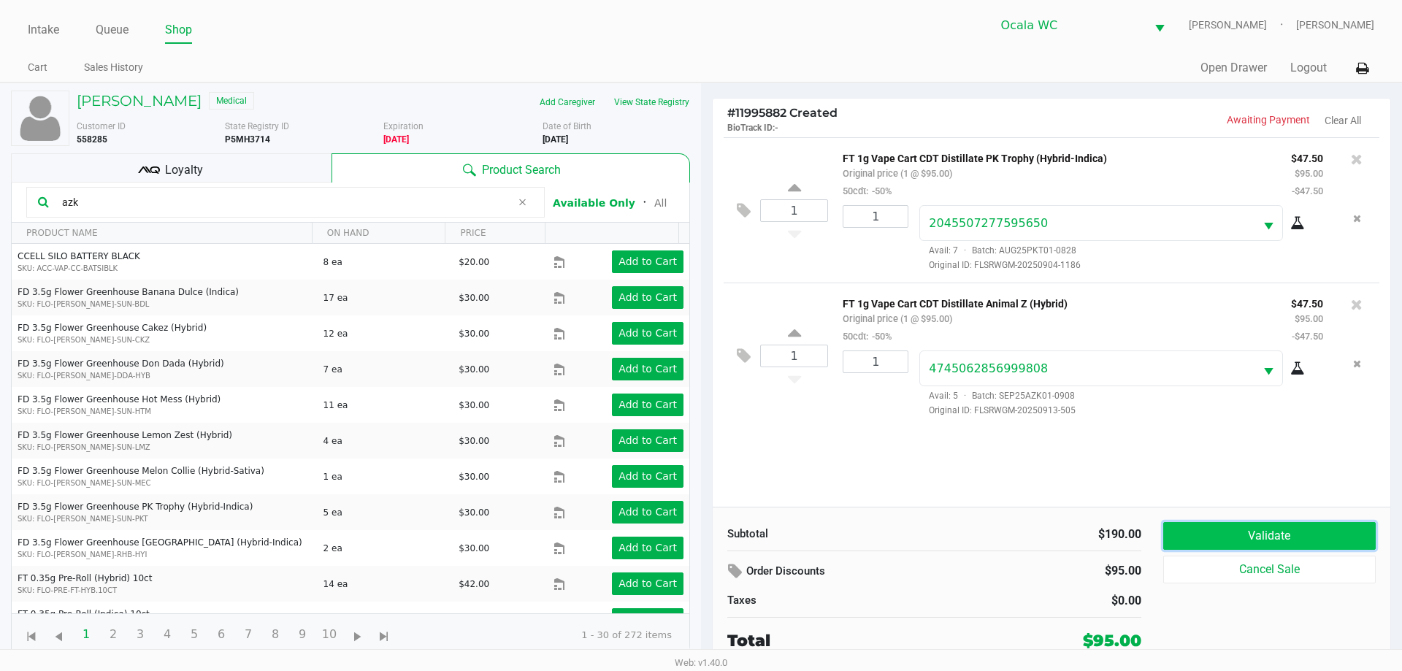
click at [1232, 532] on button "Validate" at bounding box center [1269, 536] width 212 height 28
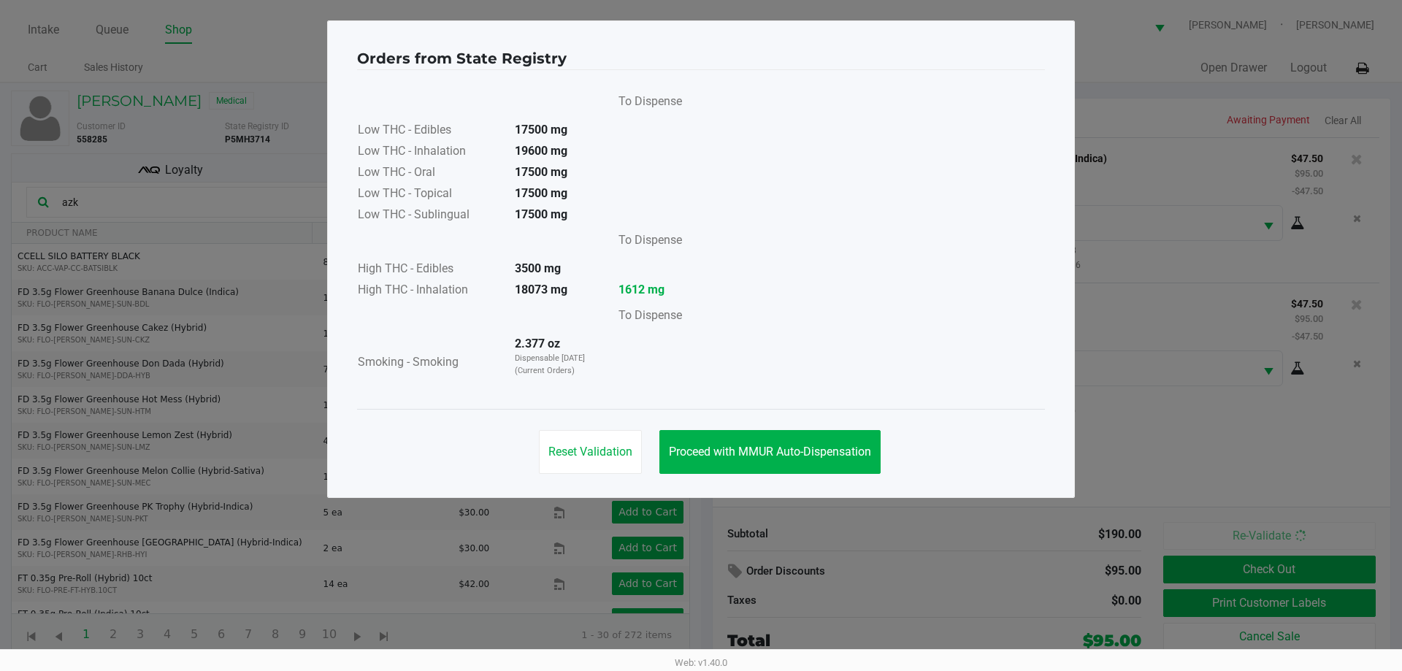
click at [797, 428] on div "Reset Validation Proceed with MMUR Auto-Dispensation" at bounding box center [701, 446] width 688 height 74
click at [873, 455] on button "Proceed with MMUR Auto-Dispensation" at bounding box center [769, 452] width 221 height 44
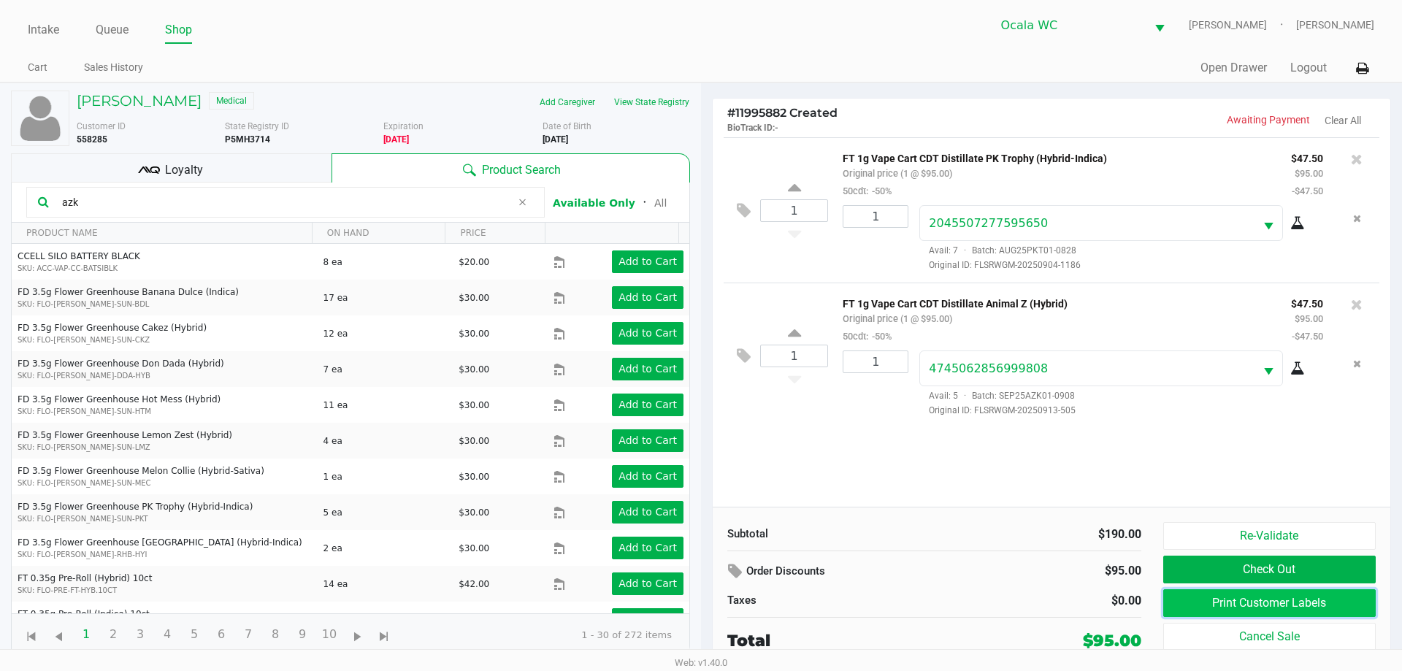
click at [1243, 598] on button "Print Customer Labels" at bounding box center [1269, 603] width 212 height 28
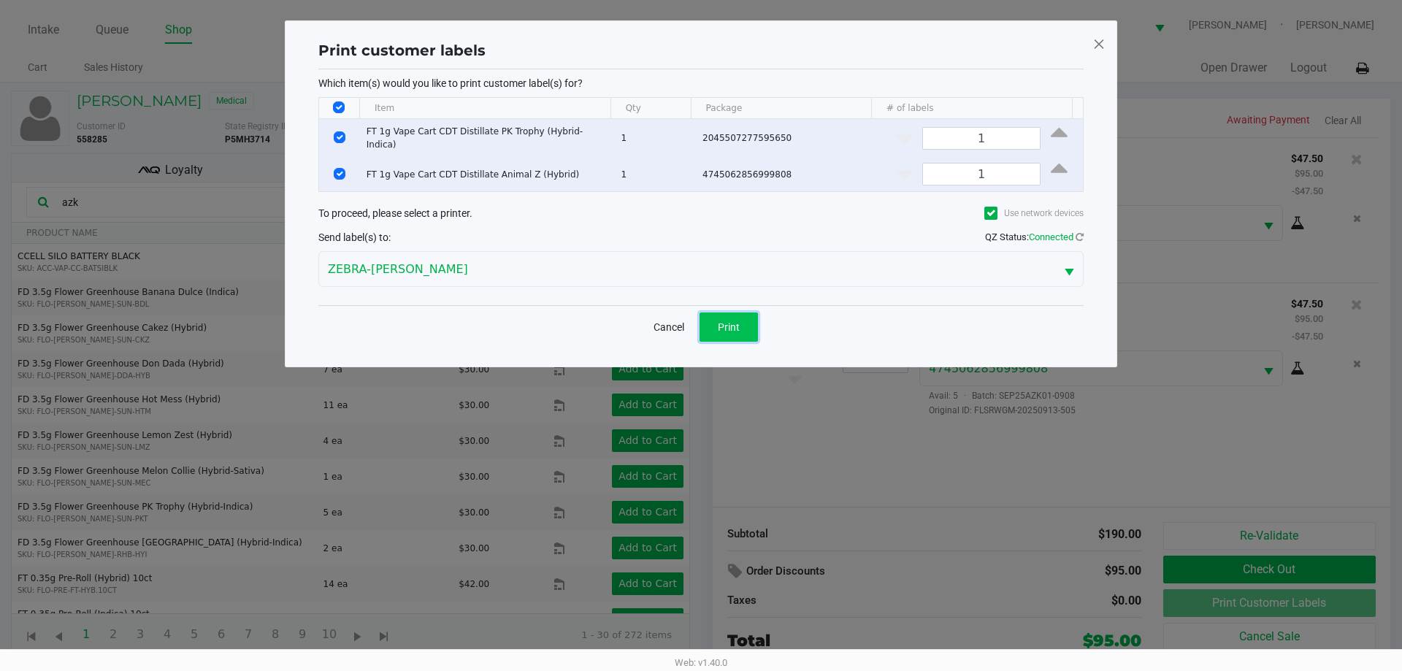
click at [699, 323] on button "Print" at bounding box center [728, 326] width 58 height 29
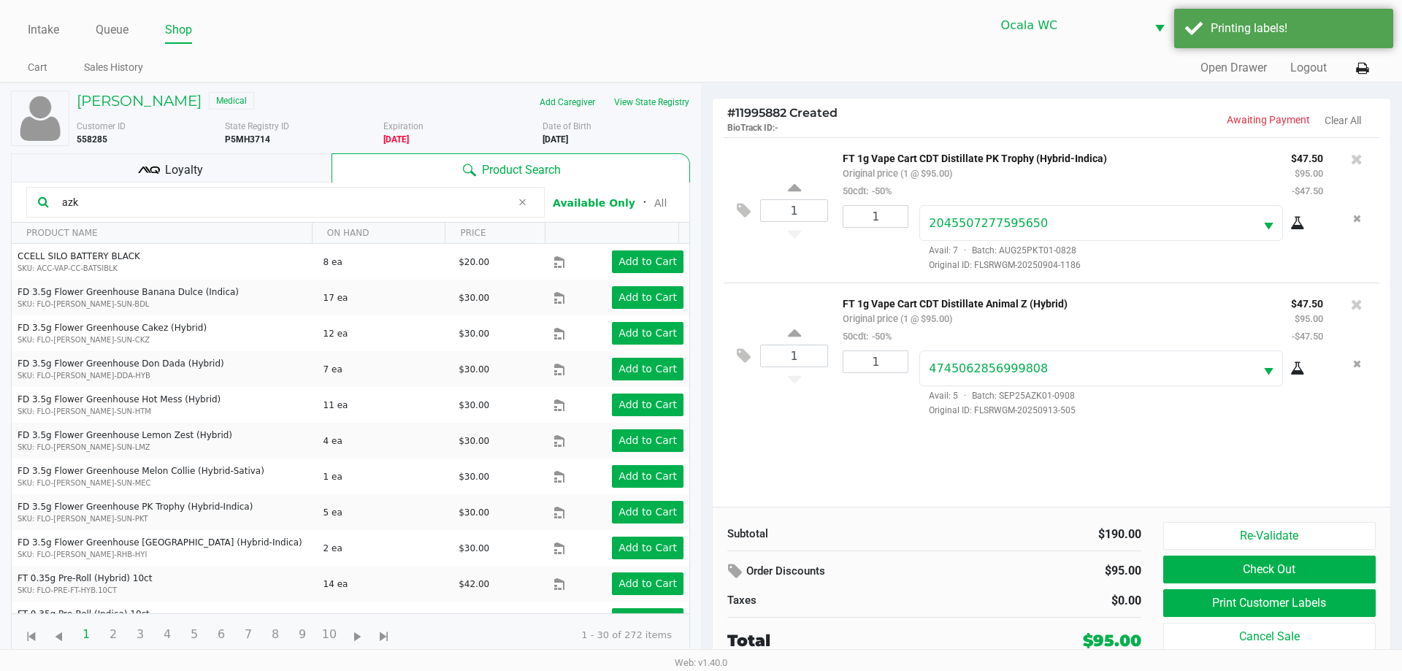
click at [303, 171] on div "Loyalty" at bounding box center [171, 167] width 320 height 29
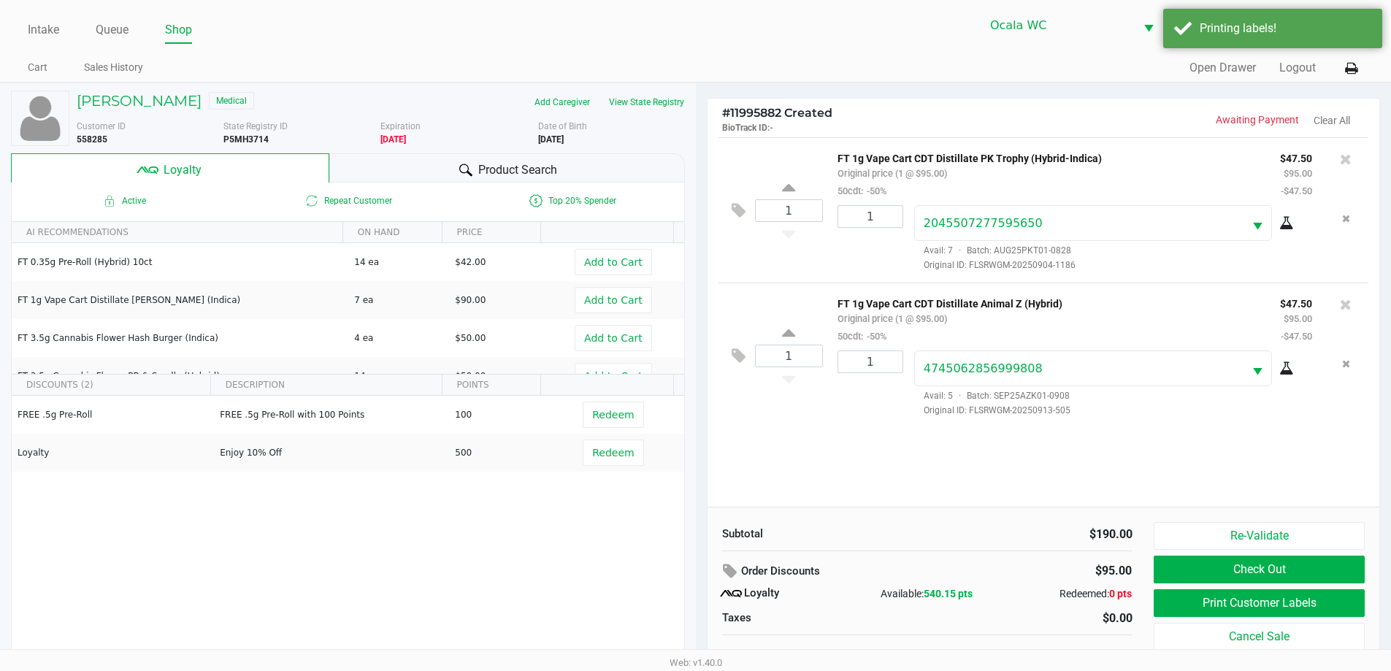
scroll to position [15, 0]
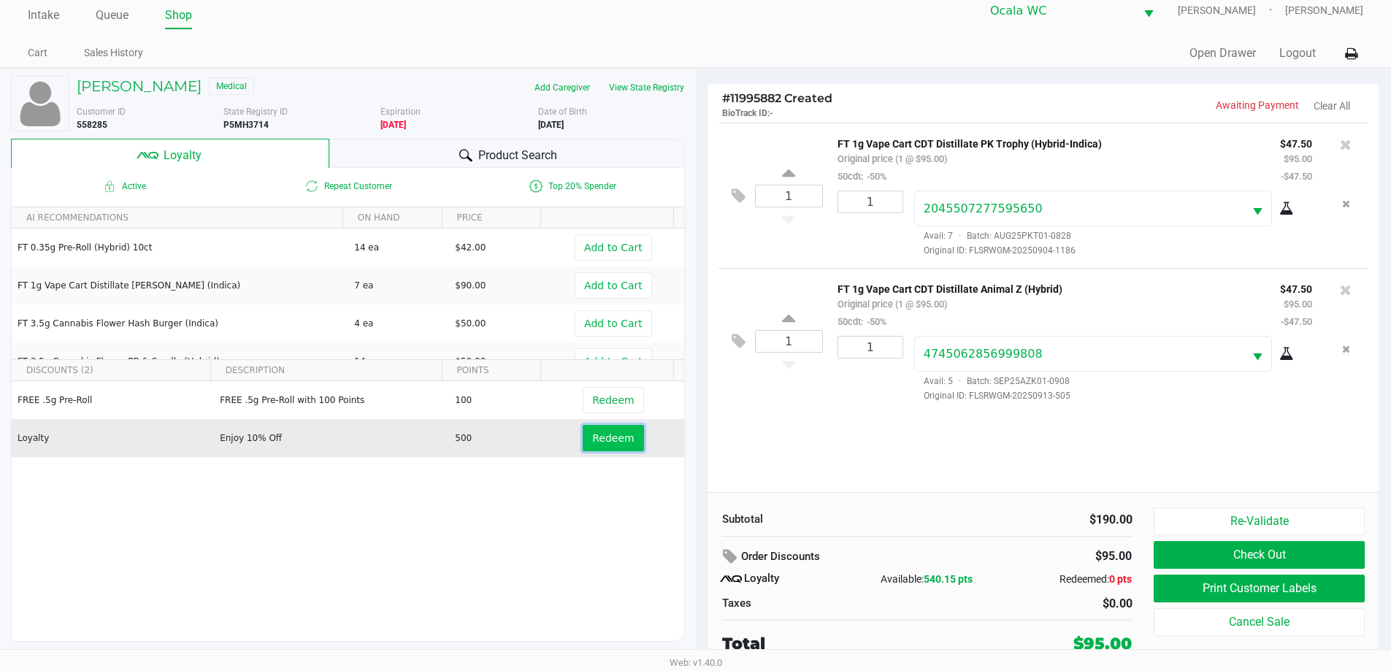
click at [596, 442] on span "Redeem" at bounding box center [613, 438] width 42 height 12
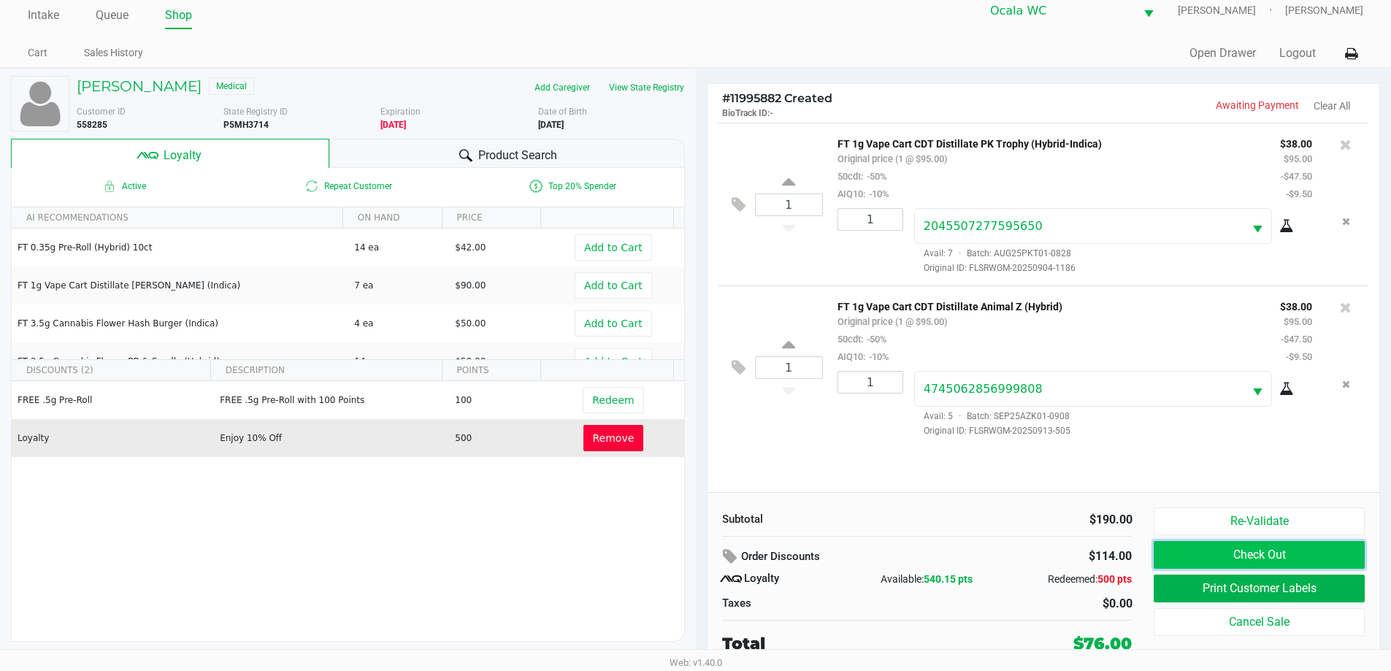
click at [1190, 558] on button "Check Out" at bounding box center [1258, 555] width 210 height 28
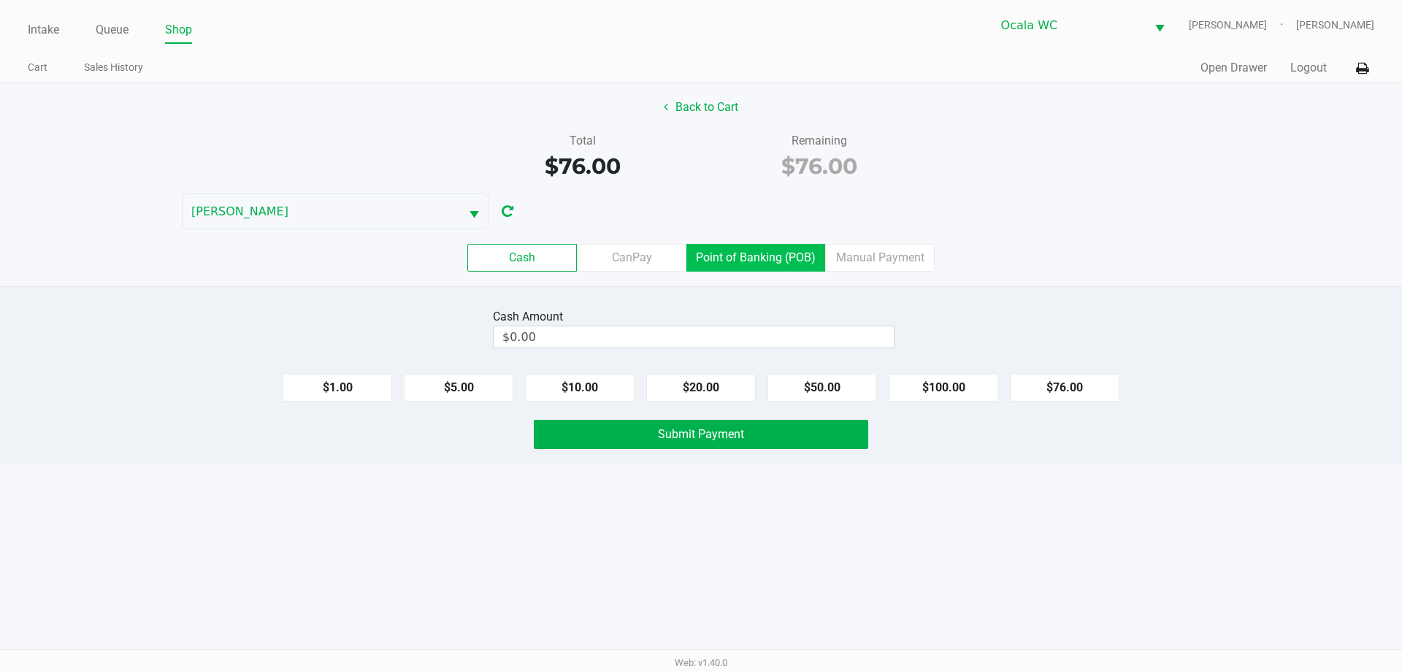
click at [740, 257] on label "Point of Banking (POB)" at bounding box center [755, 258] width 139 height 28
click at [0, 0] on 7 "Point of Banking (POB)" at bounding box center [0, 0] width 0 height 0
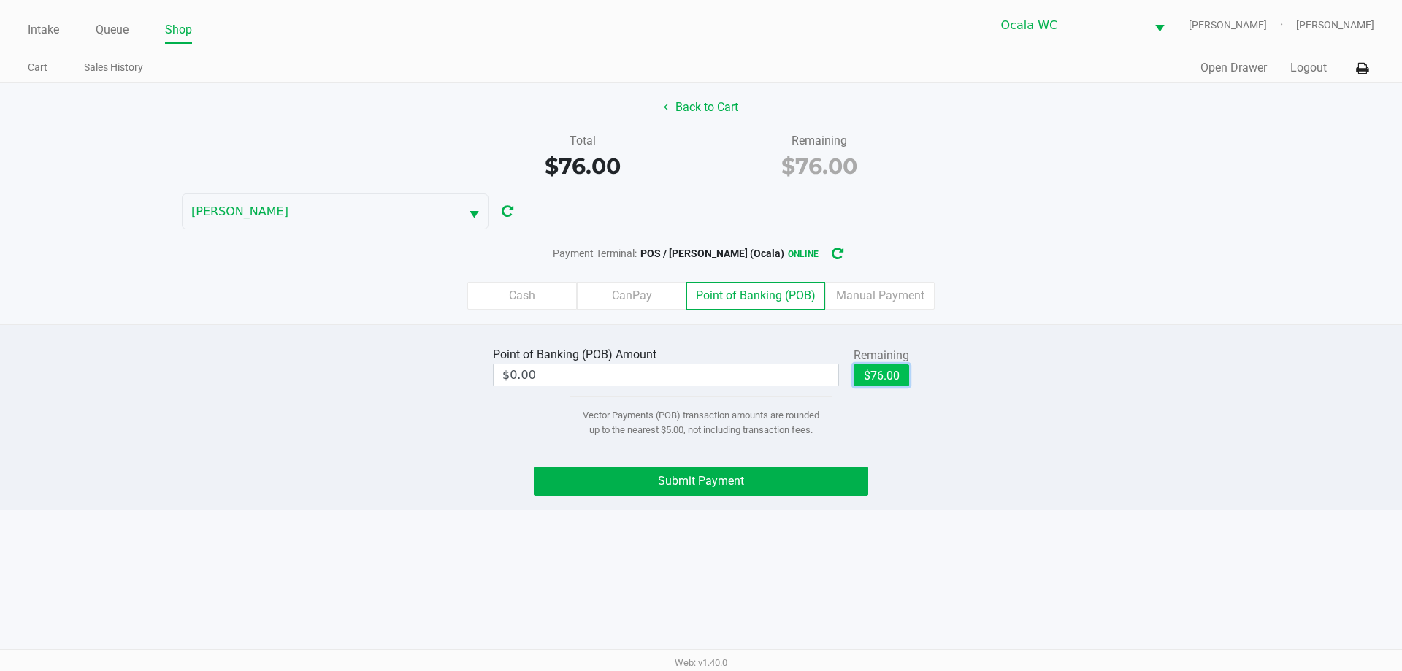
drag, startPoint x: 882, startPoint y: 372, endPoint x: 841, endPoint y: 420, distance: 63.2
click at [882, 374] on button "$76.00" at bounding box center [880, 375] width 55 height 22
type input "$76.00"
click at [754, 474] on button "Submit Payment" at bounding box center [701, 480] width 334 height 29
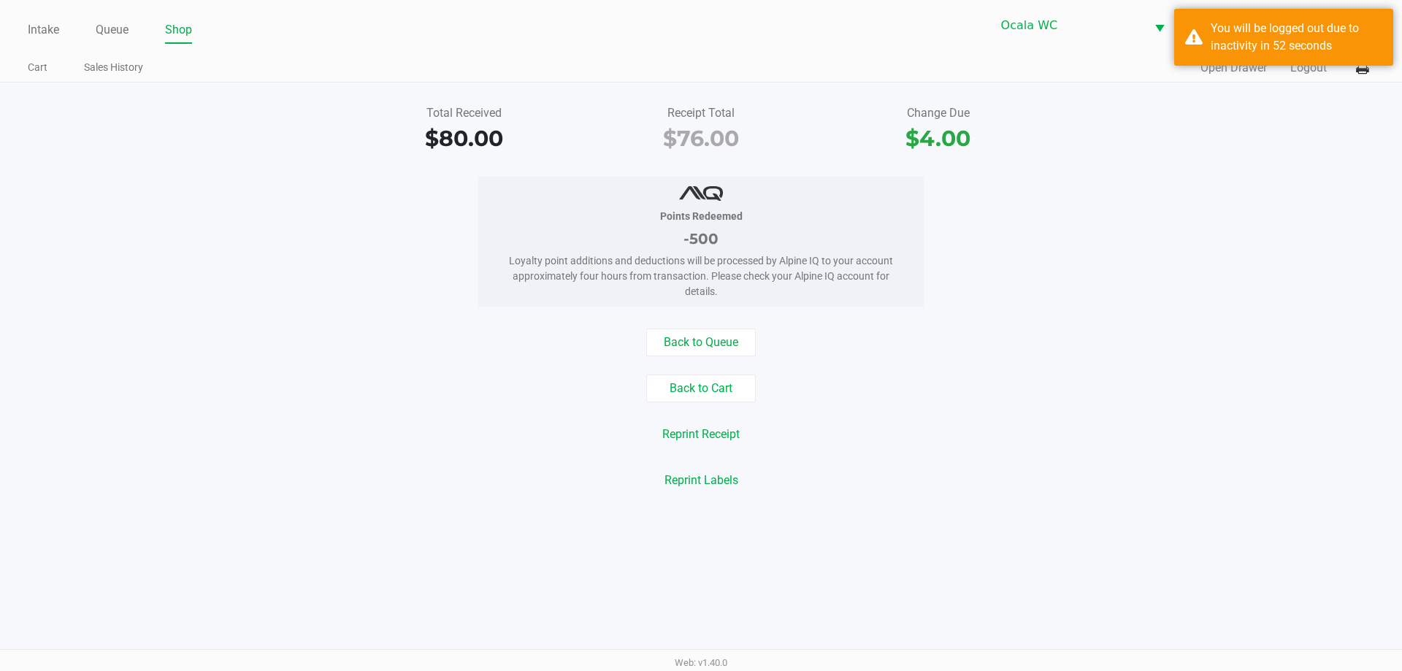
click at [44, 32] on link "Intake" at bounding box center [43, 30] width 31 height 20
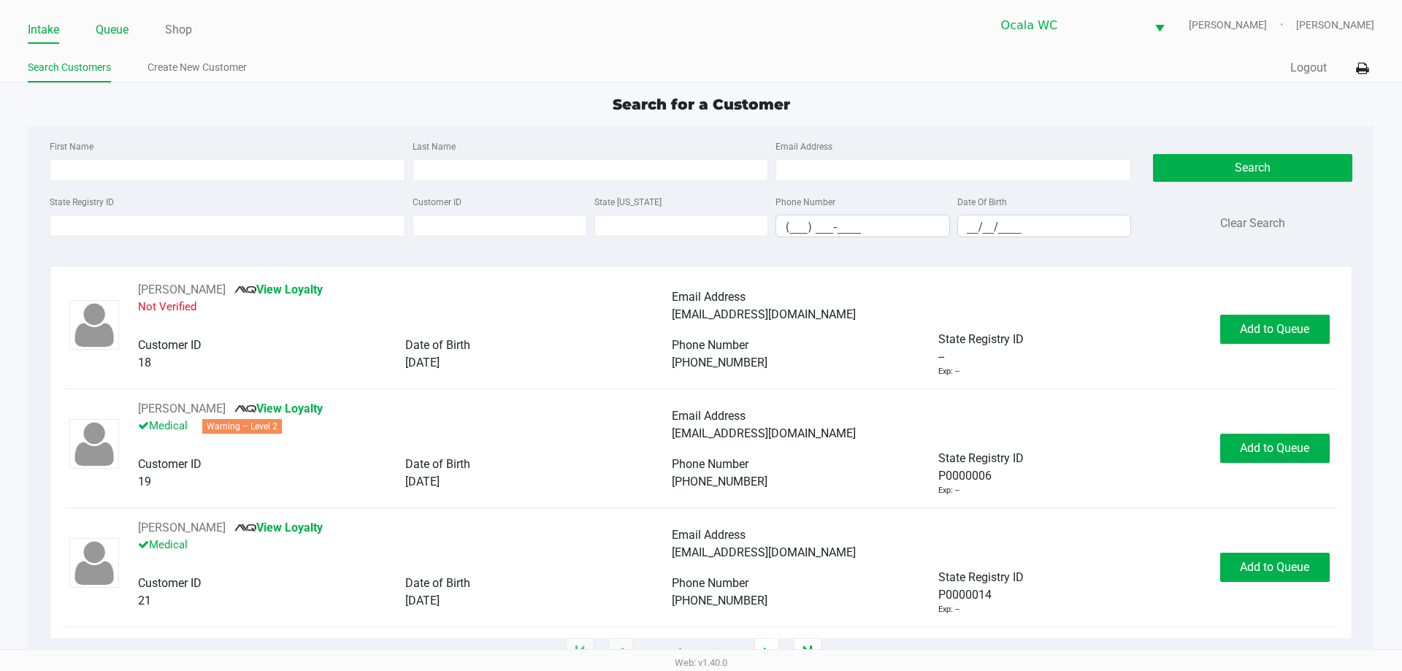
click at [112, 31] on link "Queue" at bounding box center [112, 30] width 33 height 20
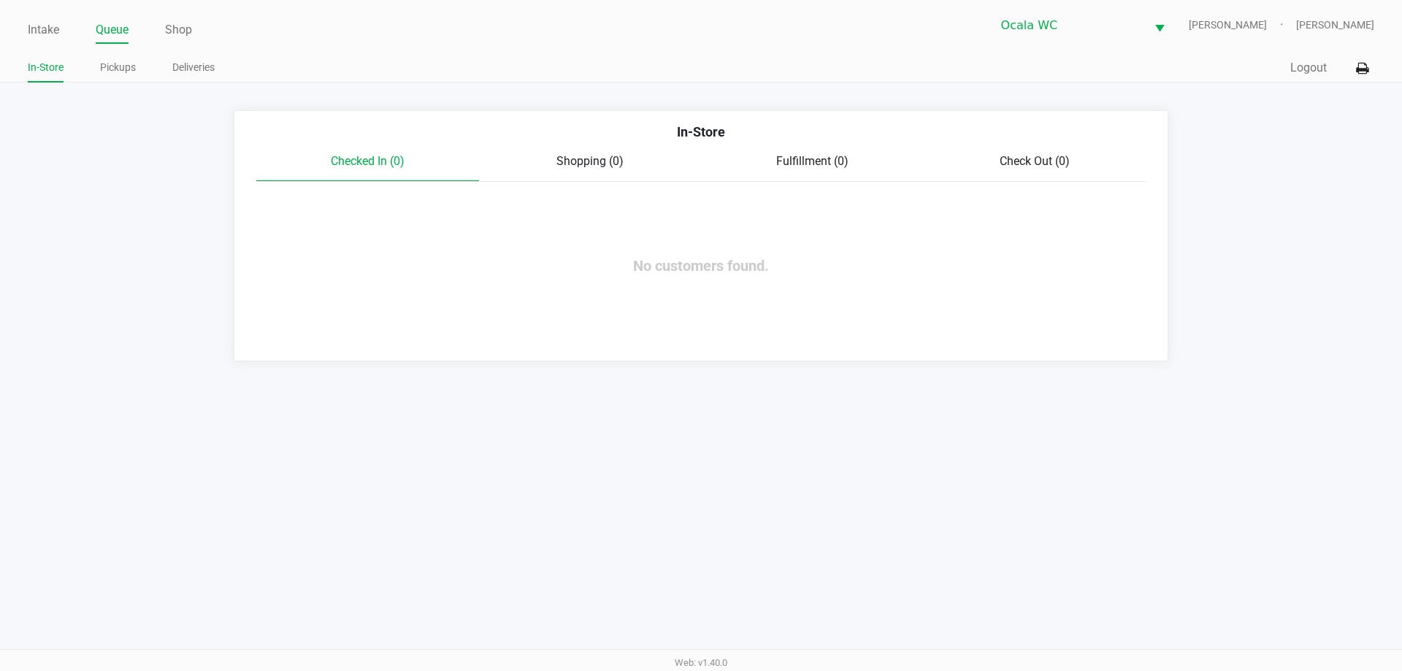
click at [123, 64] on link "Pickups" at bounding box center [118, 67] width 36 height 18
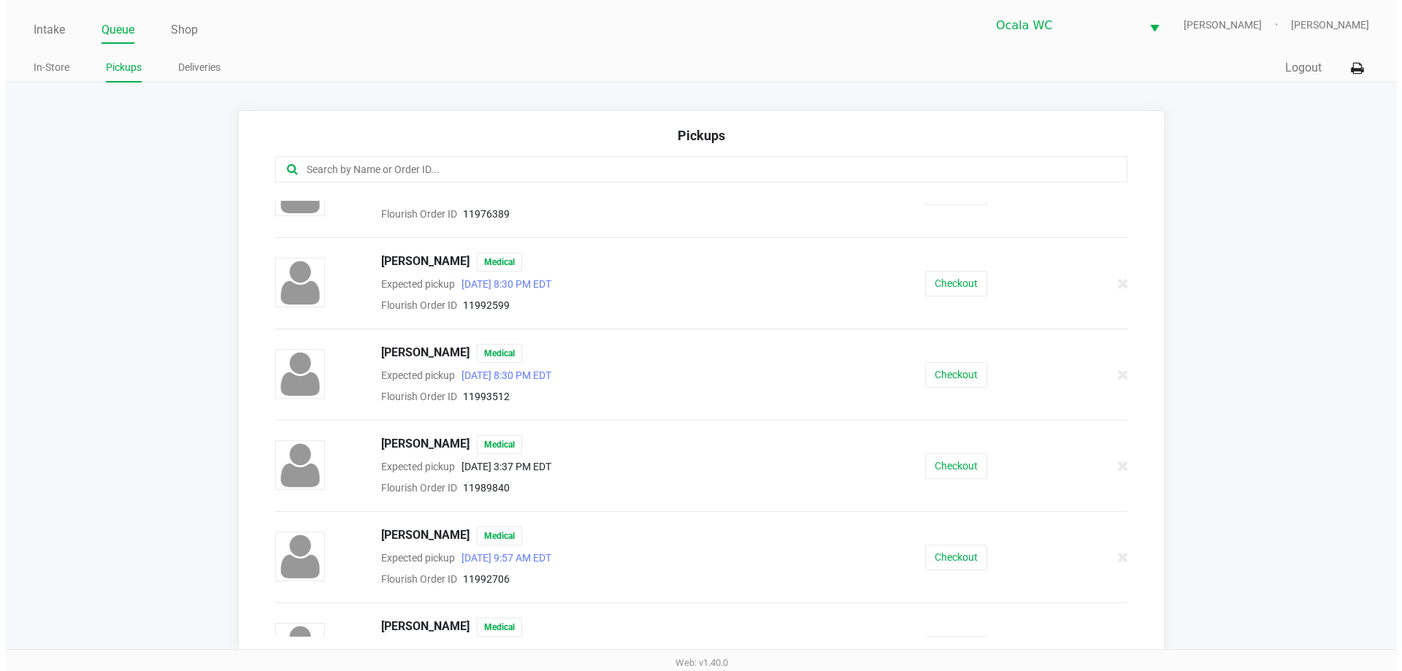
scroll to position [335, 0]
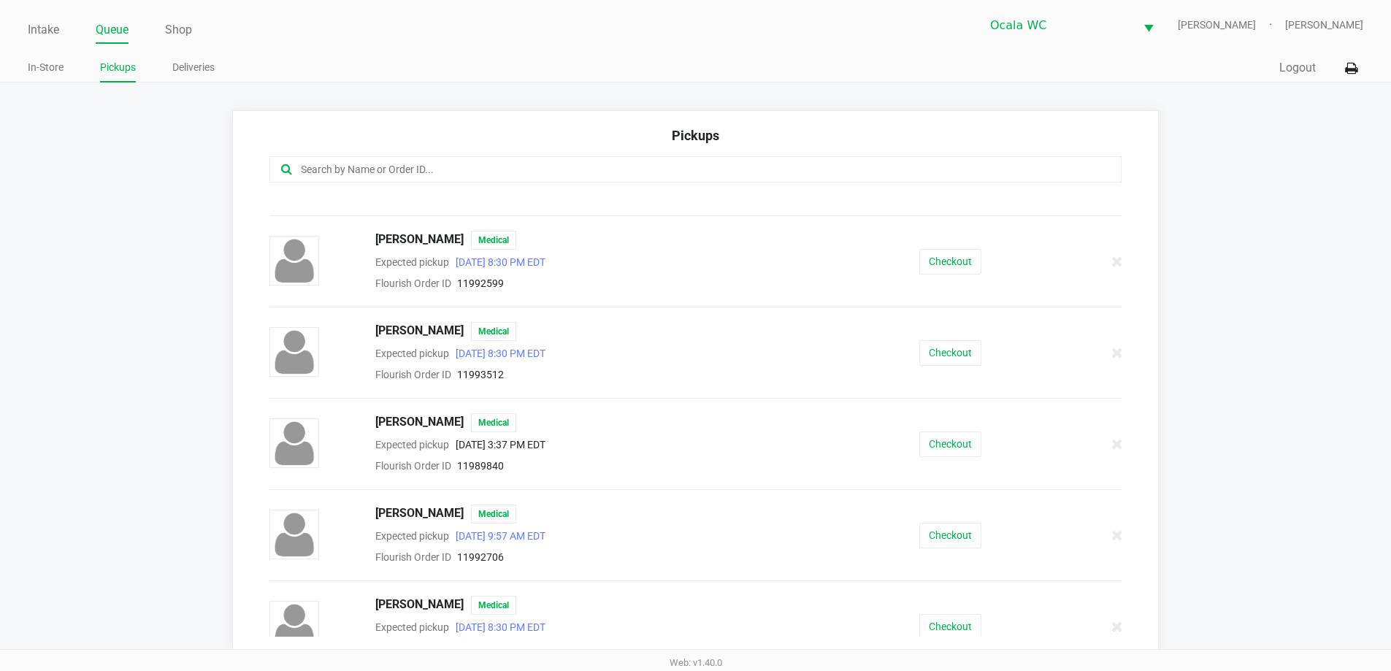
click at [936, 353] on button "Checkout" at bounding box center [950, 353] width 62 height 26
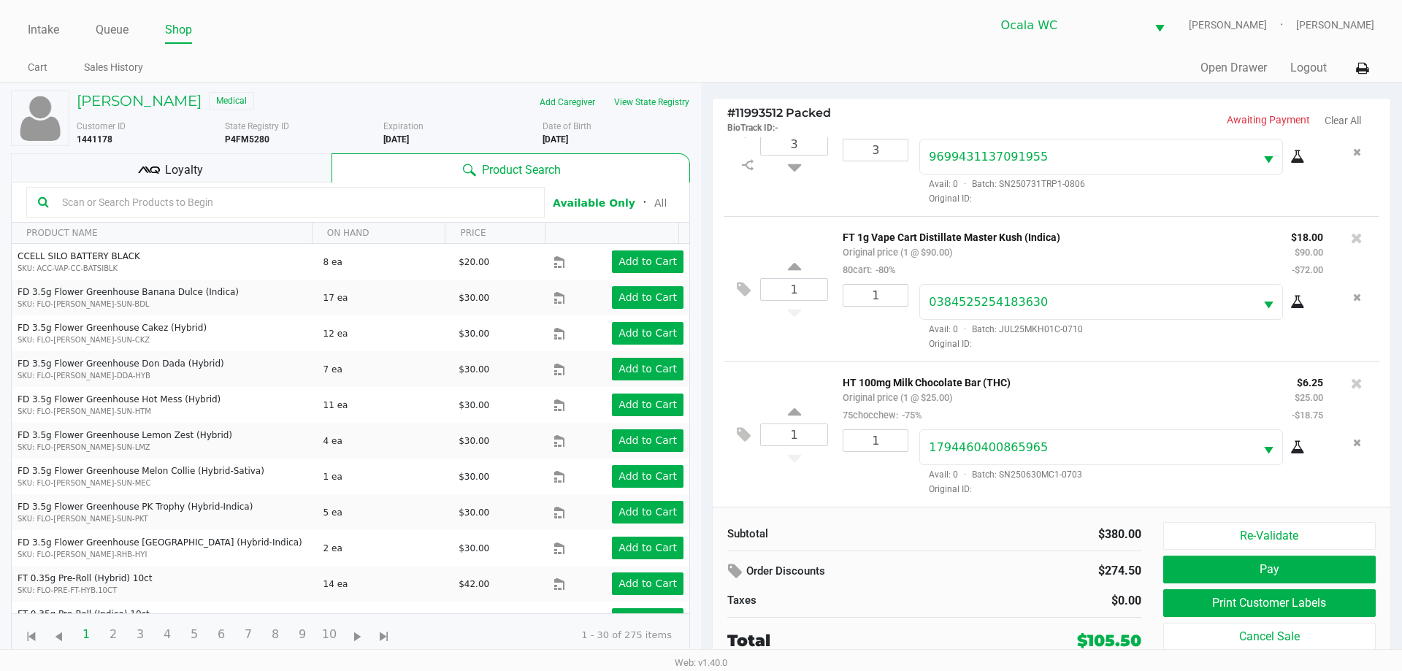
scroll to position [361, 0]
click at [1256, 603] on button "Print Customer Labels" at bounding box center [1269, 603] width 212 height 28
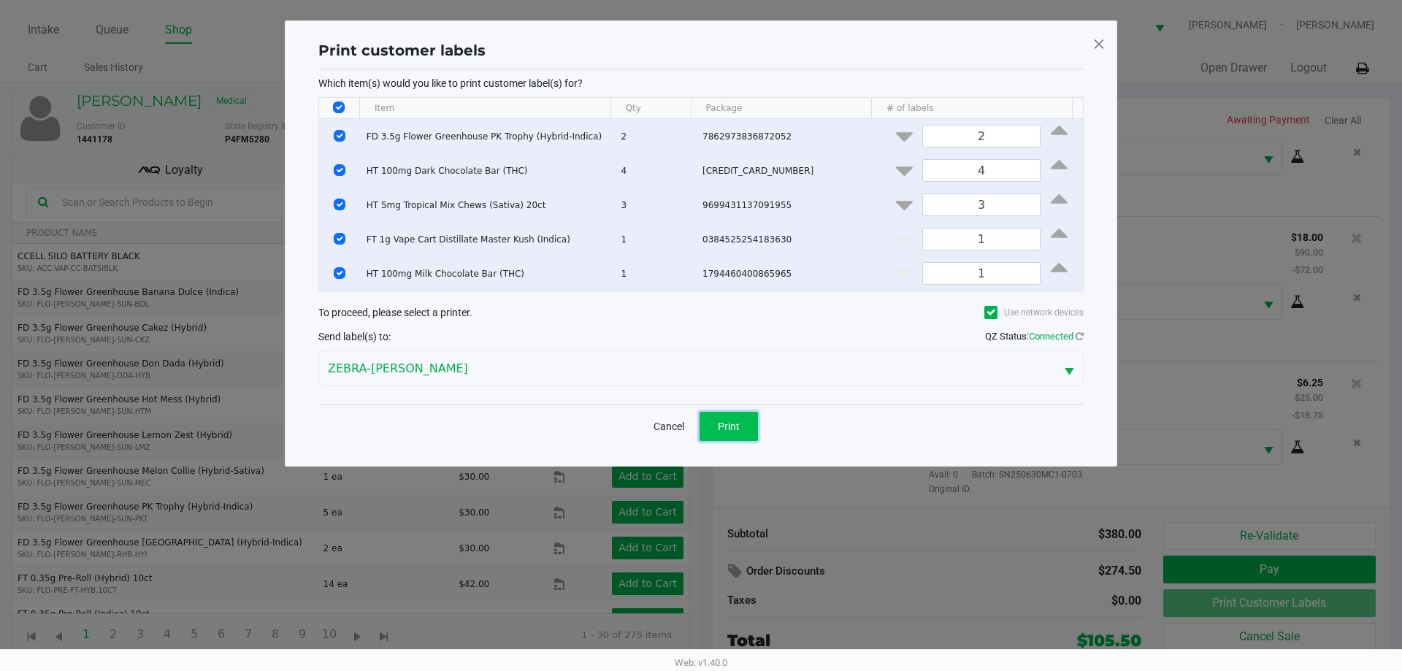
click at [726, 420] on span "Print" at bounding box center [729, 426] width 22 height 12
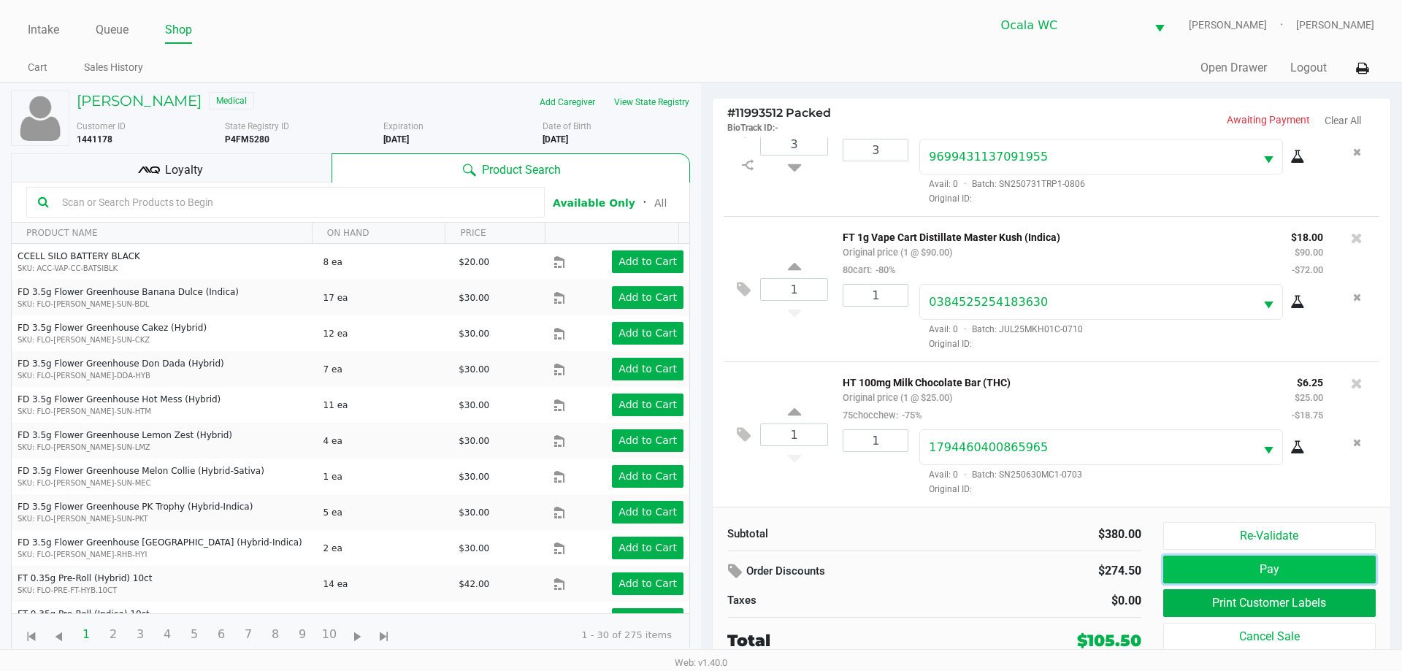
click at [1209, 576] on button "Pay" at bounding box center [1269, 570] width 212 height 28
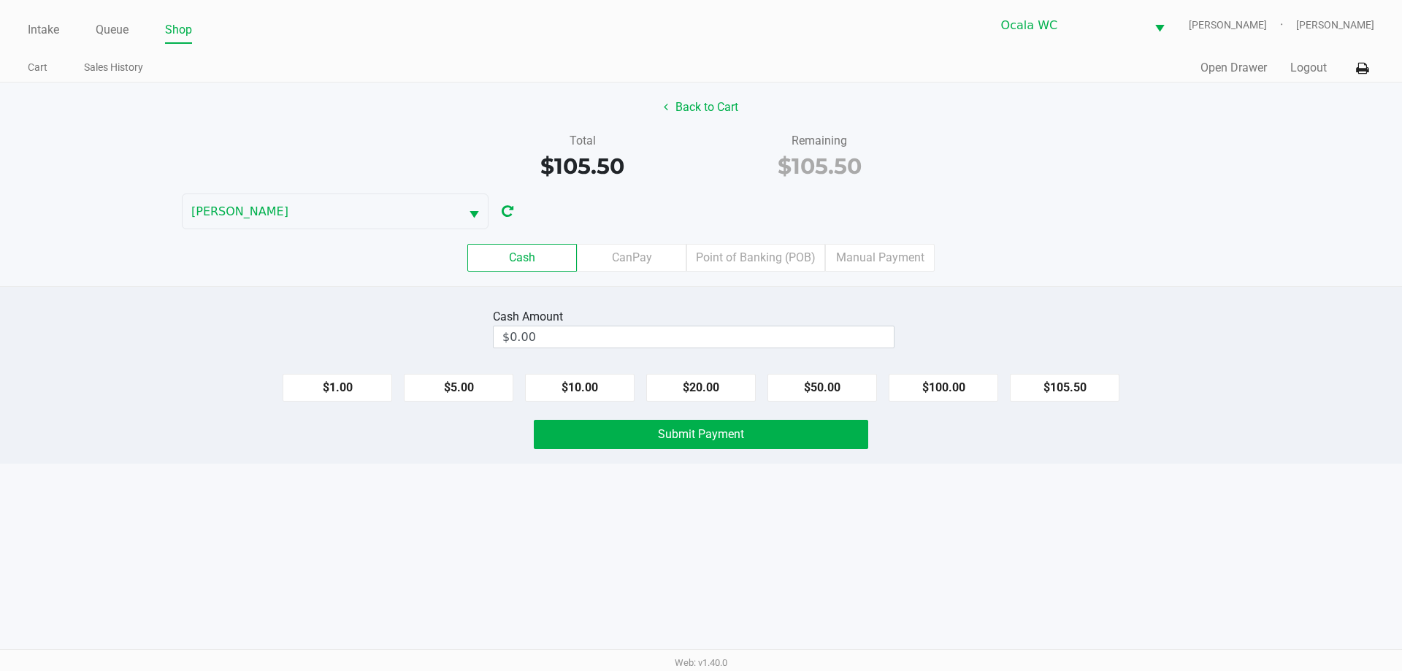
click at [764, 262] on label "Point of Banking (POB)" at bounding box center [755, 258] width 139 height 28
click at [0, 0] on 7 "Point of Banking (POB)" at bounding box center [0, 0] width 0 height 0
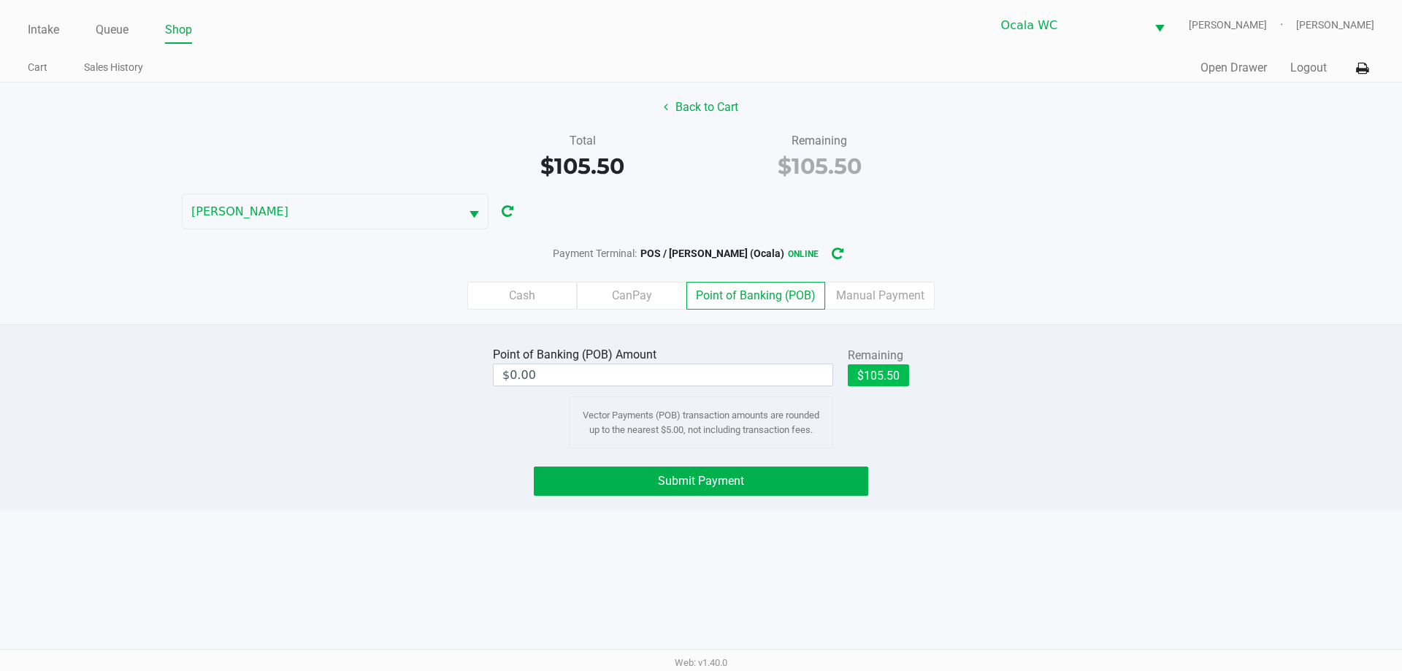
click at [880, 377] on button "$105.50" at bounding box center [878, 375] width 61 height 22
type input "$105.50"
click at [795, 490] on button "Submit Payment" at bounding box center [701, 480] width 334 height 29
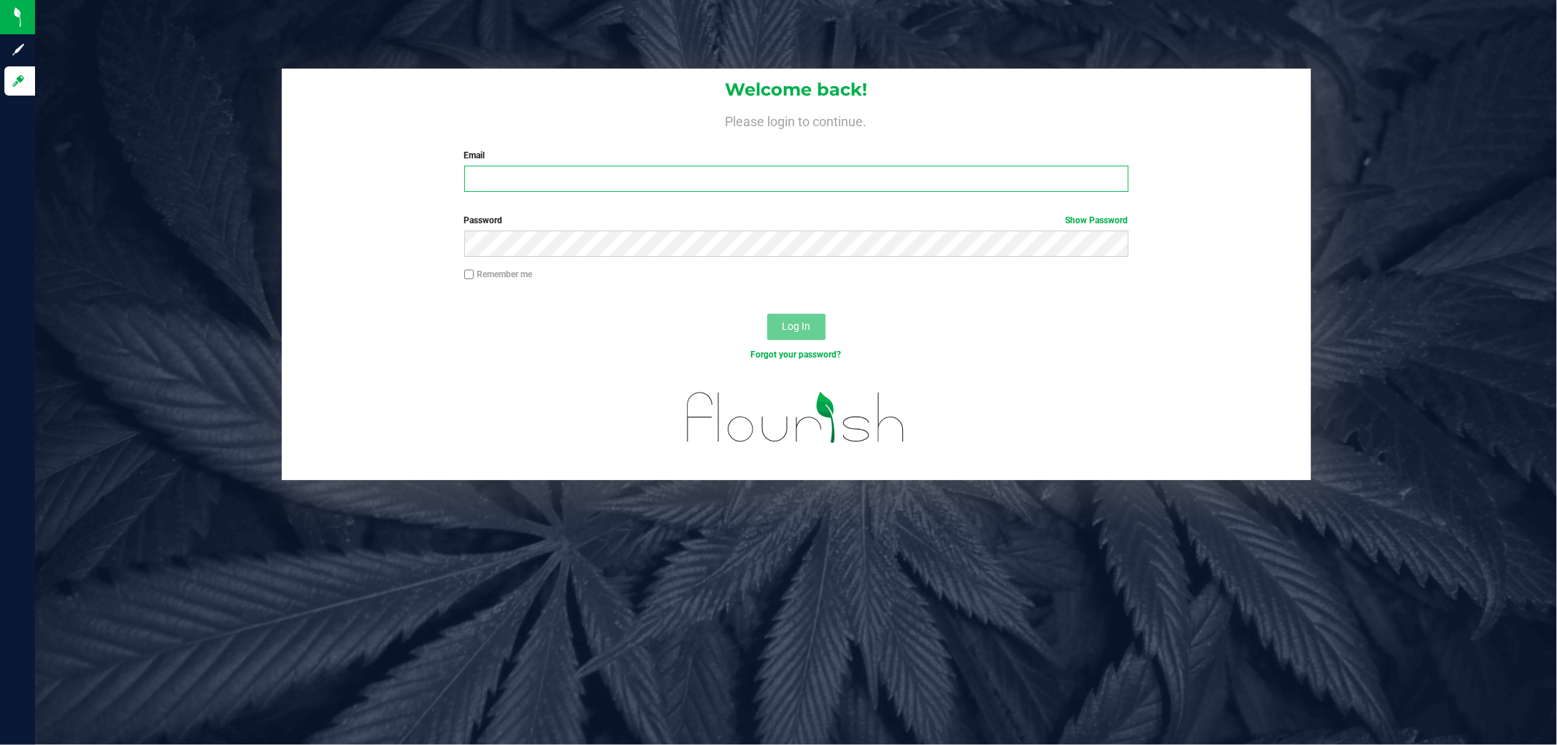
click at [643, 184] on input "Email" at bounding box center [796, 179] width 664 height 26
type input "[EMAIL_ADDRESS][DOMAIN_NAME]"
click at [767, 314] on button "Log In" at bounding box center [796, 327] width 58 height 26
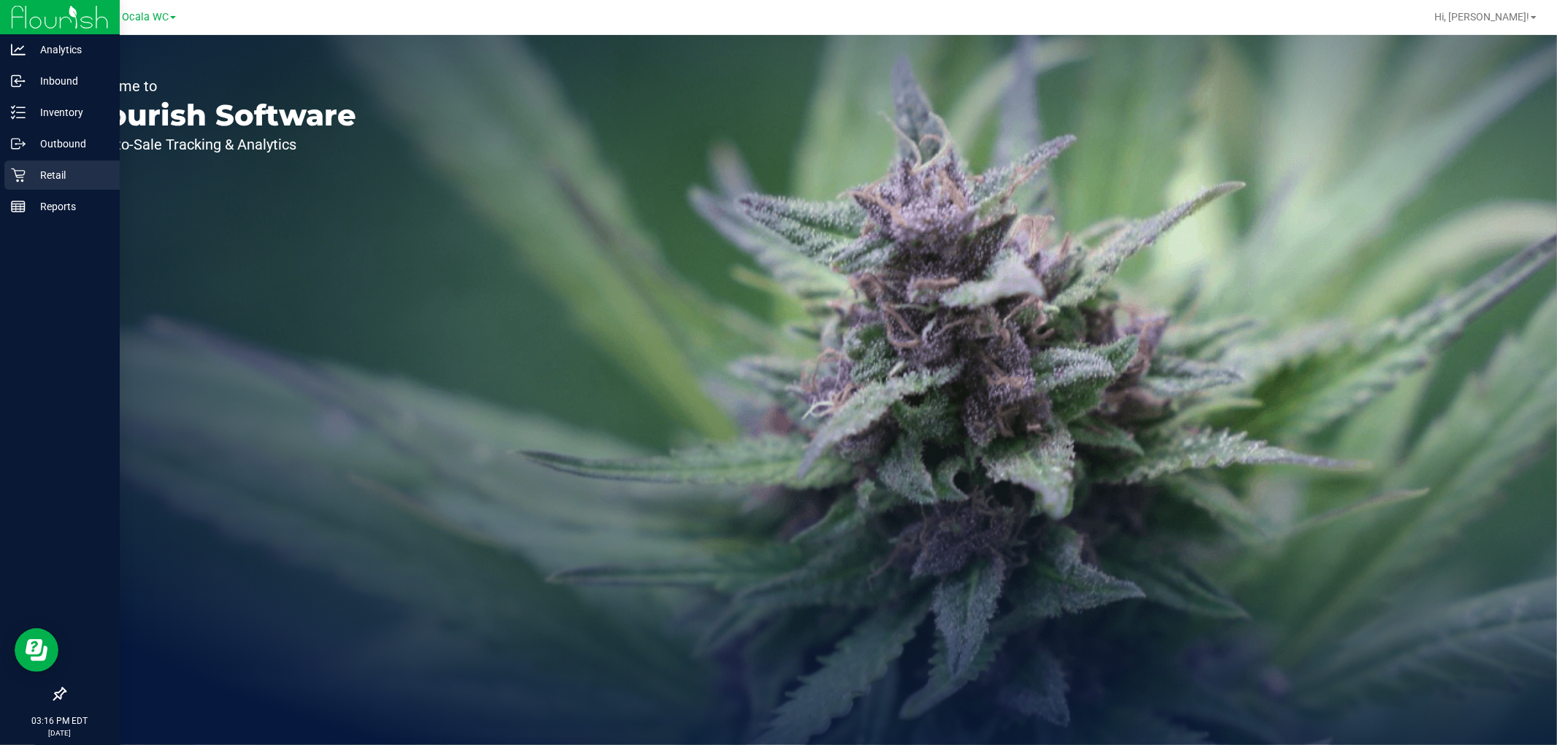
click at [39, 166] on p "Retail" at bounding box center [70, 175] width 88 height 18
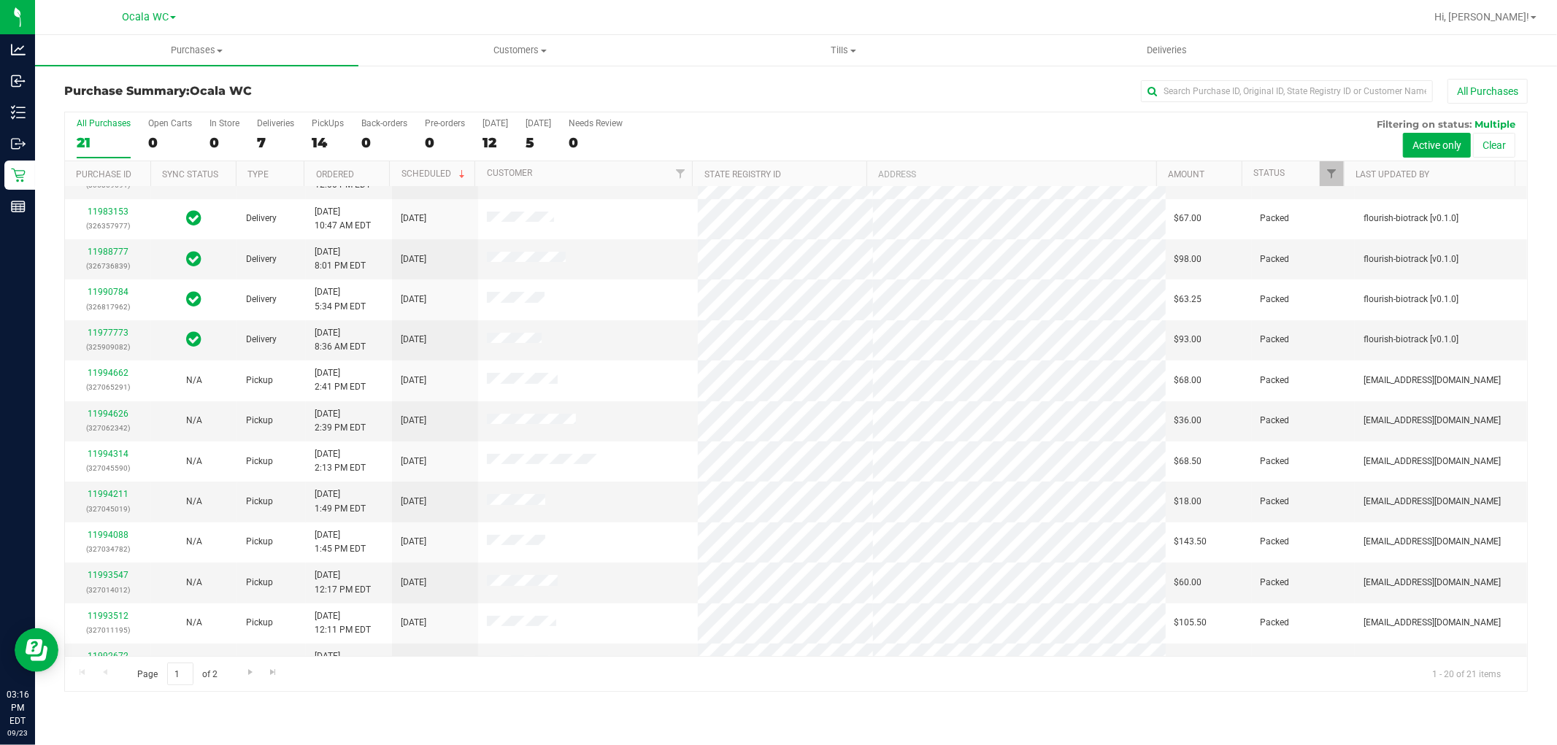
scroll to position [339, 0]
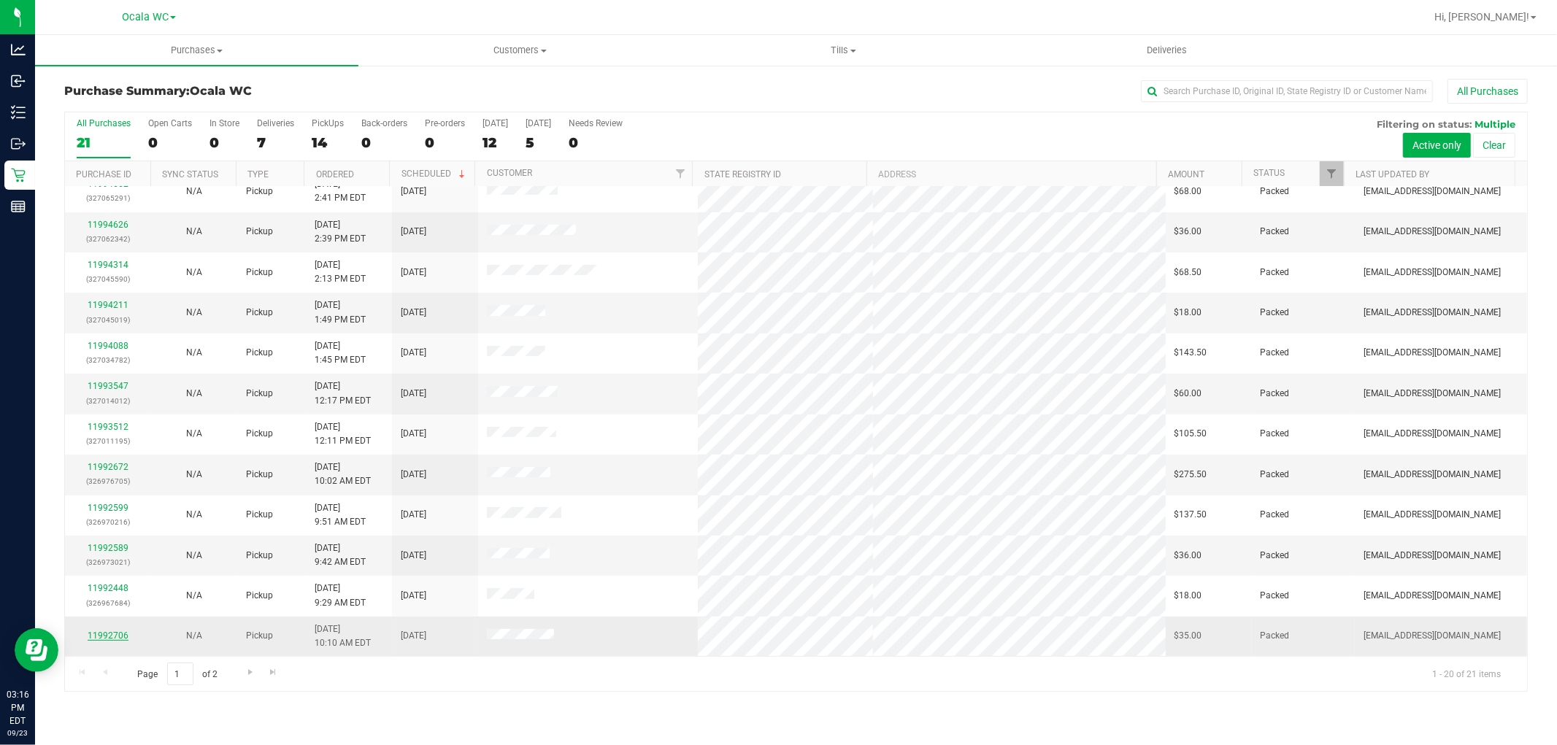
click at [106, 638] on link "11992706" at bounding box center [108, 636] width 41 height 10
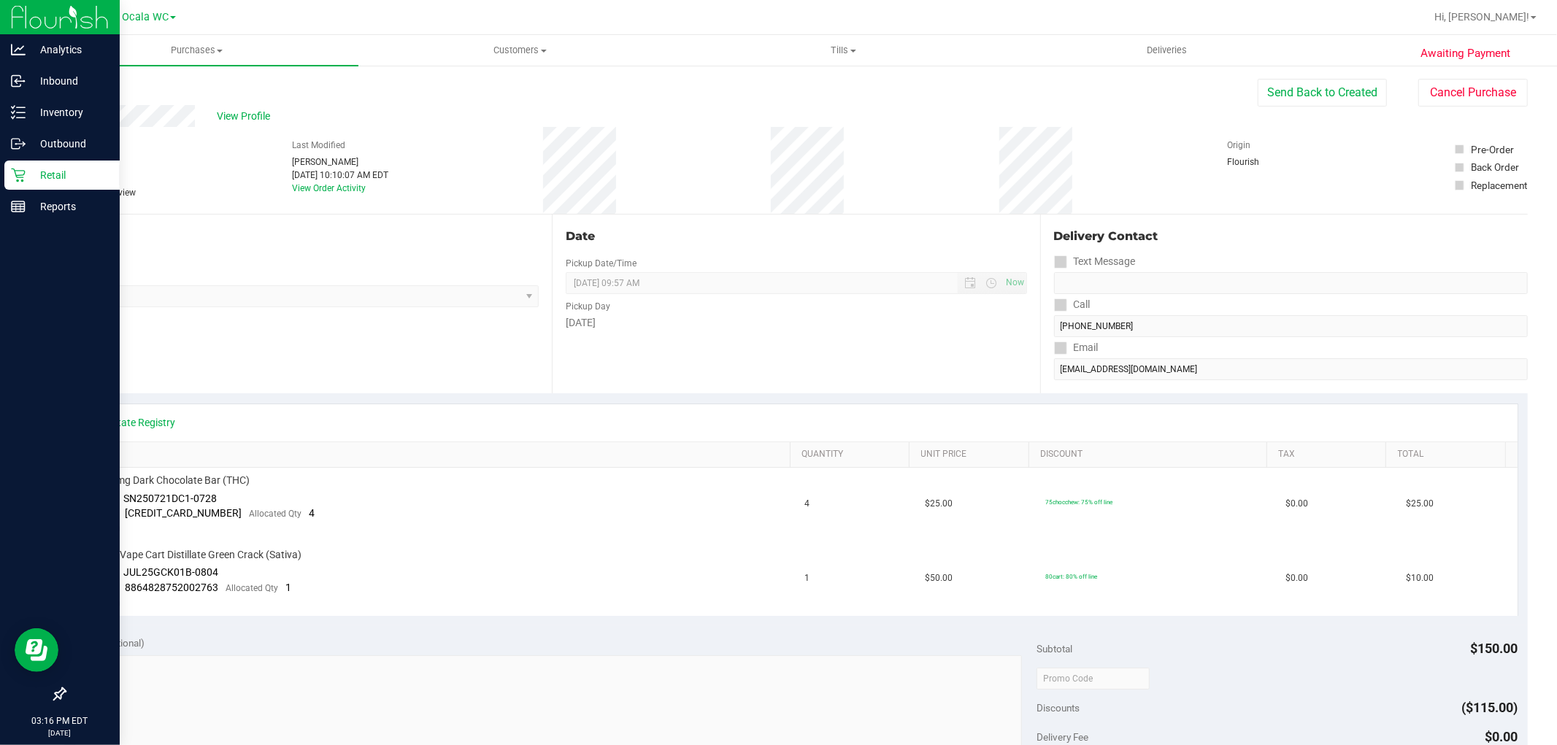
click at [47, 166] on p "Retail" at bounding box center [70, 175] width 88 height 18
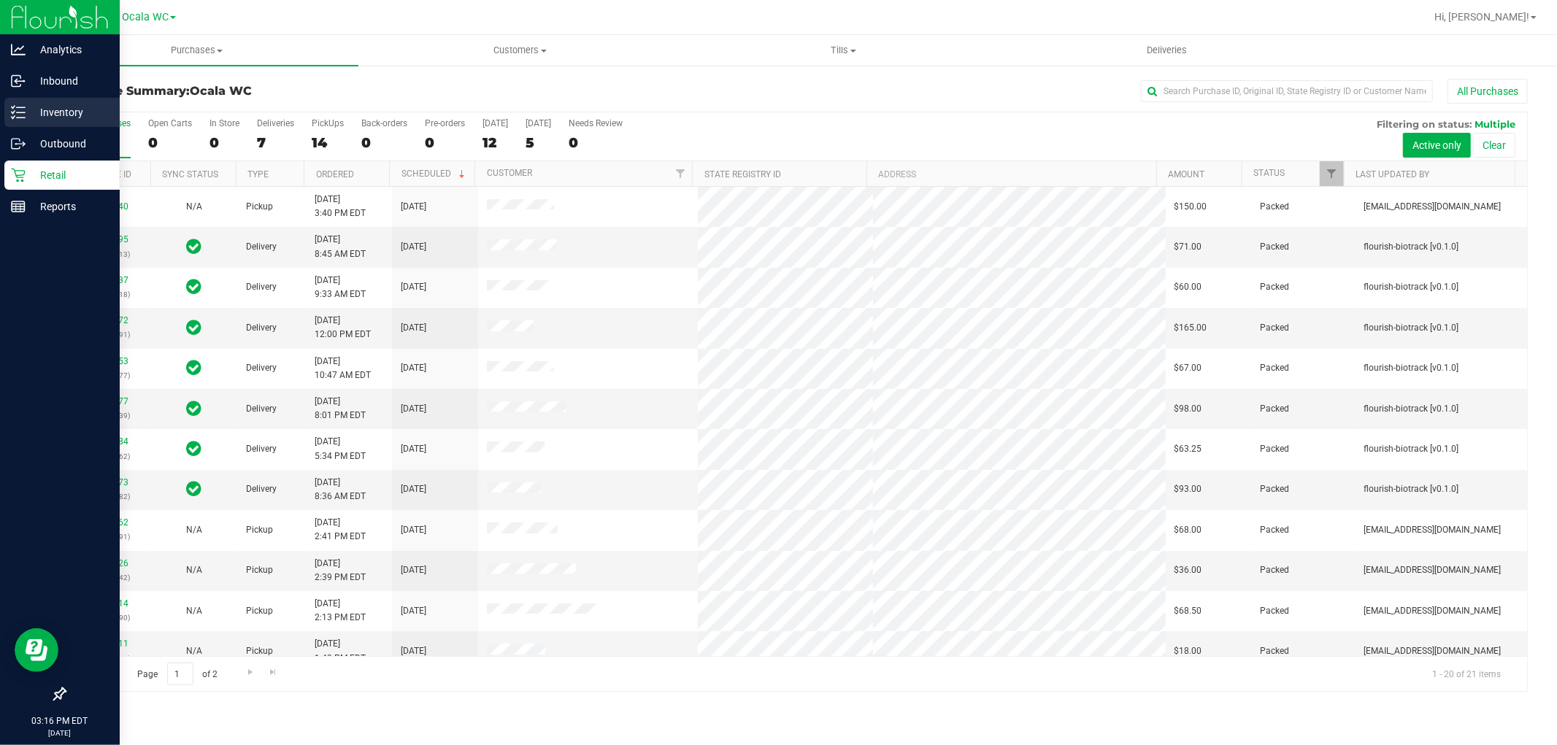
click at [26, 110] on p "Inventory" at bounding box center [70, 113] width 88 height 18
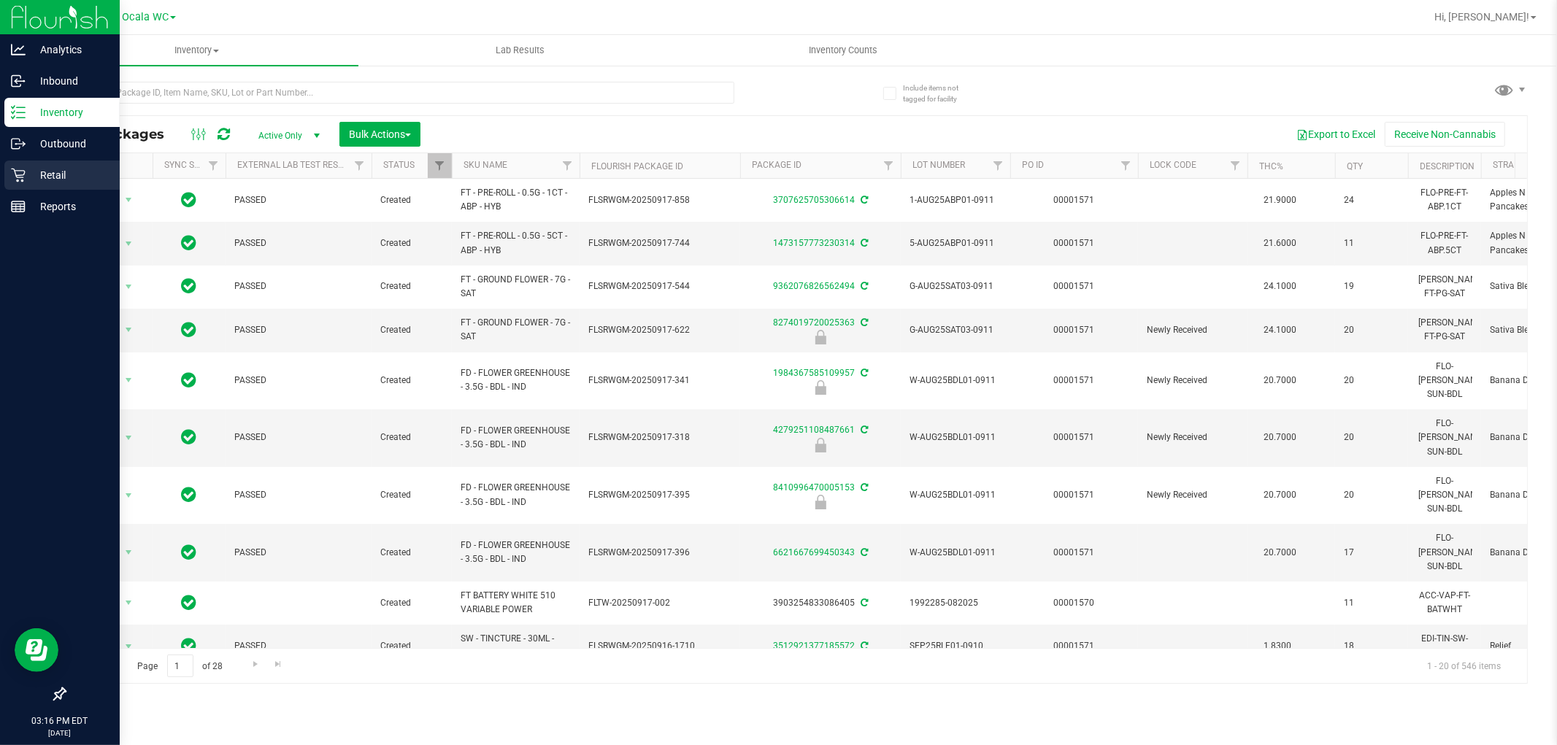
click at [42, 166] on p "Retail" at bounding box center [70, 175] width 88 height 18
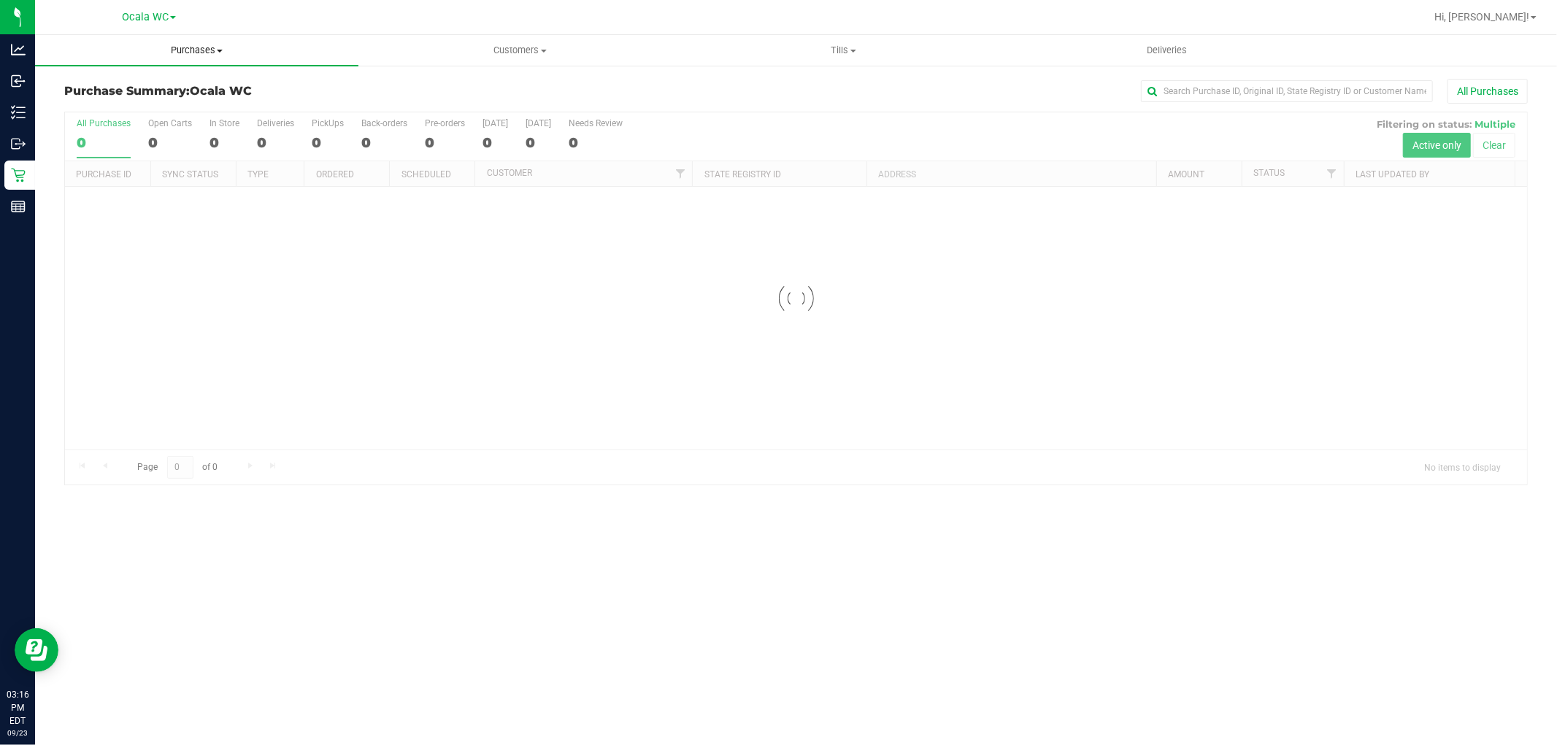
click at [218, 44] on span "Purchases" at bounding box center [196, 50] width 323 height 13
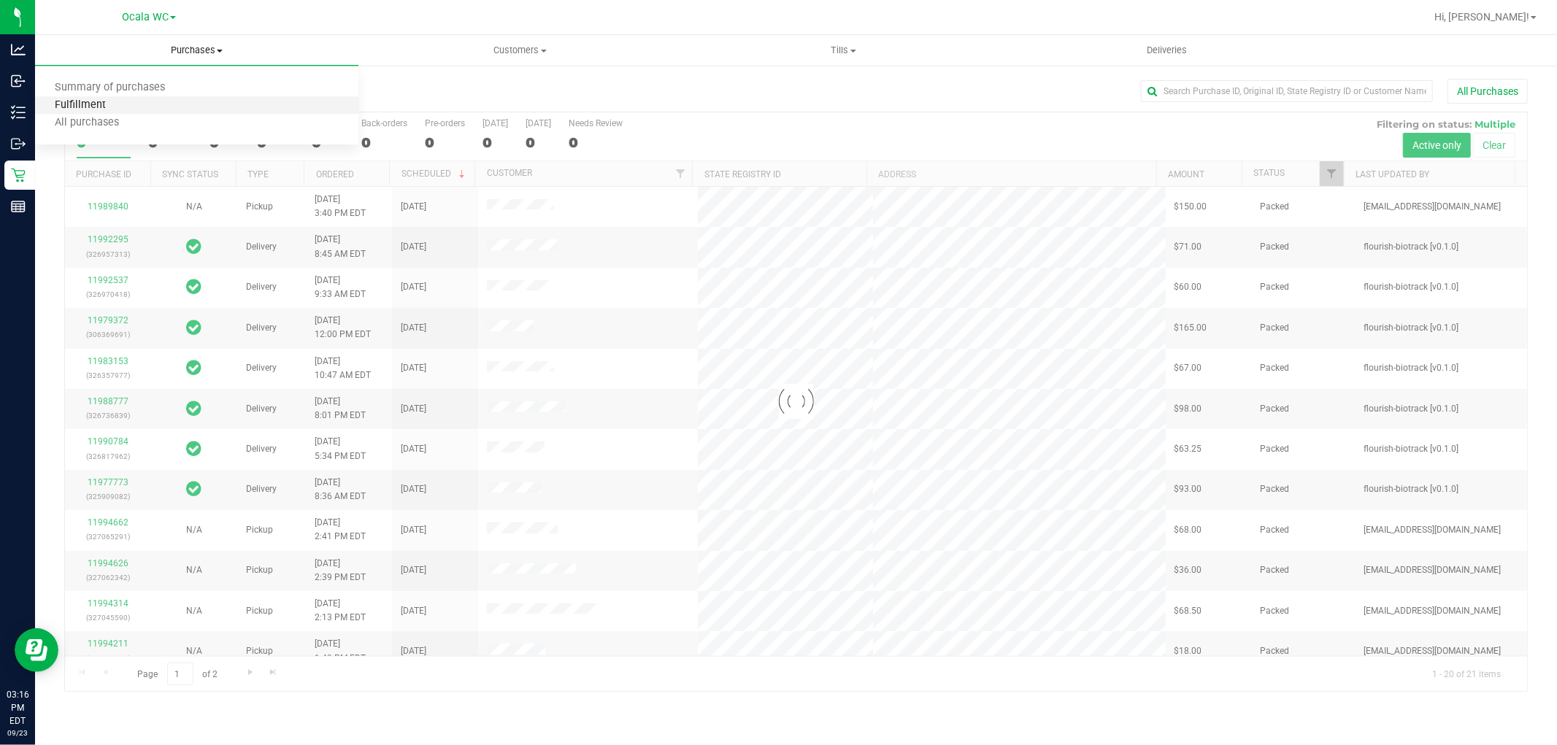
click at [90, 107] on span "Fulfillment" at bounding box center [80, 105] width 91 height 12
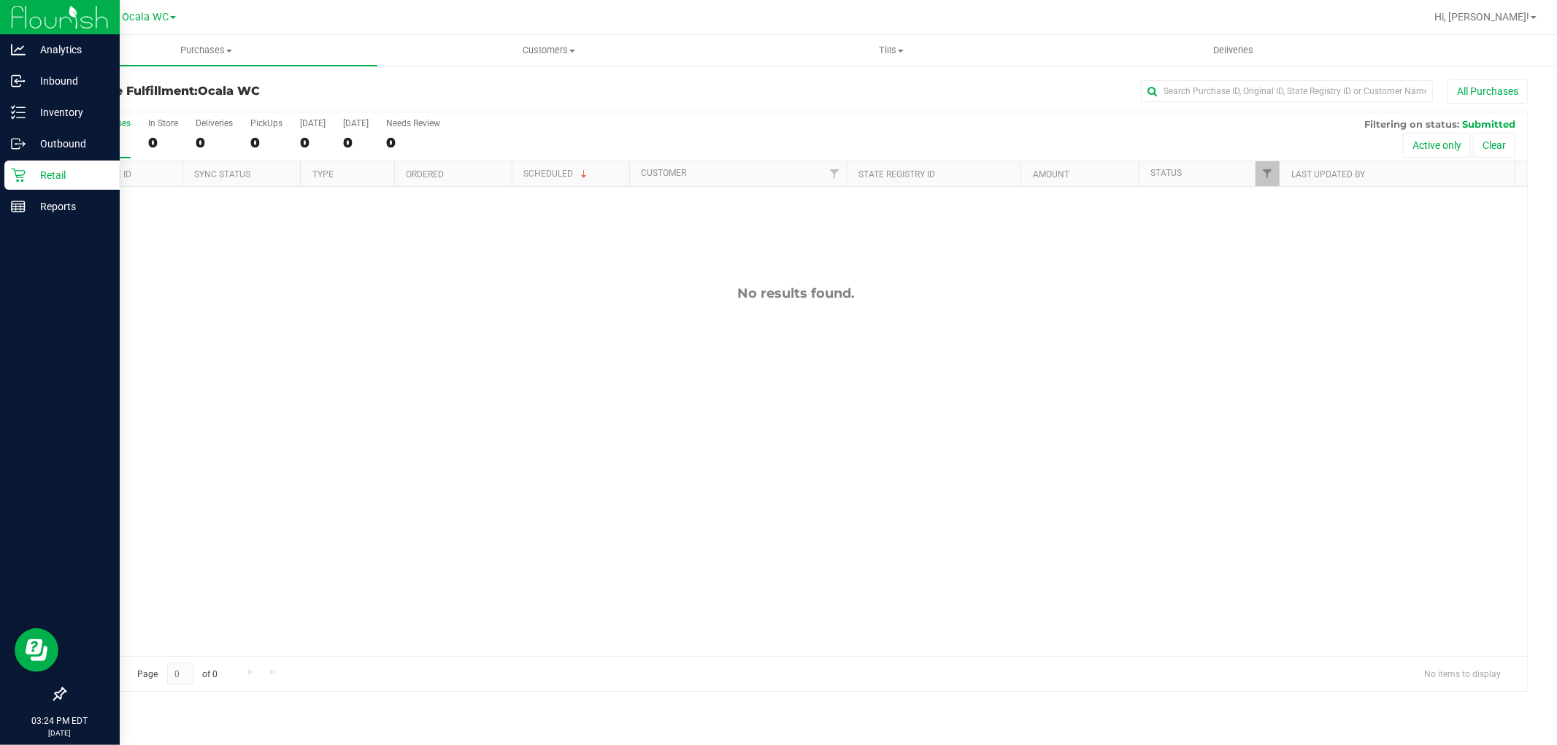
click at [32, 177] on p "Retail" at bounding box center [70, 175] width 88 height 18
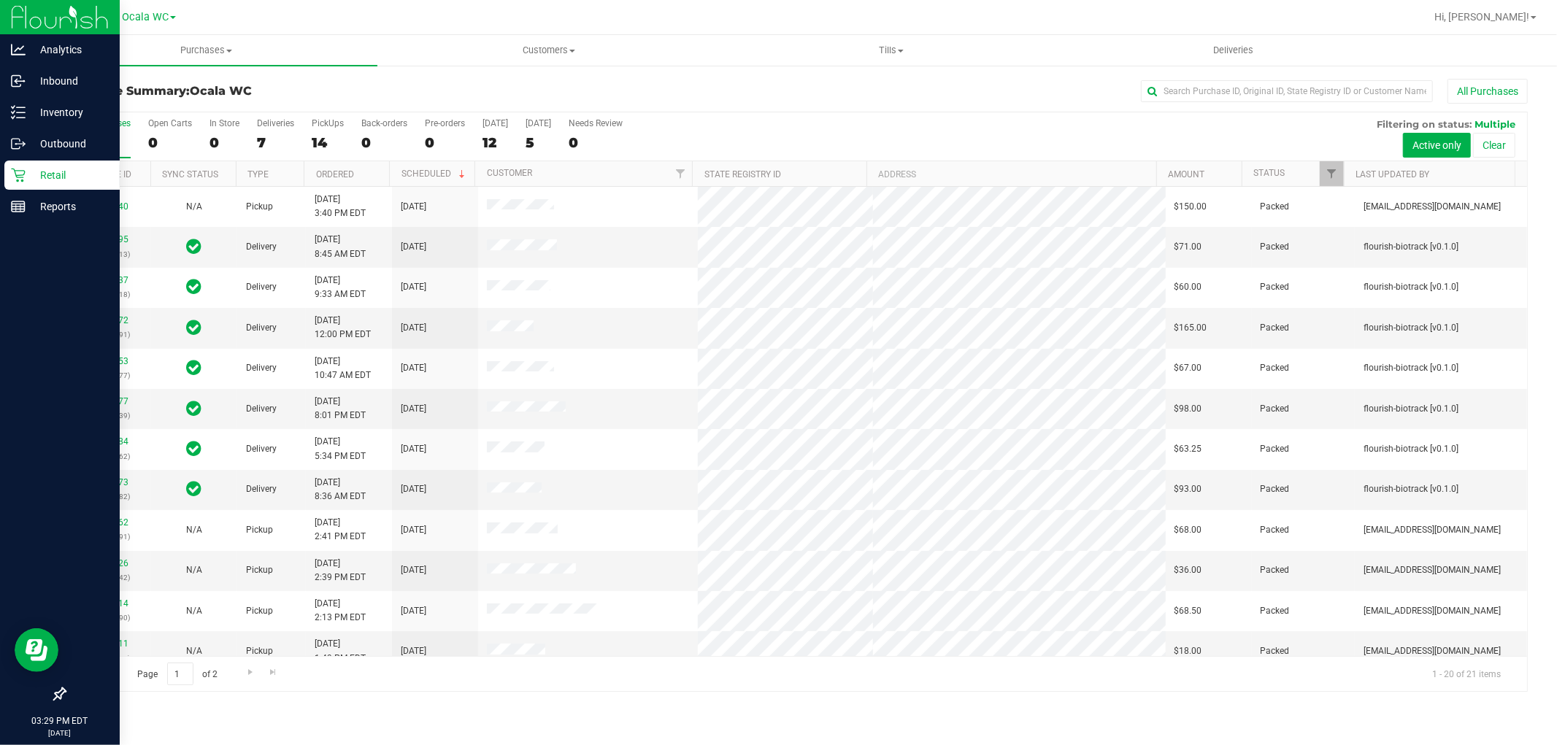
scroll to position [339, 0]
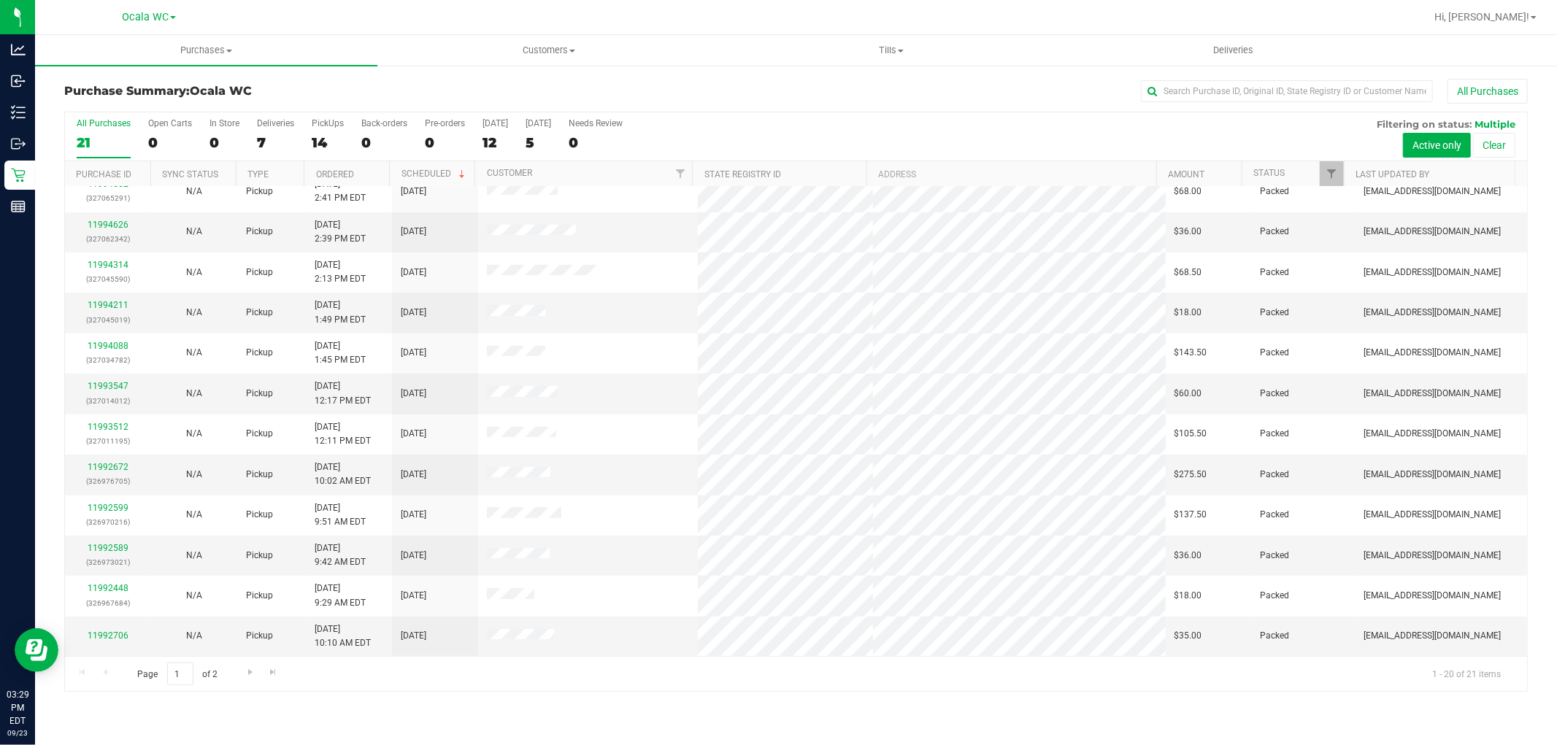
click at [650, 714] on div "Purchases Summary of purchases Fulfillment All purchases Customers All customer…" at bounding box center [796, 390] width 1522 height 710
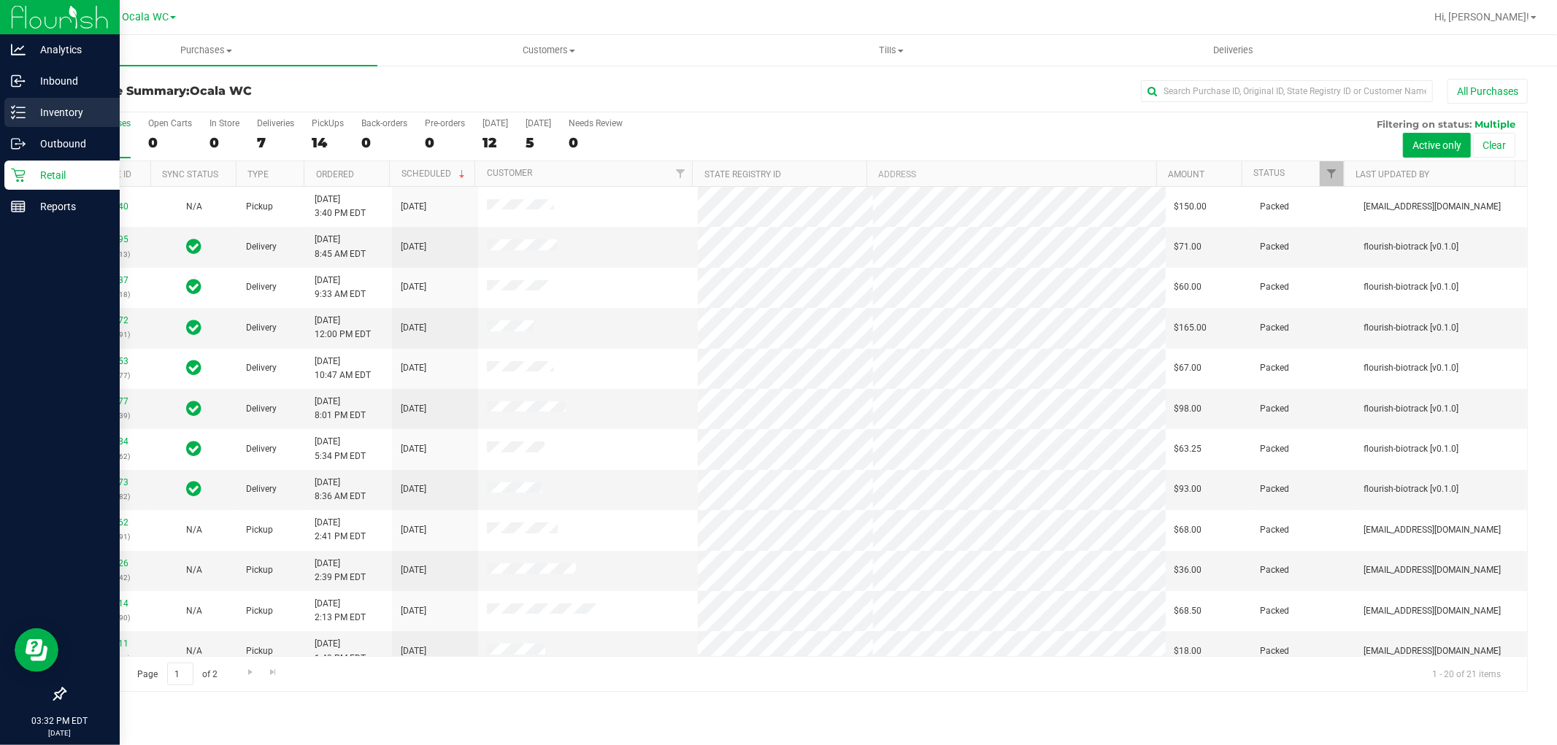
click at [73, 113] on p "Inventory" at bounding box center [70, 113] width 88 height 18
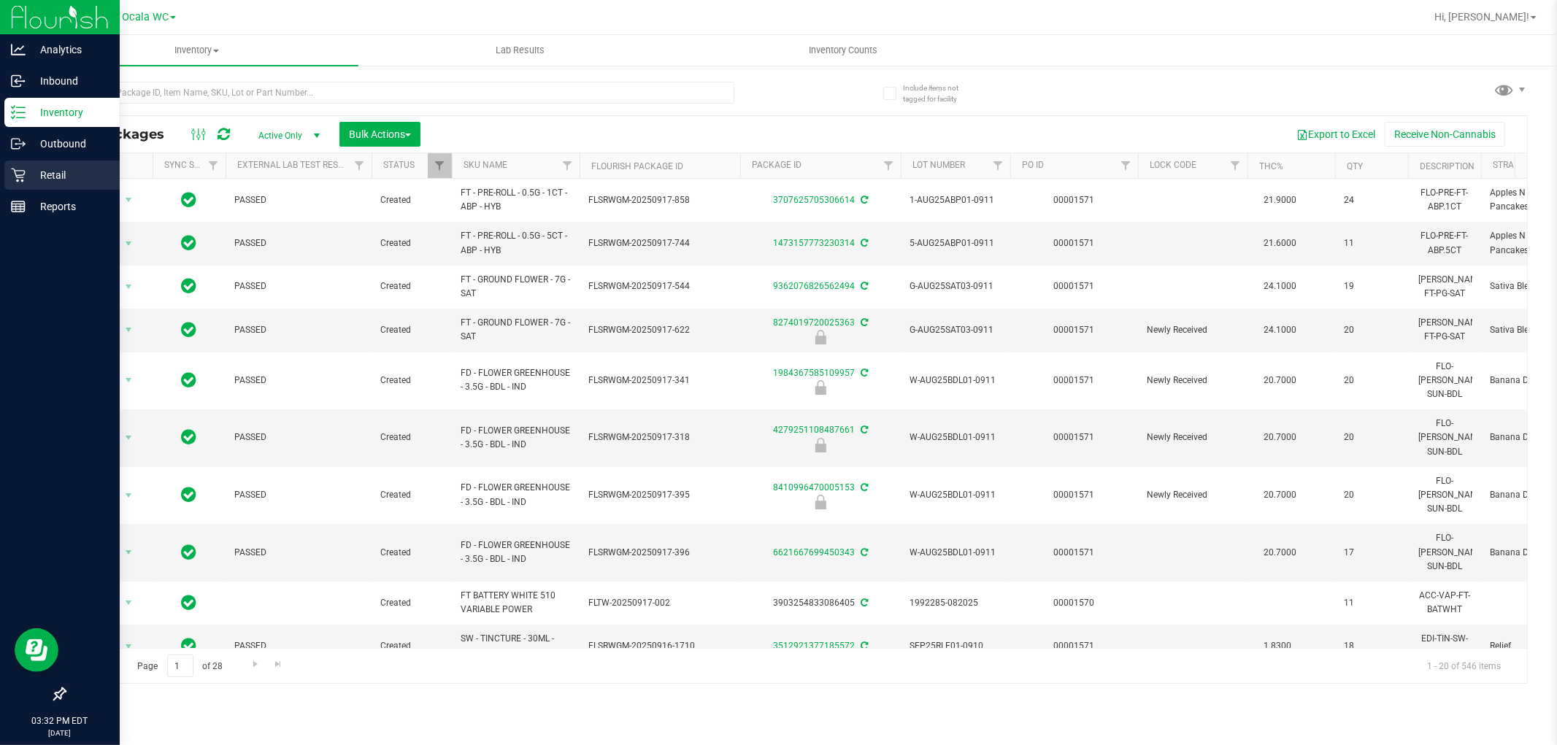
click at [44, 180] on p "Retail" at bounding box center [70, 175] width 88 height 18
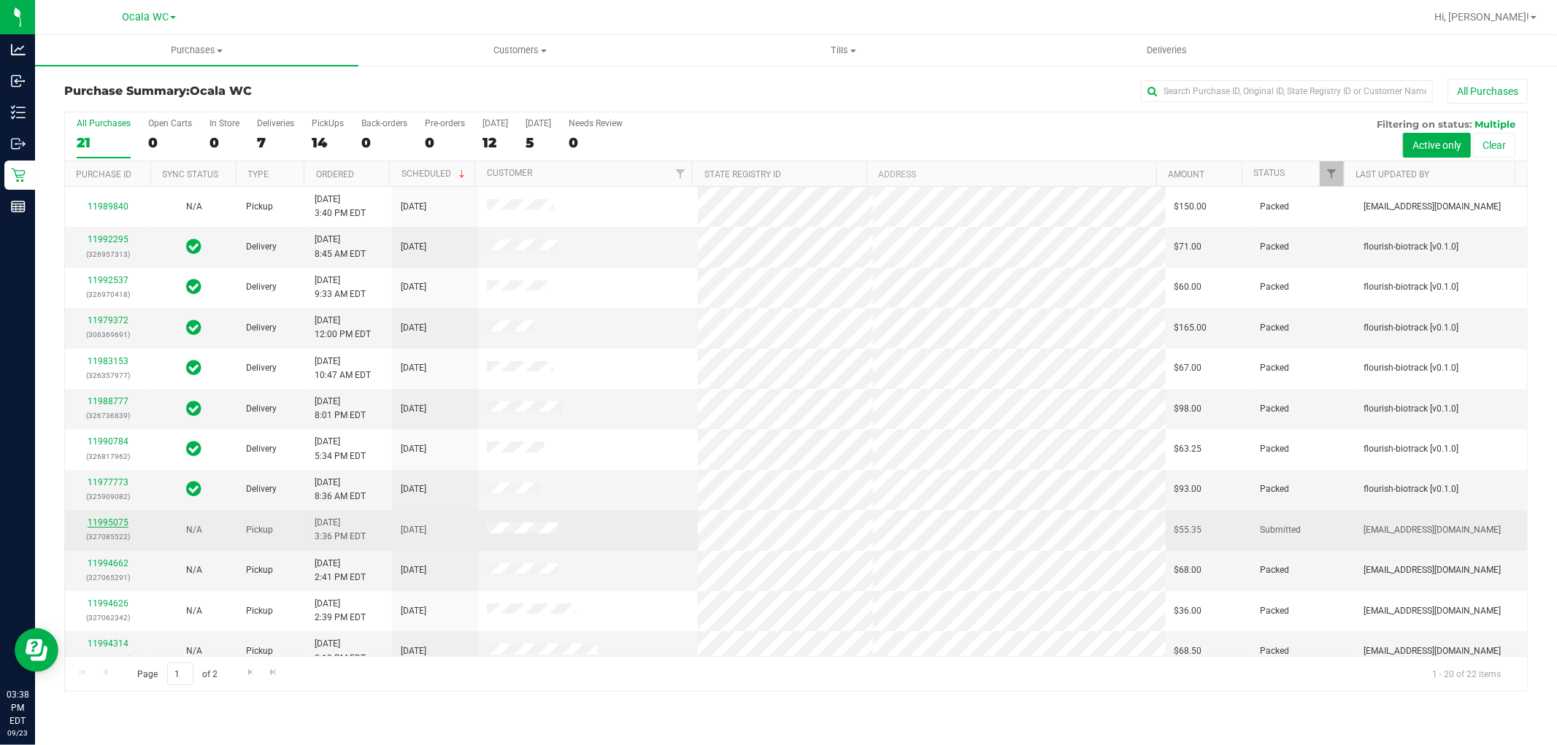
click at [98, 523] on link "11995075" at bounding box center [108, 523] width 41 height 10
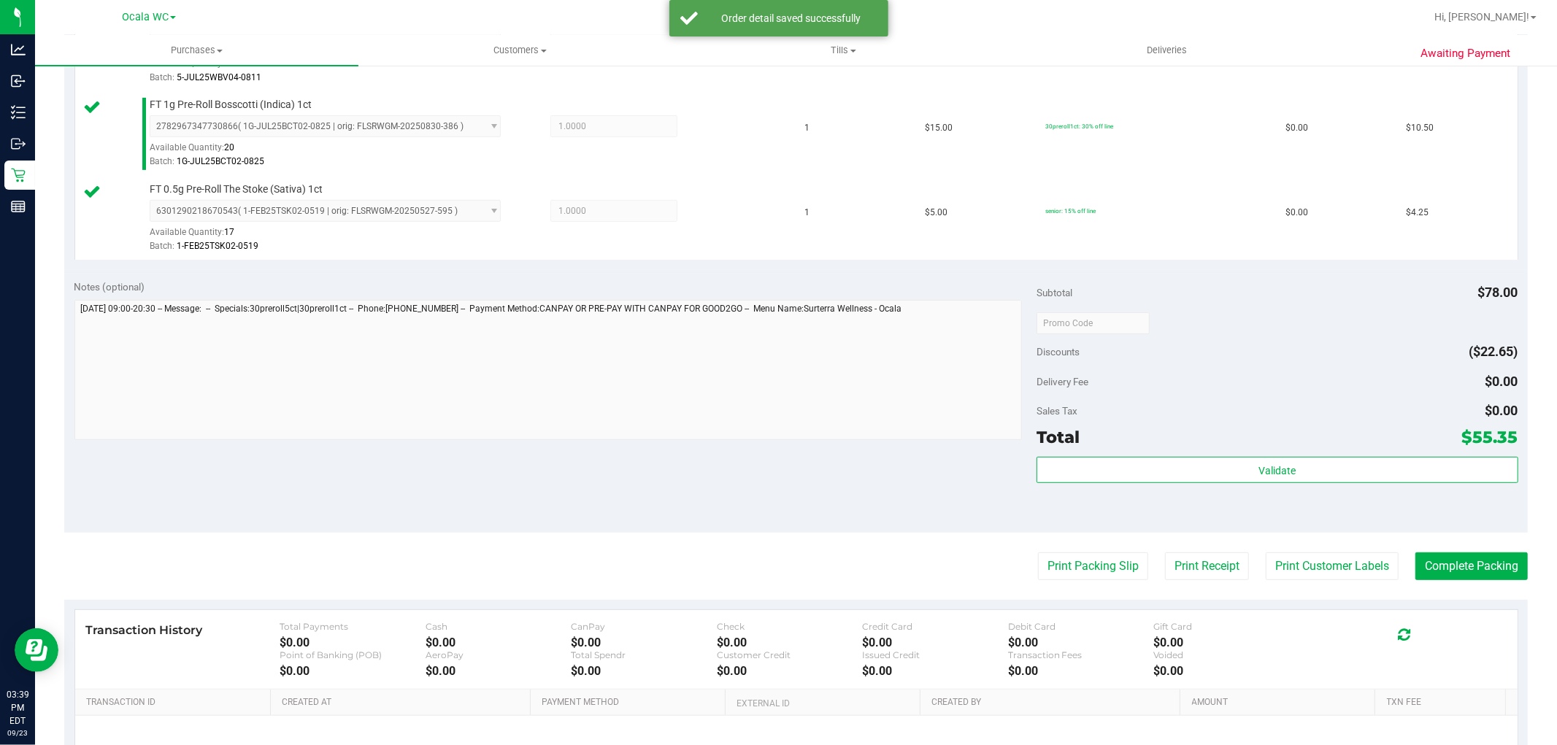
scroll to position [463, 0]
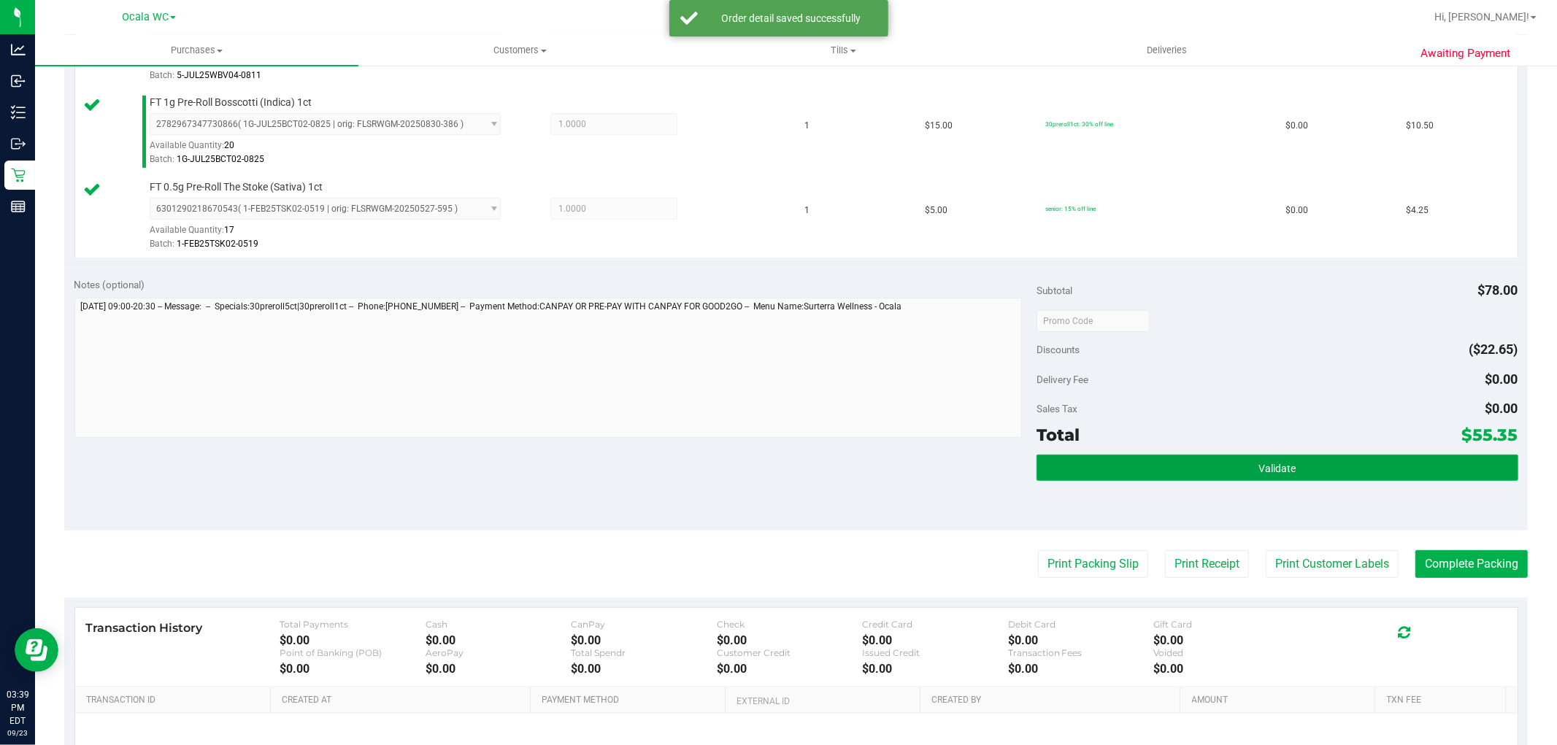
click at [1231, 475] on button "Validate" at bounding box center [1277, 468] width 481 height 26
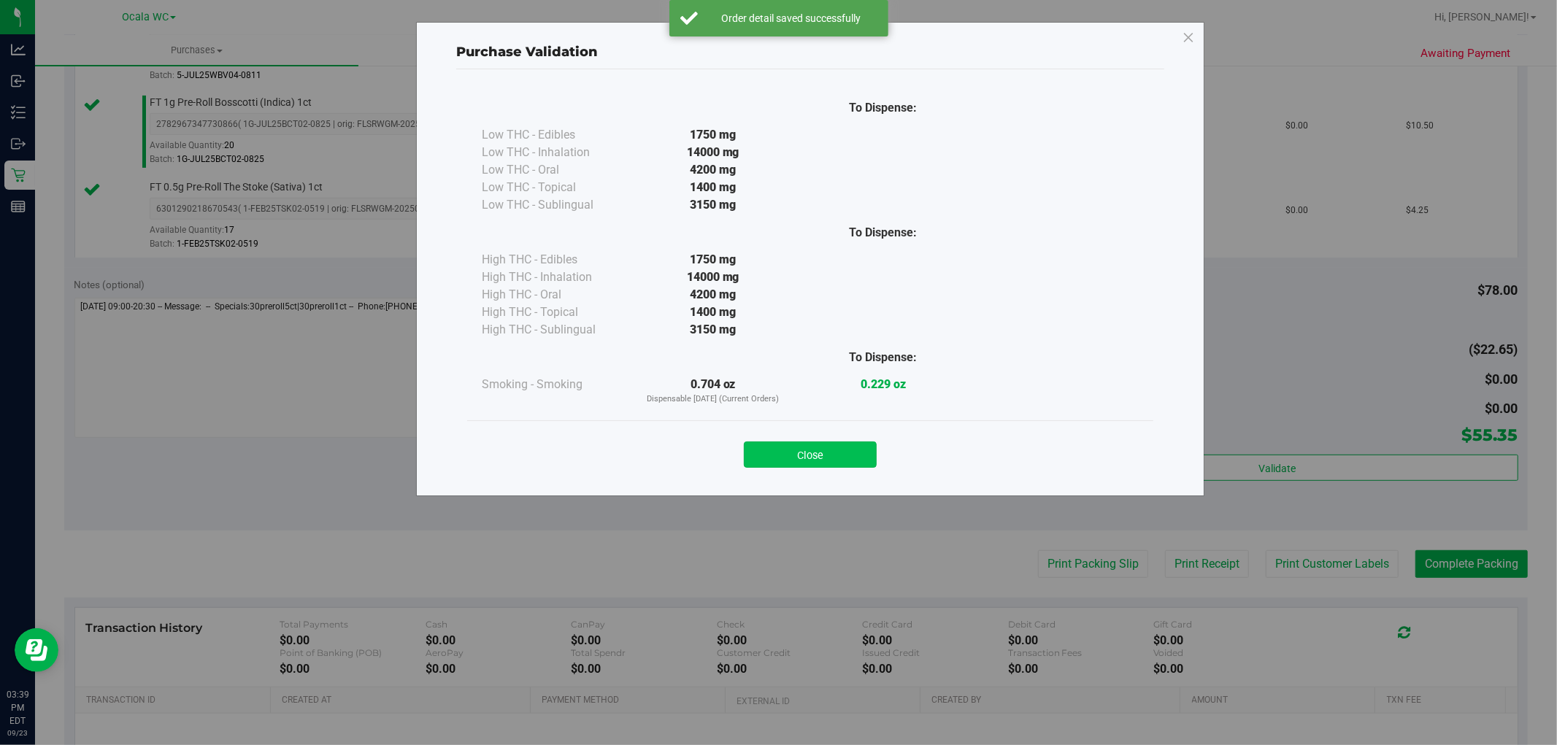
click at [821, 445] on button "Close" at bounding box center [810, 455] width 133 height 26
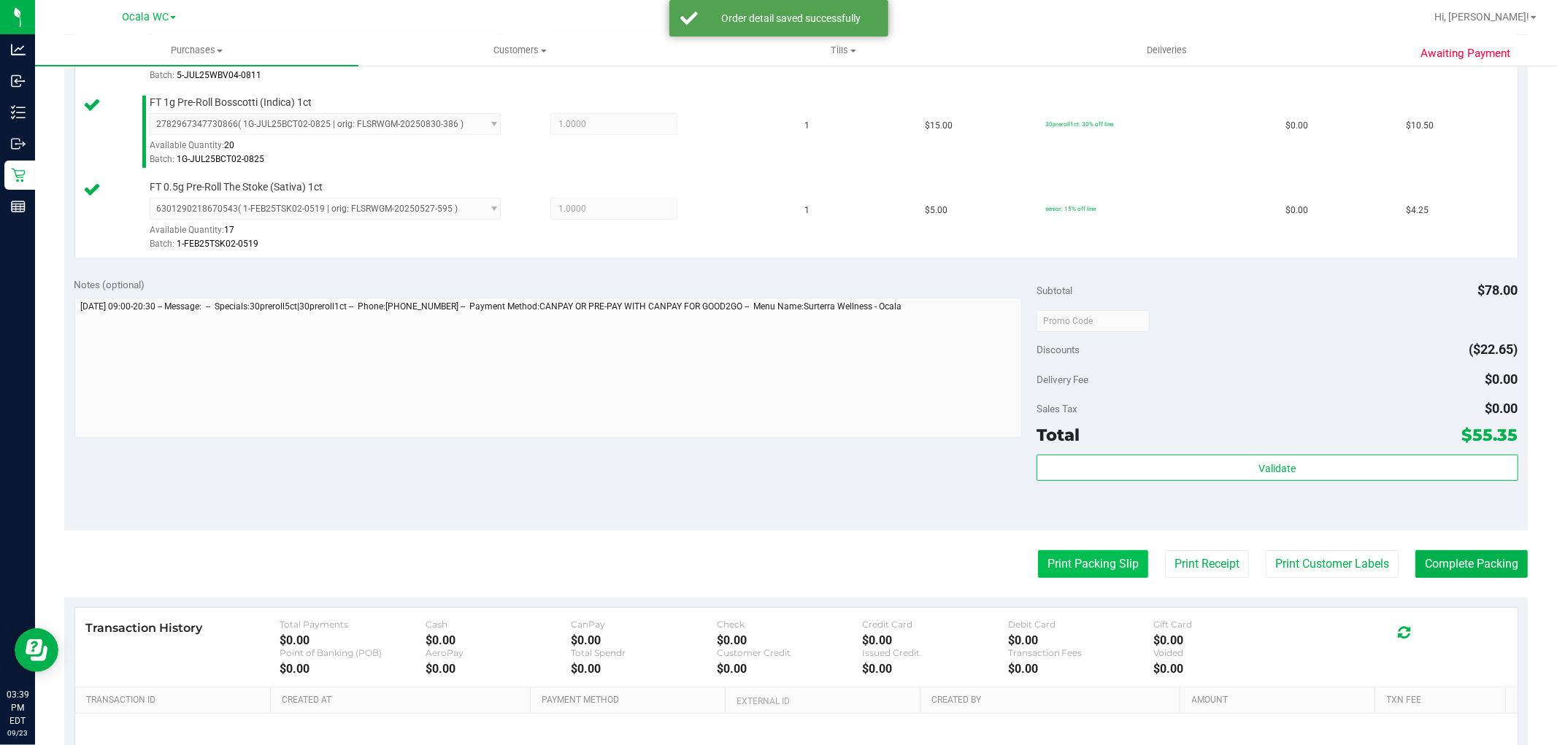
click at [1083, 568] on button "Print Packing Slip" at bounding box center [1093, 564] width 110 height 28
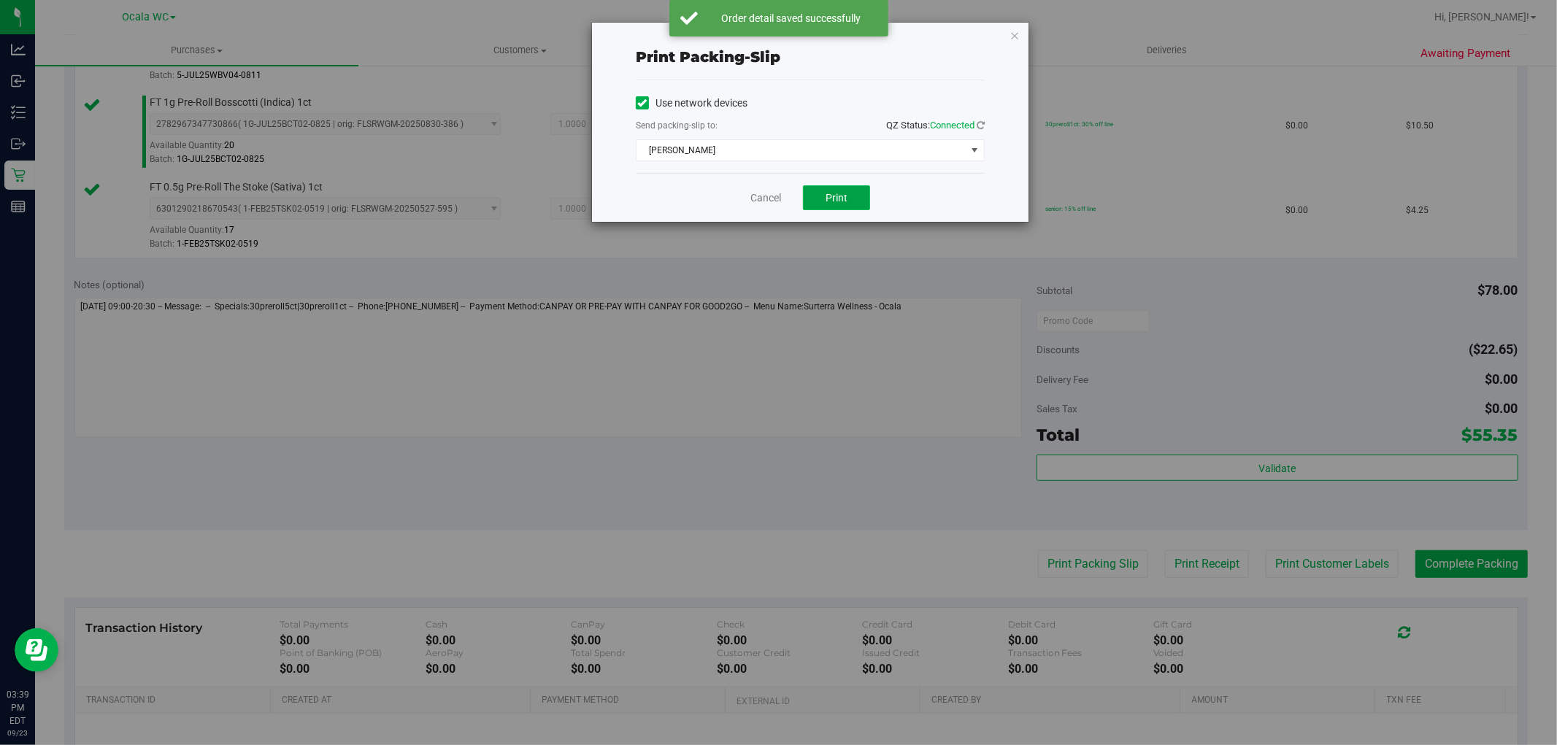
click at [848, 190] on button "Print" at bounding box center [836, 197] width 67 height 25
click at [764, 204] on link "Cancel" at bounding box center [760, 198] width 31 height 15
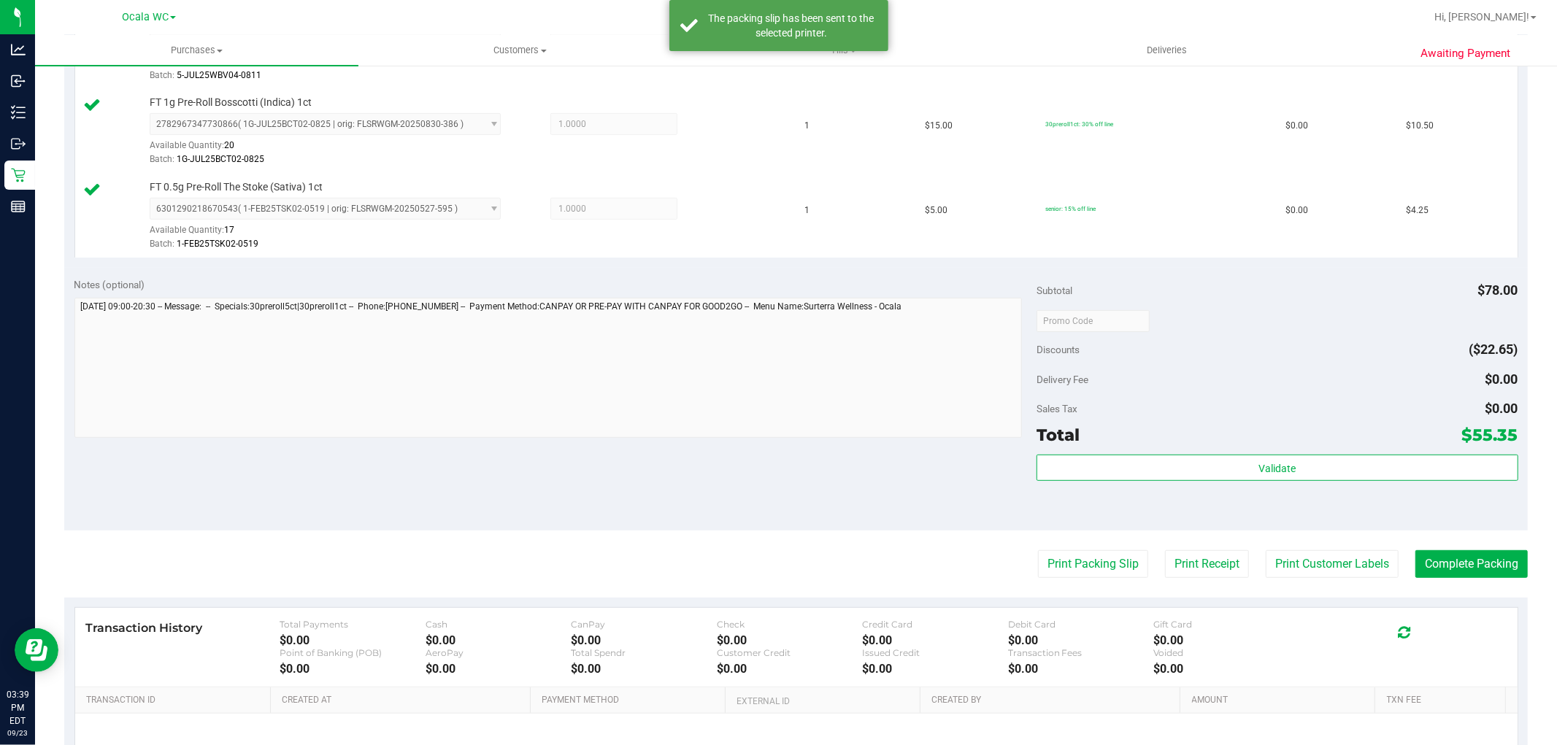
click at [1083, 563] on button "Print Packing Slip" at bounding box center [1093, 564] width 110 height 28
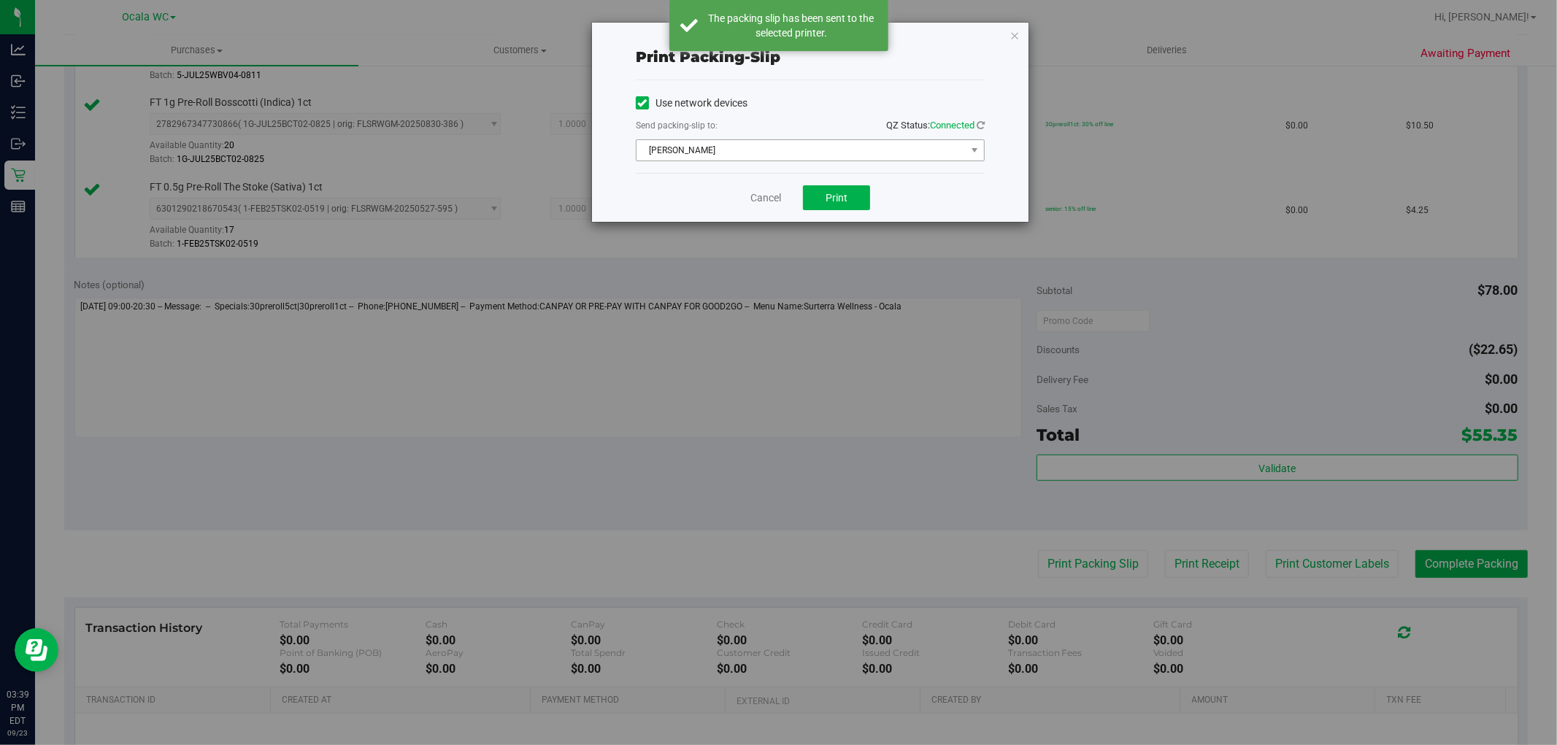
click at [831, 158] on span "[PERSON_NAME]" at bounding box center [801, 150] width 329 height 20
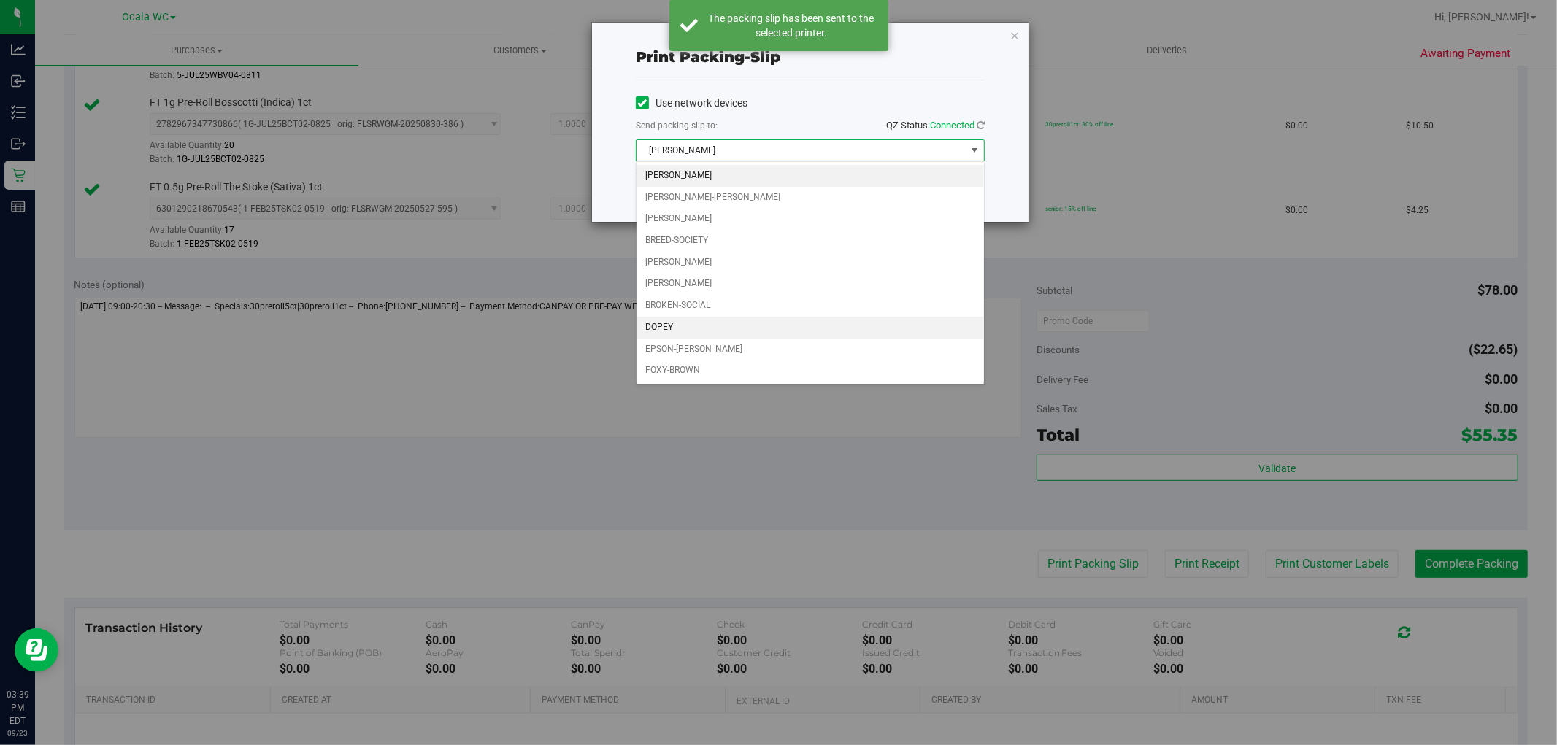
click at [667, 336] on li "DOPEY" at bounding box center [810, 328] width 347 height 22
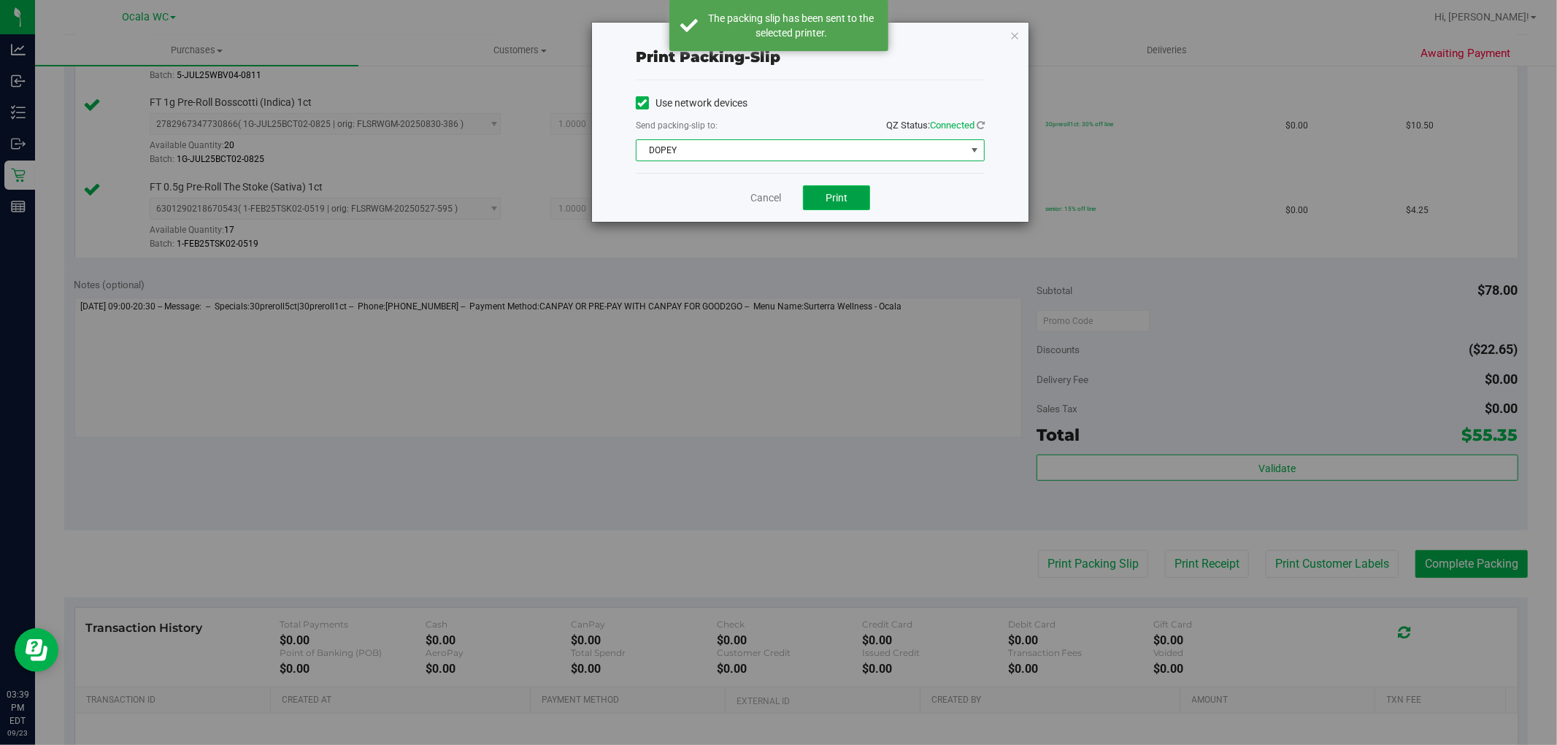
click at [842, 195] on span "Print" at bounding box center [837, 198] width 22 height 12
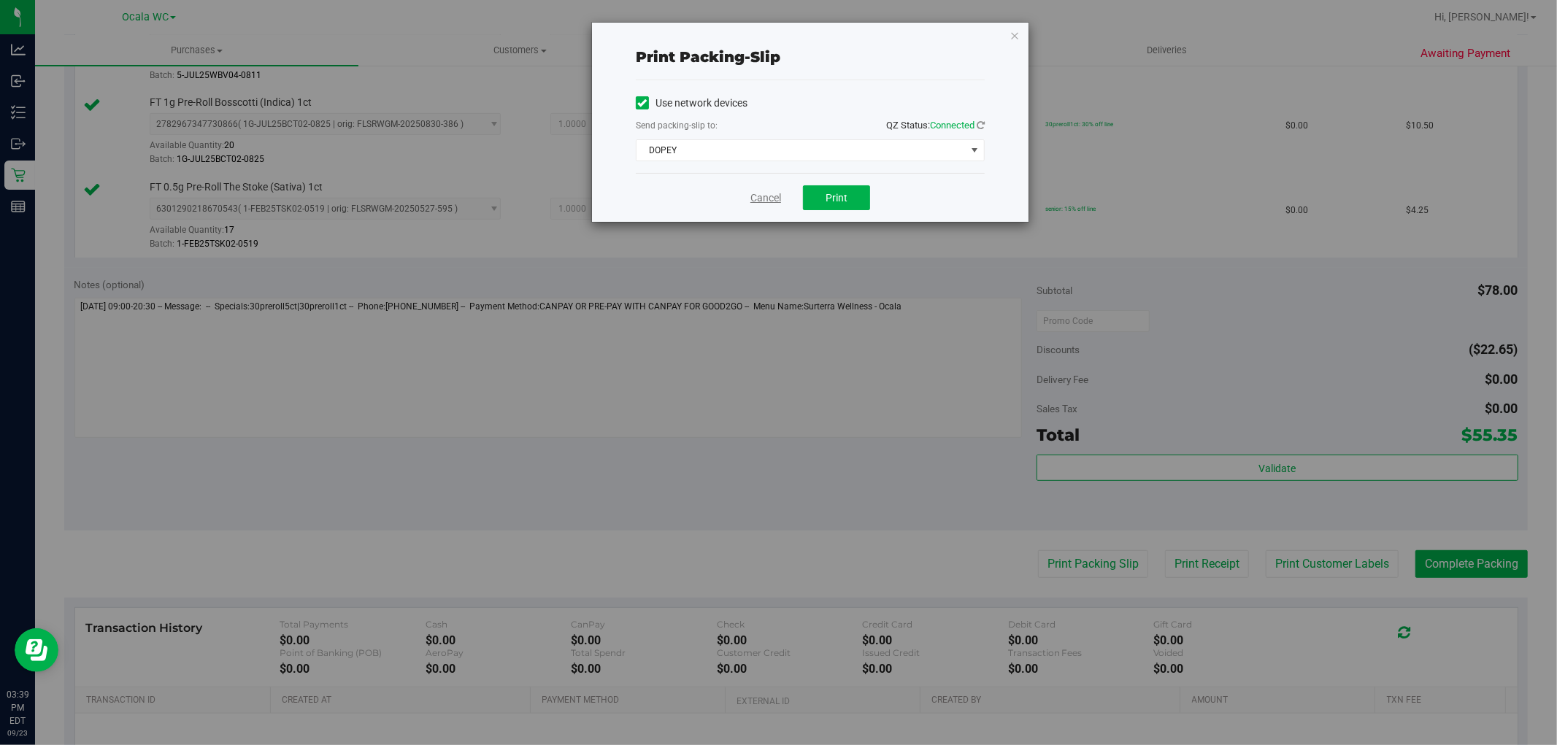
click at [757, 201] on link "Cancel" at bounding box center [765, 198] width 31 height 15
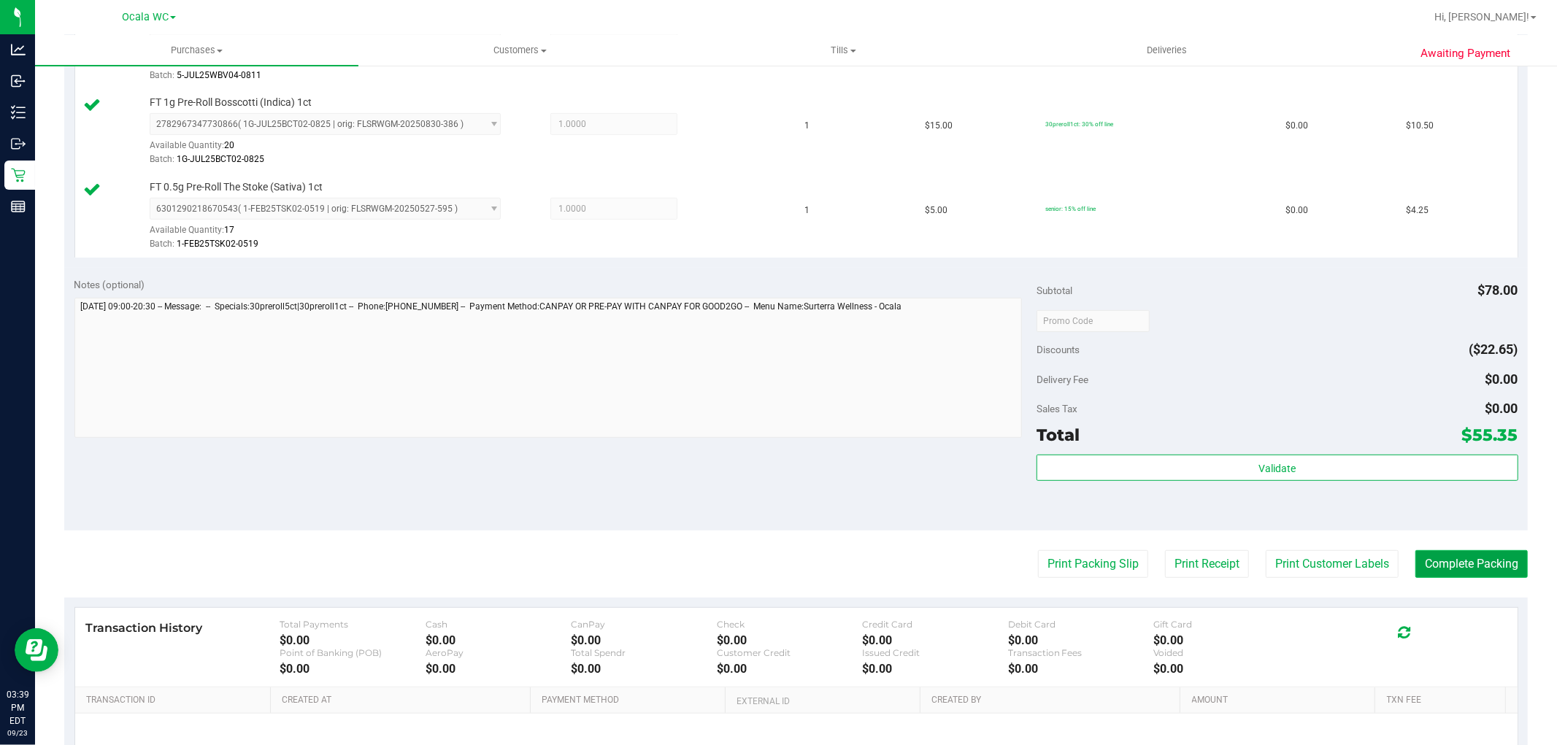
click at [1461, 566] on button "Complete Packing" at bounding box center [1471, 564] width 112 height 28
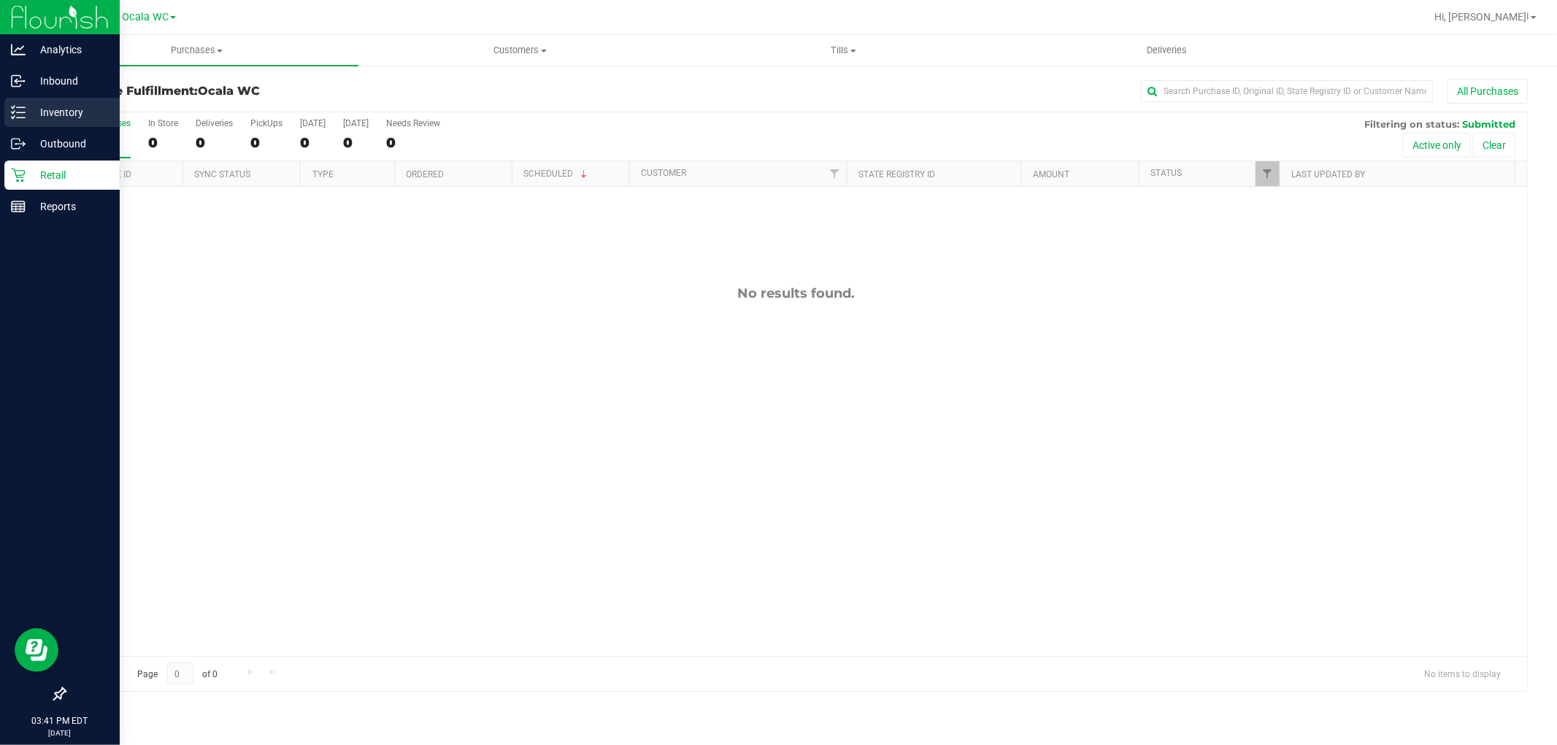
click at [33, 108] on p "Inventory" at bounding box center [70, 113] width 88 height 18
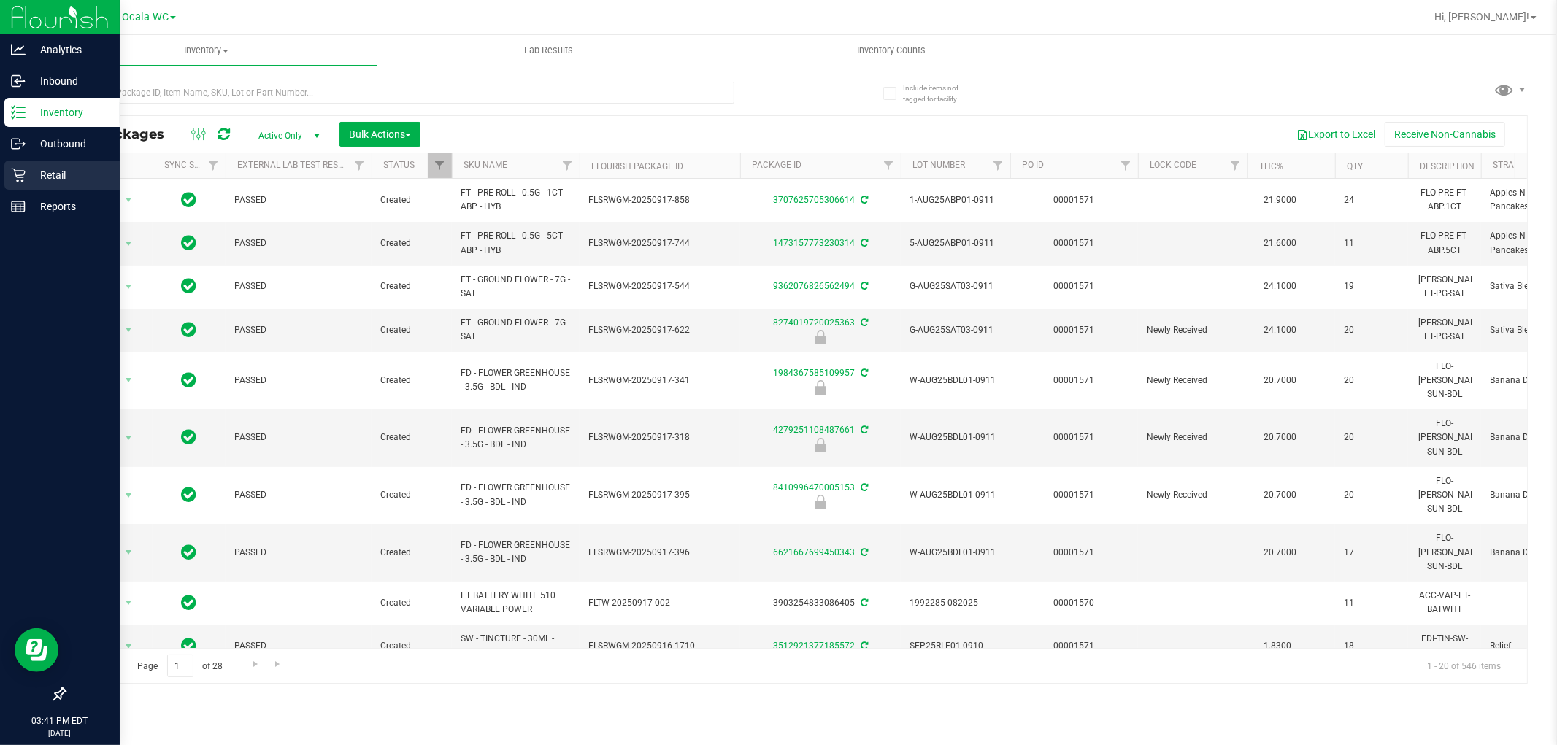
click at [30, 172] on p "Retail" at bounding box center [70, 175] width 88 height 18
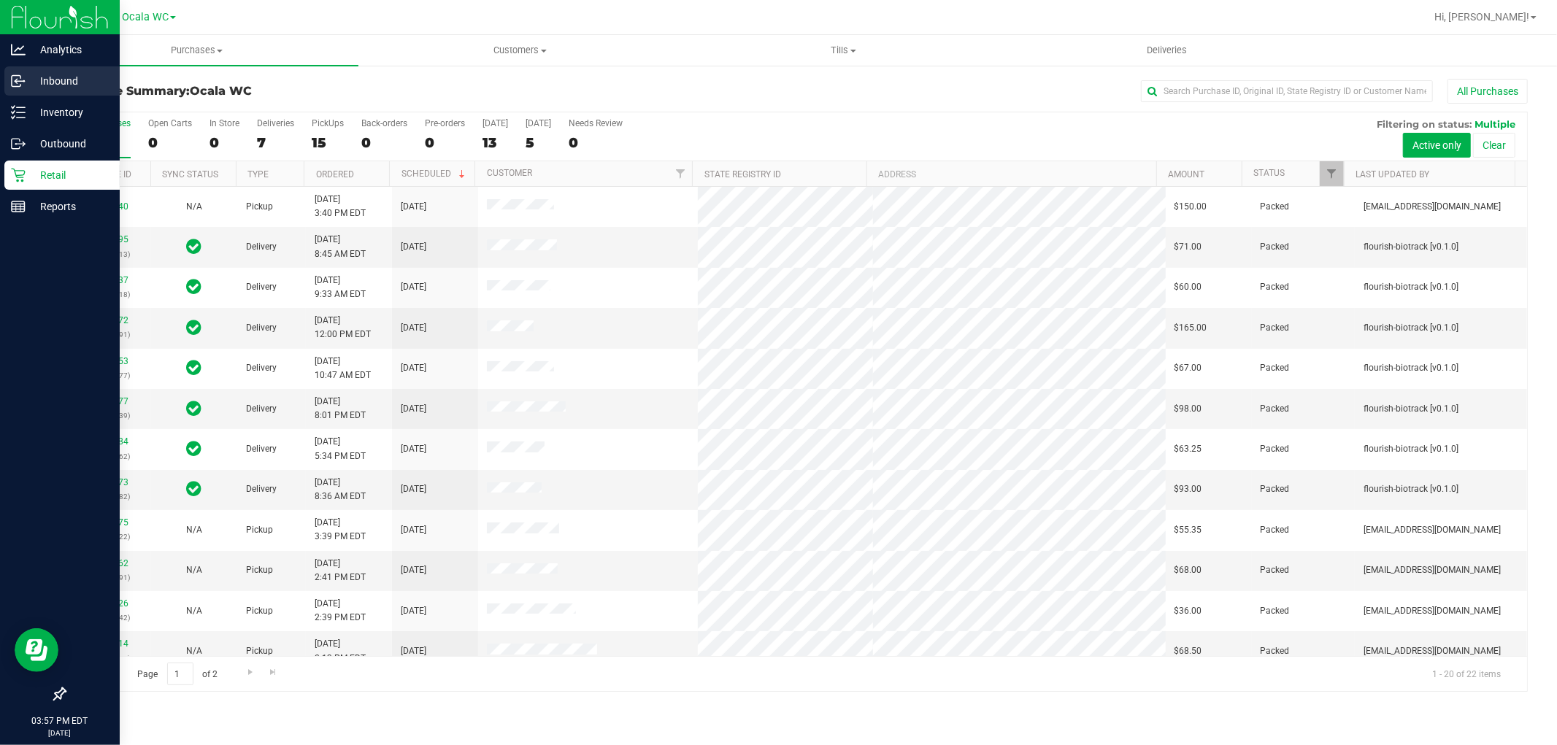
click at [58, 82] on p "Inbound" at bounding box center [70, 81] width 88 height 18
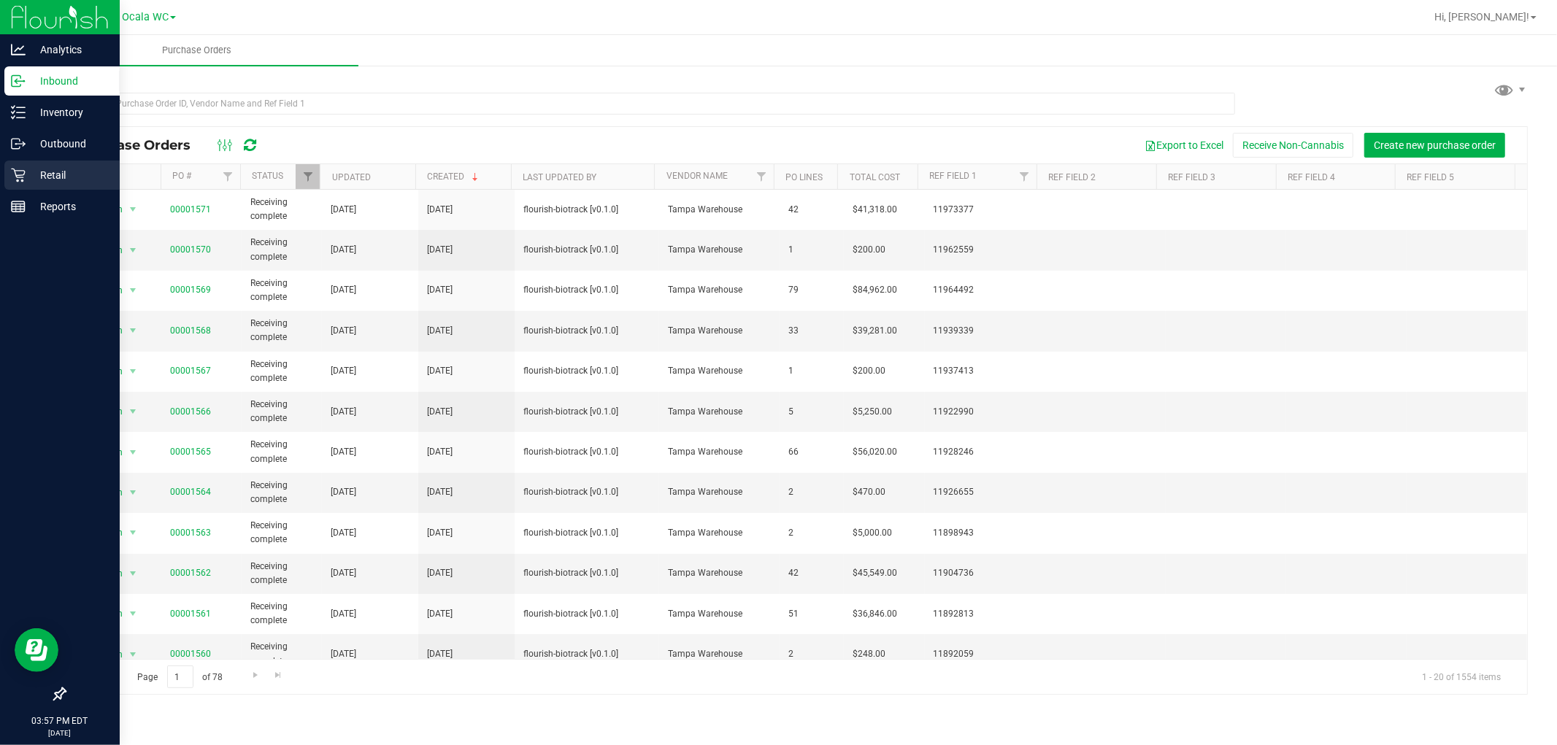
click at [31, 173] on p "Retail" at bounding box center [70, 175] width 88 height 18
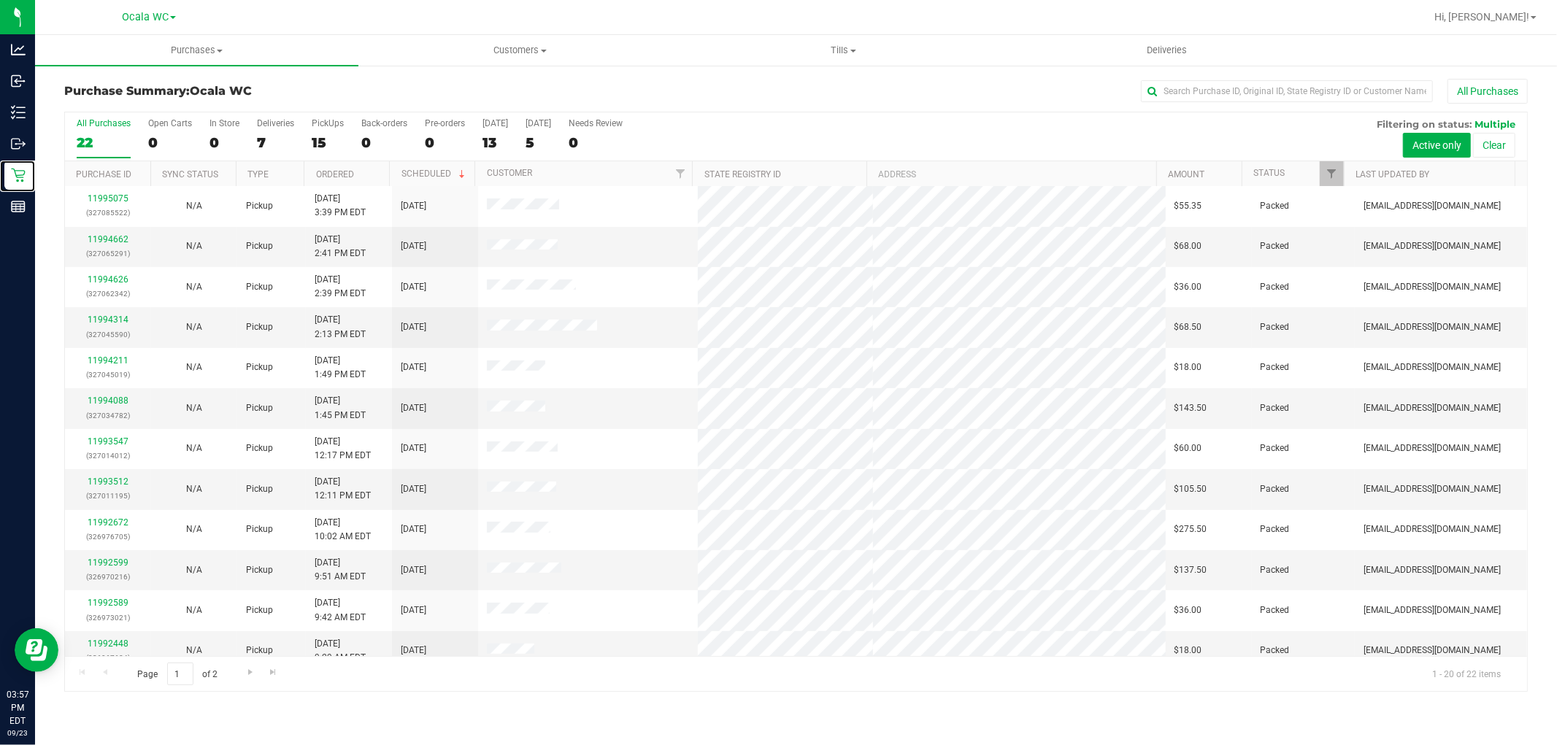
scroll to position [339, 0]
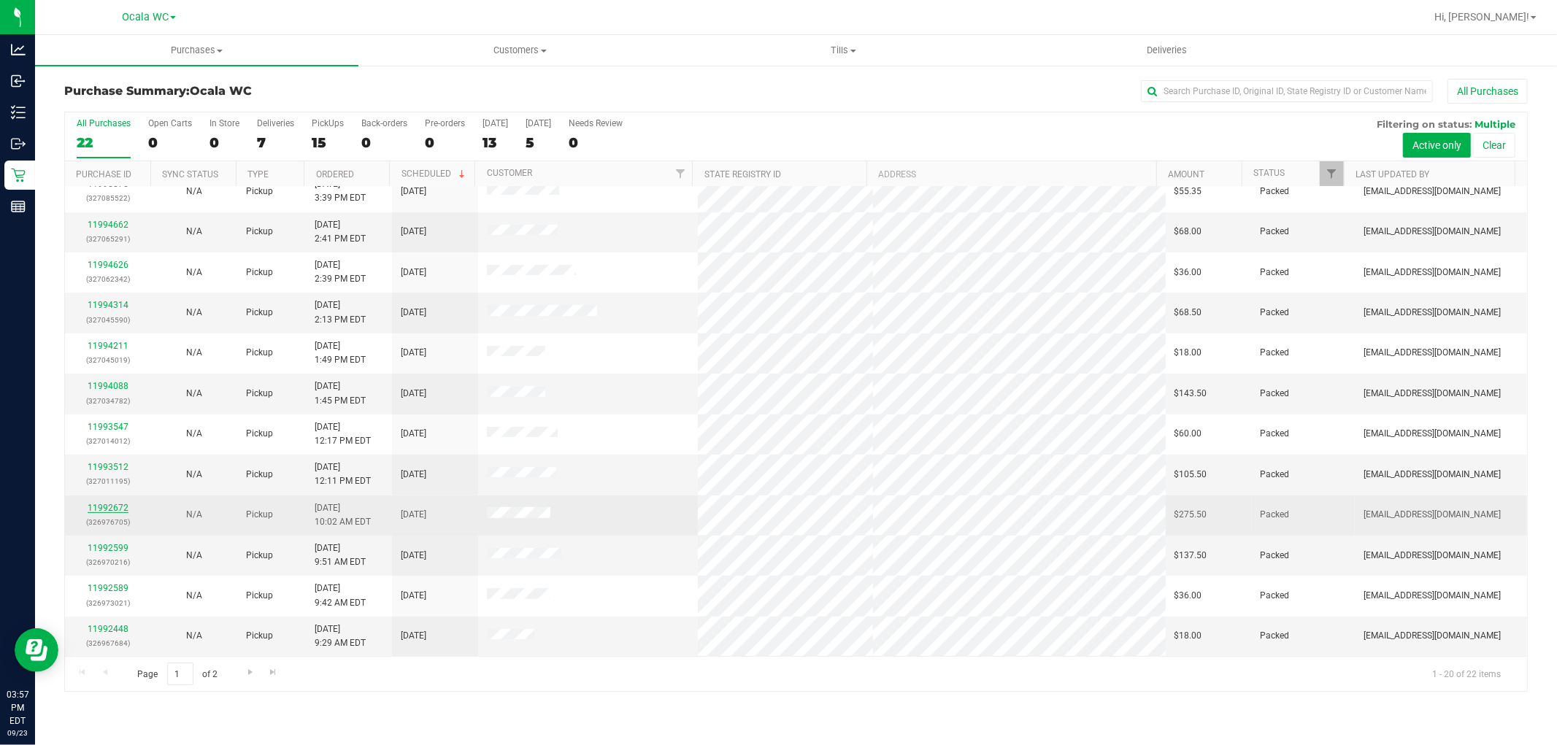
click at [112, 507] on link "11992672" at bounding box center [108, 508] width 41 height 10
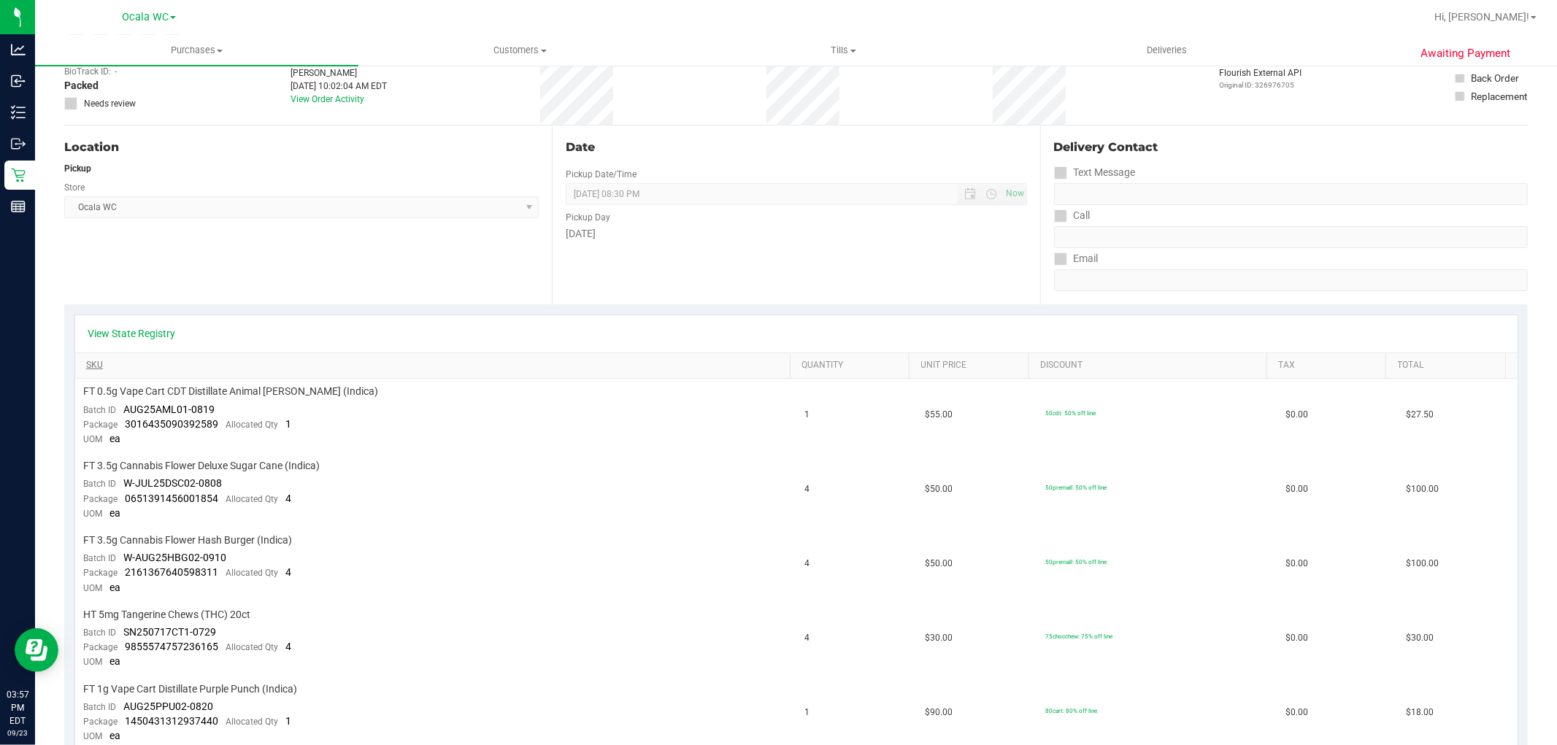
scroll to position [81, 0]
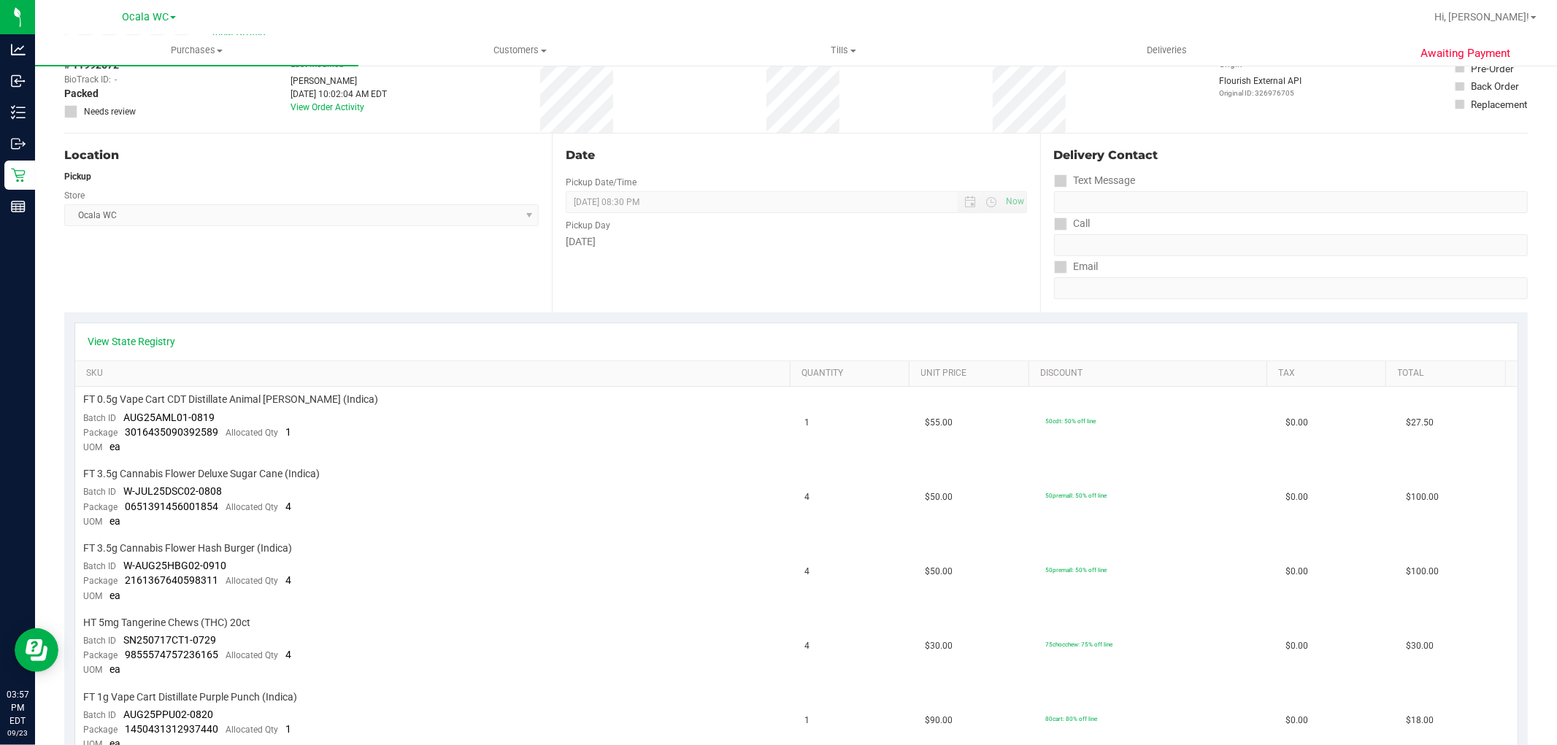
drag, startPoint x: 137, startPoint y: 355, endPoint x: 137, endPoint y: 333, distance: 21.9
click at [137, 353] on div "View State Registry" at bounding box center [796, 341] width 1442 height 37
click at [137, 333] on div "View State Registry" at bounding box center [796, 341] width 1442 height 37
click at [134, 339] on link "View State Registry" at bounding box center [132, 341] width 88 height 15
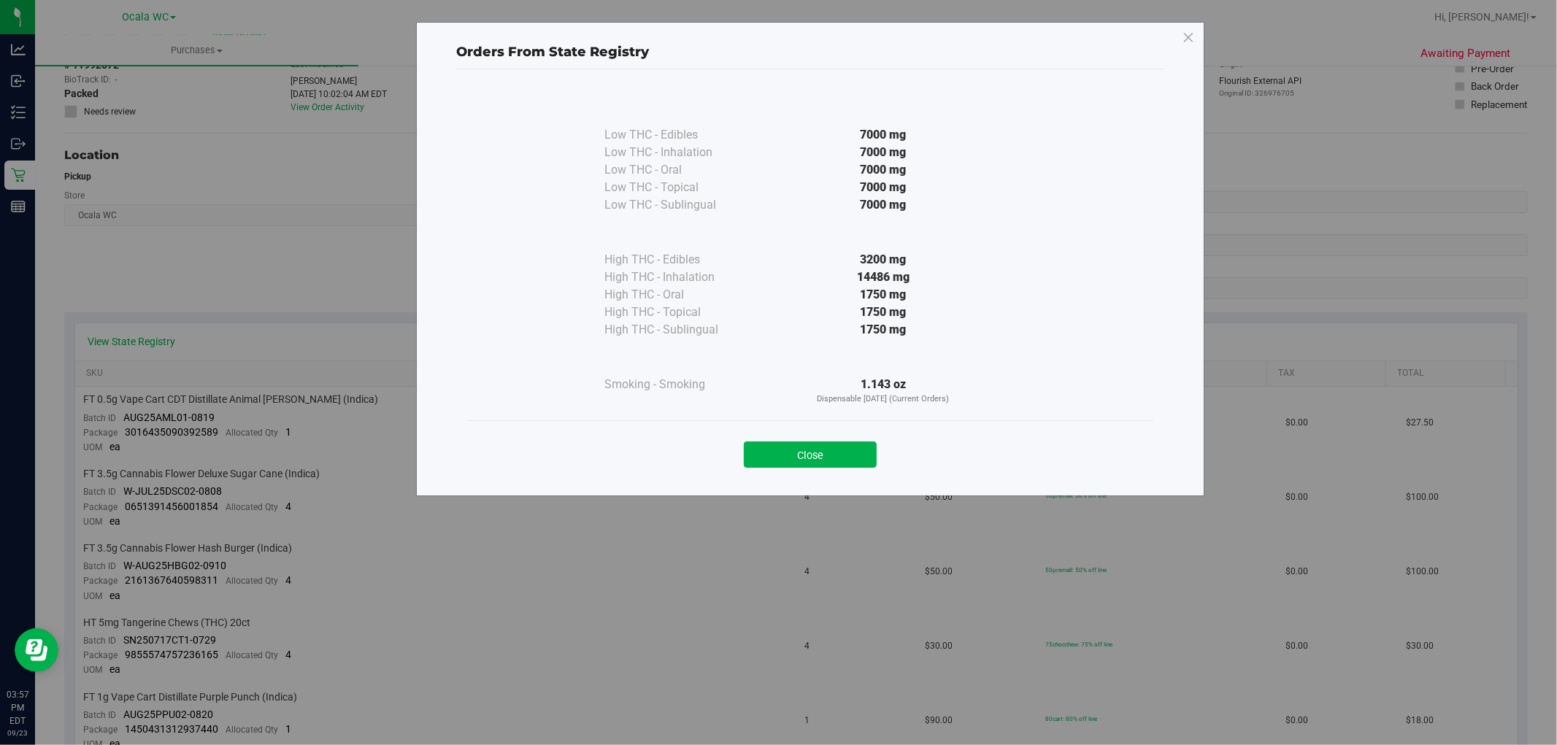
click at [834, 434] on div "Close" at bounding box center [810, 450] width 664 height 36
drag, startPoint x: 828, startPoint y: 446, endPoint x: 191, endPoint y: 270, distance: 661.1
click at [826, 447] on button "Close" at bounding box center [810, 455] width 133 height 26
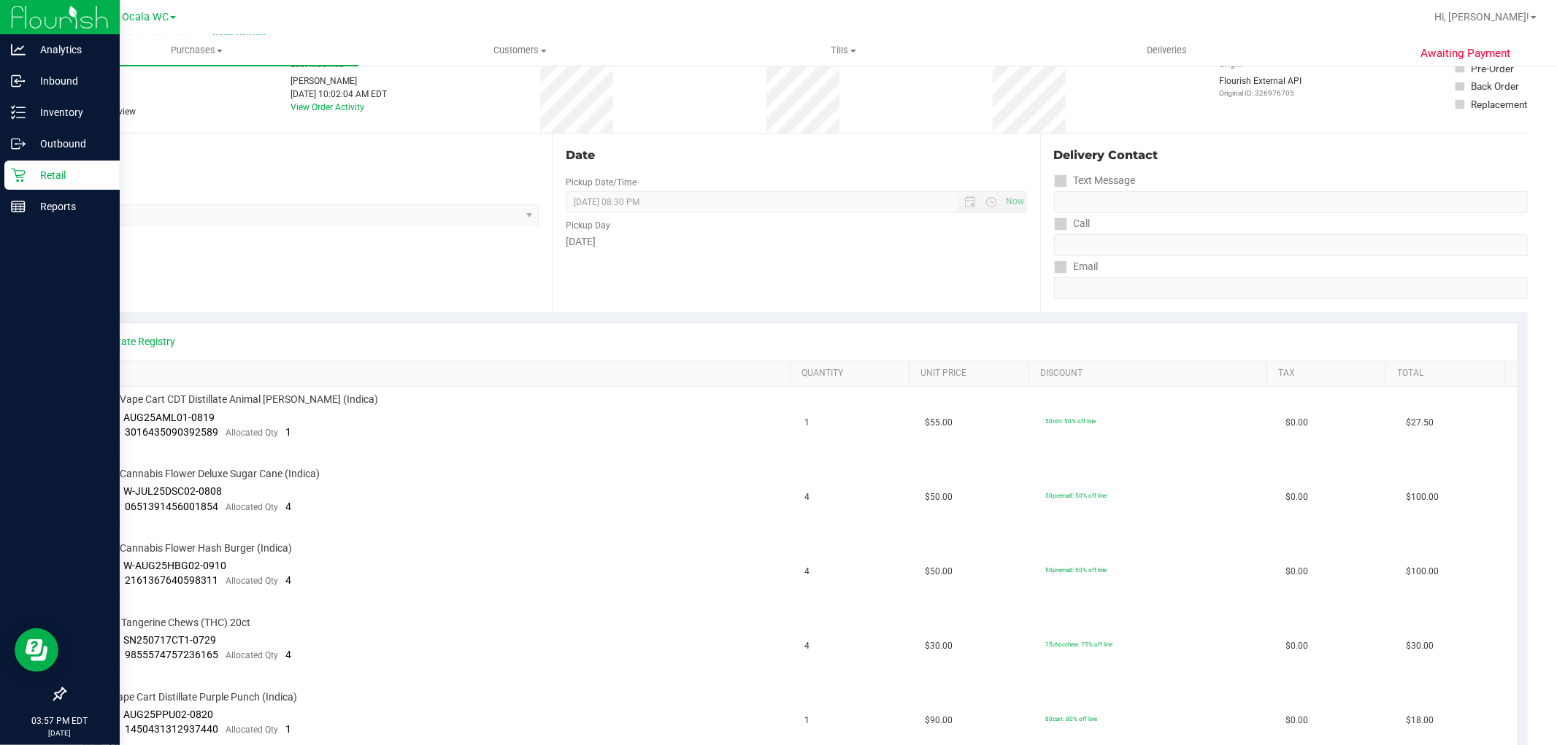
click at [20, 166] on div "Retail" at bounding box center [61, 175] width 115 height 29
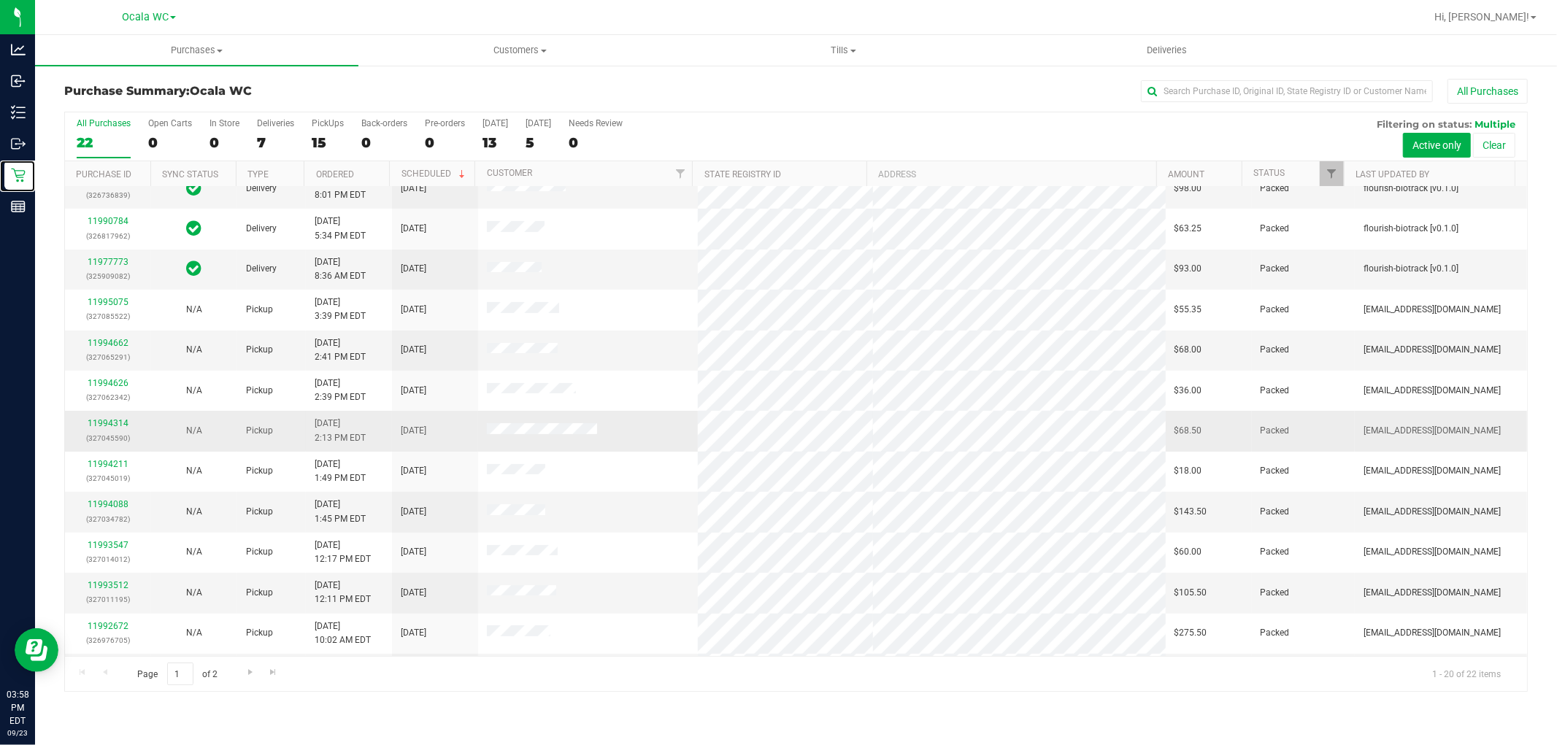
scroll to position [339, 0]
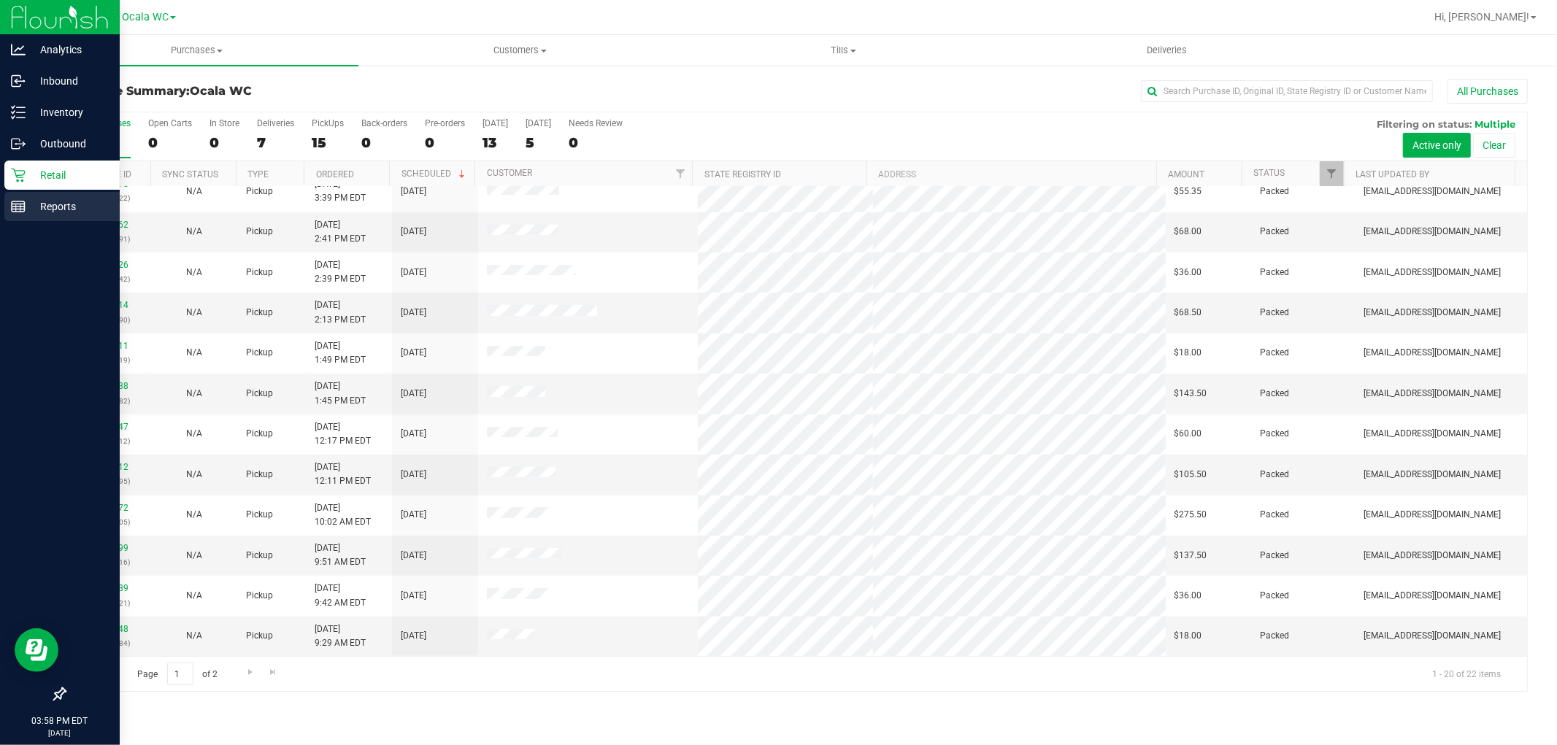
click at [42, 209] on p "Reports" at bounding box center [70, 207] width 88 height 18
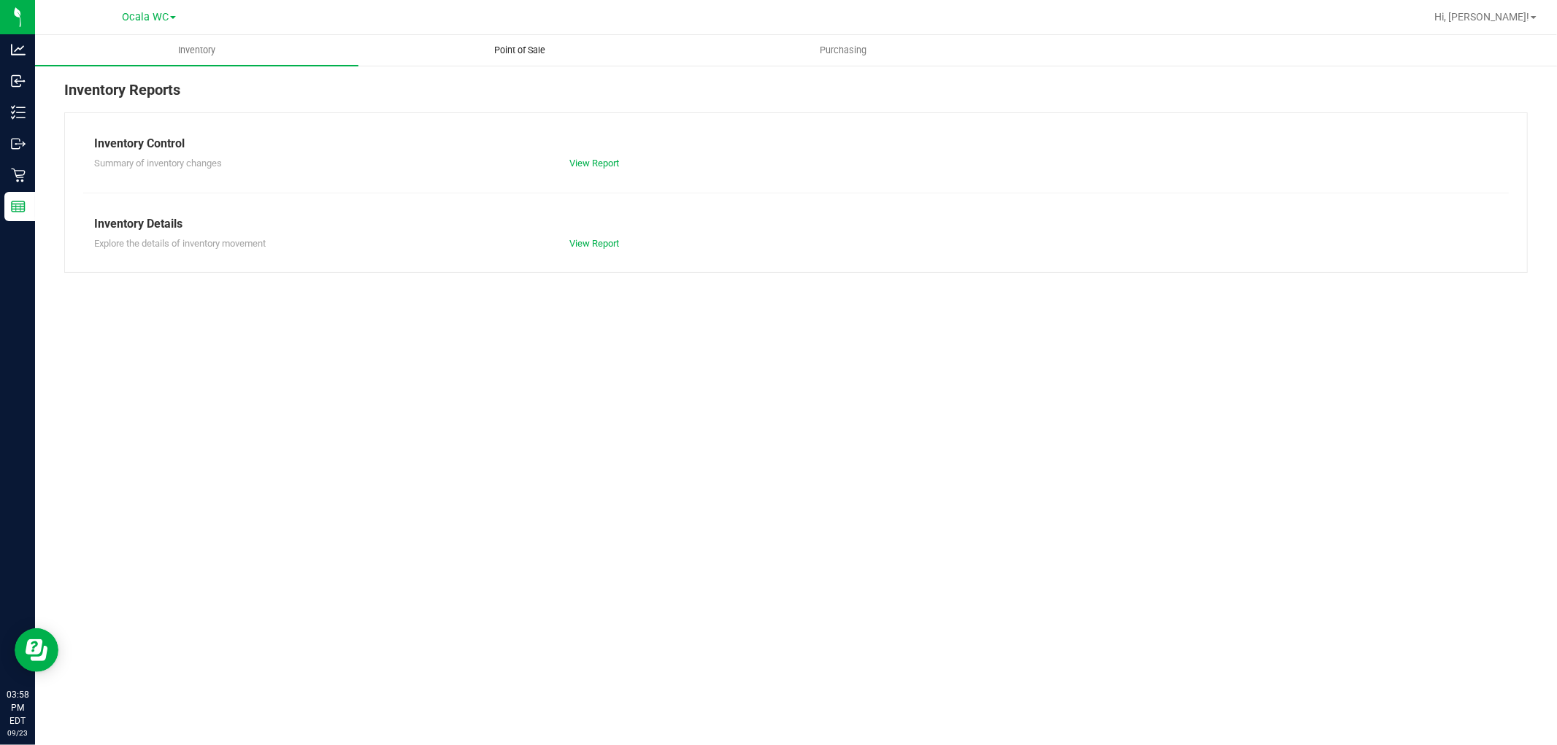
click at [518, 48] on span "Point of Sale" at bounding box center [520, 50] width 91 height 13
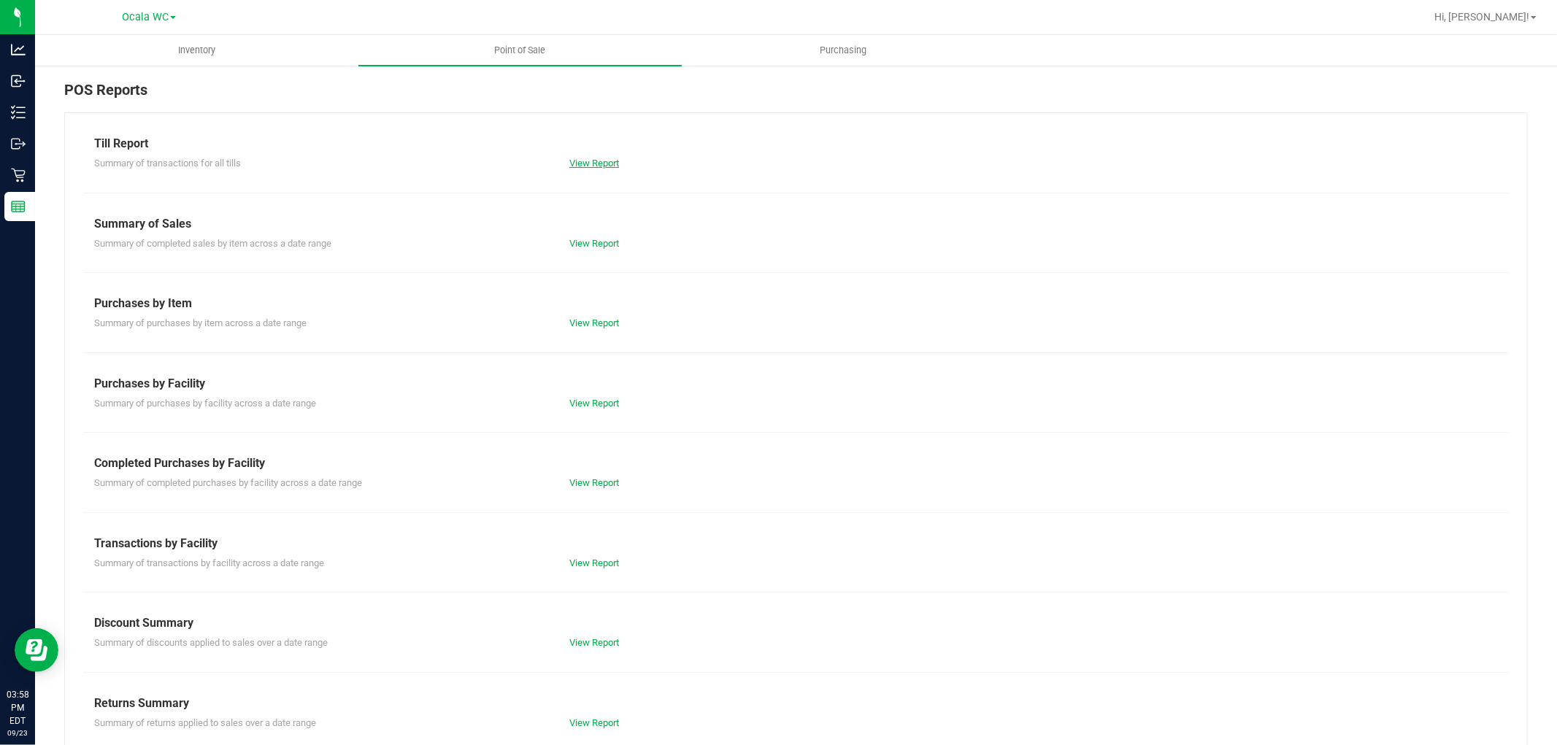
click at [599, 161] on link "View Report" at bounding box center [594, 163] width 50 height 11
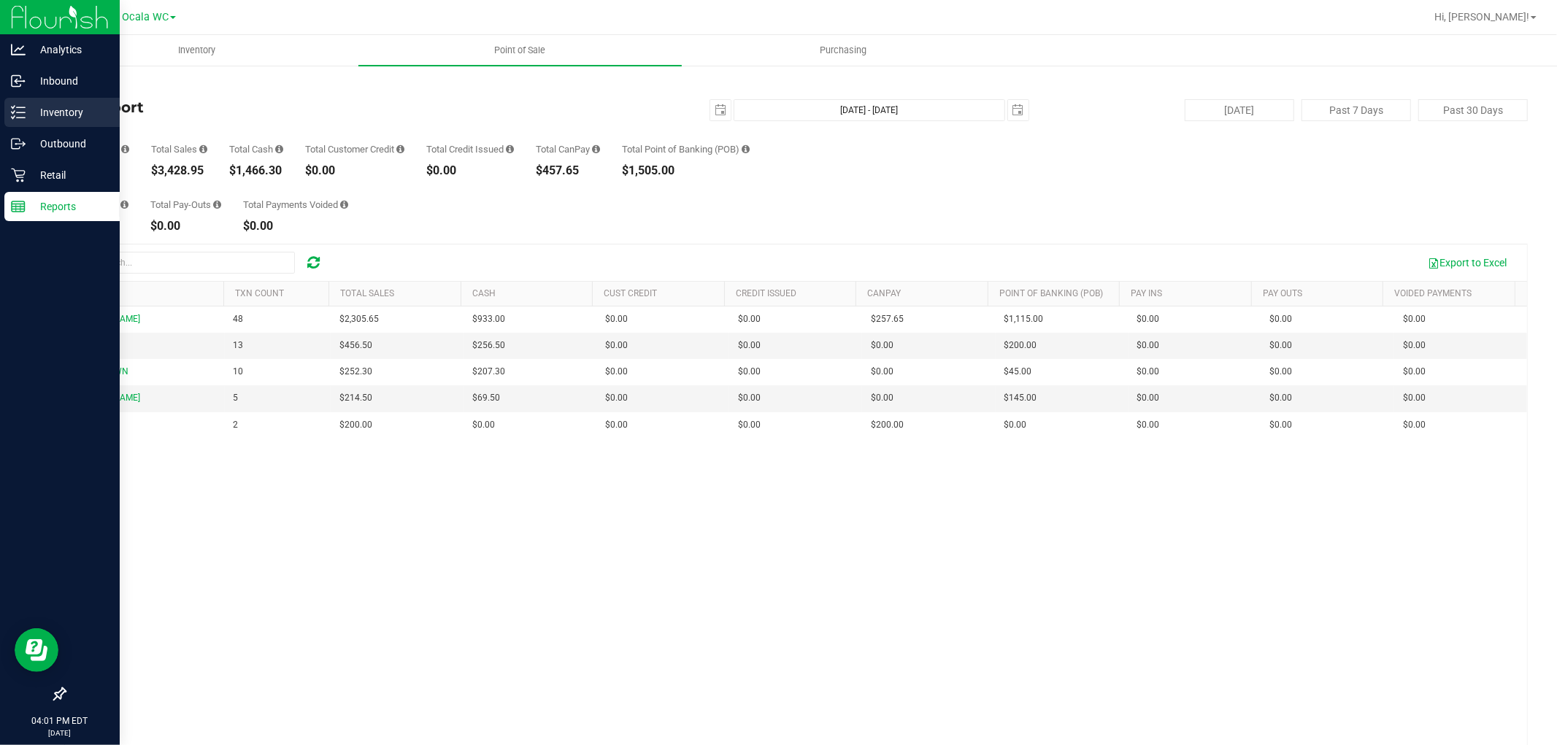
click at [56, 115] on p "Inventory" at bounding box center [70, 113] width 88 height 18
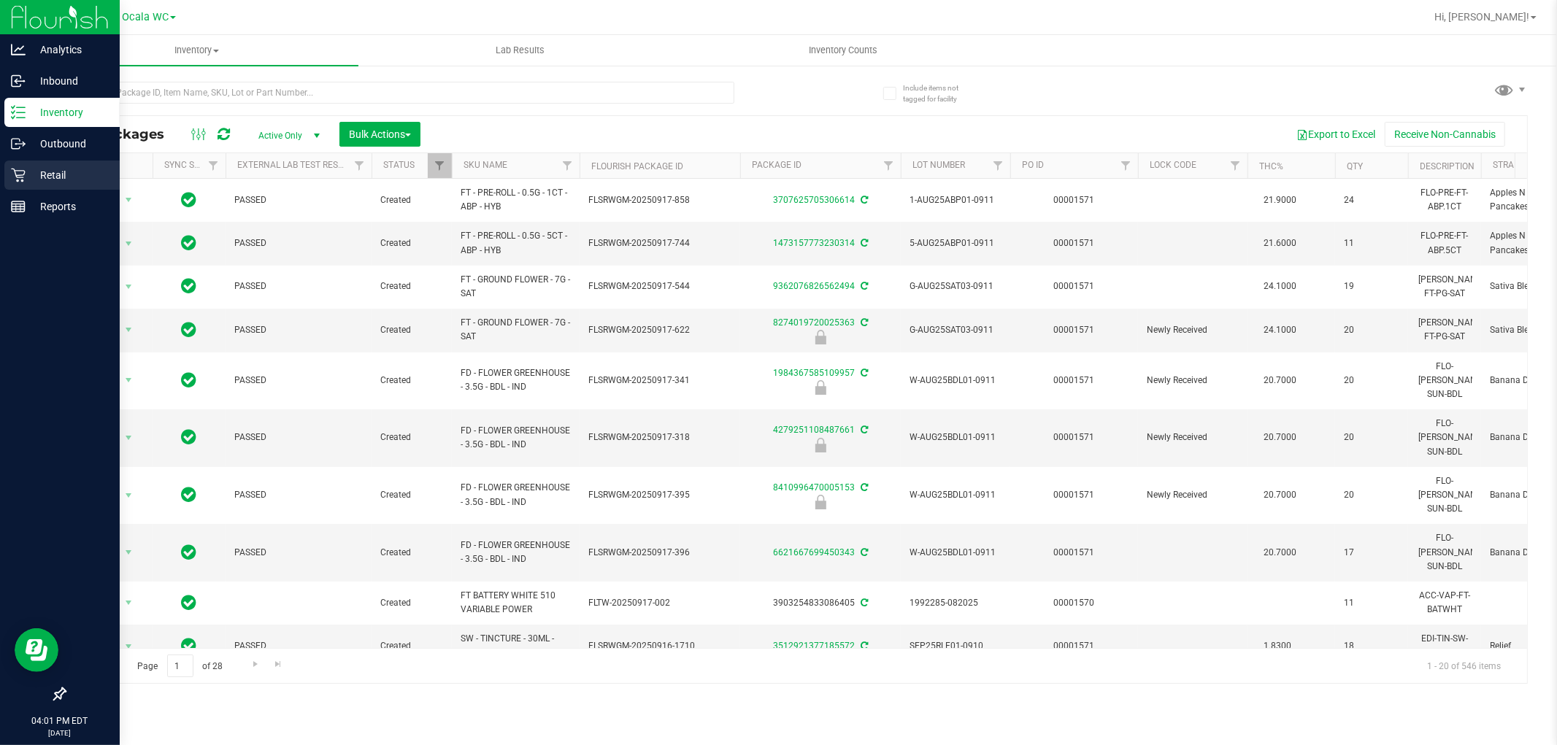
click at [44, 179] on p "Retail" at bounding box center [70, 175] width 88 height 18
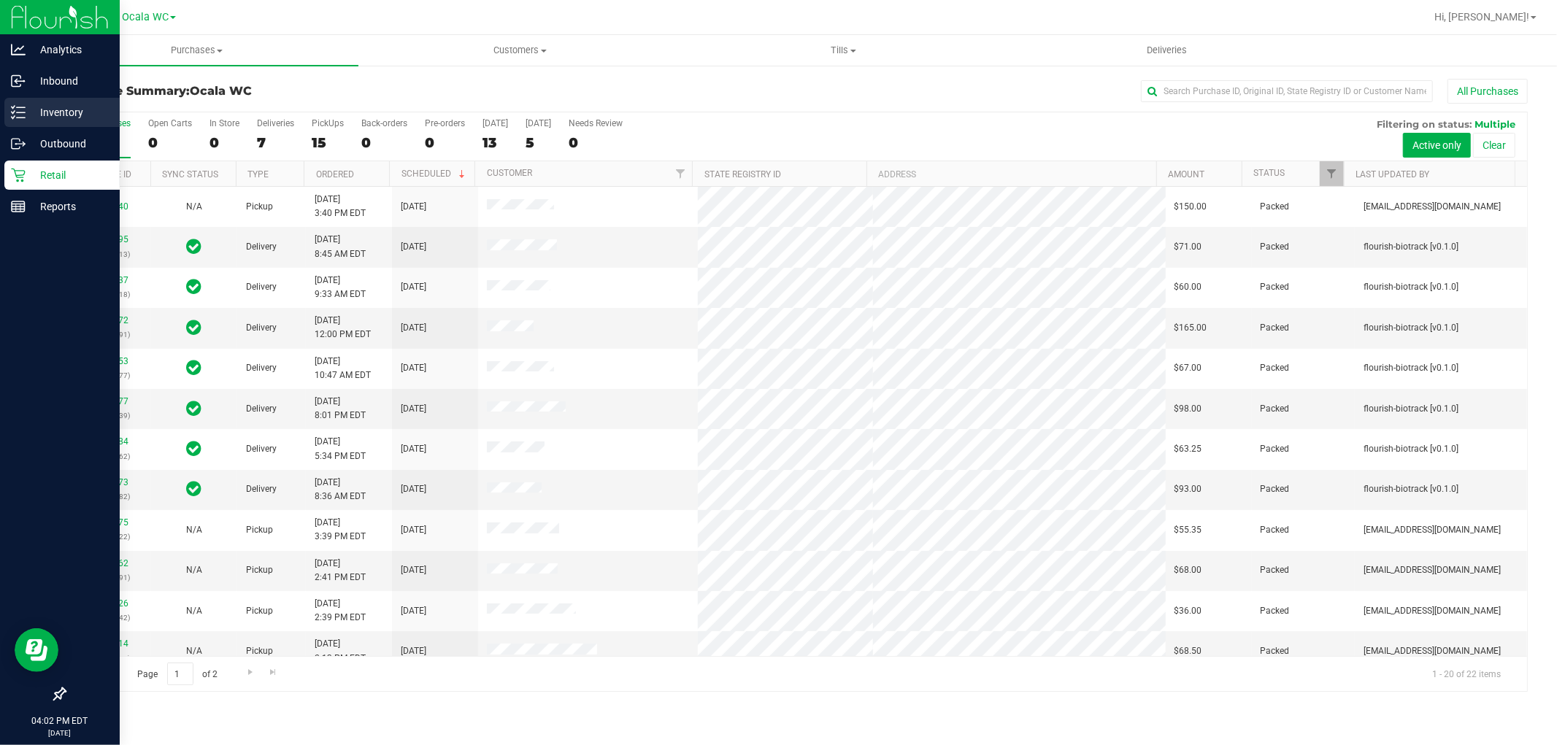
click at [42, 115] on p "Inventory" at bounding box center [70, 113] width 88 height 18
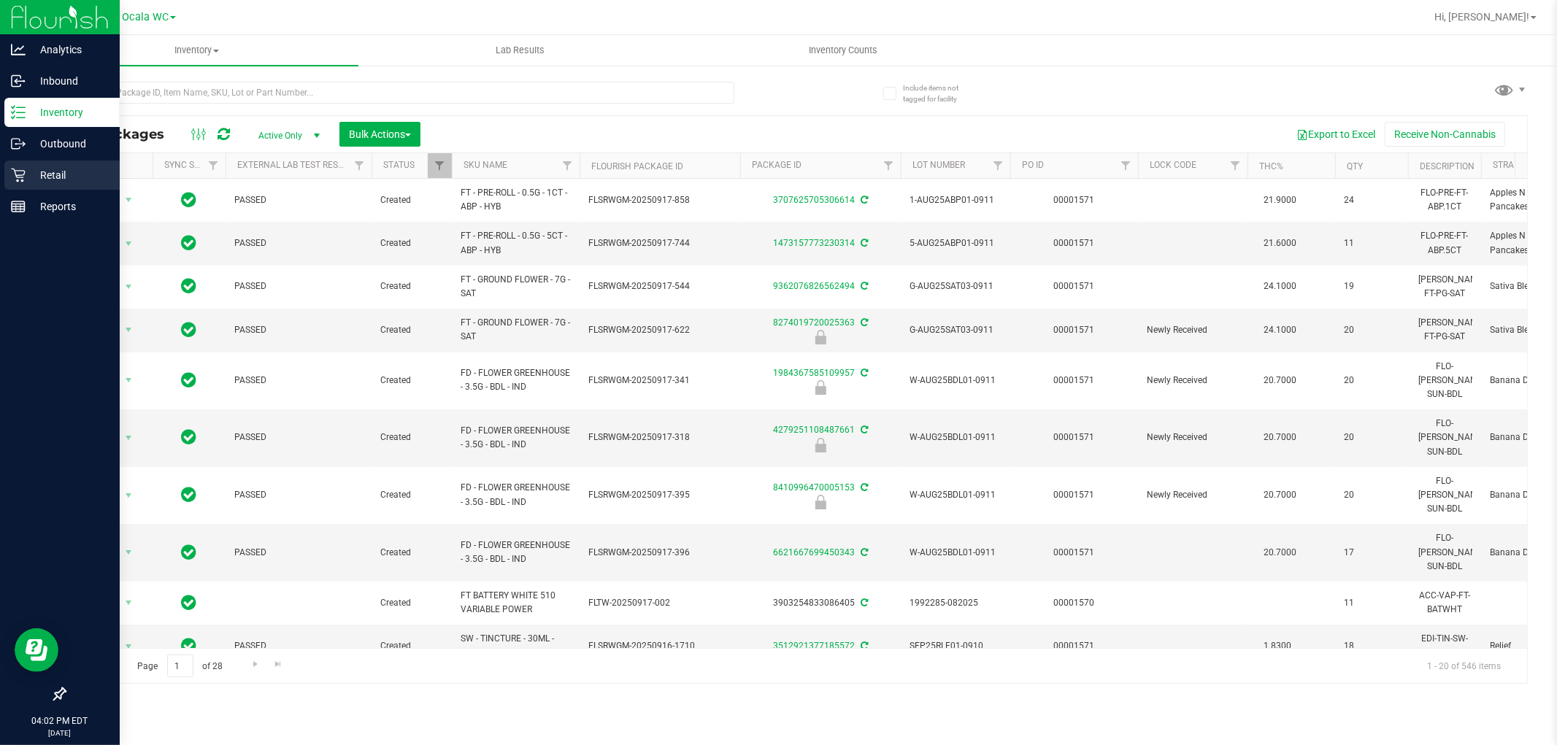
click at [64, 177] on p "Retail" at bounding box center [70, 175] width 88 height 18
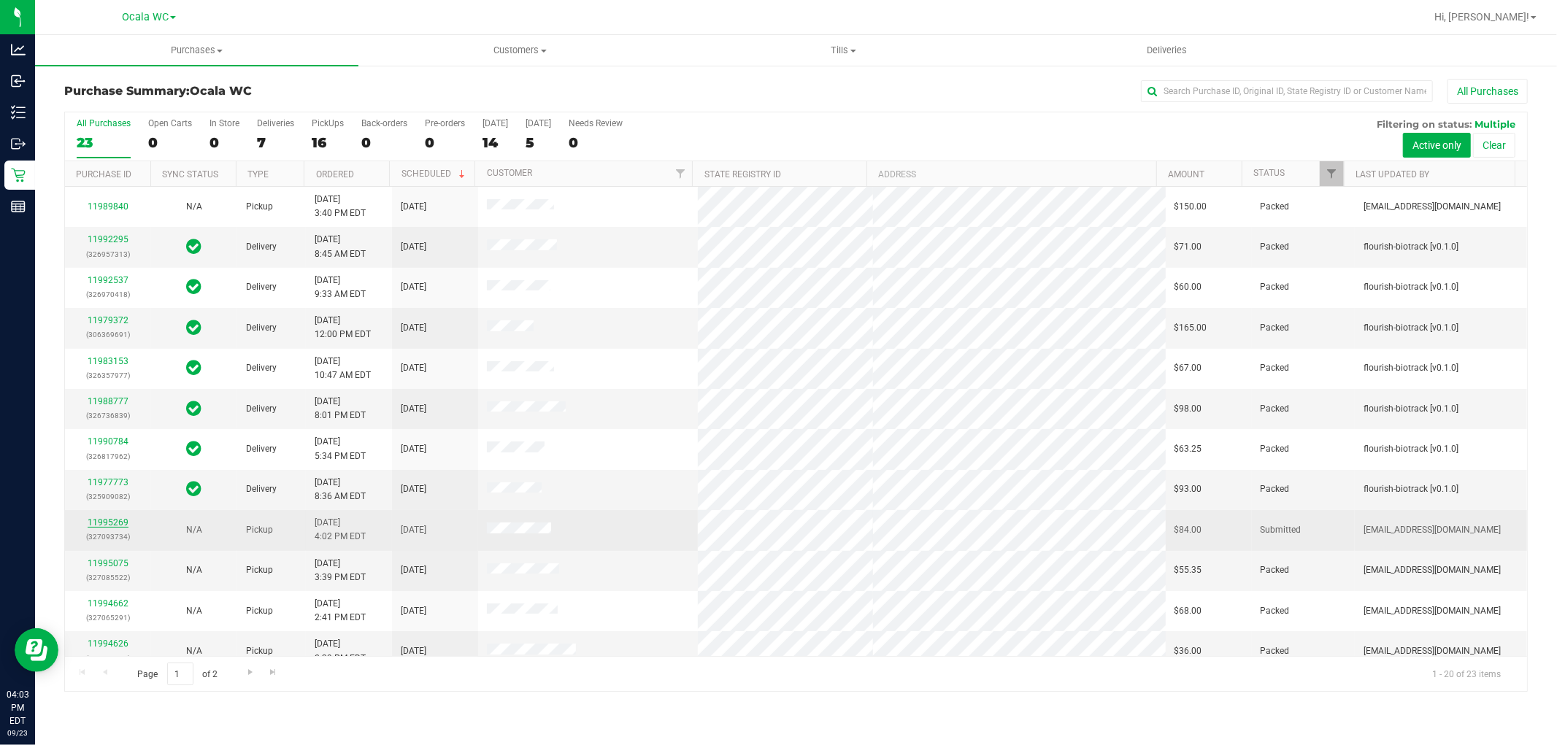
click at [101, 523] on link "11995269" at bounding box center [108, 523] width 41 height 10
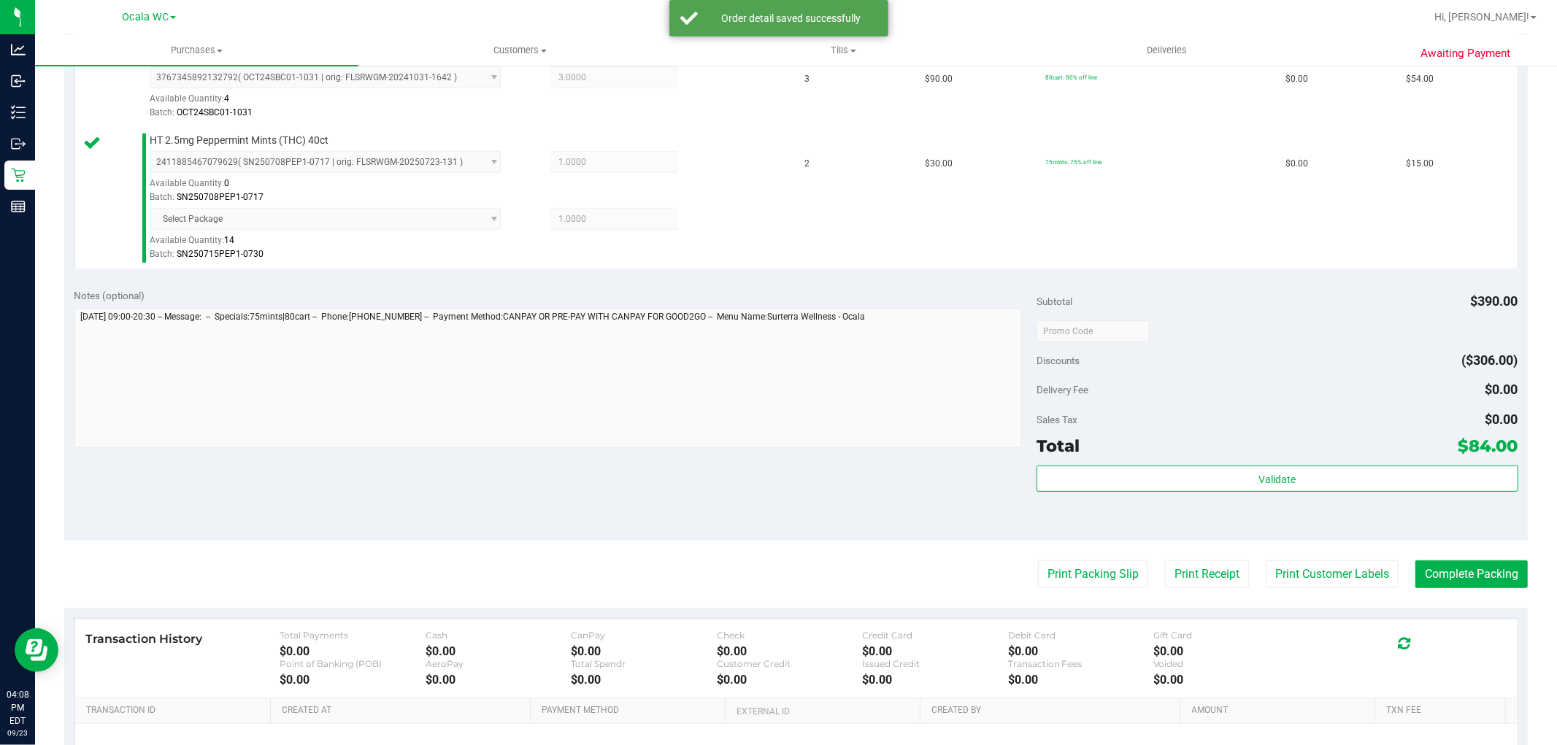
scroll to position [512, 0]
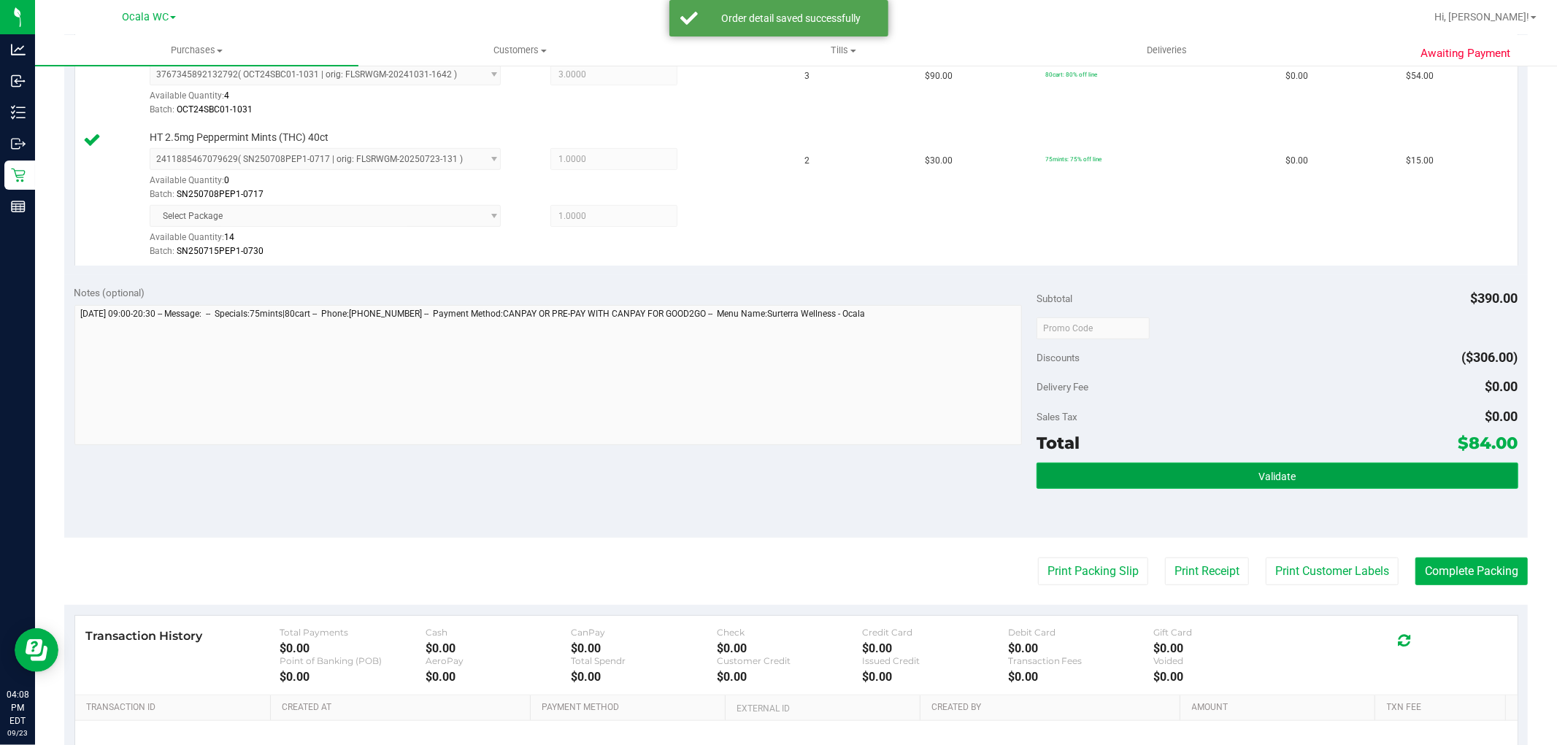
click at [1253, 485] on button "Validate" at bounding box center [1277, 476] width 481 height 26
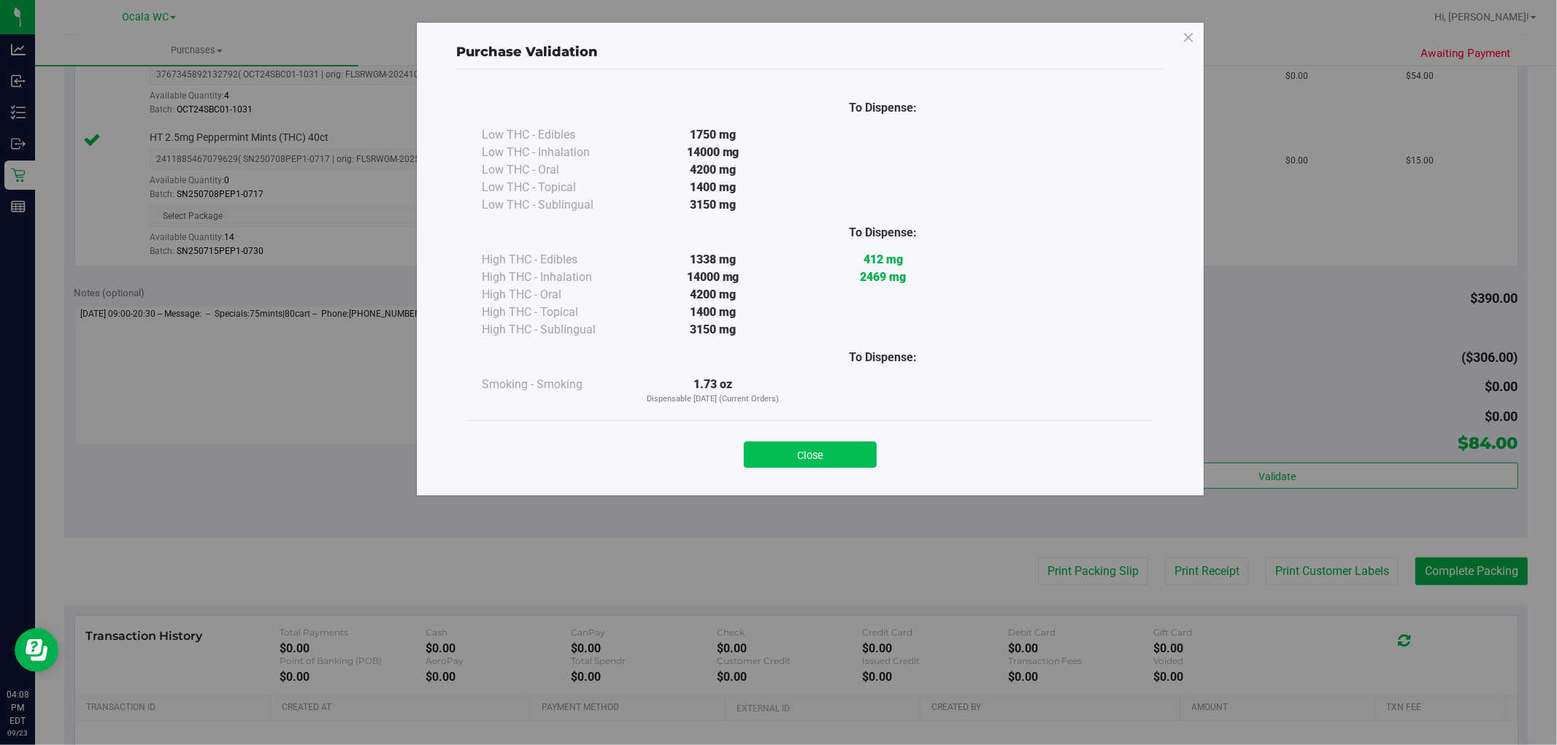
click at [783, 453] on button "Close" at bounding box center [810, 455] width 133 height 26
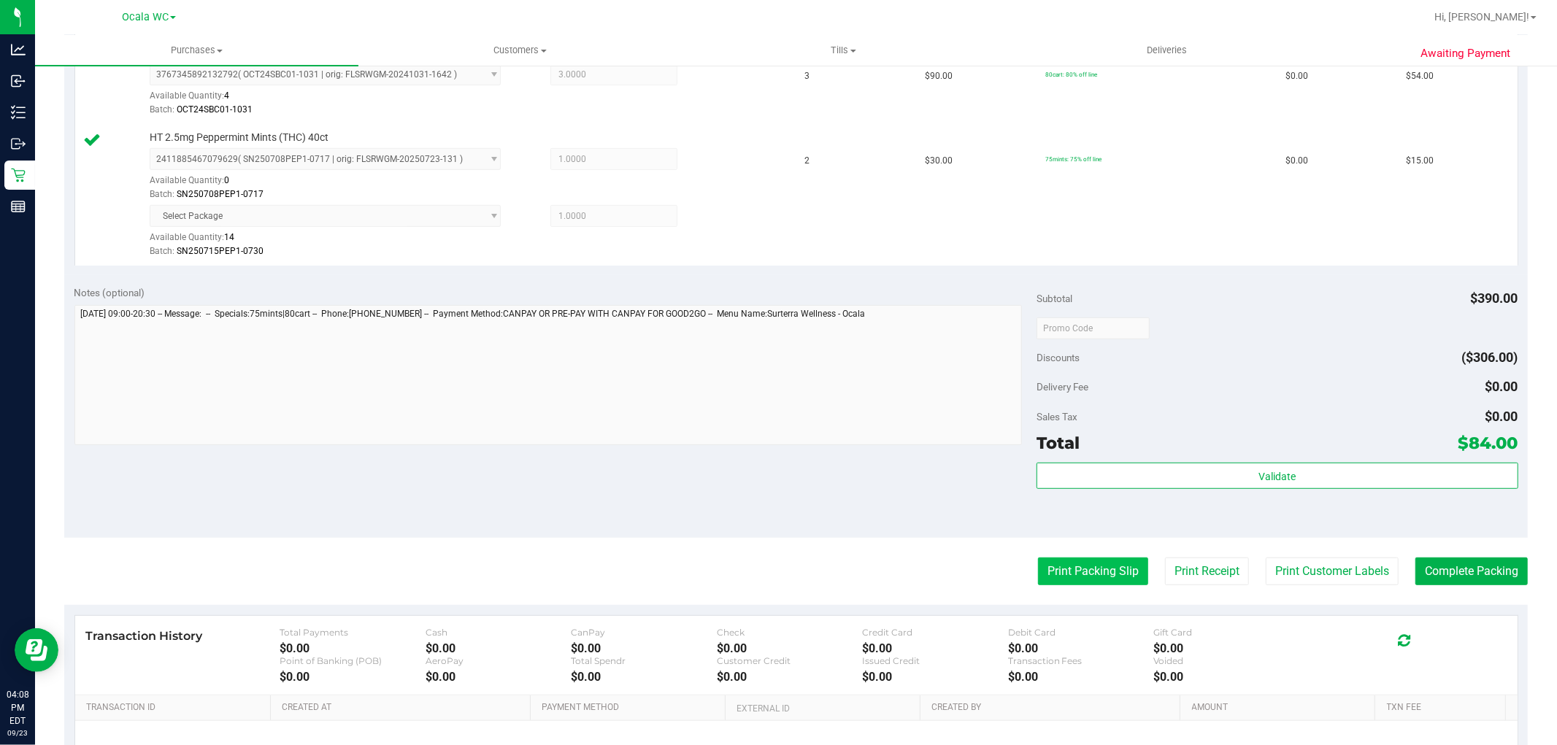
click at [1071, 580] on button "Print Packing Slip" at bounding box center [1093, 572] width 110 height 28
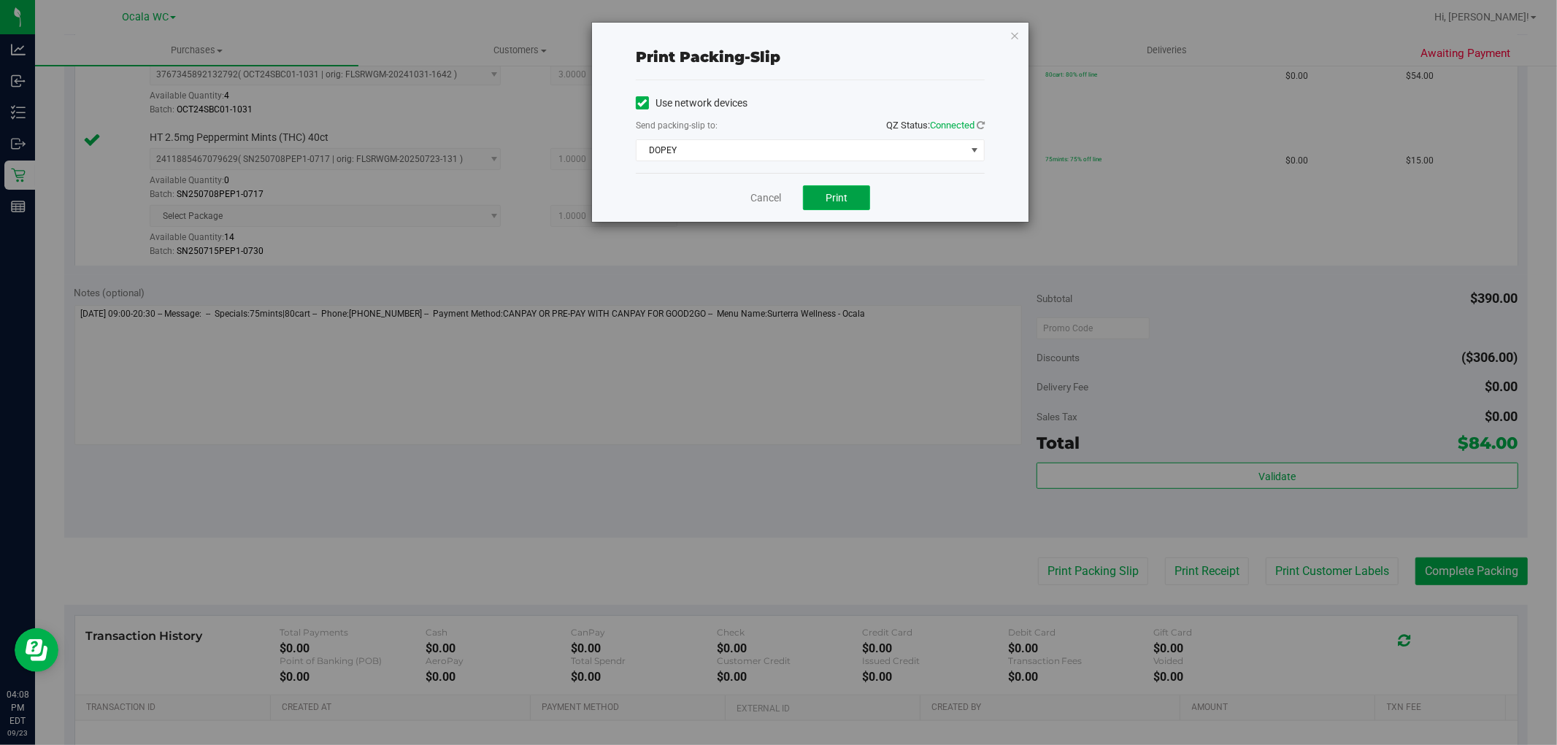
click at [835, 199] on span "Print" at bounding box center [837, 198] width 22 height 12
click at [771, 203] on link "Cancel" at bounding box center [765, 198] width 31 height 15
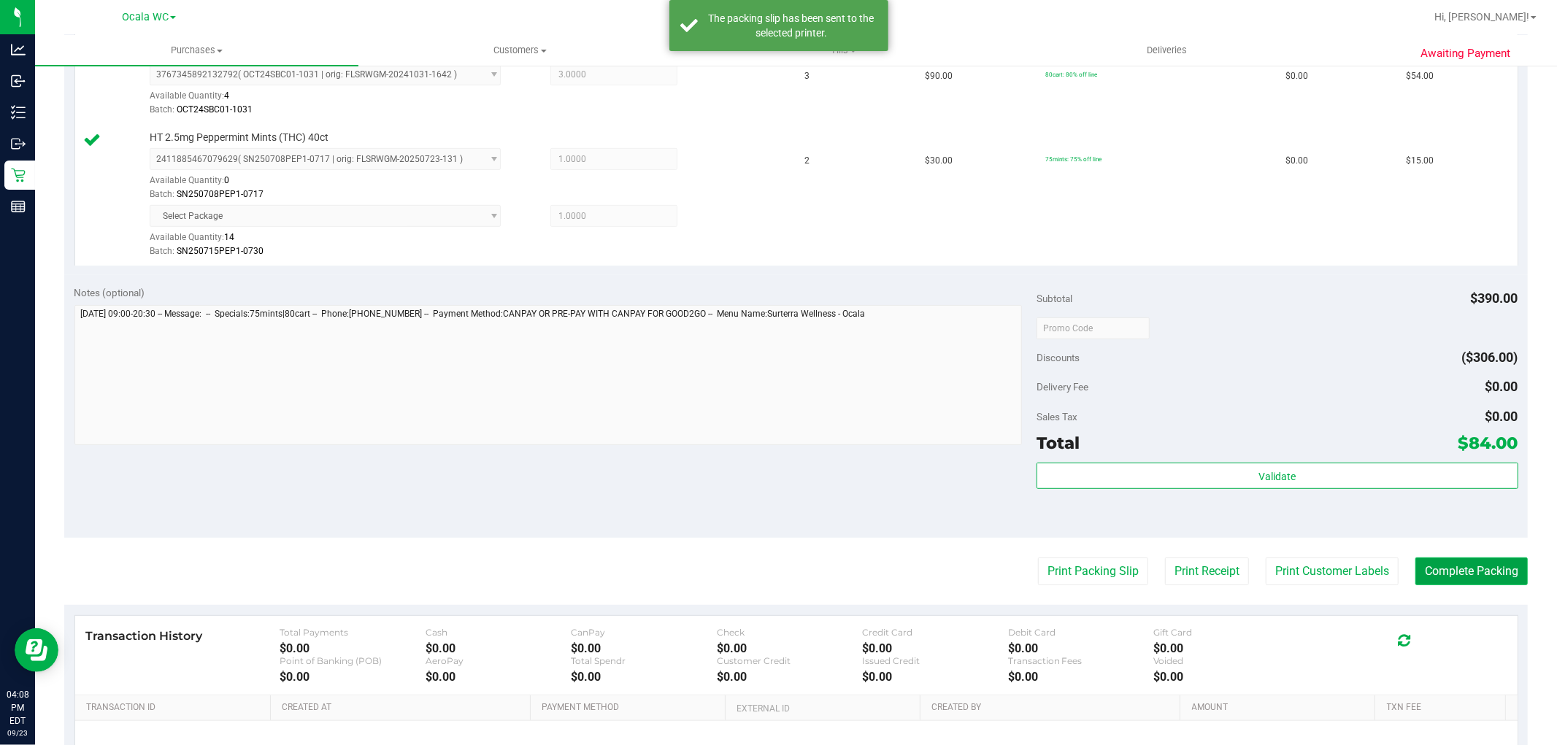
click at [1469, 581] on button "Complete Packing" at bounding box center [1471, 572] width 112 height 28
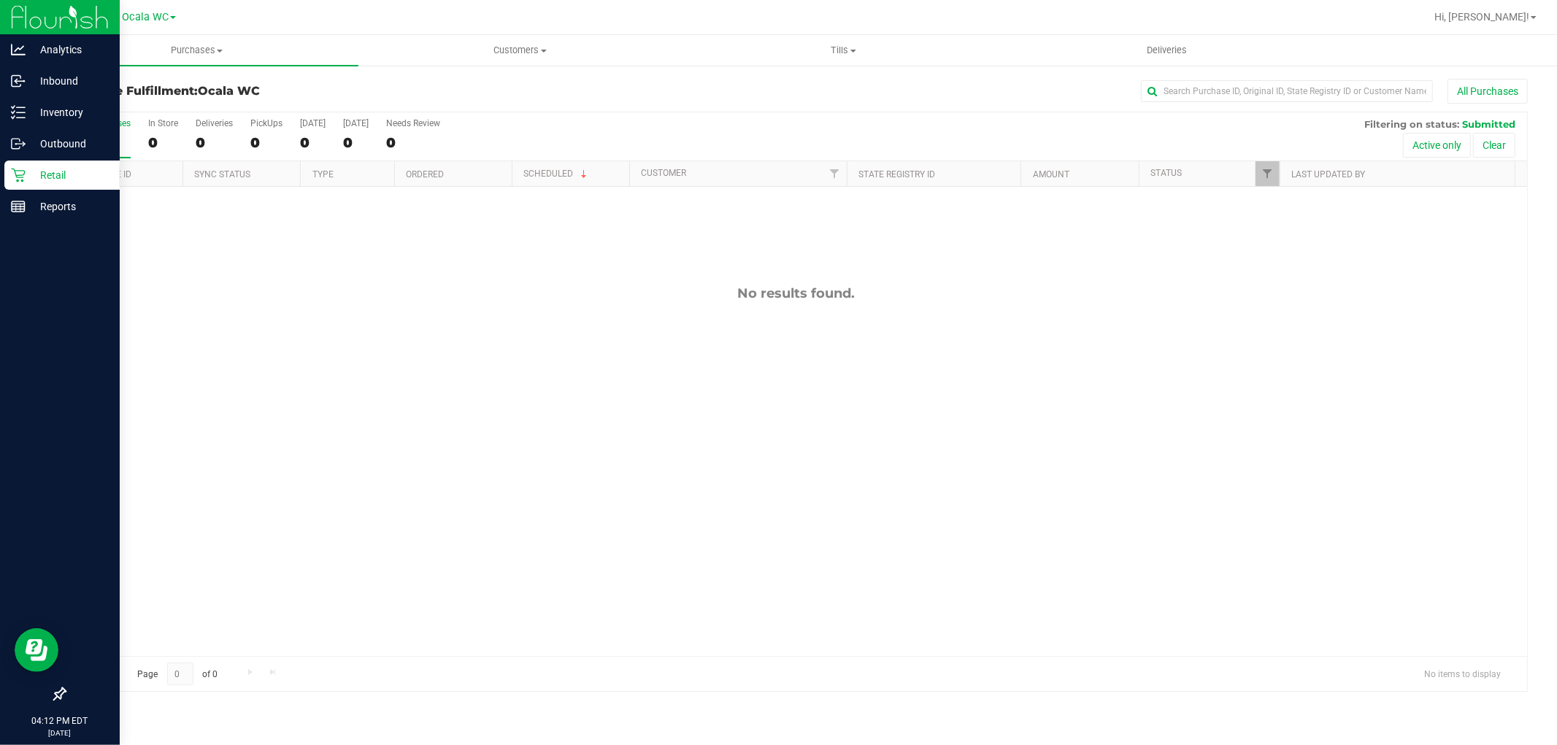
click at [26, 171] on p "Retail" at bounding box center [70, 175] width 88 height 18
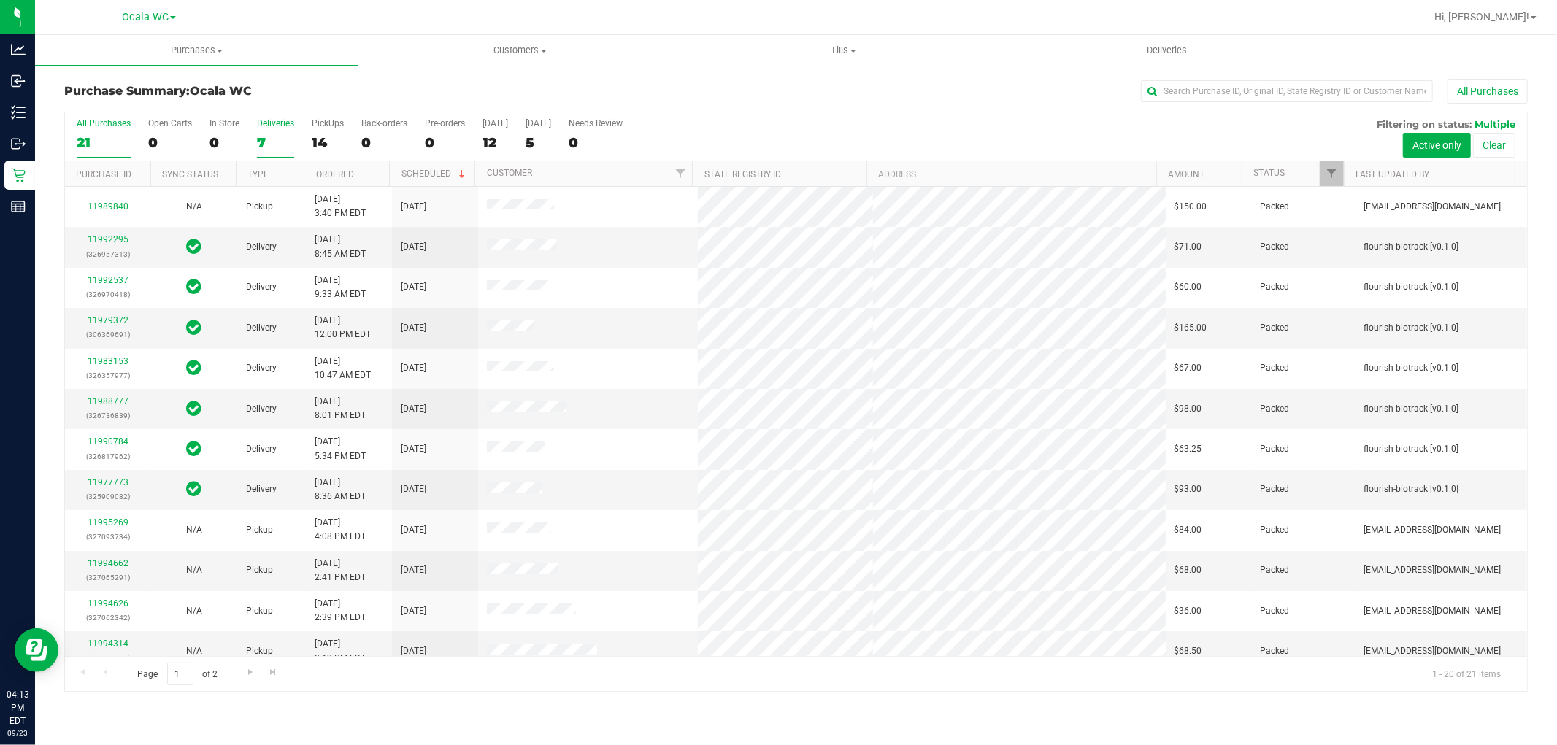
click at [270, 139] on div "7" at bounding box center [275, 142] width 37 height 17
click at [0, 0] on input "Deliveries 7" at bounding box center [0, 0] width 0 height 0
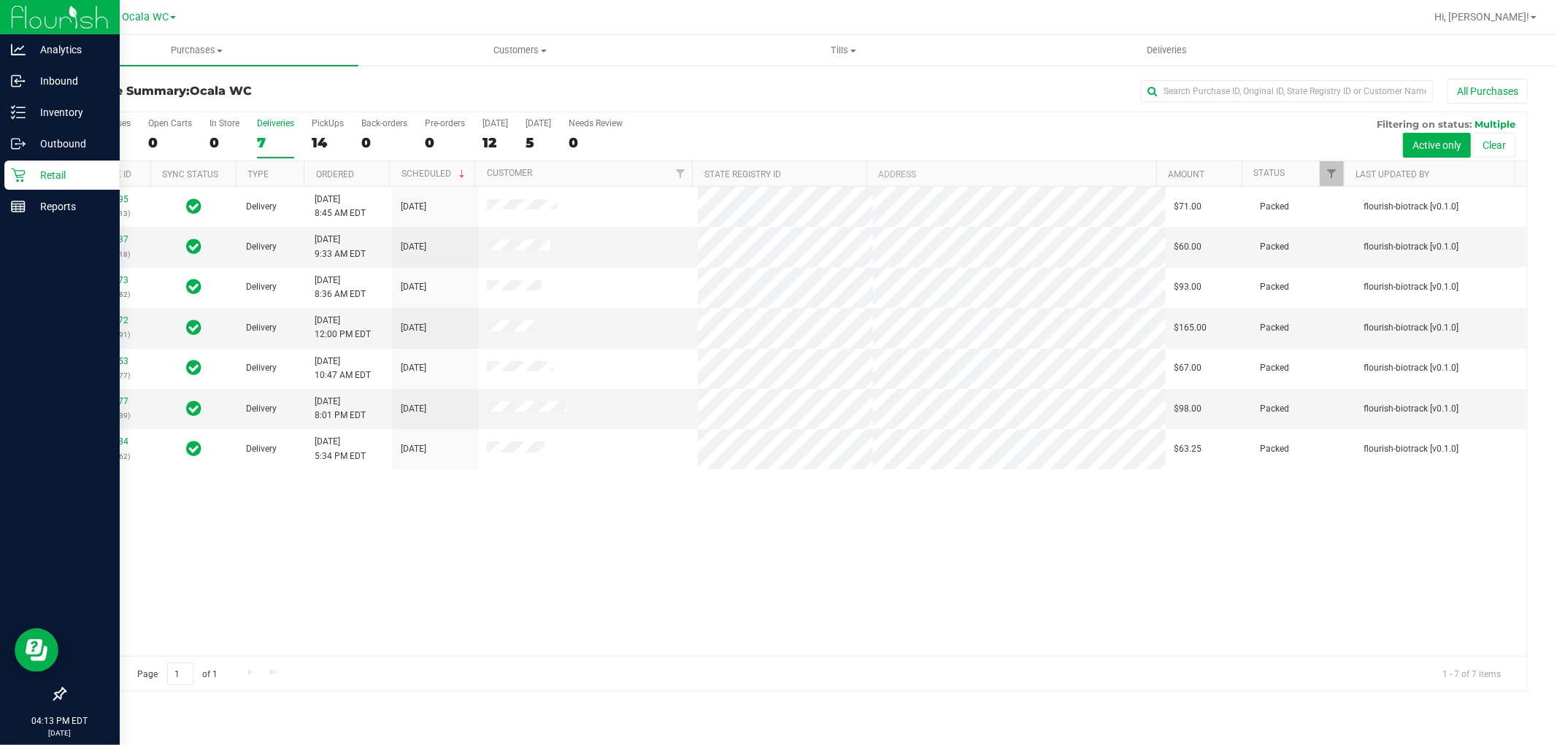
click at [33, 174] on p "Retail" at bounding box center [70, 175] width 88 height 18
click at [32, 119] on p "Inventory" at bounding box center [70, 113] width 88 height 18
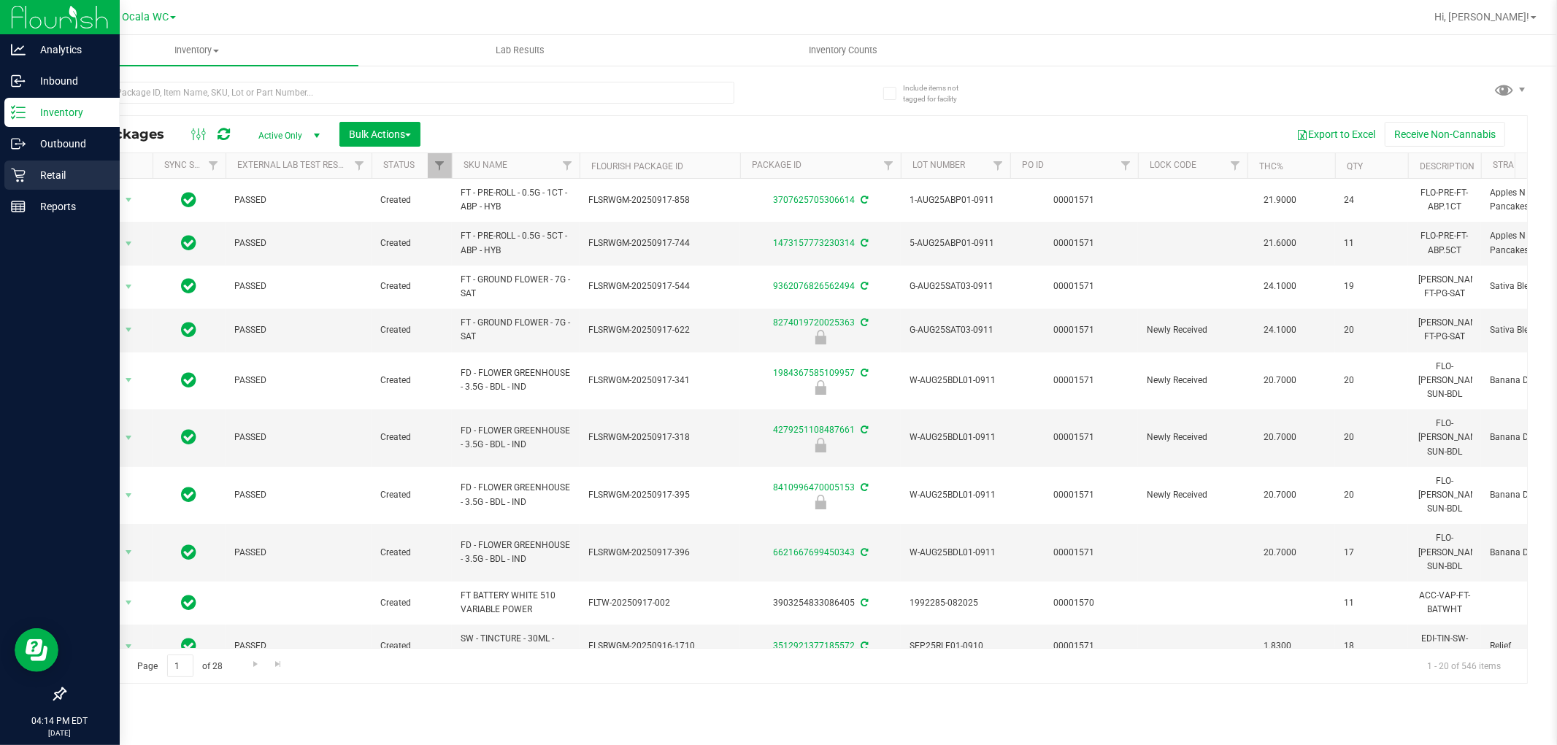
click at [27, 169] on p "Retail" at bounding box center [70, 175] width 88 height 18
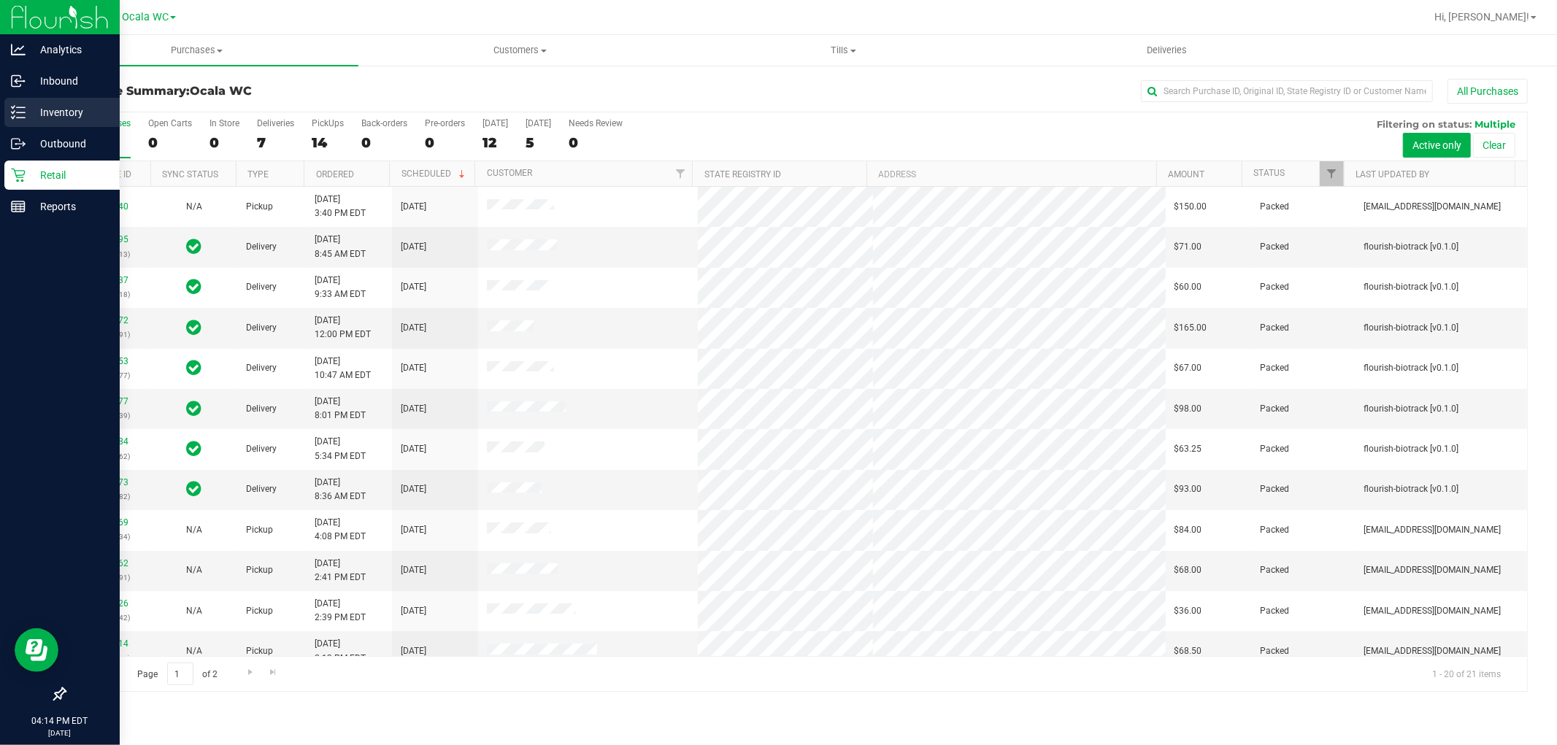
click at [66, 119] on p "Inventory" at bounding box center [70, 113] width 88 height 18
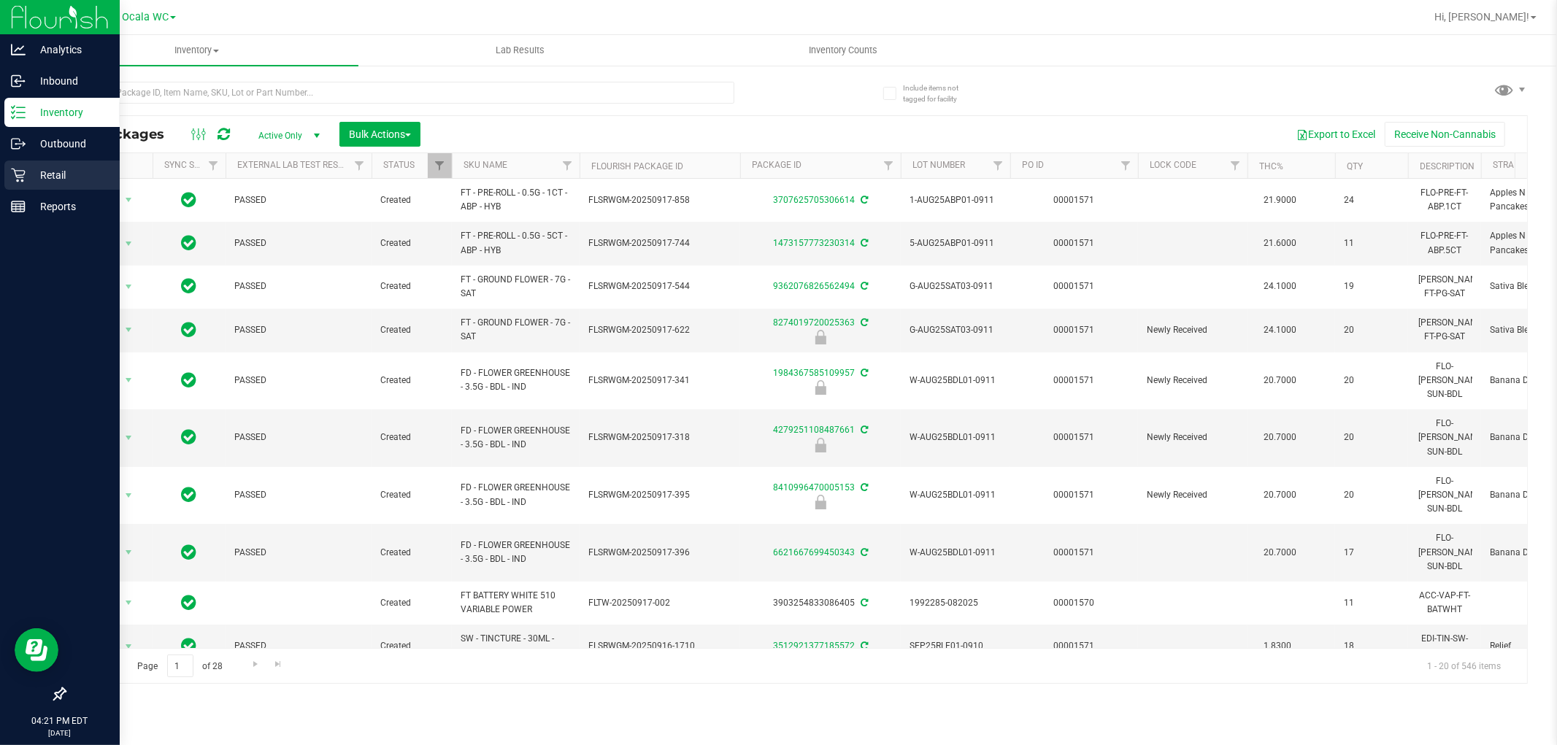
click at [33, 184] on div "Retail" at bounding box center [61, 175] width 115 height 29
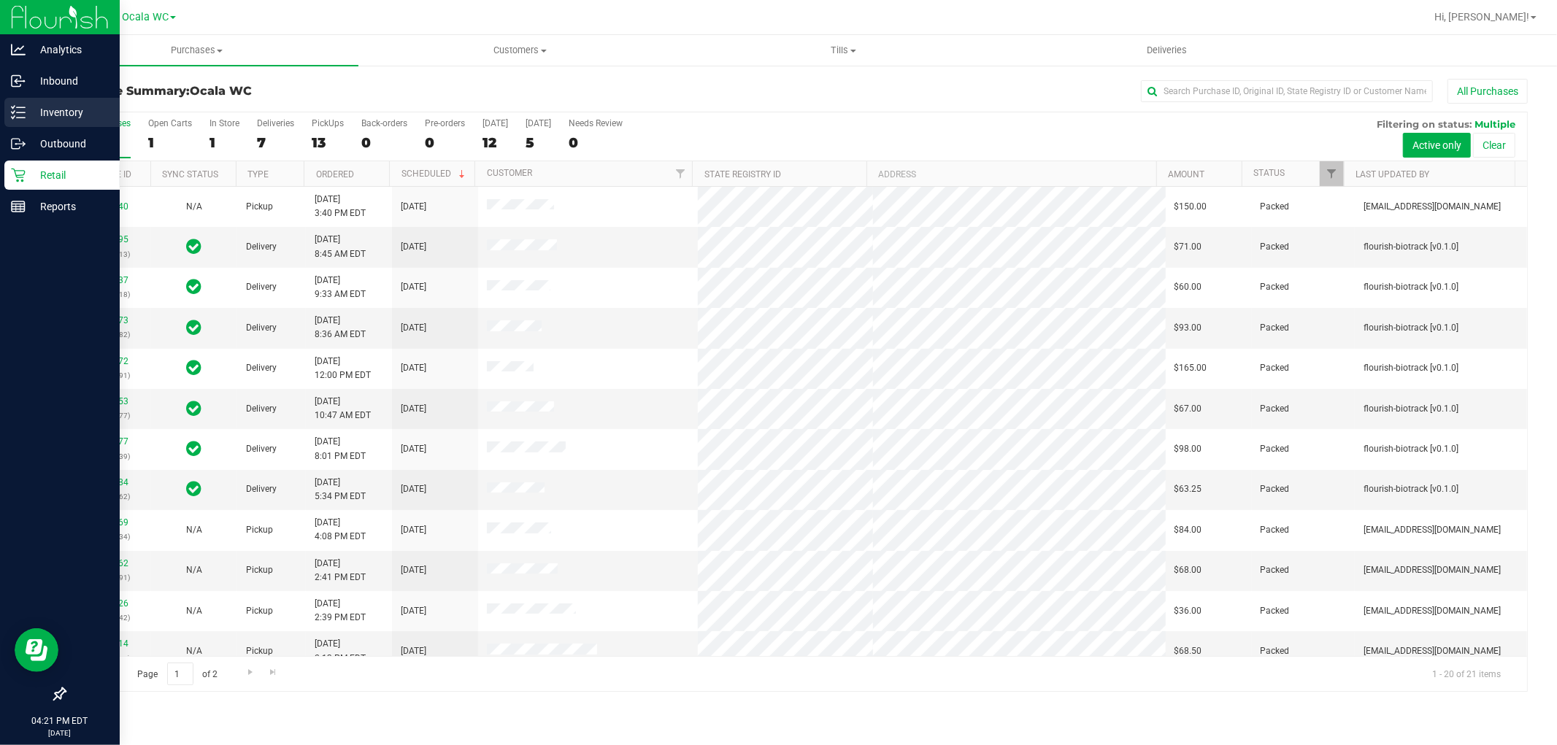
click at [26, 122] on div "Inventory" at bounding box center [61, 112] width 115 height 29
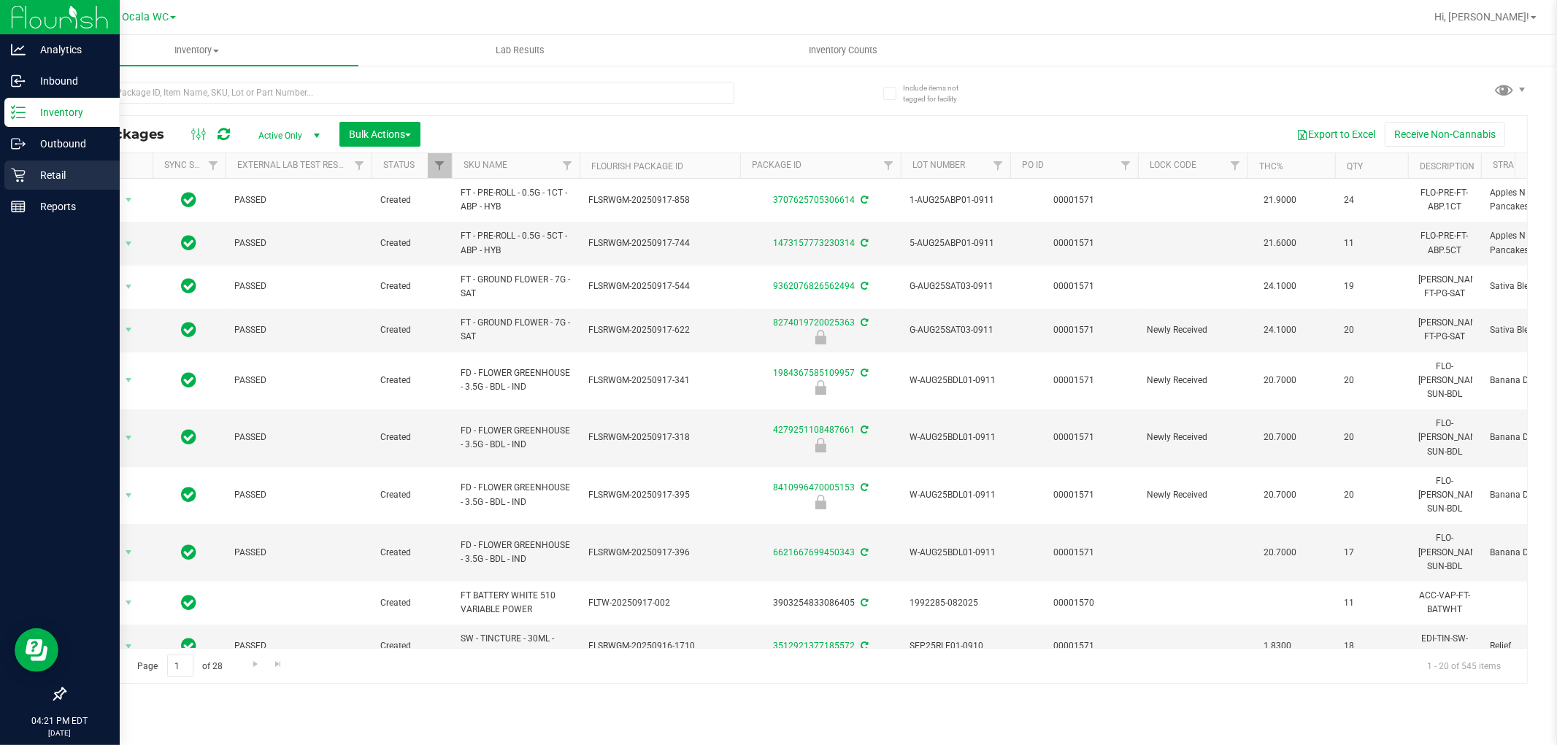
click at [53, 177] on p "Retail" at bounding box center [70, 175] width 88 height 18
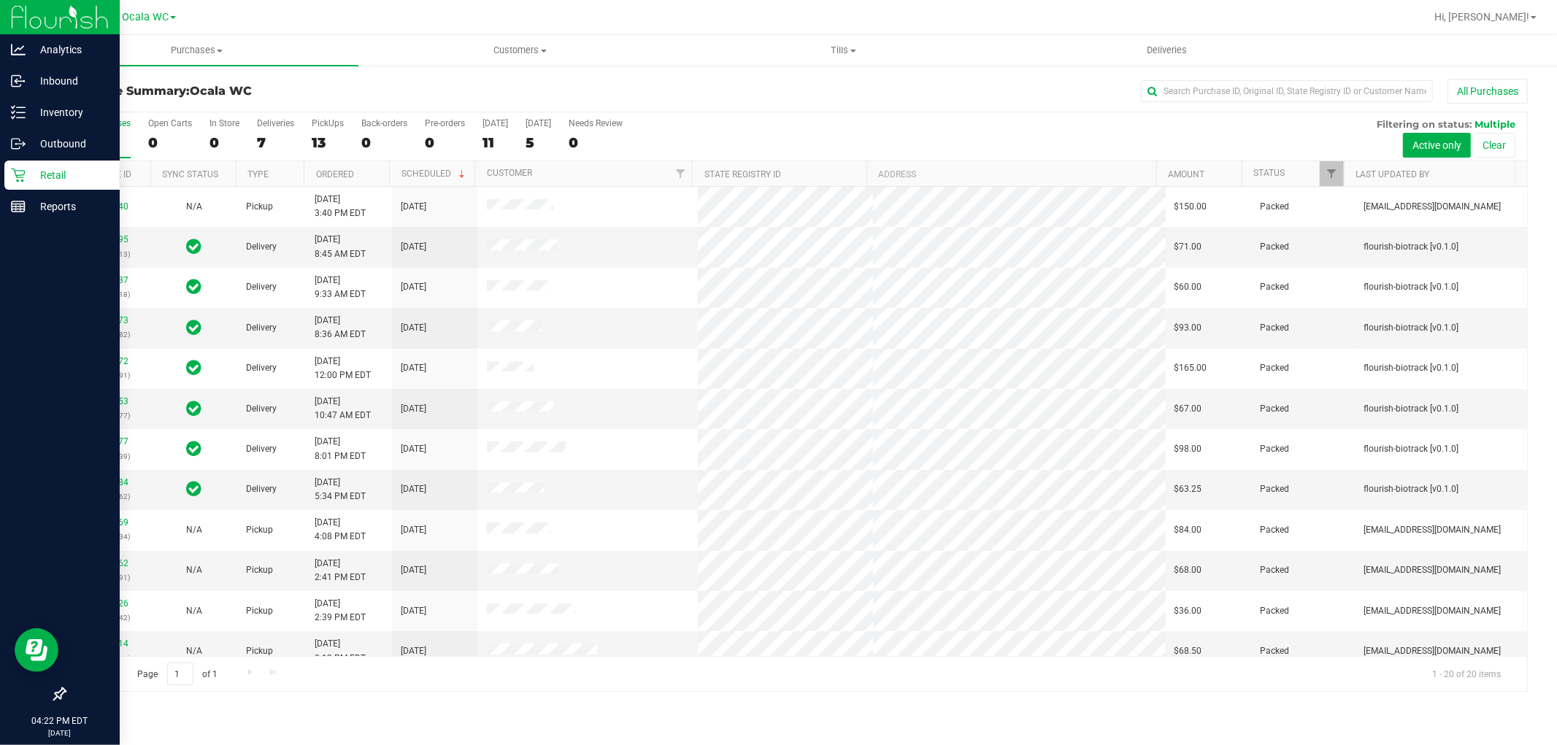
click at [51, 174] on p "Retail" at bounding box center [70, 175] width 88 height 18
click at [34, 120] on p "Inventory" at bounding box center [70, 113] width 88 height 18
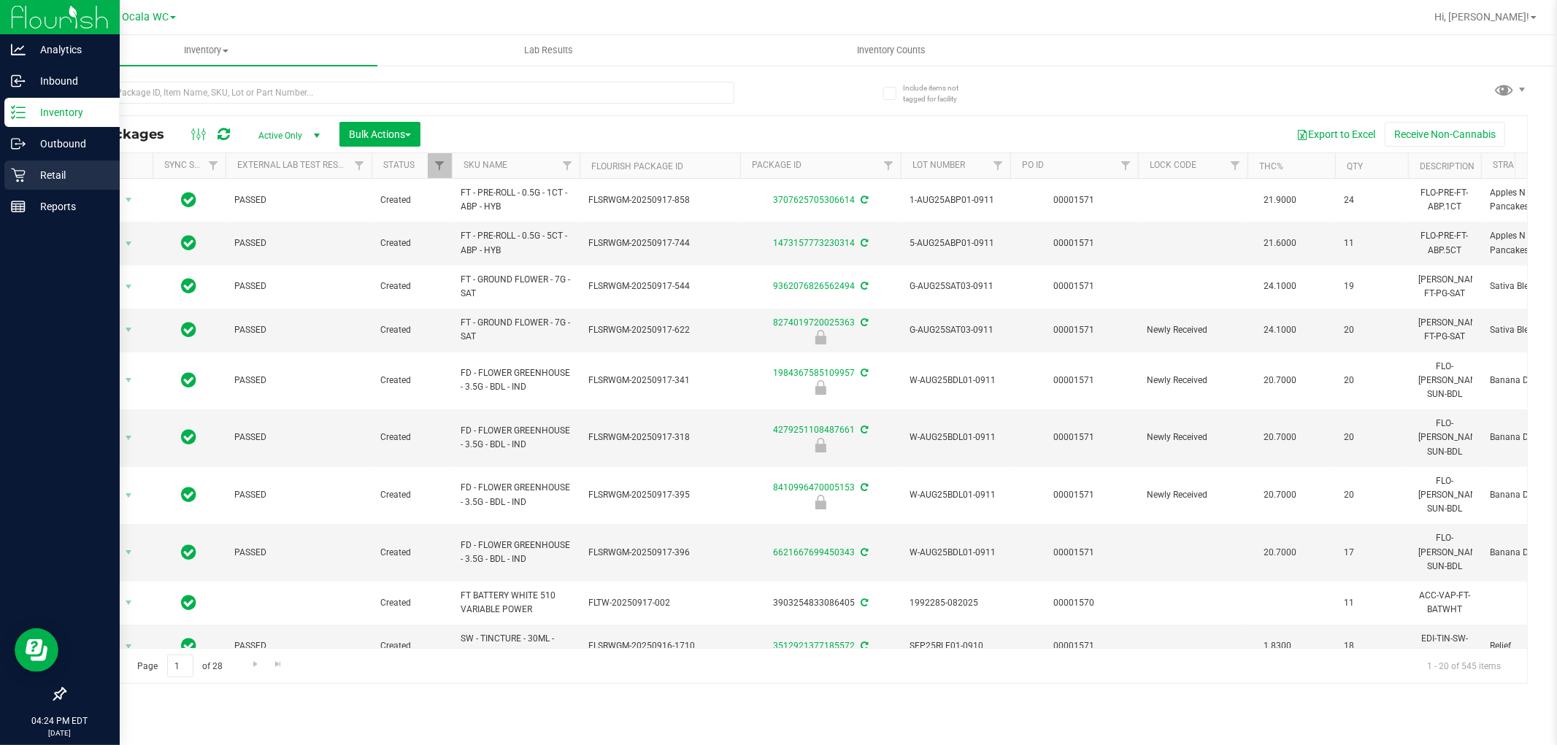
click at [38, 185] on div "Retail" at bounding box center [61, 175] width 115 height 29
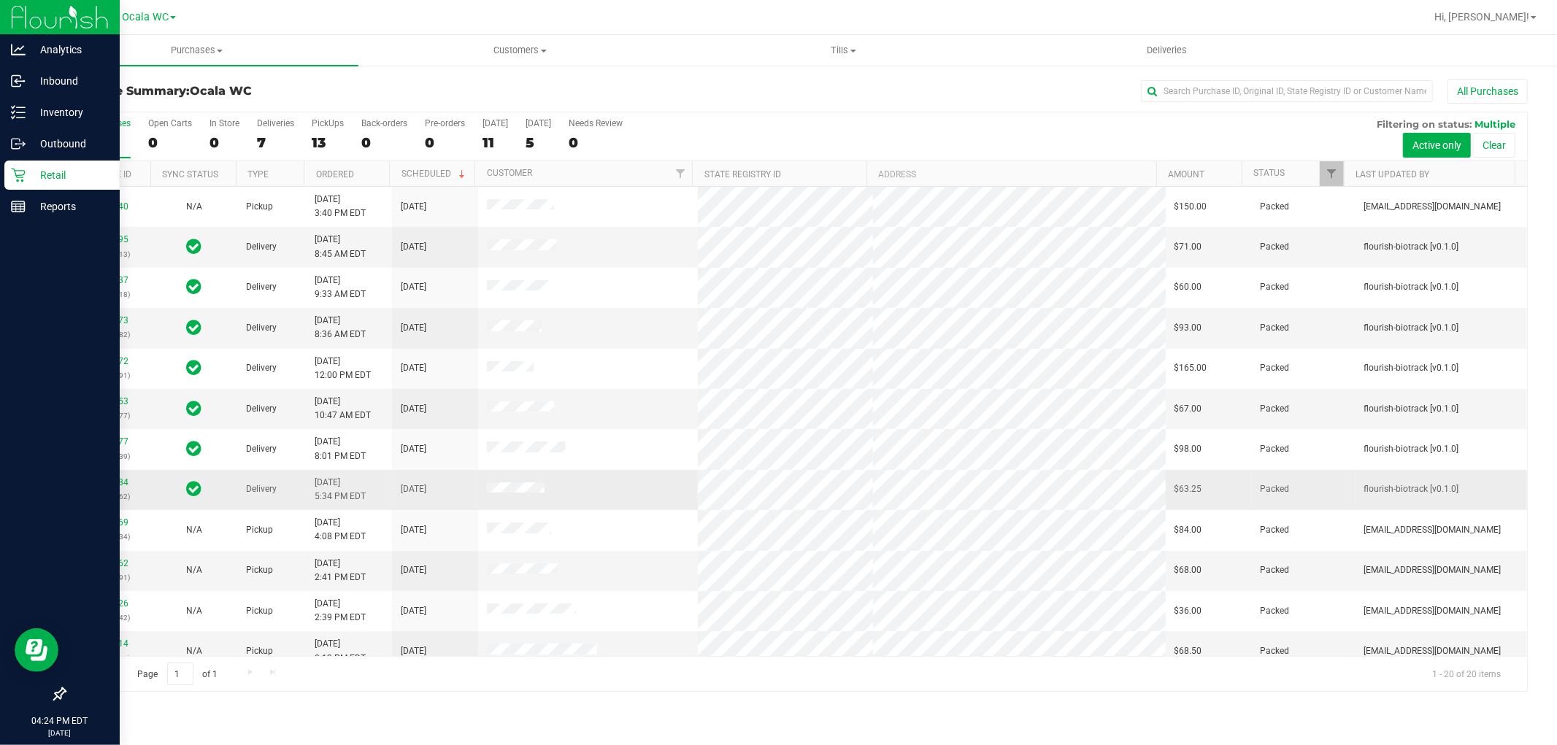
scroll to position [339, 0]
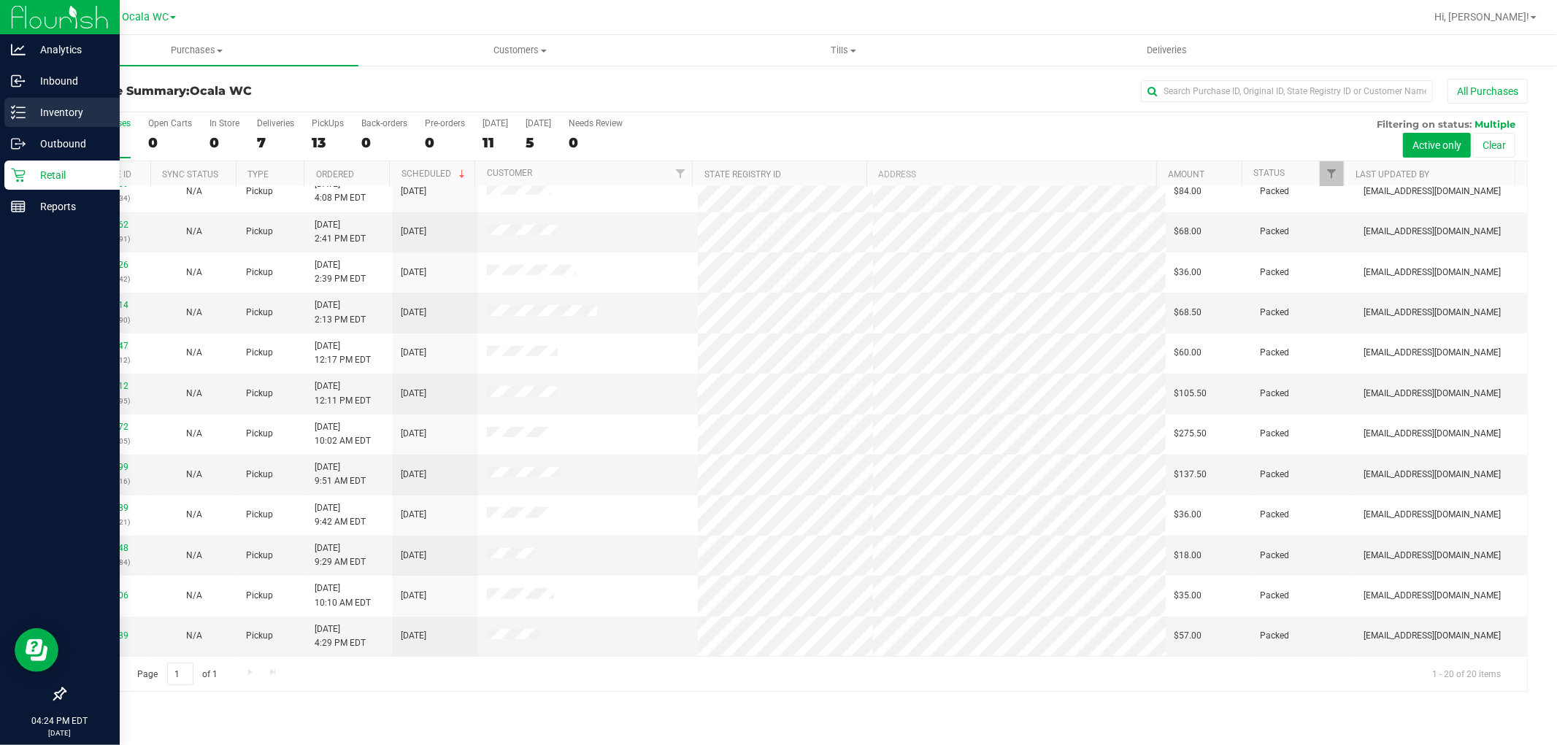
click at [46, 115] on p "Inventory" at bounding box center [70, 113] width 88 height 18
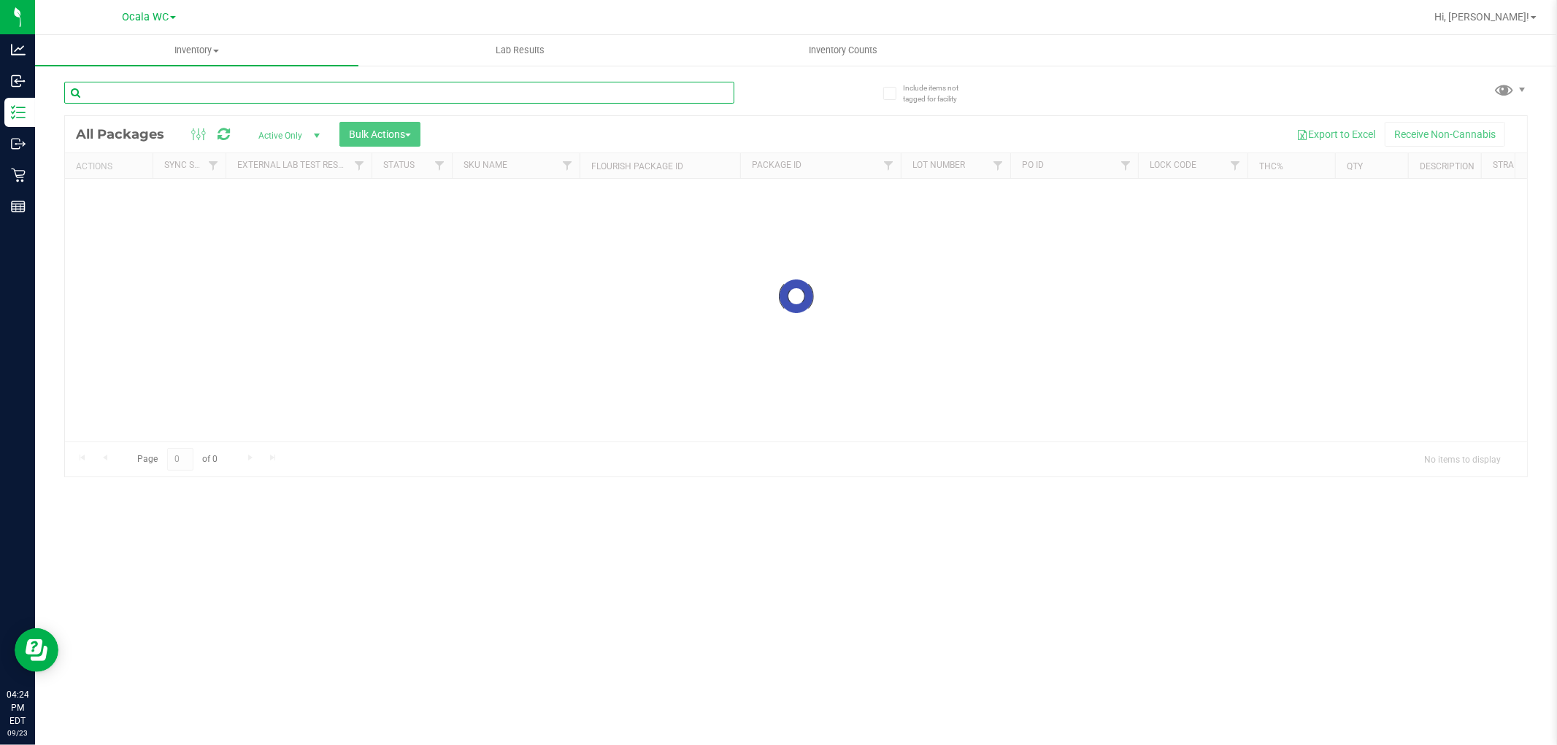
click at [281, 93] on input "text" at bounding box center [399, 93] width 670 height 22
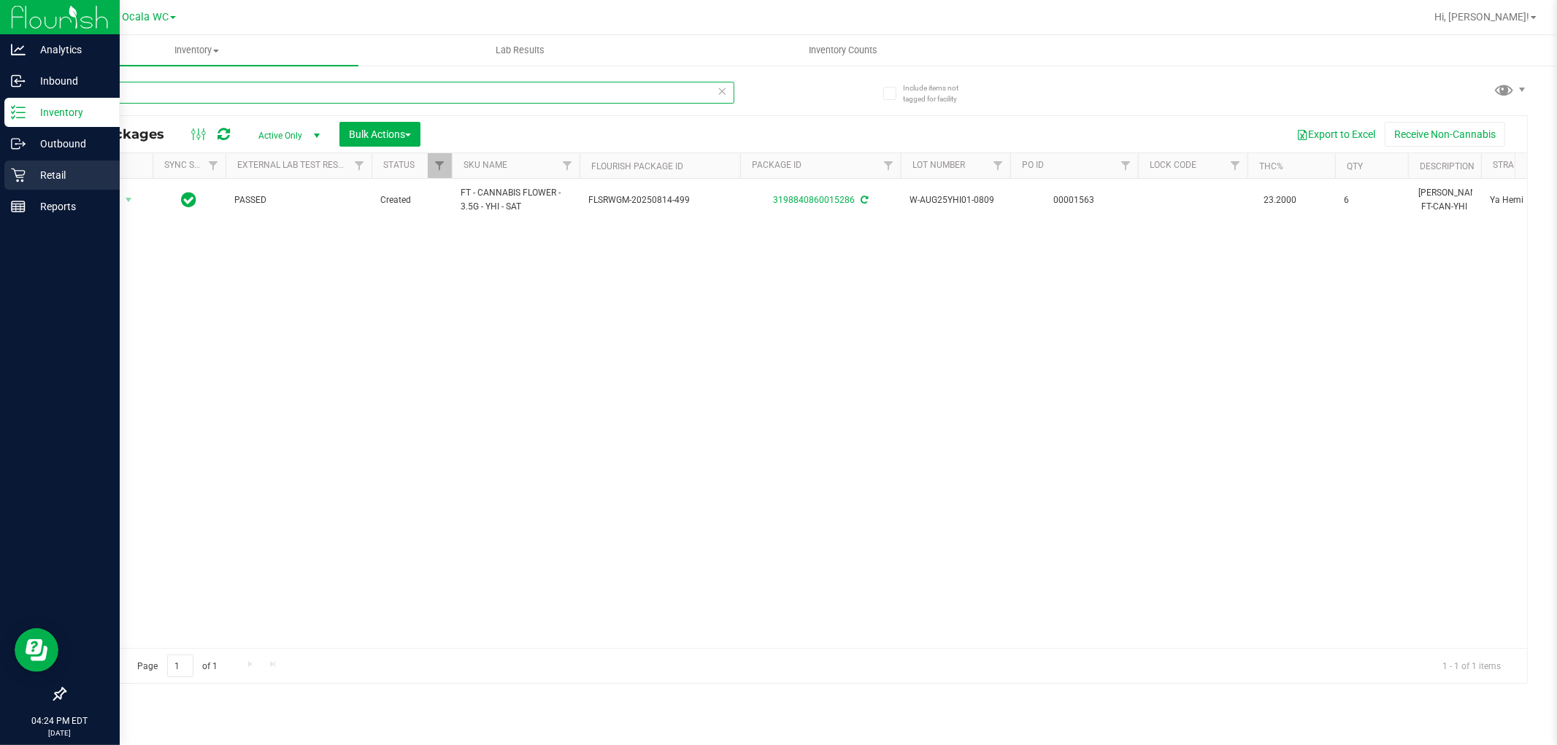
type input "yhi"
click at [39, 181] on p "Retail" at bounding box center [70, 175] width 88 height 18
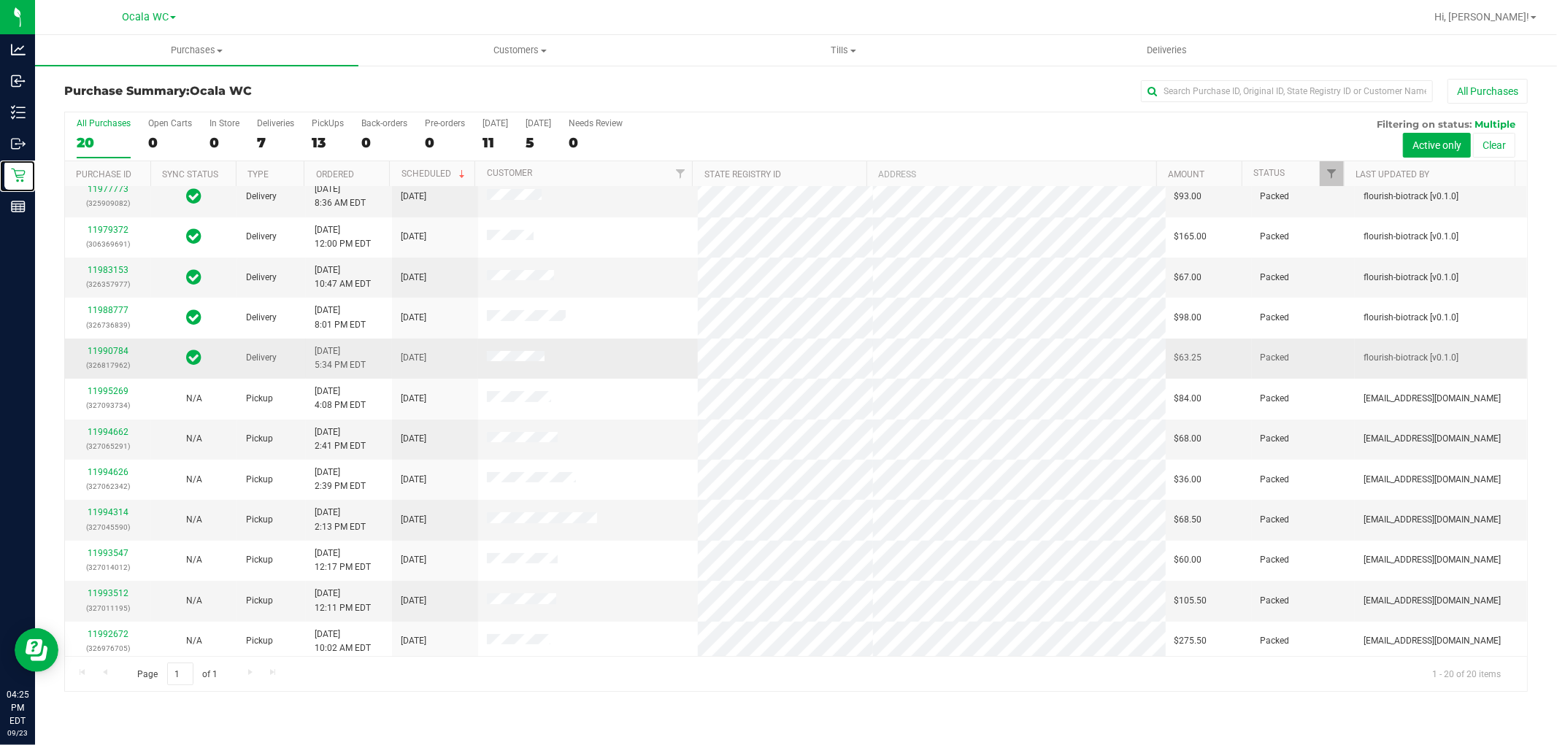
scroll to position [339, 0]
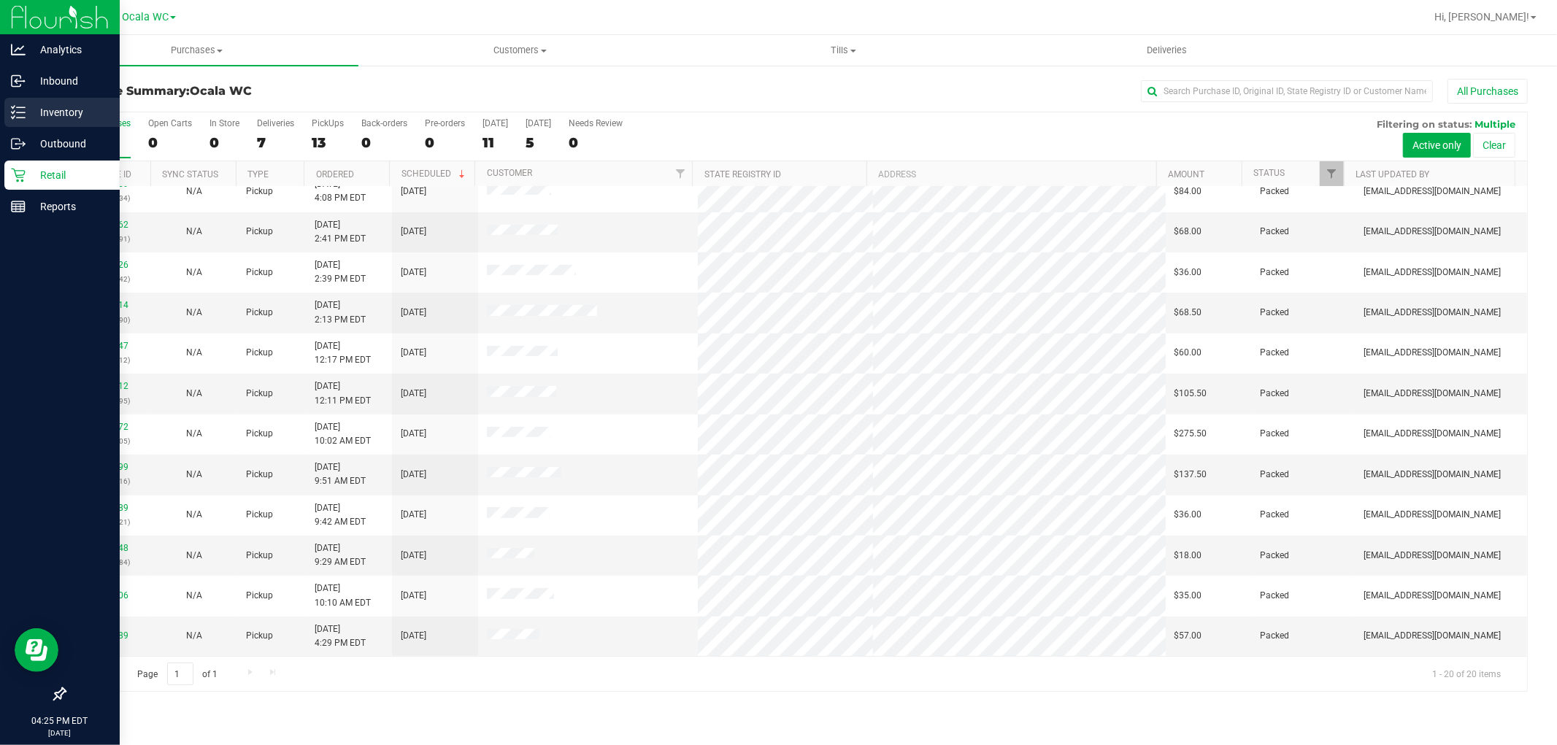
click at [32, 105] on p "Inventory" at bounding box center [70, 113] width 88 height 18
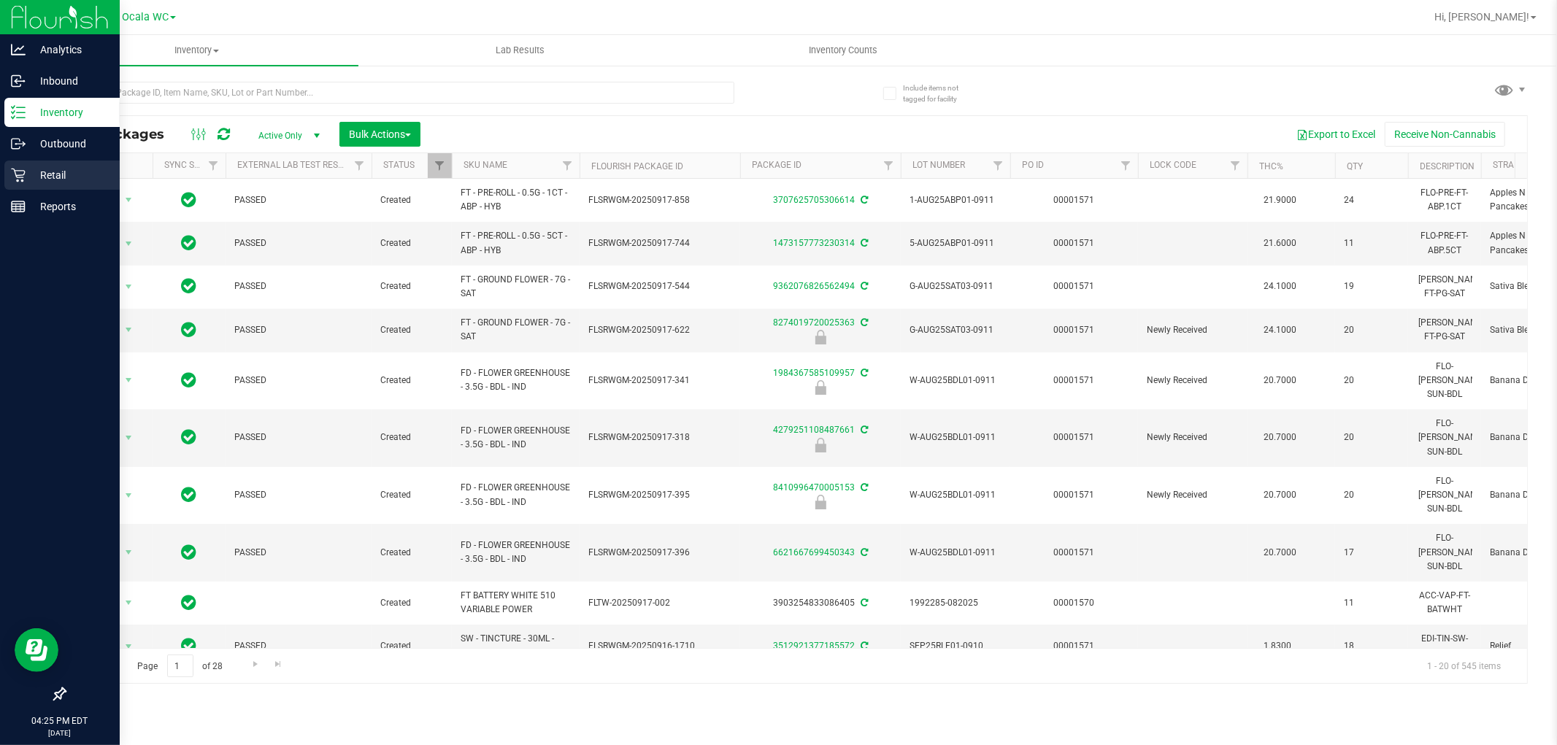
click at [61, 180] on p "Retail" at bounding box center [70, 175] width 88 height 18
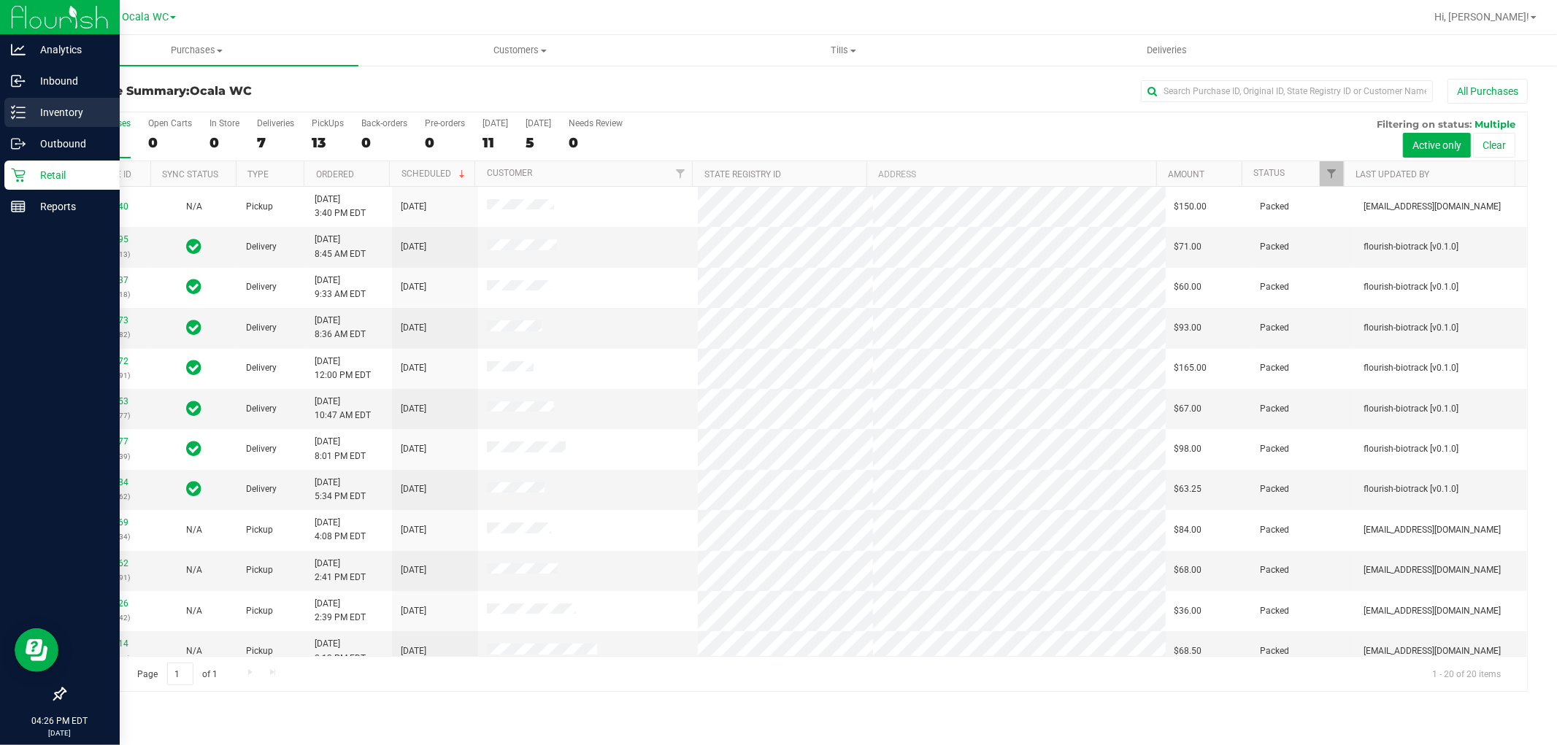
click at [39, 113] on p "Inventory" at bounding box center [70, 113] width 88 height 18
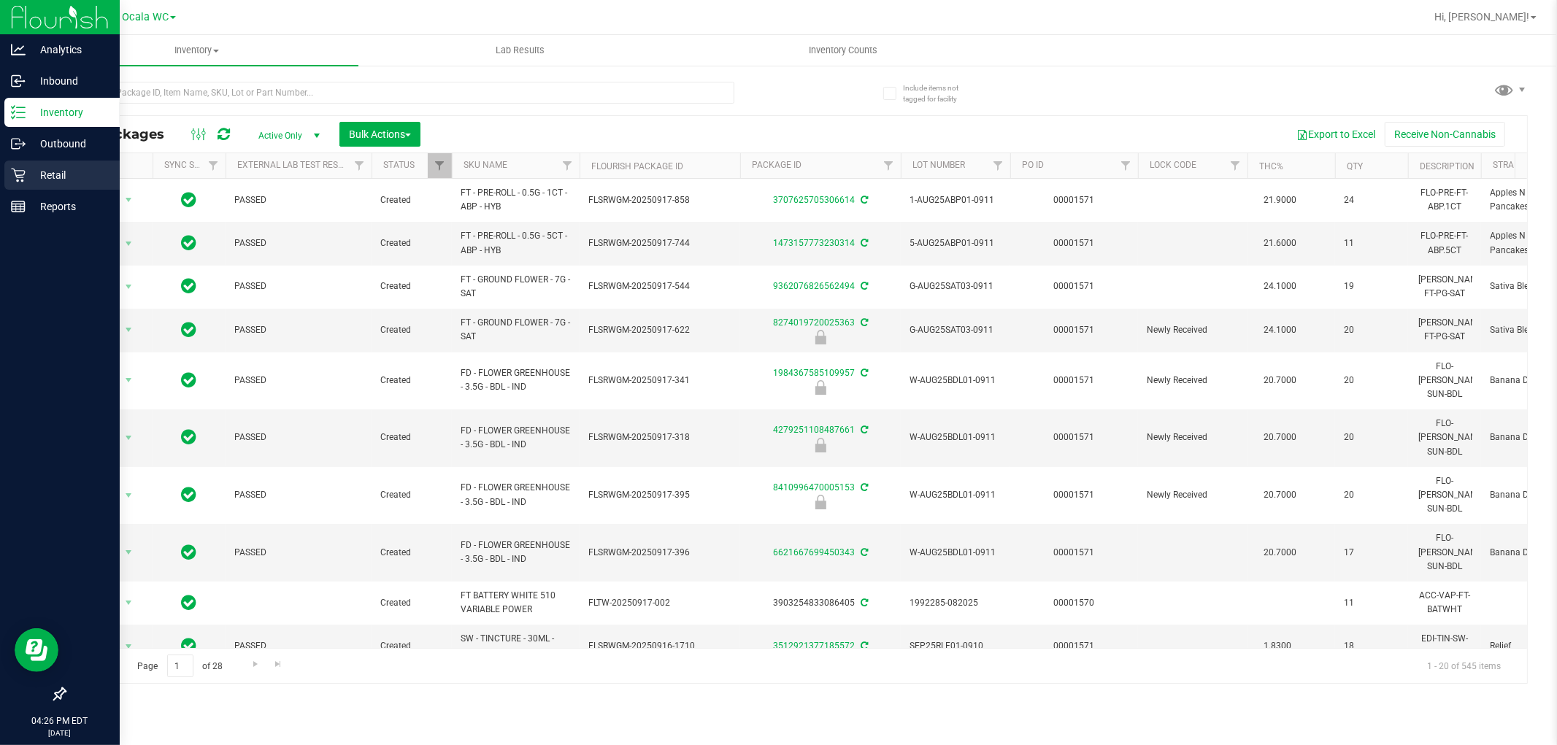
click at [41, 185] on div "Retail" at bounding box center [61, 175] width 115 height 29
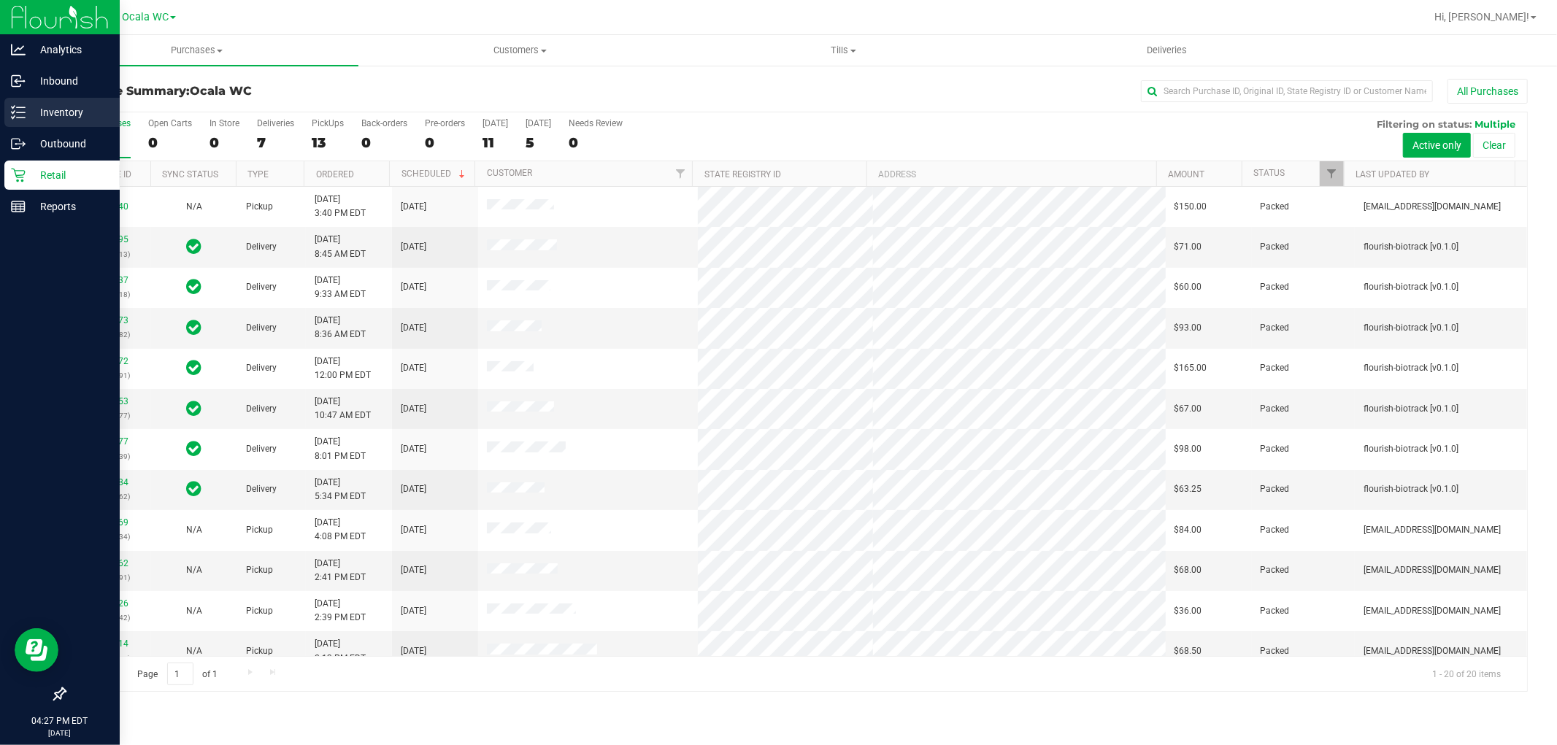
click at [19, 112] on icon at bounding box center [18, 112] width 15 height 15
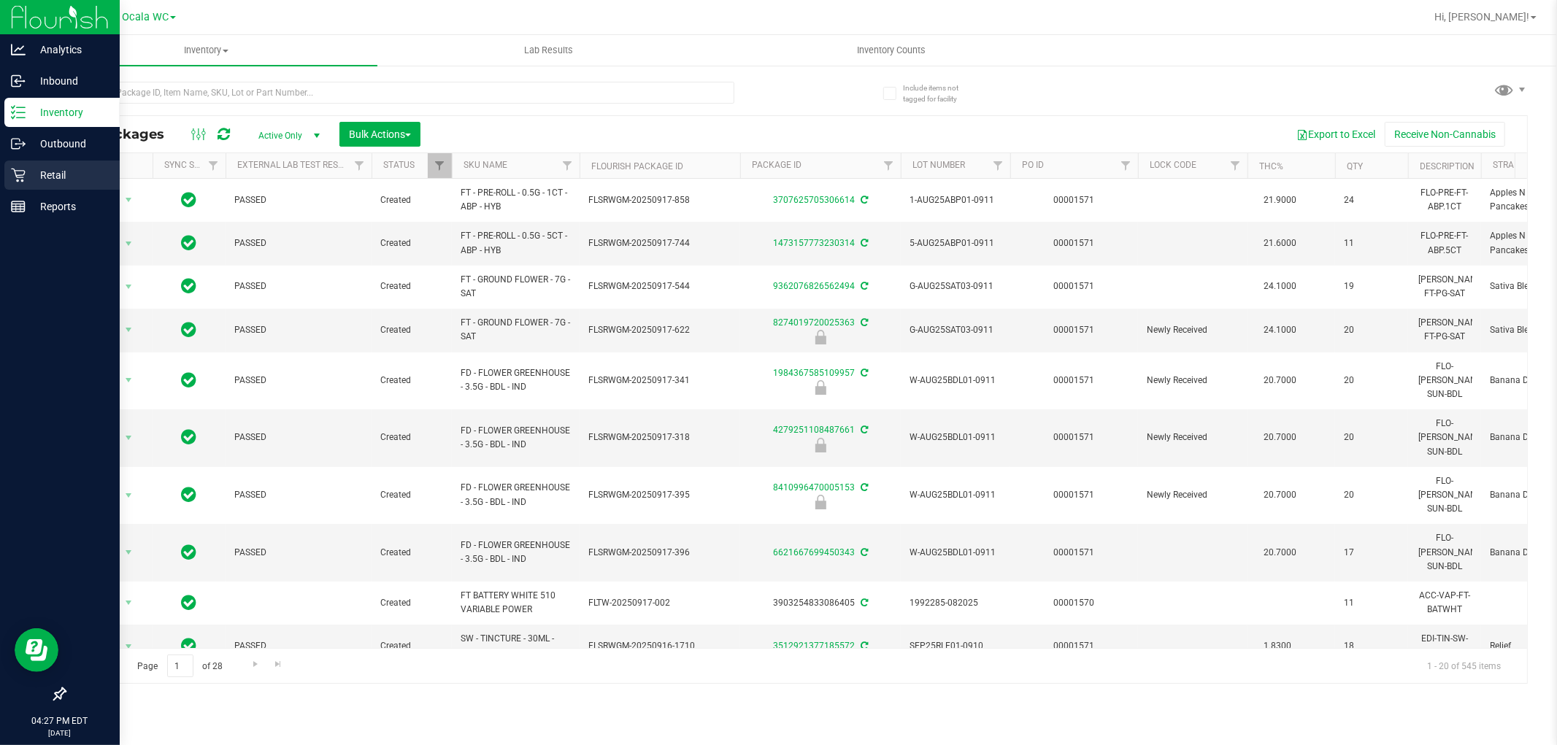
click at [80, 169] on p "Retail" at bounding box center [70, 175] width 88 height 18
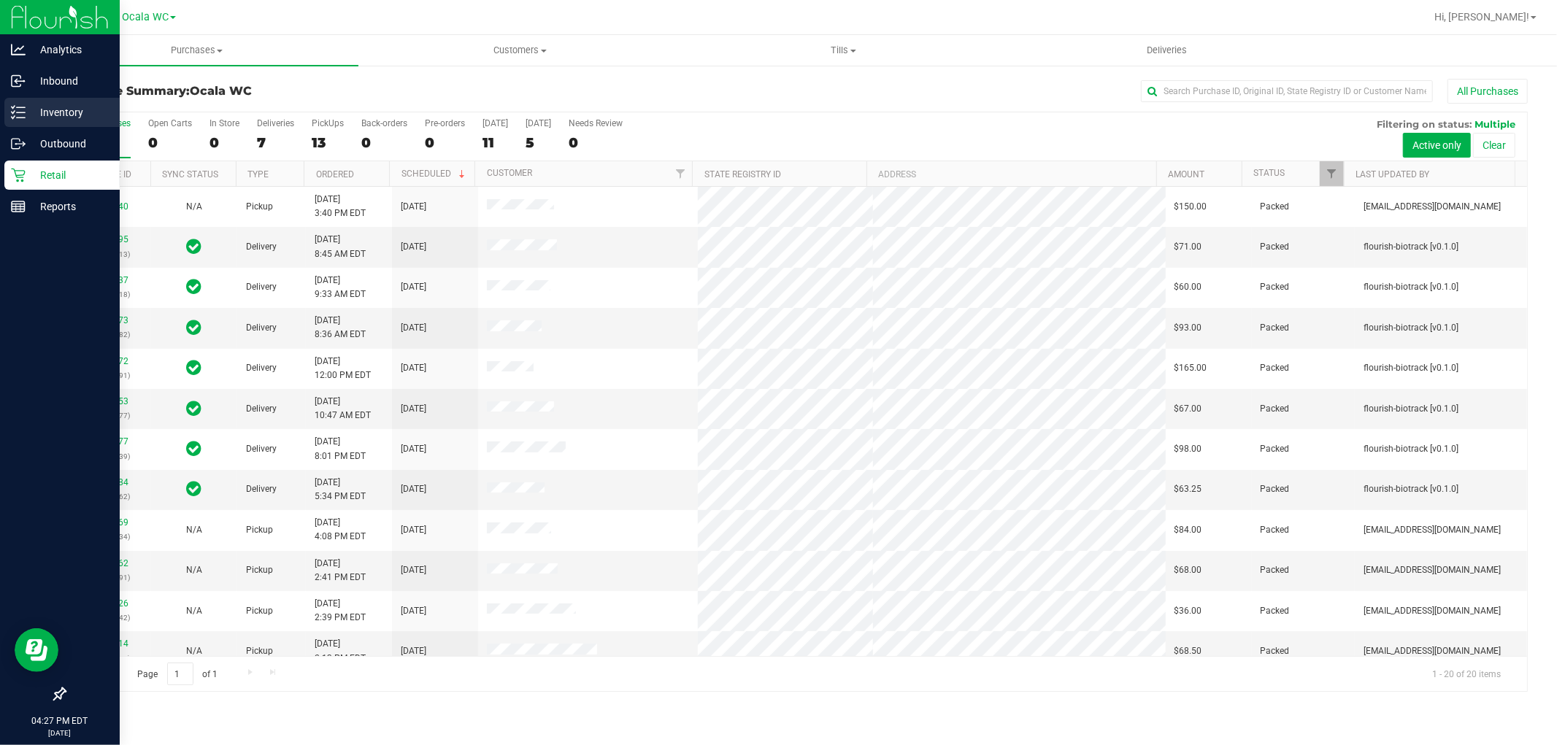
click at [39, 109] on p "Inventory" at bounding box center [70, 113] width 88 height 18
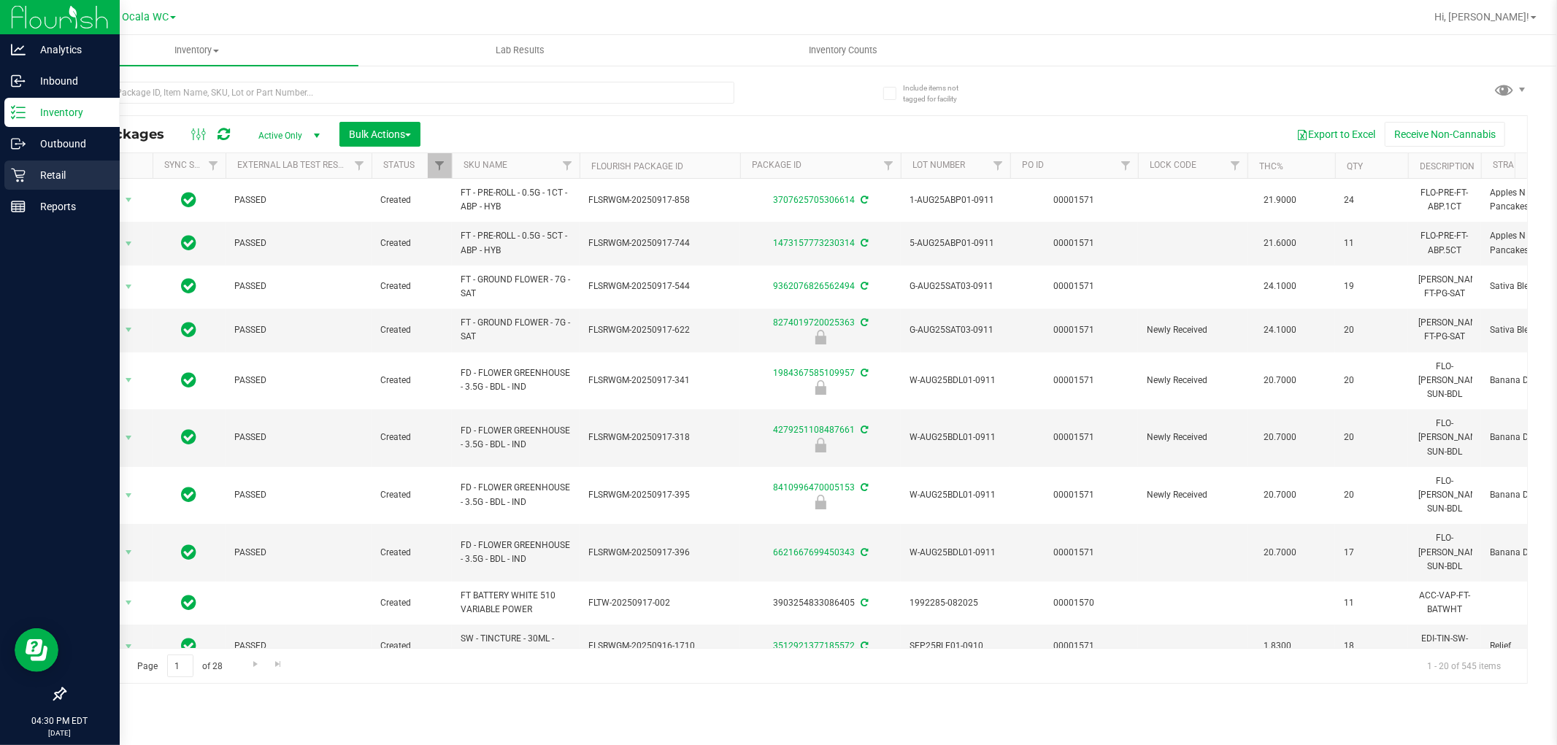
click at [50, 171] on p "Retail" at bounding box center [70, 175] width 88 height 18
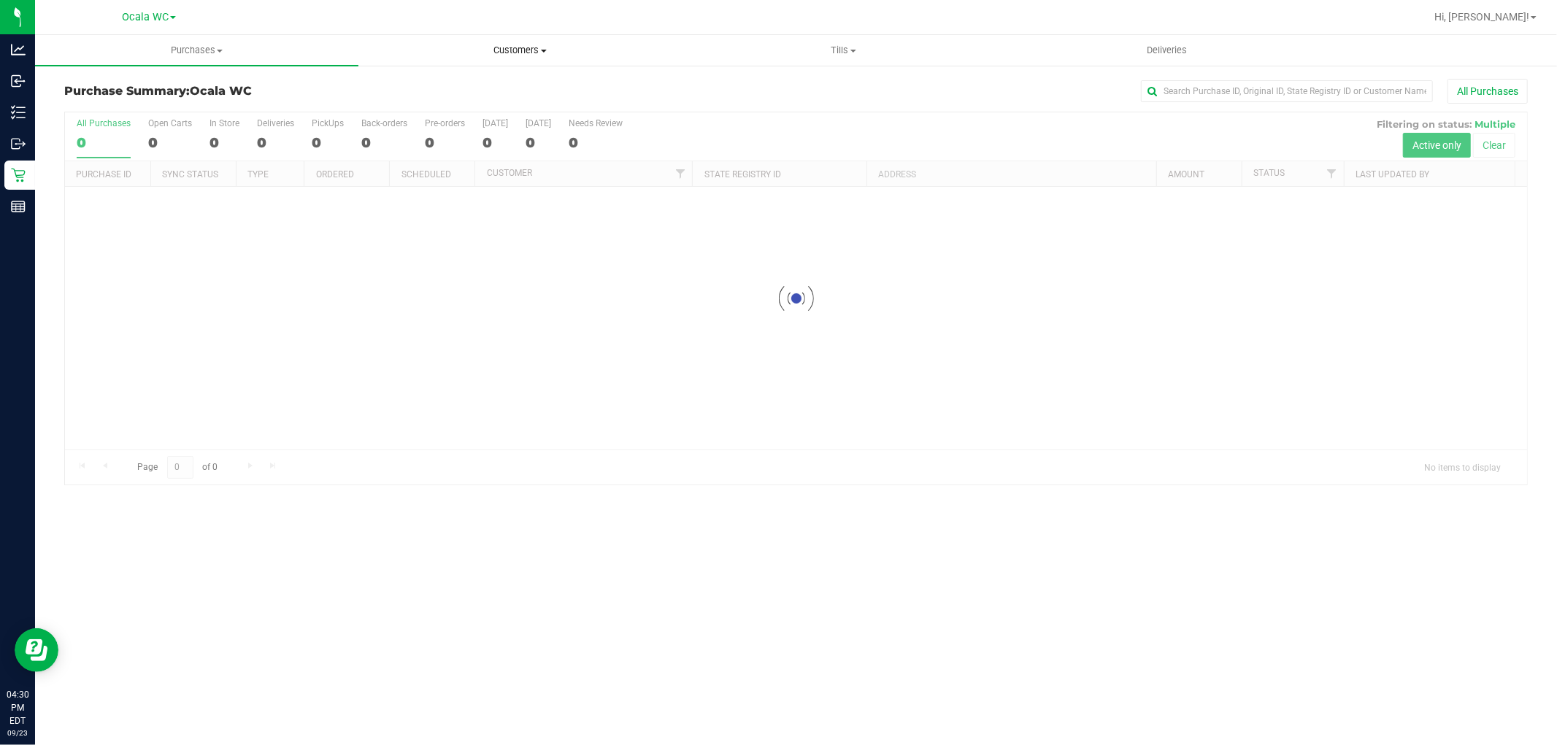
click at [512, 50] on span "Customers" at bounding box center [520, 50] width 322 height 13
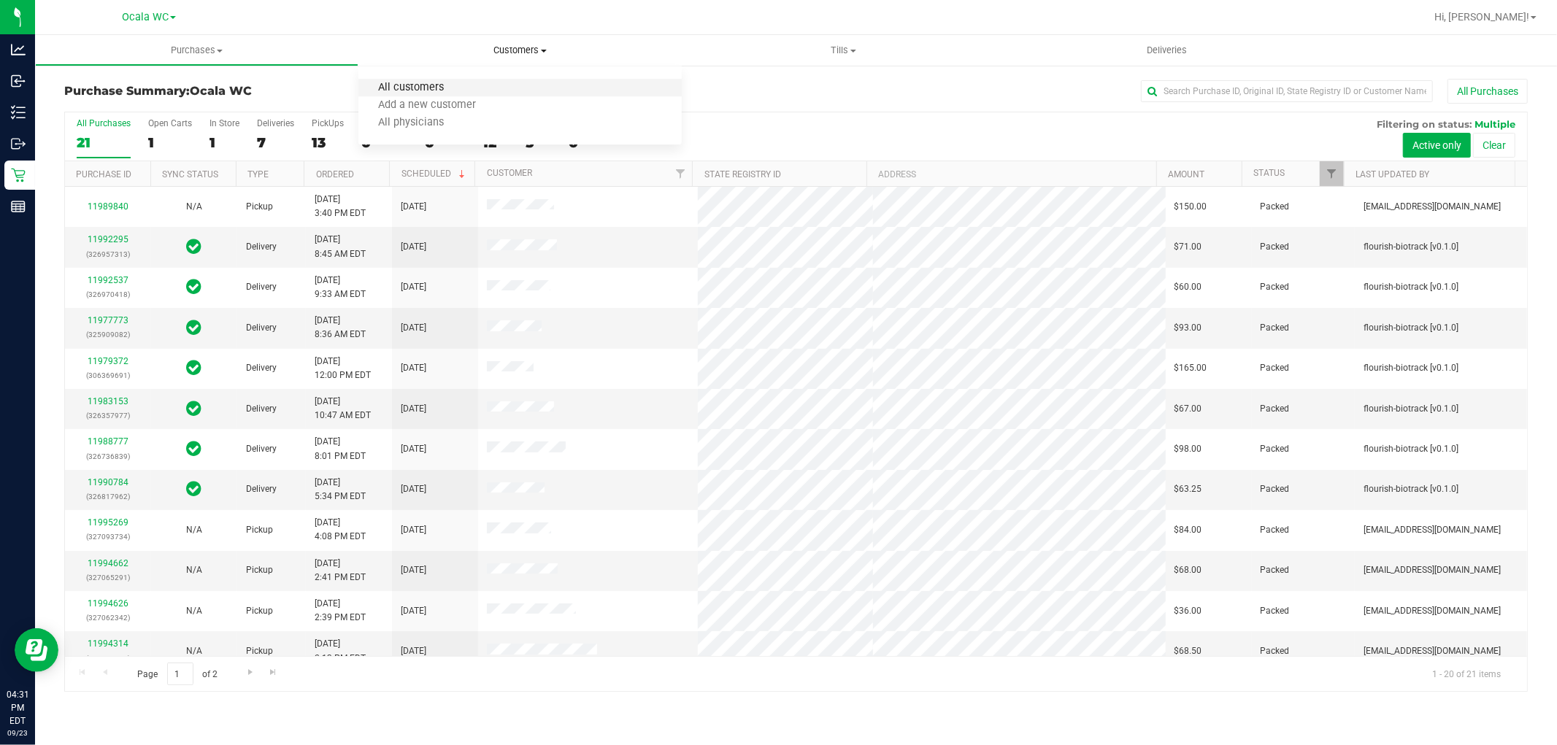
click at [413, 89] on span "All customers" at bounding box center [410, 88] width 105 height 12
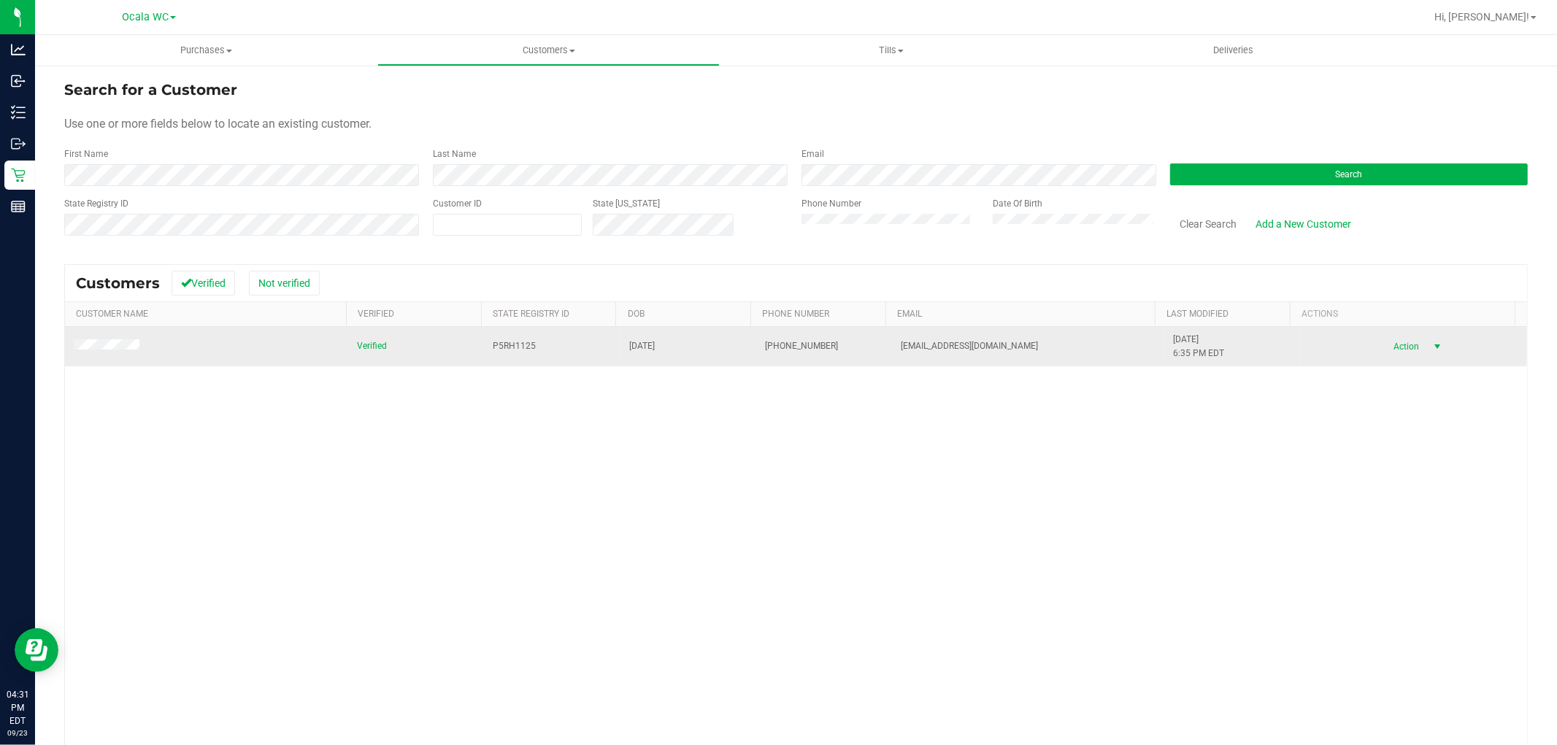
click at [1431, 347] on span "select" at bounding box center [1437, 347] width 12 height 12
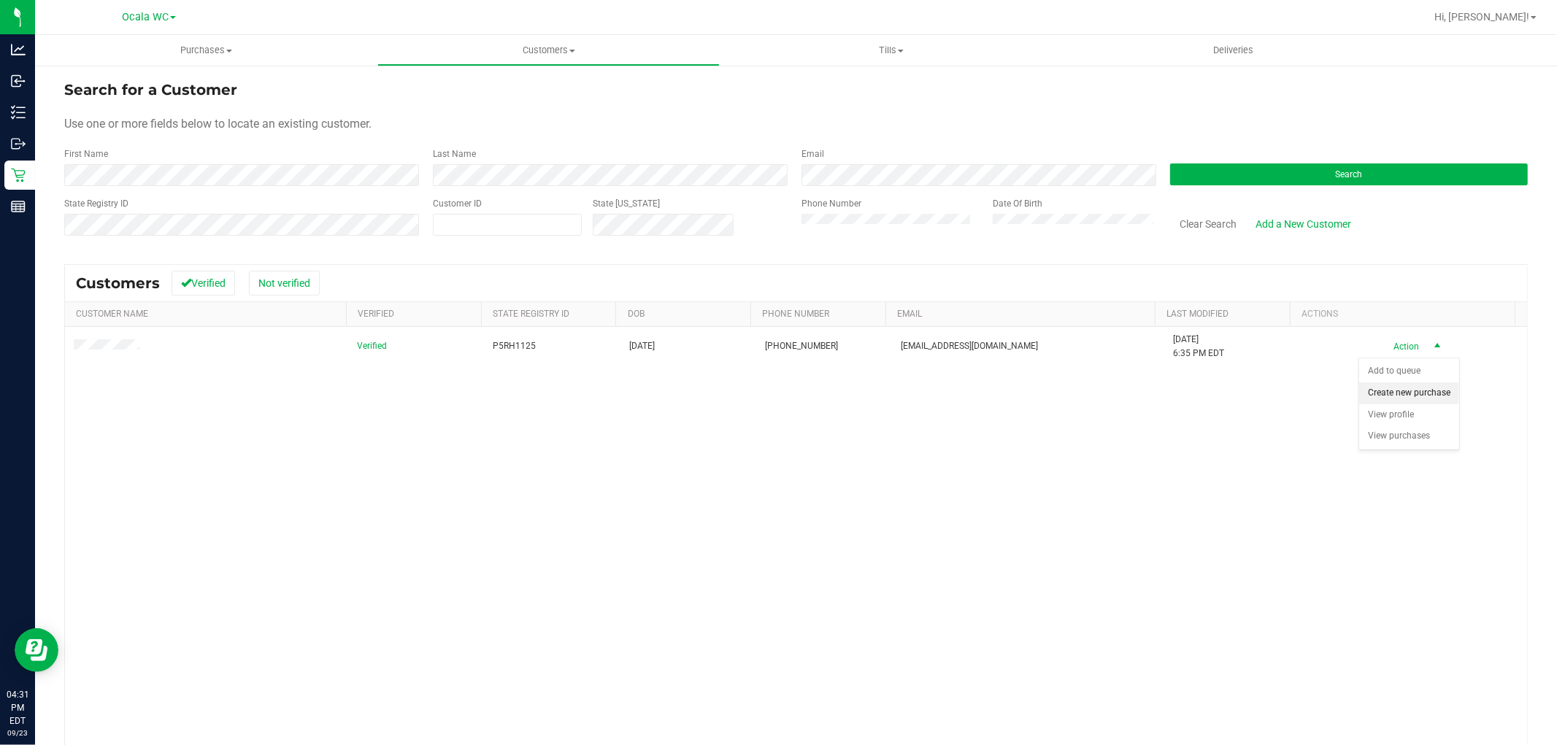
click at [1404, 394] on li "Create new purchase" at bounding box center [1409, 394] width 100 height 22
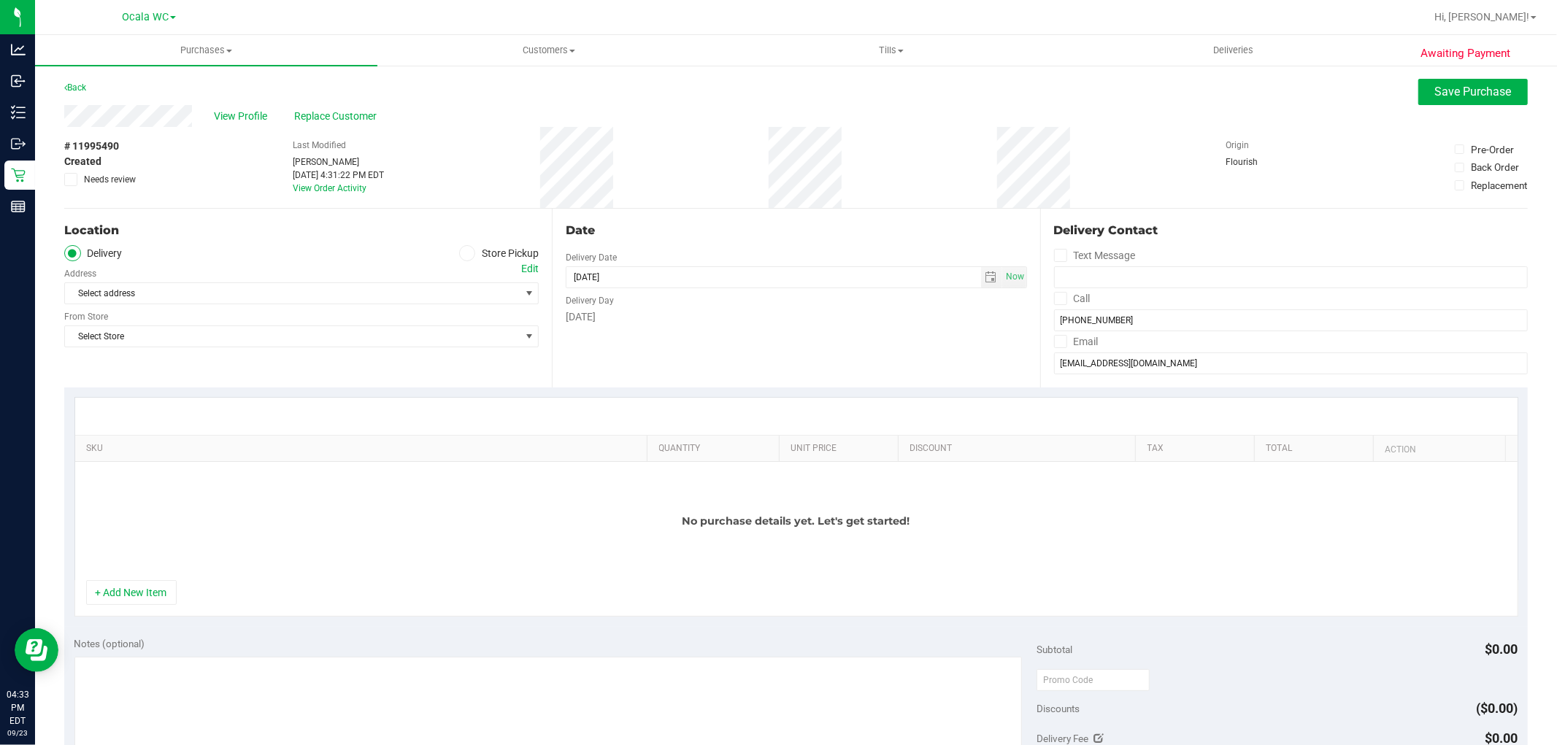
click at [463, 253] on icon at bounding box center [467, 253] width 9 height 0
click at [0, 0] on input "Store Pickup" at bounding box center [0, 0] width 0 height 0
click at [232, 298] on span "Select Store" at bounding box center [292, 293] width 455 height 20
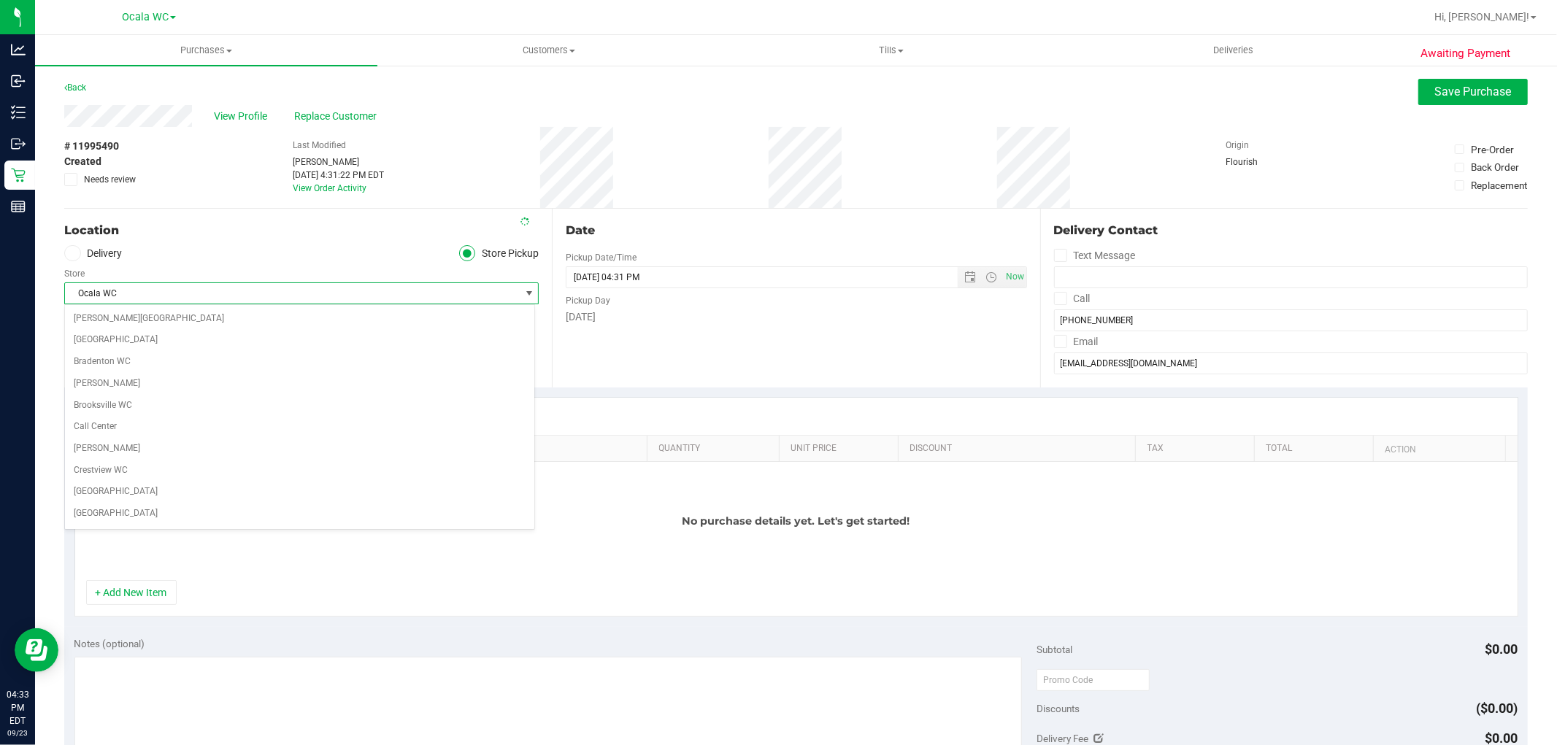
scroll to position [457, 0]
click at [131, 285] on span "Ocala WC" at bounding box center [292, 293] width 455 height 20
click at [119, 580] on button "+ Add New Item" at bounding box center [131, 592] width 91 height 25
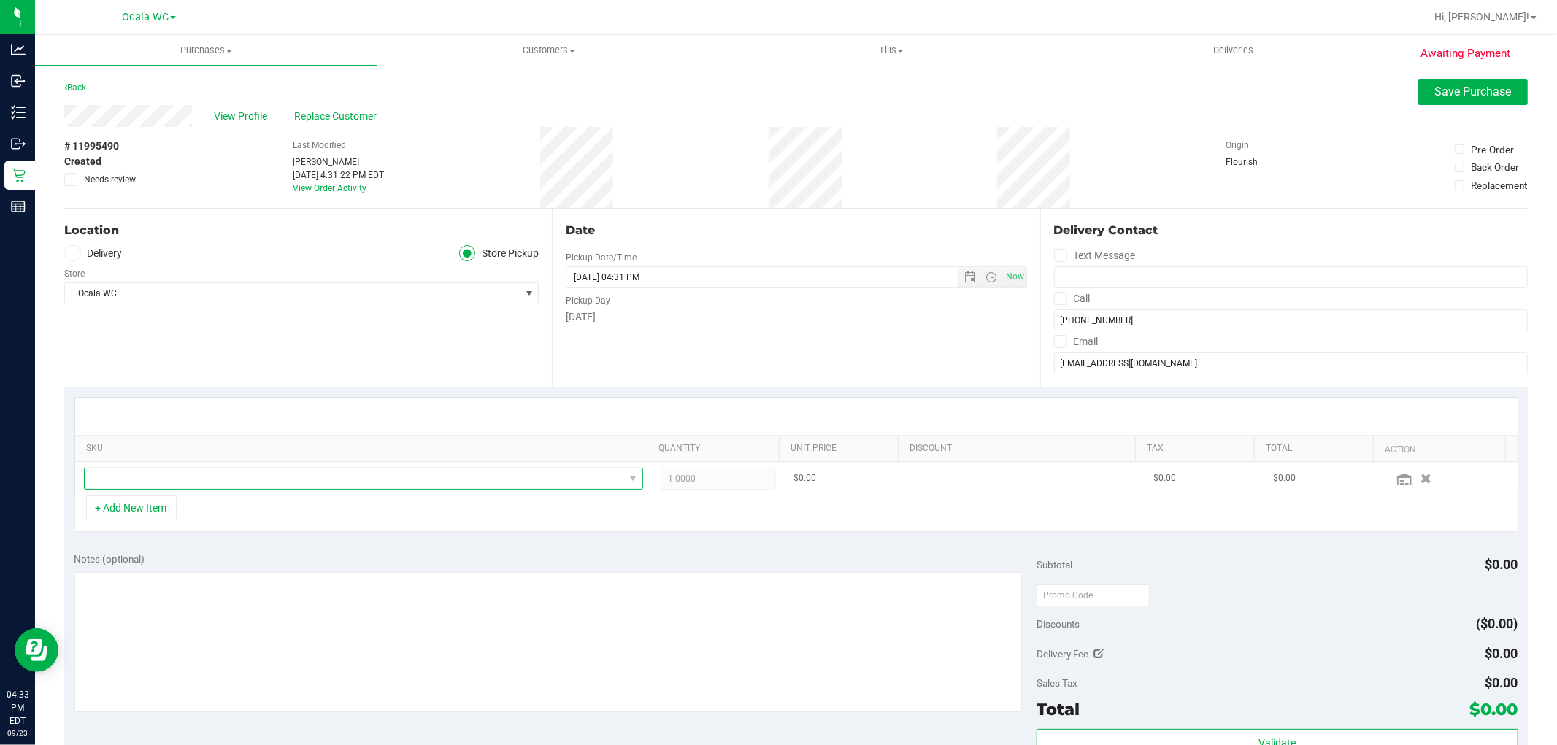
click at [288, 476] on span "NO DATA FOUND" at bounding box center [354, 479] width 539 height 20
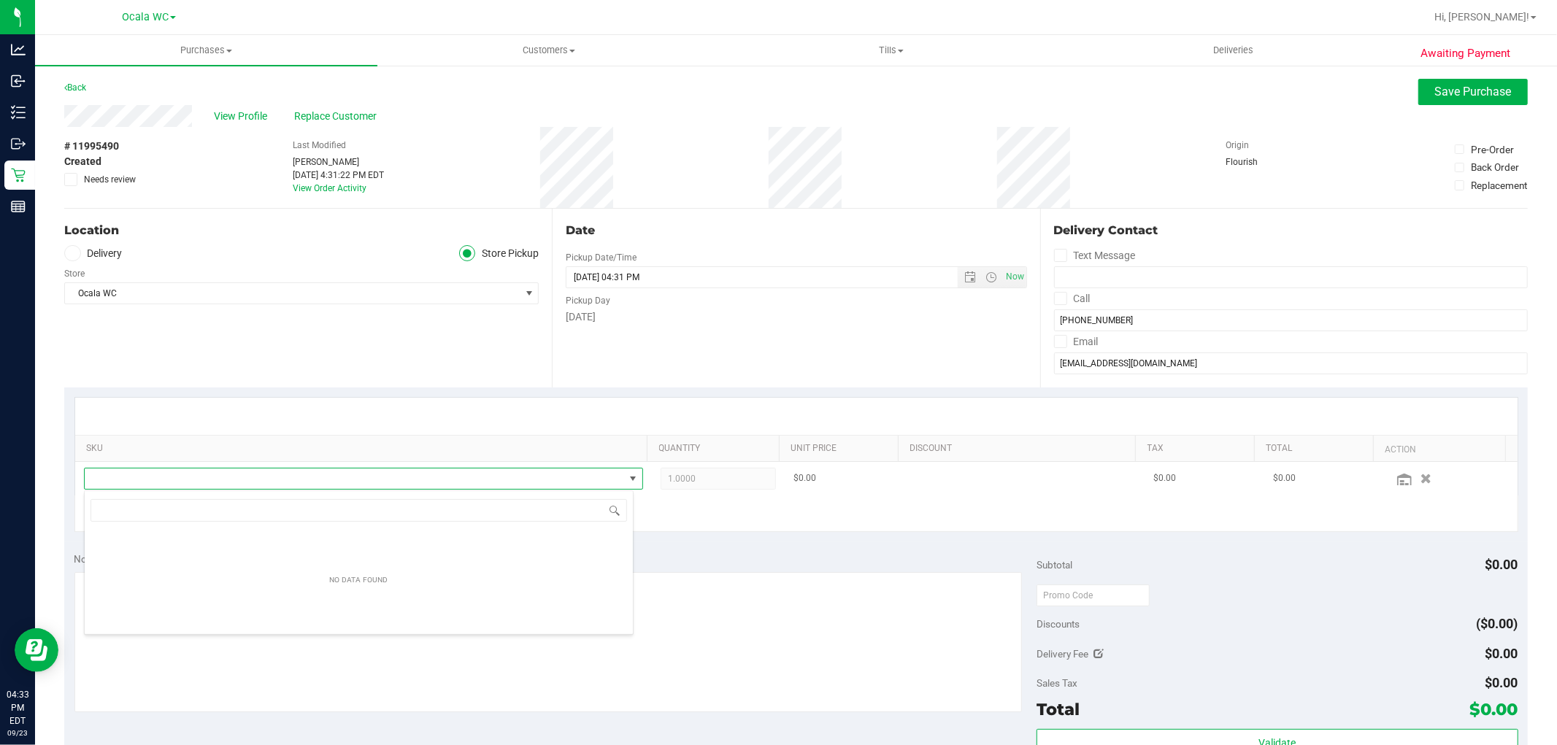
scroll to position [22, 545]
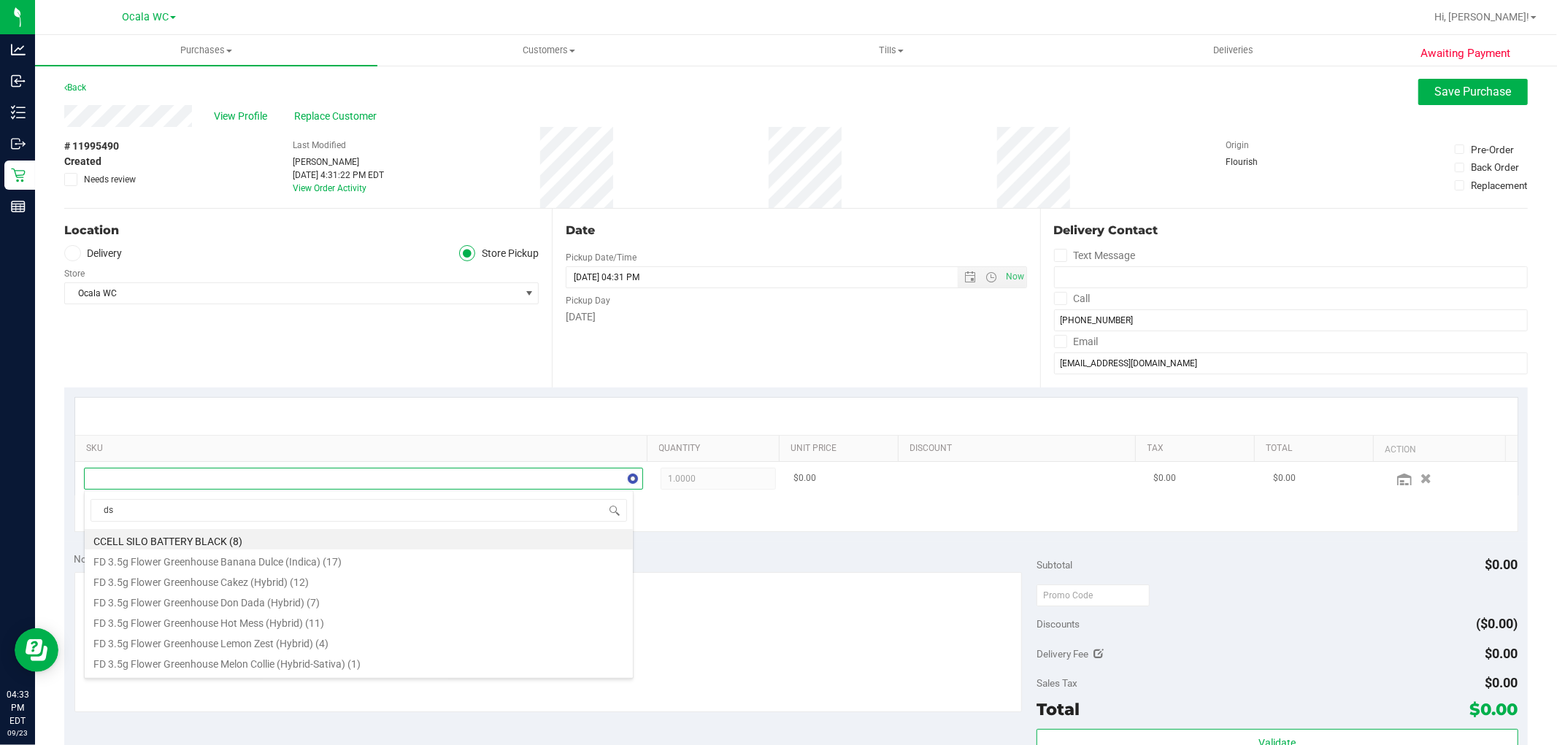
type input "dsc"
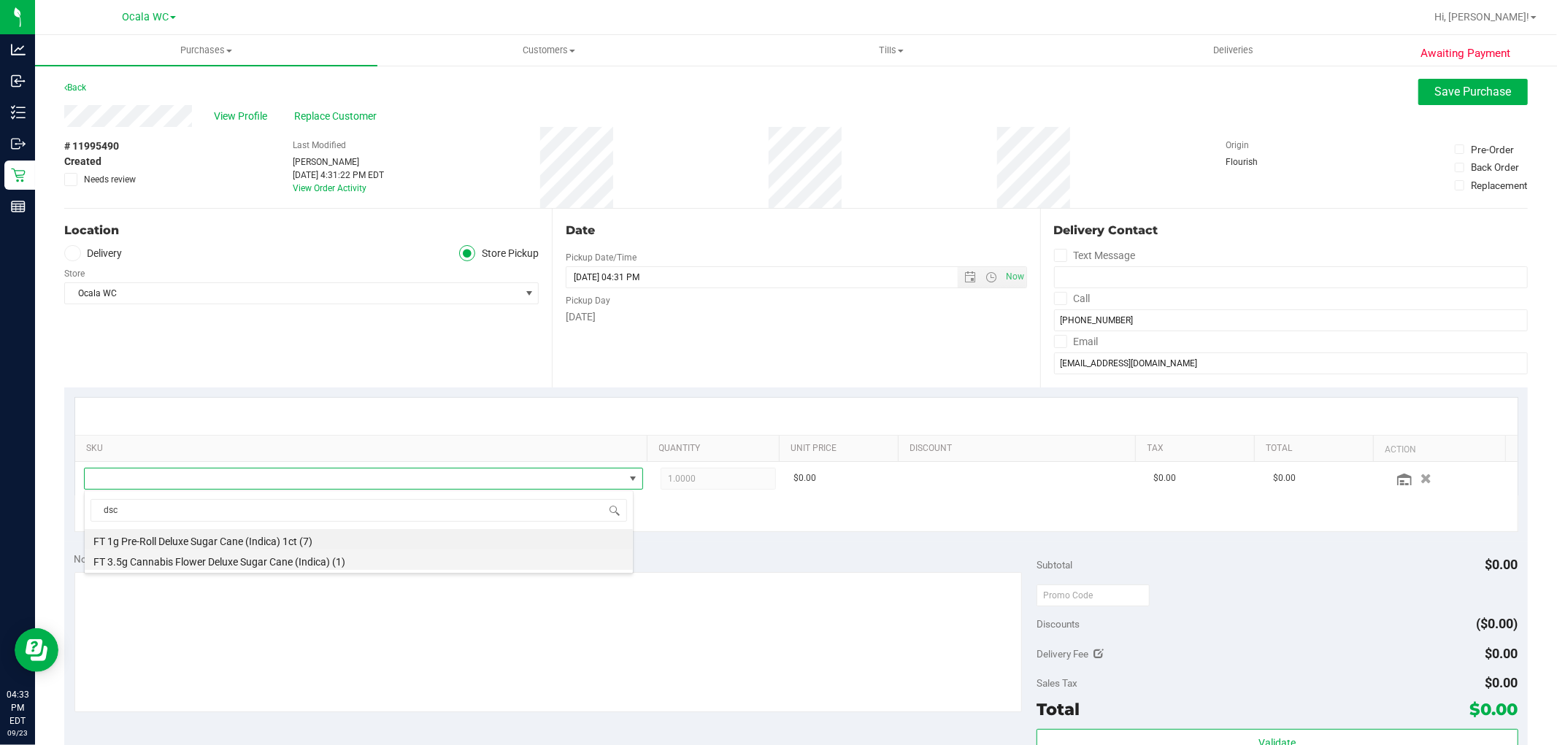
click at [230, 566] on li "FT 3.5g Cannabis Flower Deluxe Sugar Cane (Indica) (1)" at bounding box center [359, 560] width 548 height 20
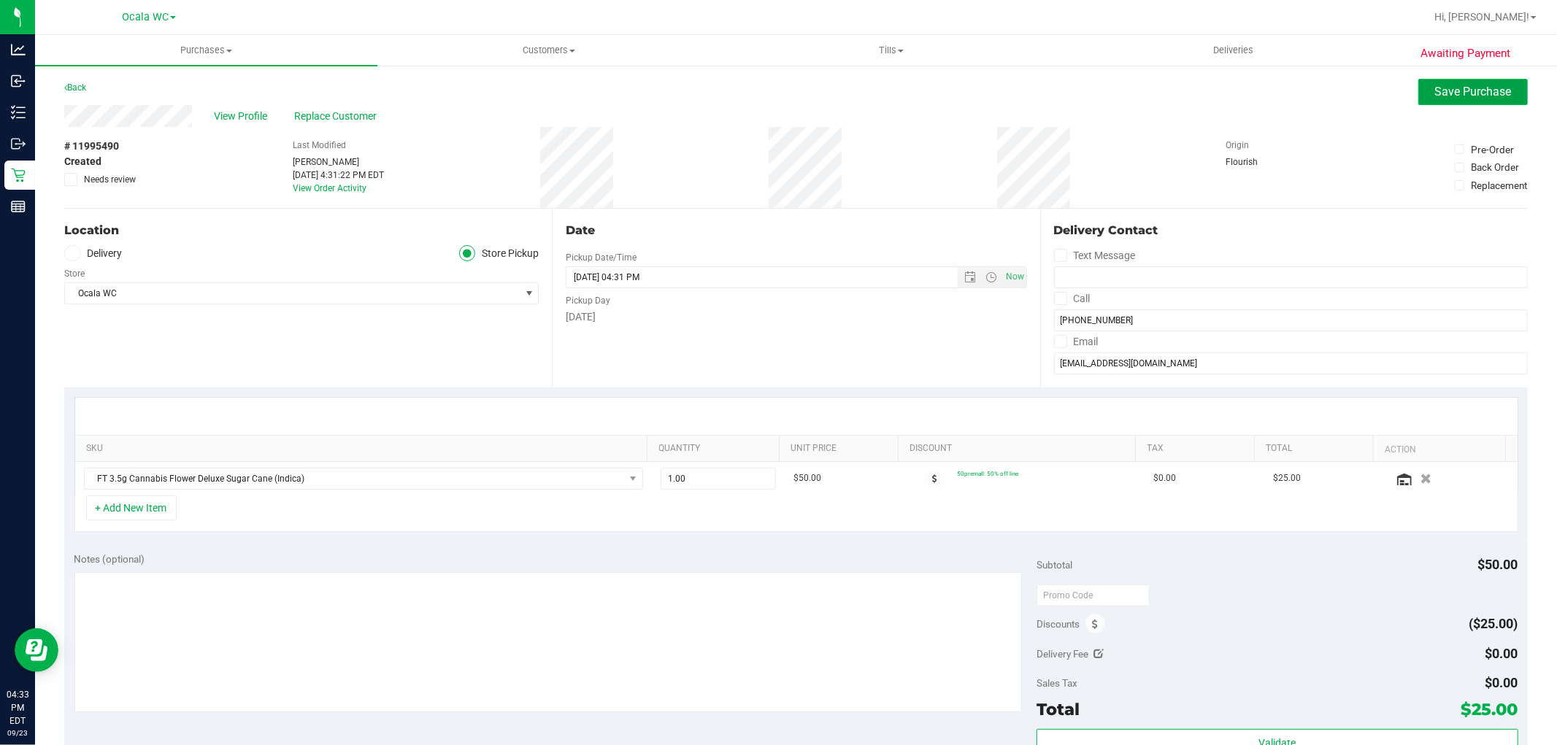
click at [1439, 96] on span "Save Purchase" at bounding box center [1473, 92] width 77 height 14
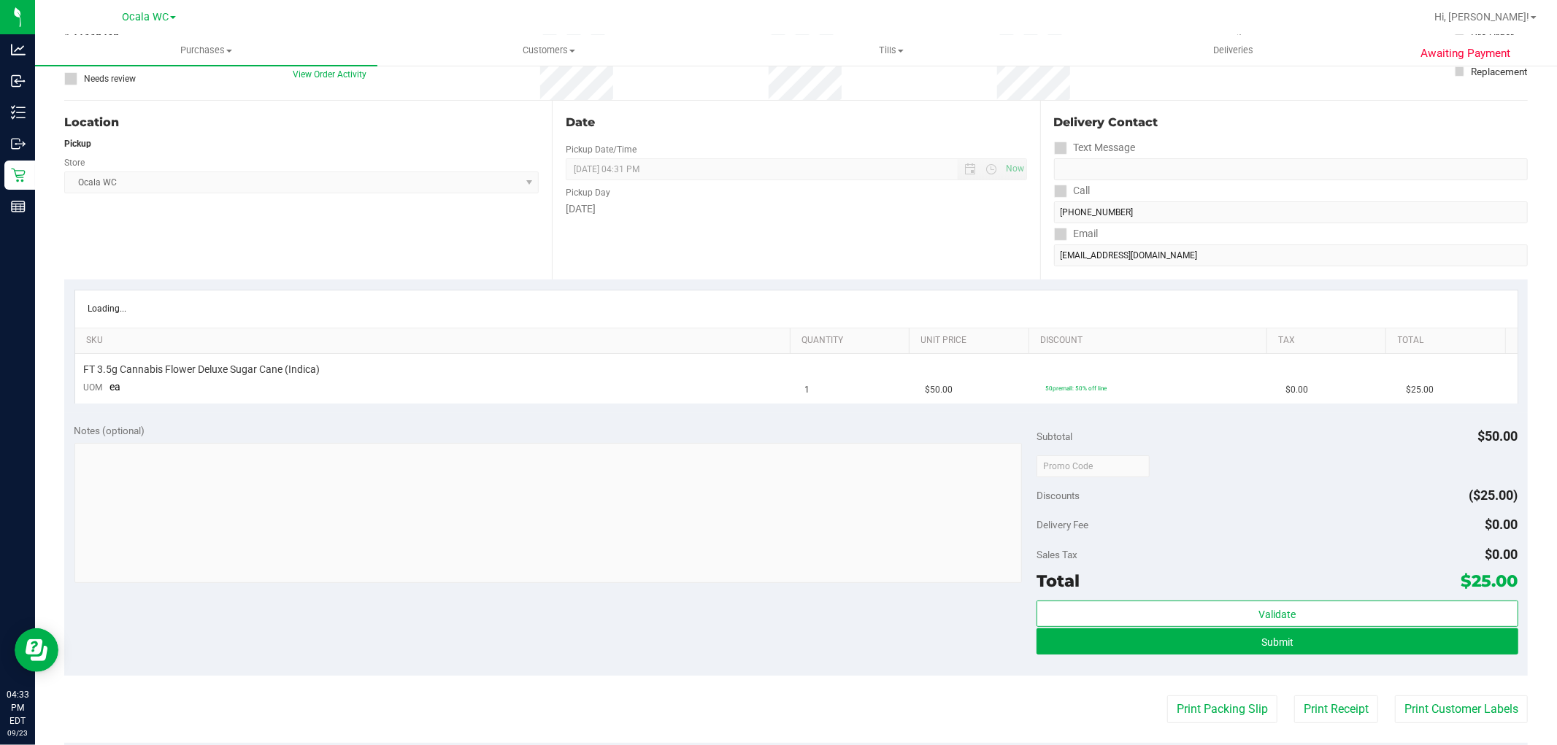
scroll to position [415, 0]
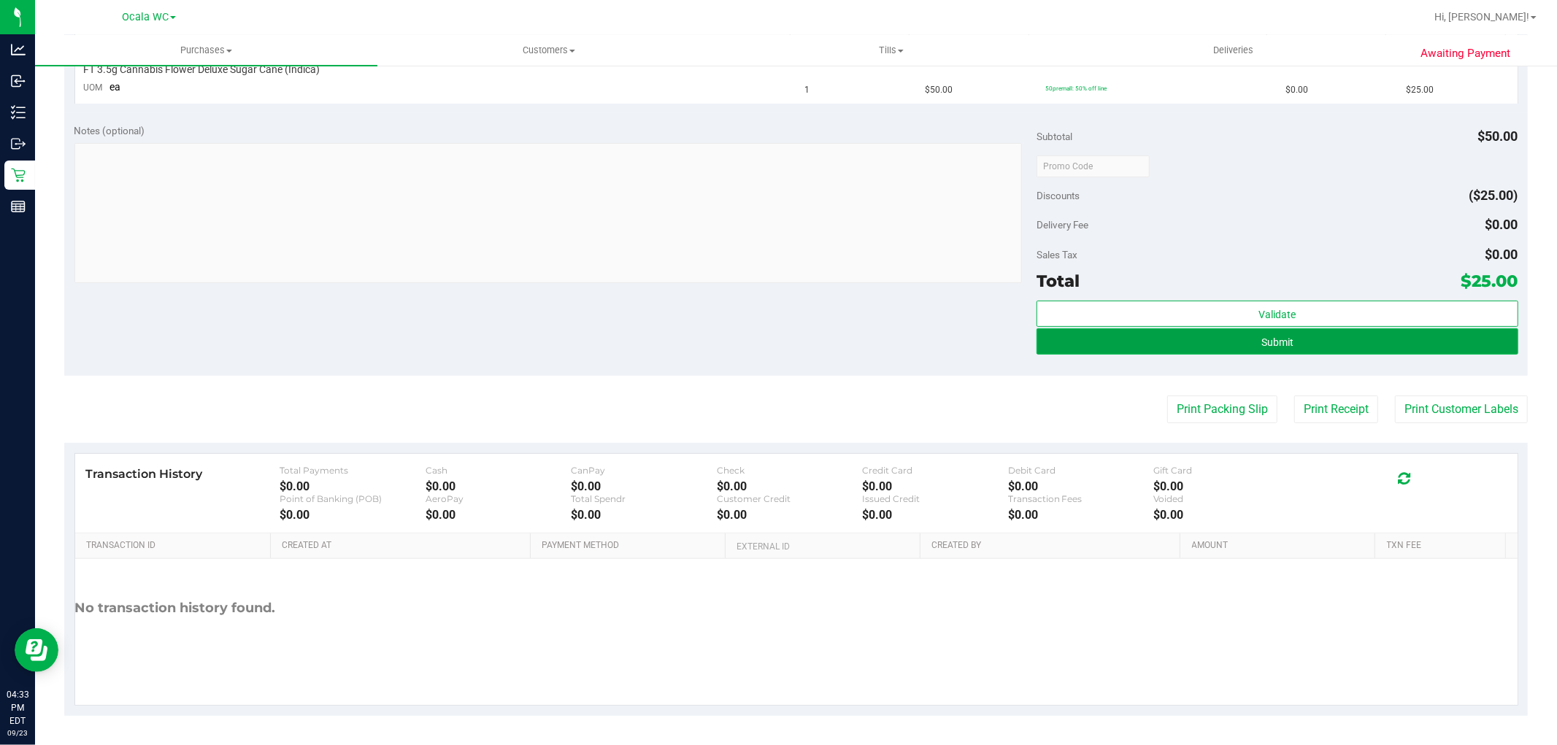
click at [1302, 334] on button "Submit" at bounding box center [1277, 341] width 481 height 26
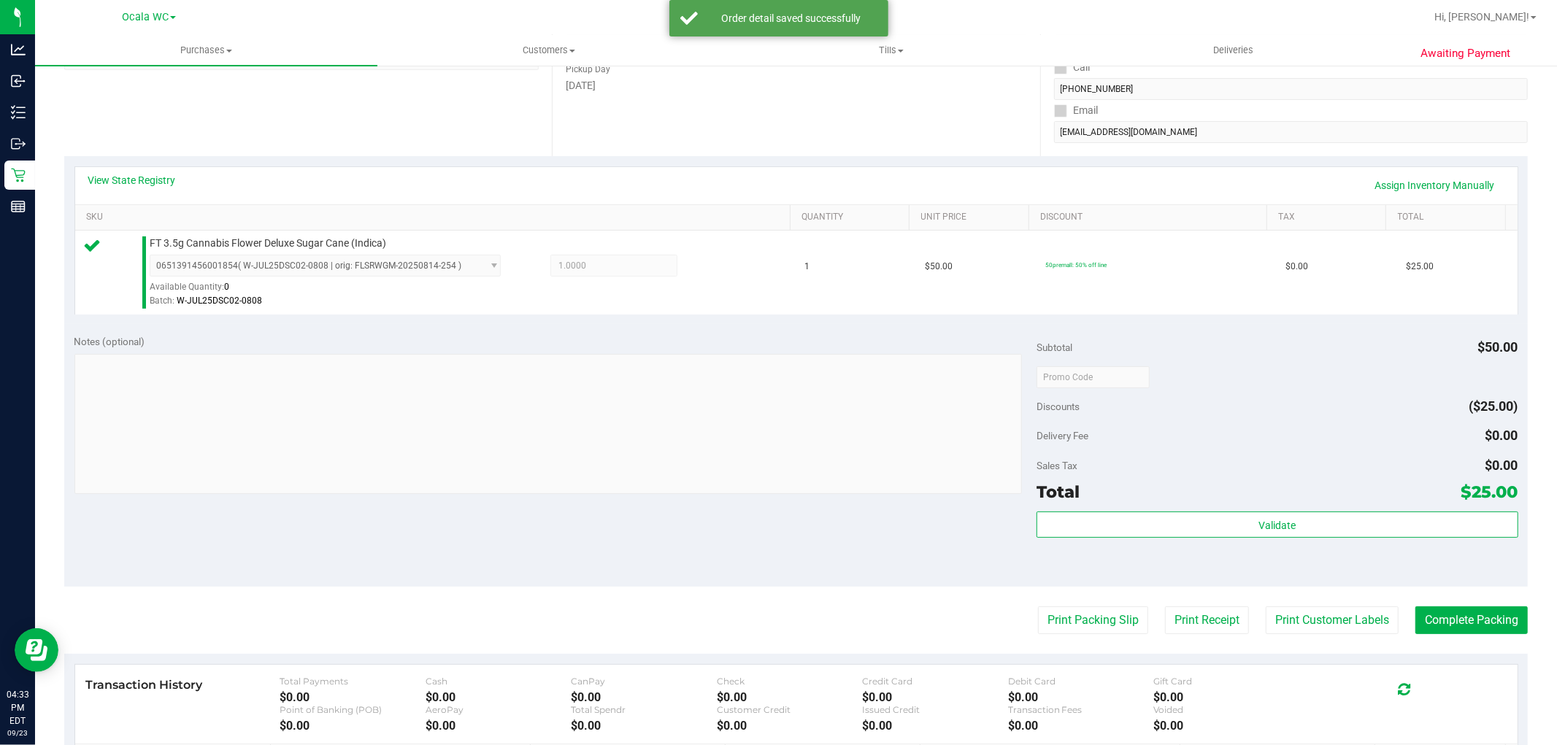
scroll to position [243, 0]
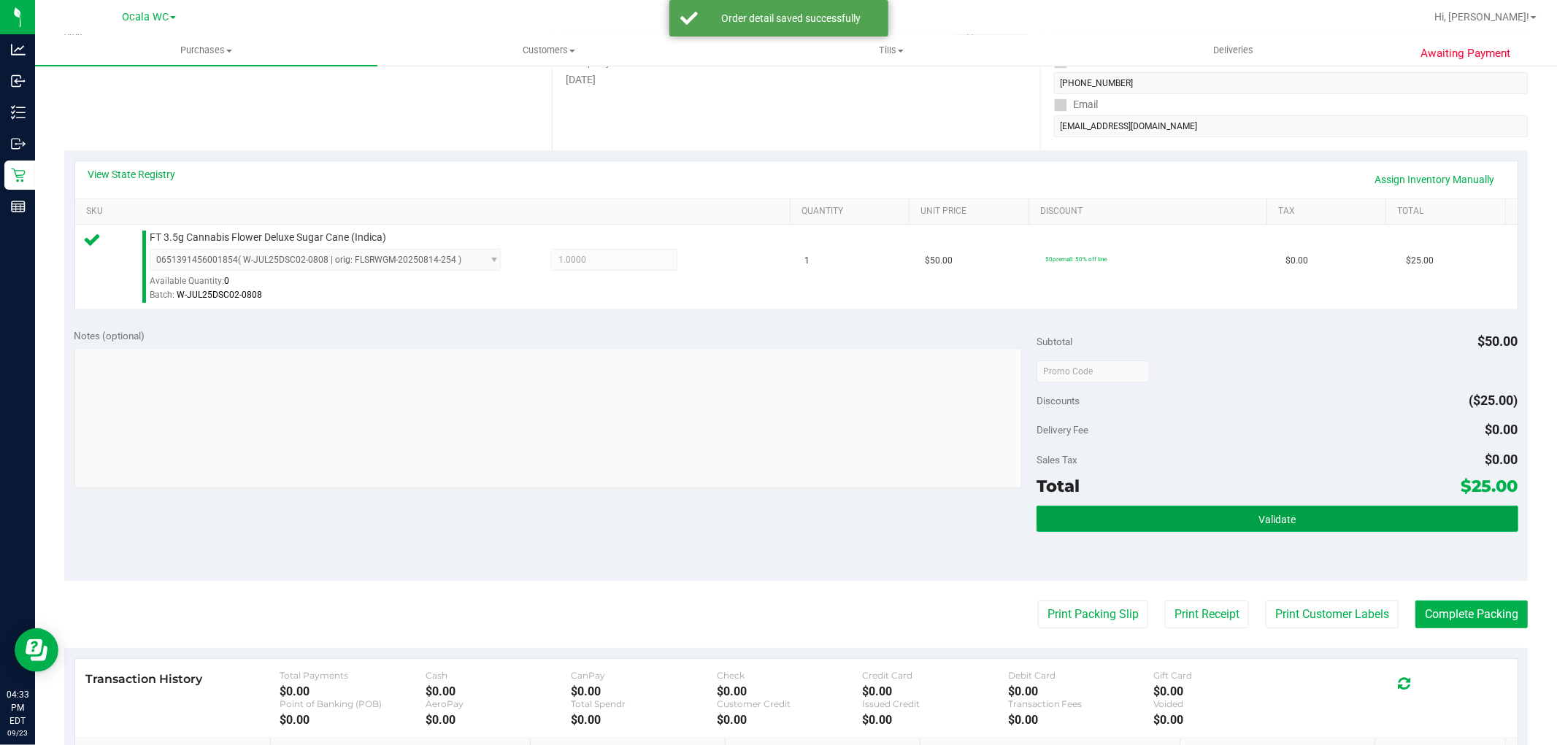
click at [1323, 529] on button "Validate" at bounding box center [1277, 519] width 481 height 26
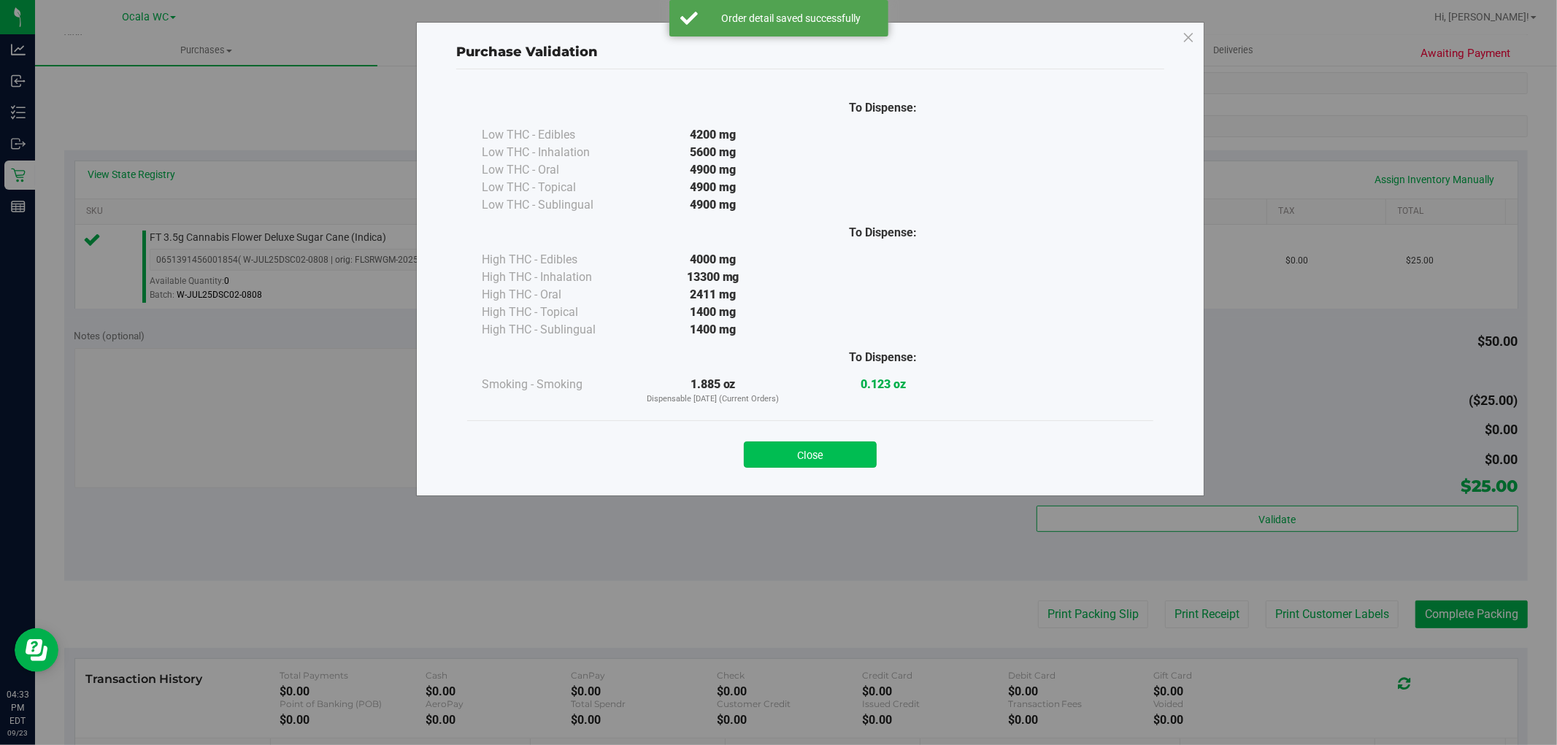
click at [820, 447] on button "Close" at bounding box center [810, 455] width 133 height 26
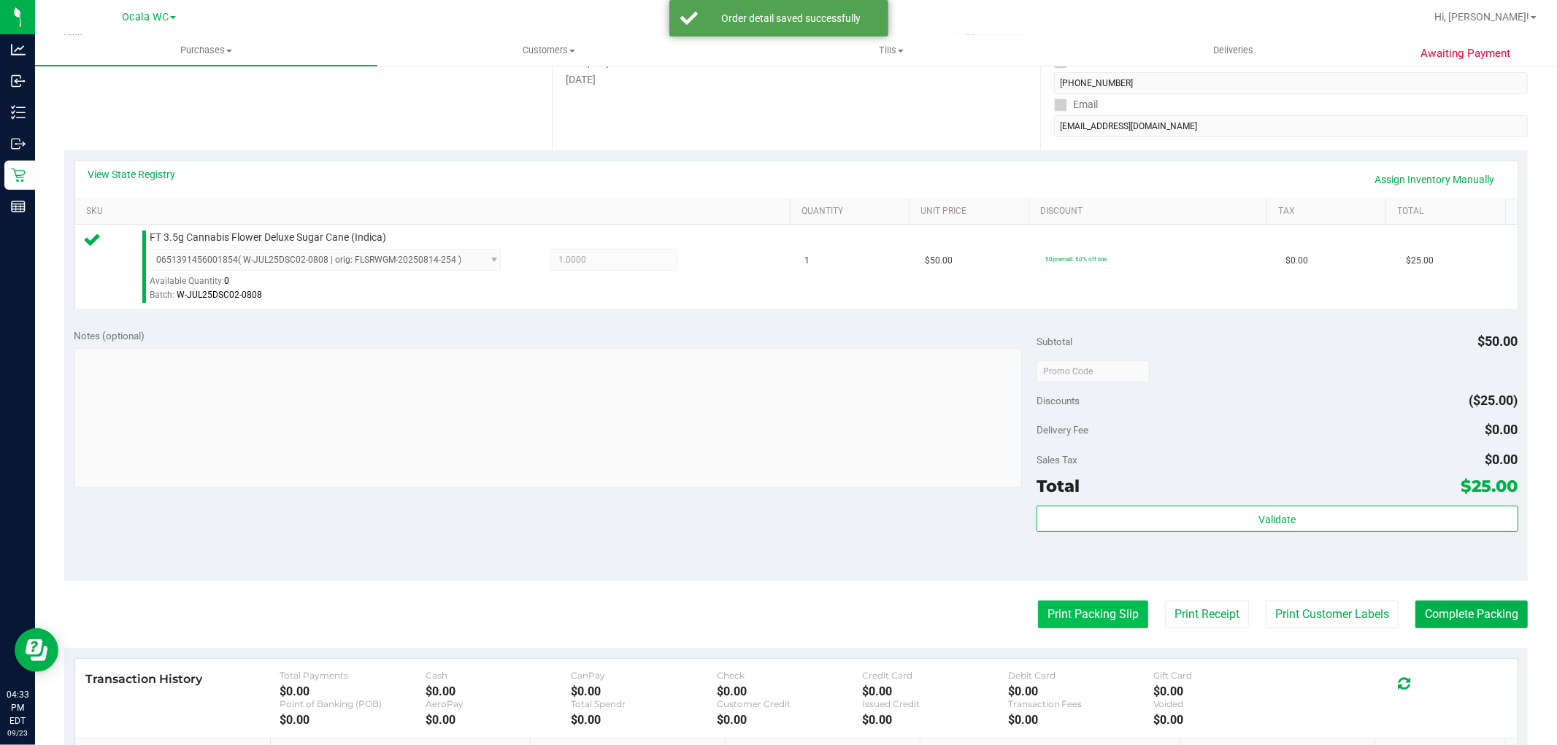
click at [1060, 613] on button "Print Packing Slip" at bounding box center [1093, 615] width 110 height 28
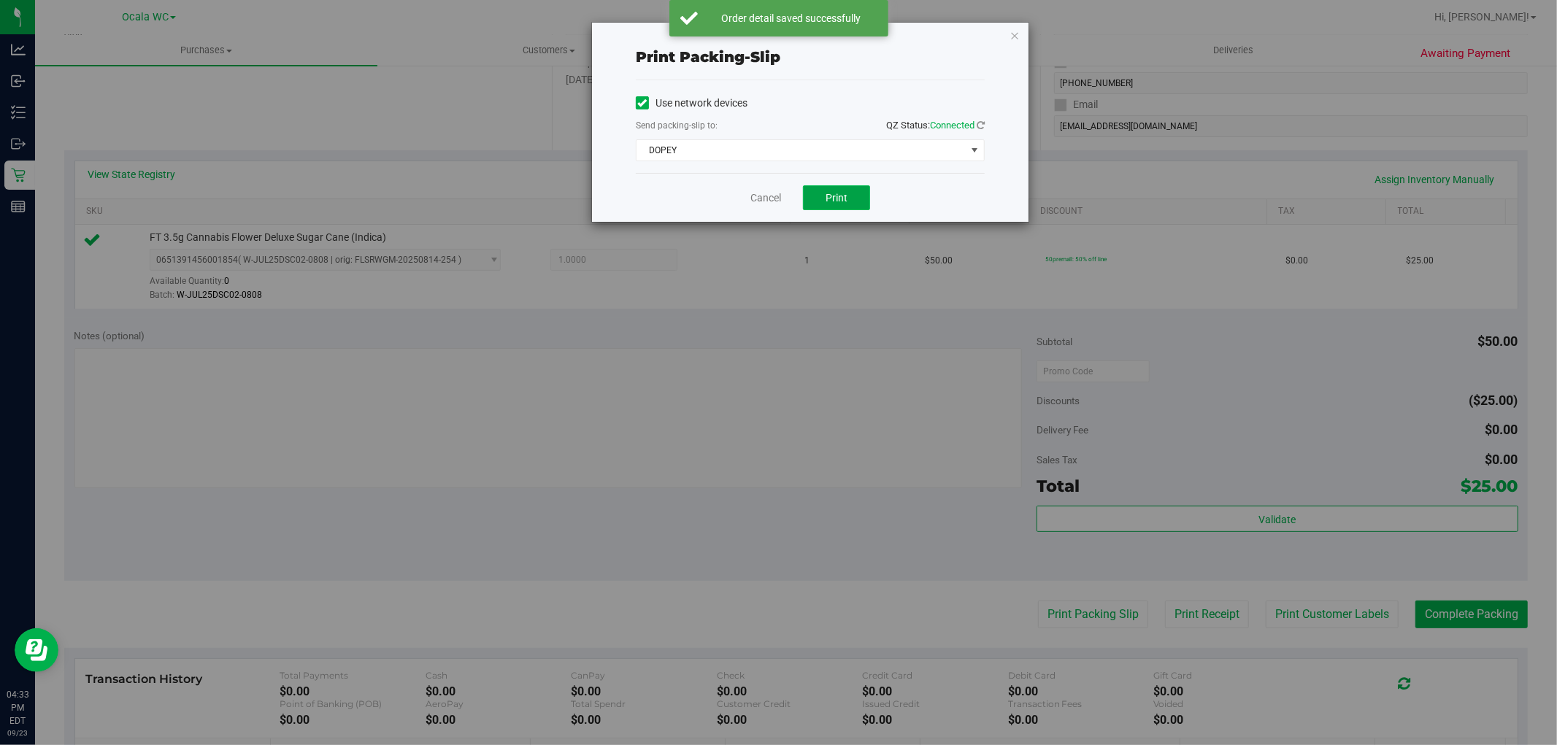
click at [844, 193] on span "Print" at bounding box center [837, 198] width 22 height 12
click at [755, 198] on link "Cancel" at bounding box center [765, 198] width 31 height 15
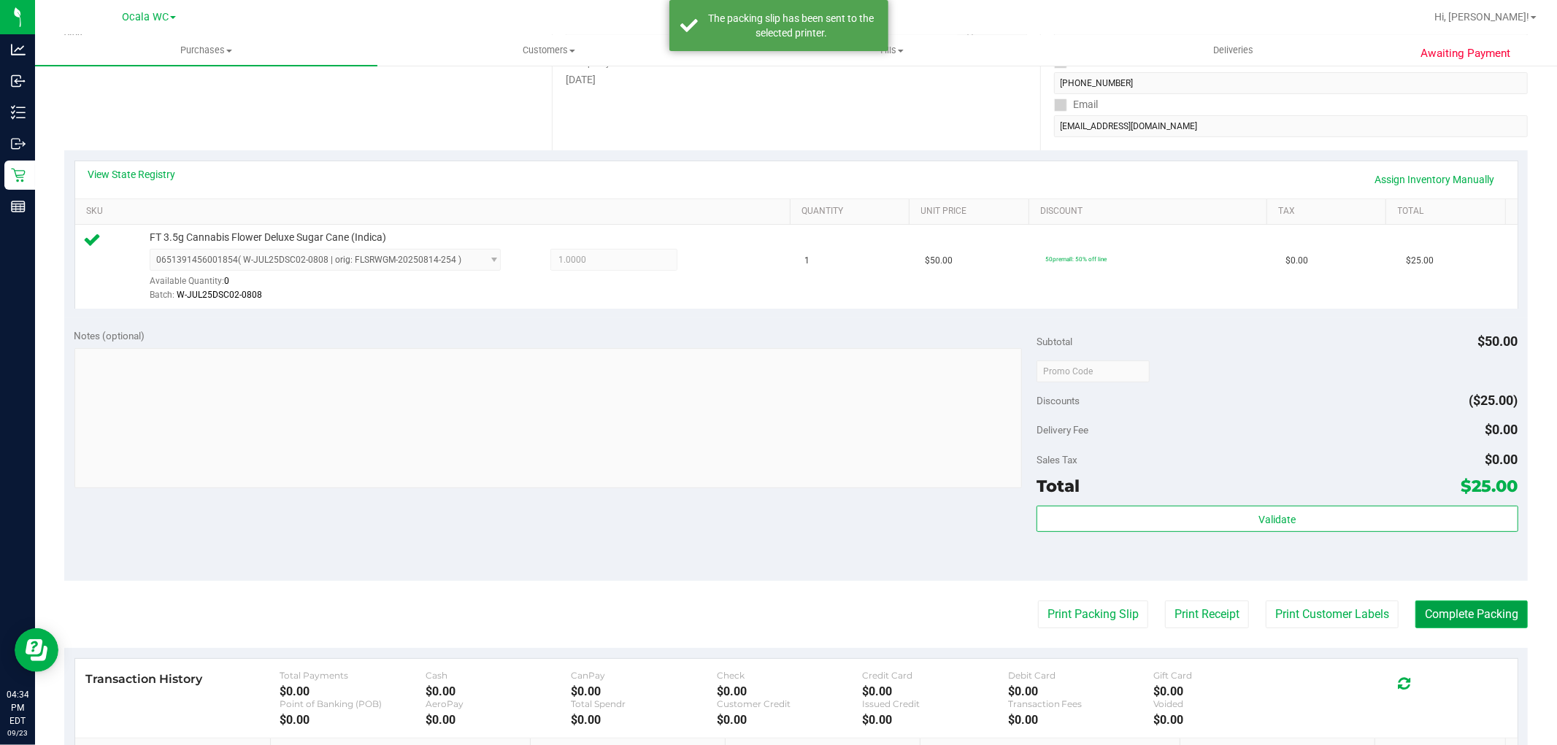
click at [1467, 626] on button "Complete Packing" at bounding box center [1471, 615] width 112 height 28
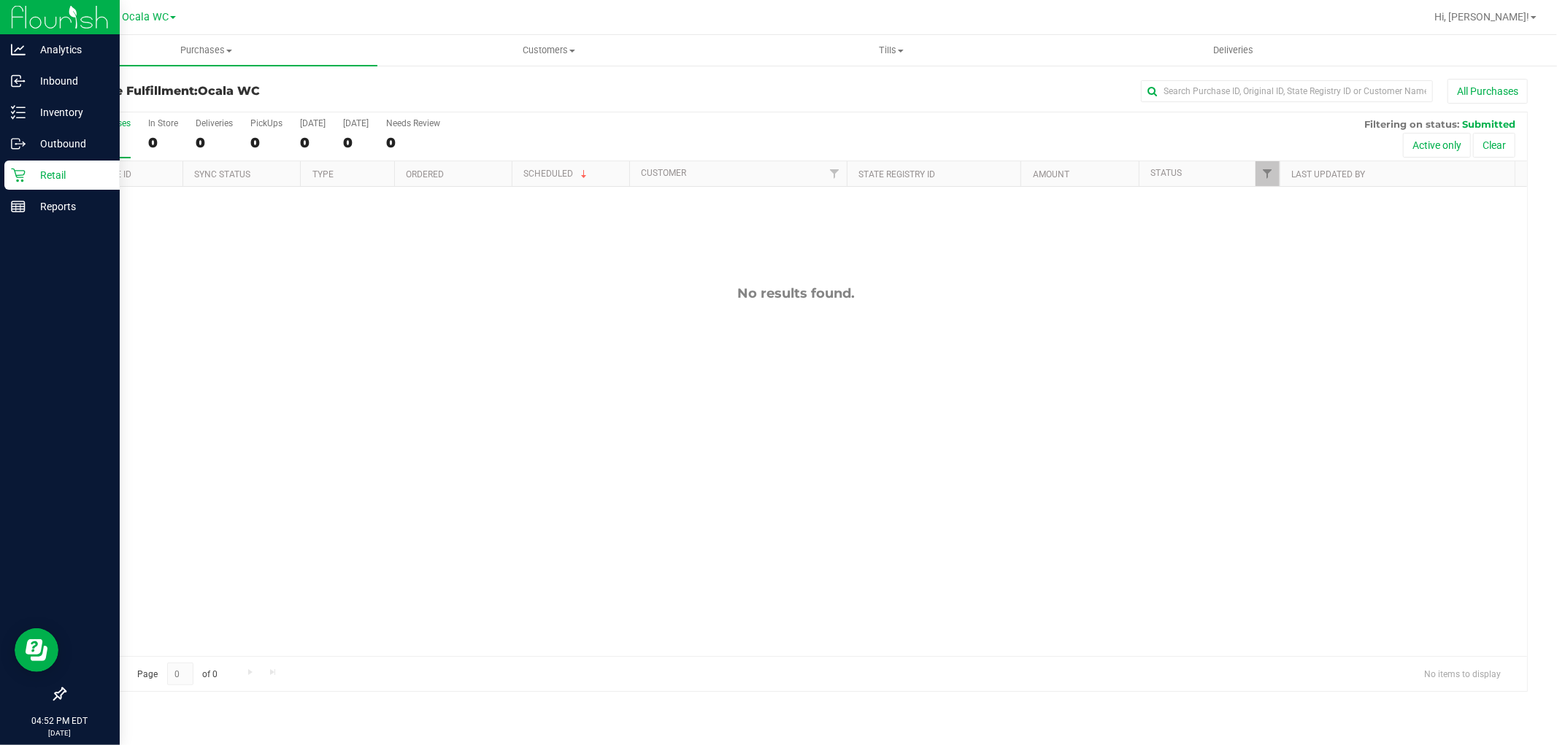
click at [35, 188] on div "Retail" at bounding box center [61, 175] width 115 height 29
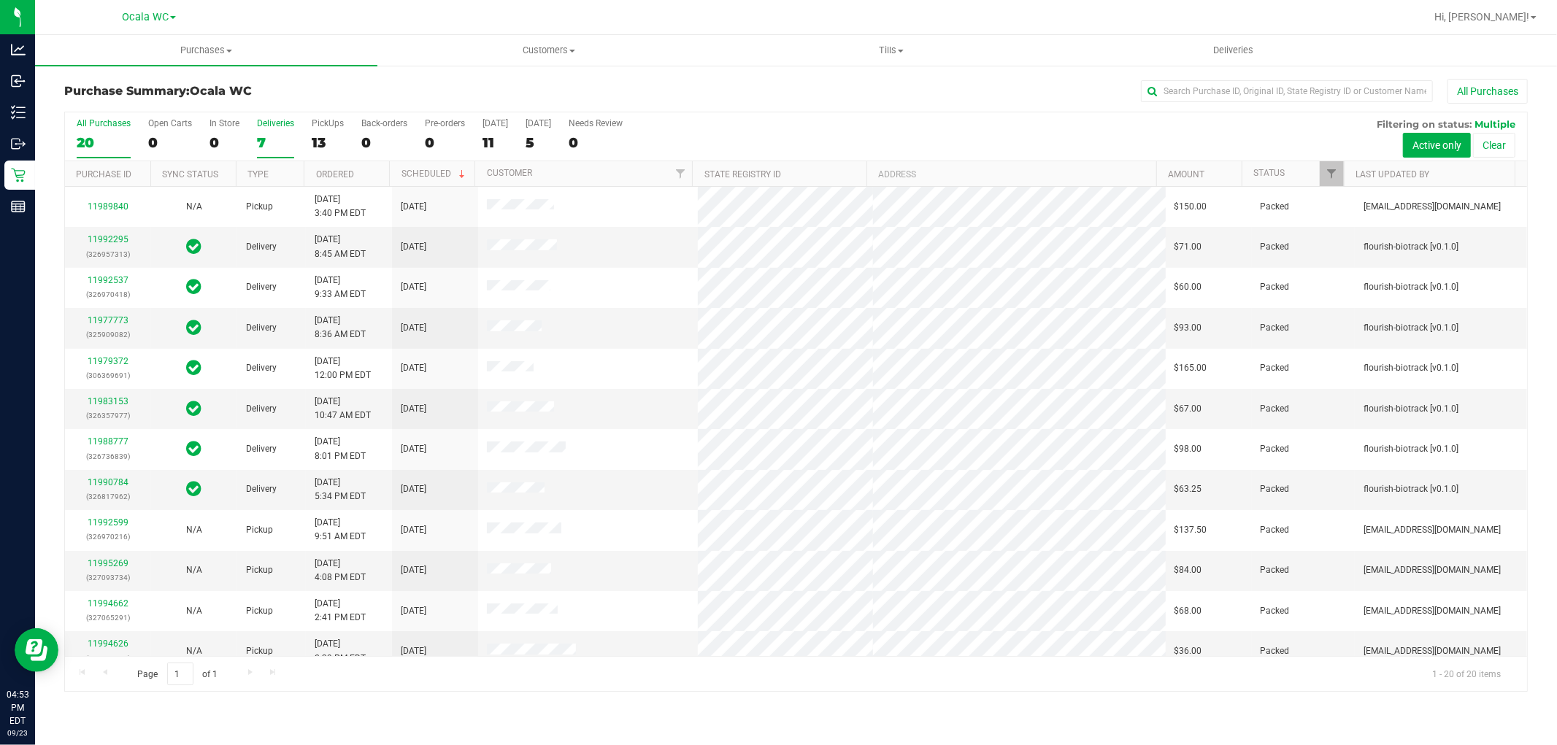
click at [277, 126] on div "Deliveries" at bounding box center [275, 123] width 37 height 10
click at [0, 0] on input "Deliveries 7" at bounding box center [0, 0] width 0 height 0
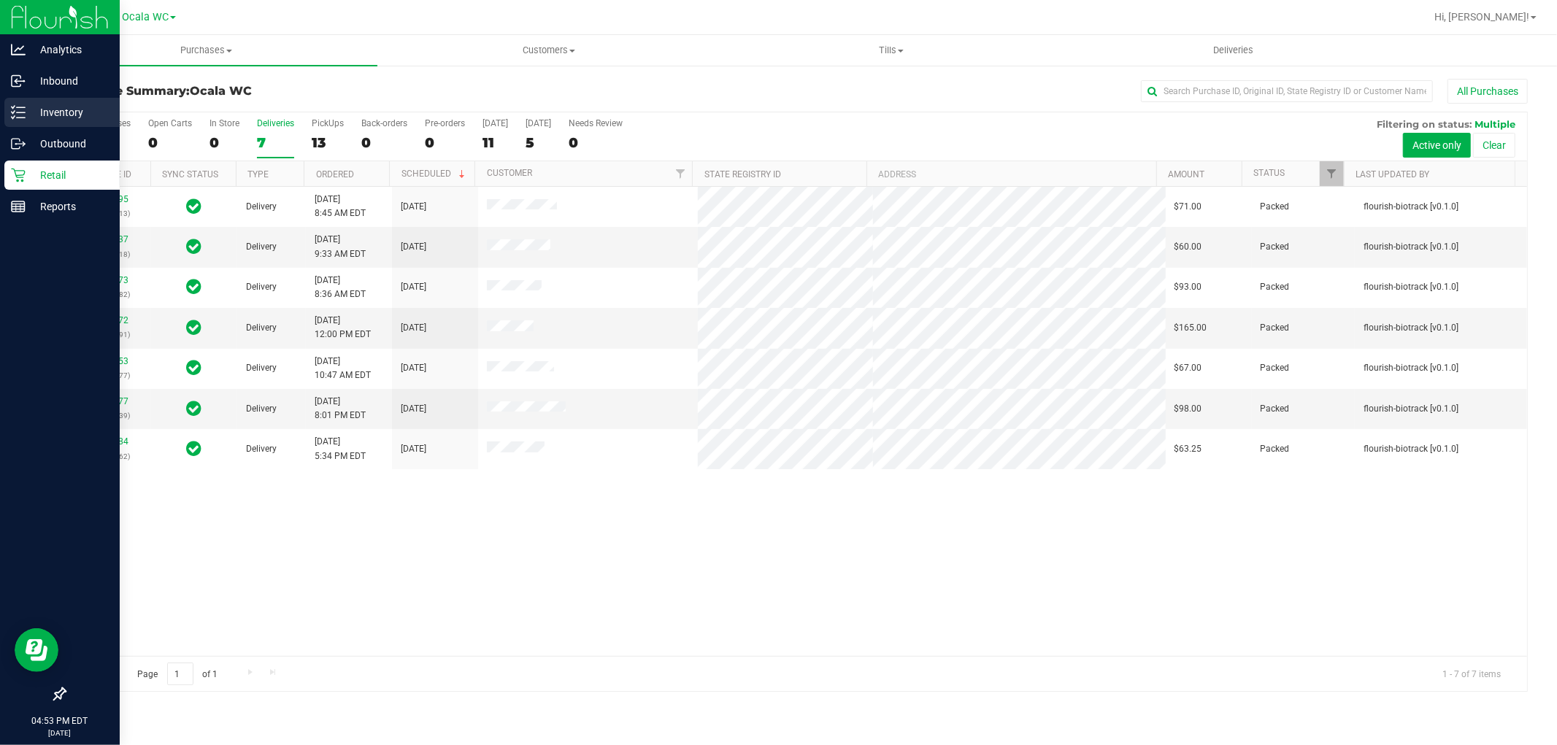
click at [64, 113] on p "Inventory" at bounding box center [70, 113] width 88 height 18
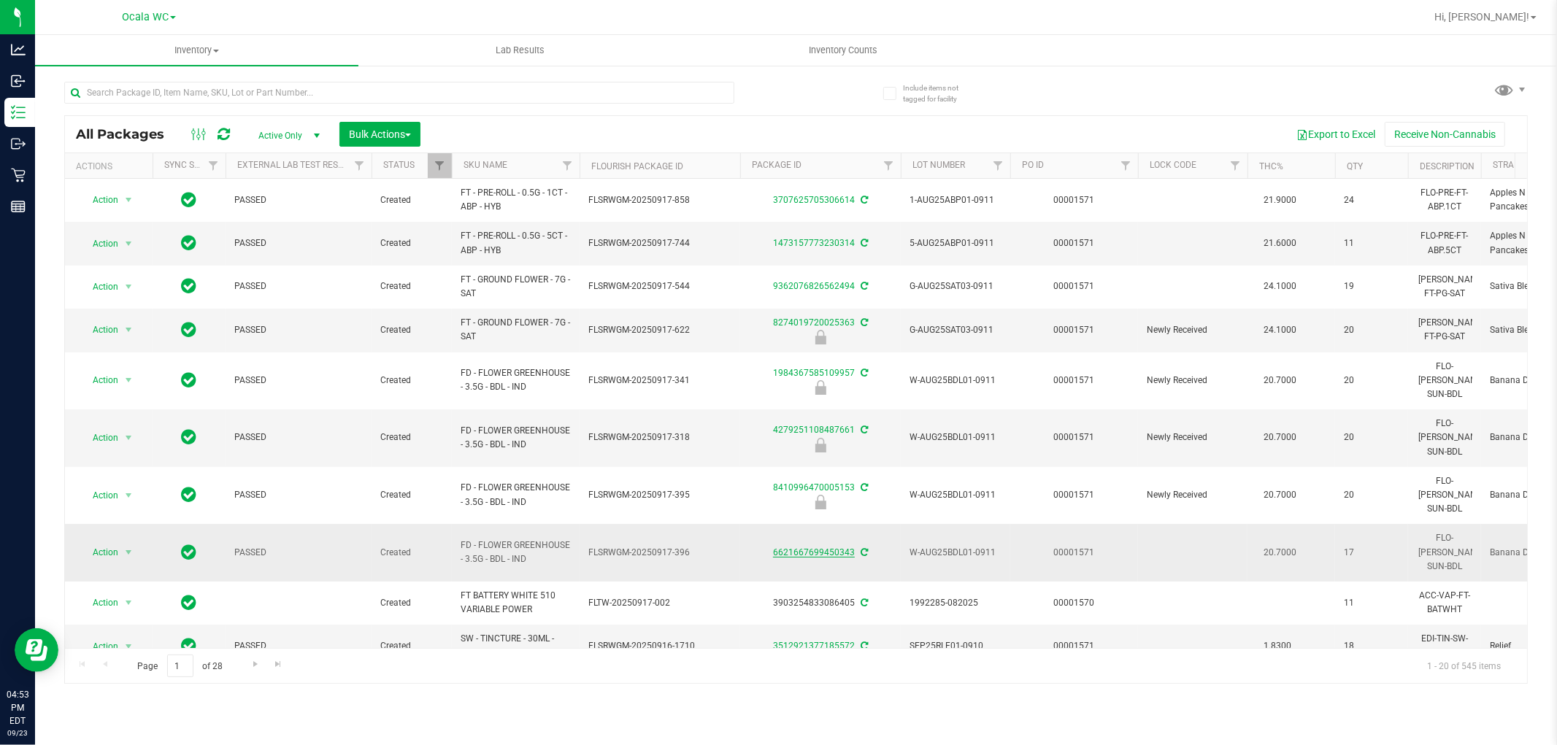
scroll to position [405, 0]
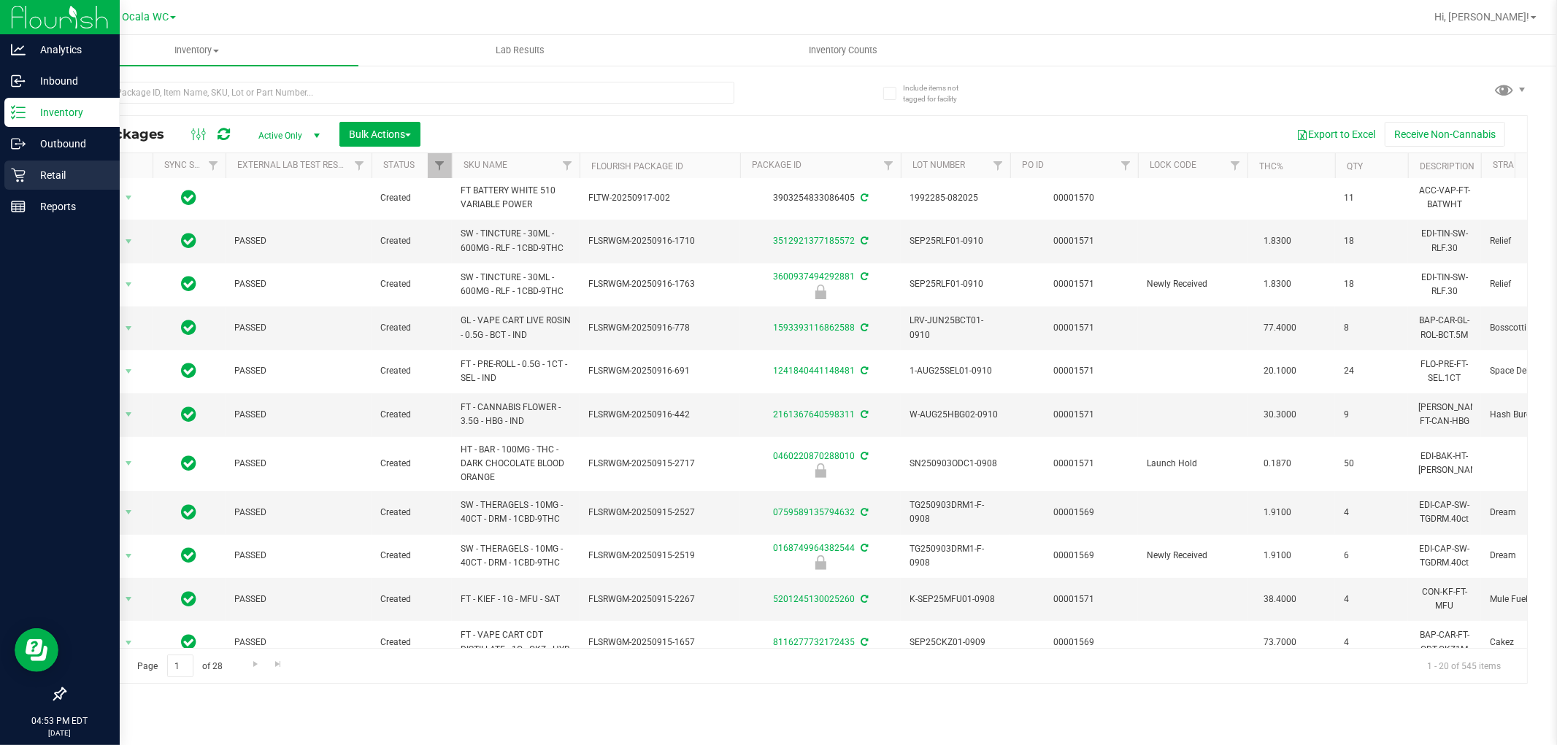
click at [54, 180] on p "Retail" at bounding box center [70, 175] width 88 height 18
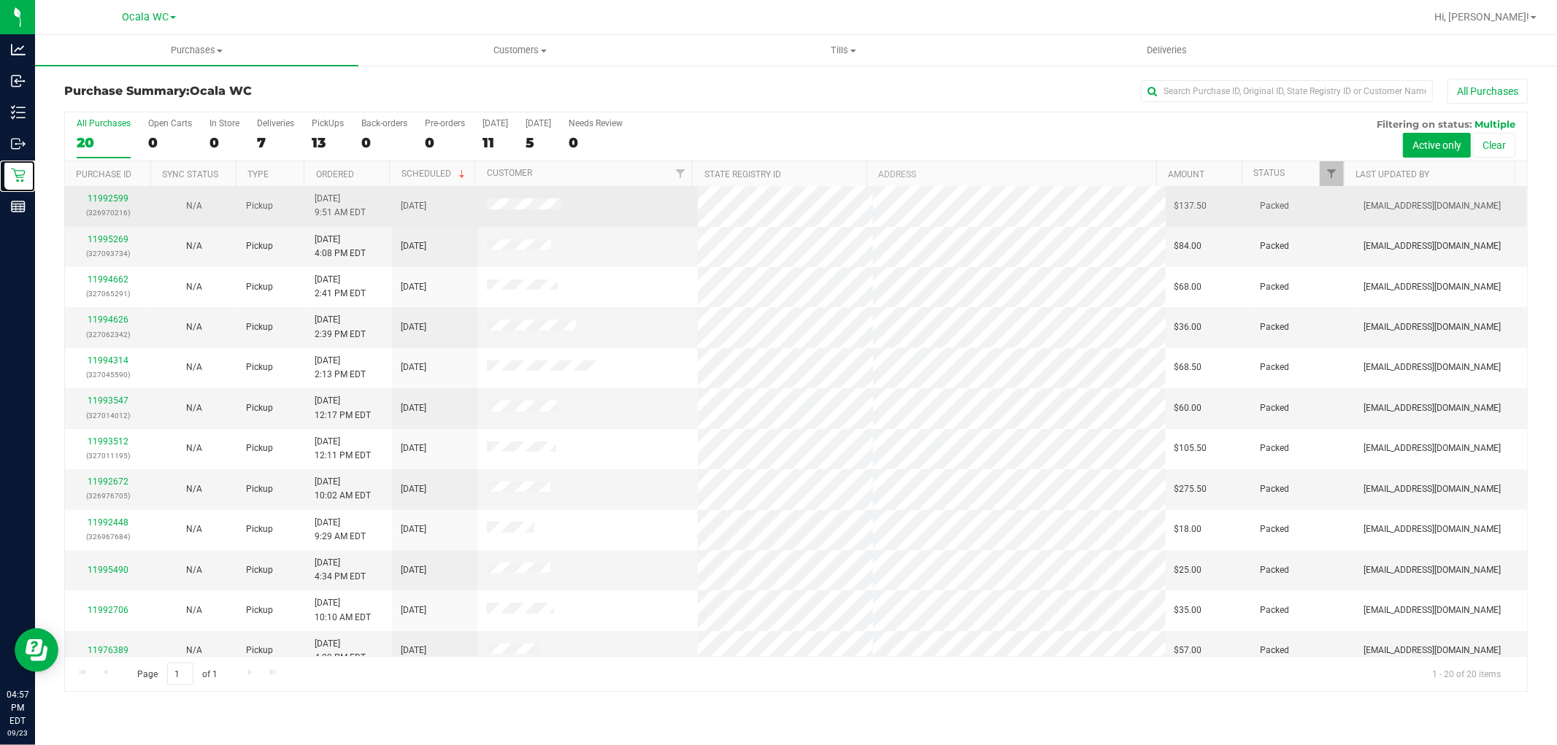
scroll to position [339, 0]
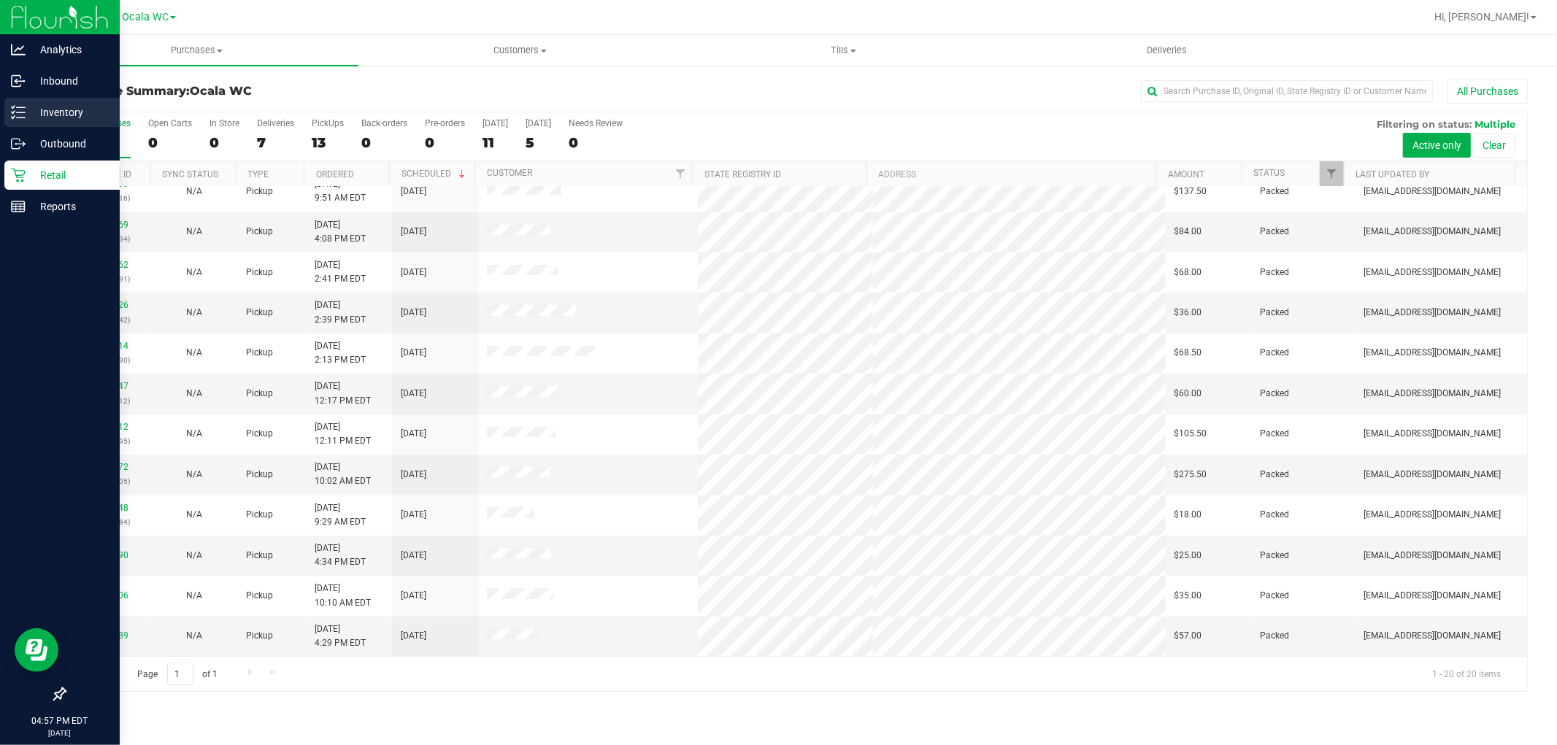
click at [76, 123] on div "Inventory" at bounding box center [61, 112] width 115 height 29
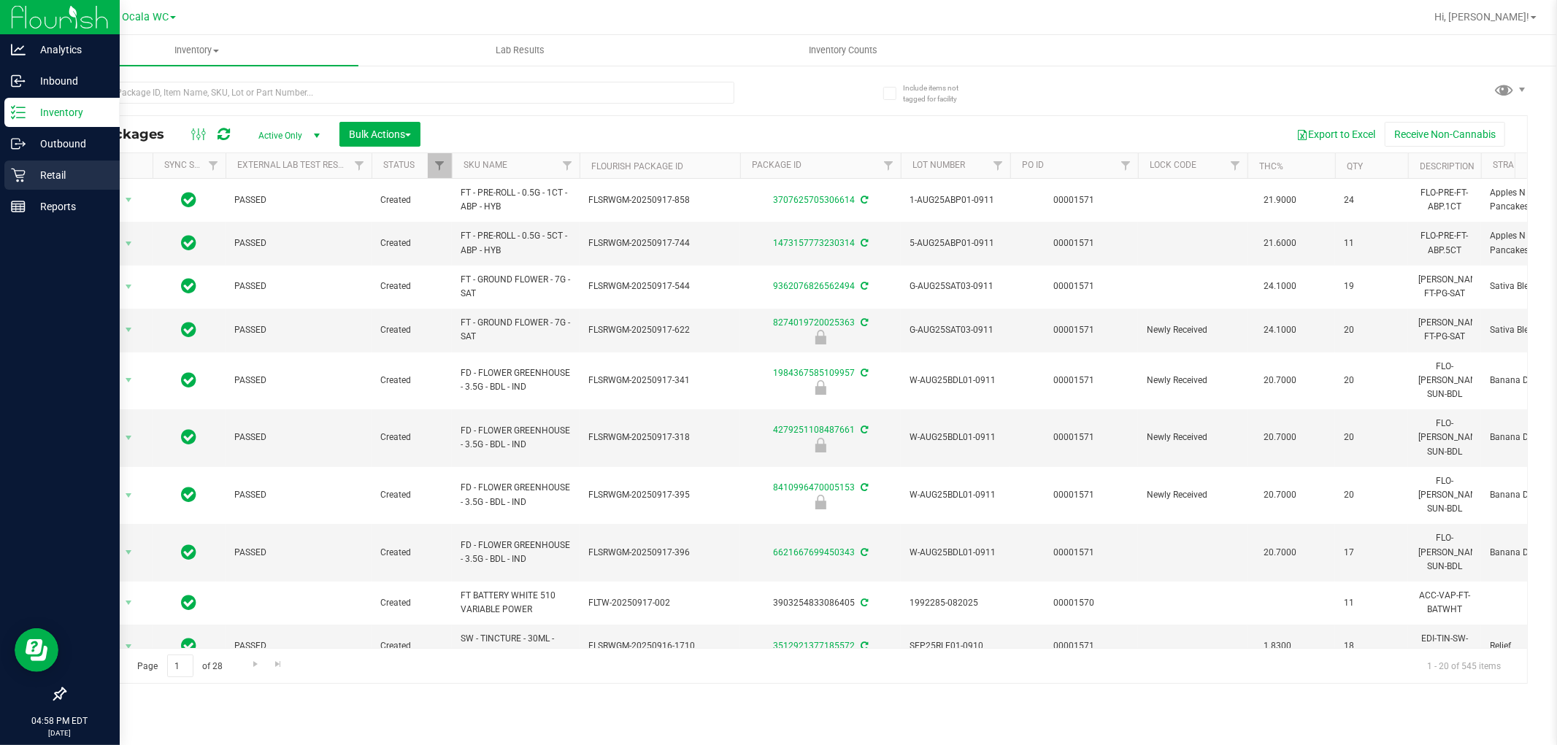
click at [26, 185] on div "Retail" at bounding box center [61, 175] width 115 height 29
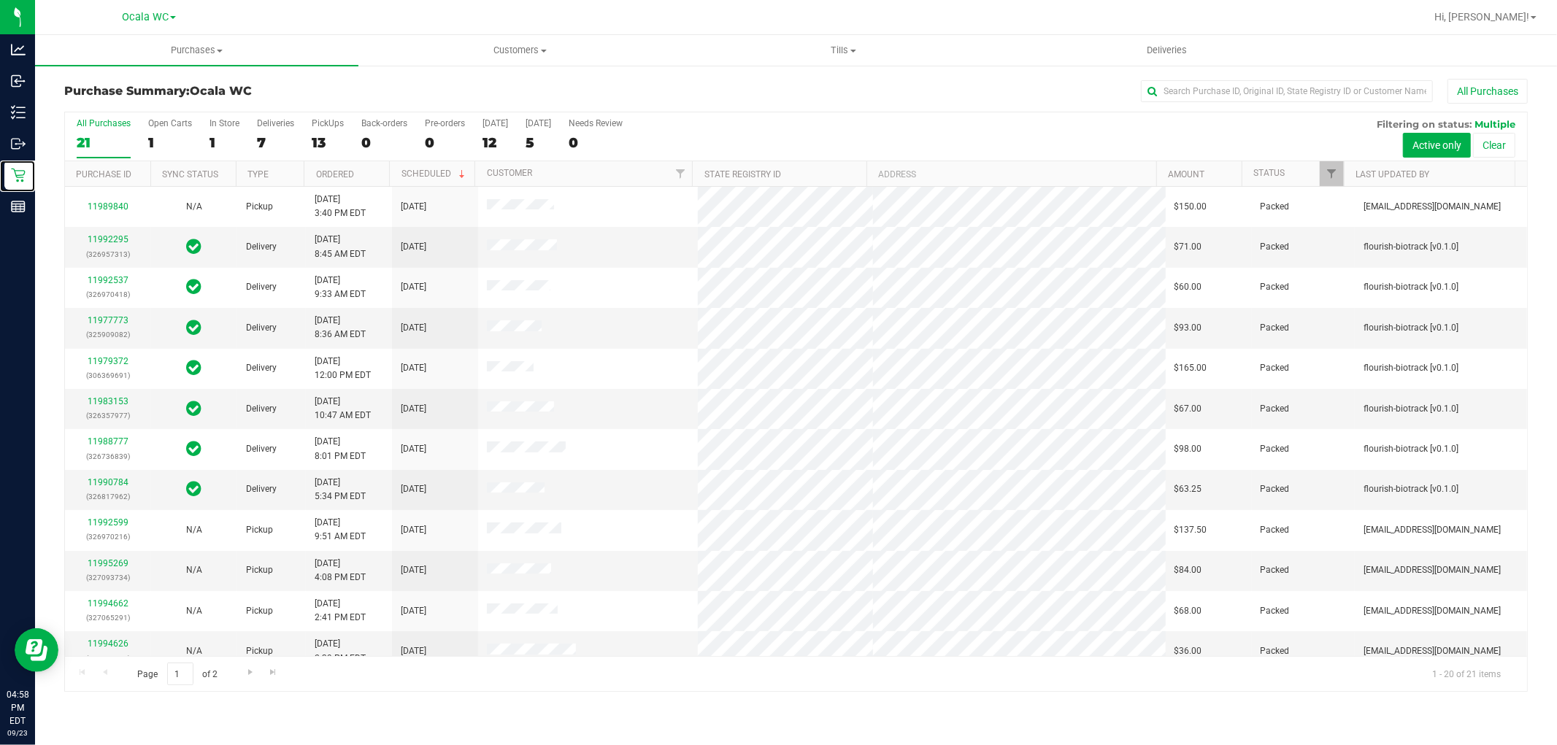
scroll to position [339, 0]
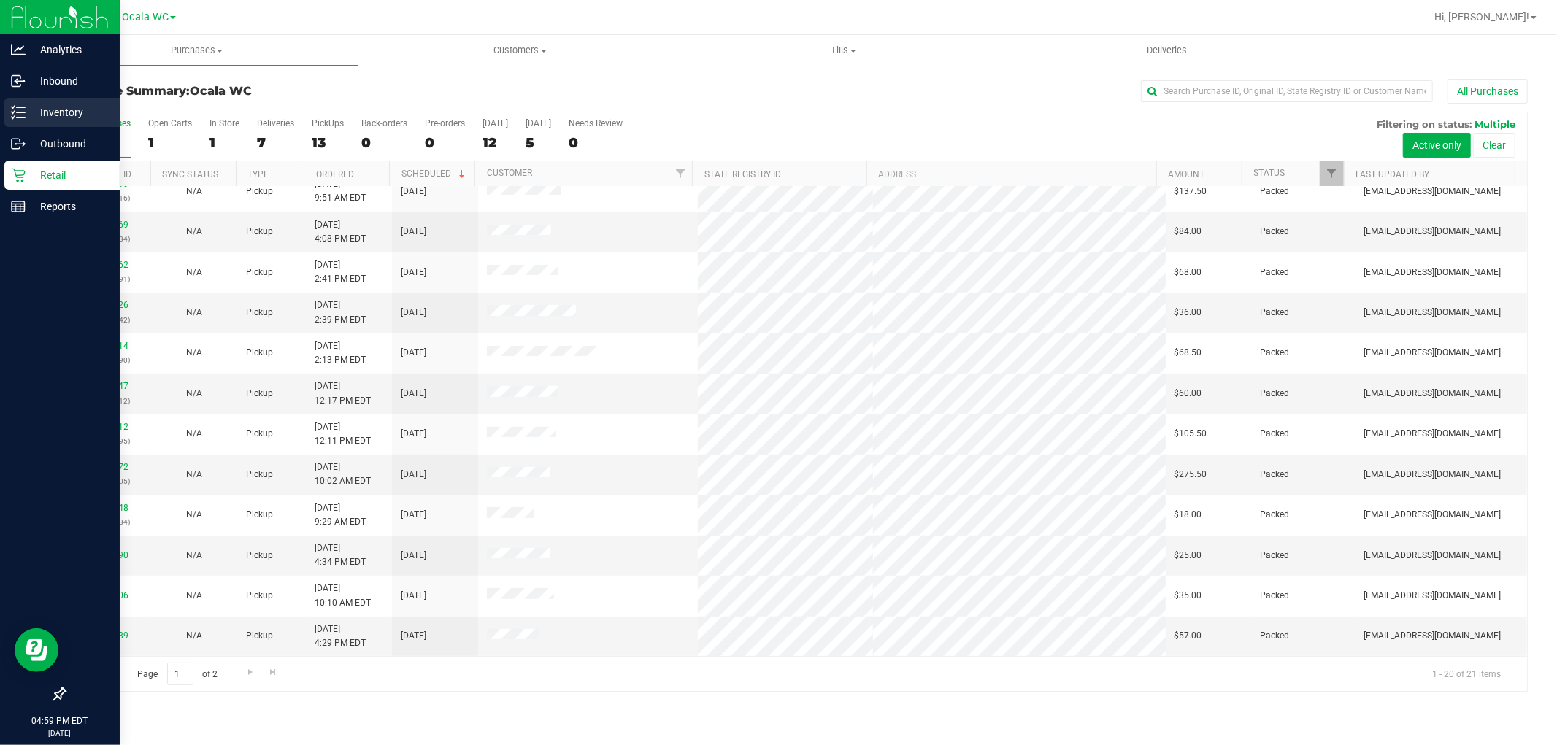
click at [30, 117] on p "Inventory" at bounding box center [70, 113] width 88 height 18
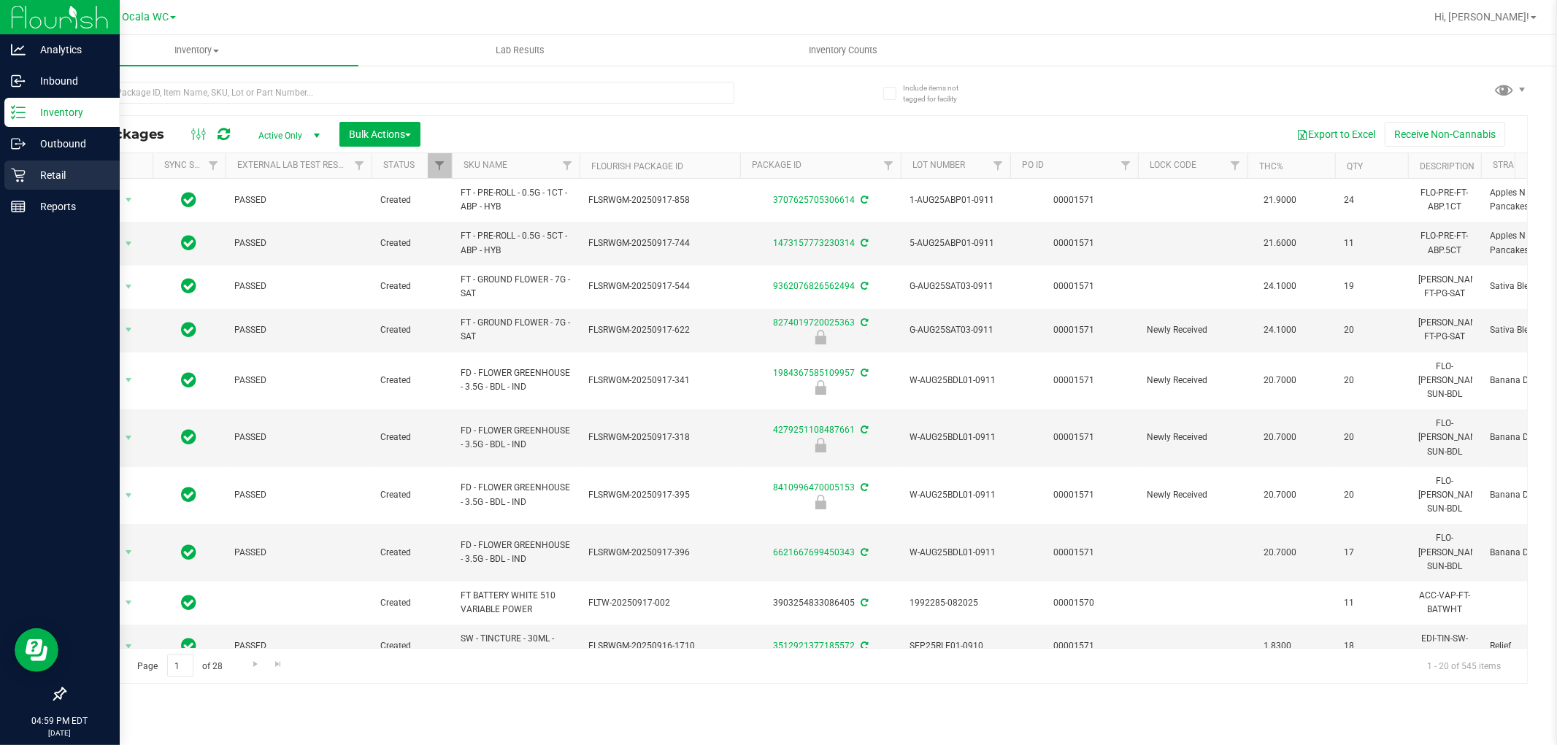
click at [20, 178] on icon at bounding box center [18, 175] width 15 height 15
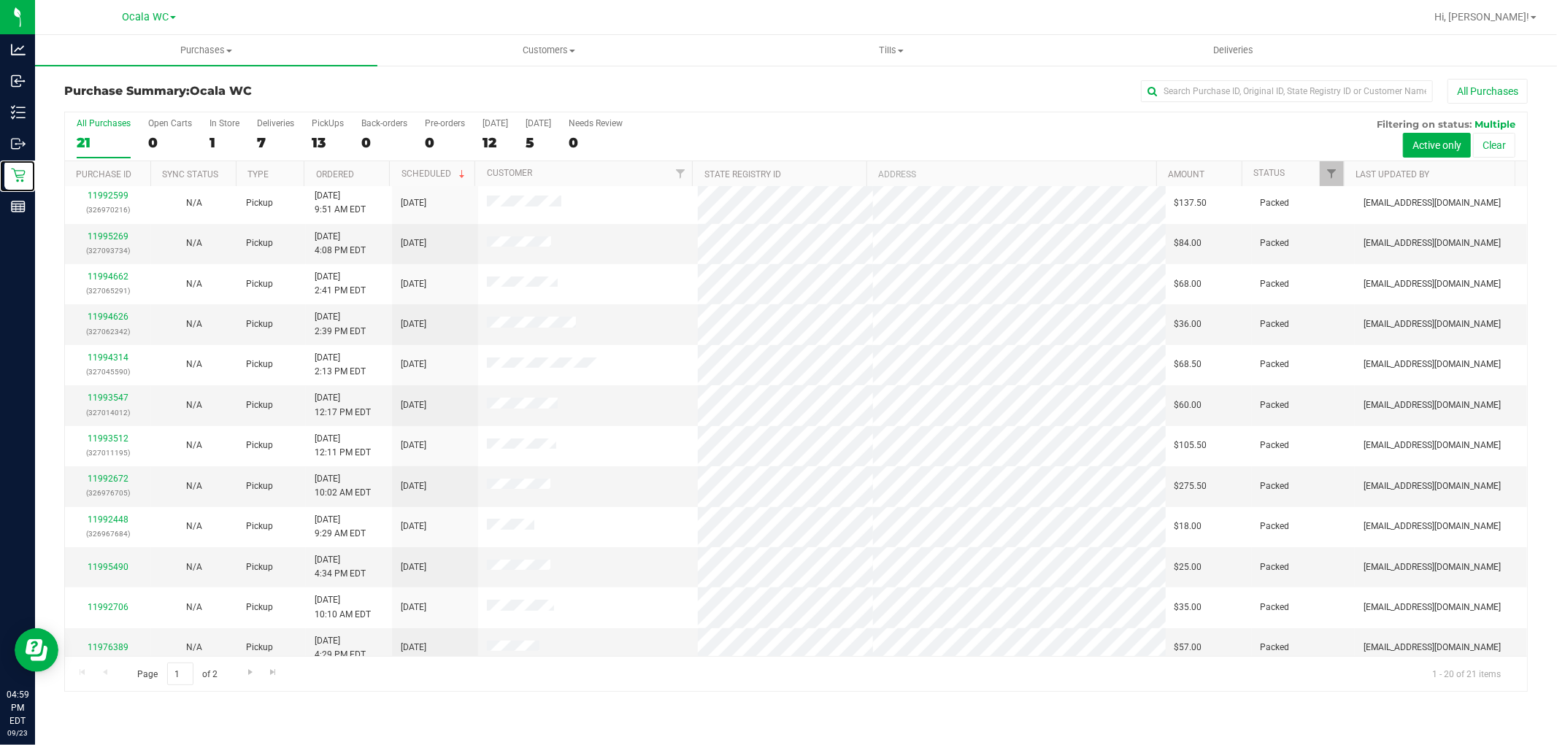
scroll to position [339, 0]
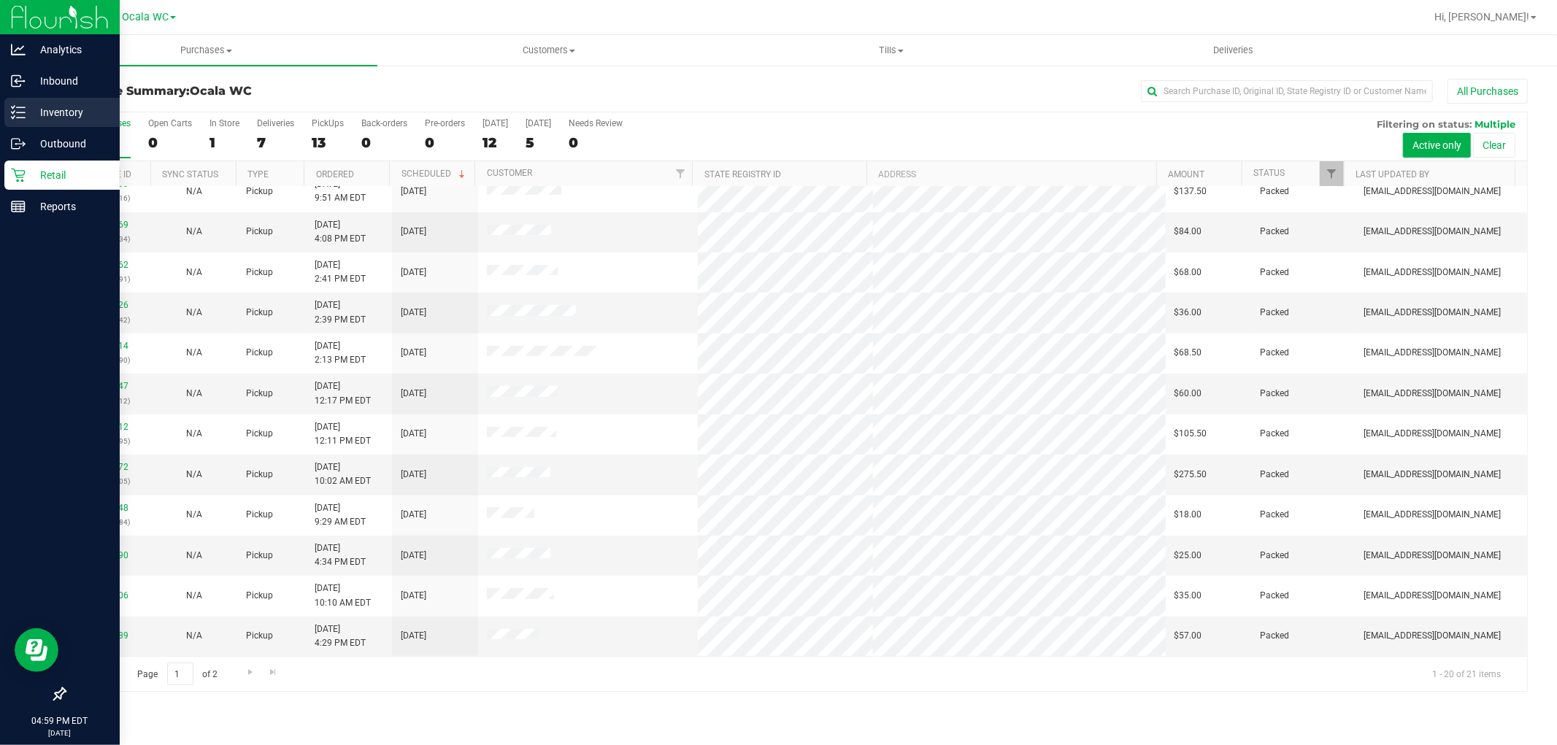
click at [31, 122] on div "Inventory" at bounding box center [61, 112] width 115 height 29
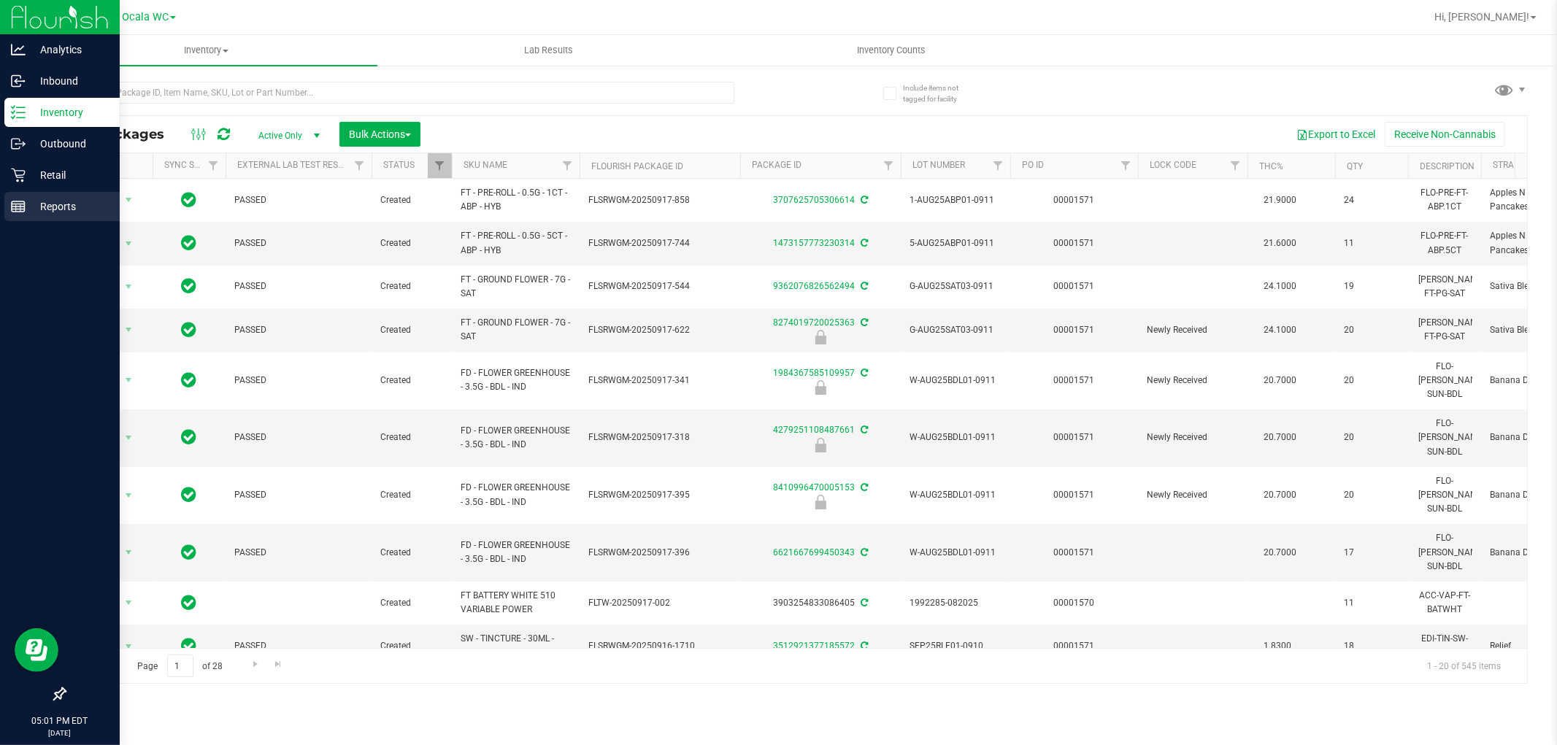
click at [28, 202] on p "Reports" at bounding box center [70, 207] width 88 height 18
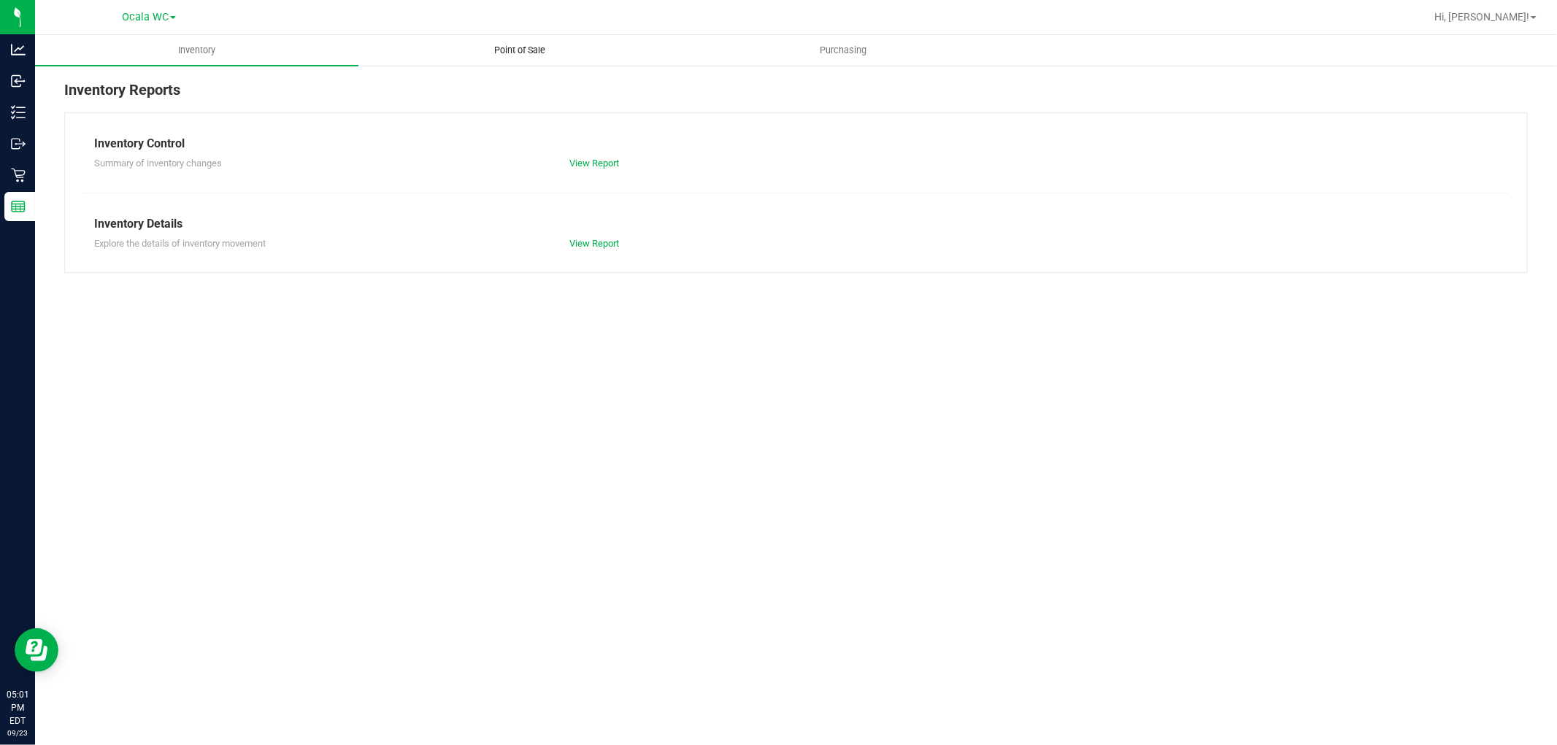
click at [506, 46] on span "Point of Sale" at bounding box center [520, 50] width 91 height 13
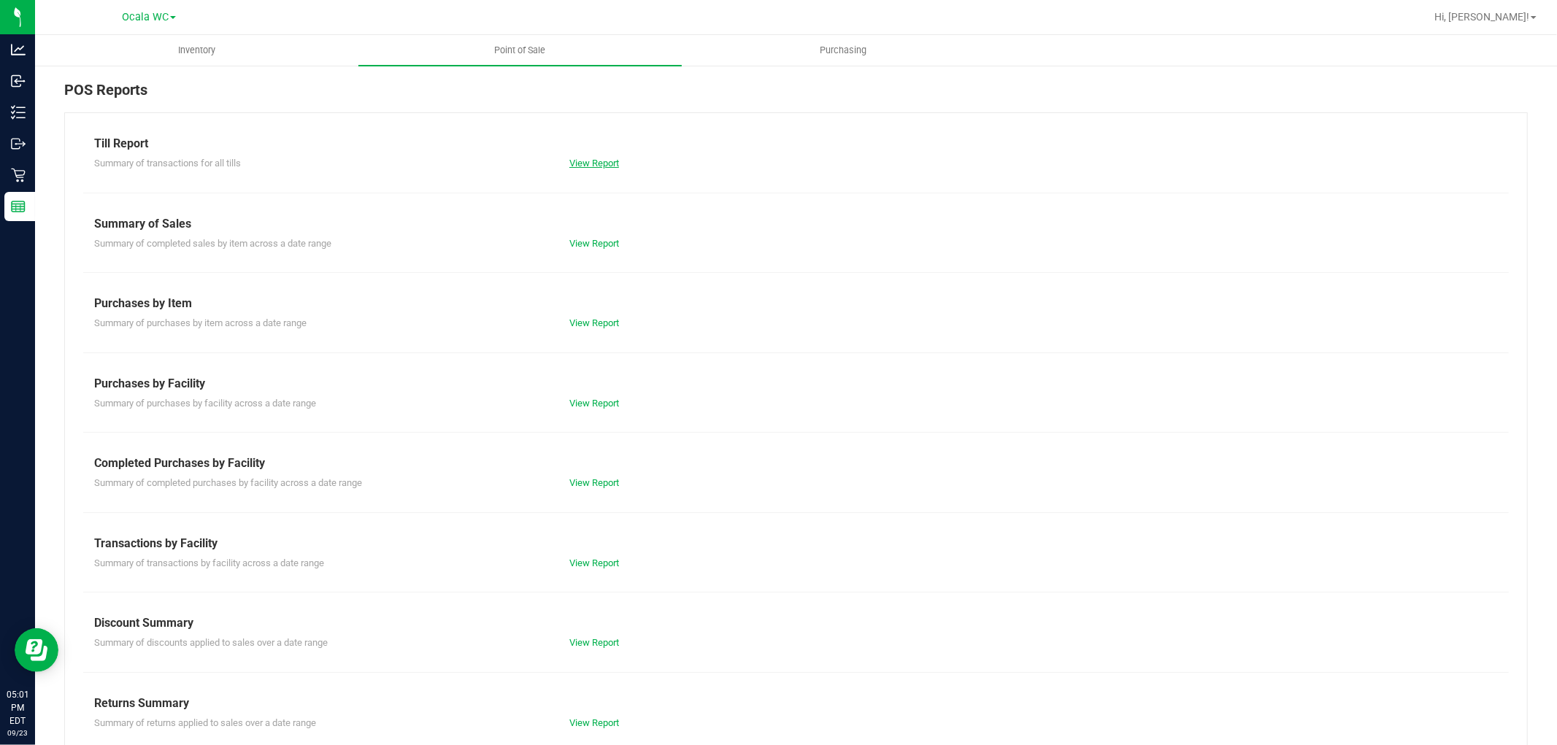
click at [585, 165] on link "View Report" at bounding box center [594, 163] width 50 height 11
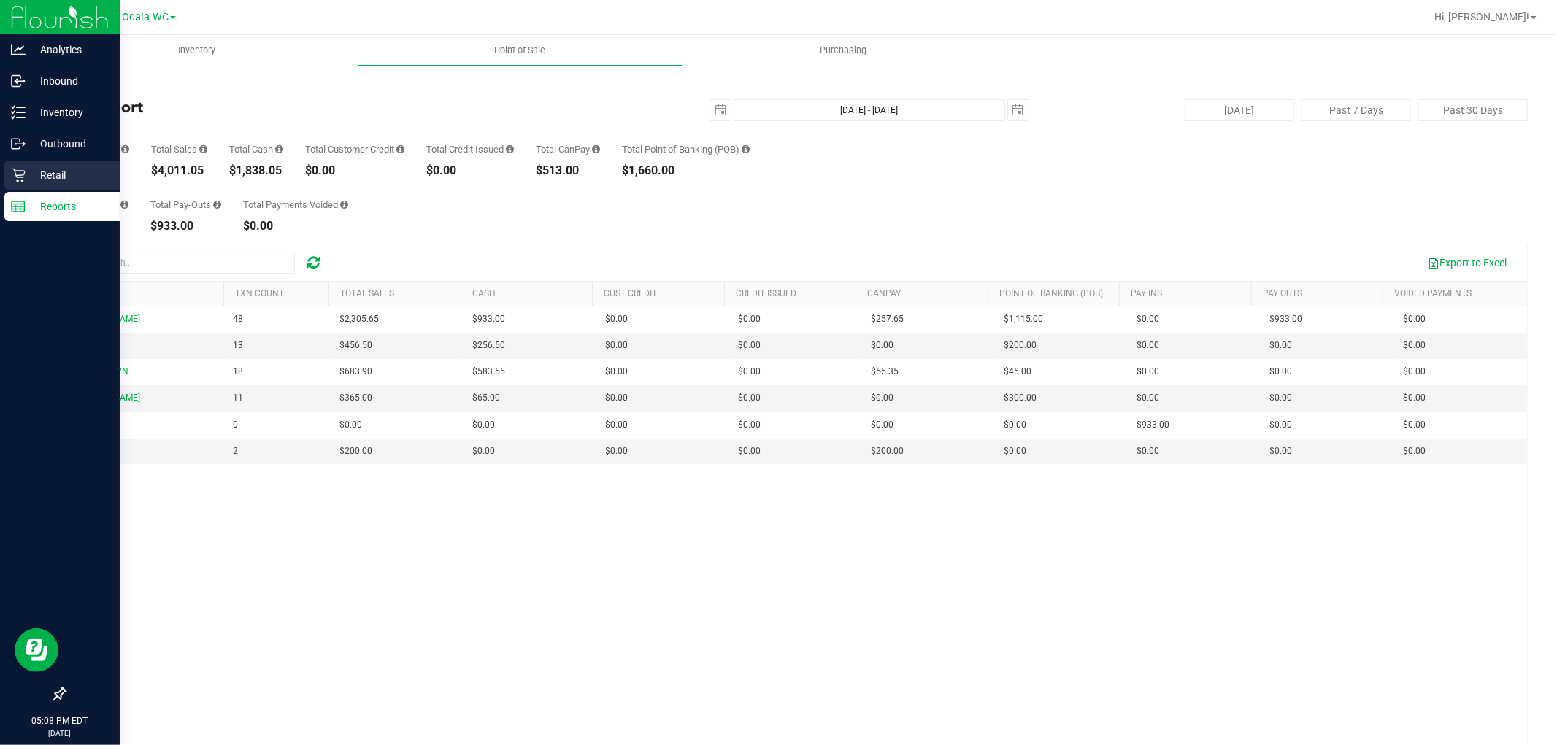
click at [28, 175] on p "Retail" at bounding box center [70, 175] width 88 height 18
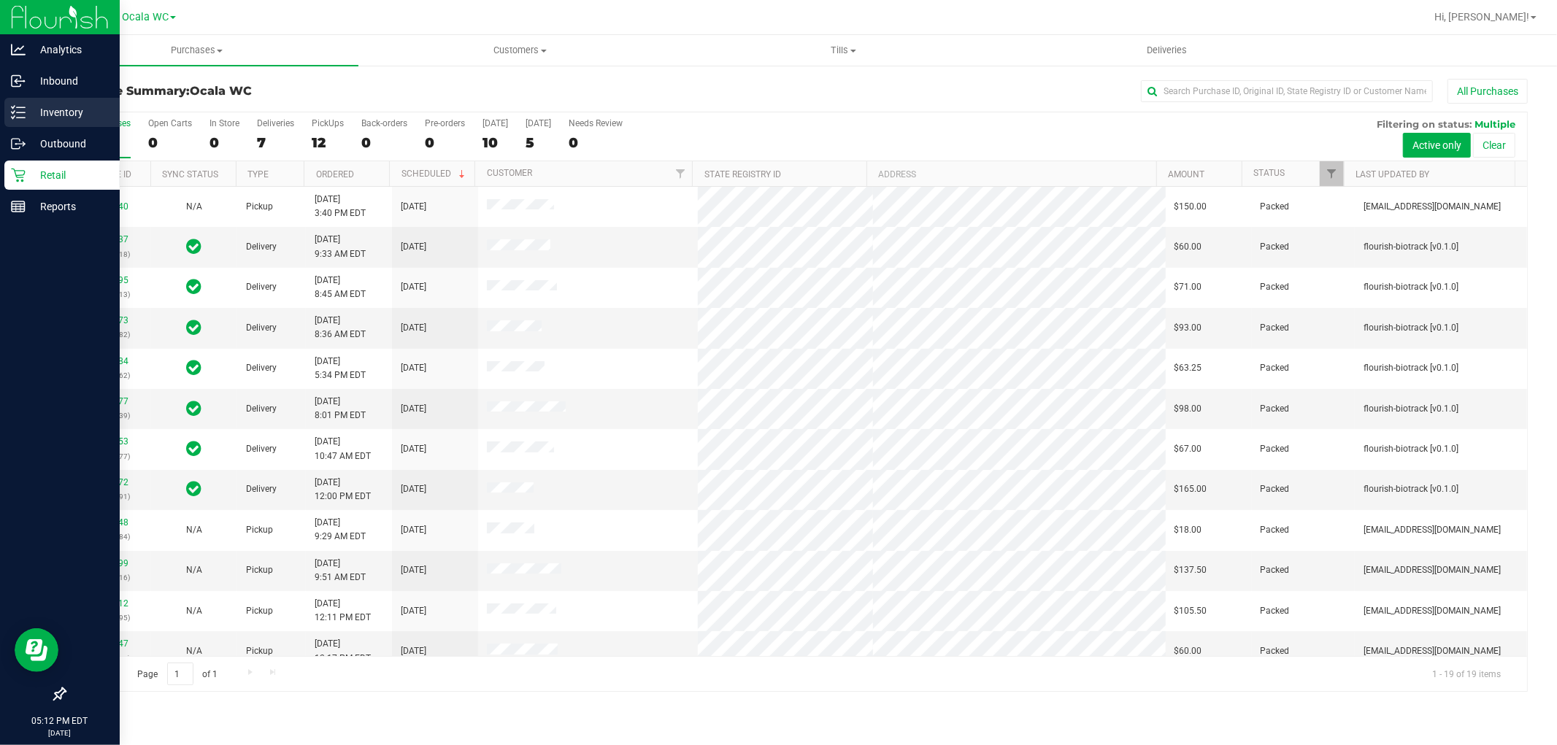
click at [22, 102] on div "Inventory" at bounding box center [61, 112] width 115 height 29
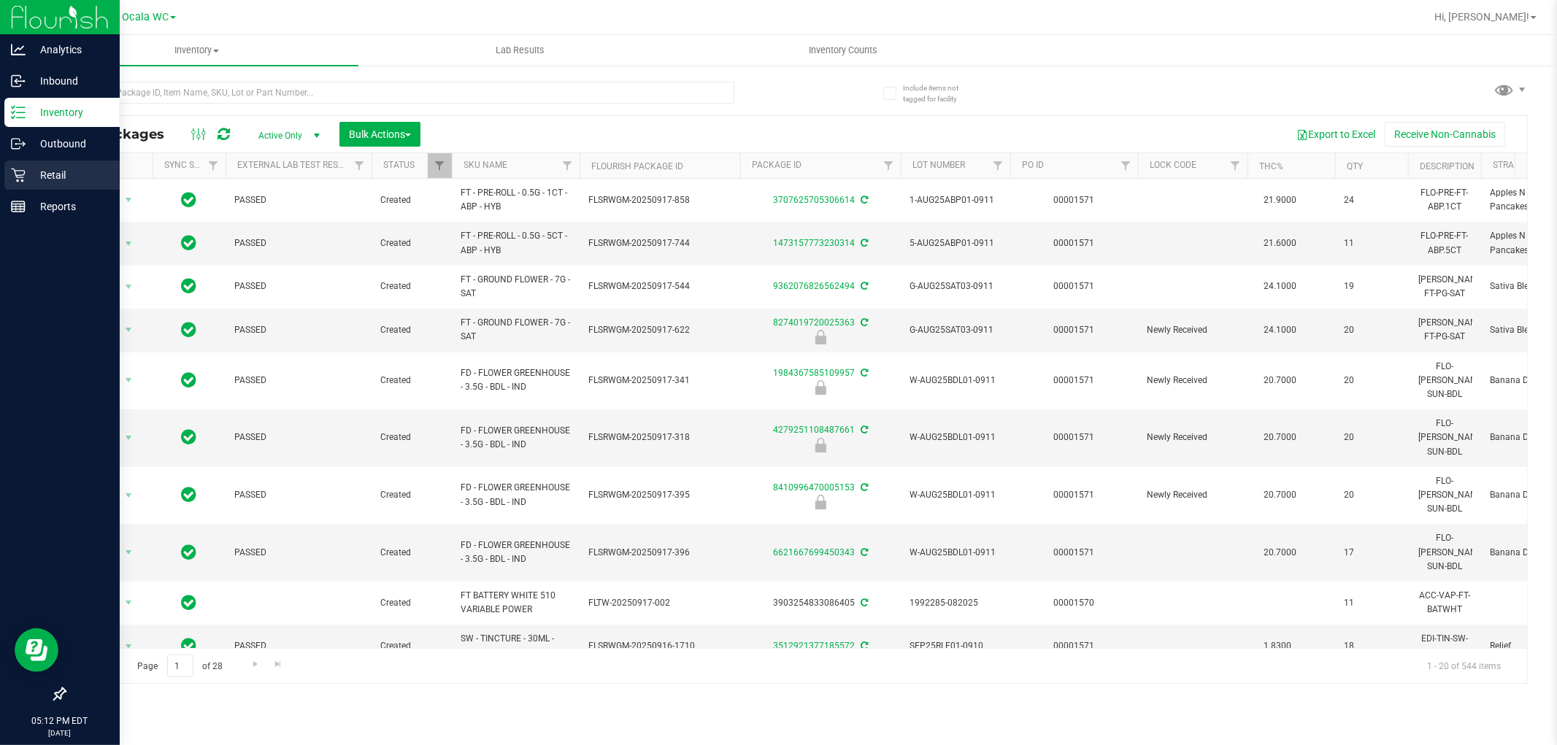
click at [49, 172] on p "Retail" at bounding box center [70, 175] width 88 height 18
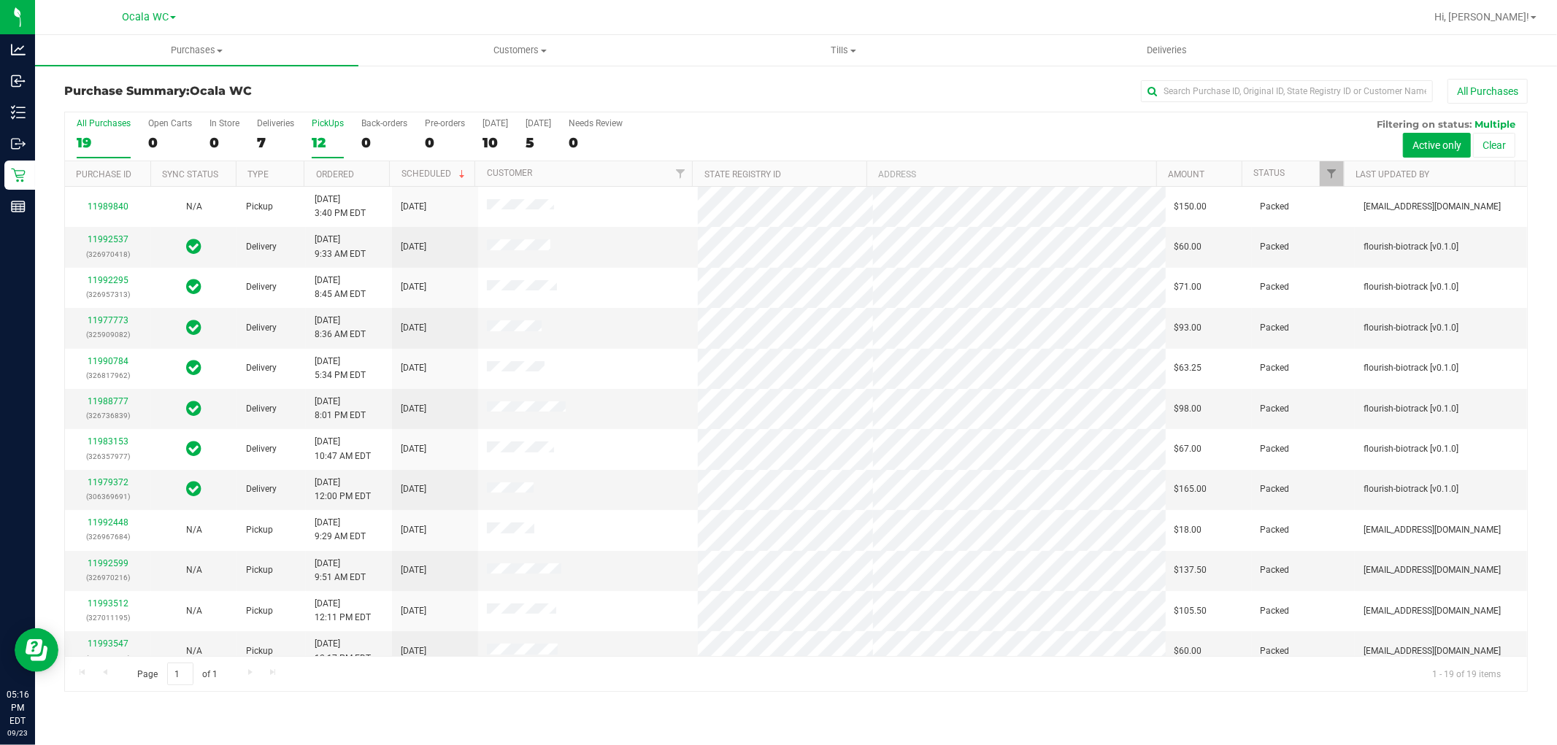
click at [330, 121] on div "PickUps" at bounding box center [328, 123] width 32 height 10
click at [0, 0] on input "PickUps 12" at bounding box center [0, 0] width 0 height 0
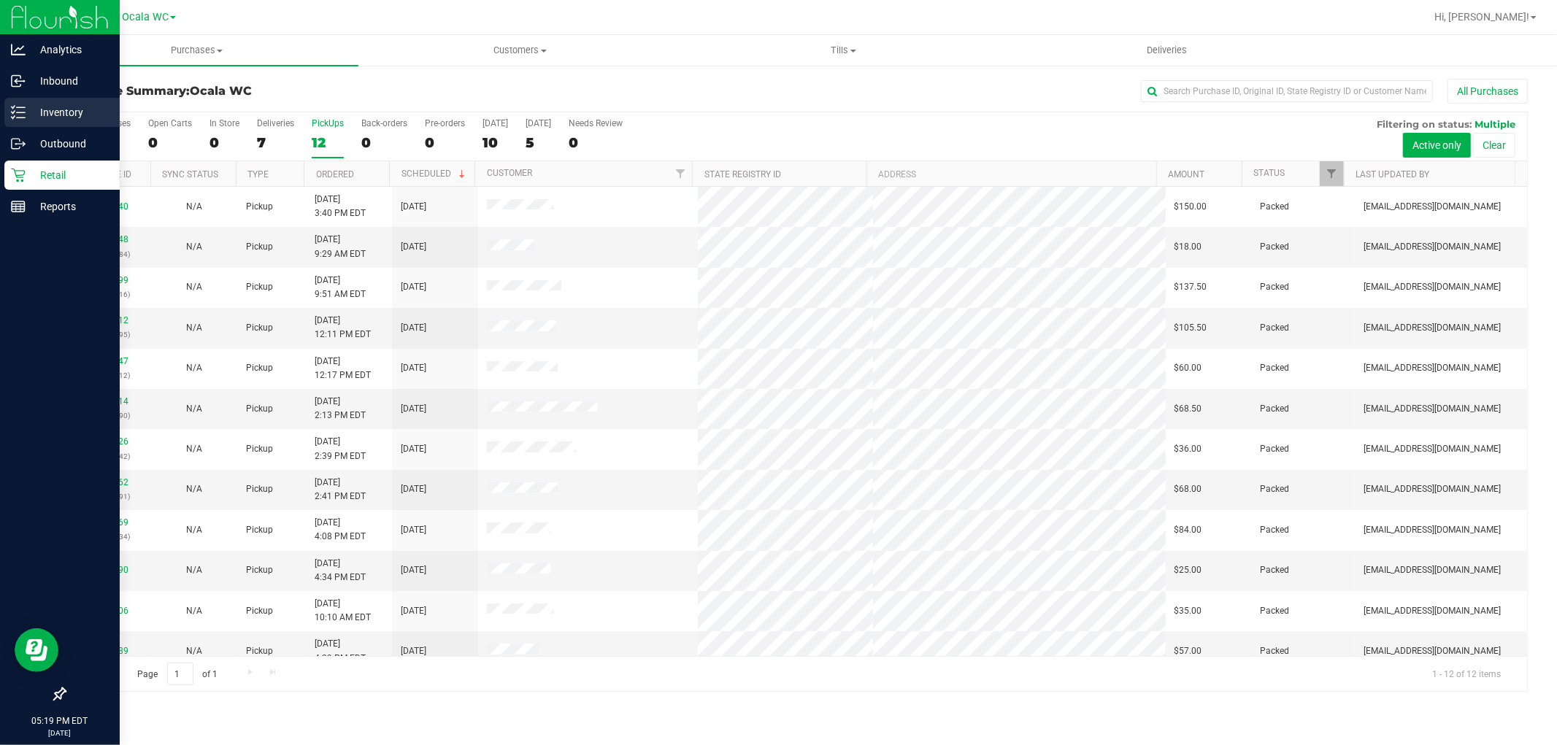
click at [26, 126] on div "Inventory" at bounding box center [61, 112] width 115 height 29
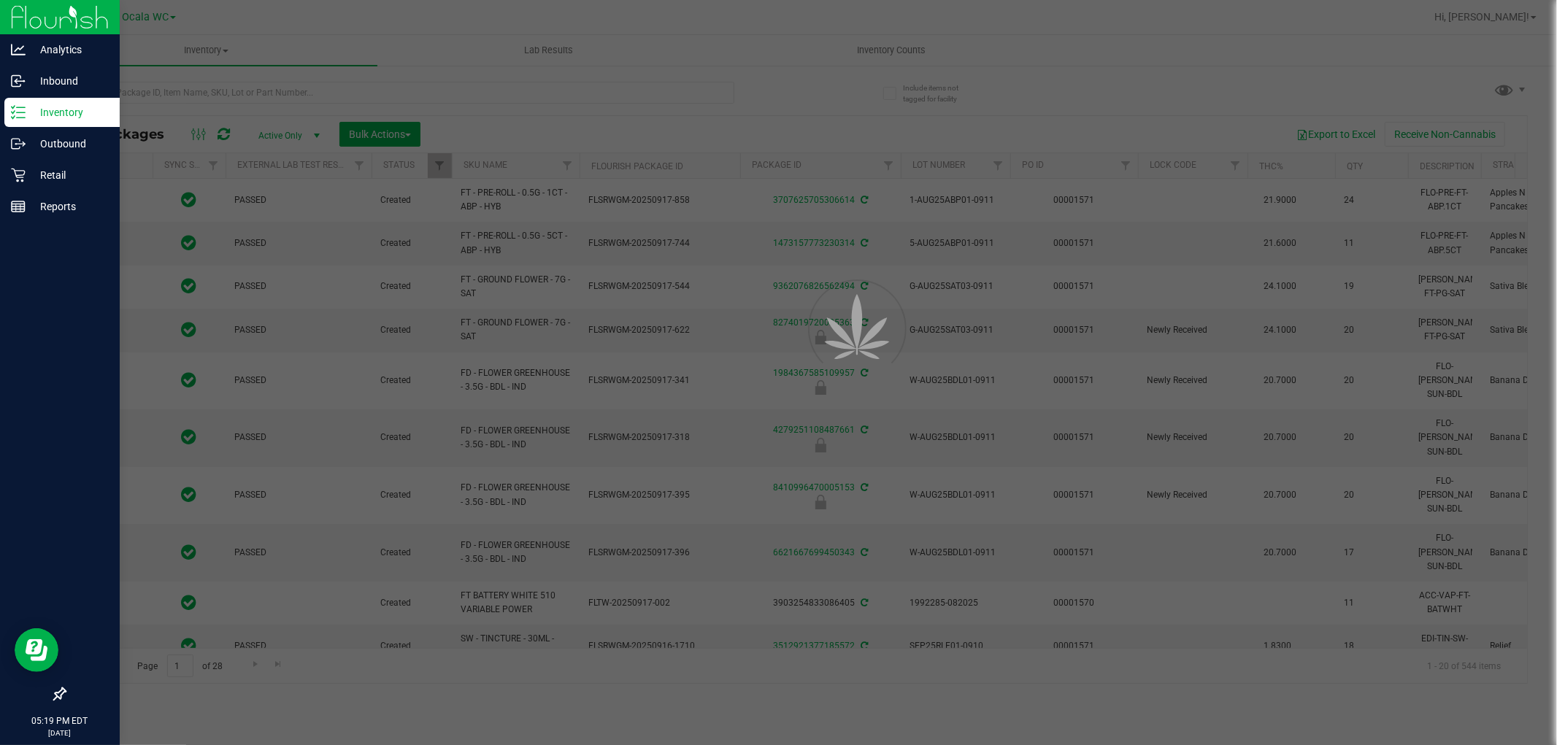
type input "[DATE]"
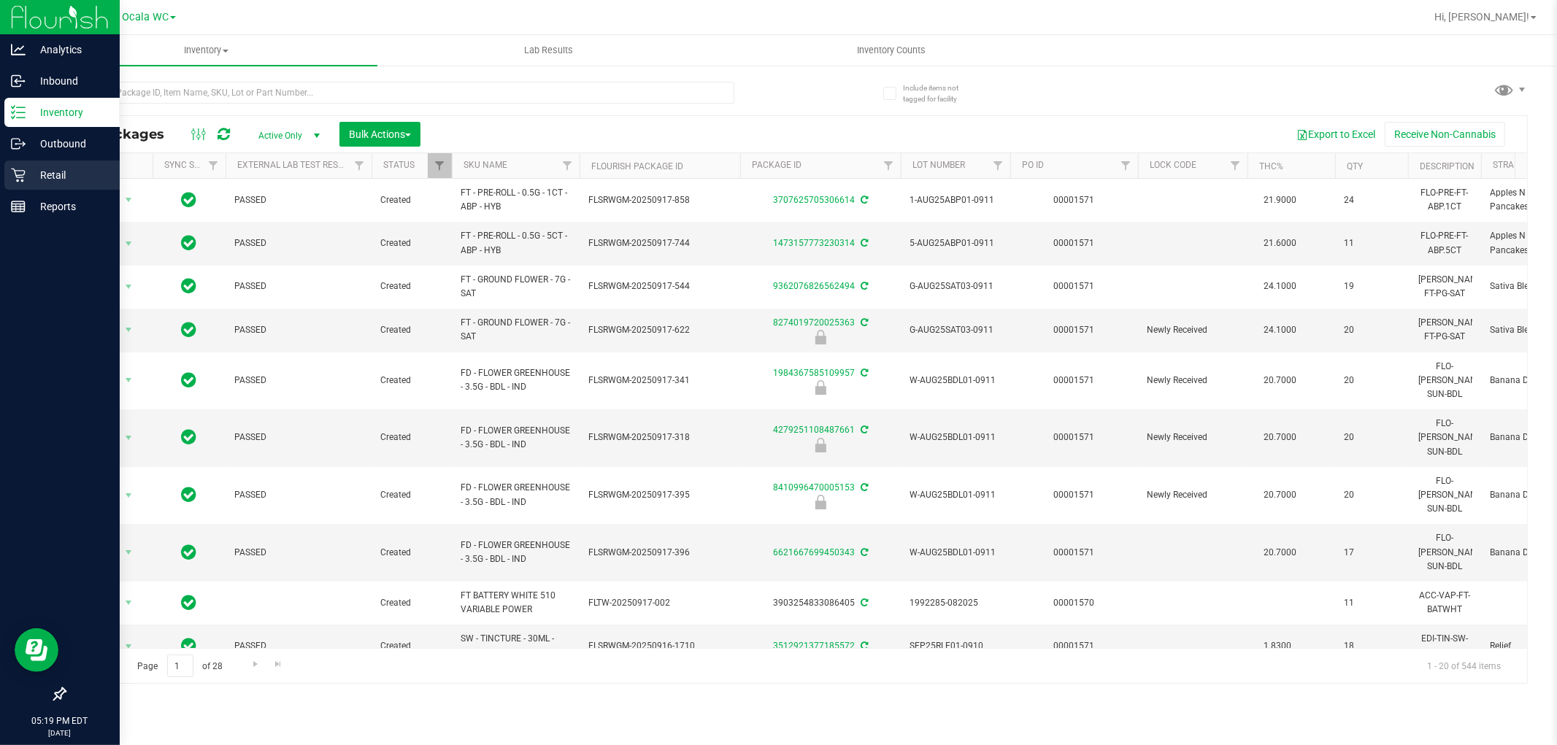
click at [11, 170] on icon at bounding box center [18, 175] width 15 height 15
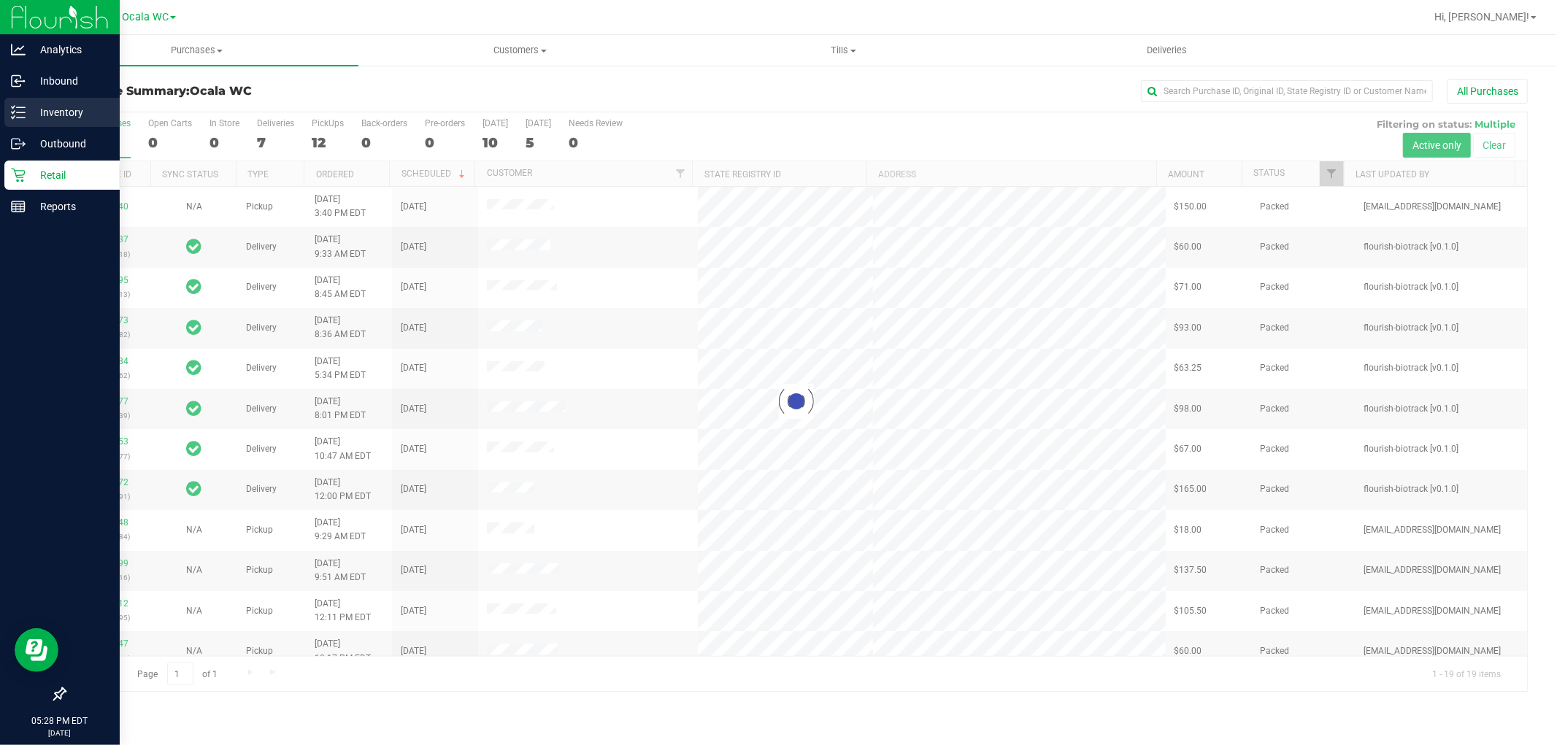
click at [33, 114] on p "Inventory" at bounding box center [70, 113] width 88 height 18
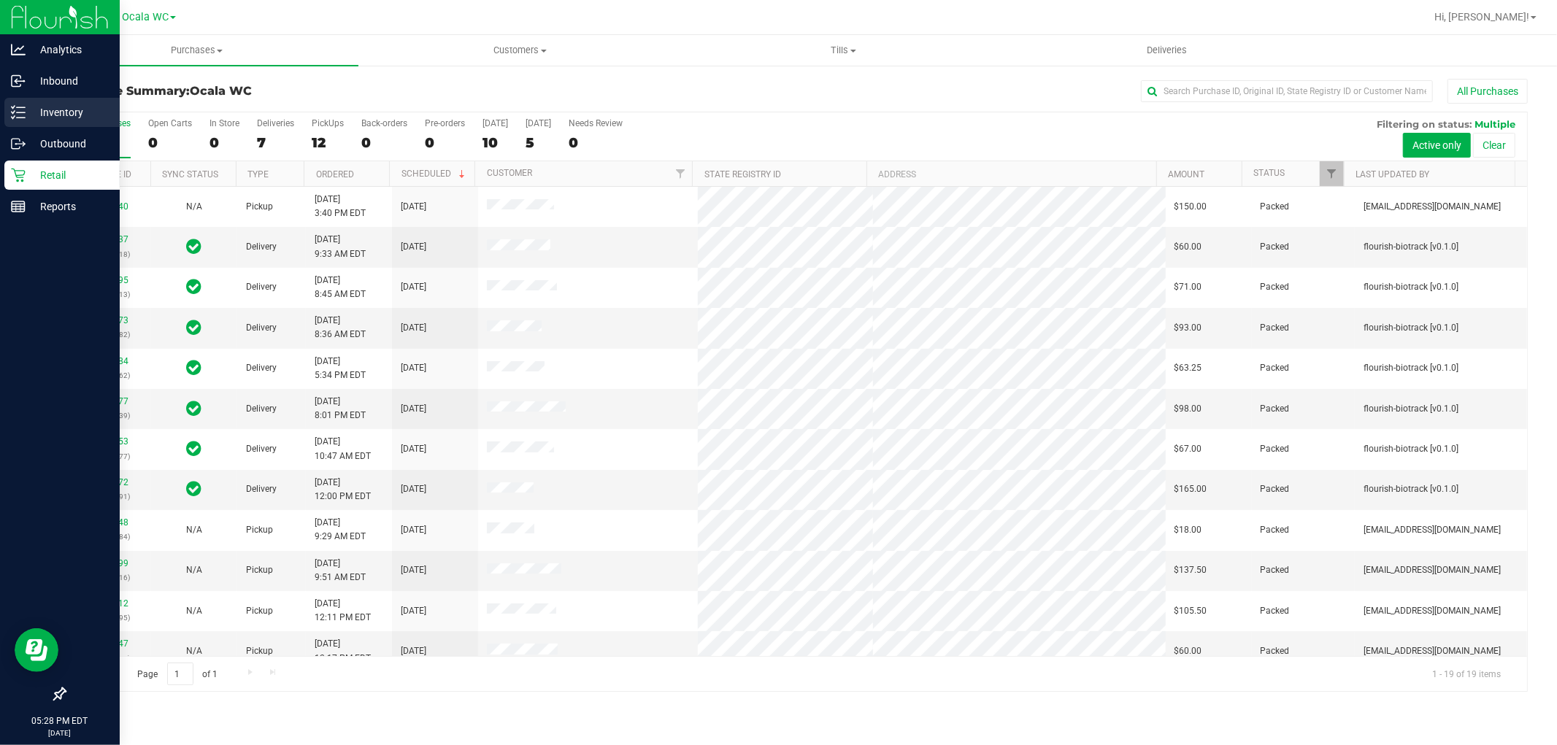
click at [33, 114] on p "Inventory" at bounding box center [70, 113] width 88 height 18
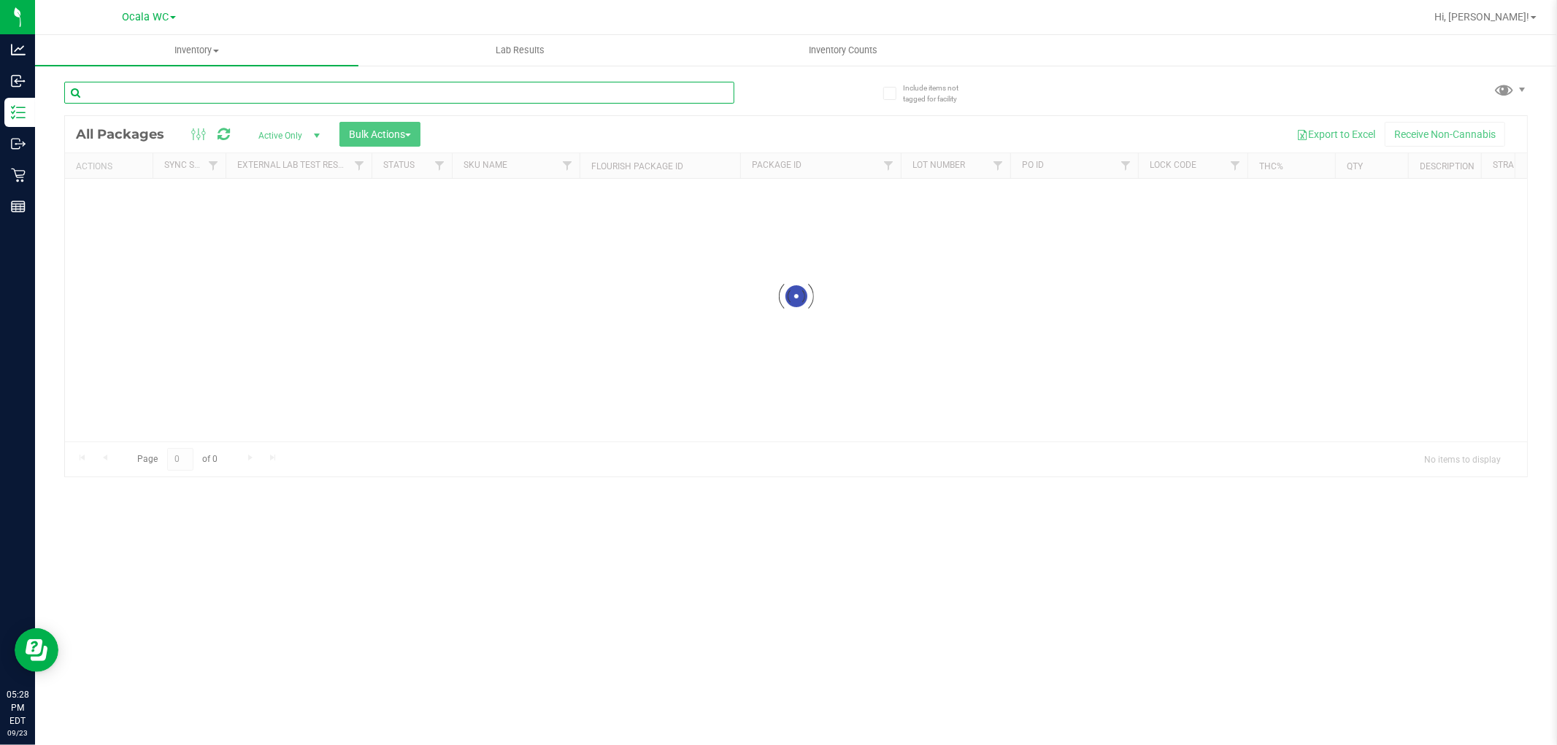
click at [193, 98] on input "text" at bounding box center [399, 93] width 670 height 22
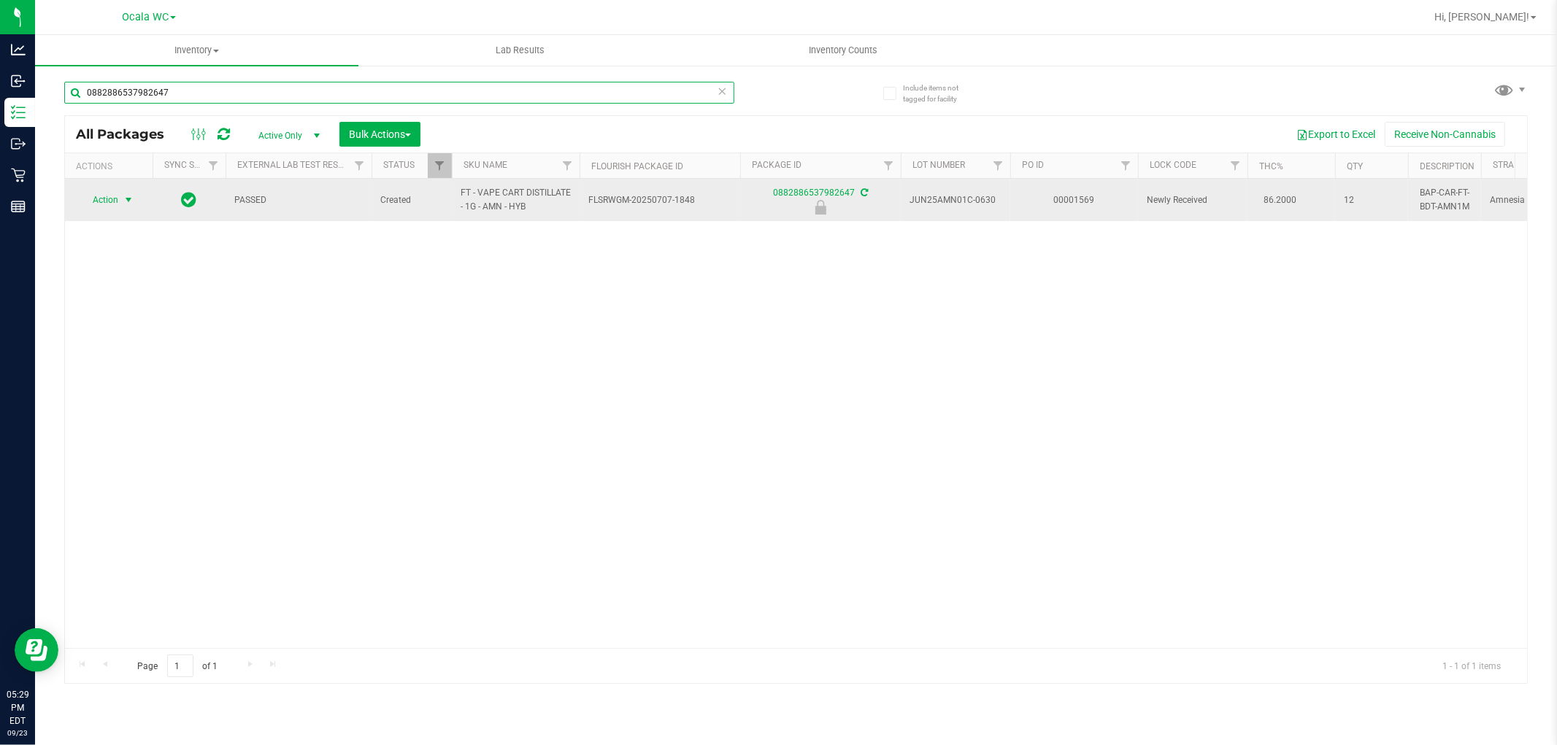
type input "0882886537982647"
click at [123, 200] on span "select" at bounding box center [129, 200] width 12 height 12
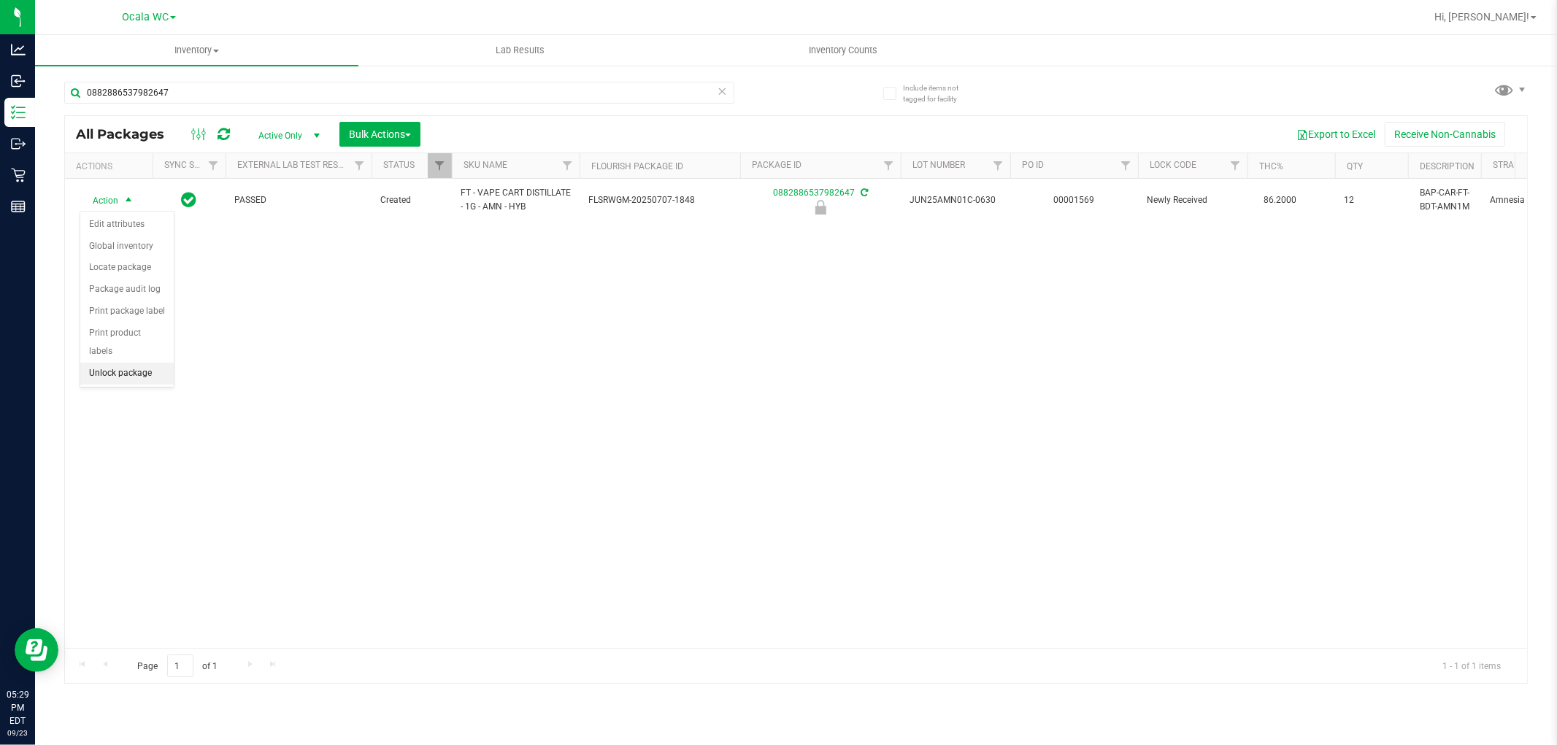
click at [142, 371] on li "Unlock package" at bounding box center [126, 374] width 93 height 22
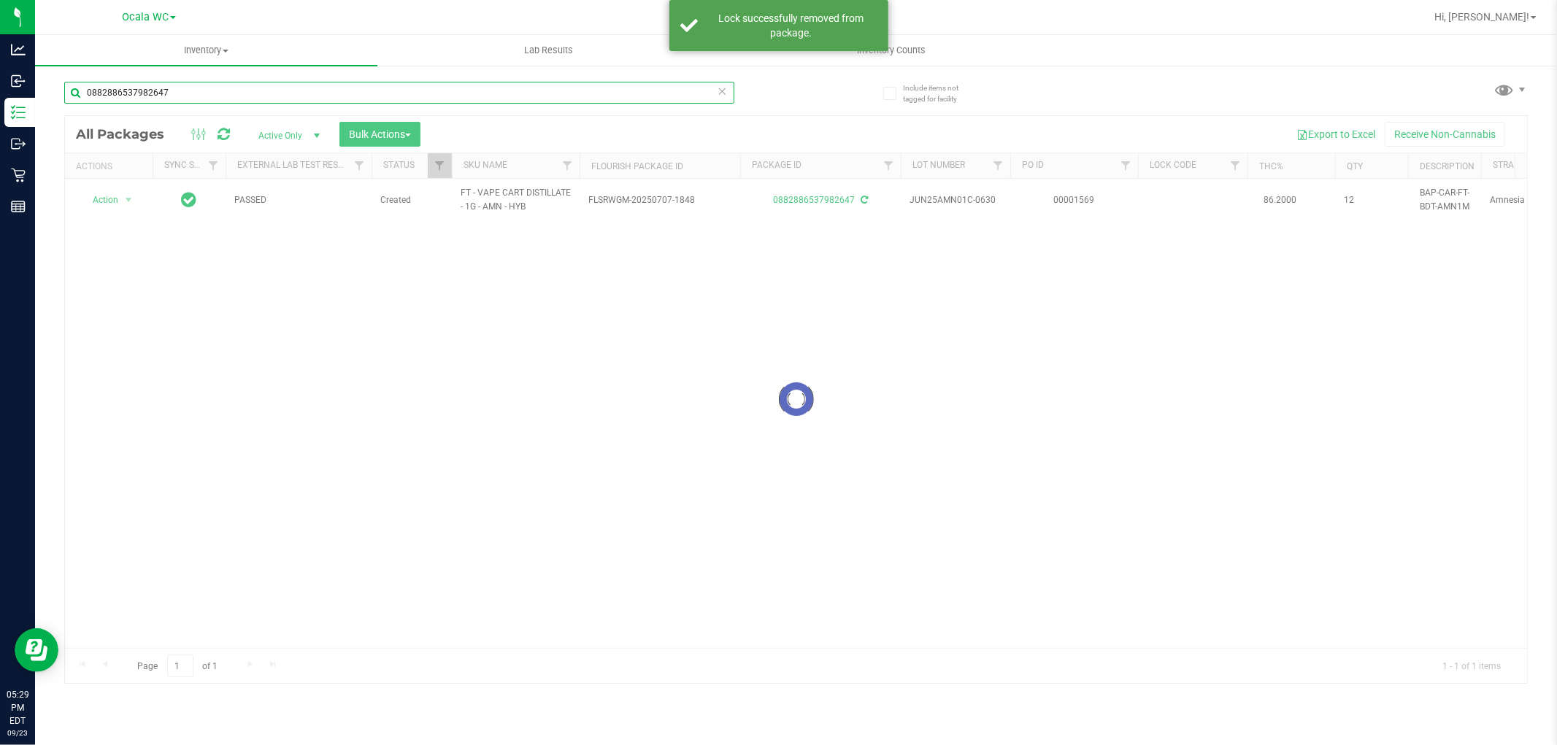
click at [231, 88] on input "0882886537982647" at bounding box center [399, 93] width 670 height 22
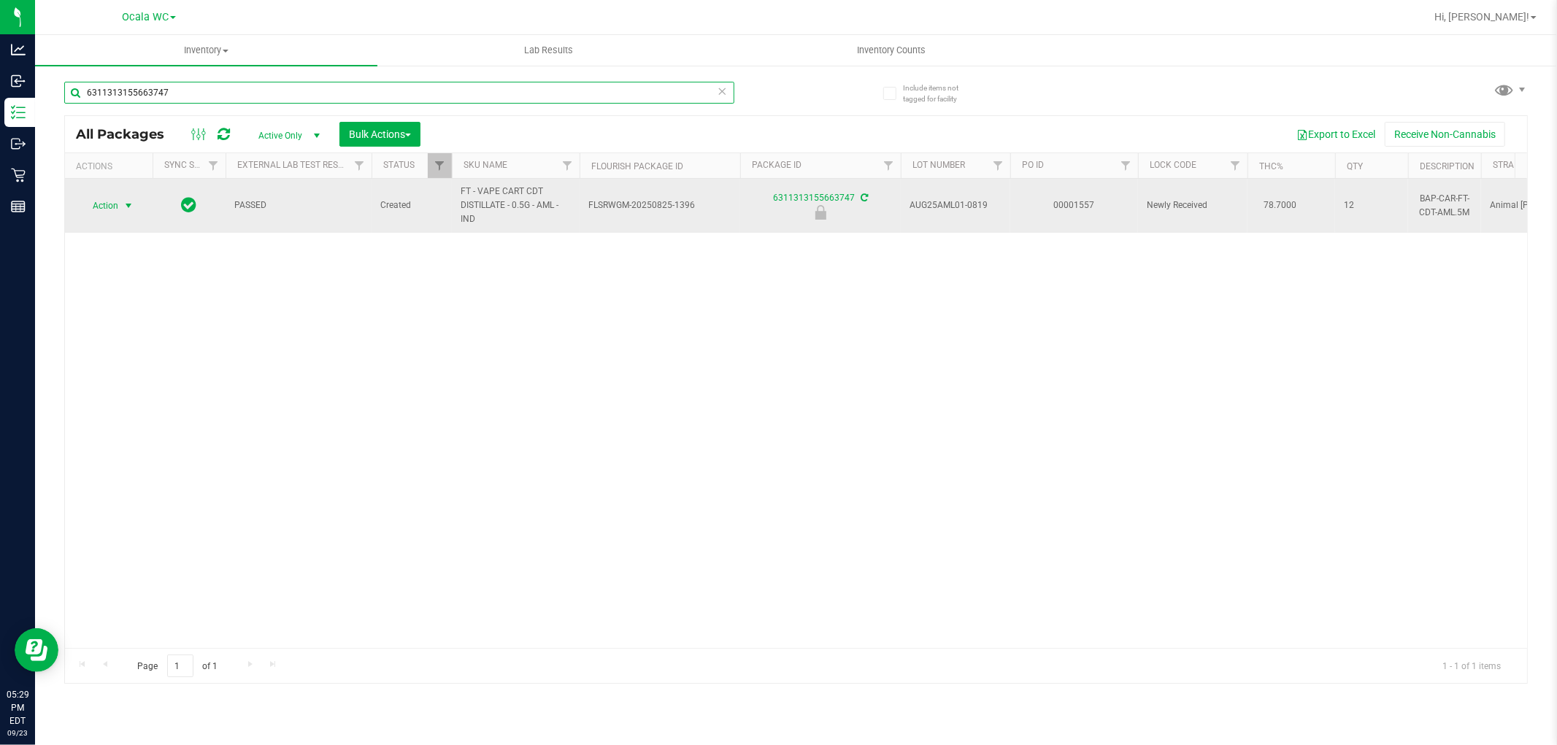
type input "6311313155663747"
click at [123, 201] on span "select" at bounding box center [129, 206] width 12 height 12
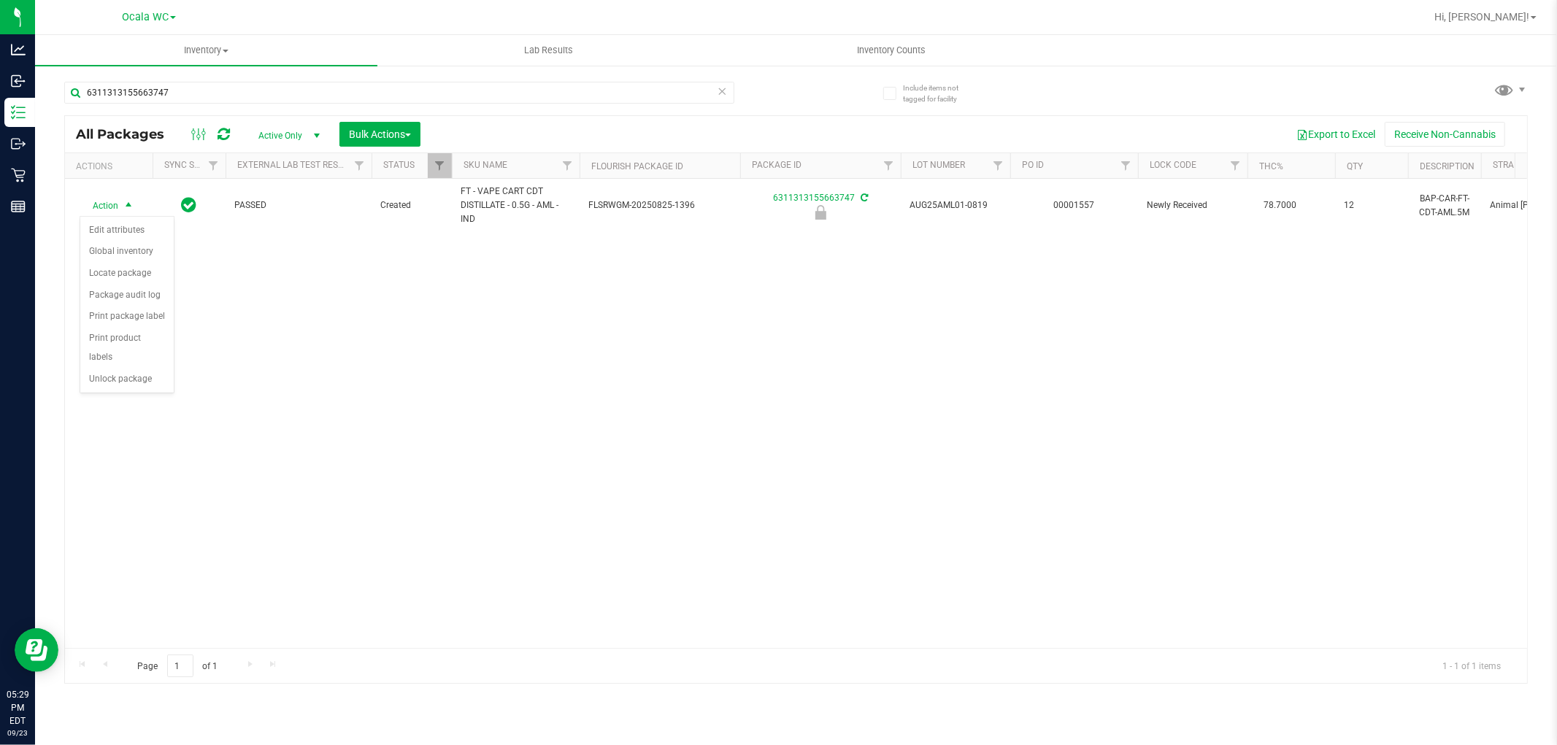
click at [118, 391] on div "Action Edit attributes Global inventory Locate package Package audit log Print …" at bounding box center [127, 304] width 95 height 177
click at [117, 384] on li "Unlock package" at bounding box center [126, 380] width 93 height 22
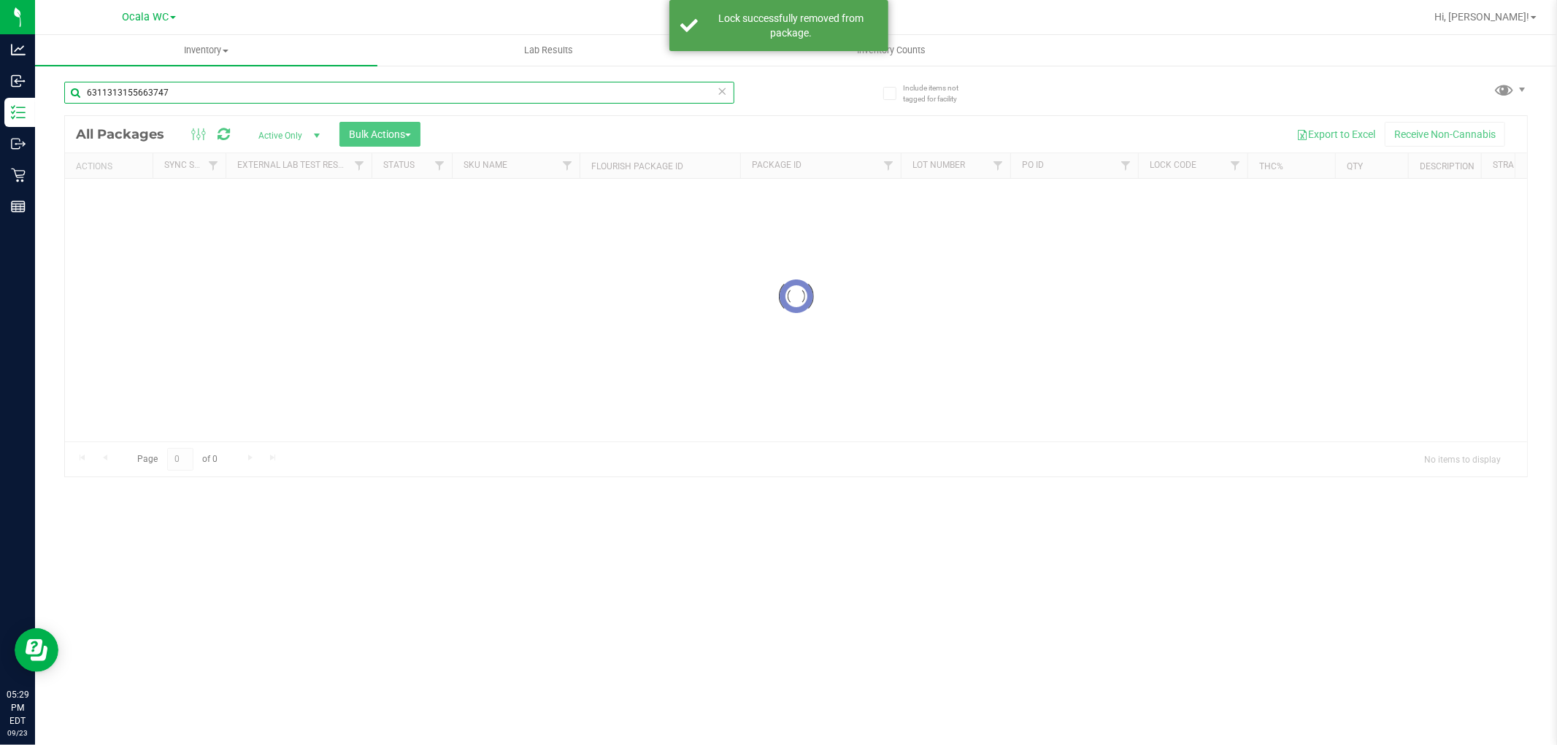
click at [198, 91] on input "6311313155663747" at bounding box center [399, 93] width 670 height 22
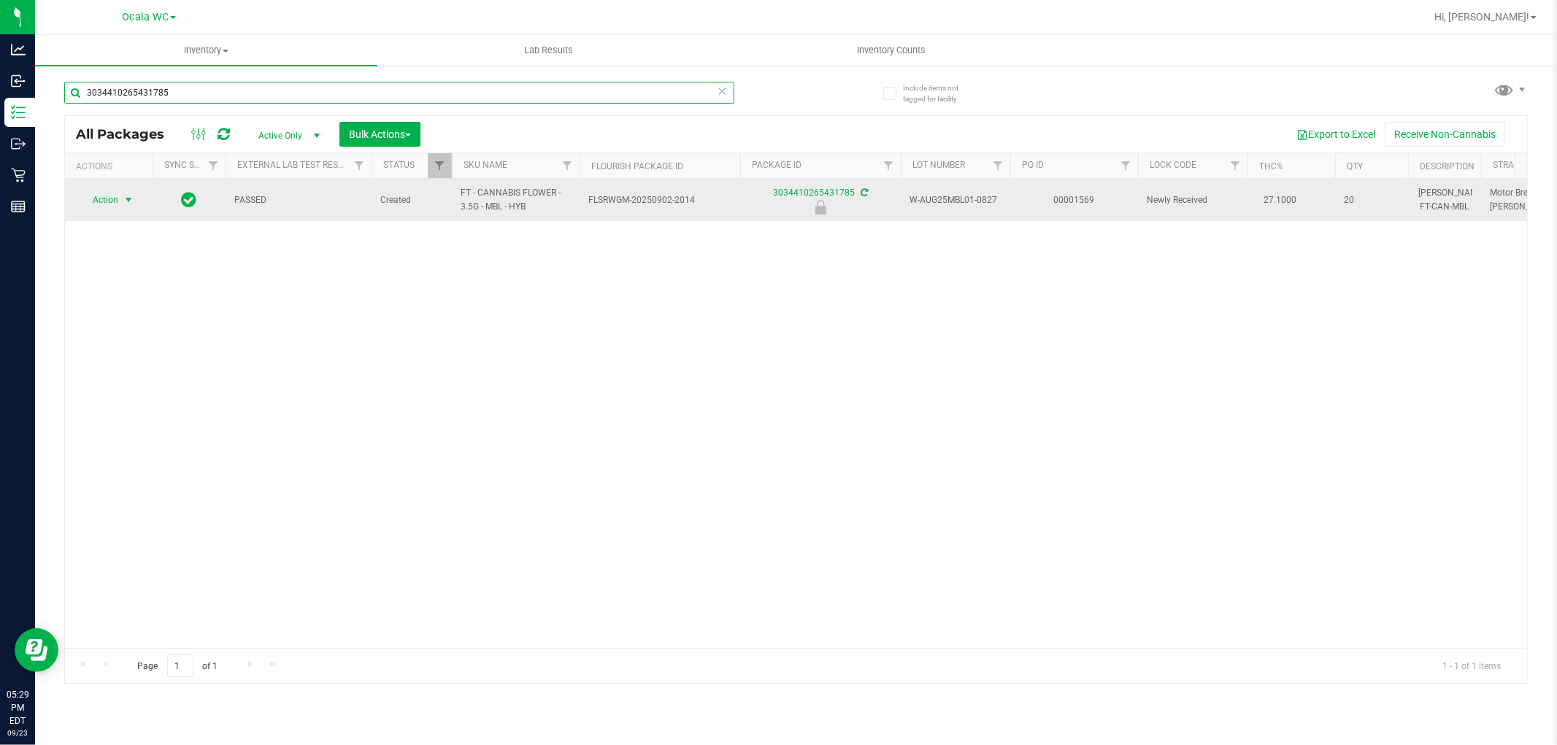
type input "3034410265431785"
click at [124, 205] on span "select" at bounding box center [129, 200] width 12 height 12
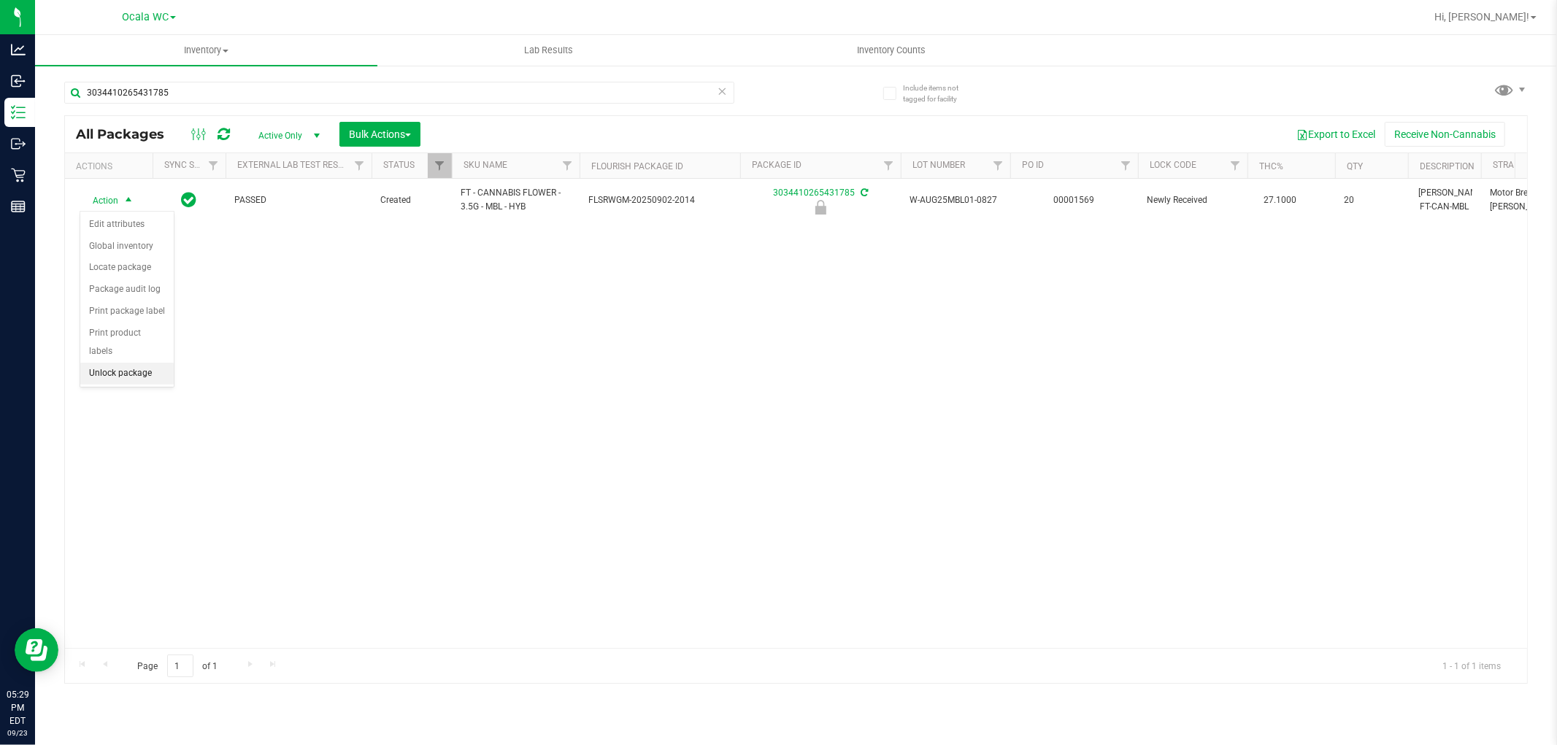
click at [131, 376] on li "Unlock package" at bounding box center [126, 374] width 93 height 22
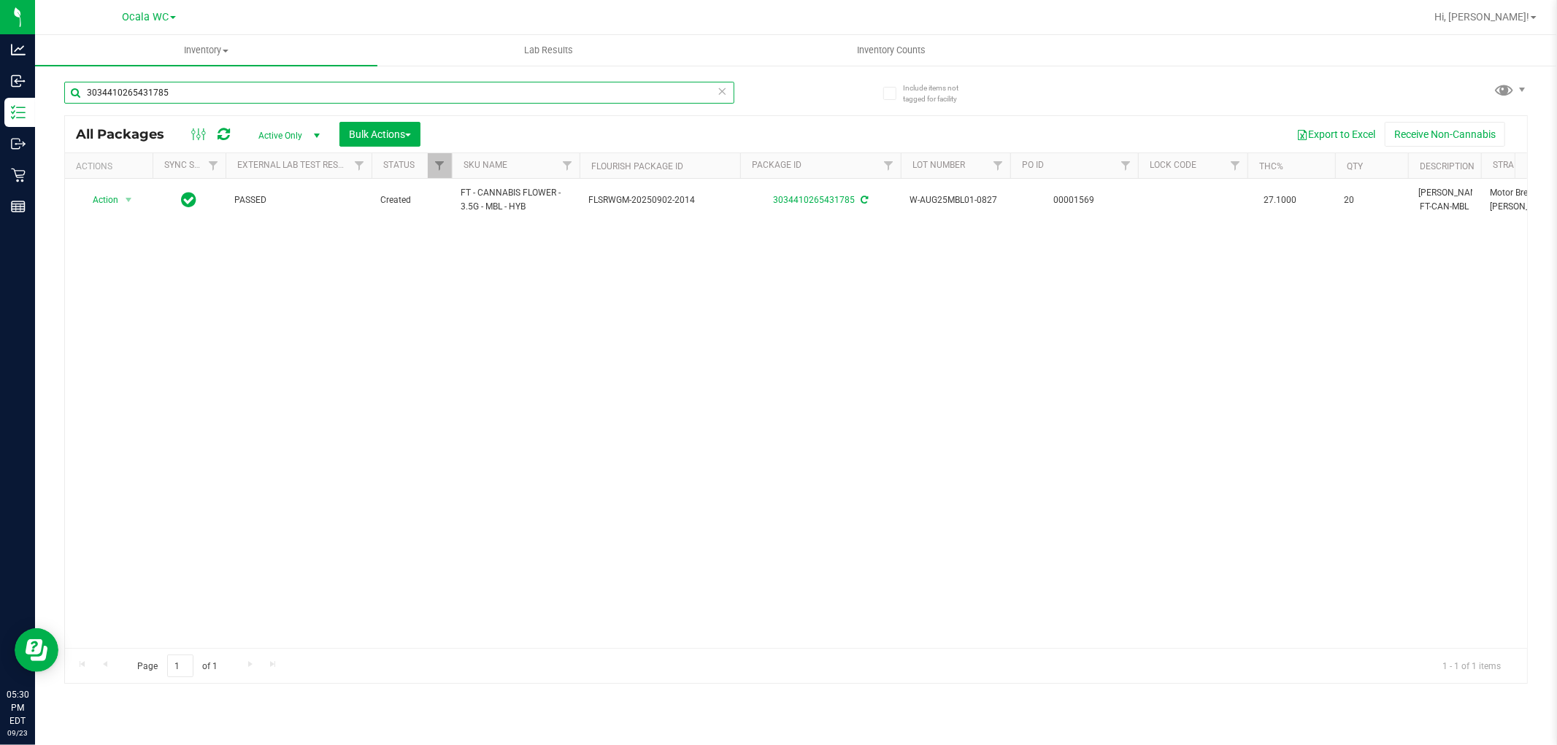
click at [220, 92] on input "3034410265431785" at bounding box center [399, 93] width 670 height 22
click at [596, 354] on div "Action Action Adjust qty Create package Edit attributes Global inventory Locate…" at bounding box center [796, 413] width 1462 height 469
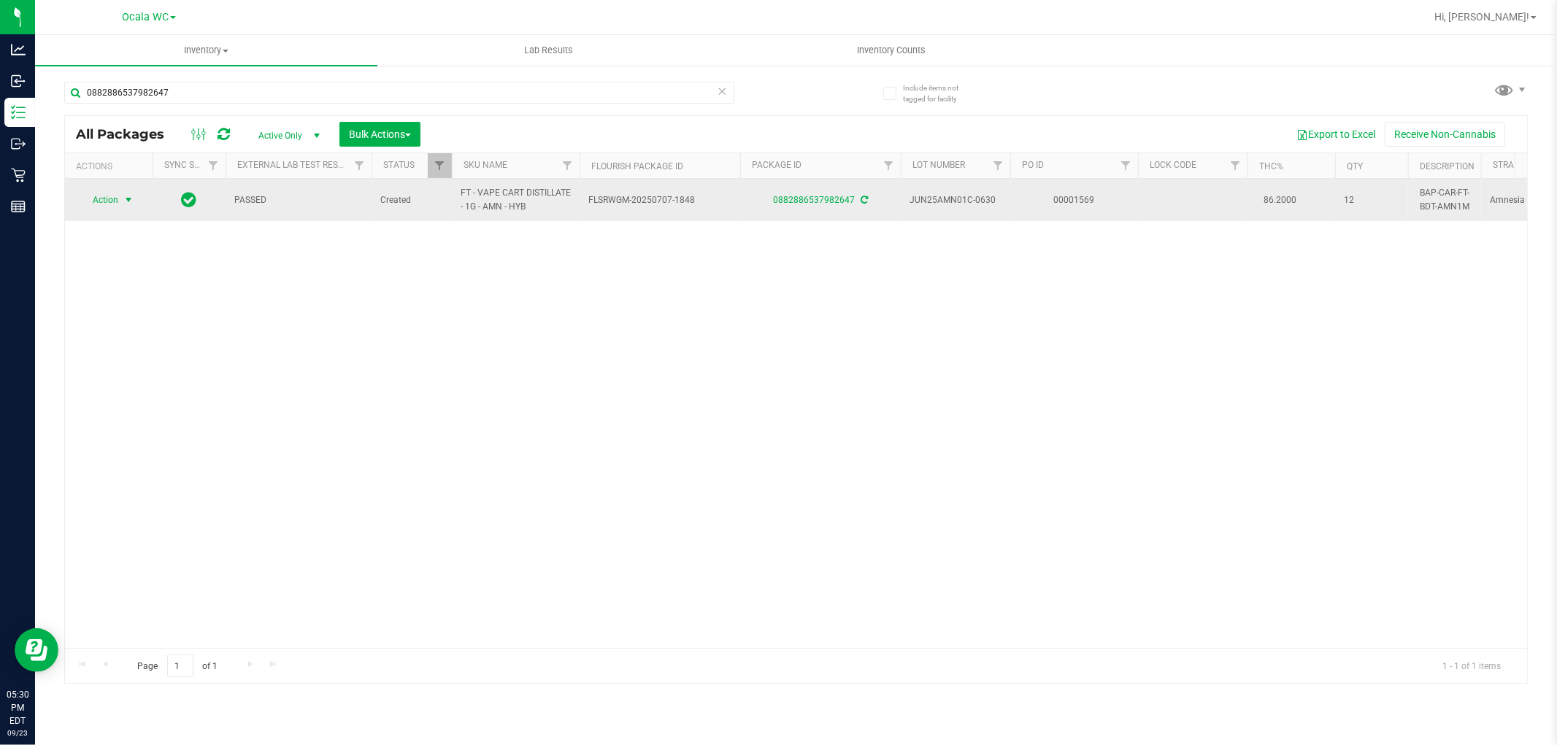
click at [124, 200] on span "select" at bounding box center [129, 200] width 12 height 12
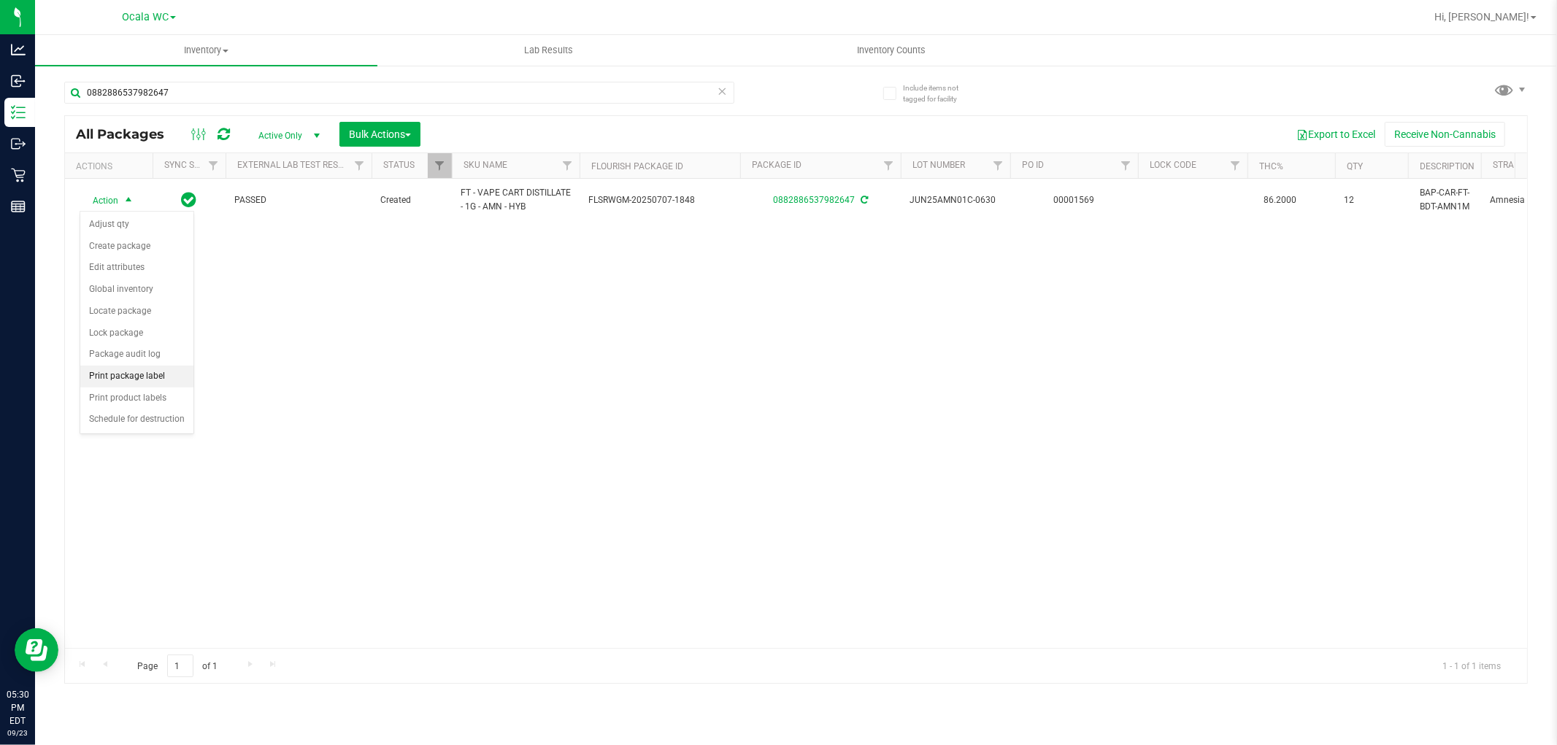
click at [152, 377] on li "Print package label" at bounding box center [136, 377] width 113 height 22
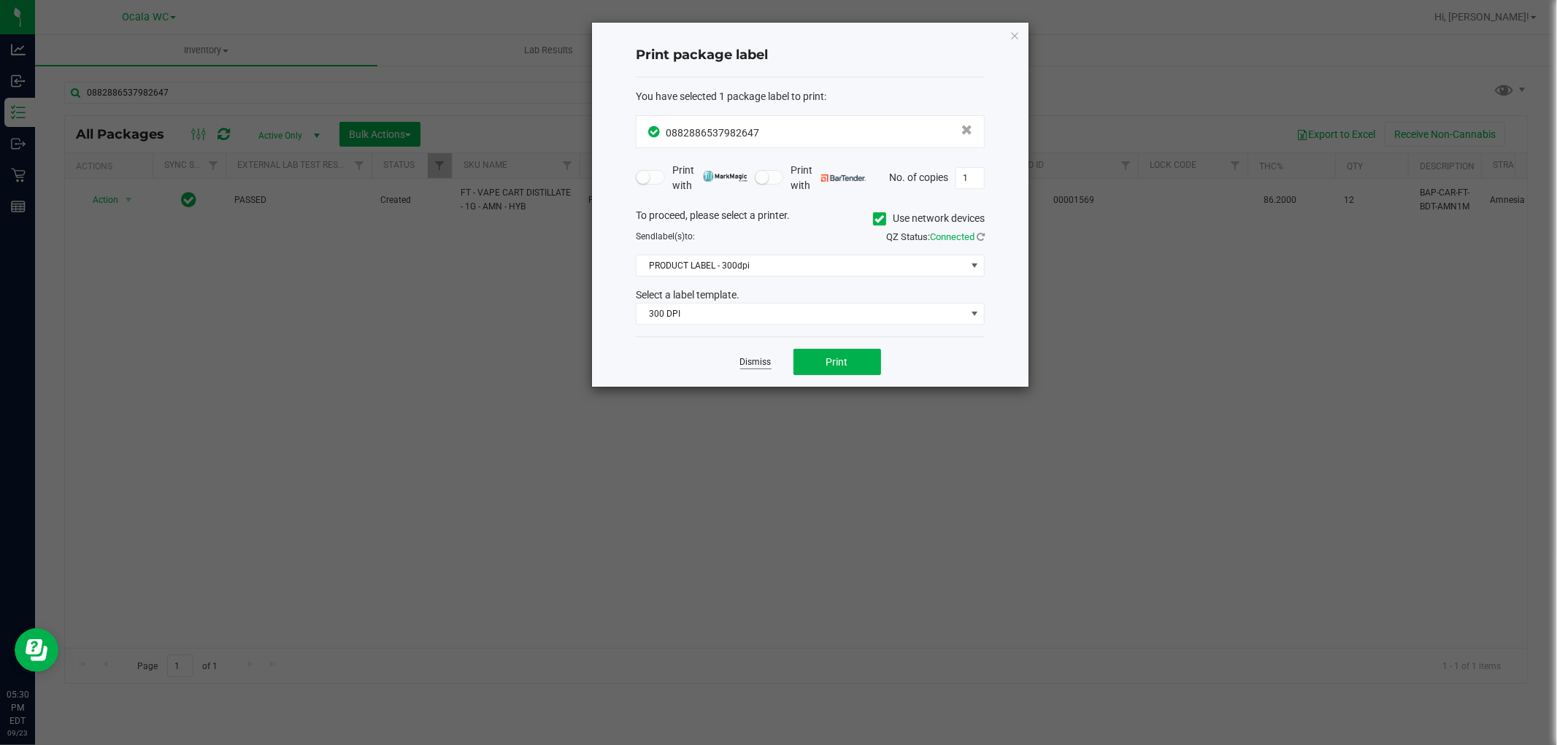
click at [753, 360] on link "Dismiss" at bounding box center [755, 362] width 31 height 12
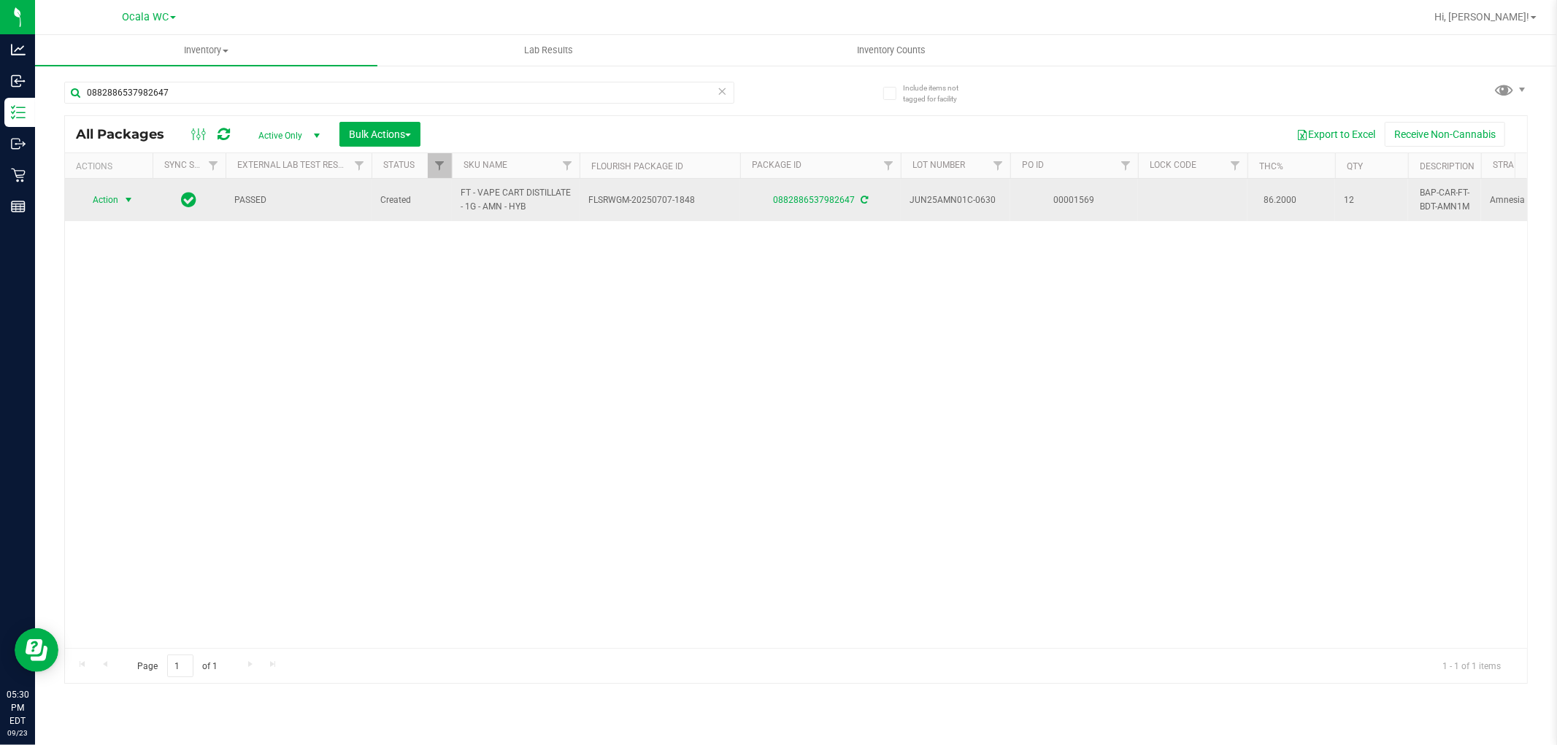
click at [128, 207] on span "select" at bounding box center [129, 200] width 18 height 20
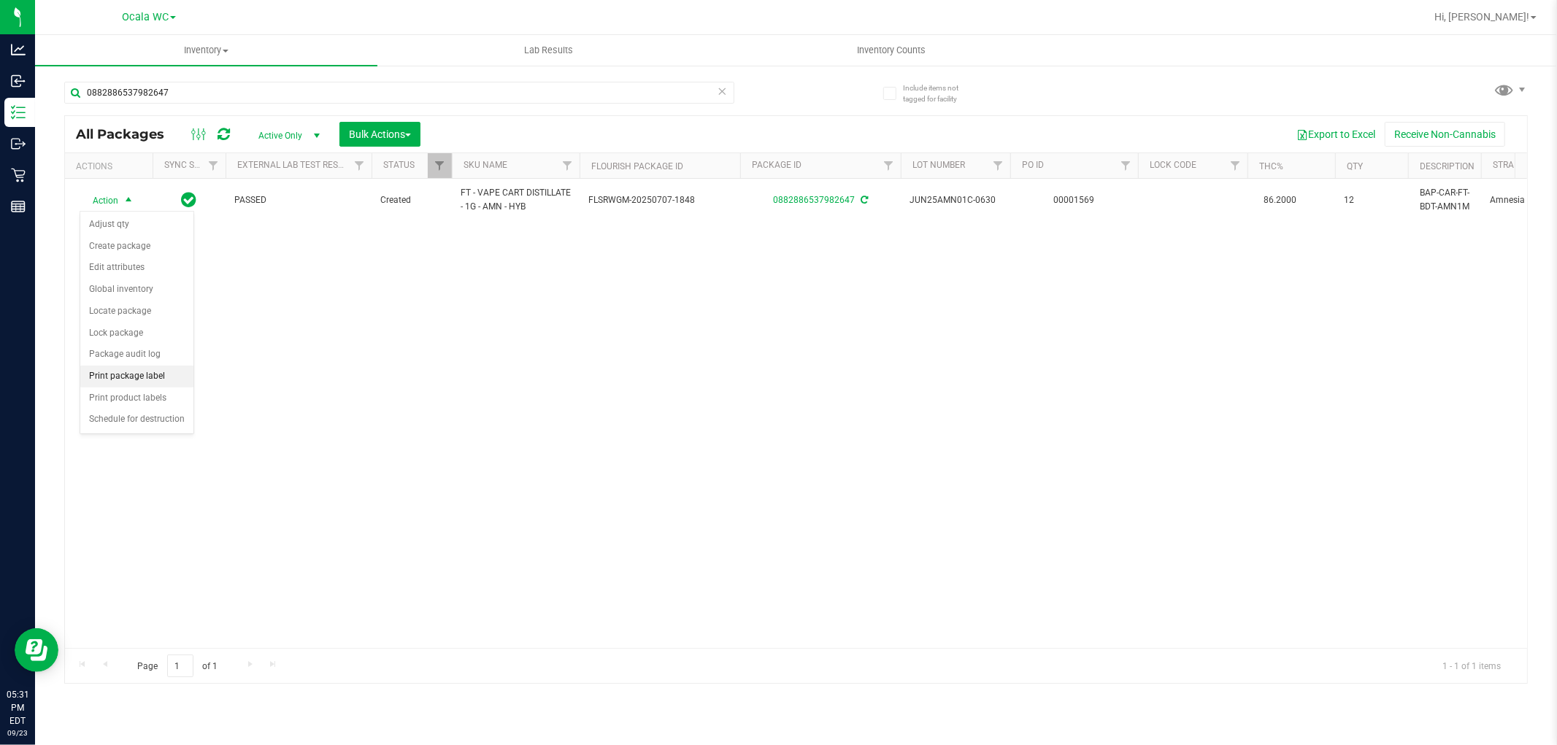
click at [126, 387] on li "Print package label" at bounding box center [136, 377] width 113 height 22
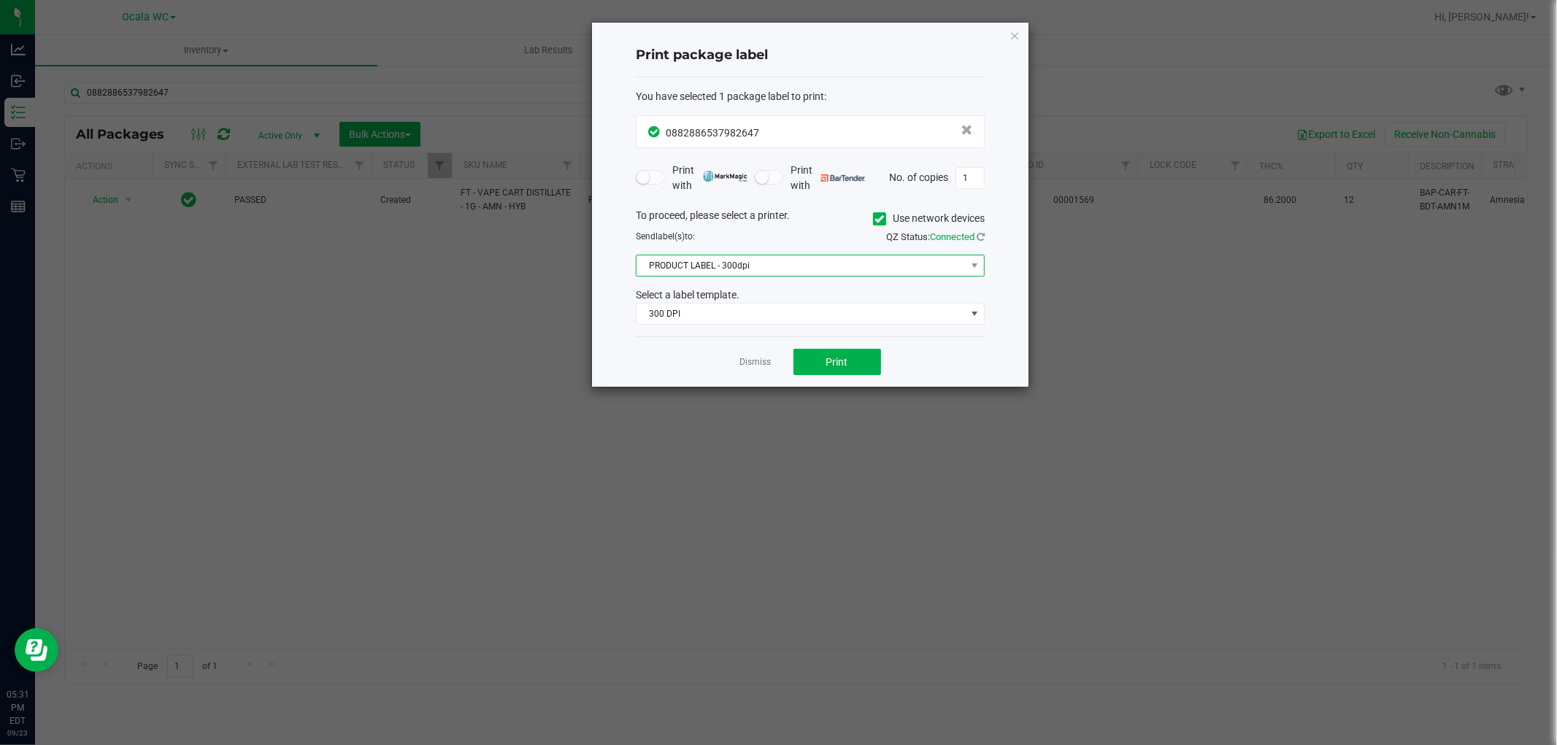
click at [748, 266] on span "PRODUCT LABEL - 300dpi" at bounding box center [801, 265] width 329 height 20
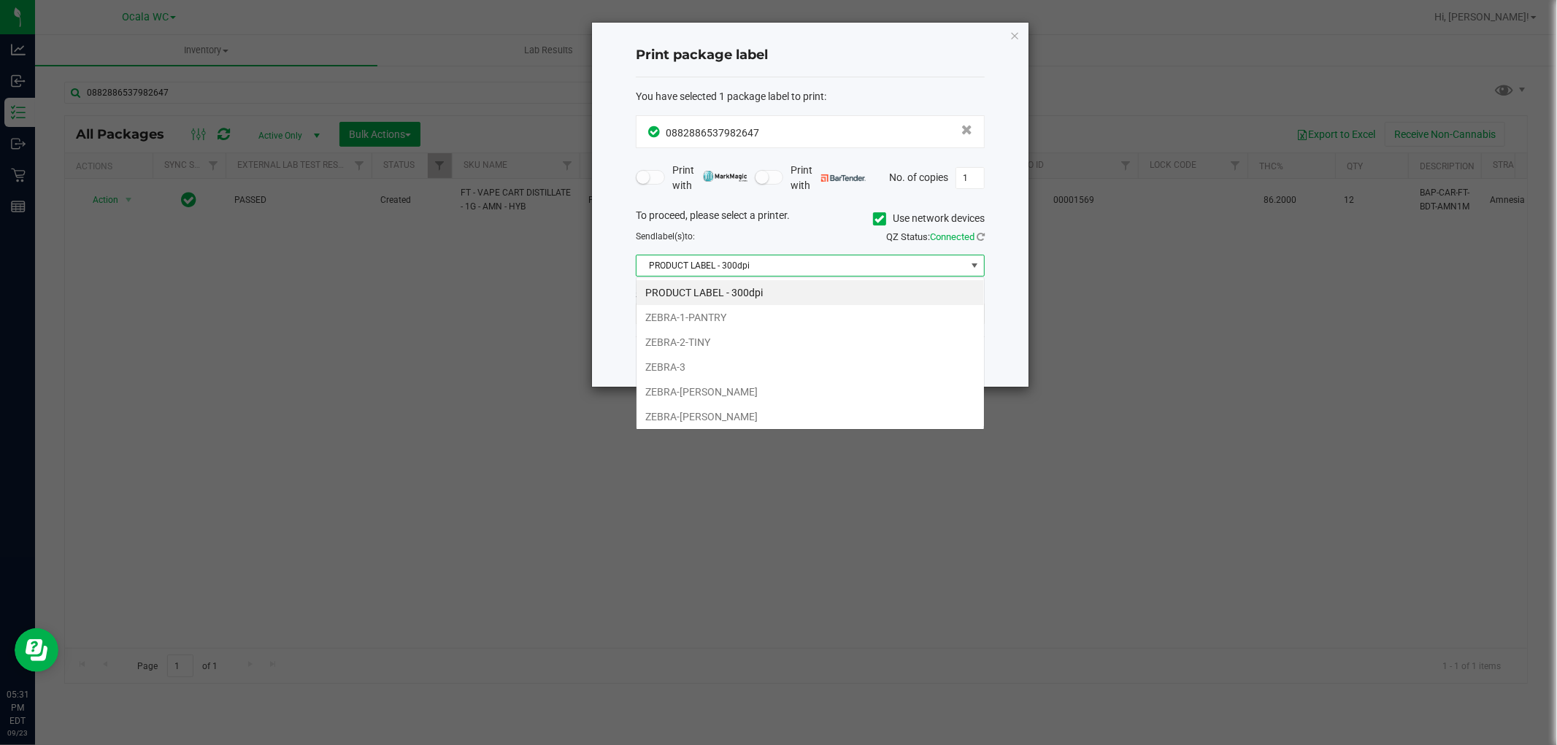
scroll to position [22, 348]
click at [714, 418] on li "ZEBRA-[PERSON_NAME]" at bounding box center [810, 416] width 347 height 25
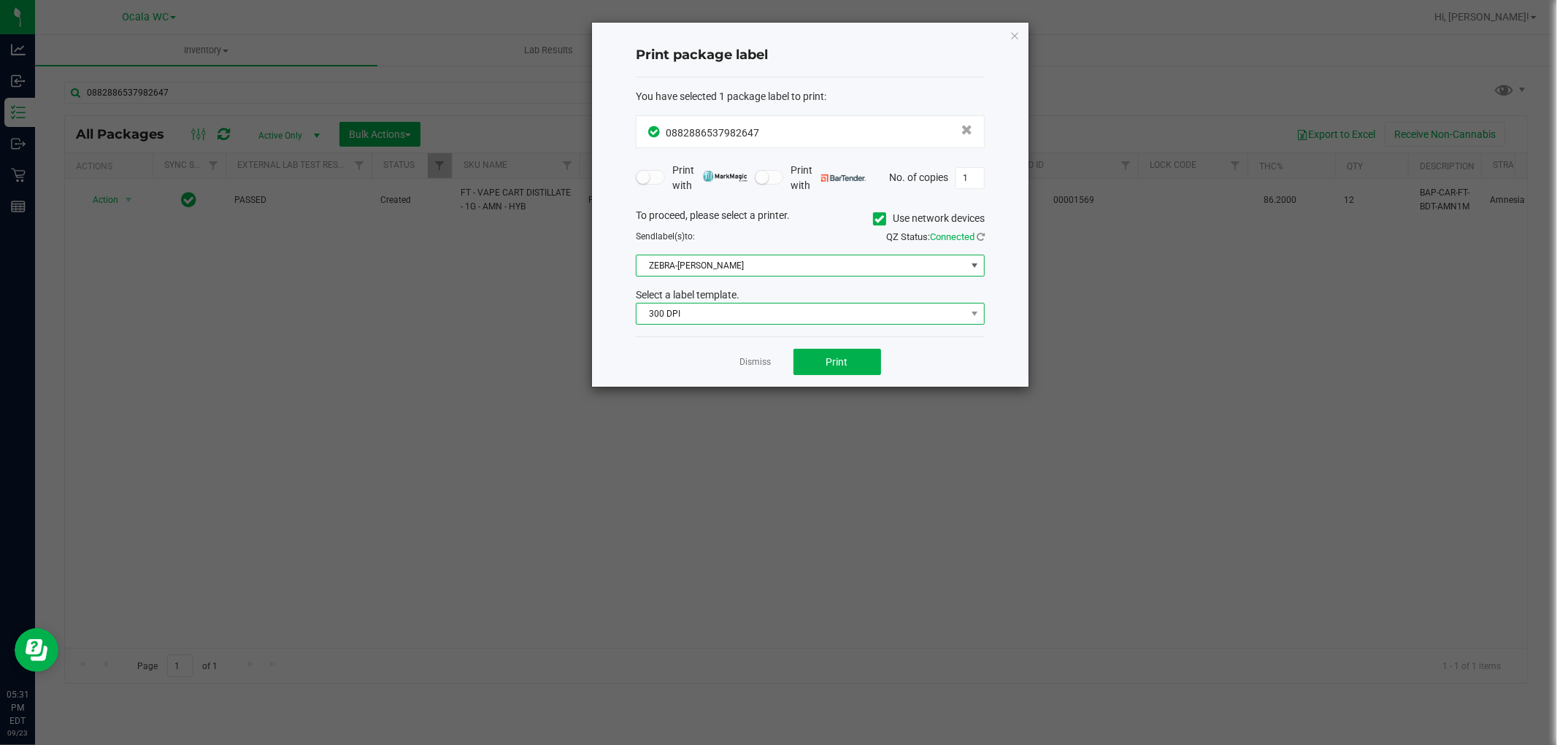
click at [723, 323] on span "300 DPI" at bounding box center [801, 314] width 329 height 20
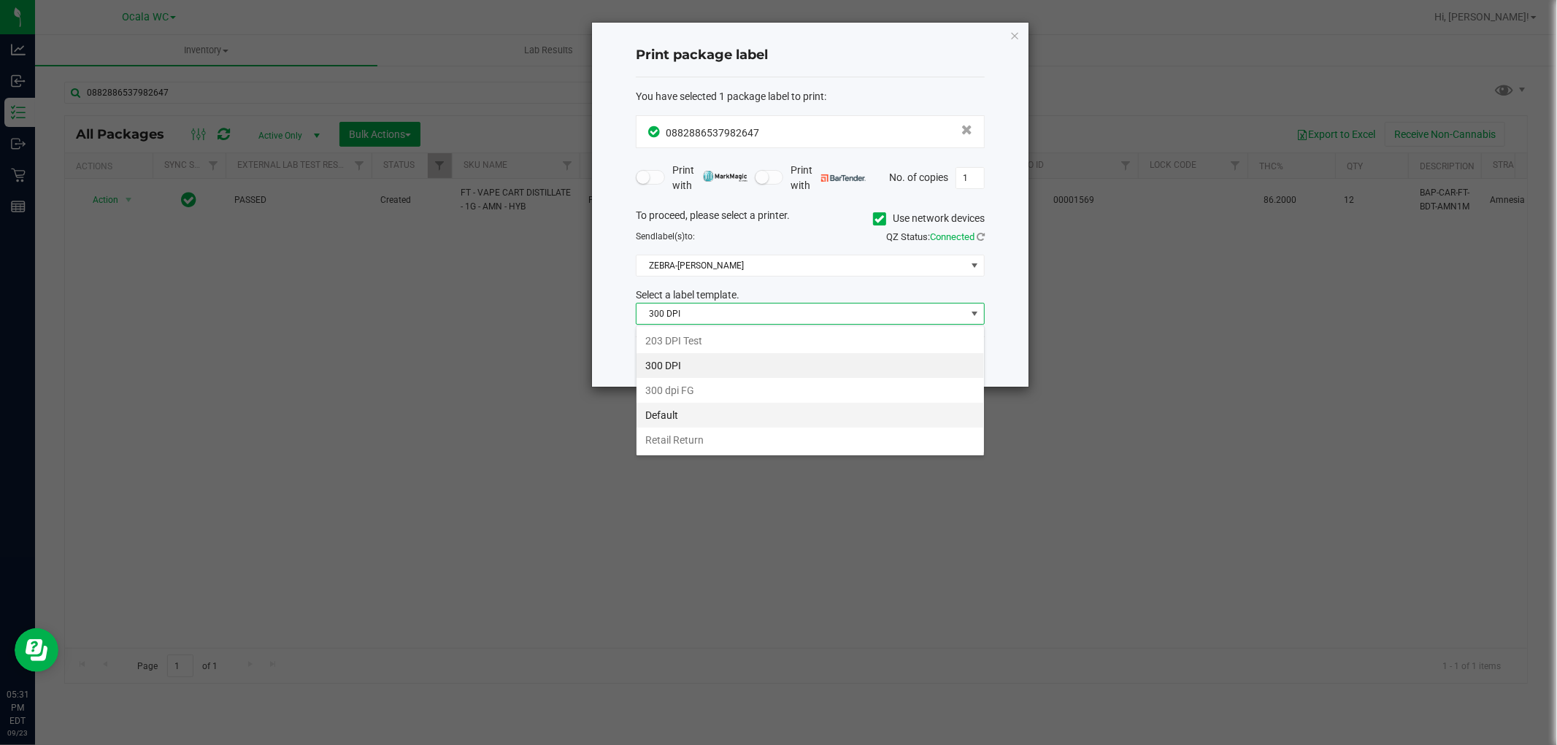
click at [697, 421] on li "Default" at bounding box center [810, 415] width 347 height 25
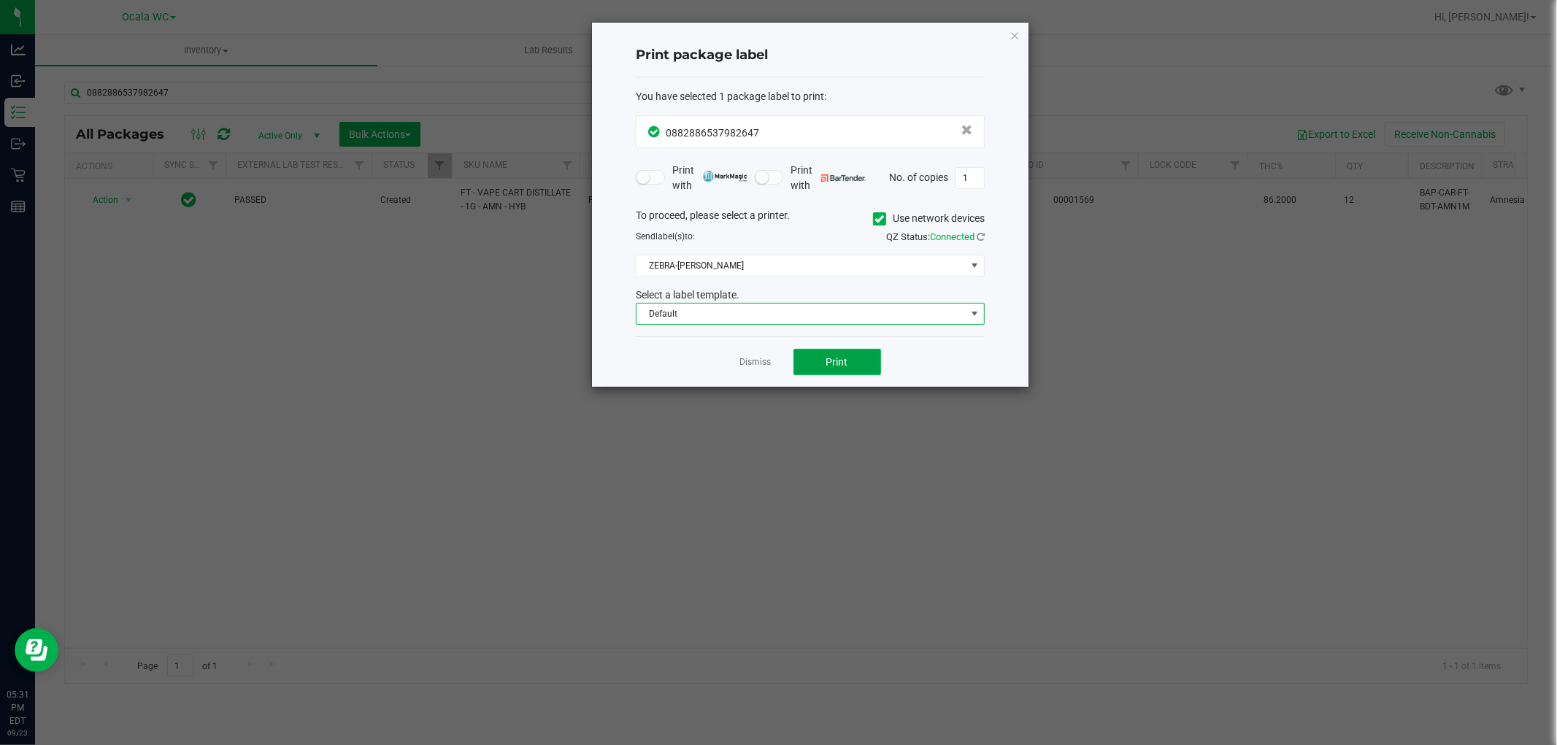
click at [836, 368] on button "Print" at bounding box center [837, 362] width 88 height 26
click at [750, 366] on link "Dismiss" at bounding box center [755, 362] width 31 height 12
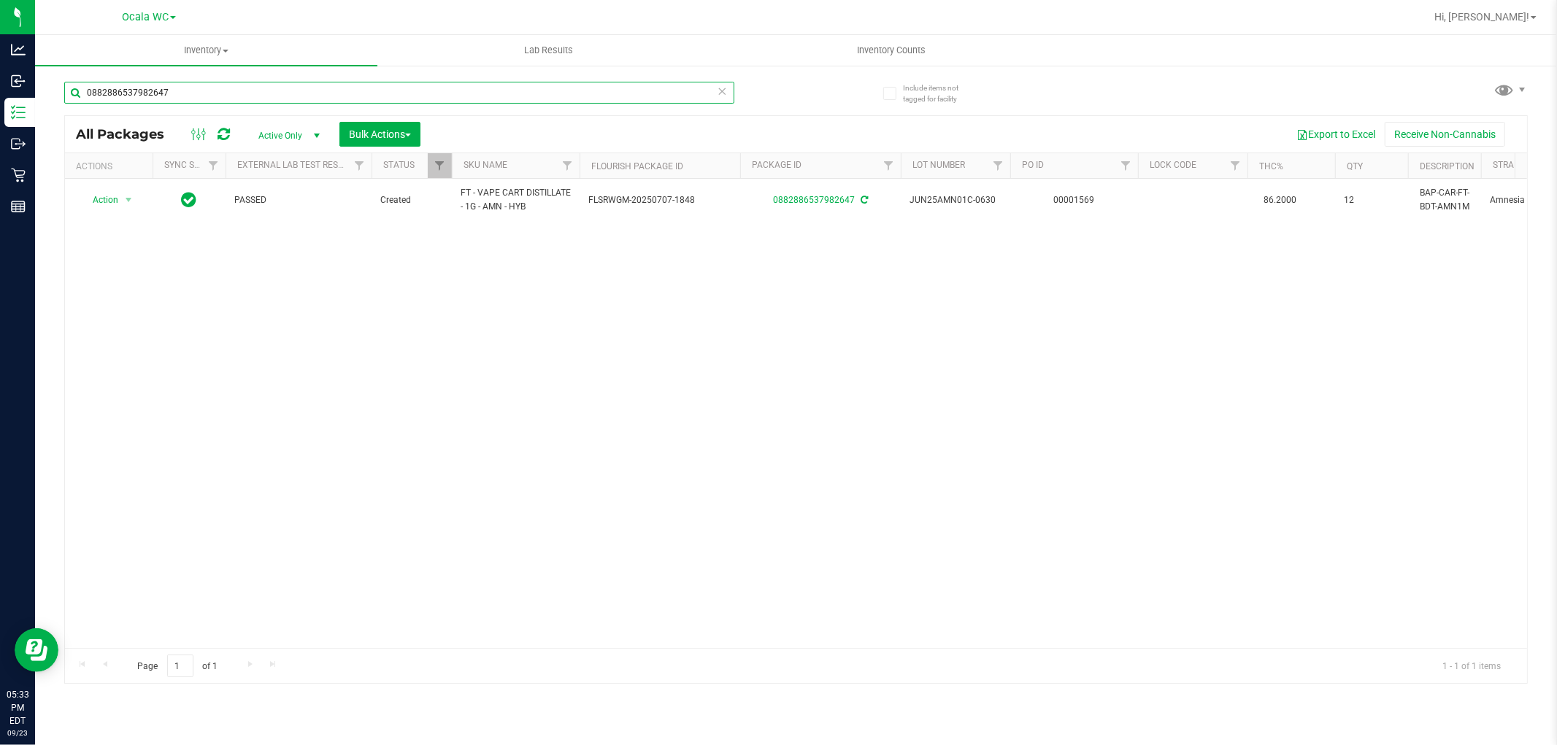
click at [416, 85] on input "0882886537982647" at bounding box center [399, 93] width 670 height 22
type input "6311313155663747"
click at [125, 207] on div at bounding box center [109, 206] width 70 height 14
click at [125, 207] on span "select" at bounding box center [129, 206] width 12 height 12
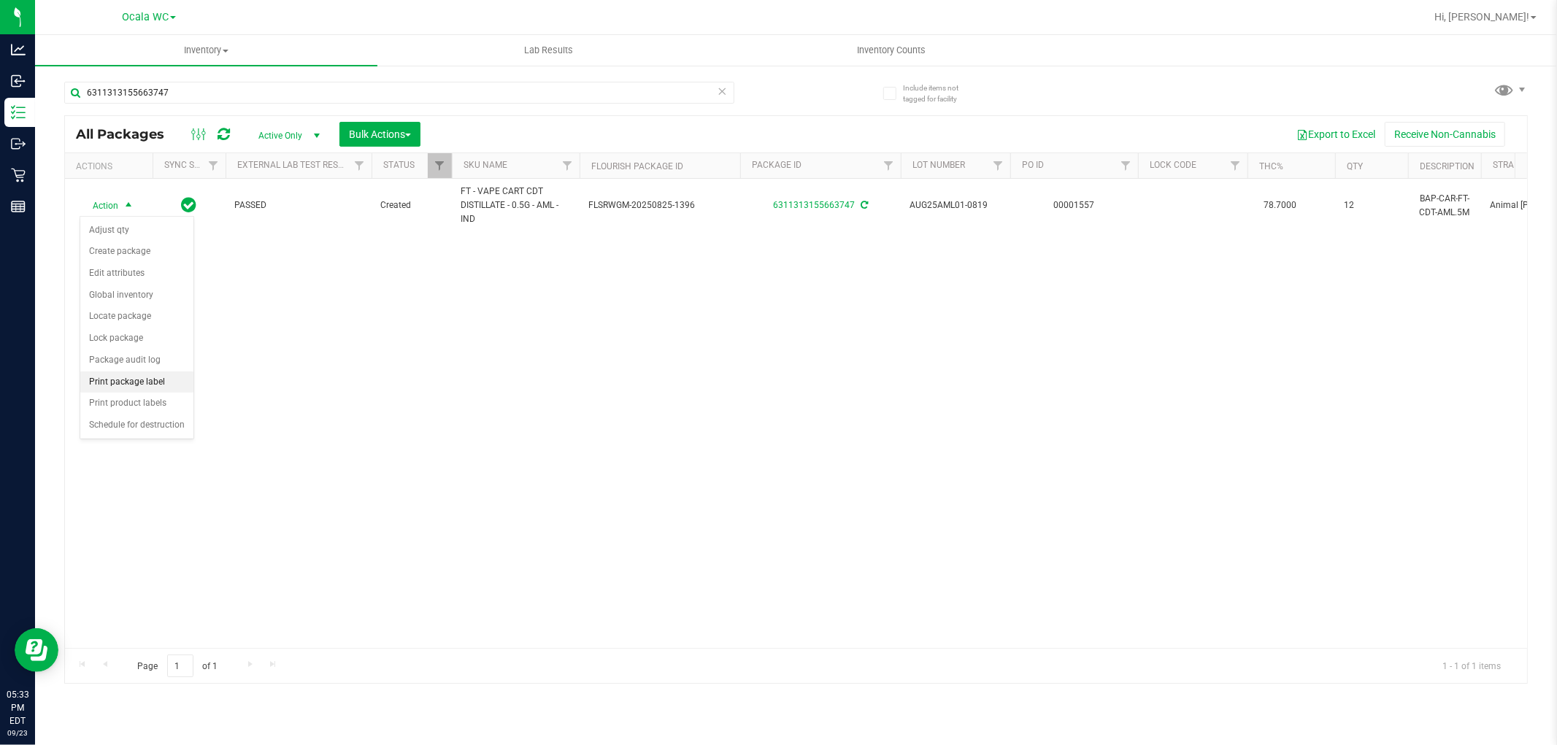
click at [137, 385] on li "Print package label" at bounding box center [136, 383] width 113 height 22
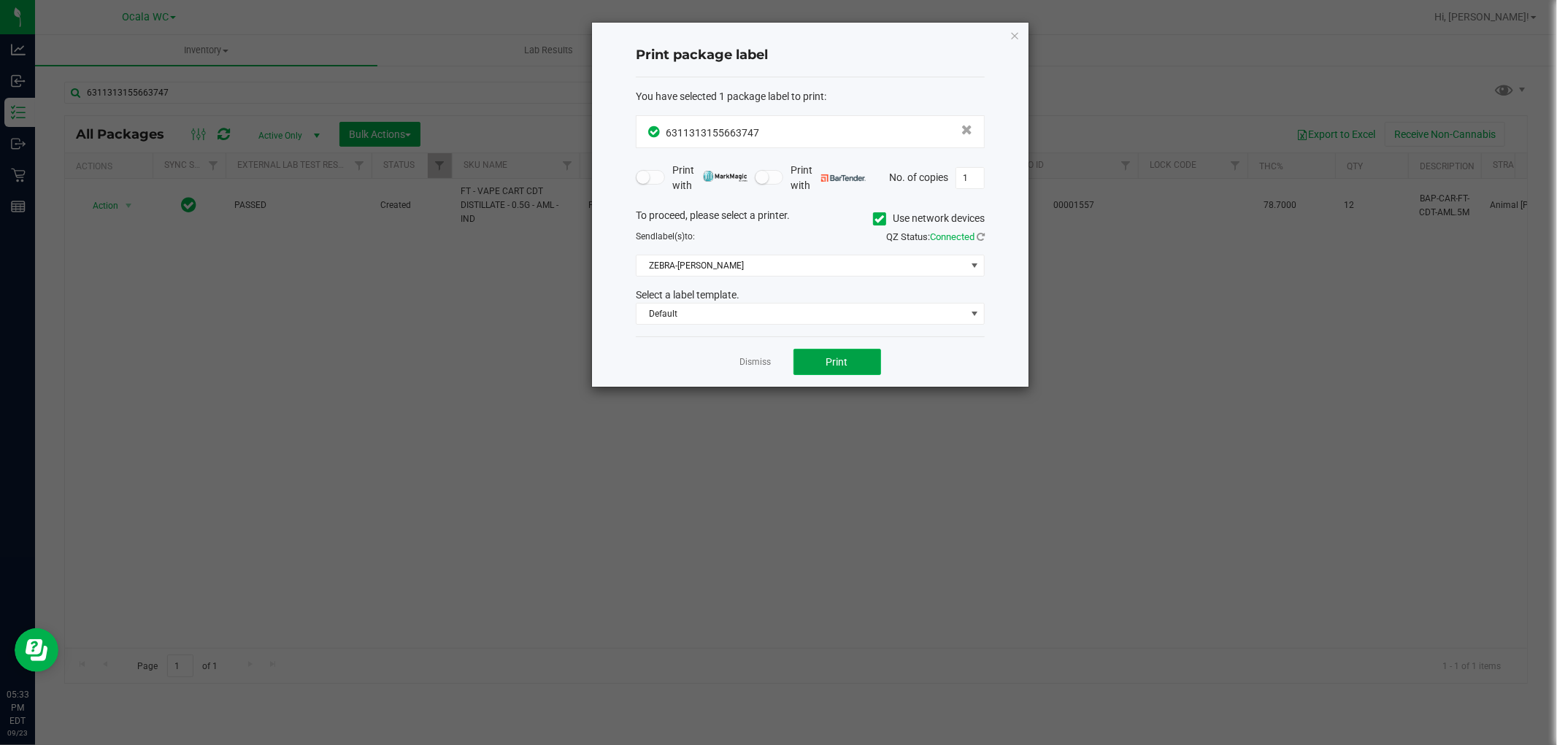
click at [826, 369] on button "Print" at bounding box center [837, 362] width 88 height 26
click at [754, 362] on link "Dismiss" at bounding box center [755, 362] width 31 height 12
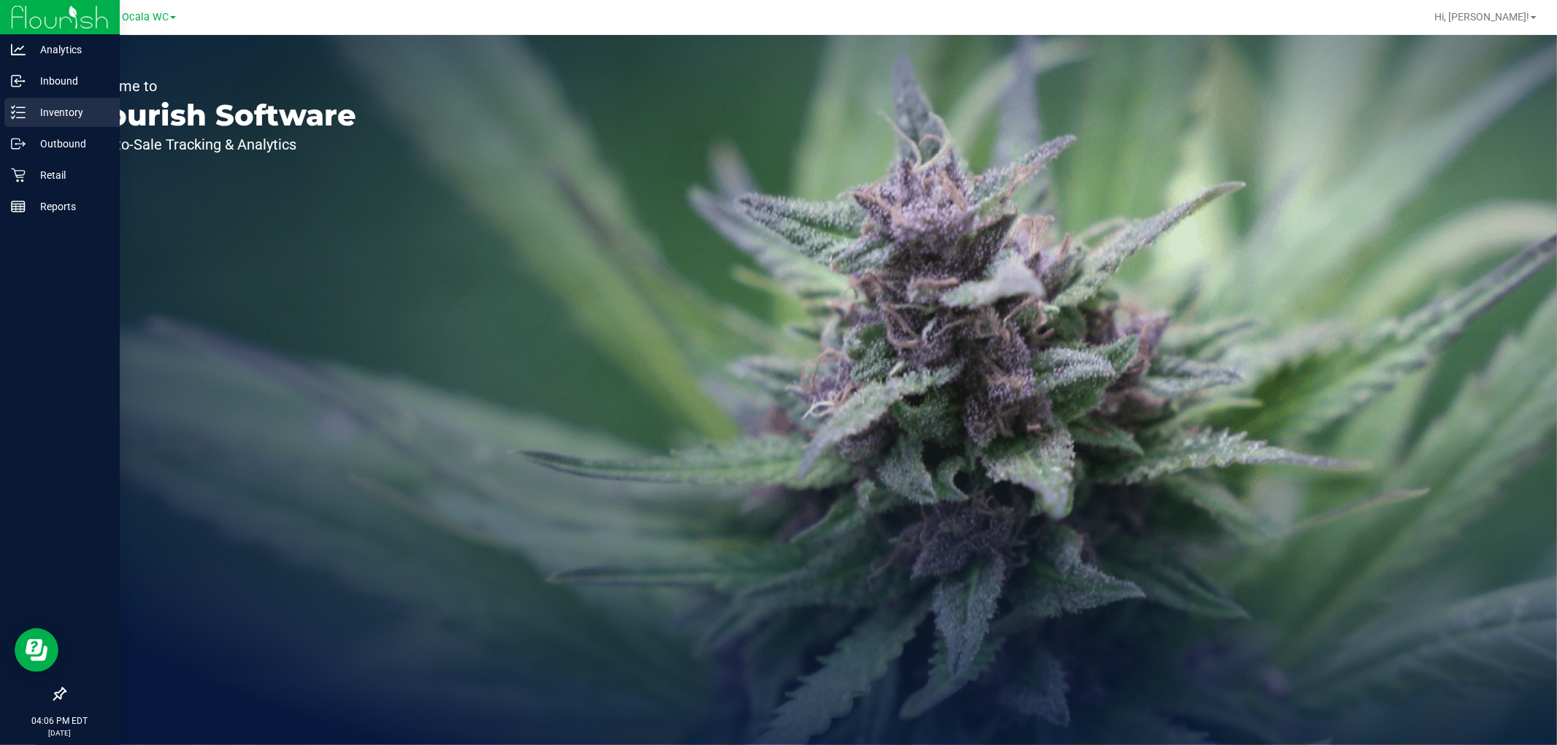
click at [53, 110] on p "Inventory" at bounding box center [70, 113] width 88 height 18
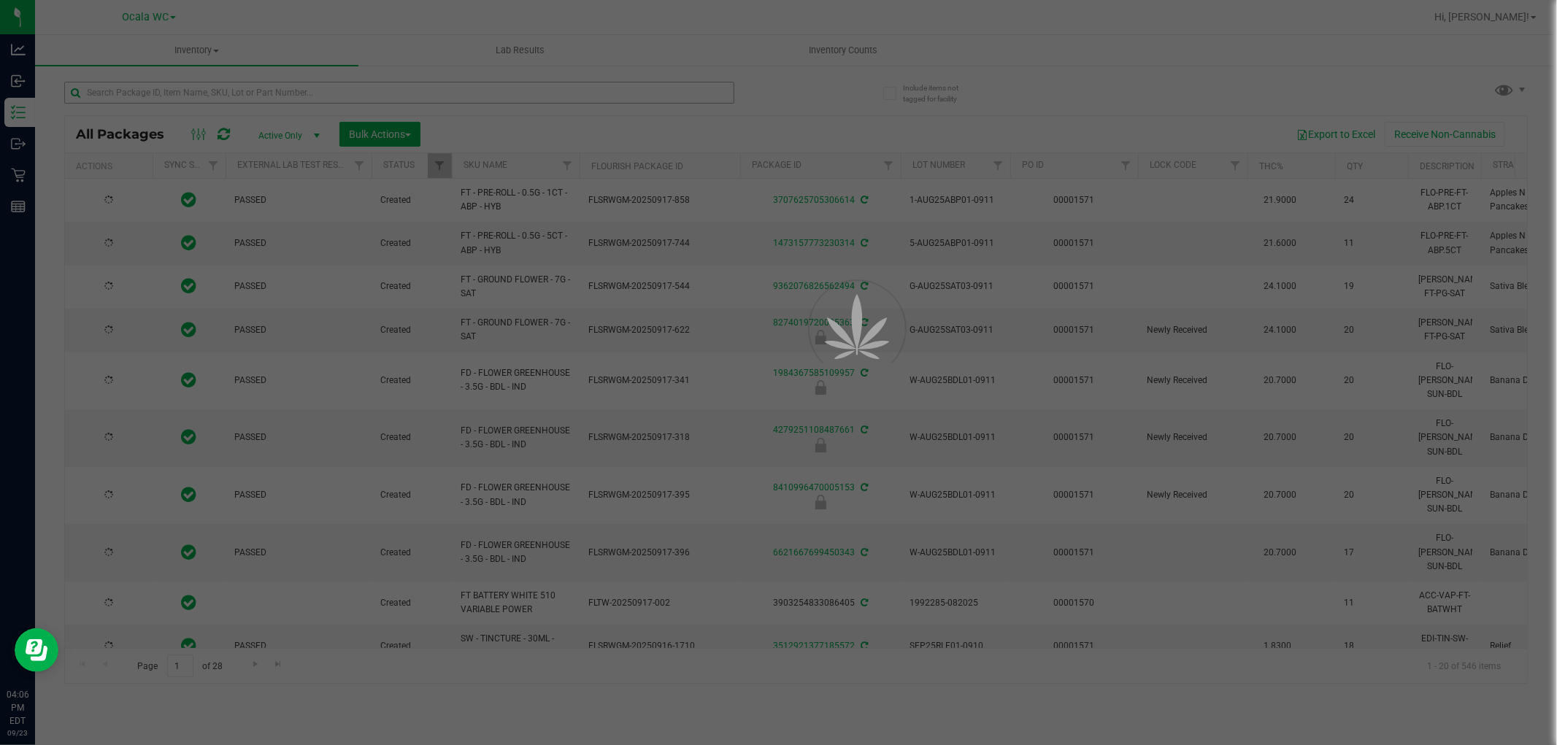
type input "2026-03-16"
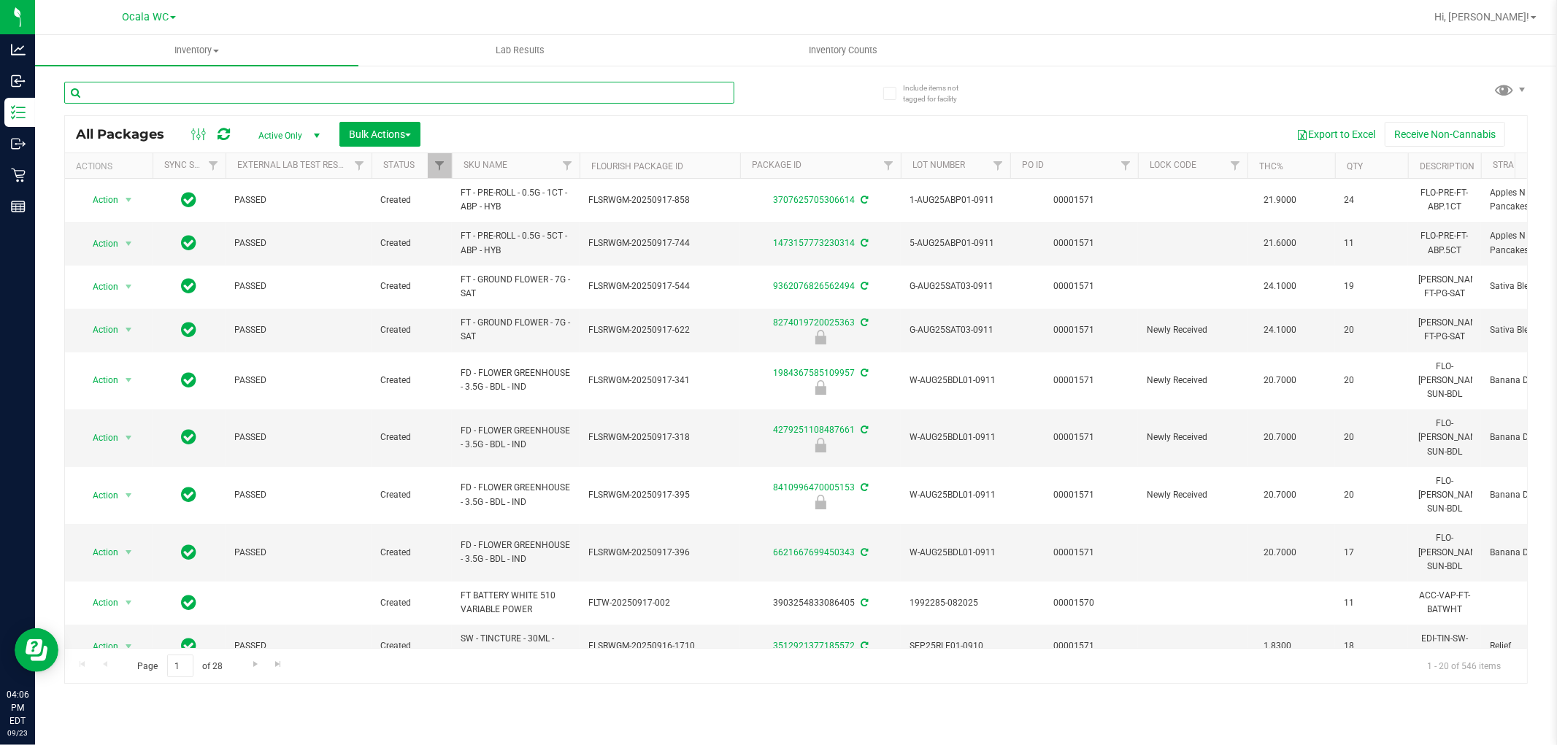
click at [285, 96] on input "text" at bounding box center [399, 93] width 670 height 22
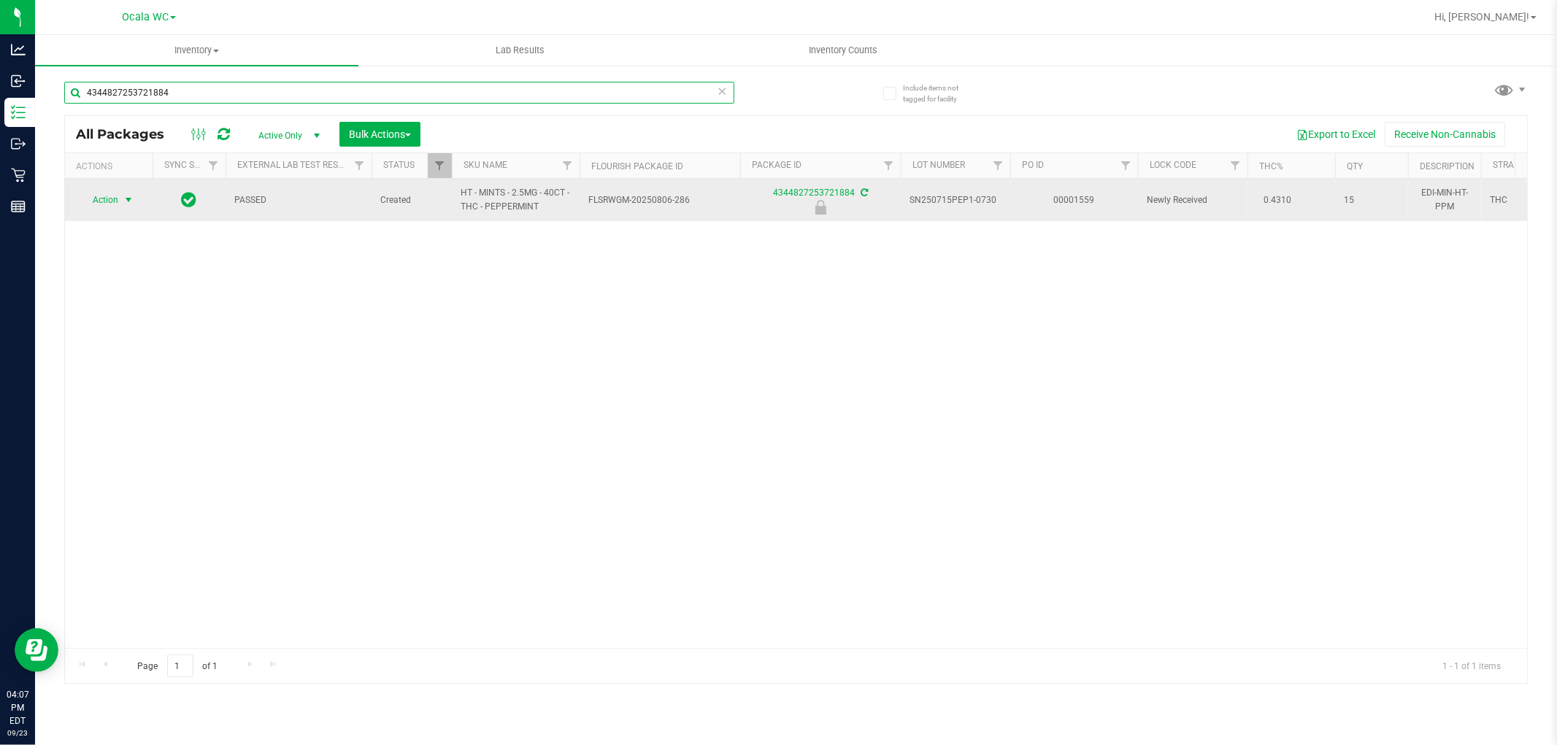
type input "4344827253721884"
click at [99, 203] on span "Action" at bounding box center [99, 200] width 39 height 20
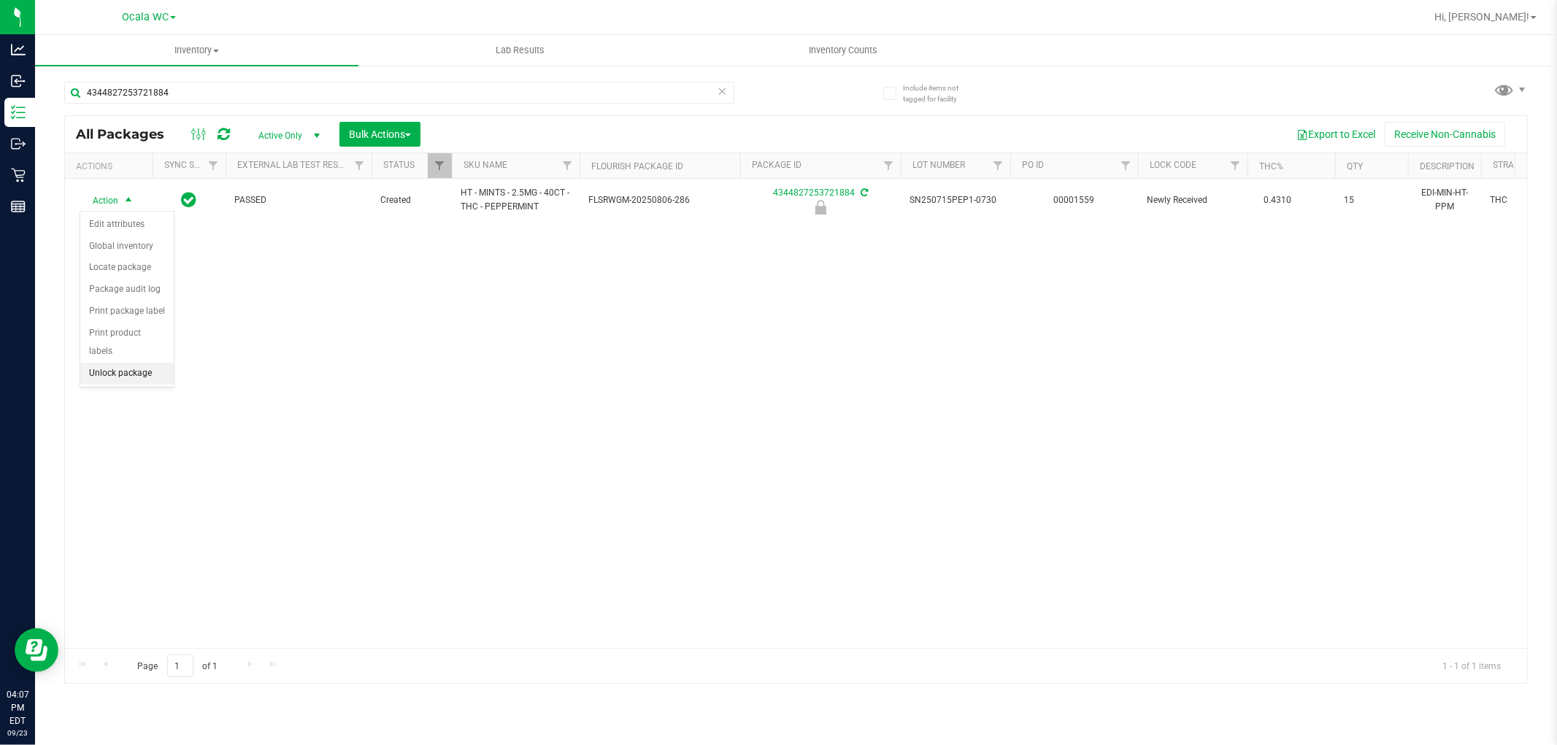
click at [103, 375] on li "Unlock package" at bounding box center [126, 374] width 93 height 22
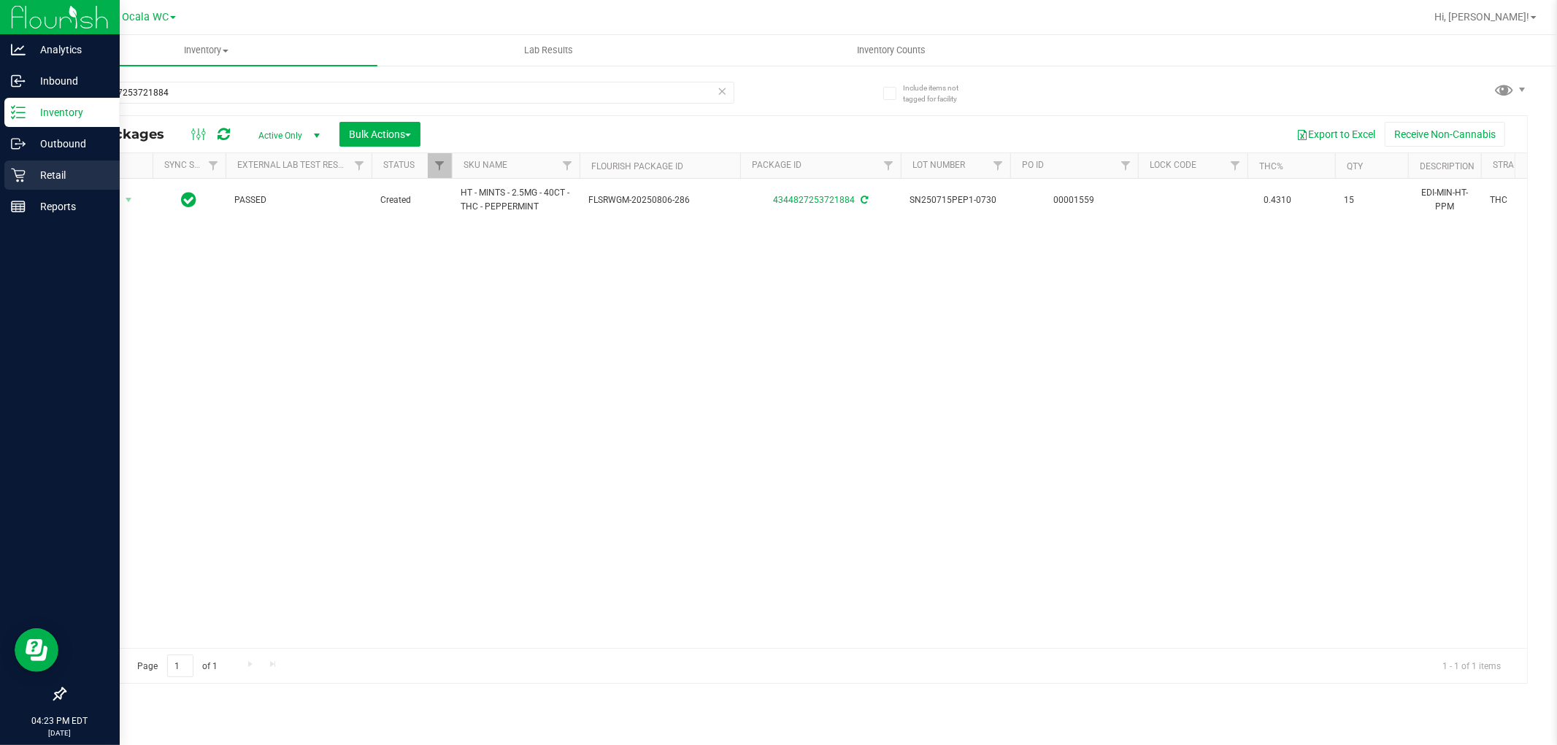
click at [34, 172] on p "Retail" at bounding box center [70, 175] width 88 height 18
